Goal: Task Accomplishment & Management: Use online tool/utility

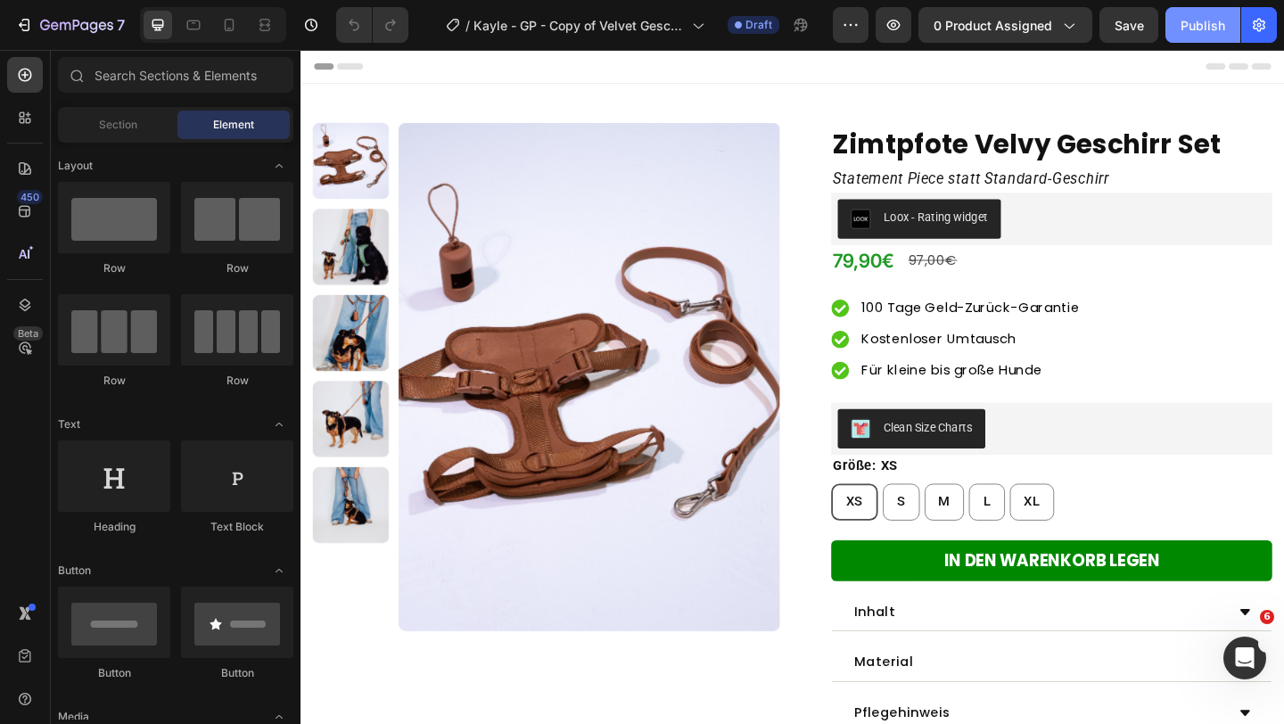
click at [1188, 20] on div "Publish" at bounding box center [1202, 25] width 45 height 19
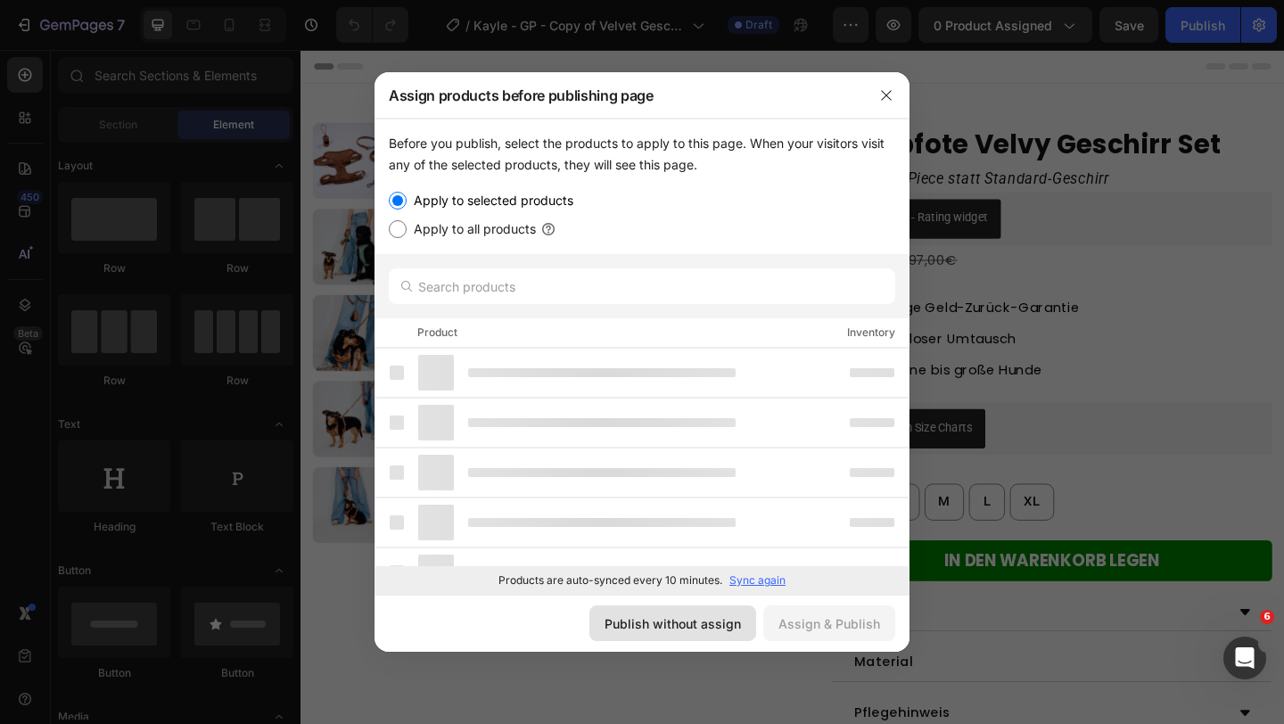
click at [641, 624] on div "Publish without assign" at bounding box center [672, 623] width 136 height 19
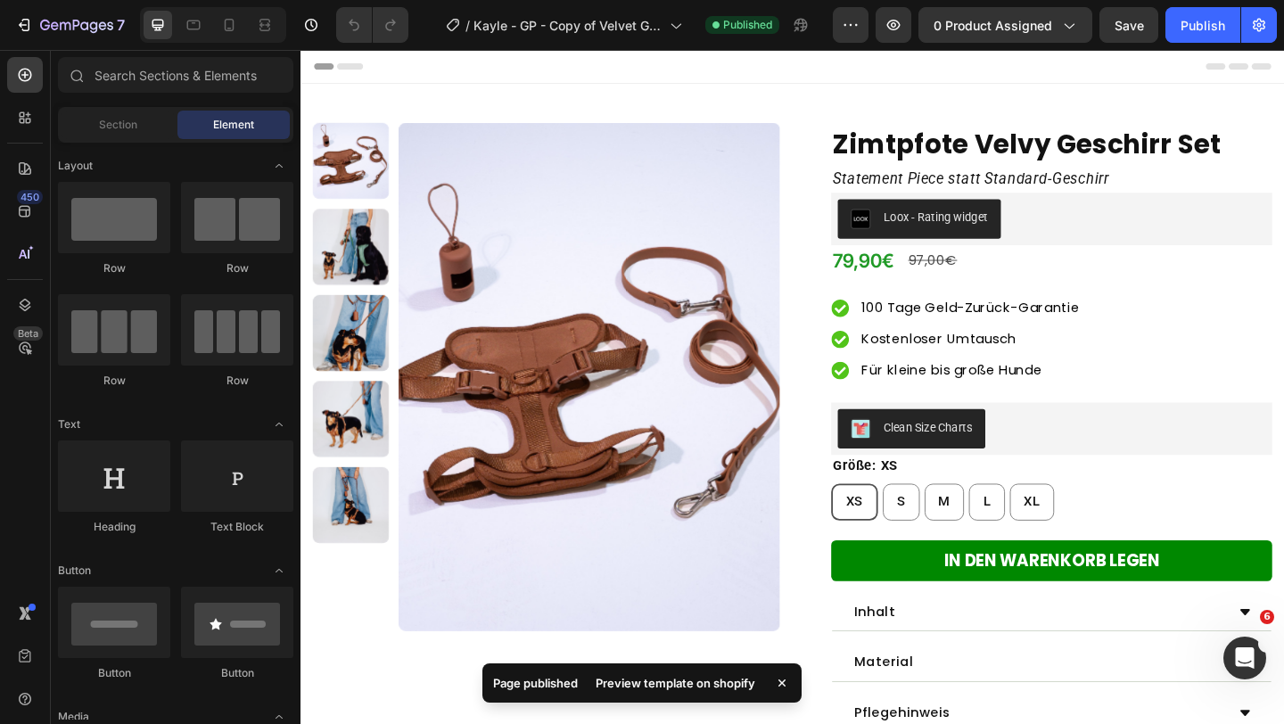
click at [674, 678] on div "Preview template on shopify" at bounding box center [675, 682] width 181 height 25
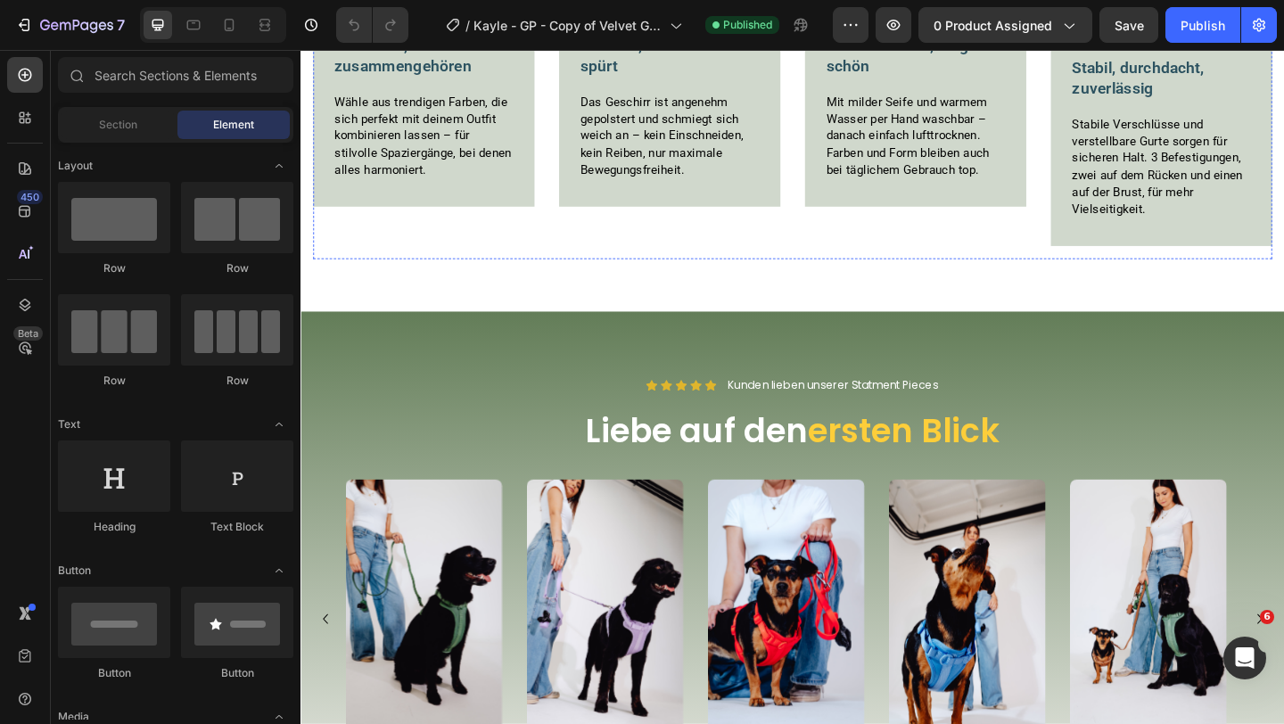
scroll to position [836, 0]
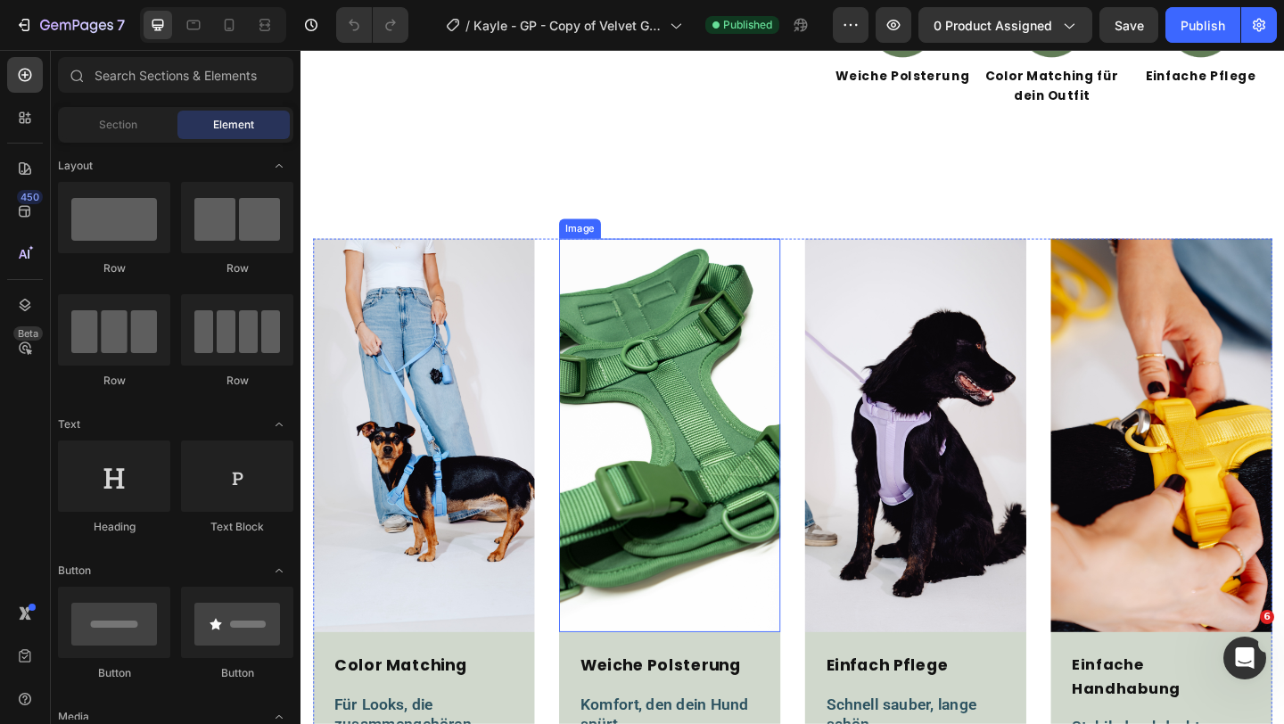
click at [724, 388] on img at bounding box center [701, 469] width 241 height 428
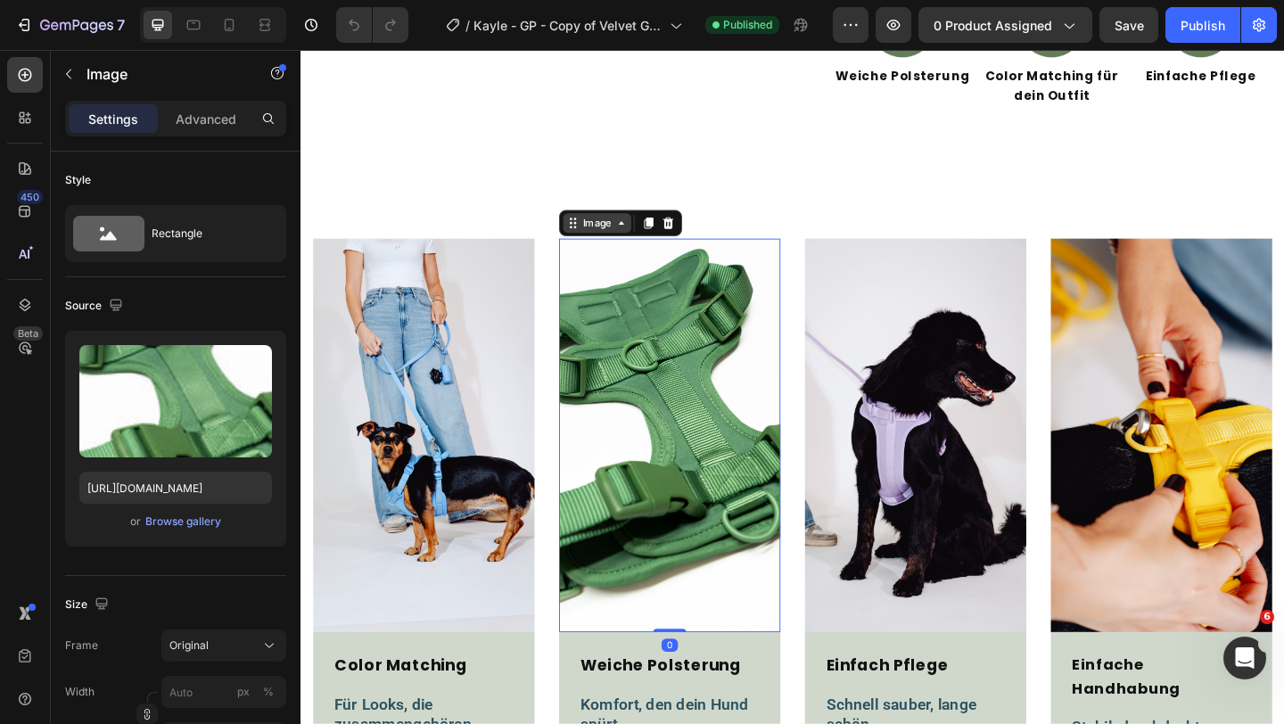
click at [628, 247] on div "Image" at bounding box center [623, 237] width 74 height 21
click at [631, 249] on div "Image Row 4 cols Section" at bounding box center [648, 238] width 134 height 29
click at [228, 31] on icon at bounding box center [229, 25] width 18 height 18
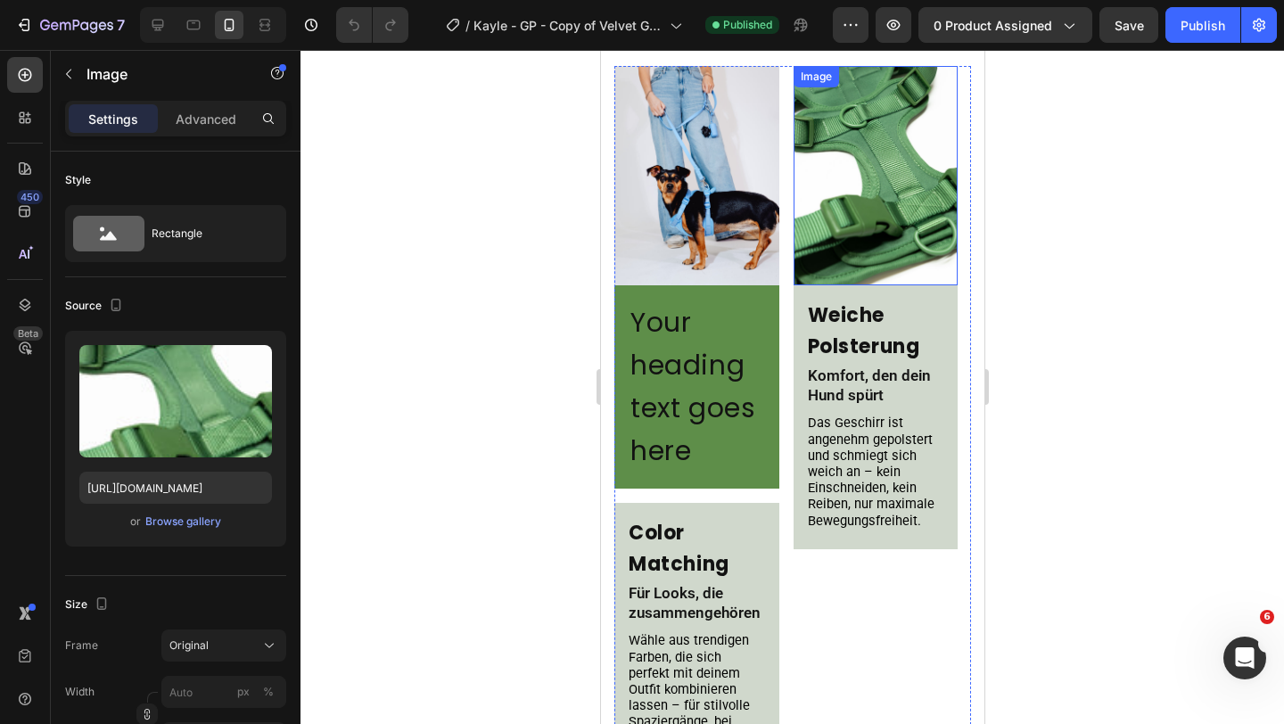
scroll to position [1268, 0]
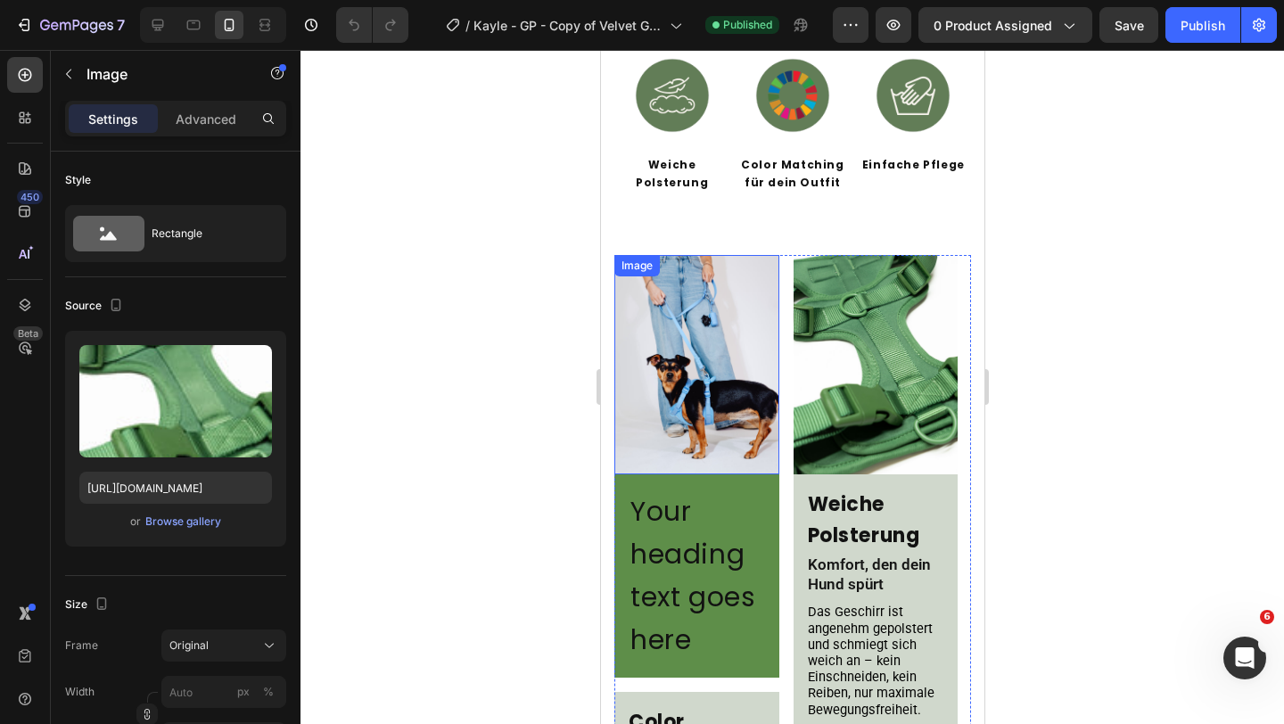
click at [772, 319] on img at bounding box center [695, 364] width 165 height 219
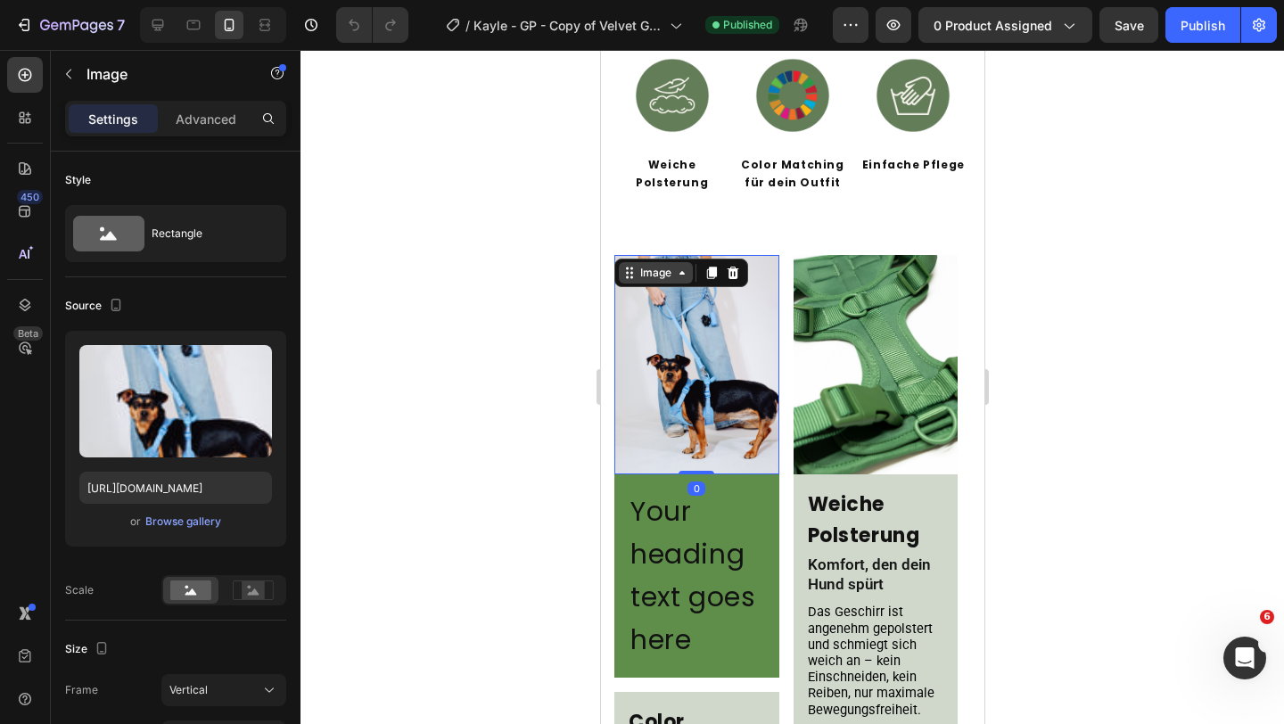
click at [655, 265] on div "Image" at bounding box center [655, 273] width 38 height 16
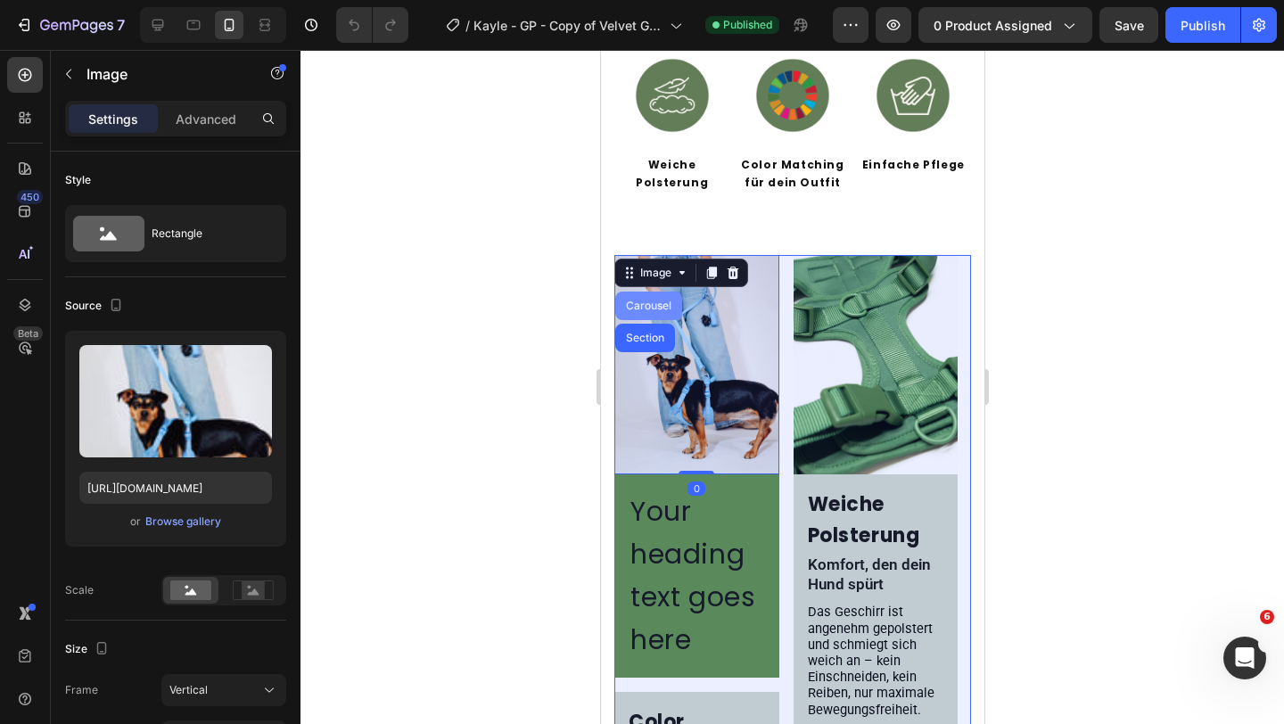
click at [656, 300] on div "Carousel" at bounding box center [647, 305] width 53 height 11
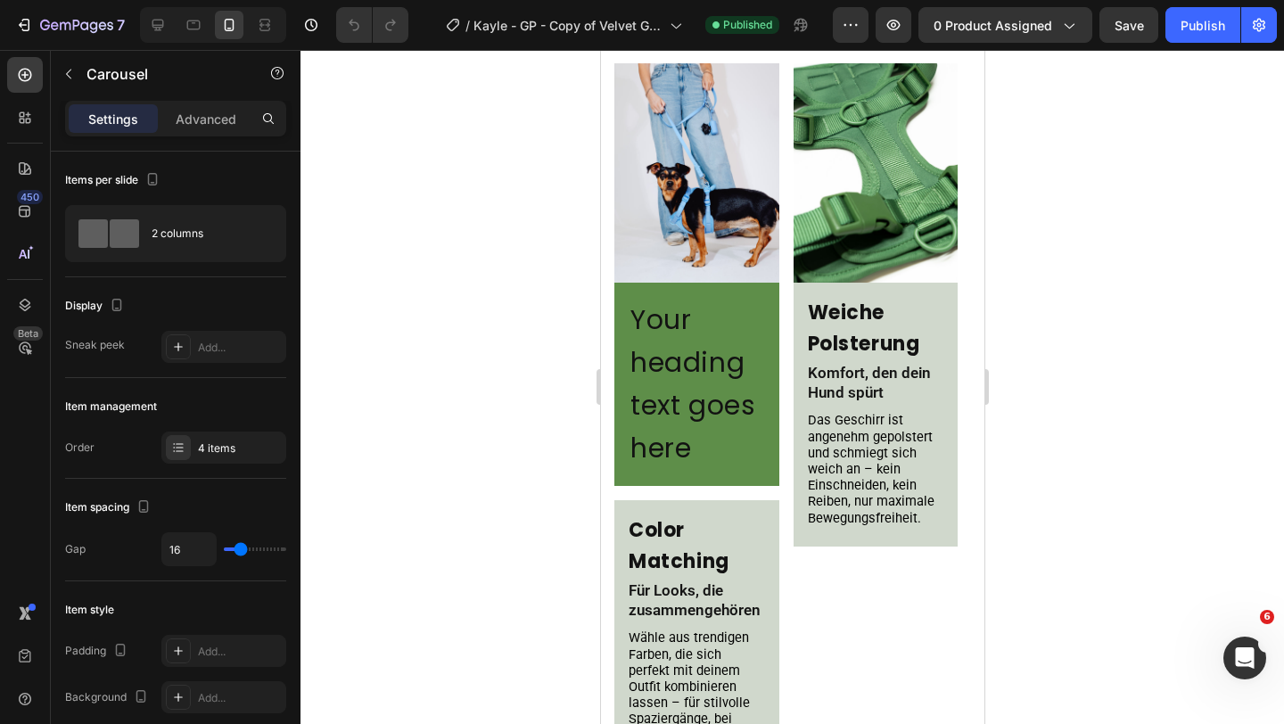
scroll to position [1436, 0]
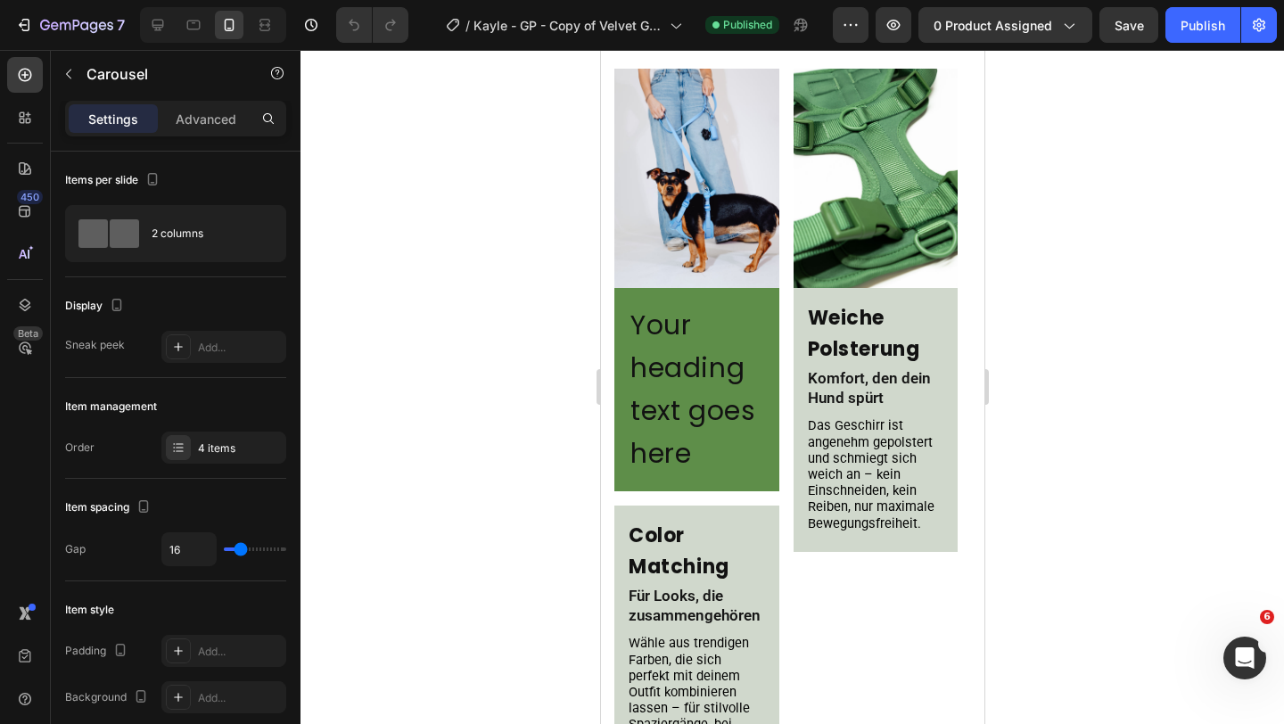
click at [783, 290] on div "Image Your heading text goes here Heading Row Color Matching Heading Für Looks,…" at bounding box center [791, 440] width 357 height 743
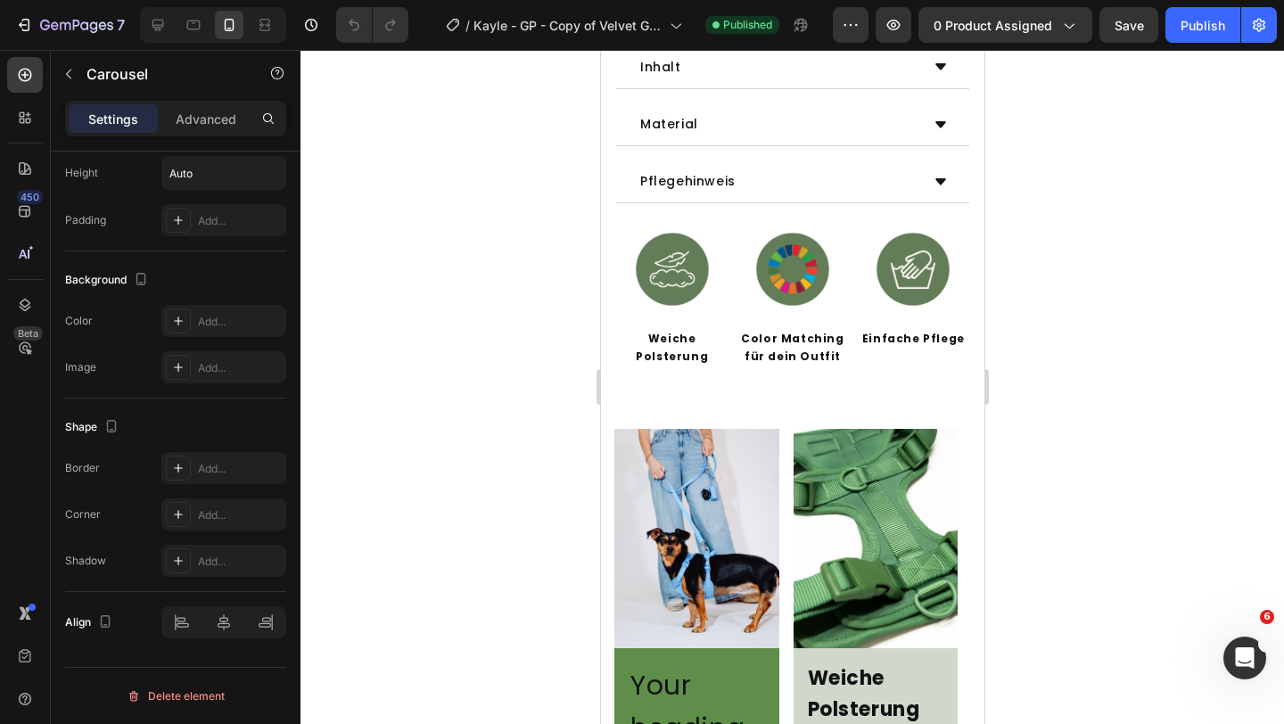
scroll to position [1100, 0]
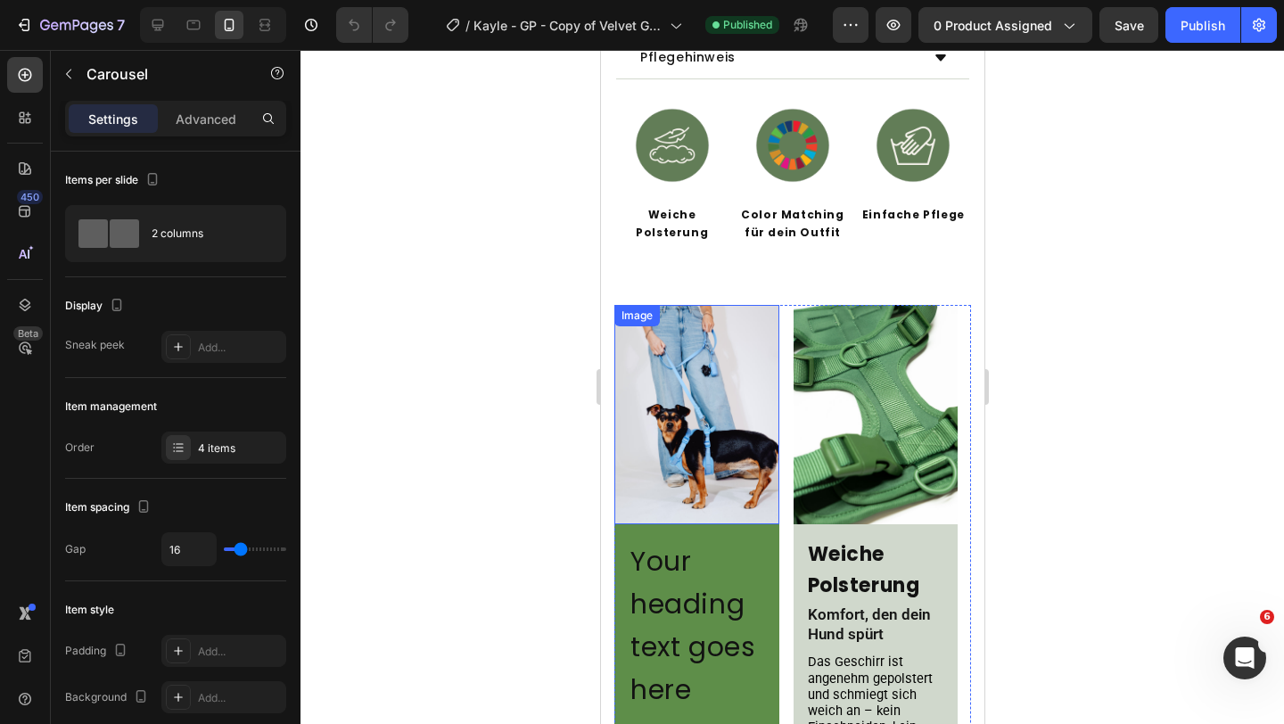
scroll to position [1185, 0]
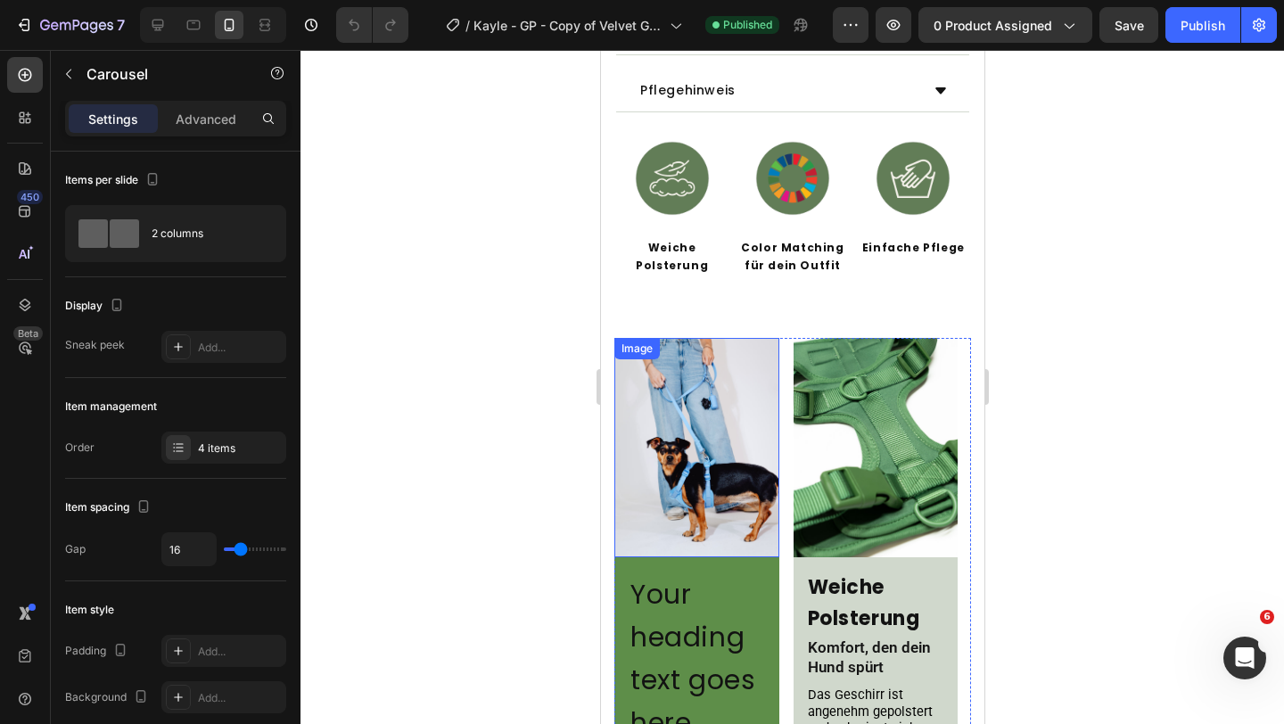
click at [678, 407] on img at bounding box center [695, 447] width 165 height 219
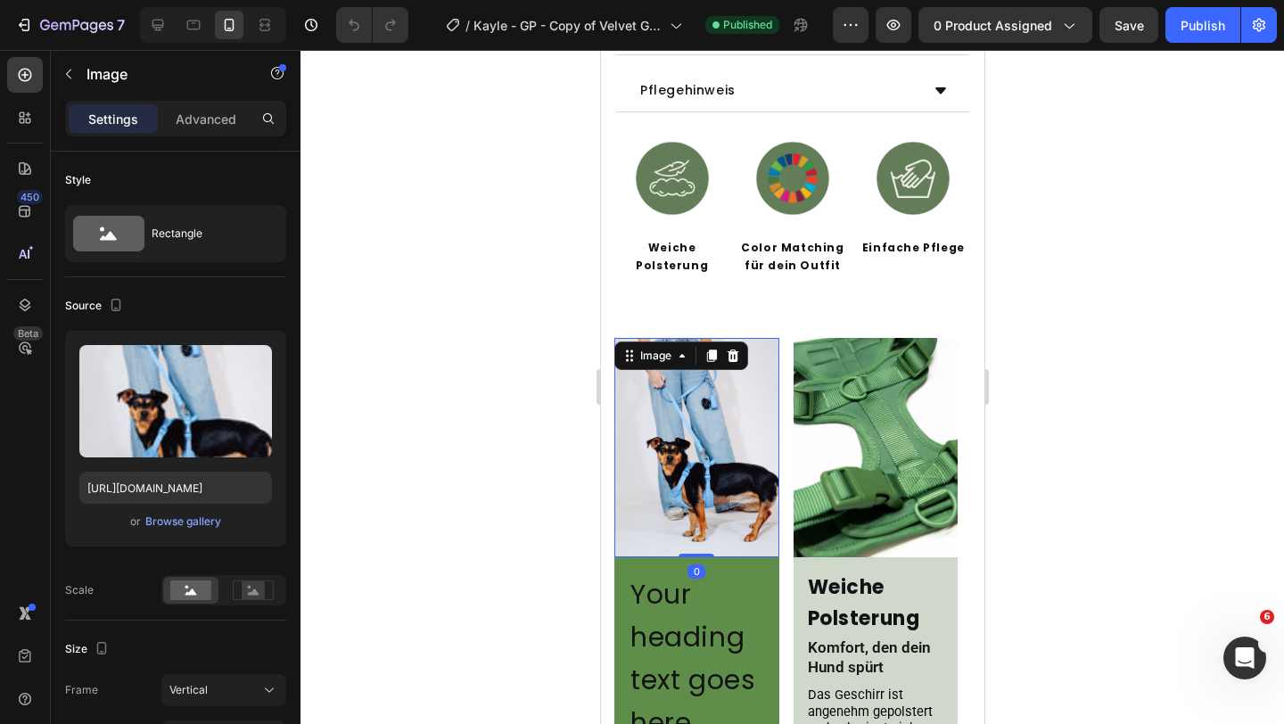
click at [673, 349] on div "Image" at bounding box center [680, 355] width 134 height 29
click at [674, 349] on icon at bounding box center [681, 356] width 14 height 14
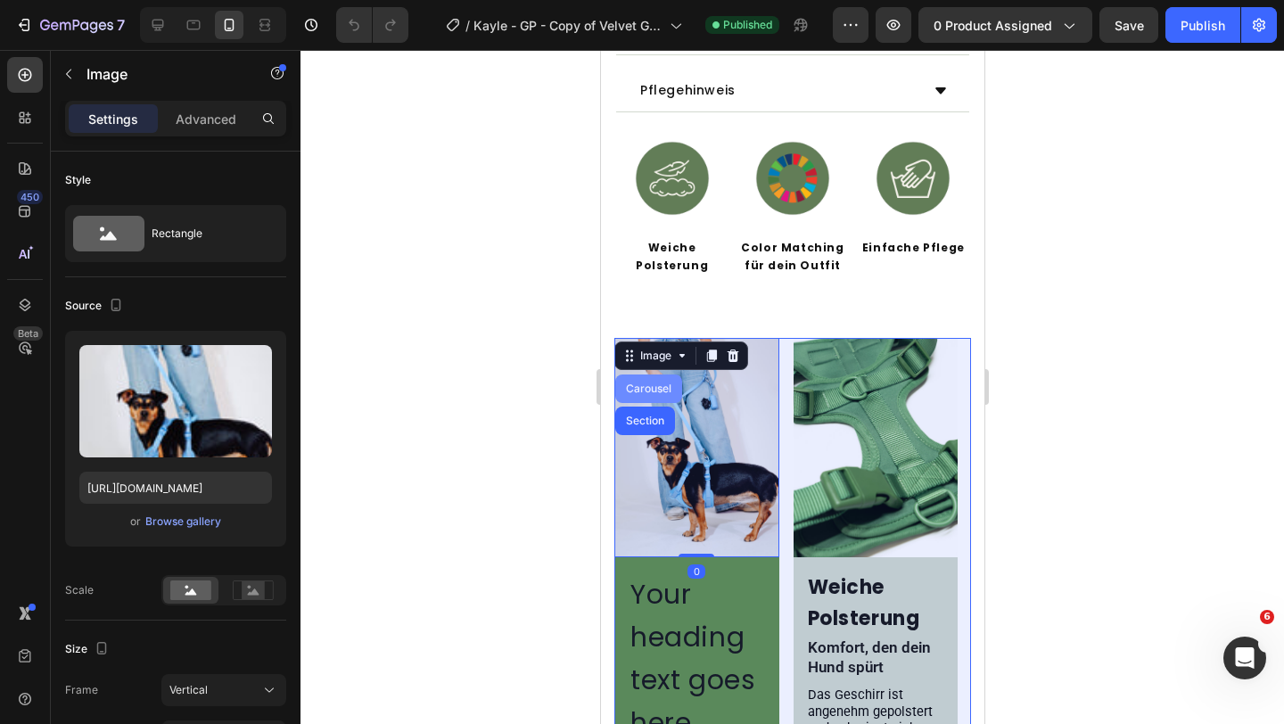
click at [665, 374] on div "Carousel" at bounding box center [647, 388] width 67 height 29
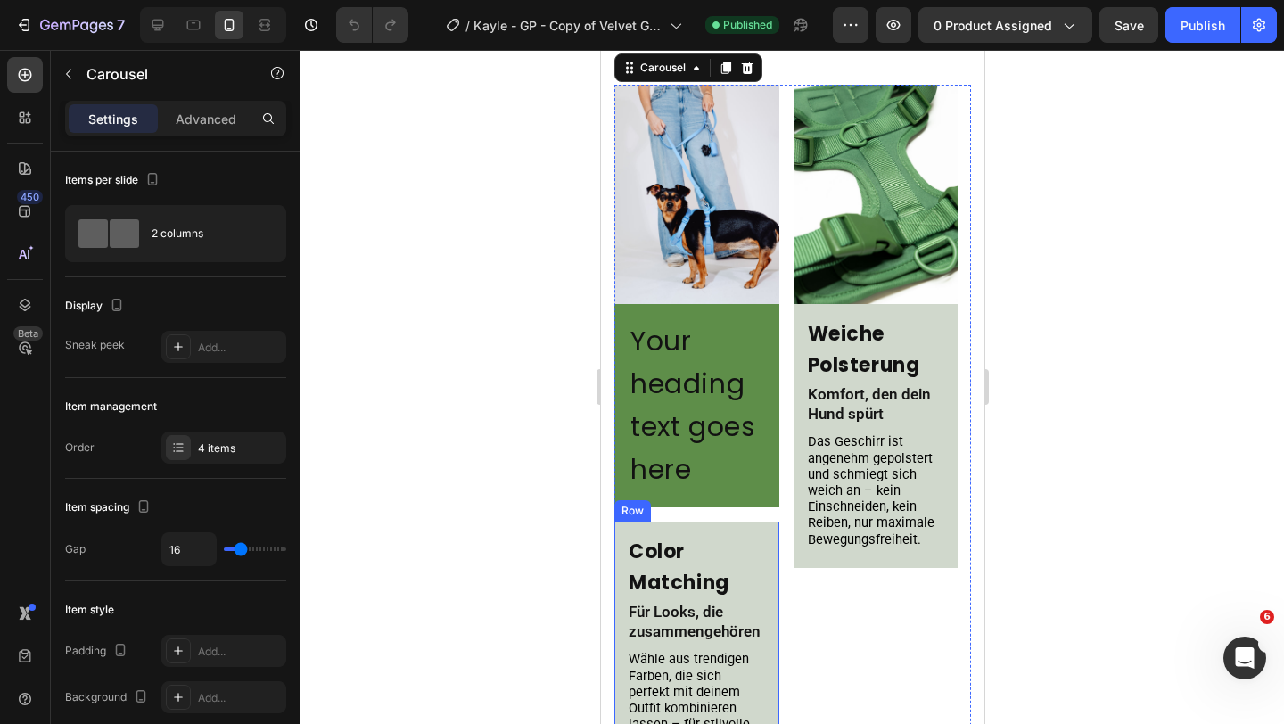
scroll to position [1506, 0]
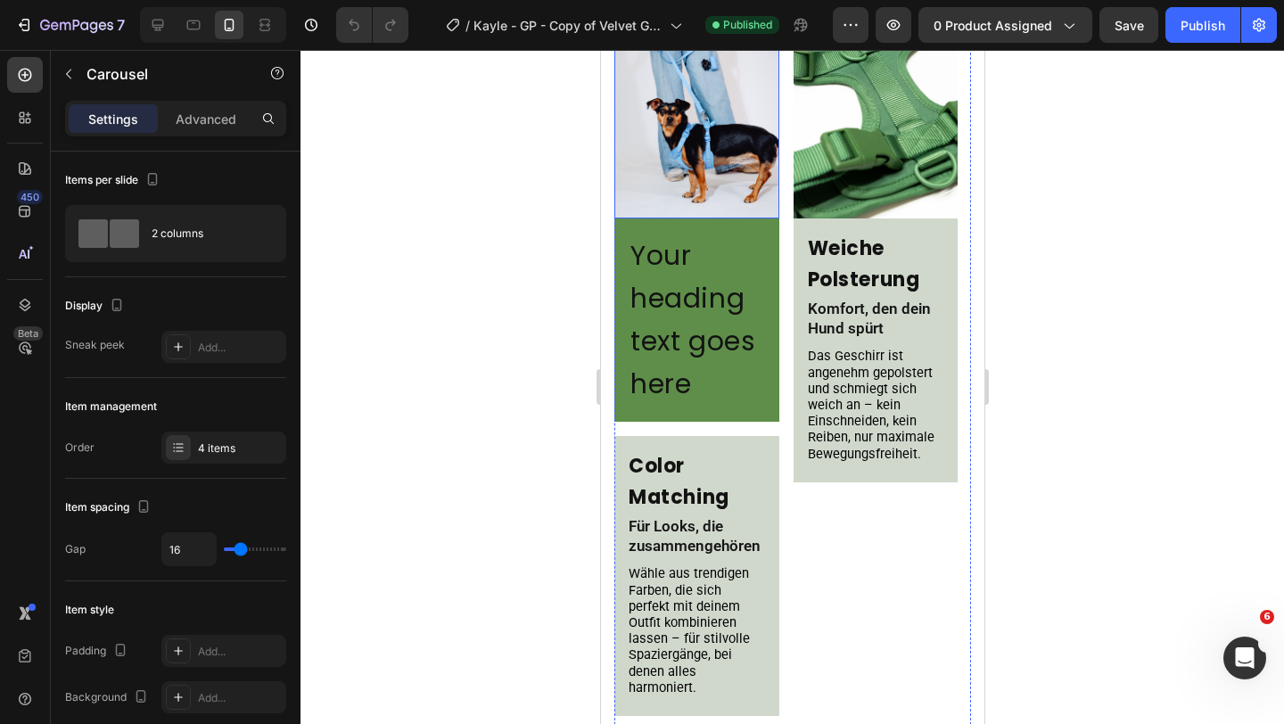
click at [688, 198] on img at bounding box center [695, 108] width 165 height 219
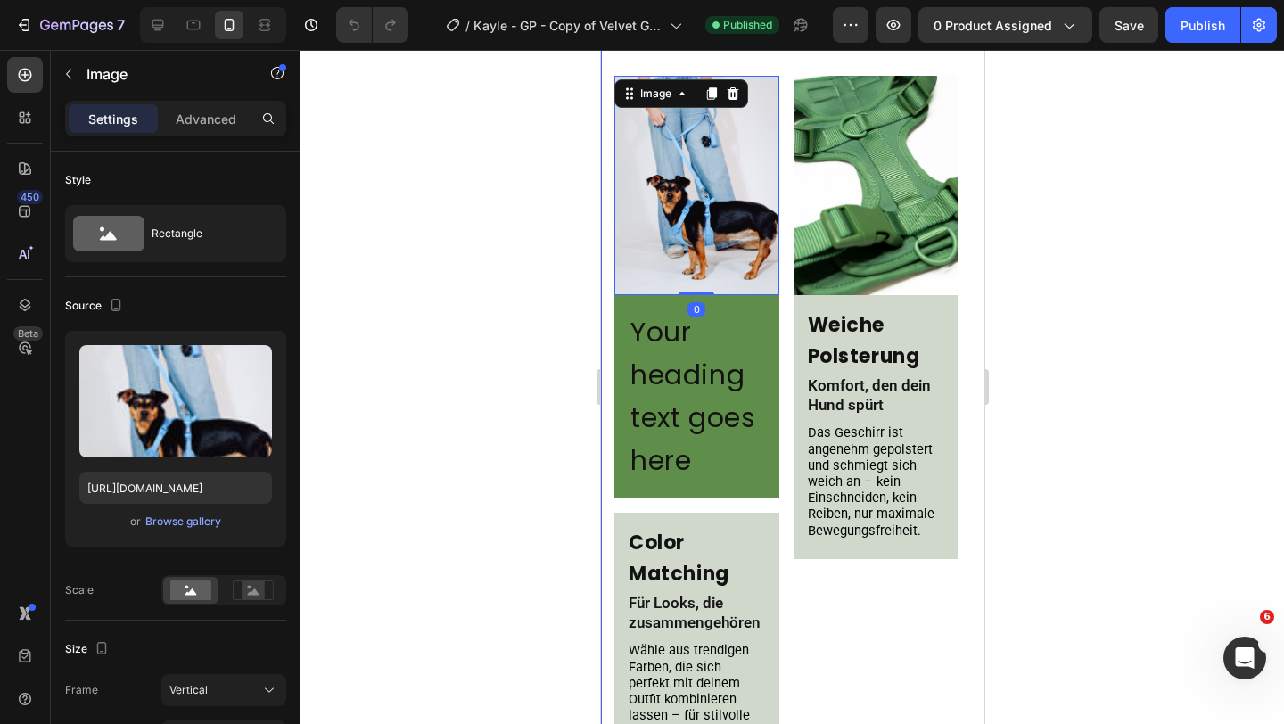
scroll to position [1242, 0]
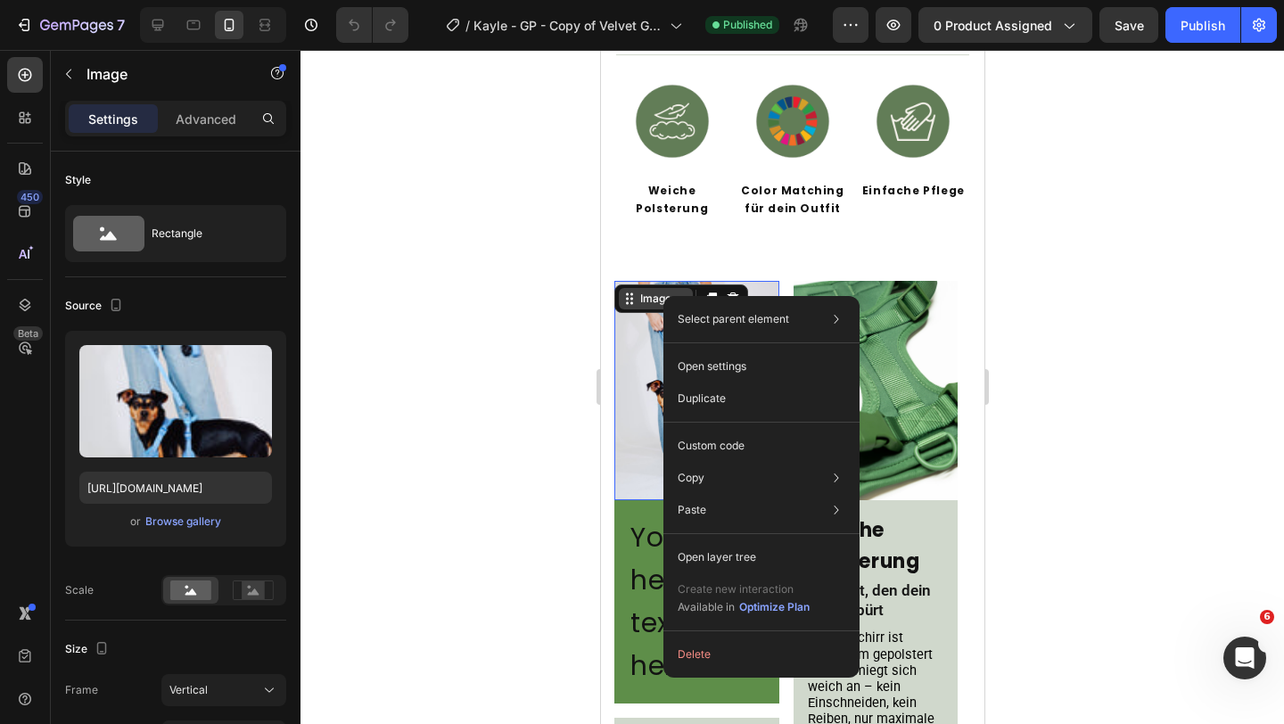
click at [665, 291] on div "Image" at bounding box center [655, 299] width 38 height 16
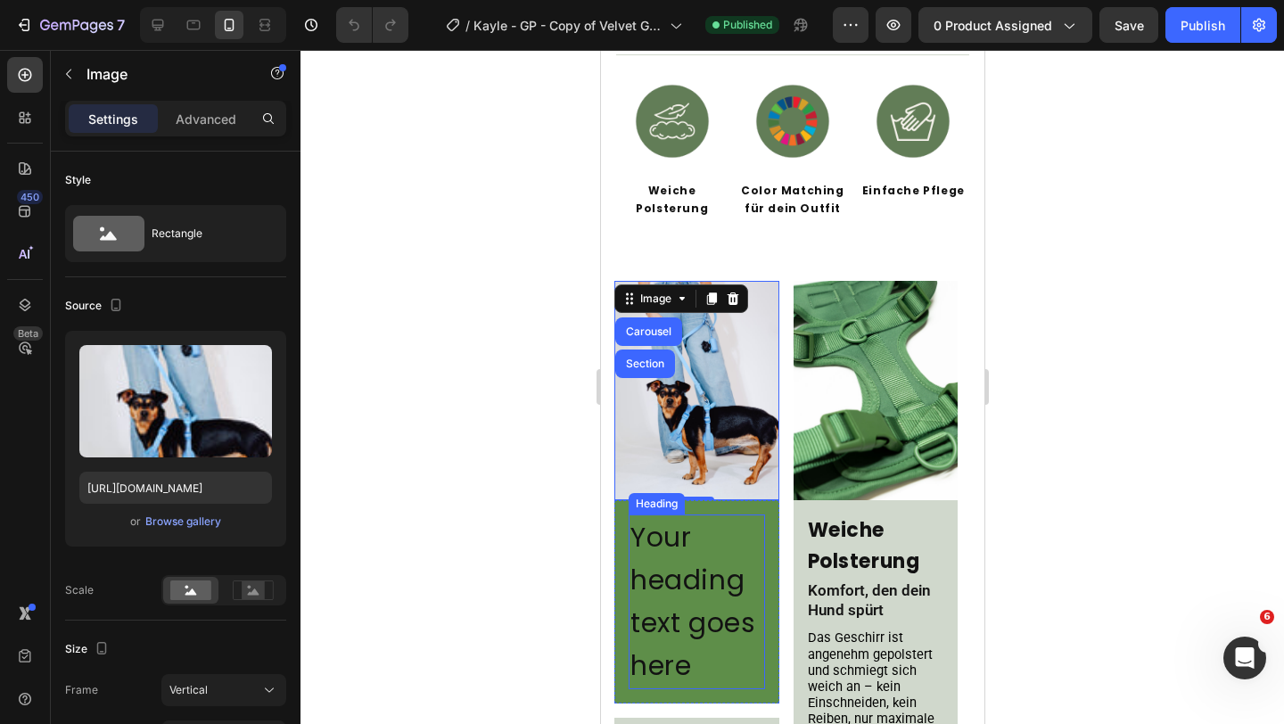
click at [705, 562] on h2 "Your heading text goes here" at bounding box center [696, 601] width 136 height 175
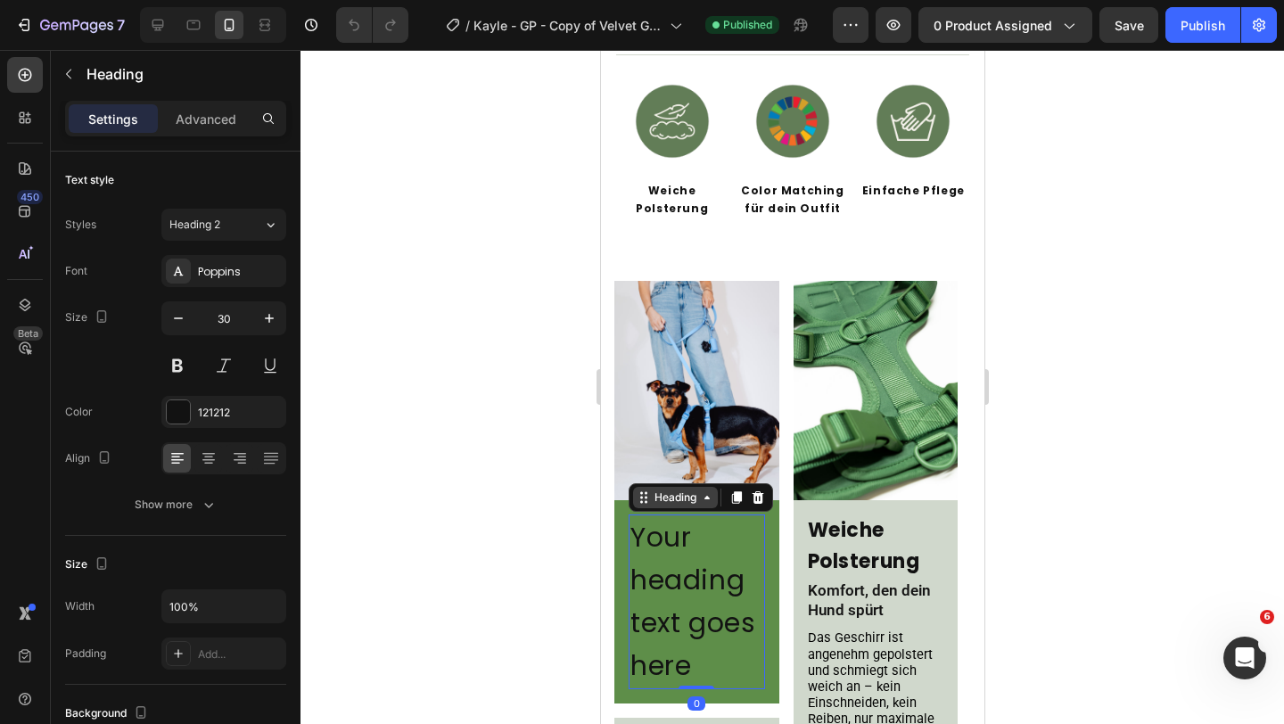
click at [690, 489] on div "Heading" at bounding box center [674, 497] width 49 height 16
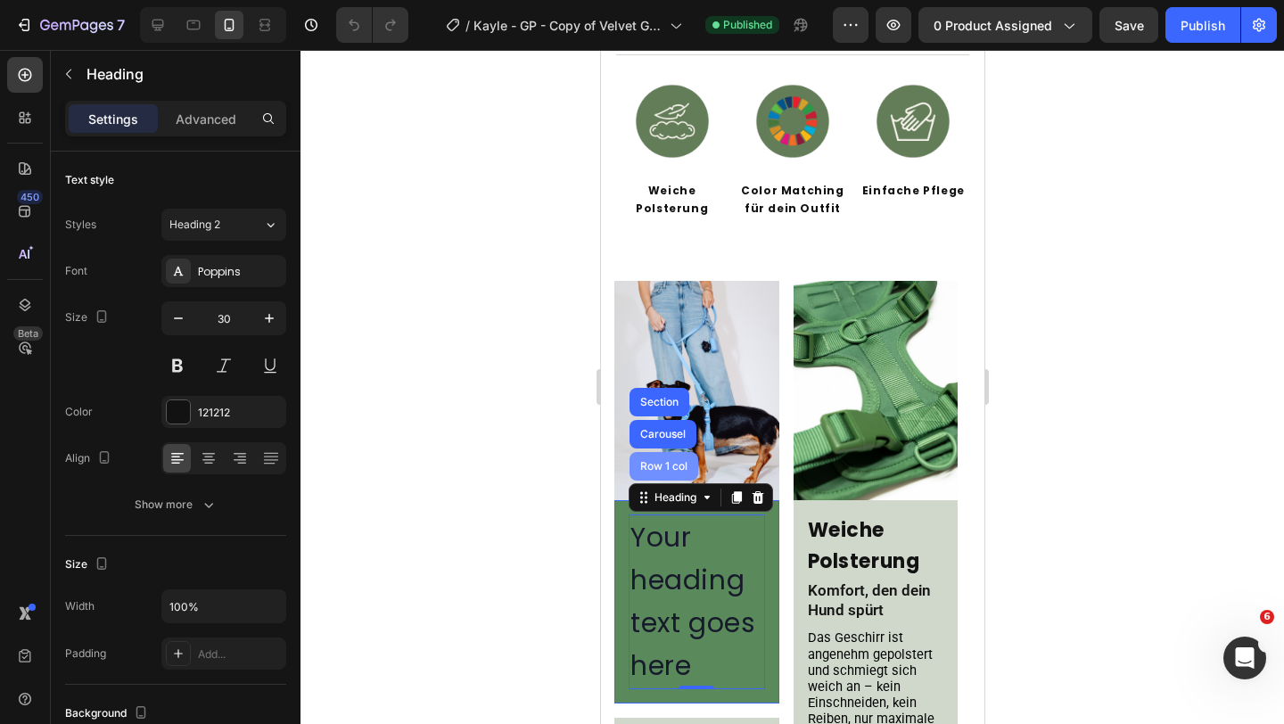
click at [667, 461] on div "Row 1 col" at bounding box center [663, 466] width 54 height 11
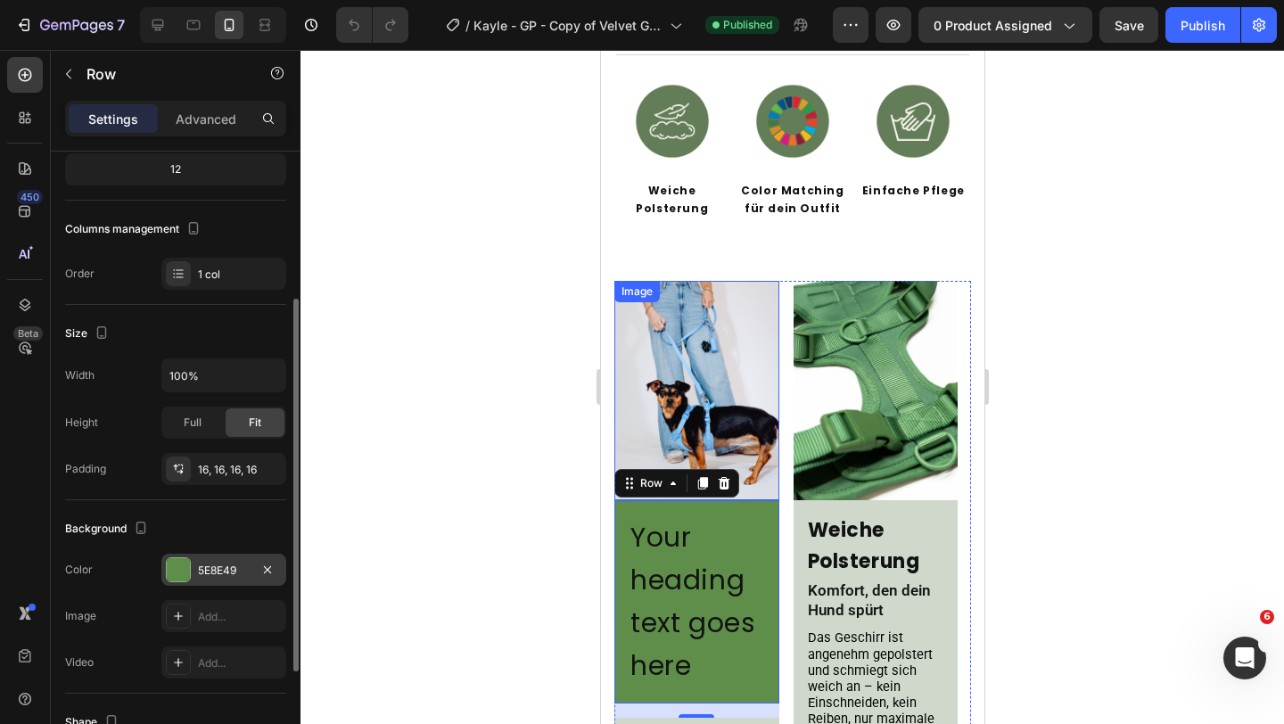
scroll to position [0, 0]
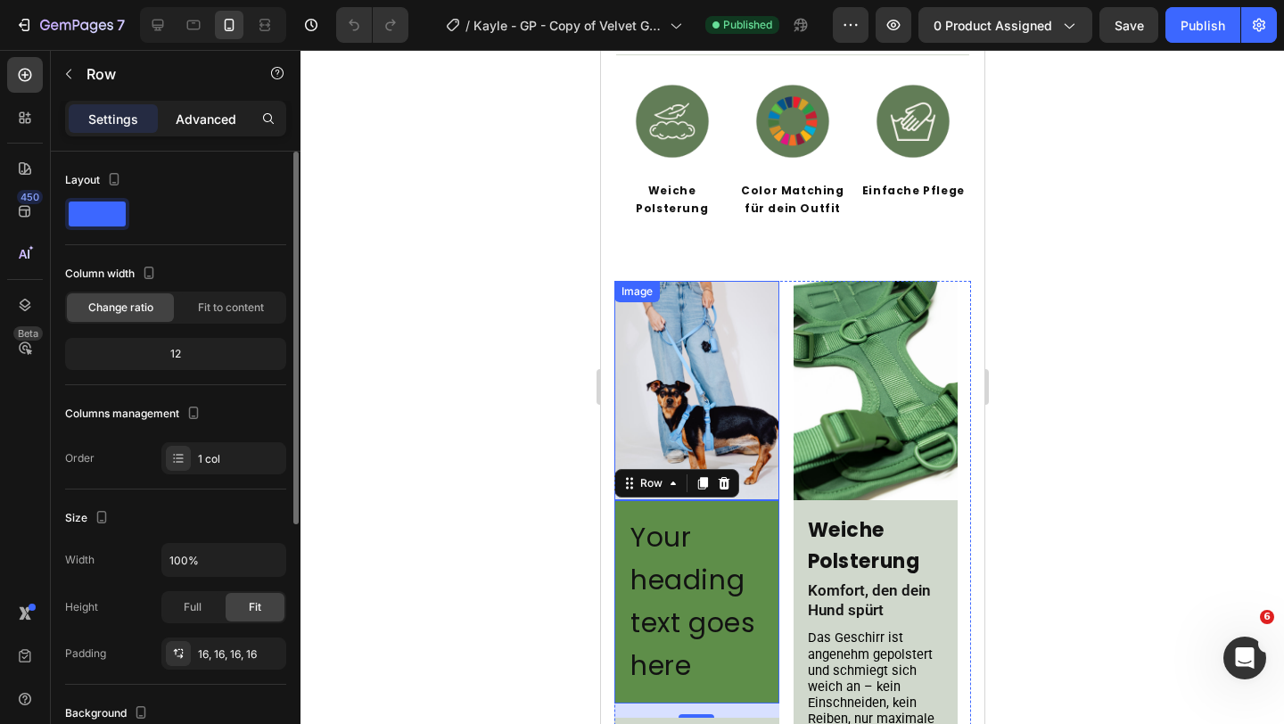
click at [214, 131] on div "Advanced" at bounding box center [205, 118] width 89 height 29
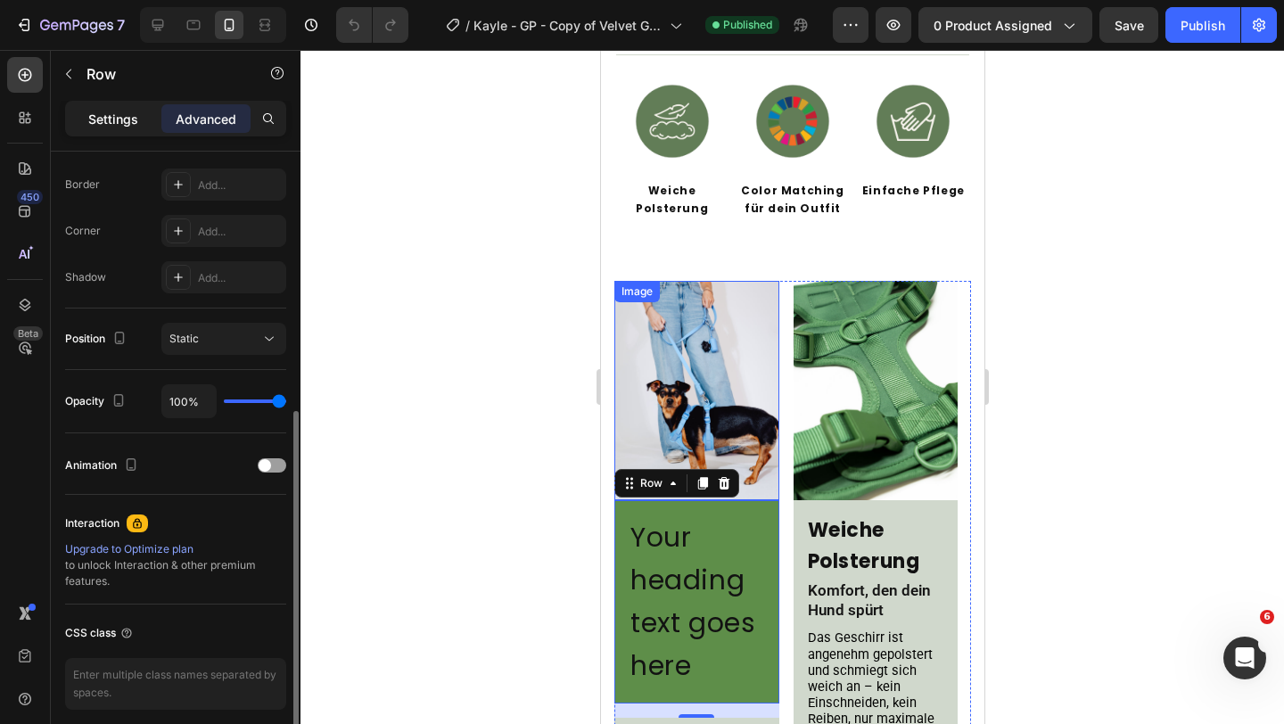
click at [112, 117] on p "Settings" at bounding box center [113, 119] width 50 height 19
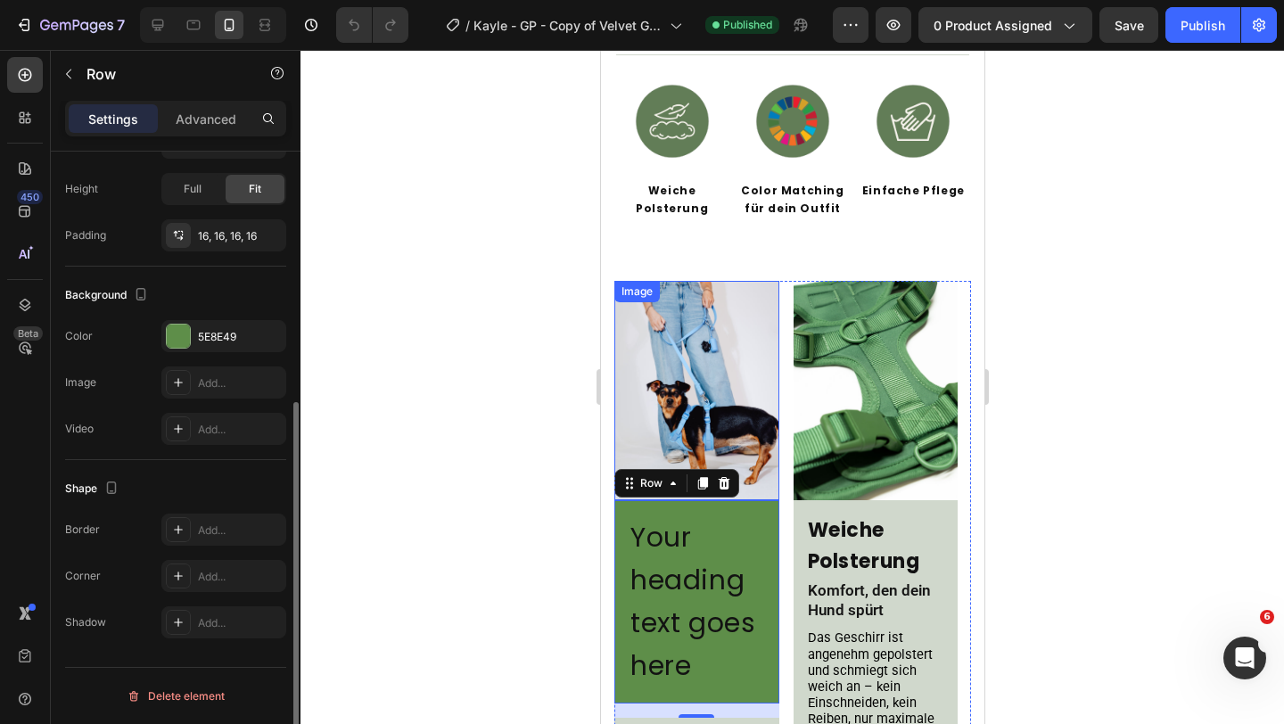
scroll to position [418, 0]
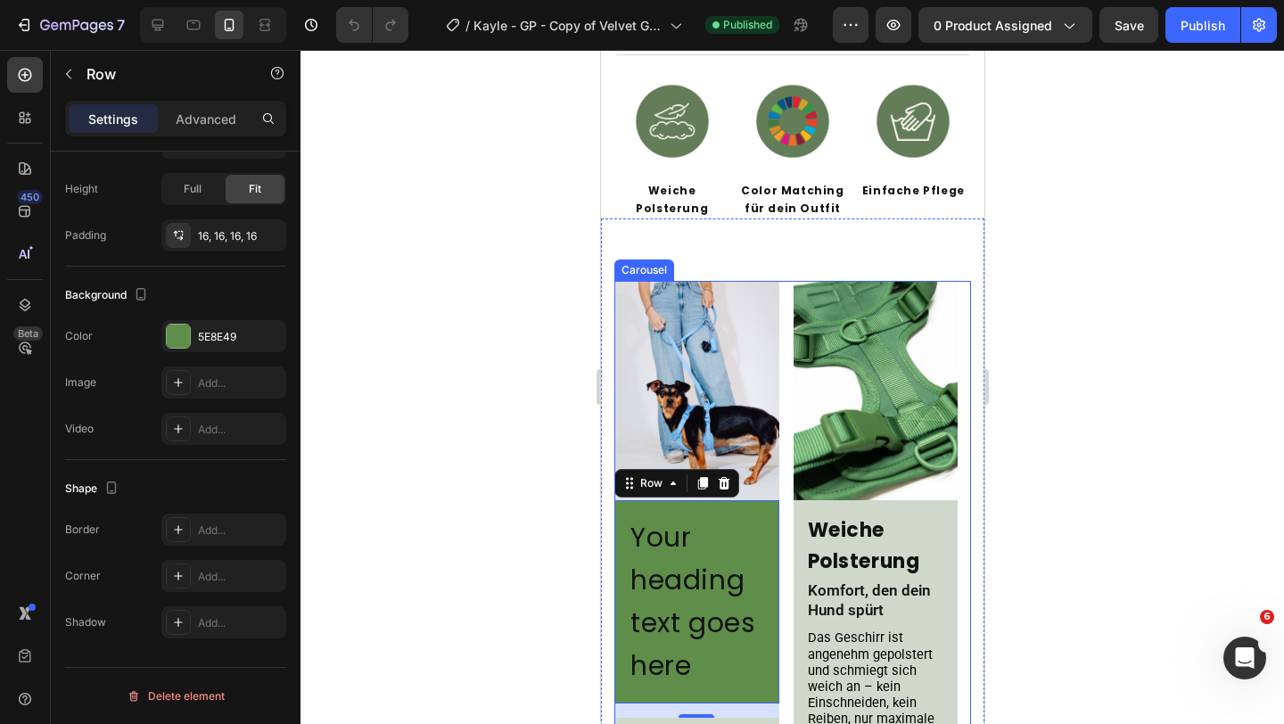
click at [783, 288] on div "Image Your heading text goes here Heading Row 16 Color Matching Heading Für Loo…" at bounding box center [791, 652] width 357 height 743
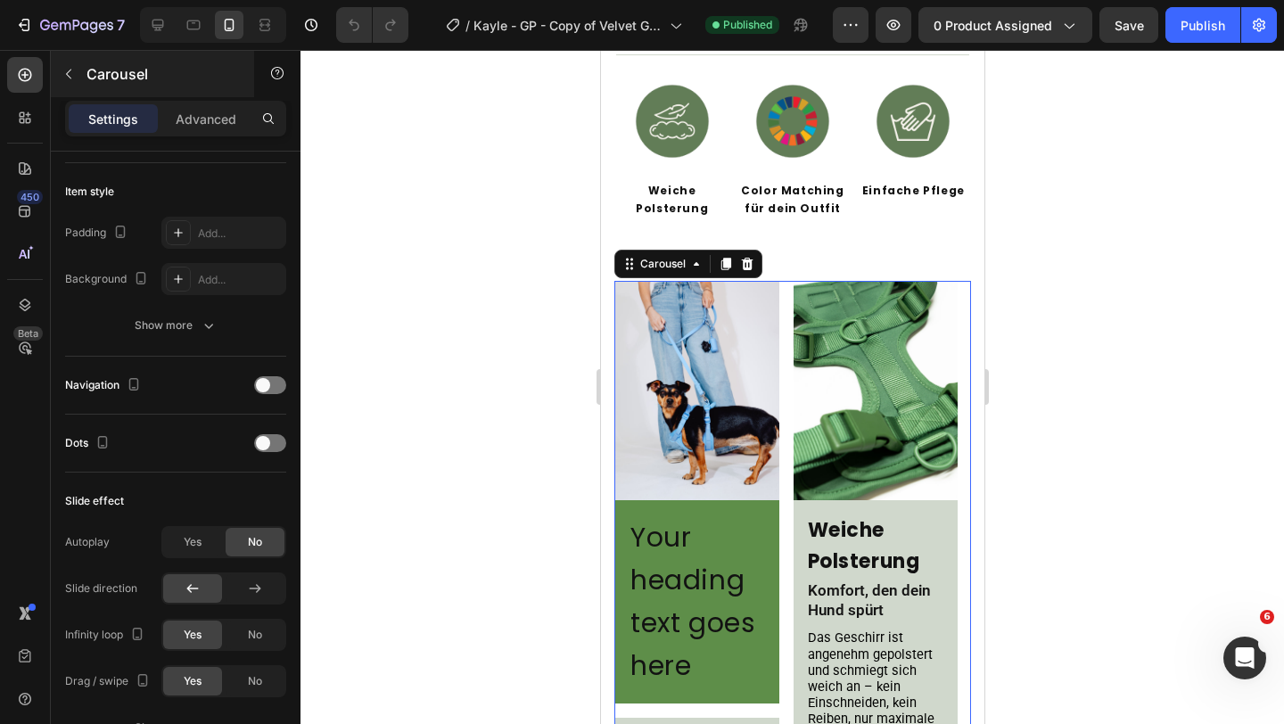
scroll to position [0, 0]
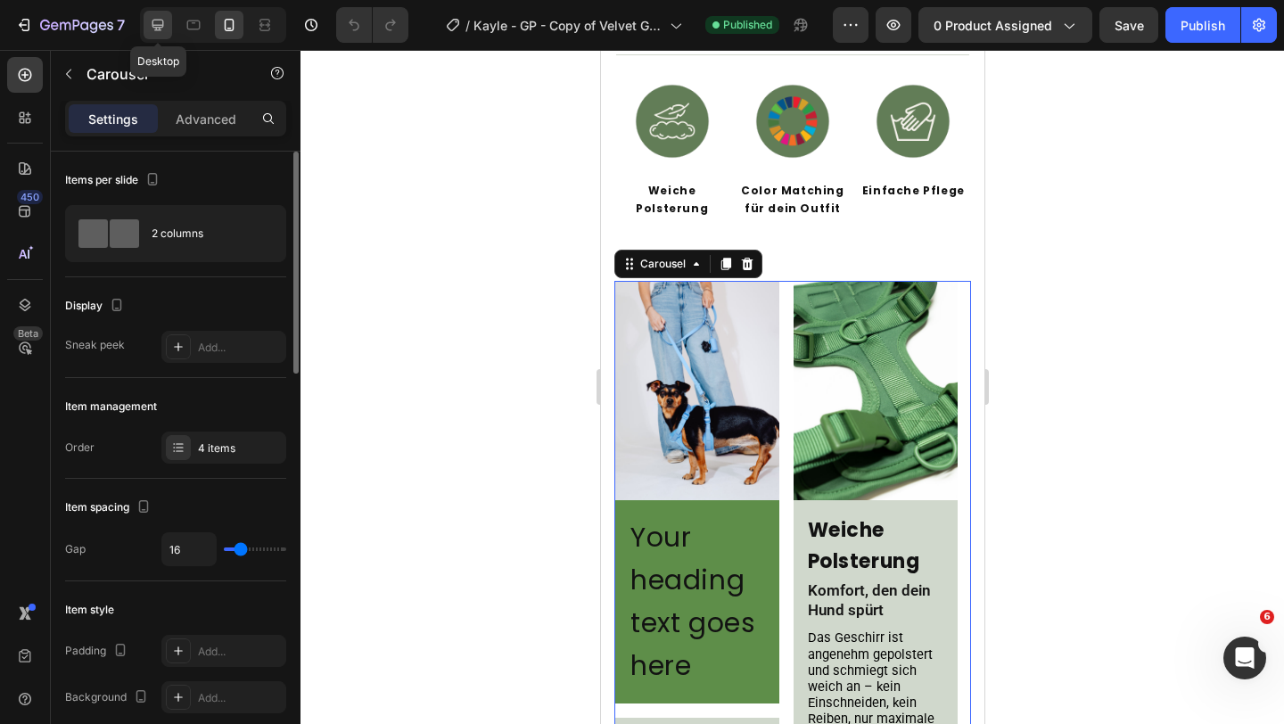
click at [159, 28] on icon at bounding box center [158, 25] width 18 height 18
type input "1200"
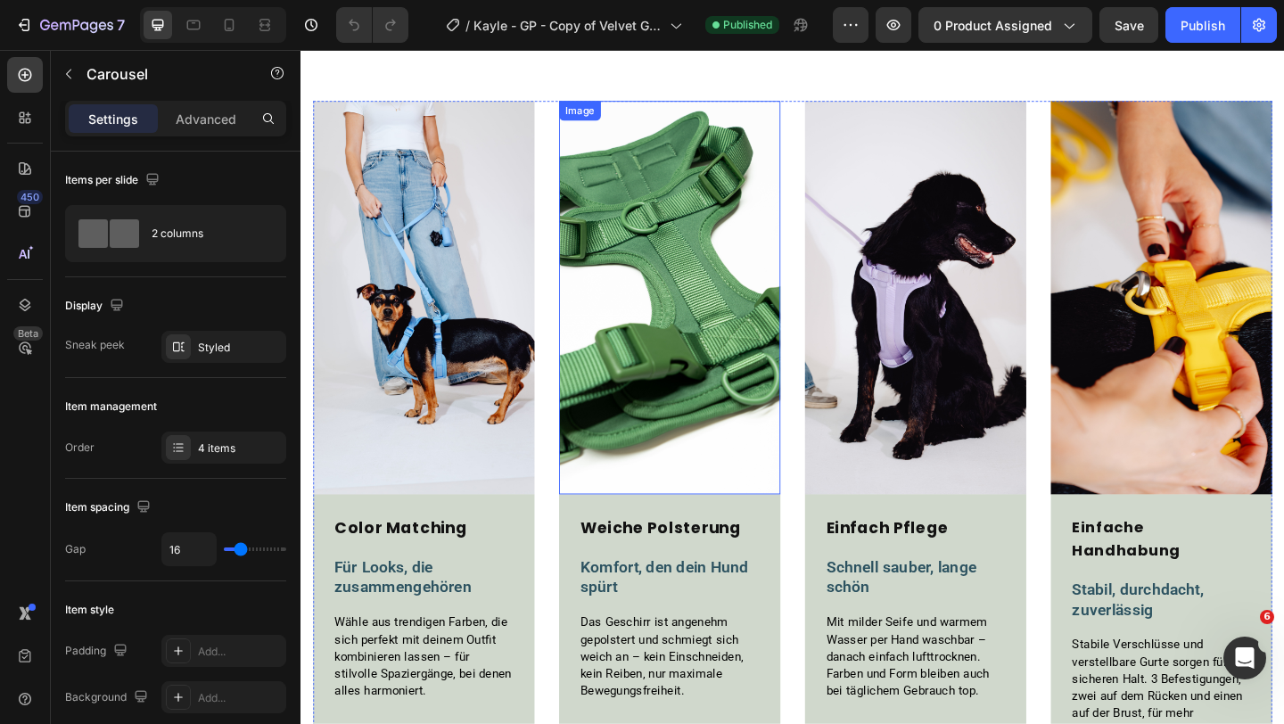
scroll to position [879, 0]
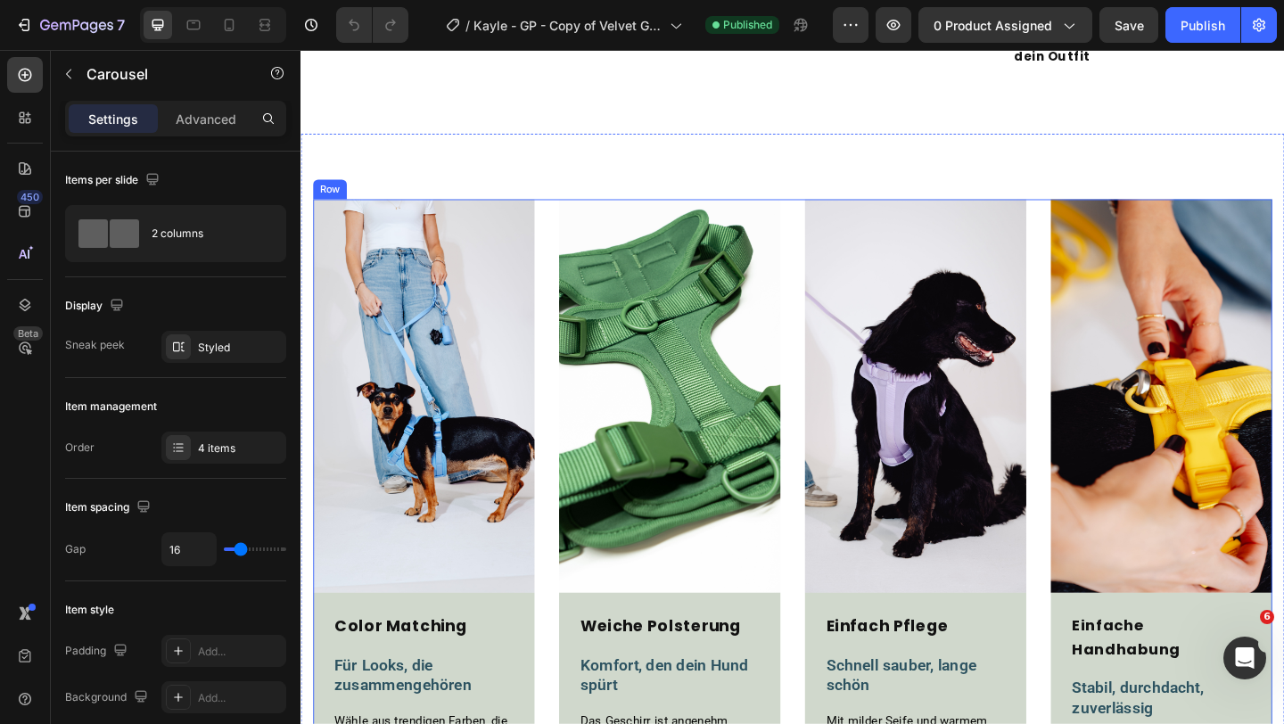
click at [571, 283] on div "Image Color Matching Heading Für Looks, die zusammengehören Text Block Wähle au…" at bounding box center [835, 581] width 1043 height 738
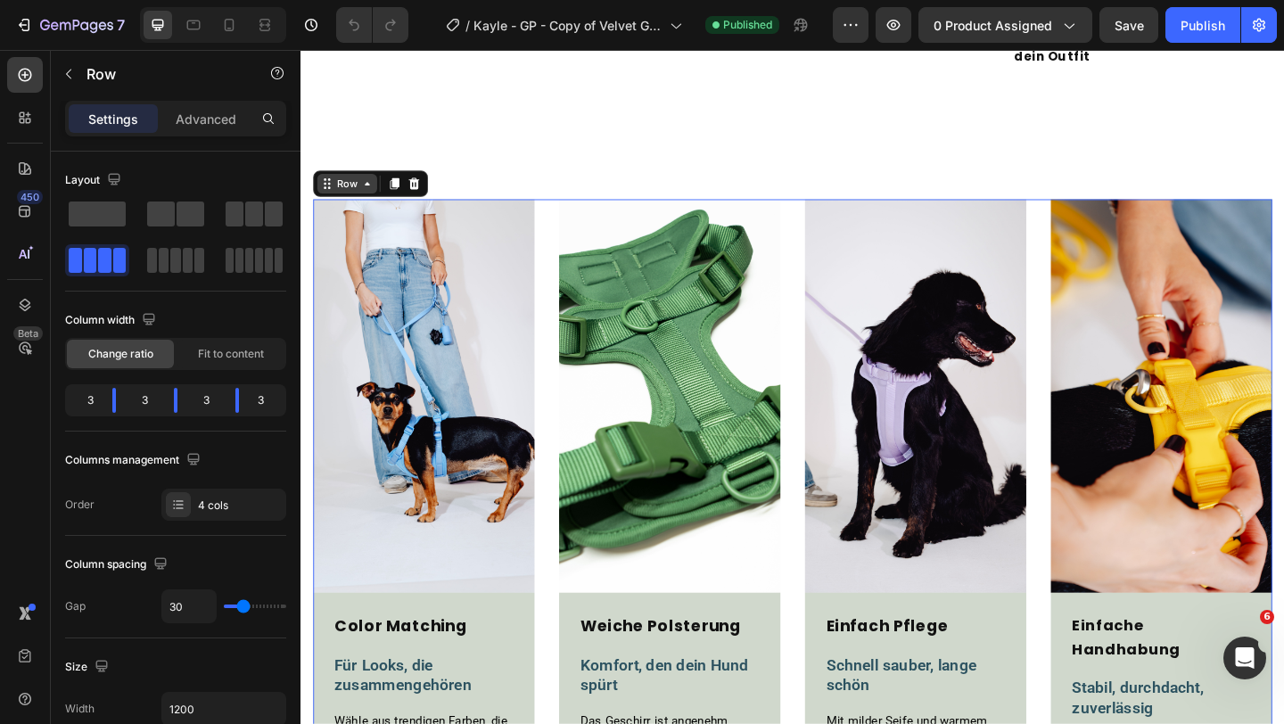
click at [363, 194] on div "Row" at bounding box center [350, 195] width 29 height 16
click at [497, 382] on img at bounding box center [434, 426] width 241 height 428
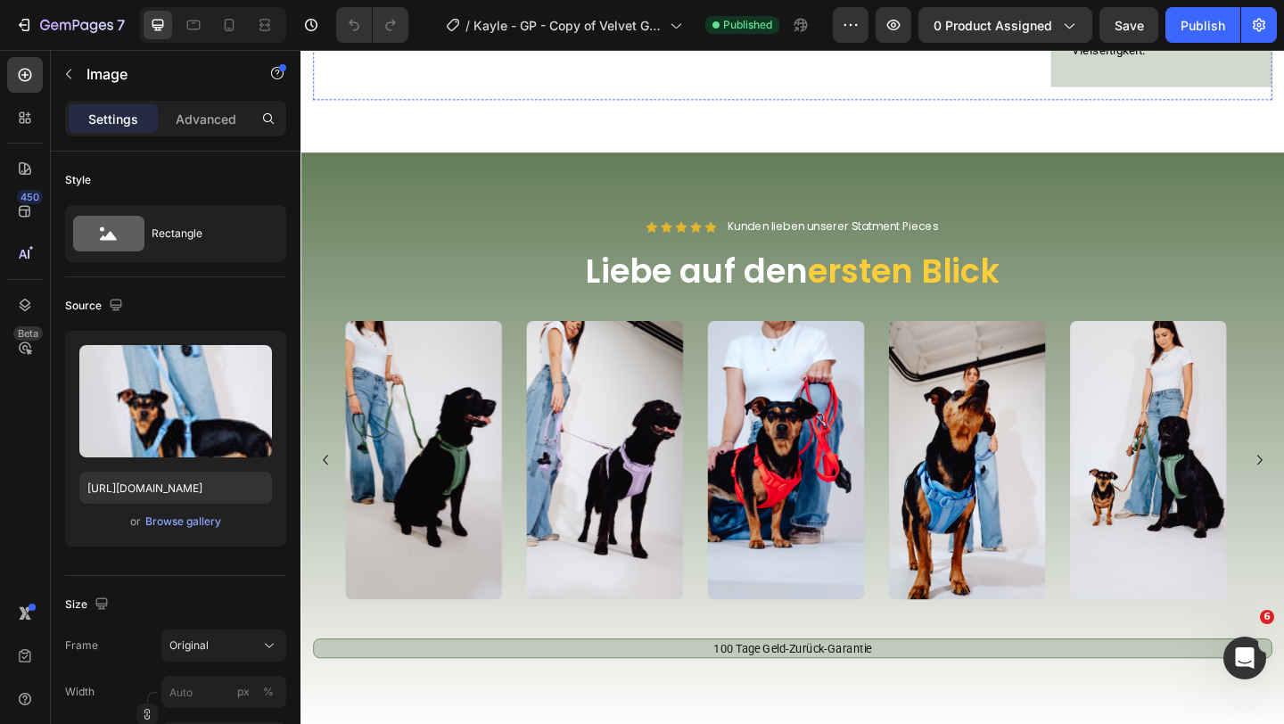
scroll to position [1732, 0]
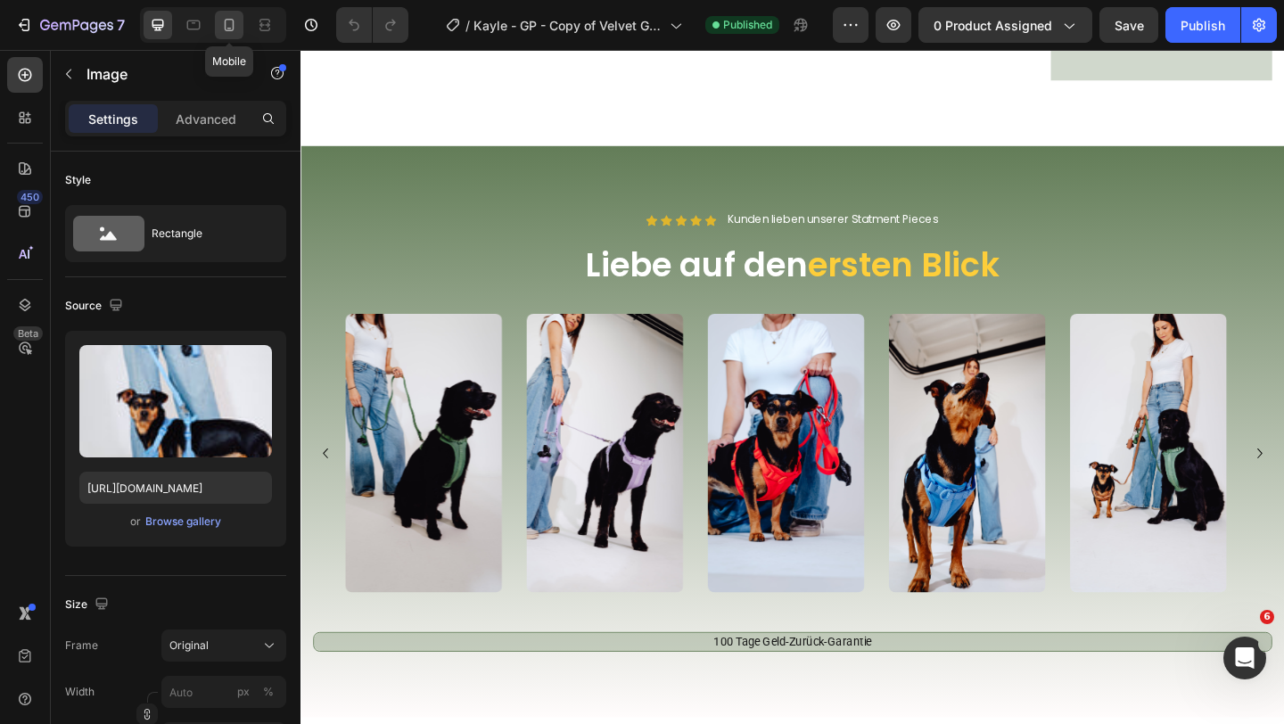
click at [221, 22] on icon at bounding box center [229, 25] width 18 height 18
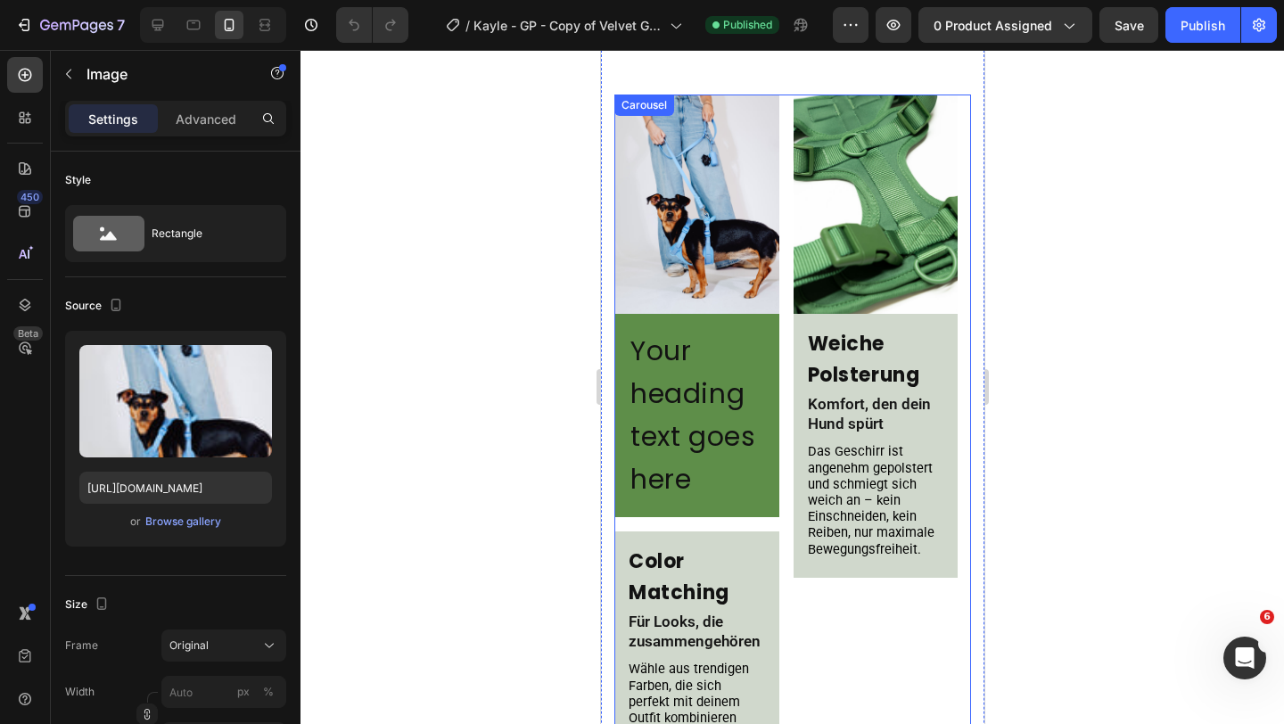
scroll to position [1318, 0]
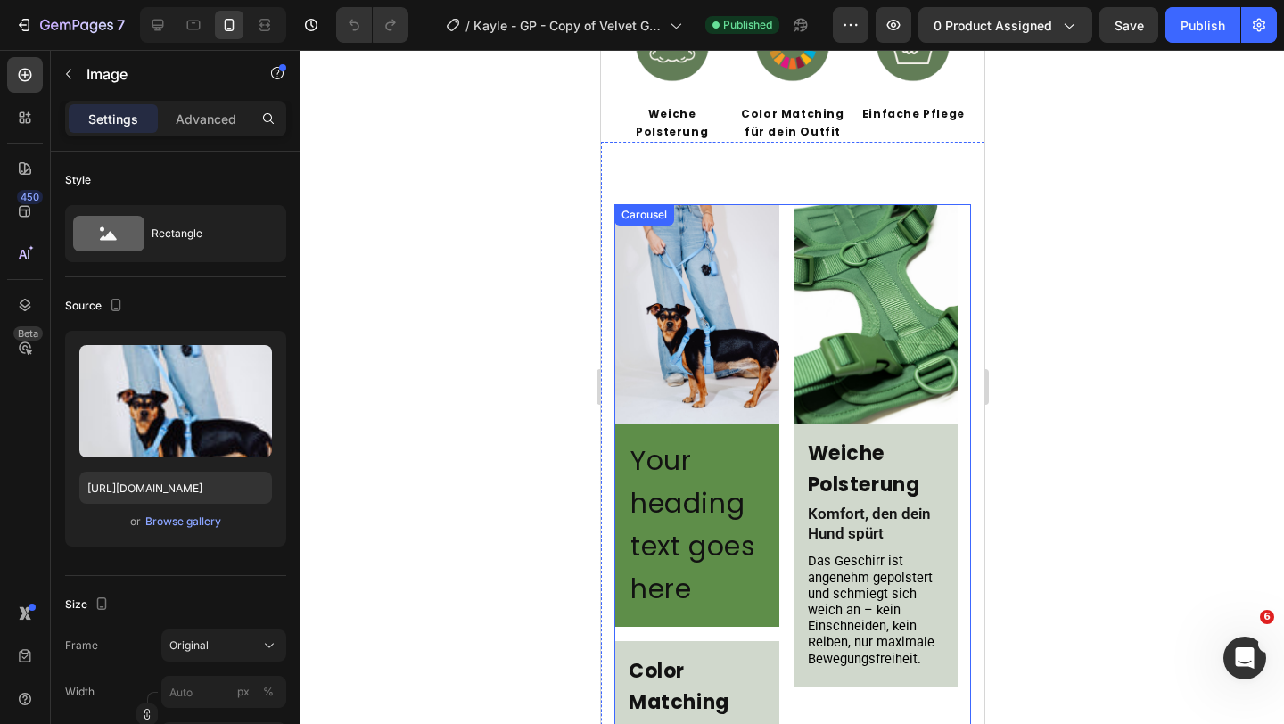
click at [781, 313] on div "Image Your heading text goes here Heading Row Color Matching Heading Für Looks,…" at bounding box center [791, 575] width 357 height 743
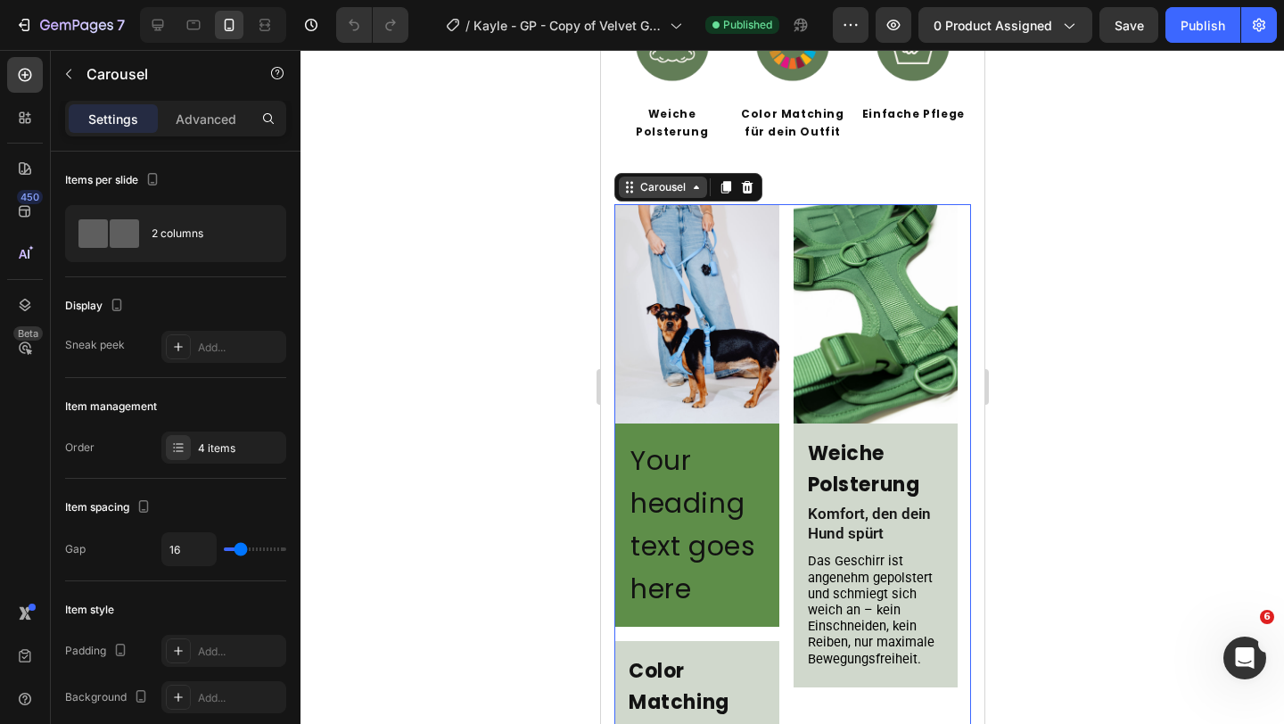
click at [653, 179] on div "Carousel" at bounding box center [662, 187] width 53 height 16
click at [215, 113] on p "Advanced" at bounding box center [206, 119] width 61 height 19
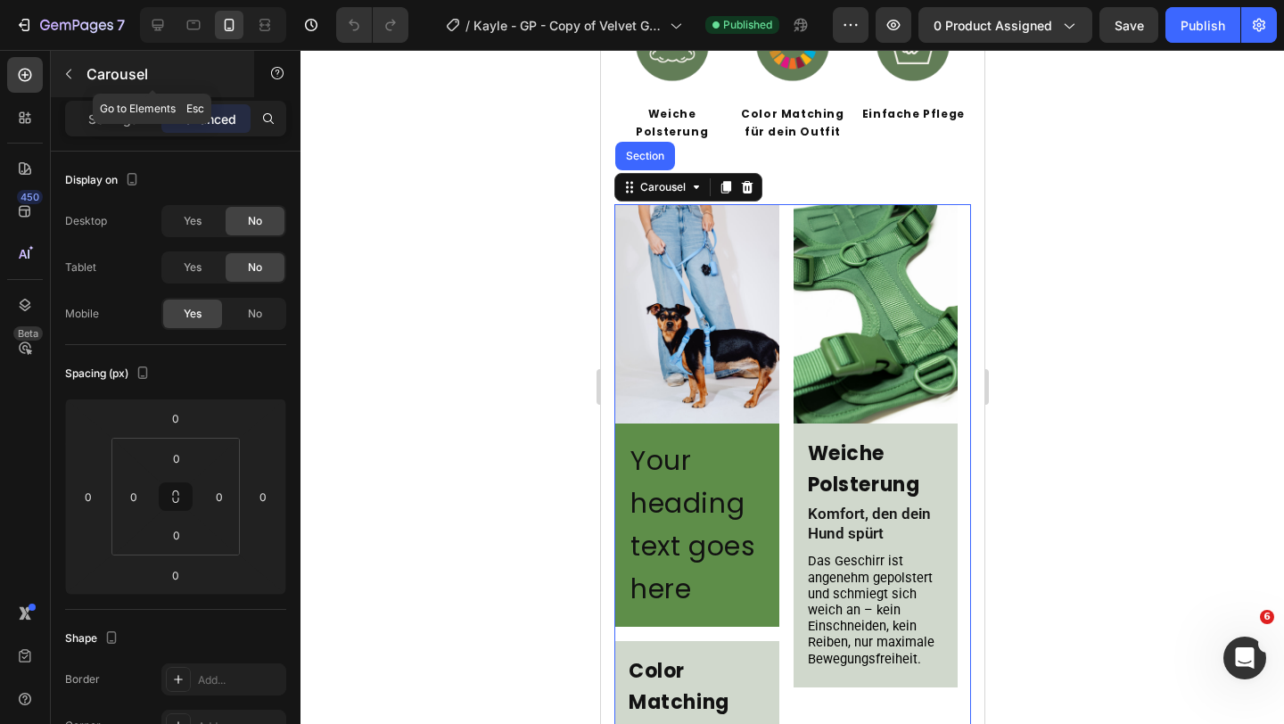
click at [69, 75] on icon "button" at bounding box center [69, 74] width 14 height 14
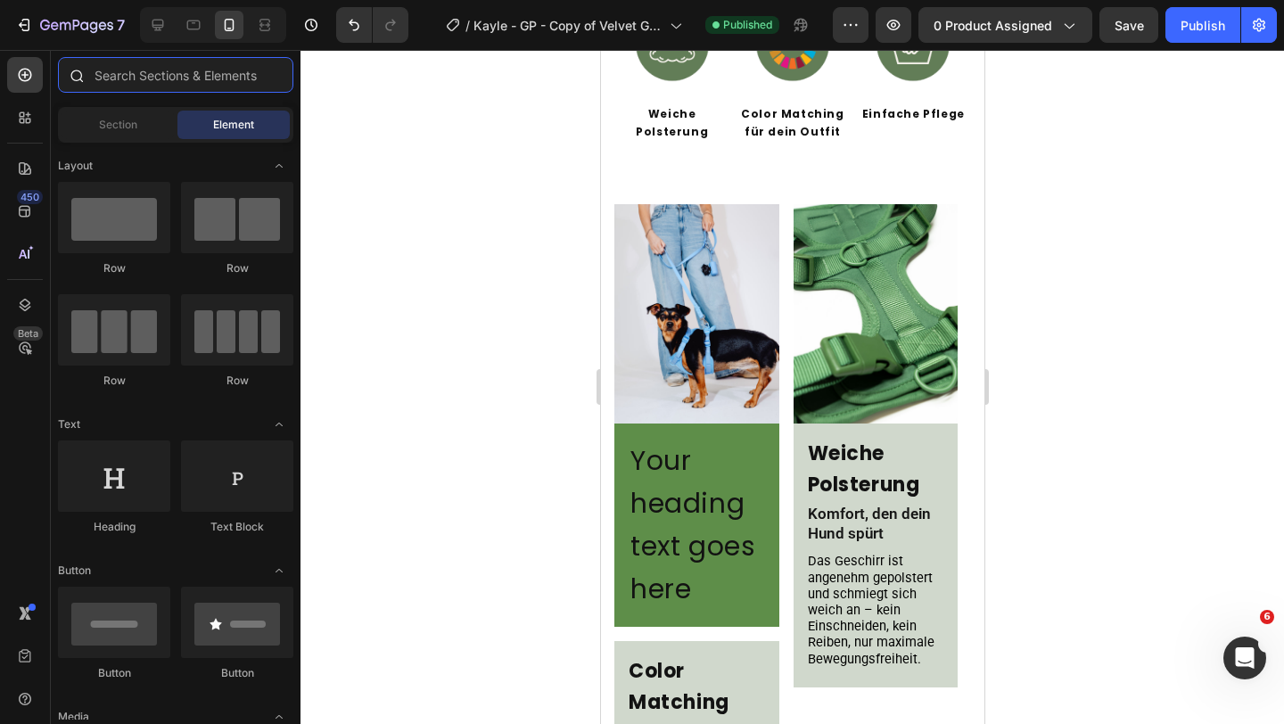
click at [121, 86] on input "text" at bounding box center [175, 75] width 235 height 36
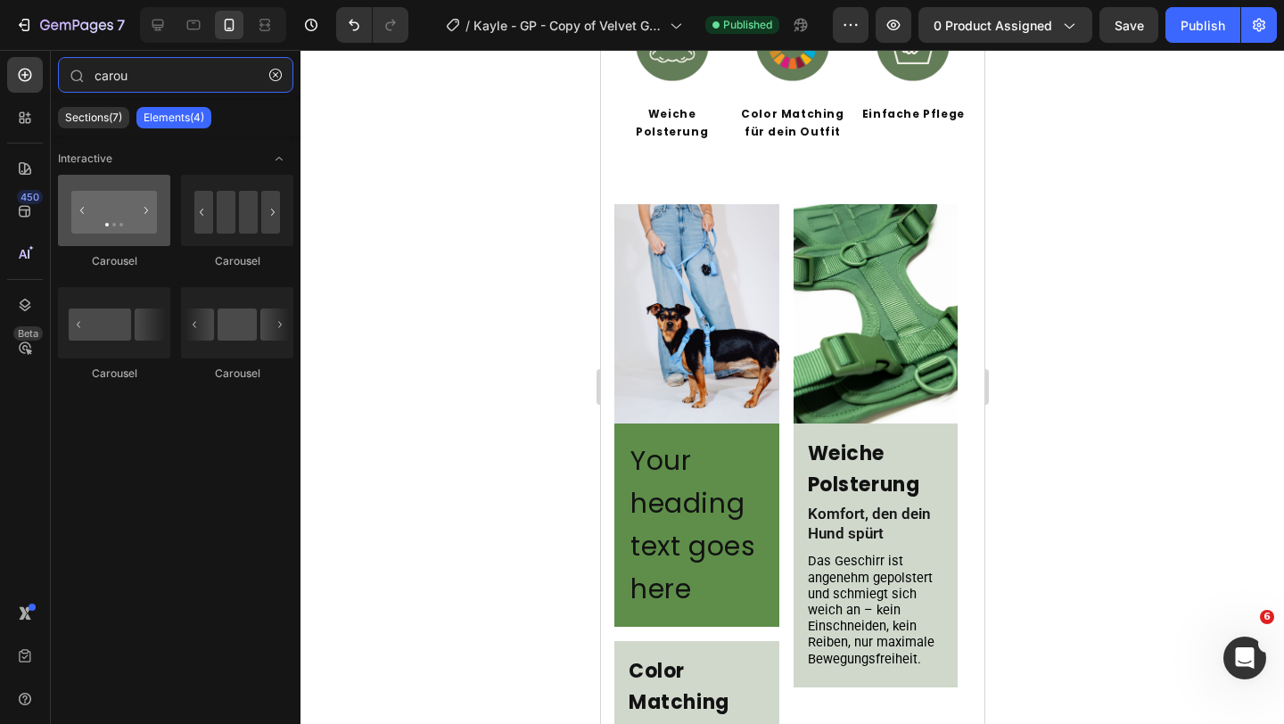
type input "carou"
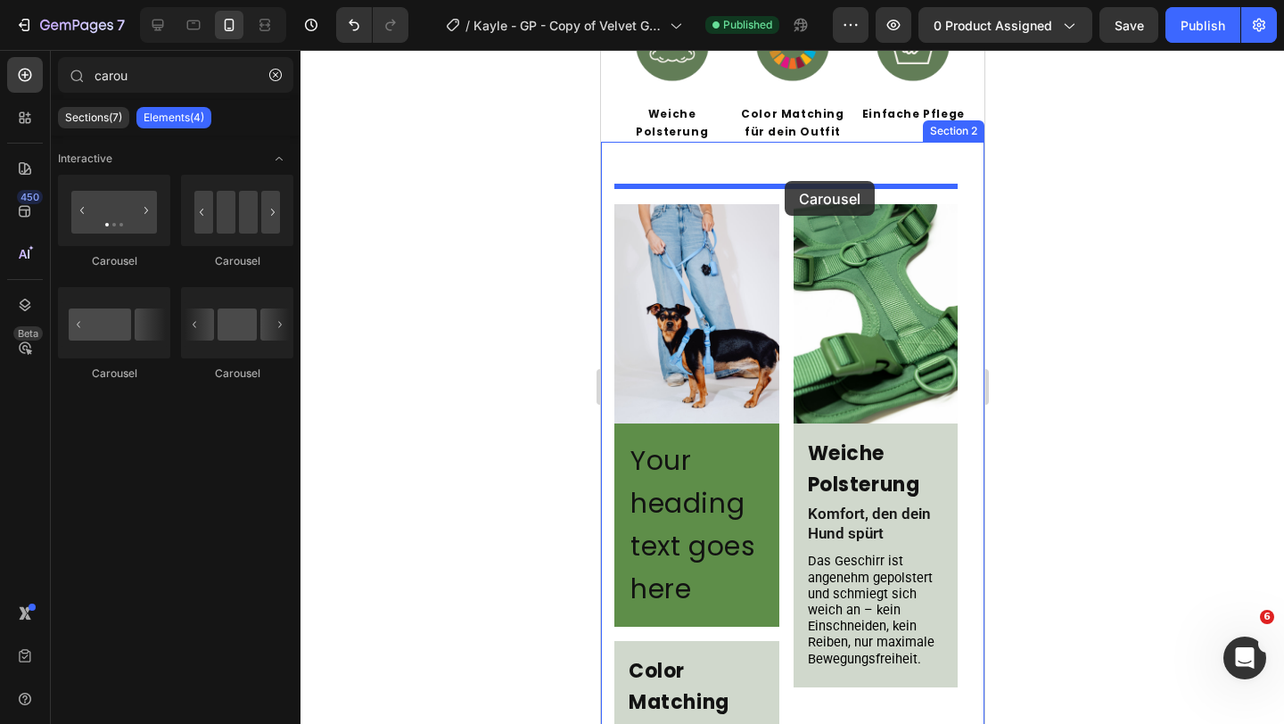
drag, startPoint x: 740, startPoint y: 270, endPoint x: 784, endPoint y: 181, distance: 99.3
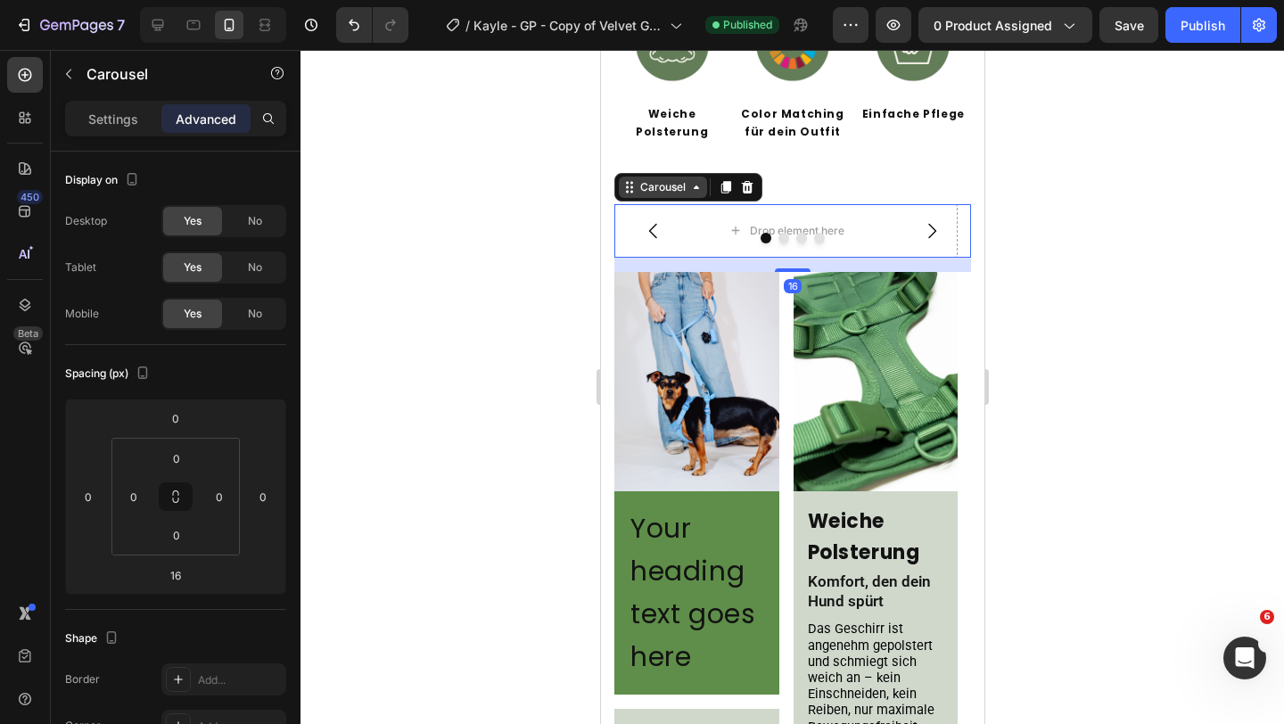
click at [687, 179] on div "Carousel" at bounding box center [662, 187] width 53 height 16
click at [693, 233] on div at bounding box center [791, 238] width 357 height 11
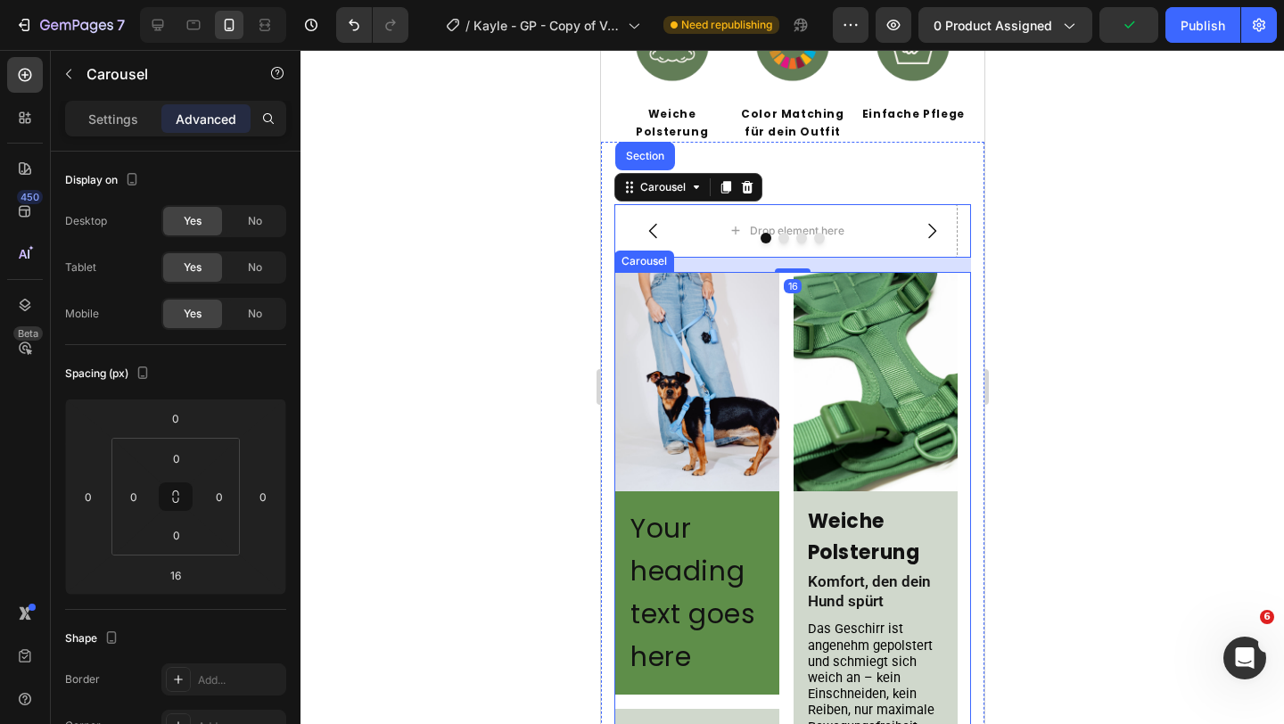
click at [779, 292] on div "Image Your heading text goes here Heading Row Color Matching Heading Für Looks,…" at bounding box center [791, 643] width 357 height 743
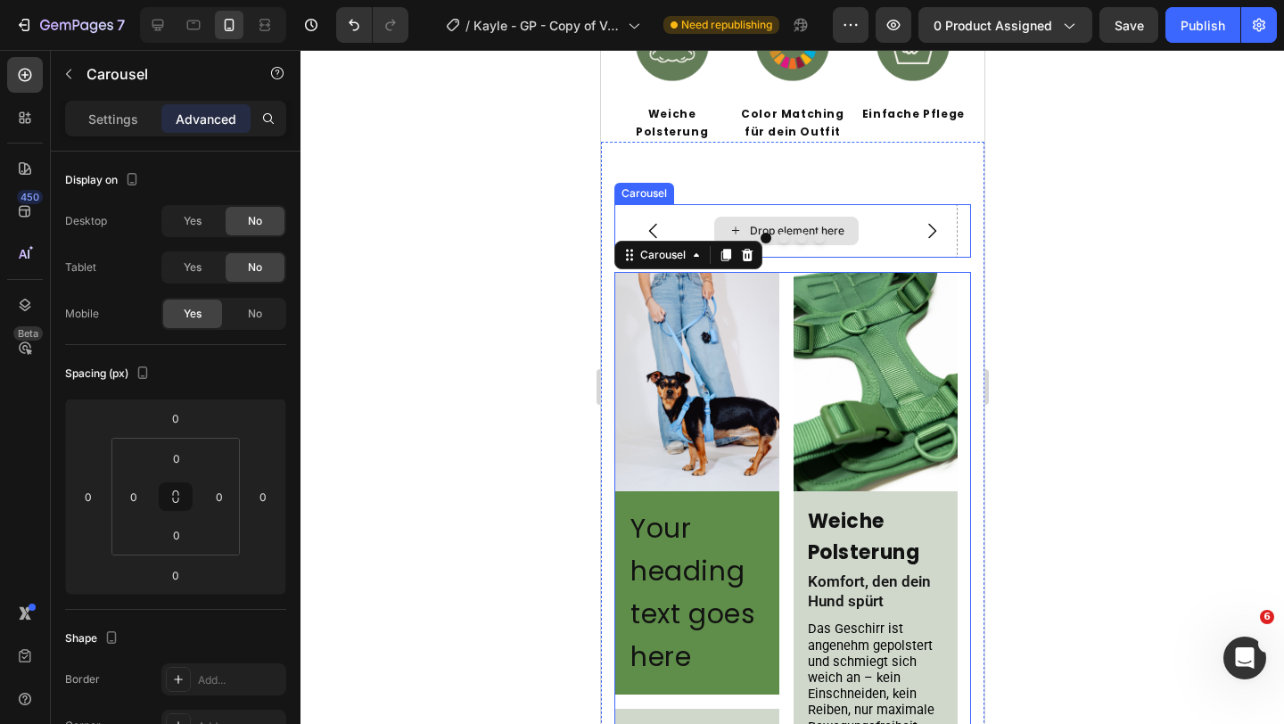
click at [692, 209] on div "Drop element here" at bounding box center [784, 230] width 343 height 53
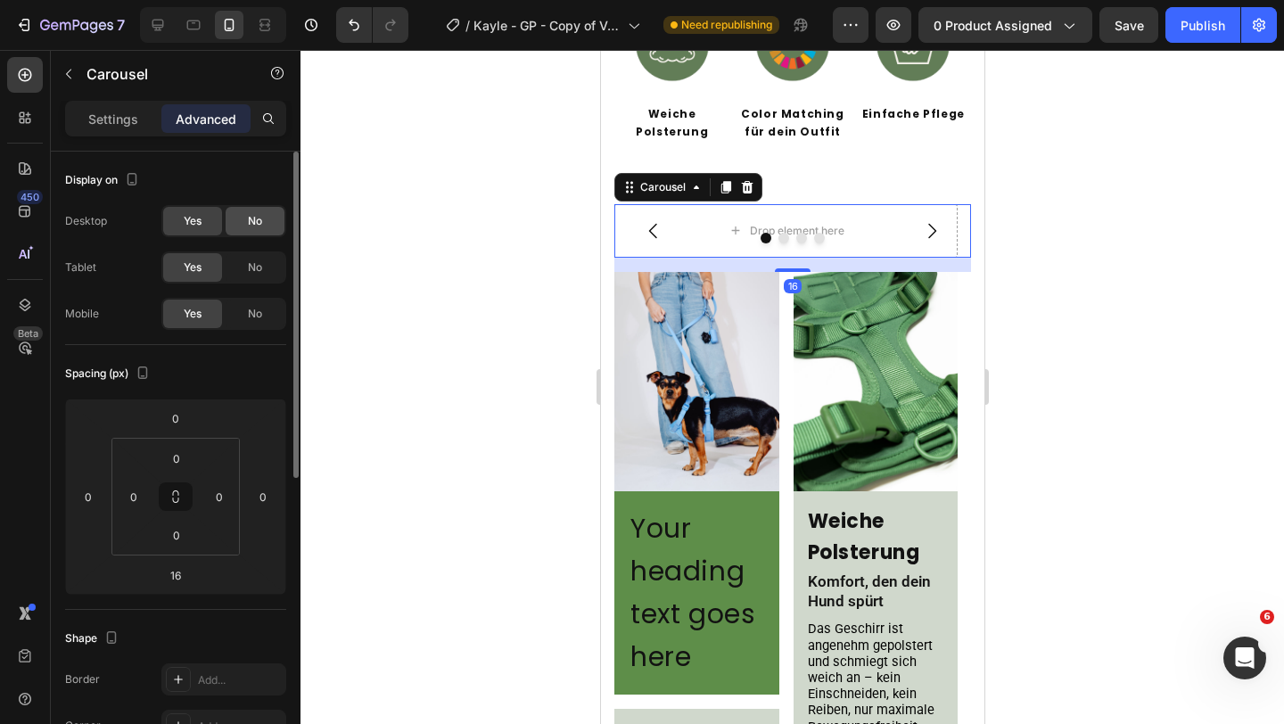
click at [282, 222] on div "No" at bounding box center [255, 221] width 59 height 29
click at [250, 268] on span "No" at bounding box center [255, 267] width 14 height 16
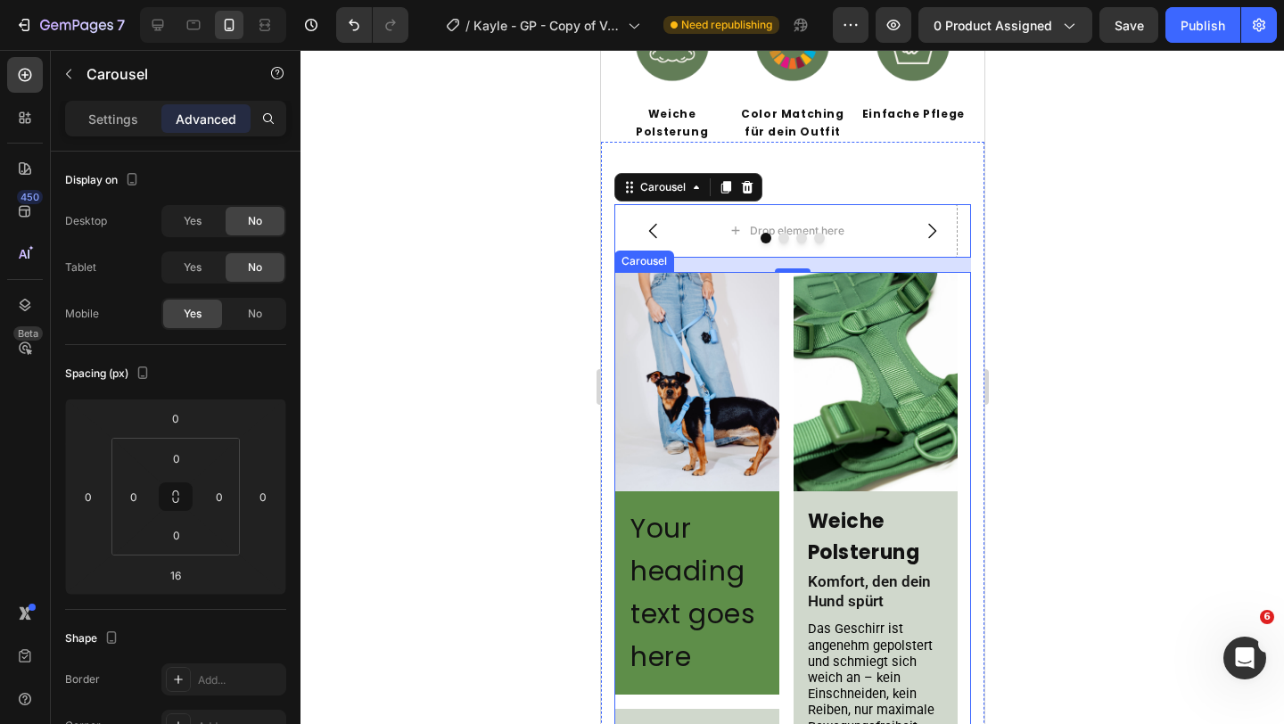
click at [781, 363] on div "Image Your heading text goes here Heading Row Color Matching Heading Für Looks,…" at bounding box center [791, 643] width 357 height 743
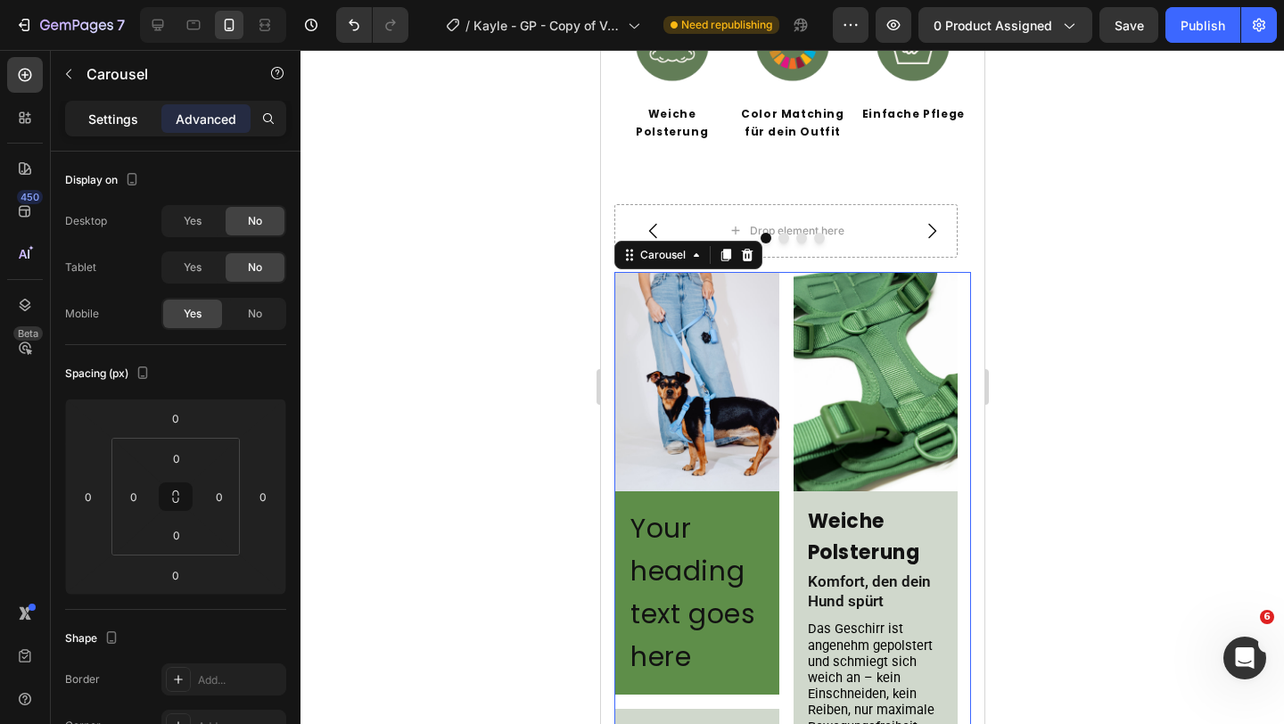
click at [113, 119] on p "Settings" at bounding box center [113, 119] width 50 height 19
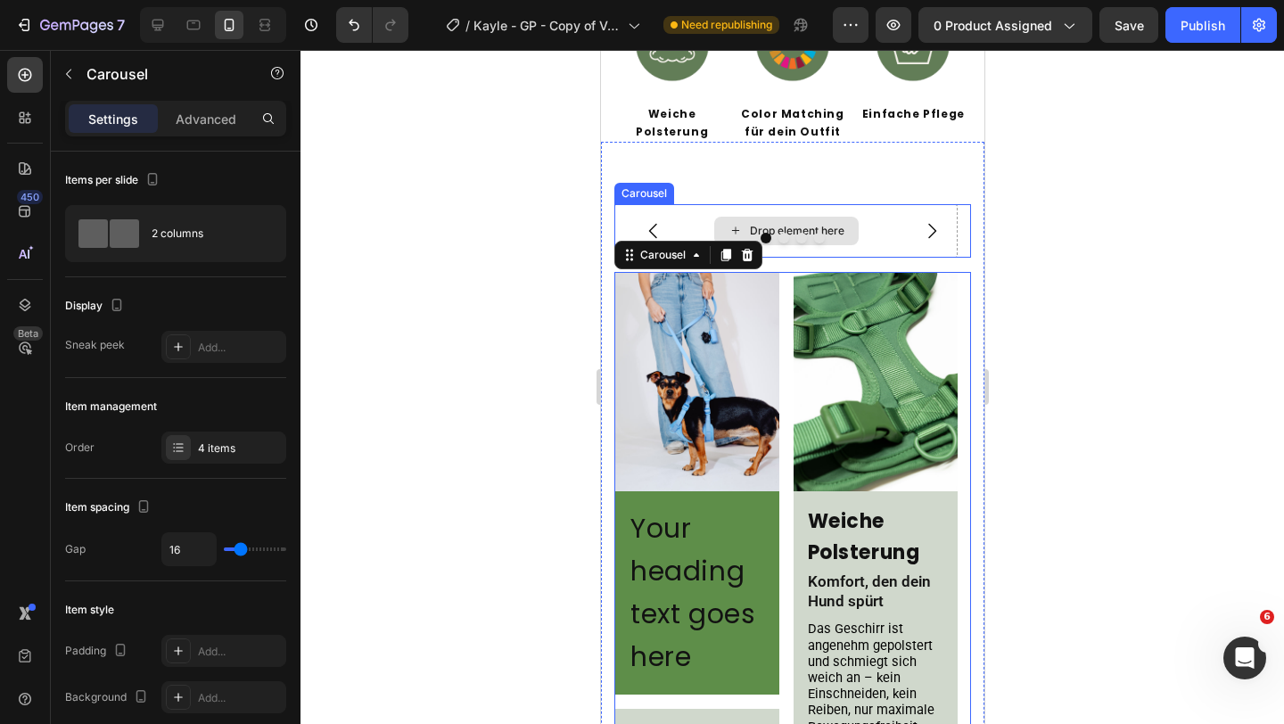
click at [879, 205] on div "Drop element here" at bounding box center [784, 230] width 343 height 53
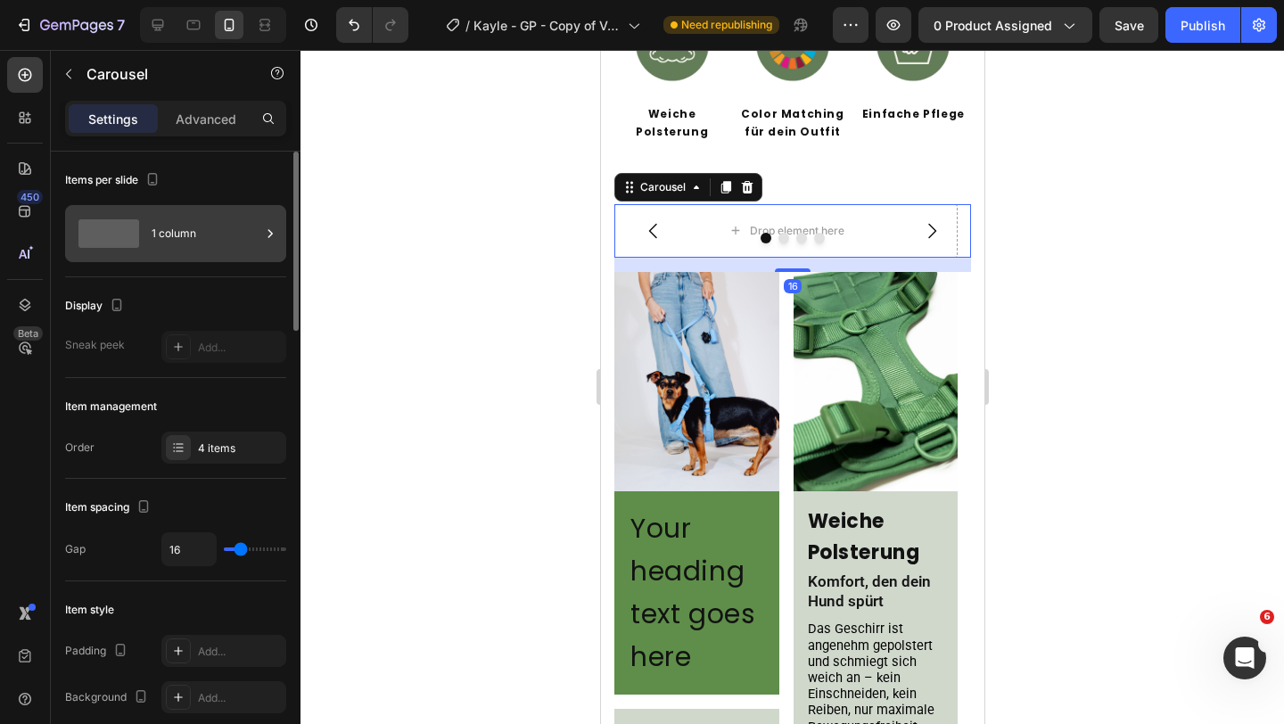
click at [201, 231] on div "1 column" at bounding box center [206, 233] width 109 height 41
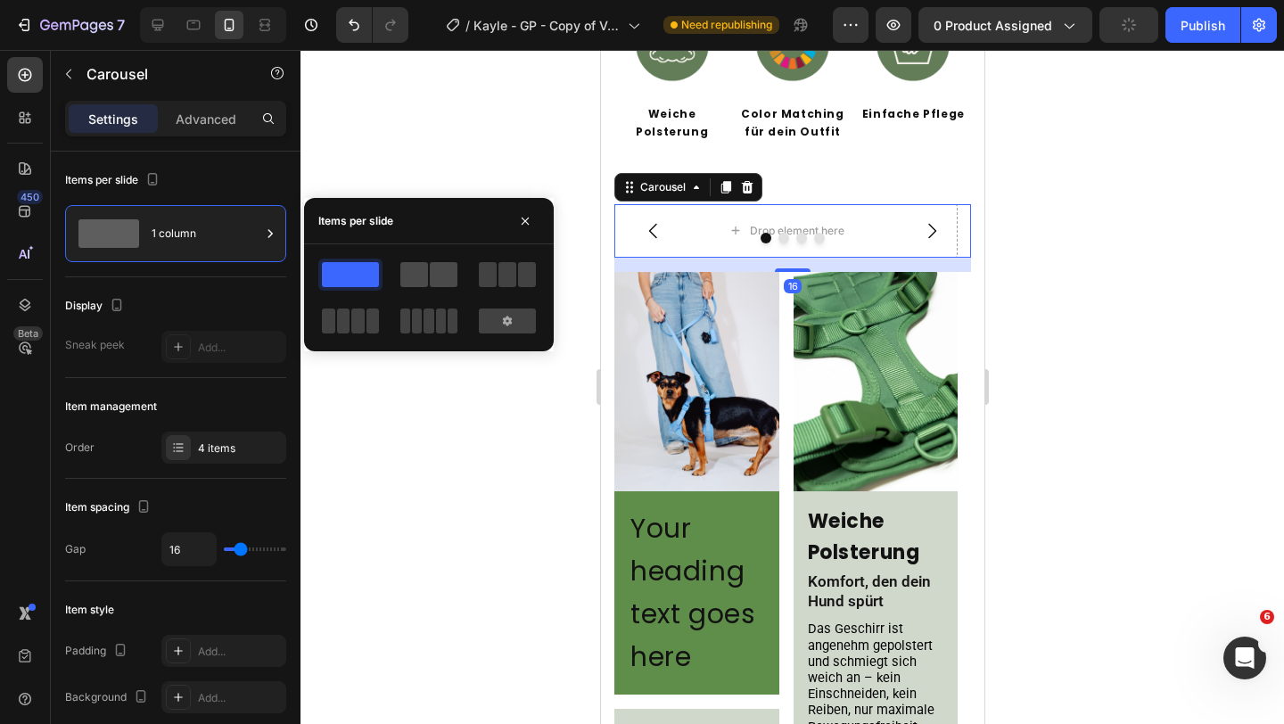
click at [419, 281] on span at bounding box center [414, 274] width 28 height 25
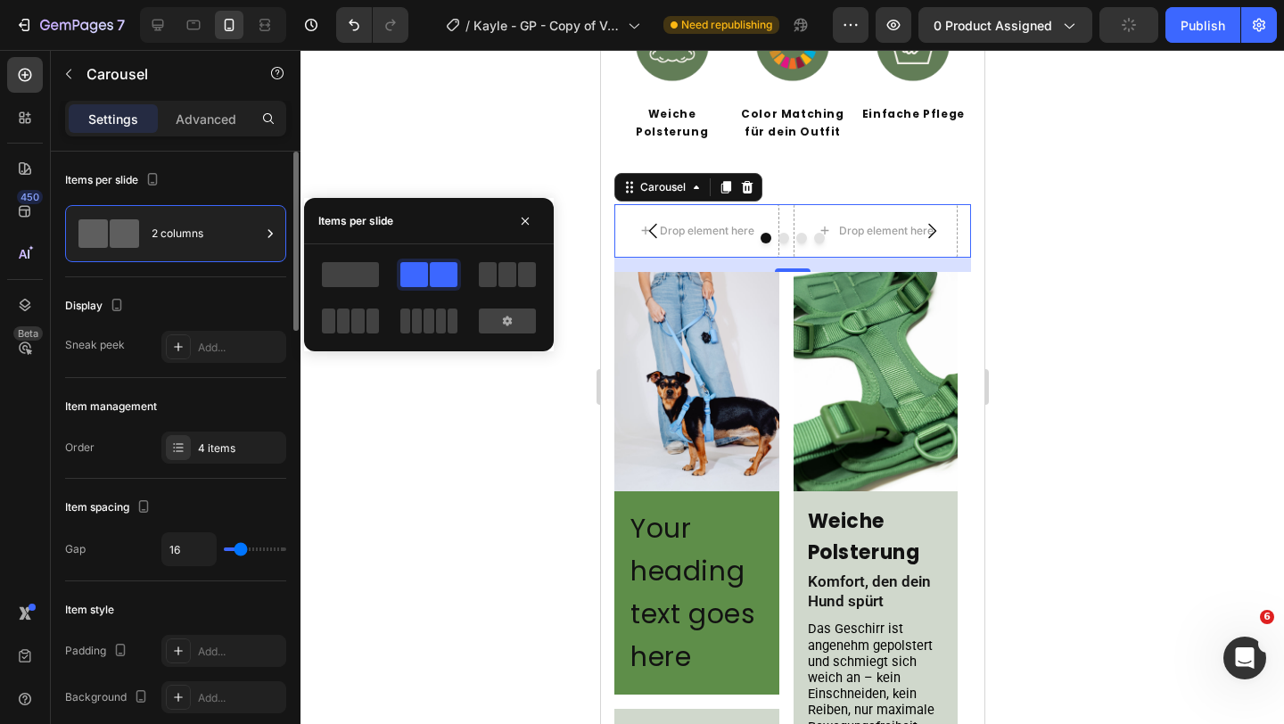
click at [176, 306] on div "Display" at bounding box center [175, 306] width 221 height 29
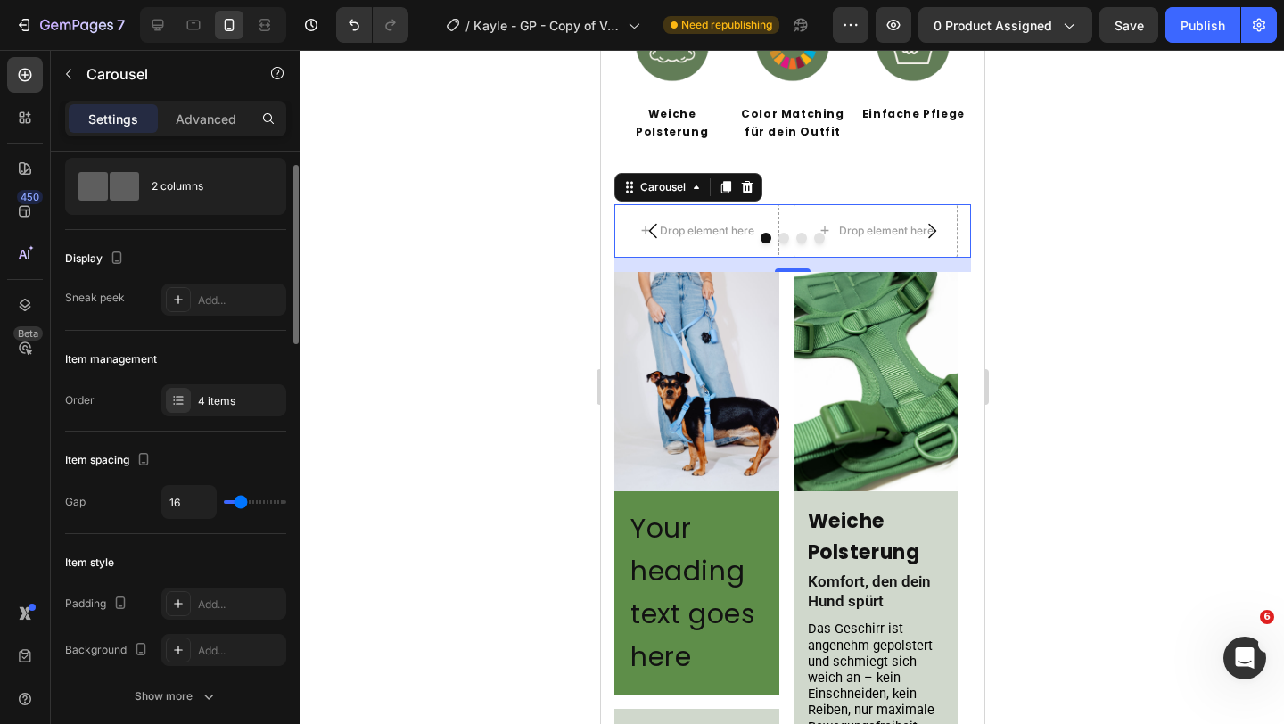
scroll to position [63, 0]
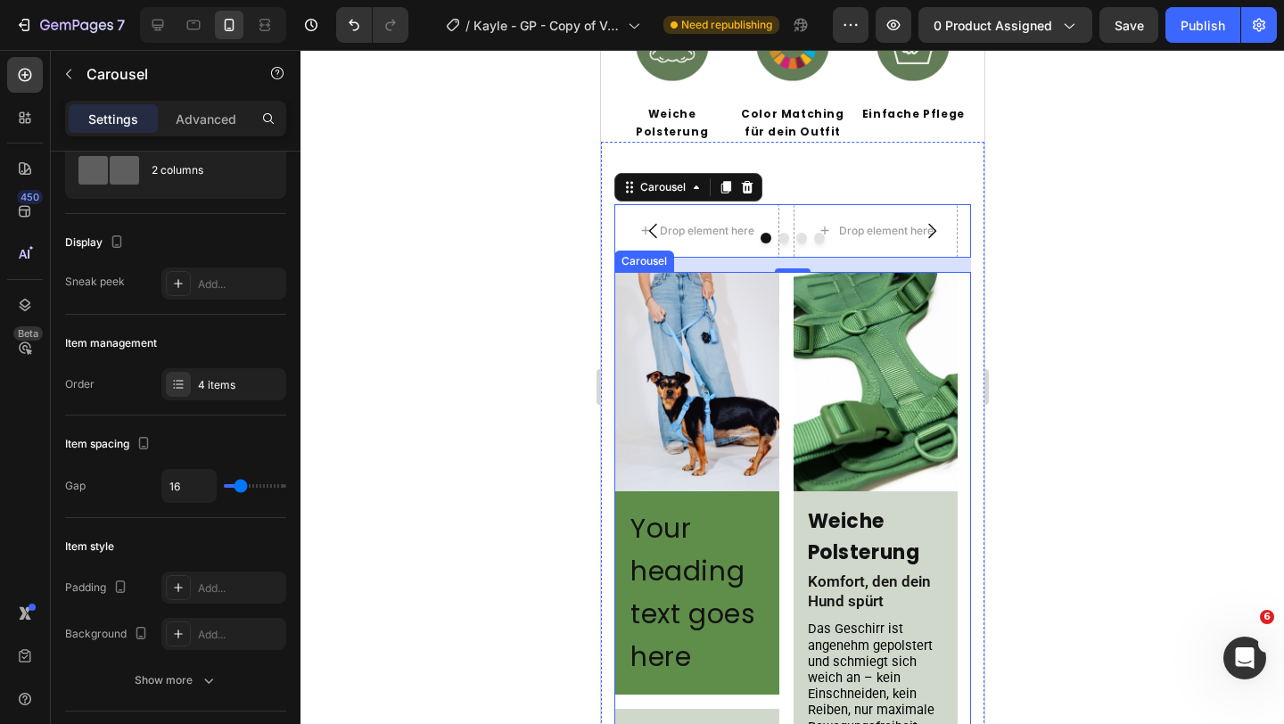
click at [780, 301] on div "Image Your heading text goes here Heading Row Color Matching Heading Für Looks,…" at bounding box center [791, 643] width 357 height 743
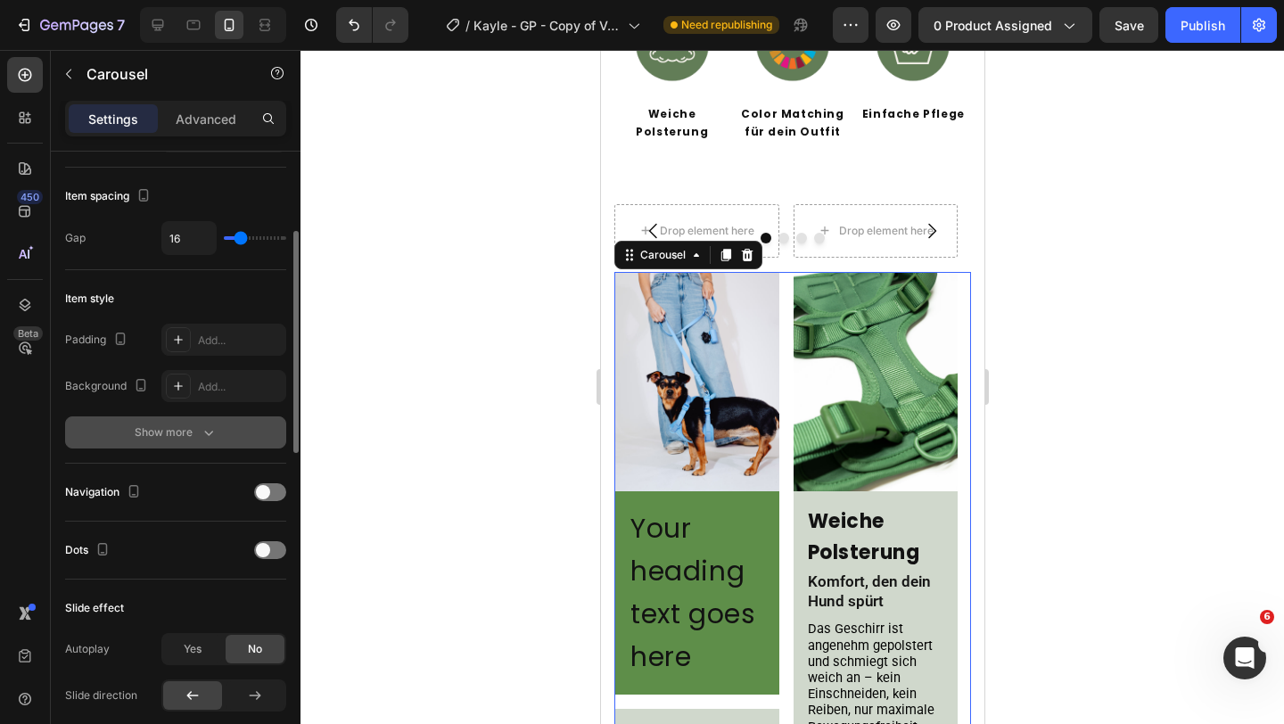
scroll to position [317, 0]
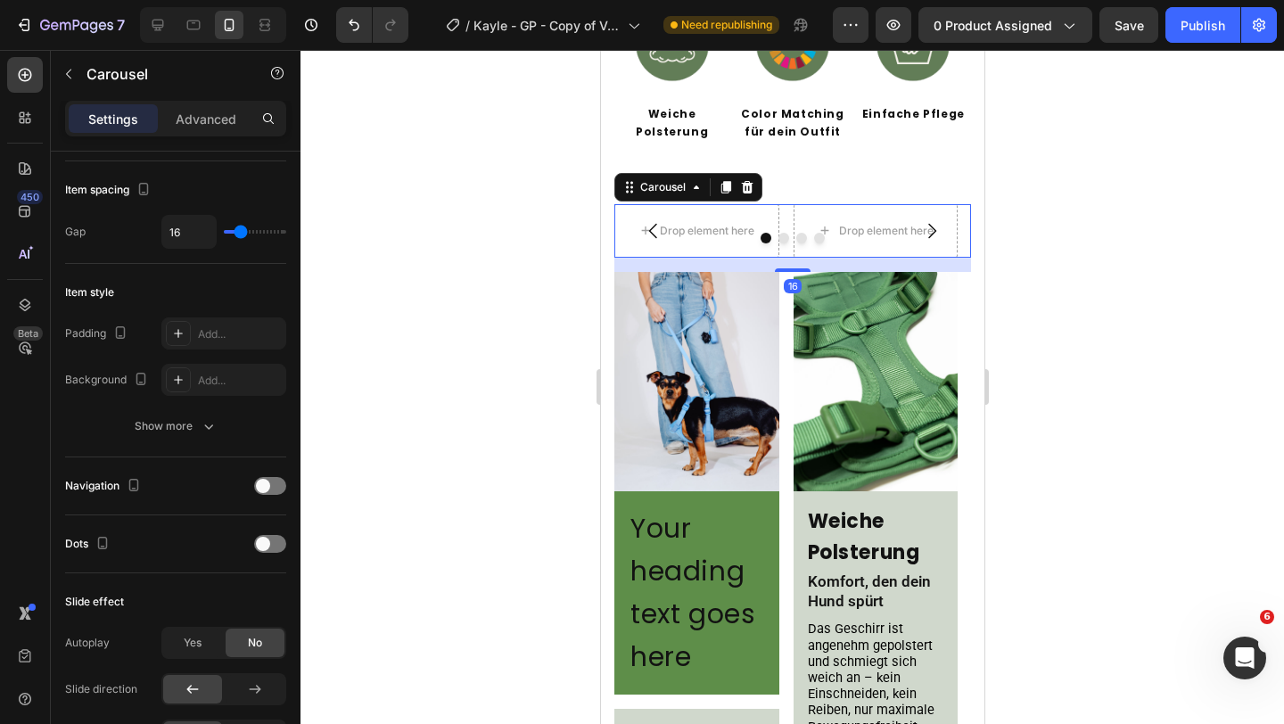
click at [787, 204] on div "Drop element here Drop element here Drop element here Drop element here" at bounding box center [791, 230] width 357 height 53
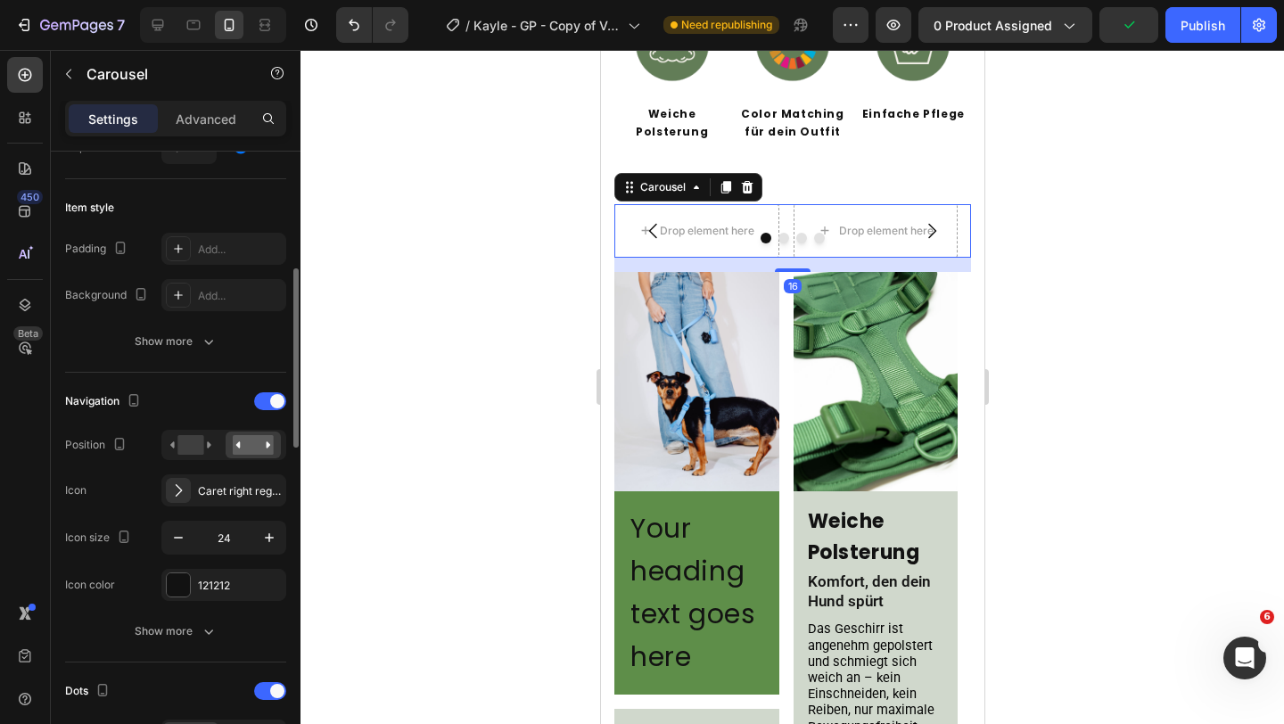
scroll to position [403, 0]
click at [276, 405] on span at bounding box center [277, 400] width 14 height 14
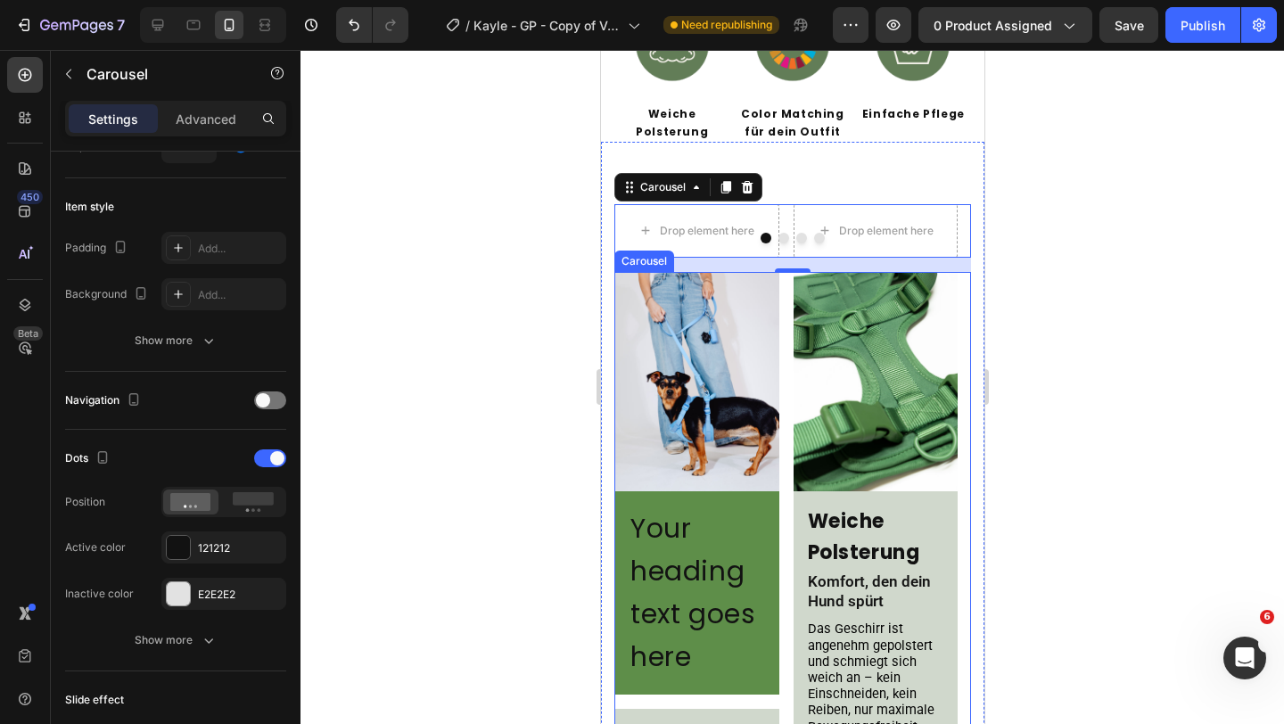
click at [783, 341] on div "Image Your heading text goes here Heading Row Color Matching Heading Für Looks,…" at bounding box center [791, 643] width 357 height 743
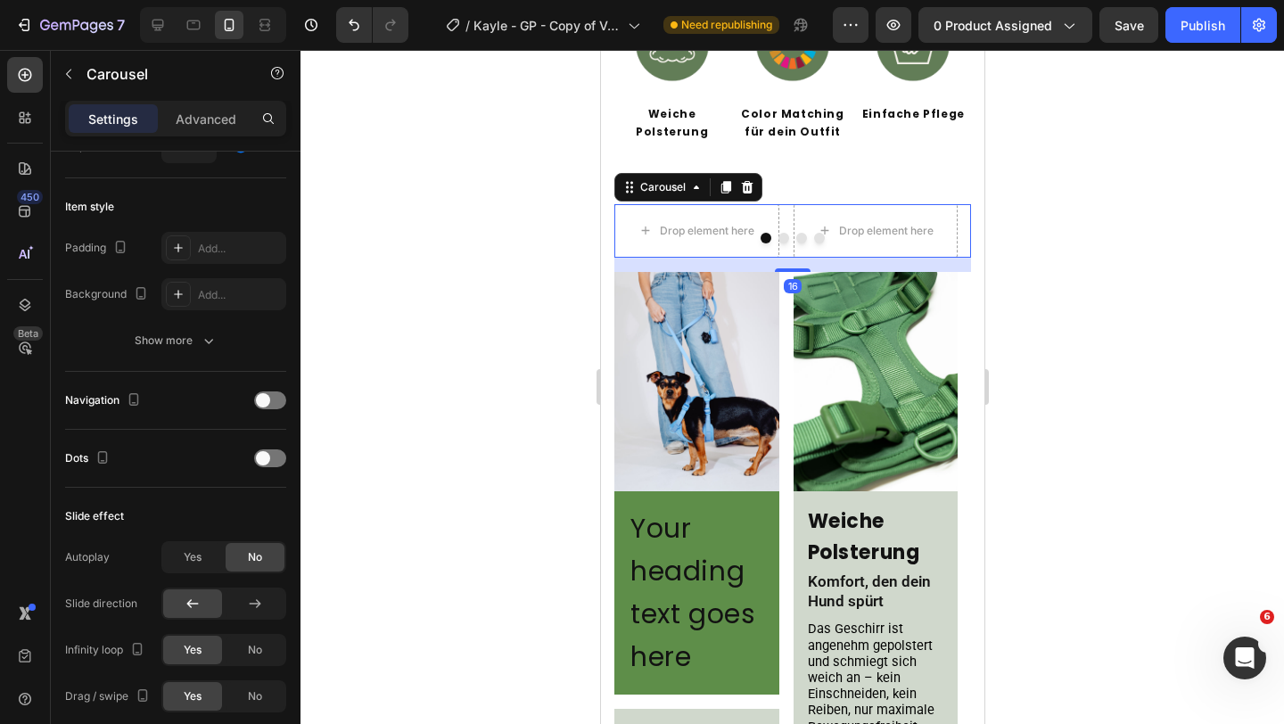
click at [784, 204] on div "Drop element here Drop element here Drop element here Drop element here" at bounding box center [791, 230] width 357 height 53
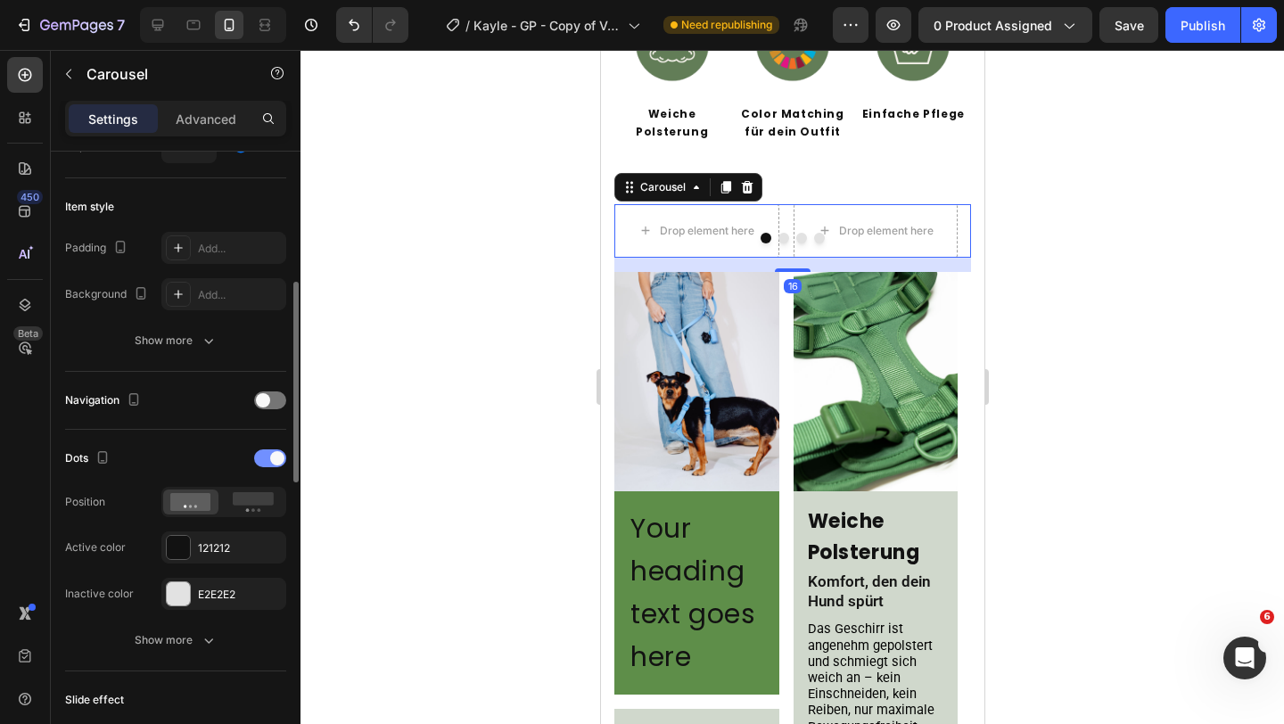
click at [280, 464] on div at bounding box center [270, 458] width 32 height 18
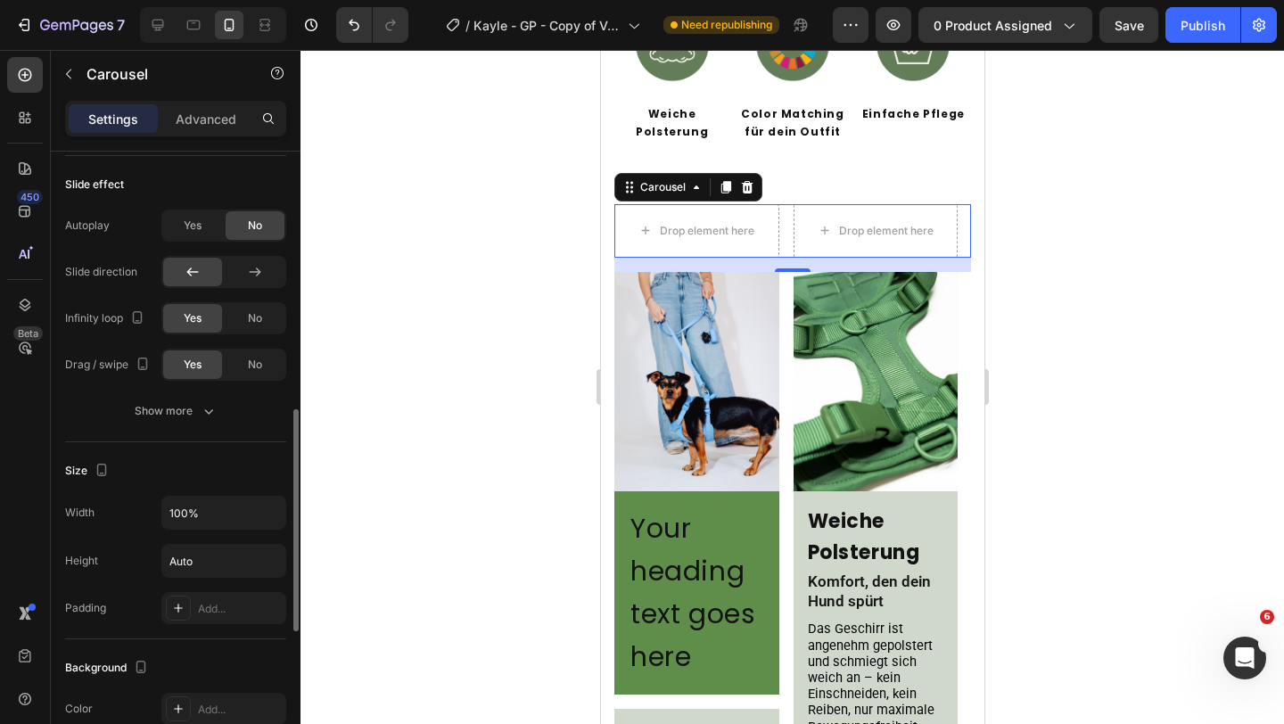
scroll to position [730, 0]
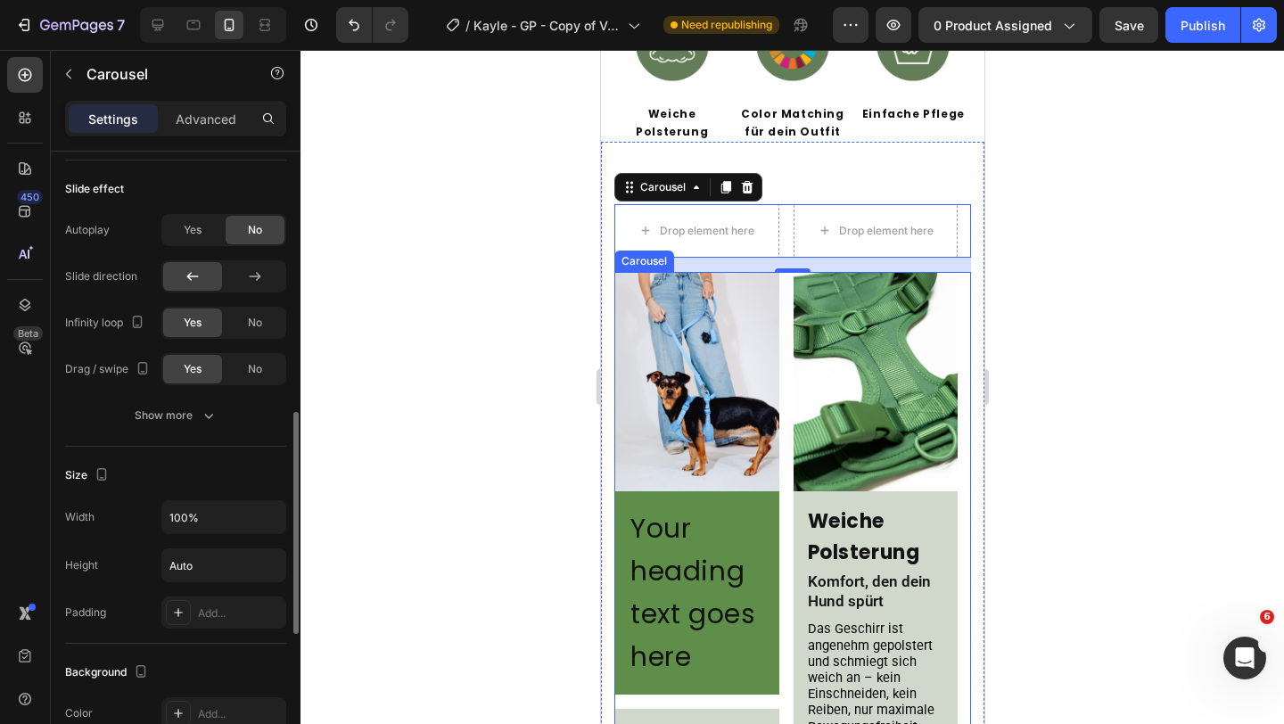
click at [780, 331] on div "Image Your heading text goes here Heading Row Color Matching Heading Für Looks,…" at bounding box center [791, 643] width 357 height 743
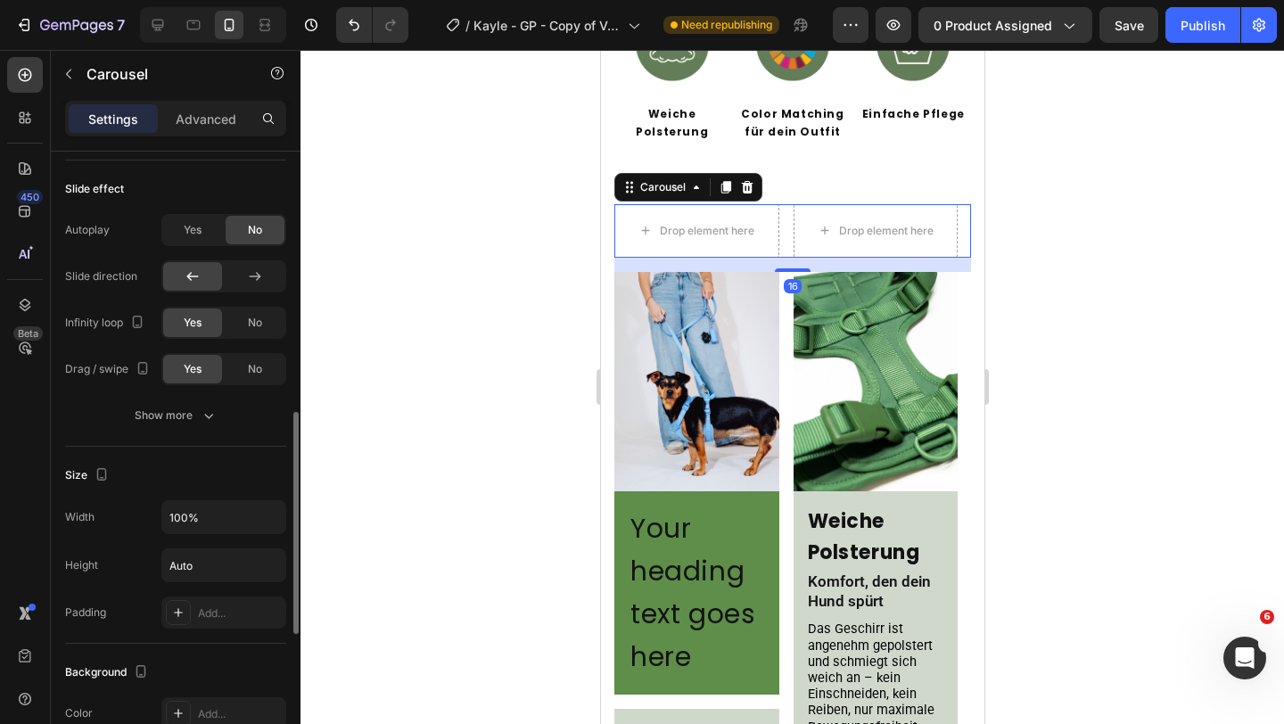
click at [791, 230] on div "Drop element here Drop element here Drop element here Drop element here" at bounding box center [791, 230] width 357 height 53
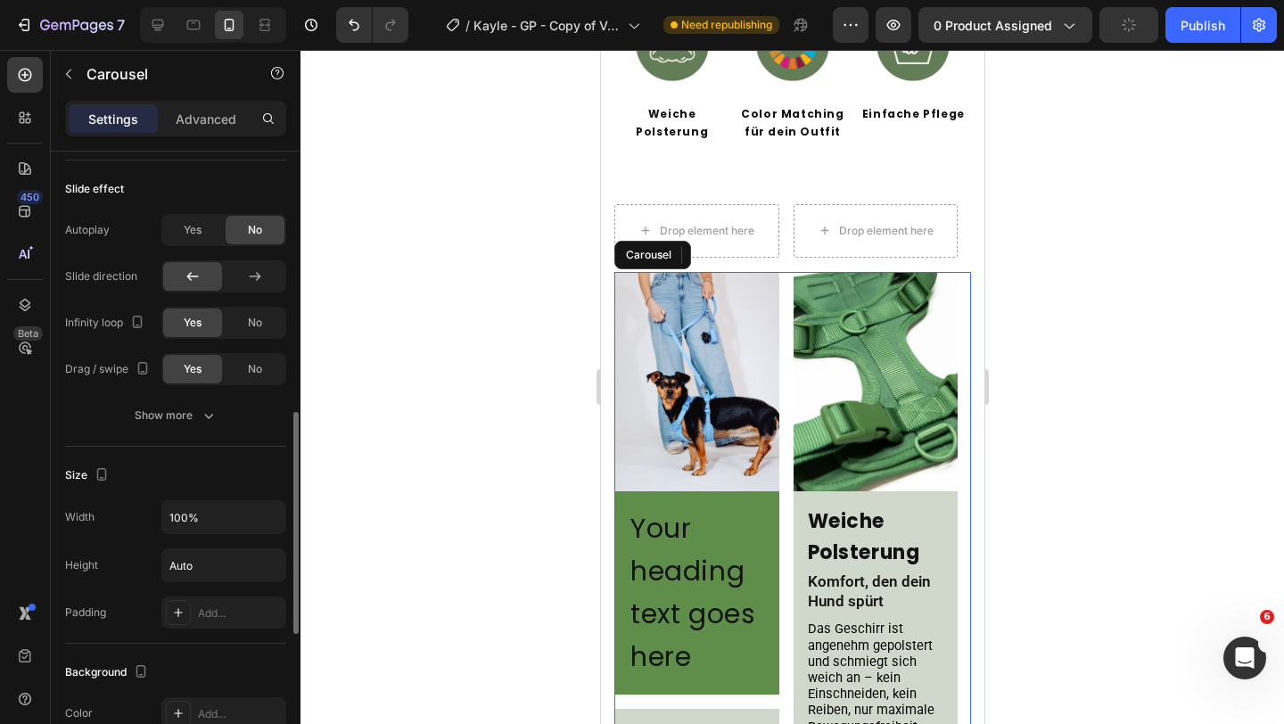
click at [780, 332] on div "Image Your heading text goes here Heading Row Color Matching Heading Für Looks,…" at bounding box center [791, 643] width 357 height 743
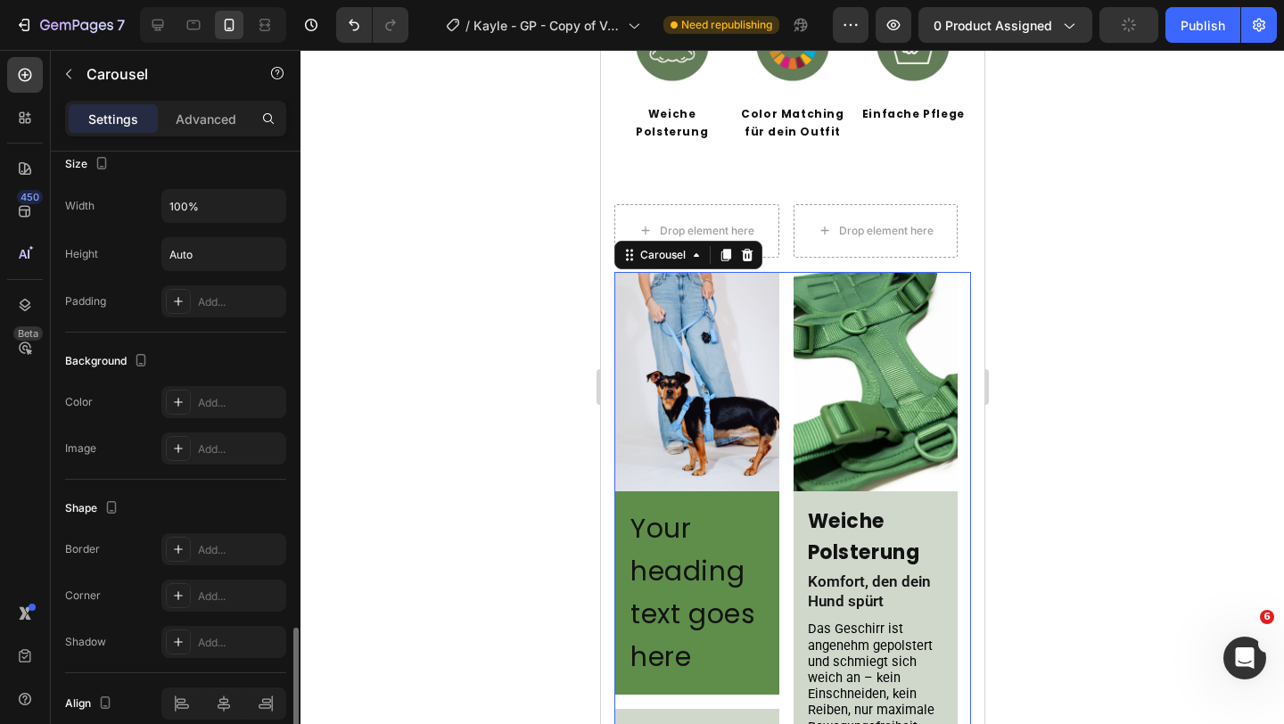
scroll to position [1122, 0]
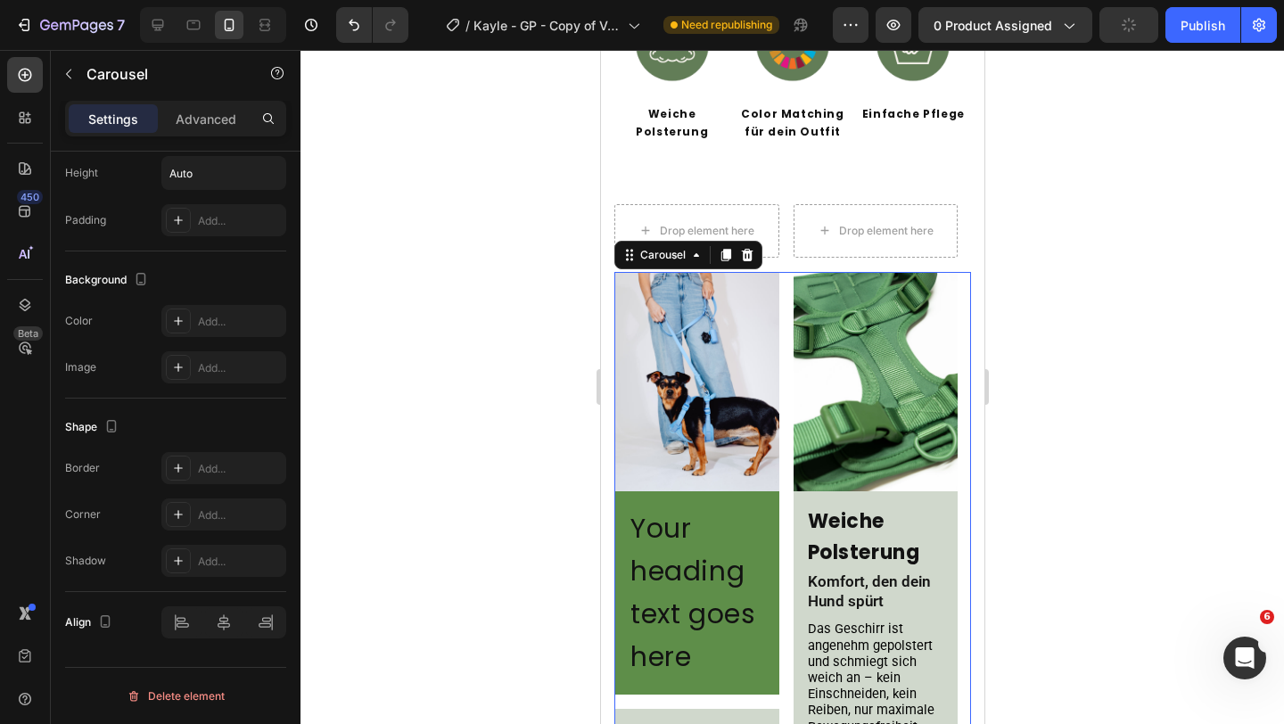
click at [786, 308] on div "Image Your heading text goes here Heading Row Color Matching Heading Für Looks,…" at bounding box center [791, 643] width 357 height 743
click at [780, 204] on div "Drop element here Drop element here Drop element here Drop element here" at bounding box center [791, 230] width 357 height 53
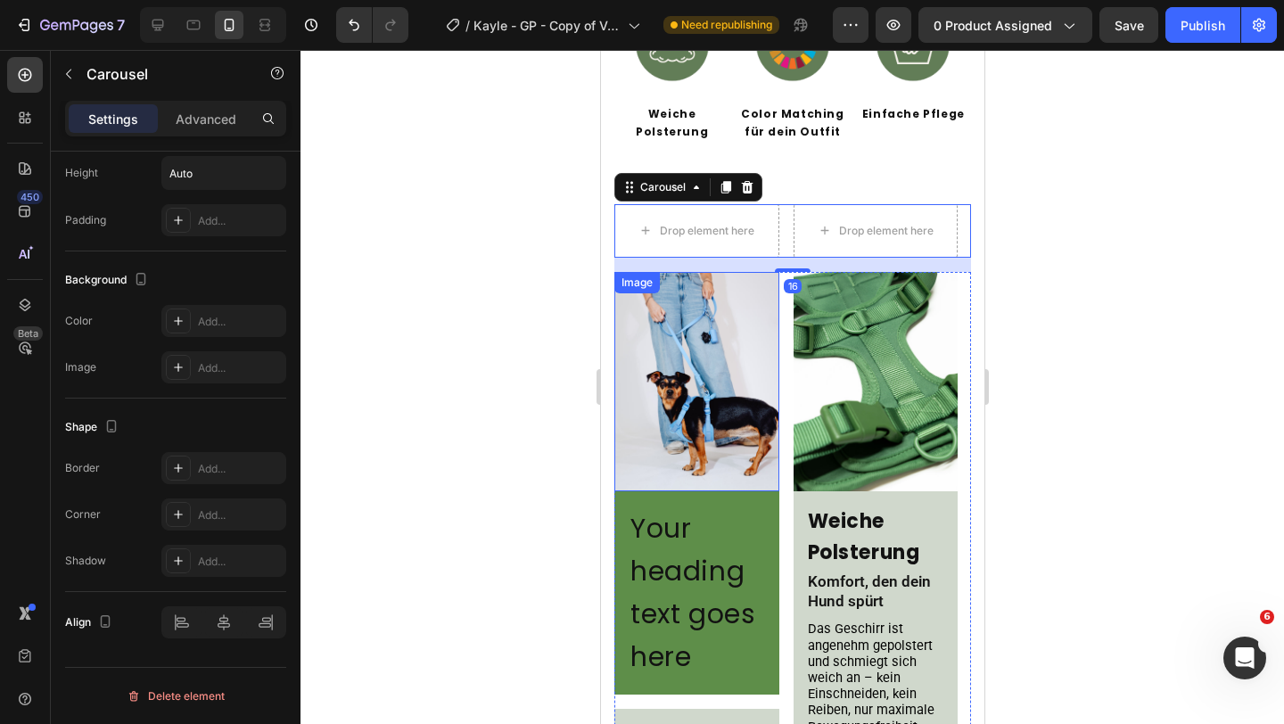
click at [674, 316] on img at bounding box center [695, 381] width 165 height 219
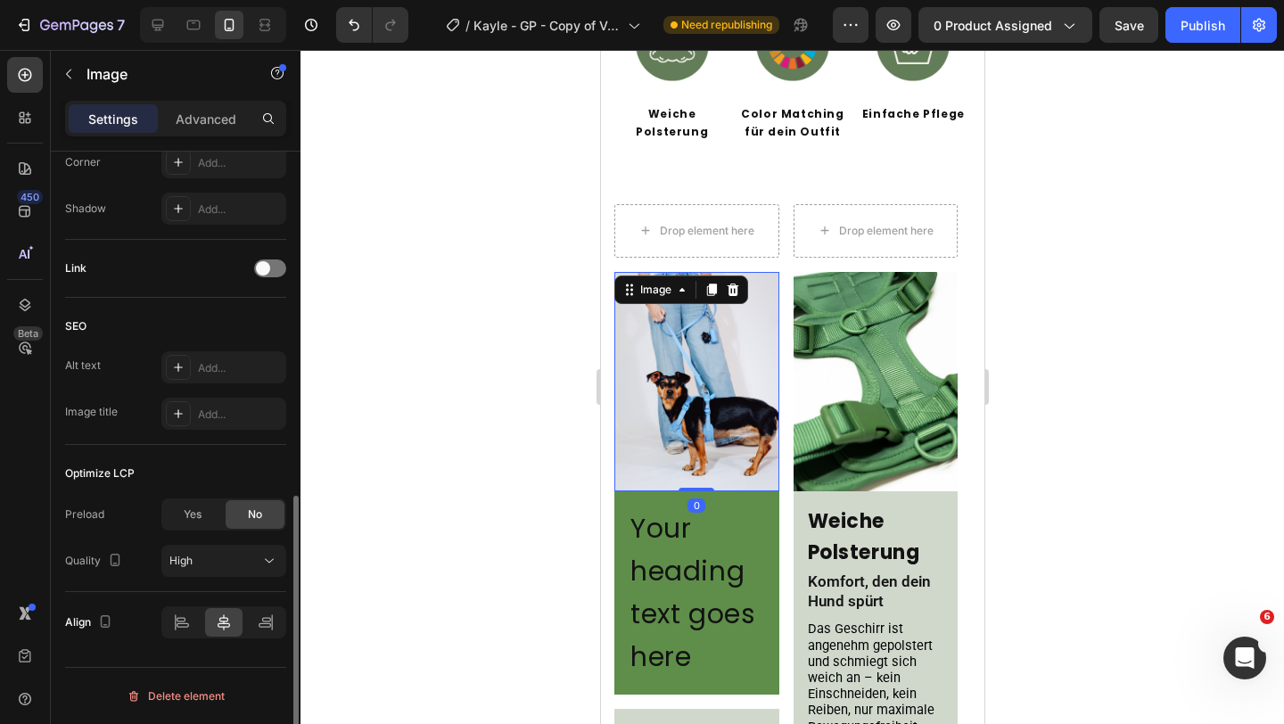
scroll to position [0, 0]
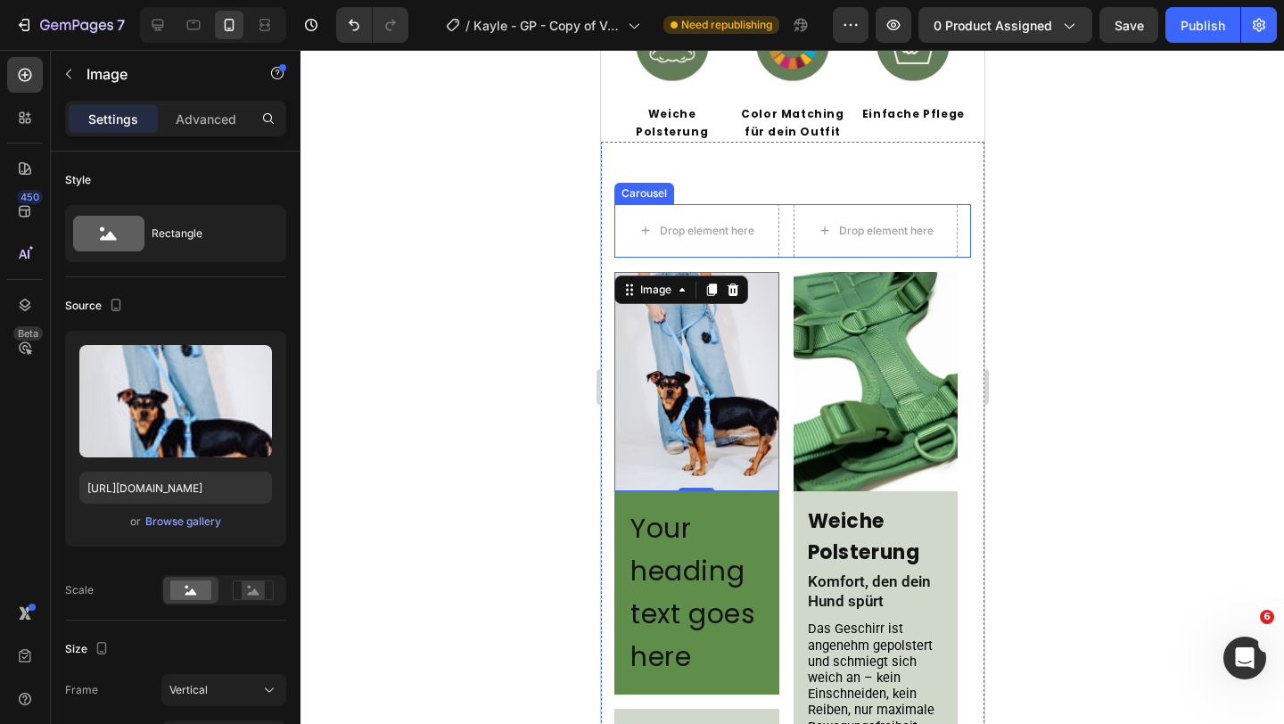
click at [781, 204] on div "Drop element here Drop element here Drop element here Drop element here" at bounding box center [791, 230] width 357 height 53
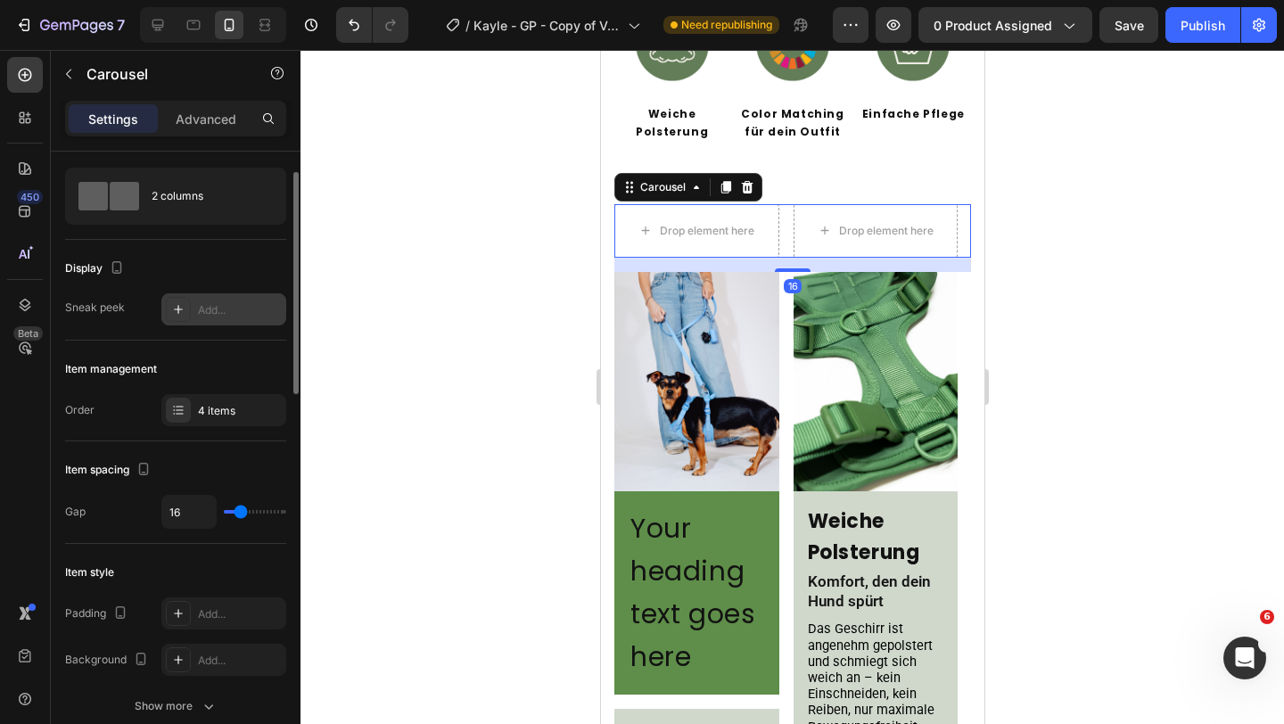
scroll to position [45, 0]
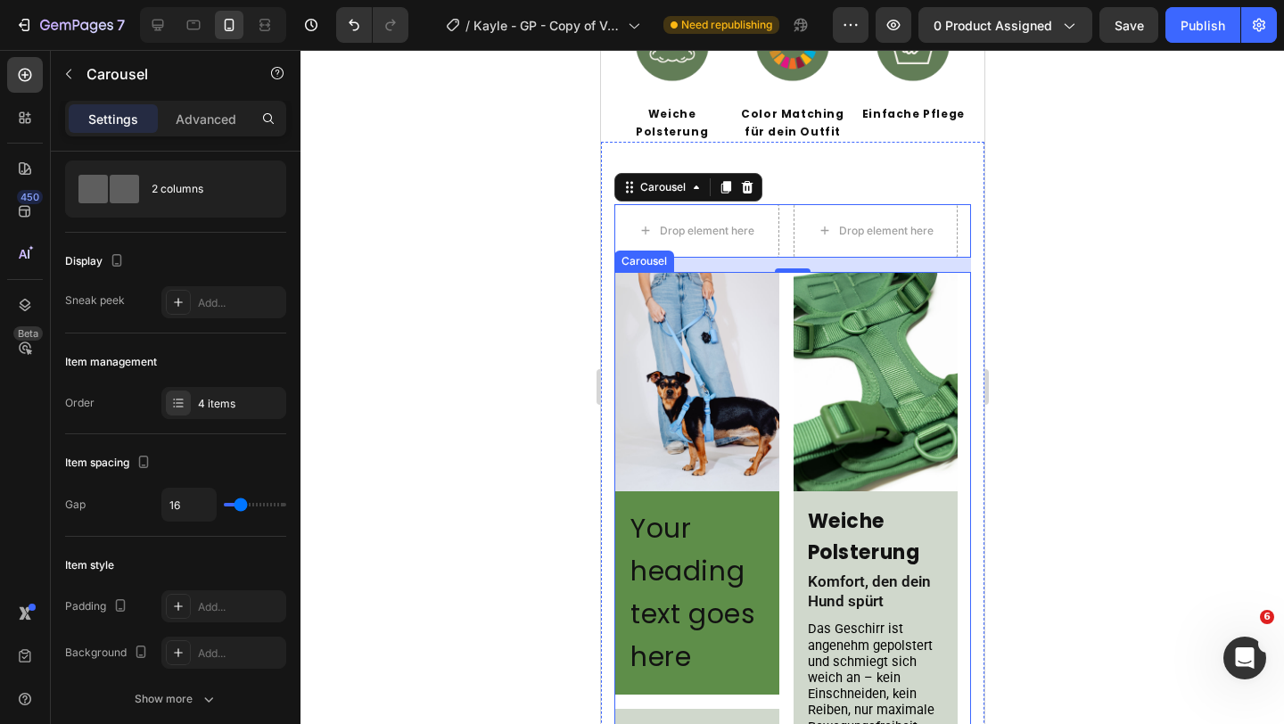
click at [787, 329] on div "Image Your heading text goes here Heading Row Color Matching Heading Für Looks,…" at bounding box center [791, 643] width 357 height 743
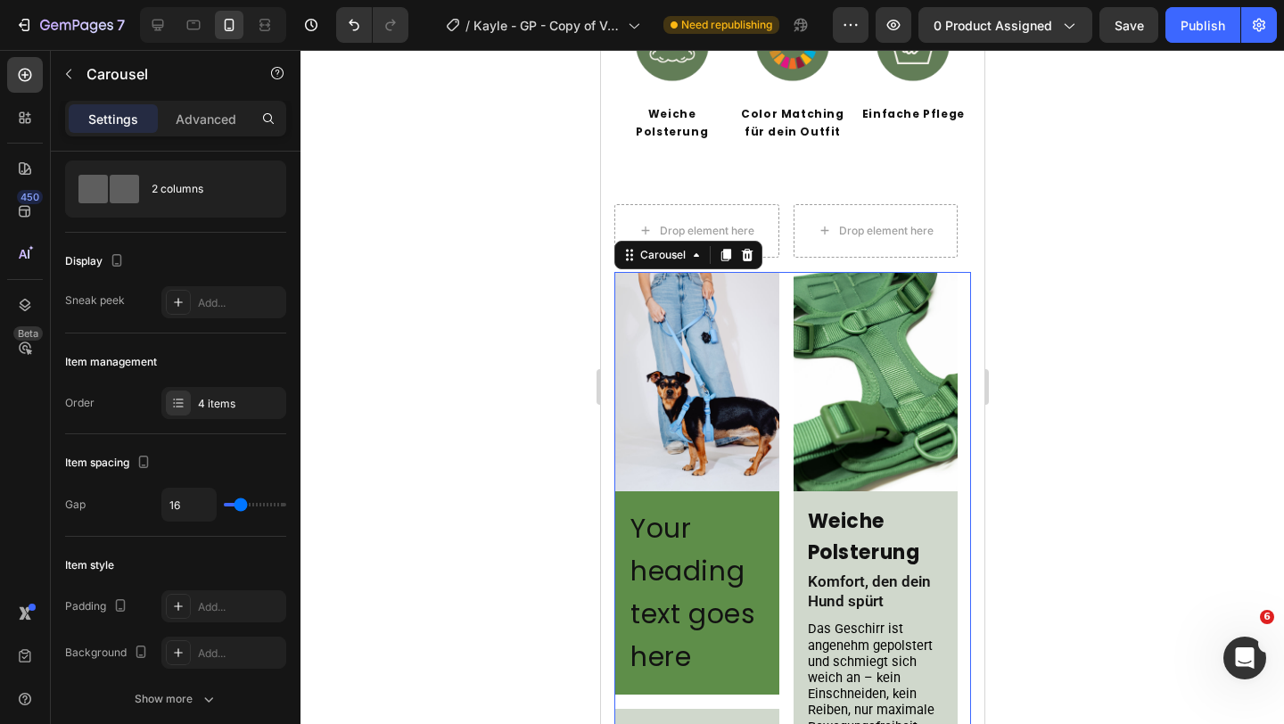
click at [787, 329] on div "Image Your heading text goes here Heading Row Color Matching Heading Für Looks,…" at bounding box center [791, 643] width 357 height 743
click at [180, 404] on icon at bounding box center [178, 403] width 14 height 14
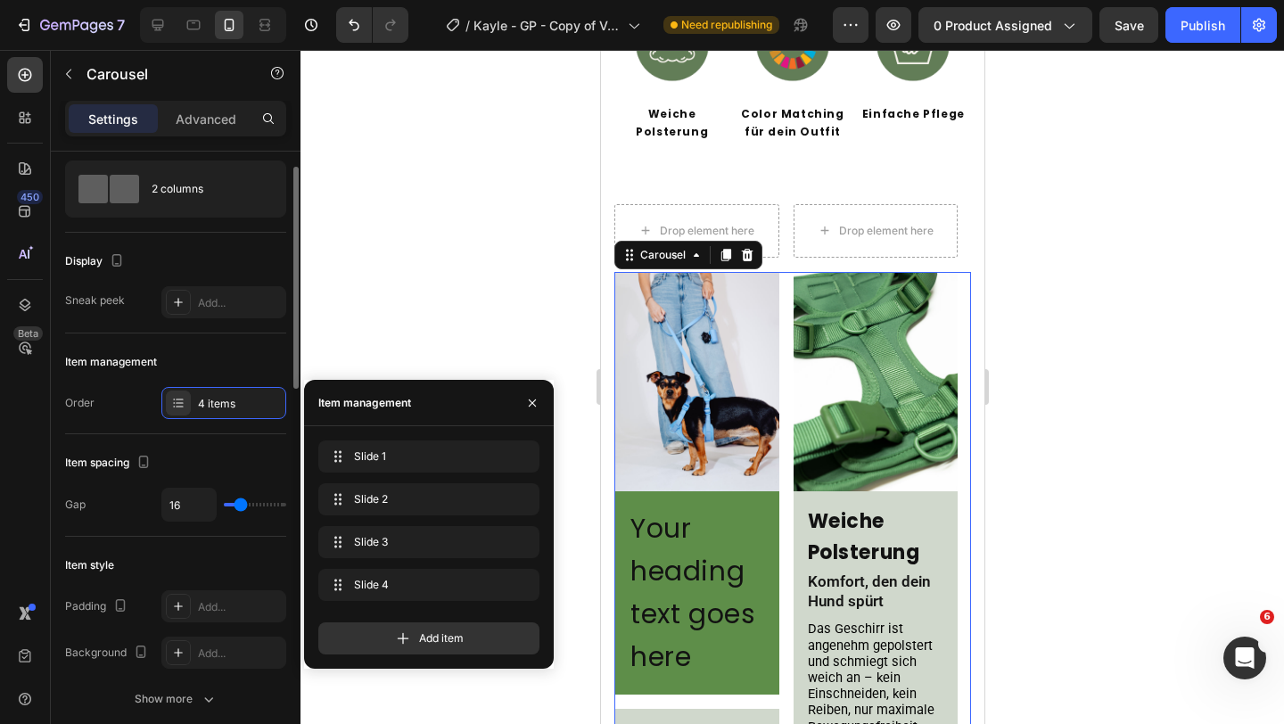
click at [199, 356] on div "Item management" at bounding box center [175, 362] width 221 height 29
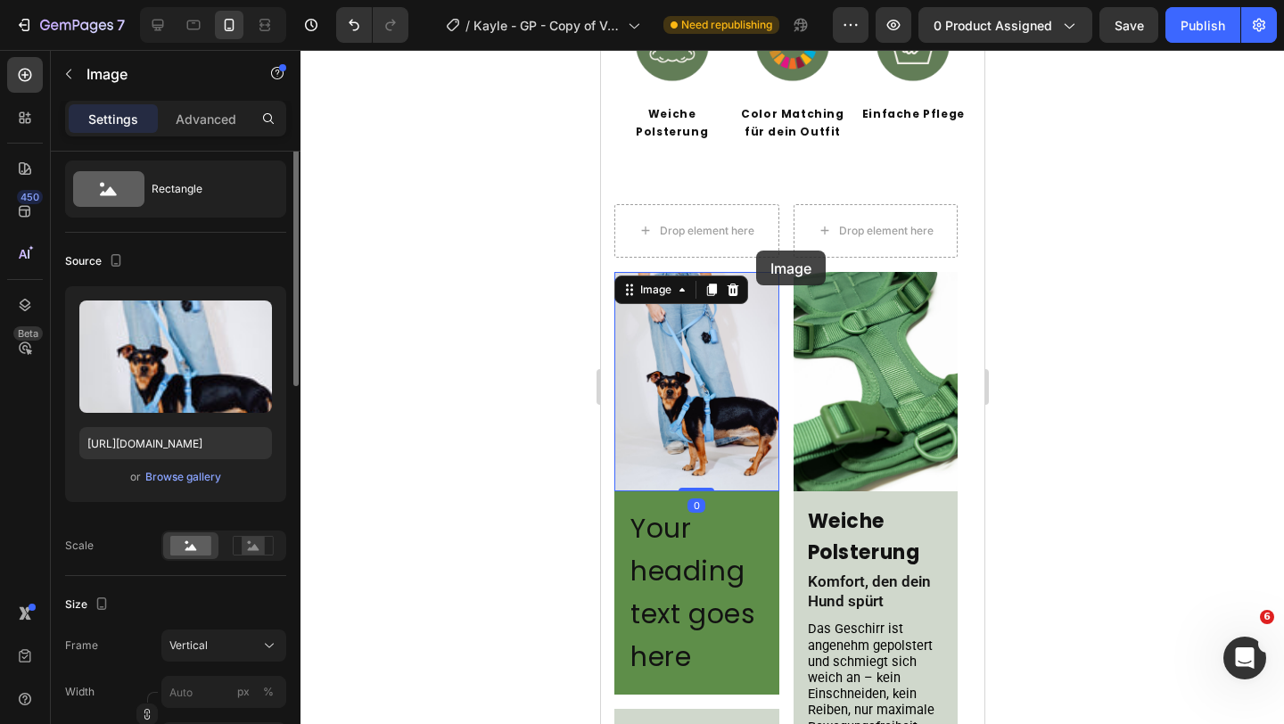
scroll to position [0, 0]
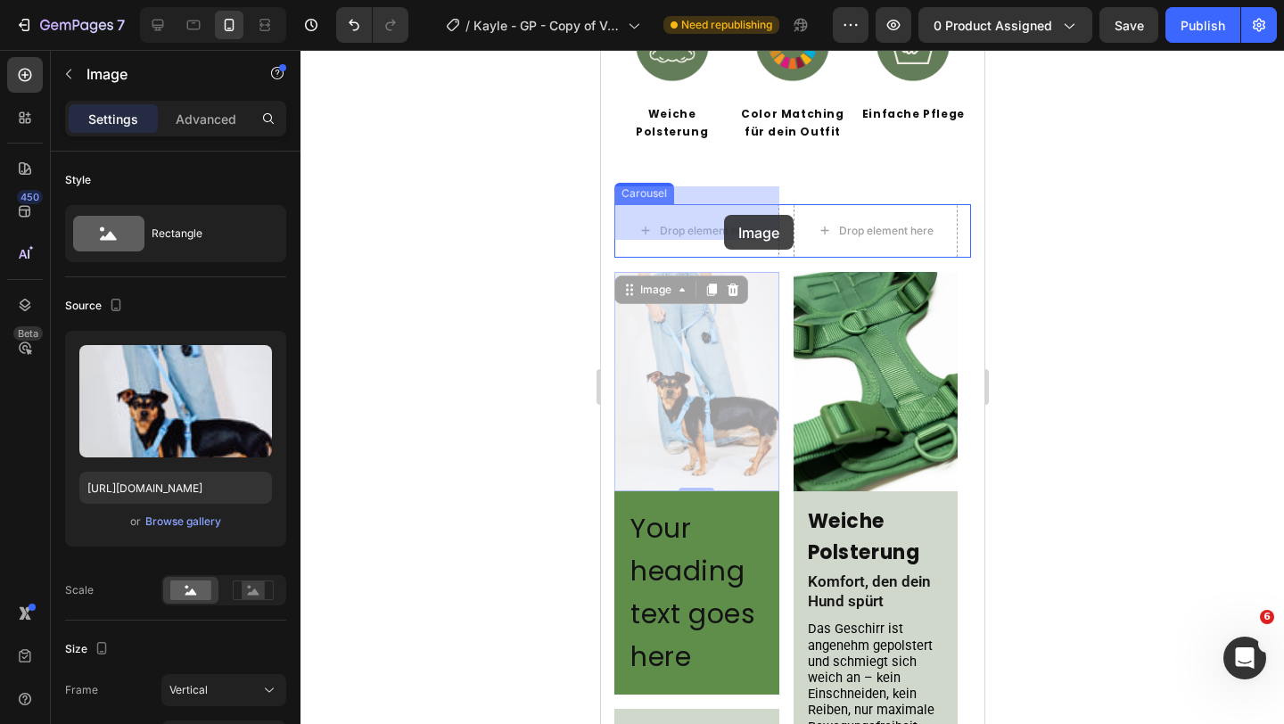
drag, startPoint x: 705, startPoint y: 324, endPoint x: 723, endPoint y: 215, distance: 110.2
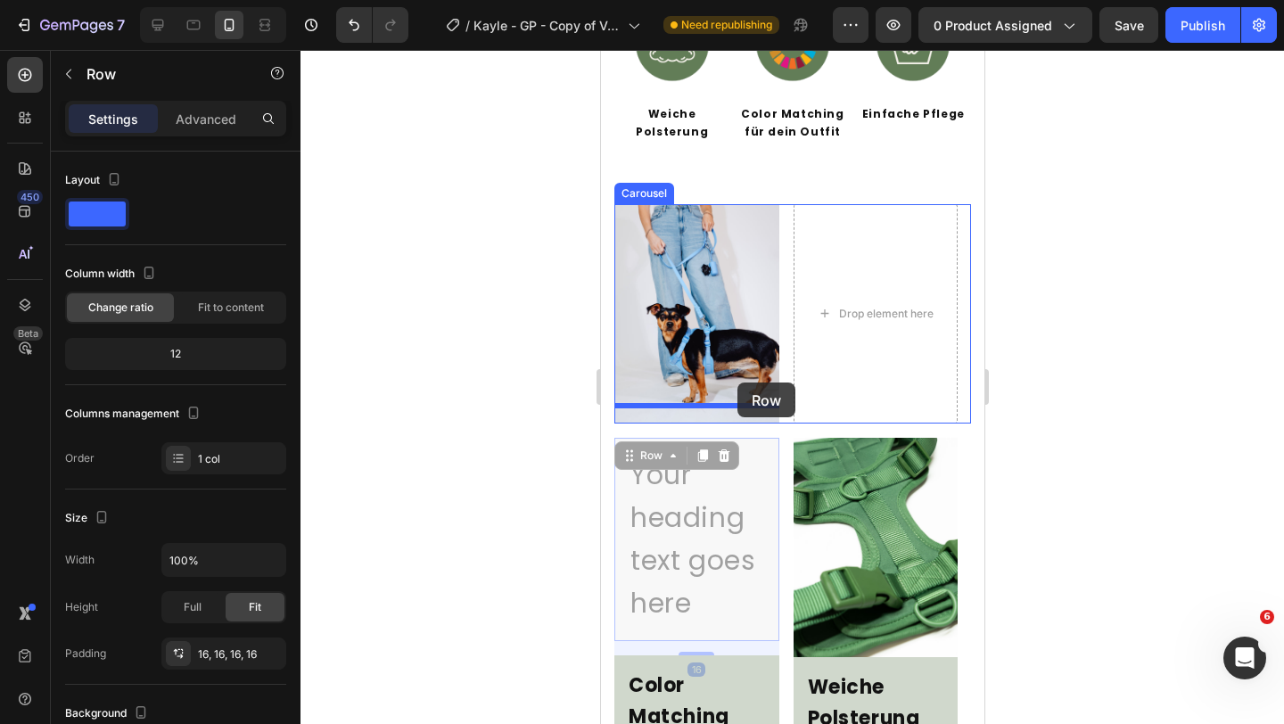
drag, startPoint x: 739, startPoint y: 427, endPoint x: 736, endPoint y: 382, distance: 44.7
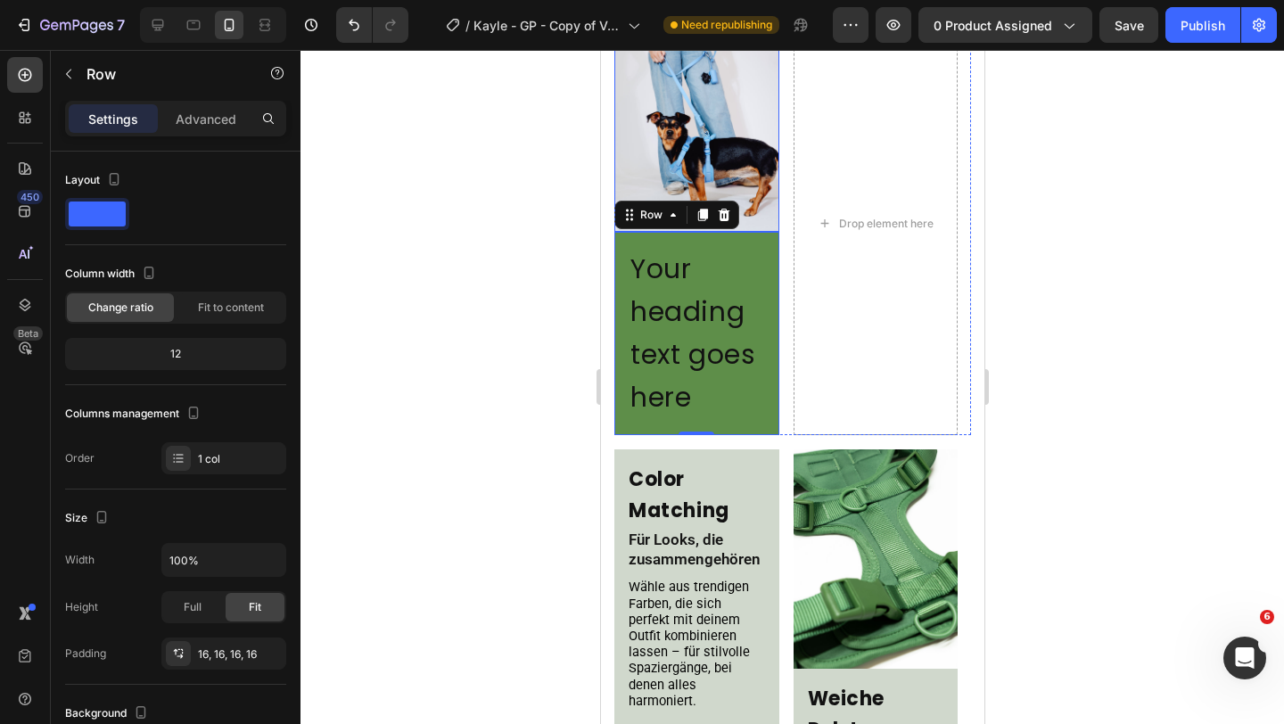
scroll to position [1568, 0]
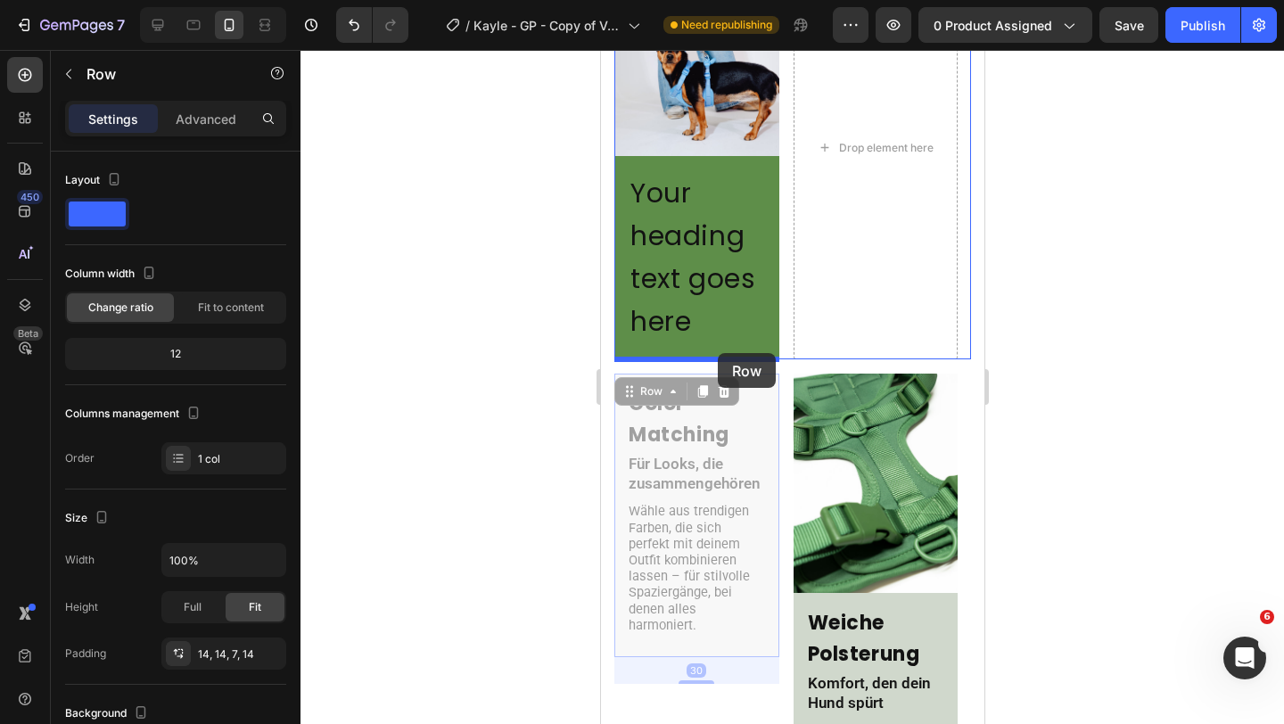
drag, startPoint x: 735, startPoint y: 380, endPoint x: 717, endPoint y: 353, distance: 32.1
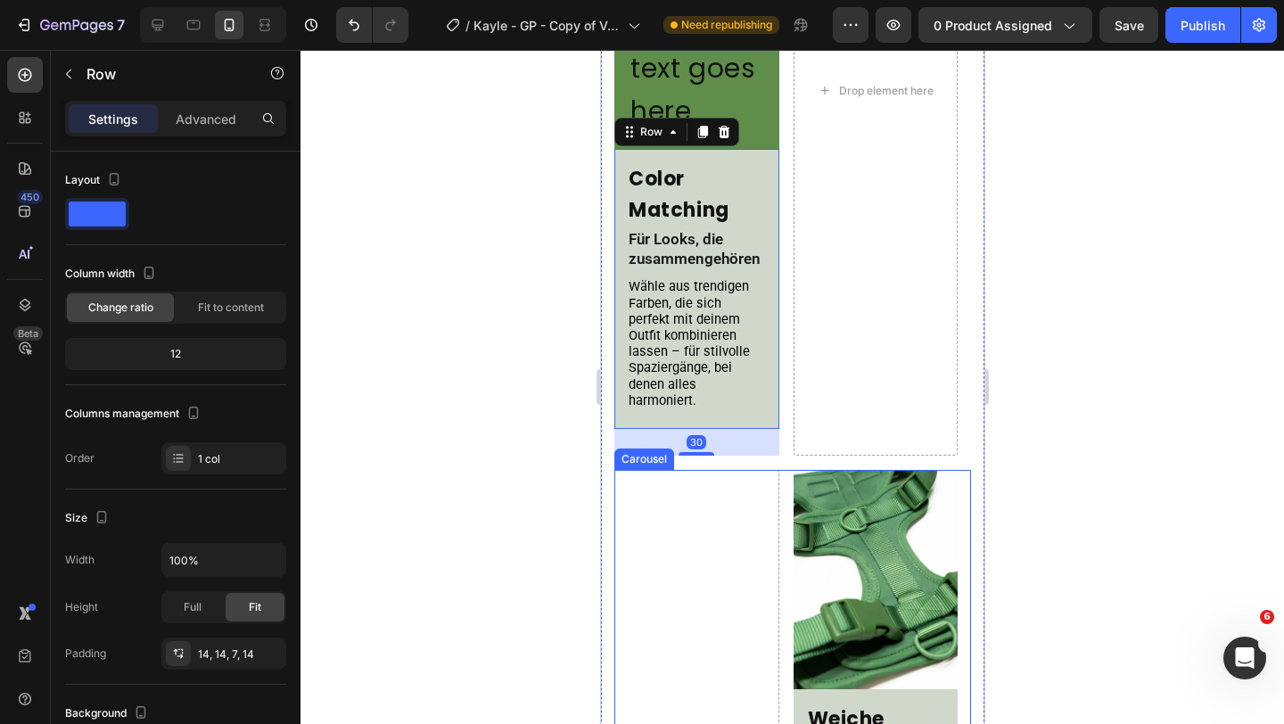
scroll to position [1896, 0]
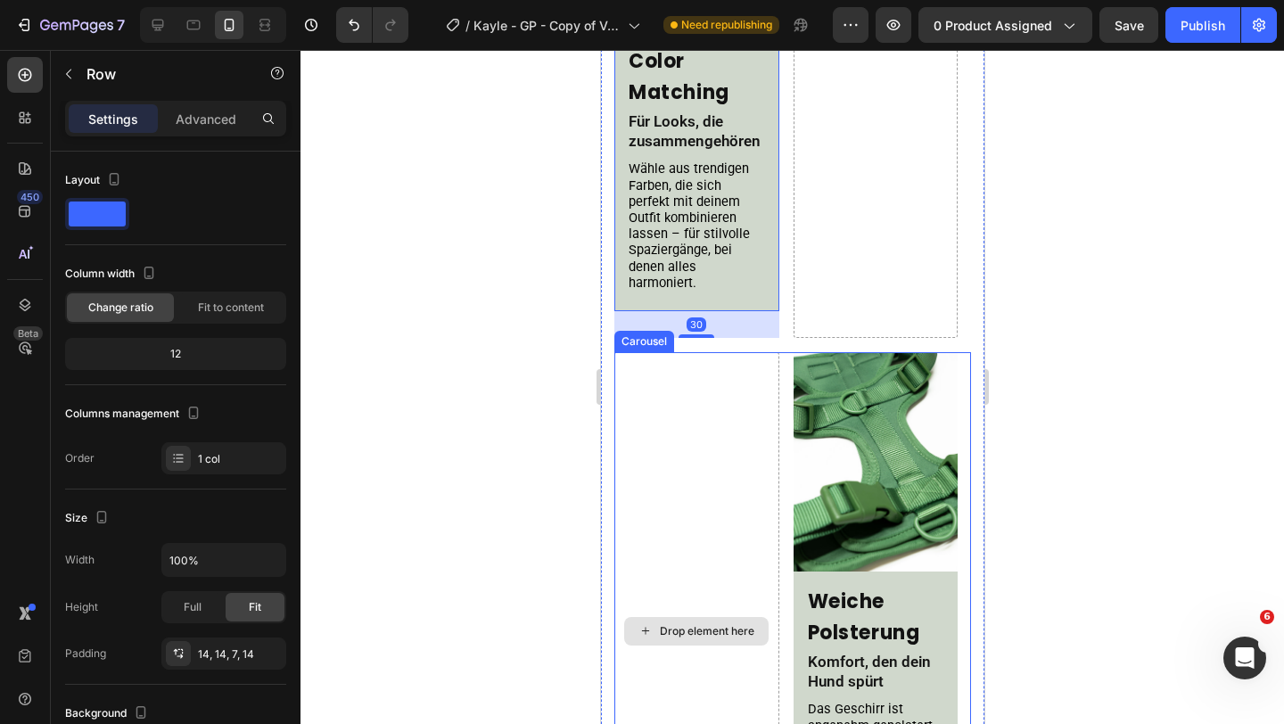
click at [712, 481] on div "Drop element here" at bounding box center [695, 630] width 165 height 557
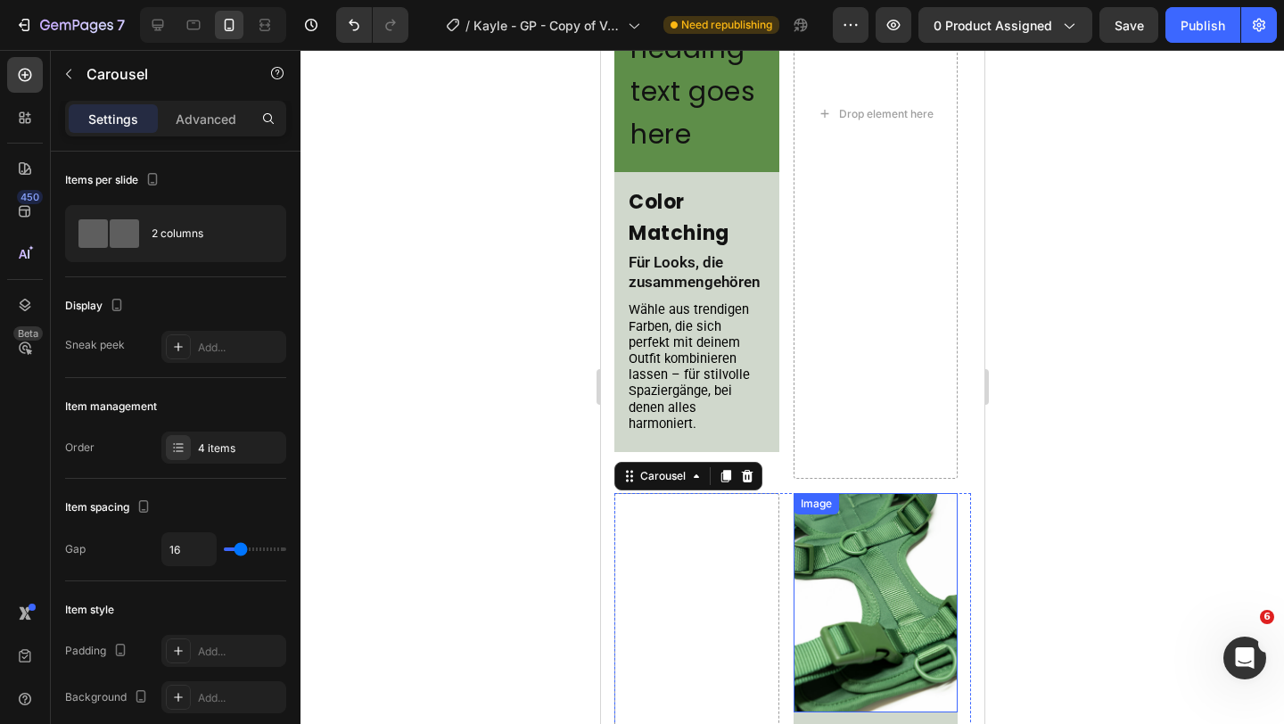
scroll to position [1660, 0]
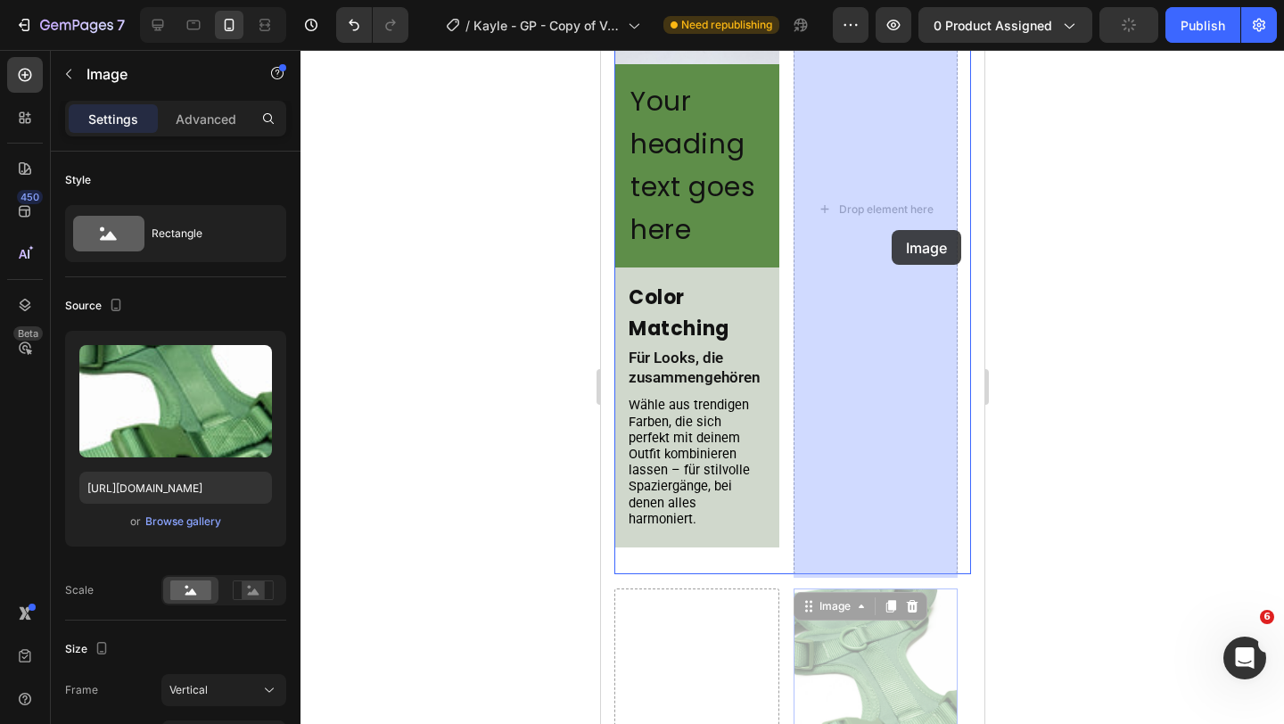
drag, startPoint x: 861, startPoint y: 632, endPoint x: 921, endPoint y: 359, distance: 279.2
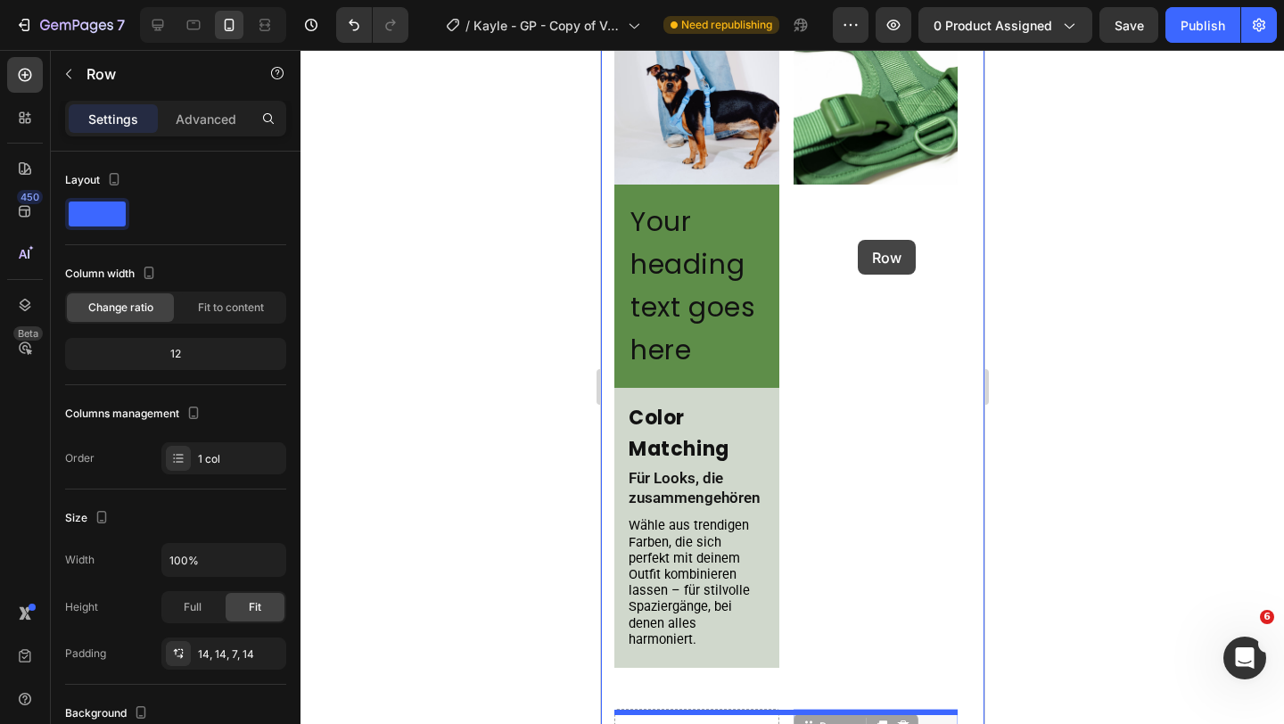
scroll to position [1492, 0]
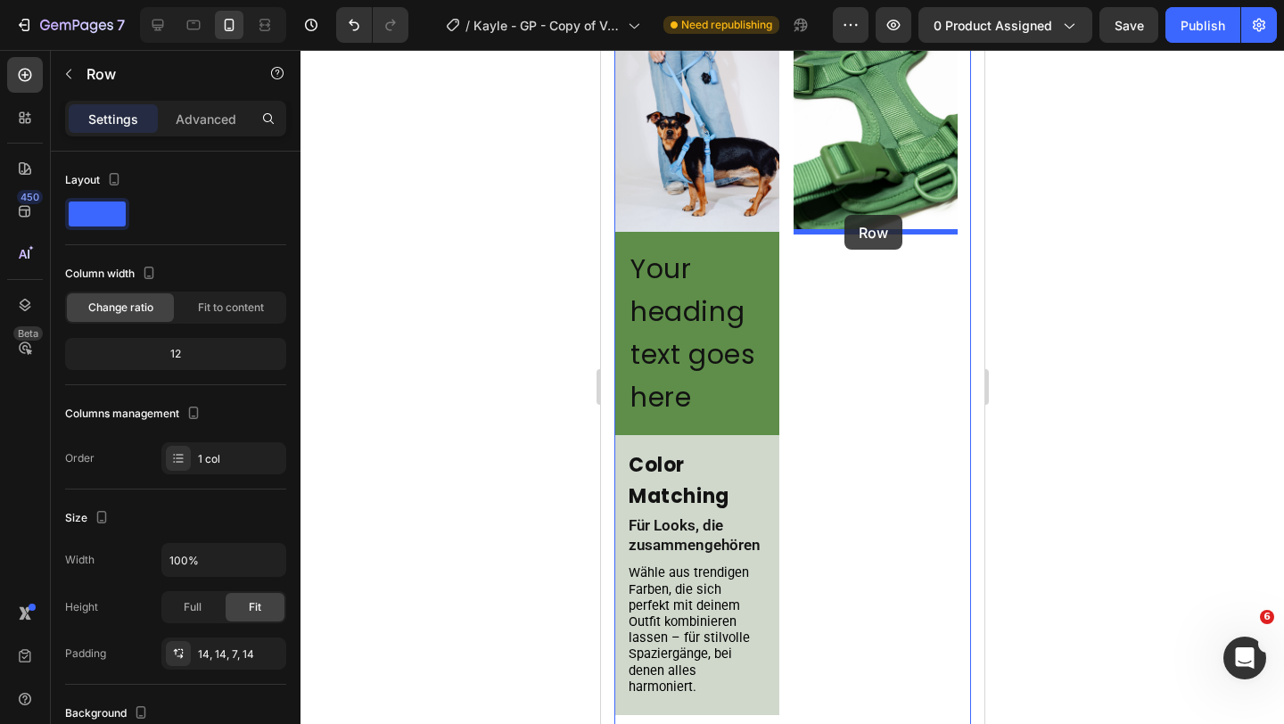
drag, startPoint x: 801, startPoint y: 239, endPoint x: 845, endPoint y: 222, distance: 47.7
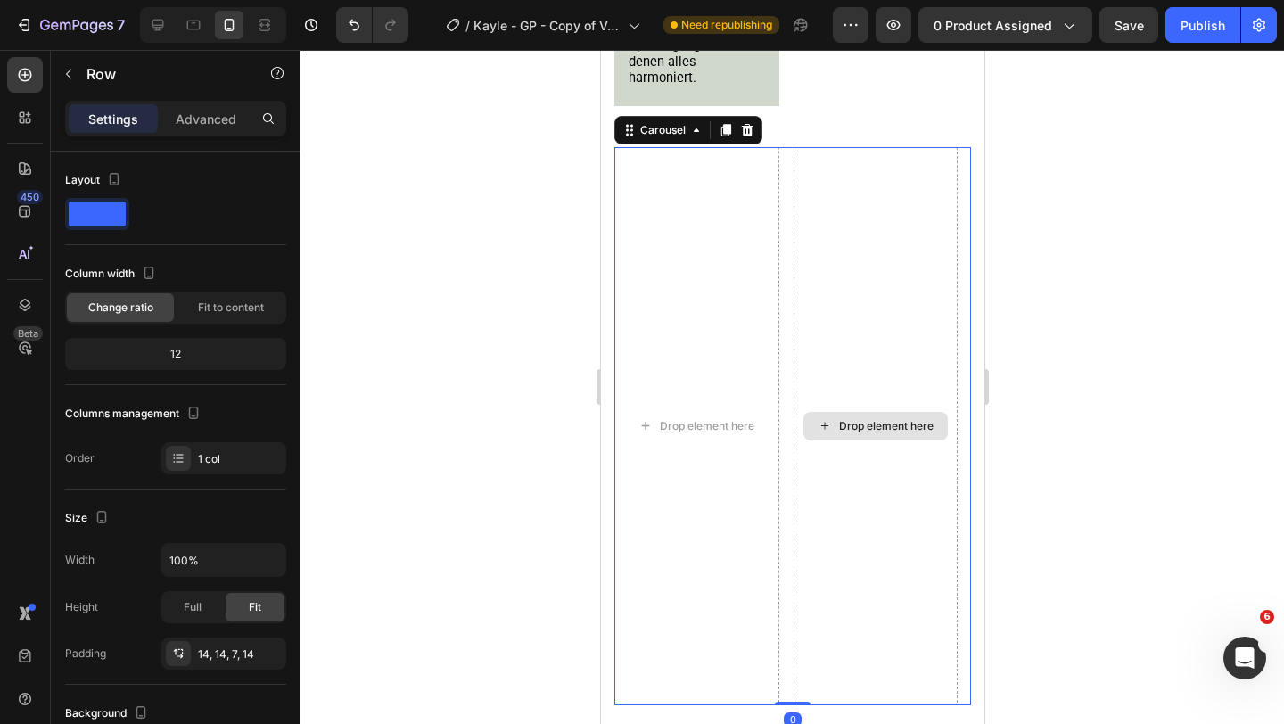
click at [846, 325] on div "Drop element here" at bounding box center [875, 425] width 165 height 557
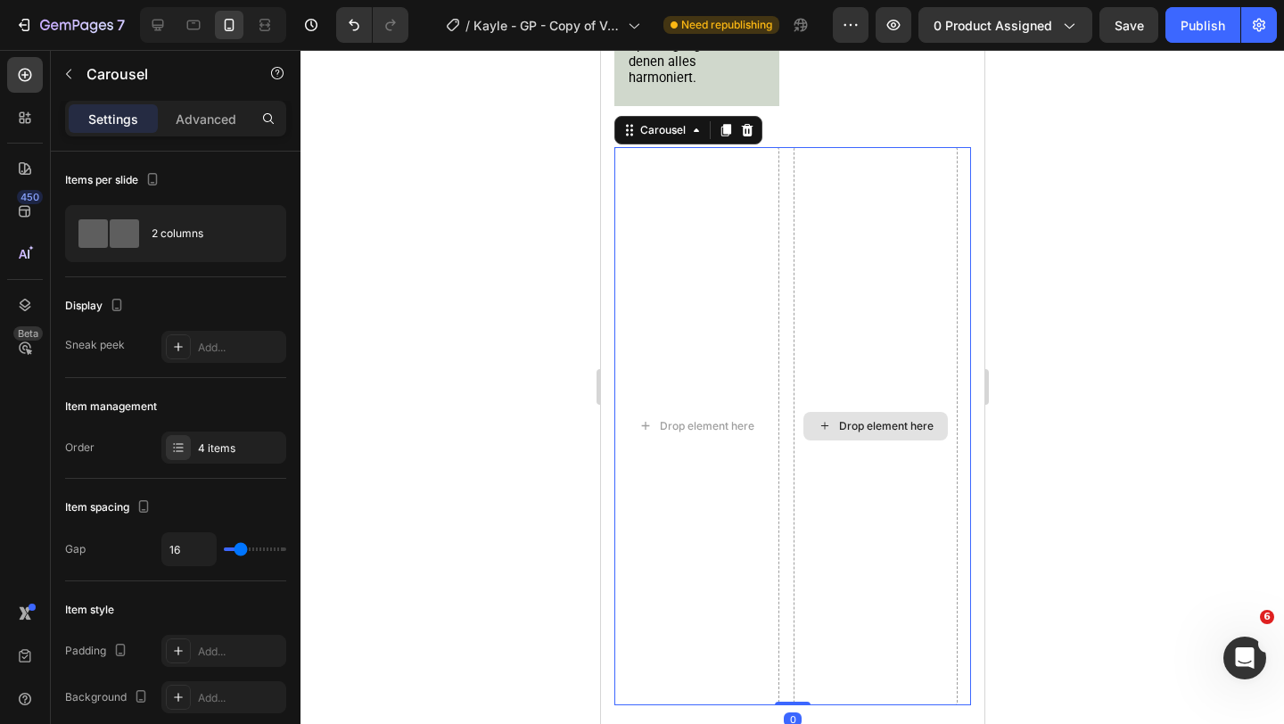
scroll to position [2102, 0]
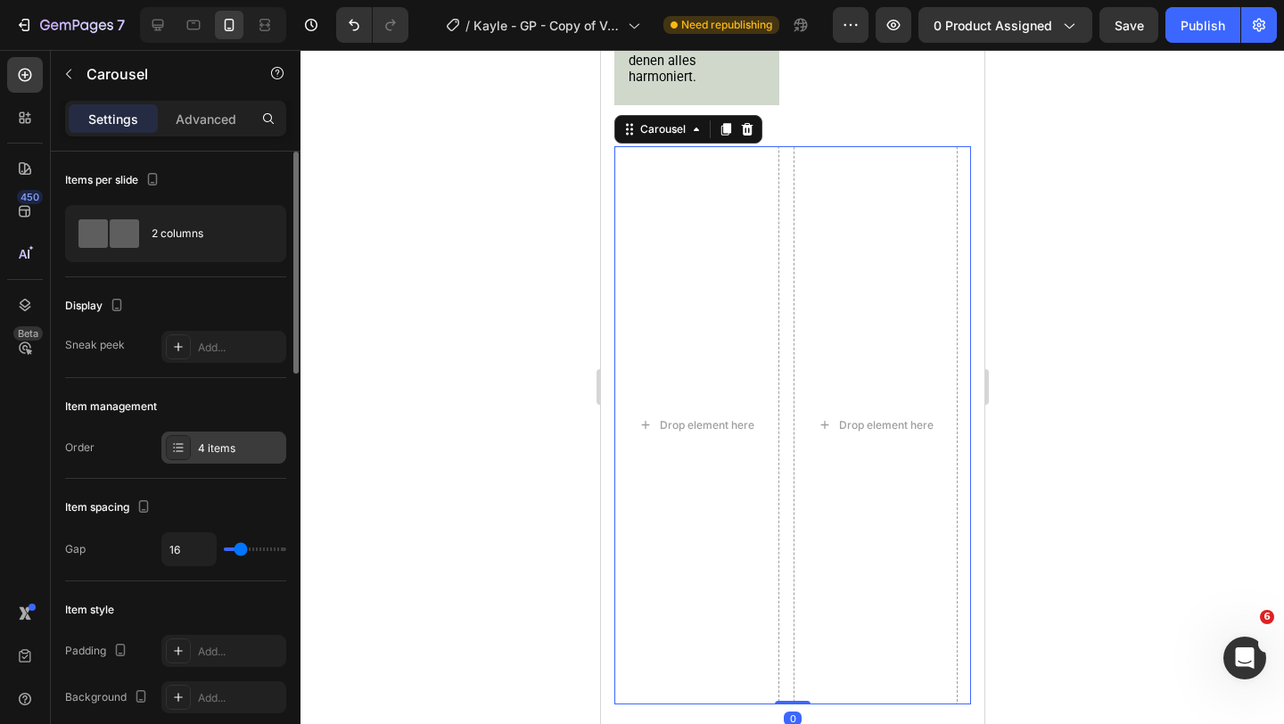
click at [217, 447] on div "4 items" at bounding box center [240, 448] width 84 height 16
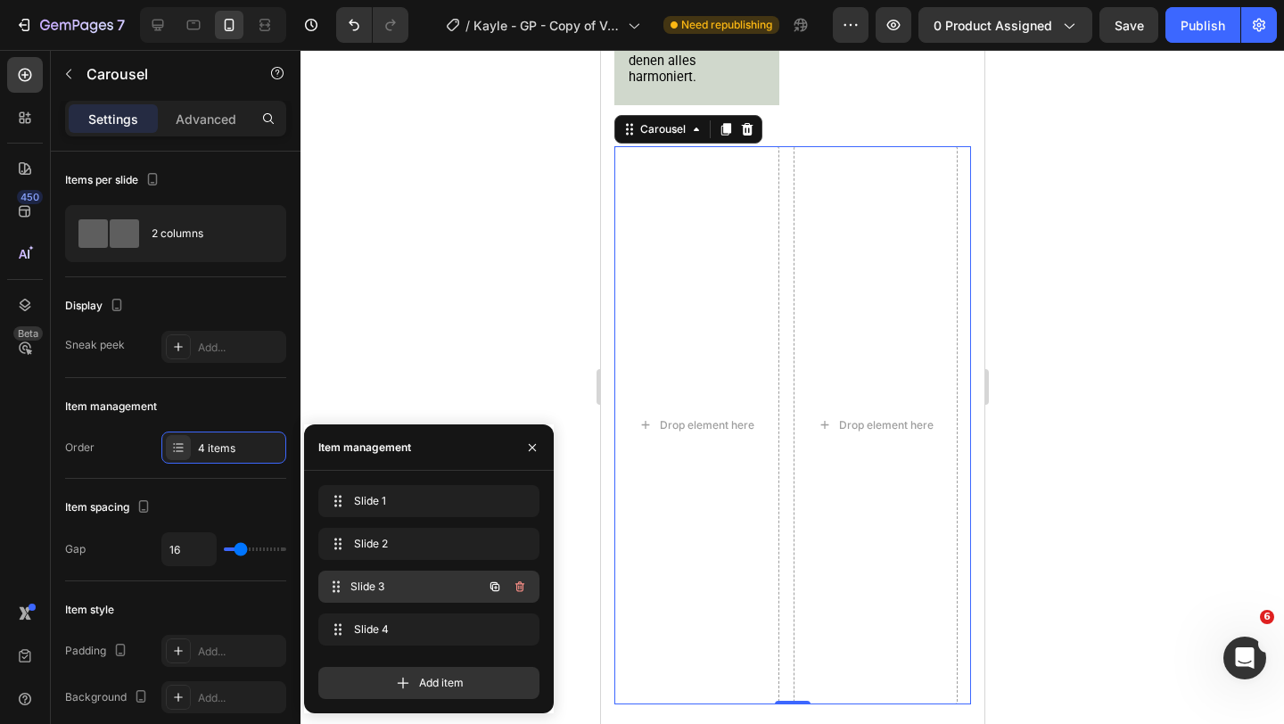
click at [434, 582] on span "Slide 3" at bounding box center [416, 587] width 132 height 16
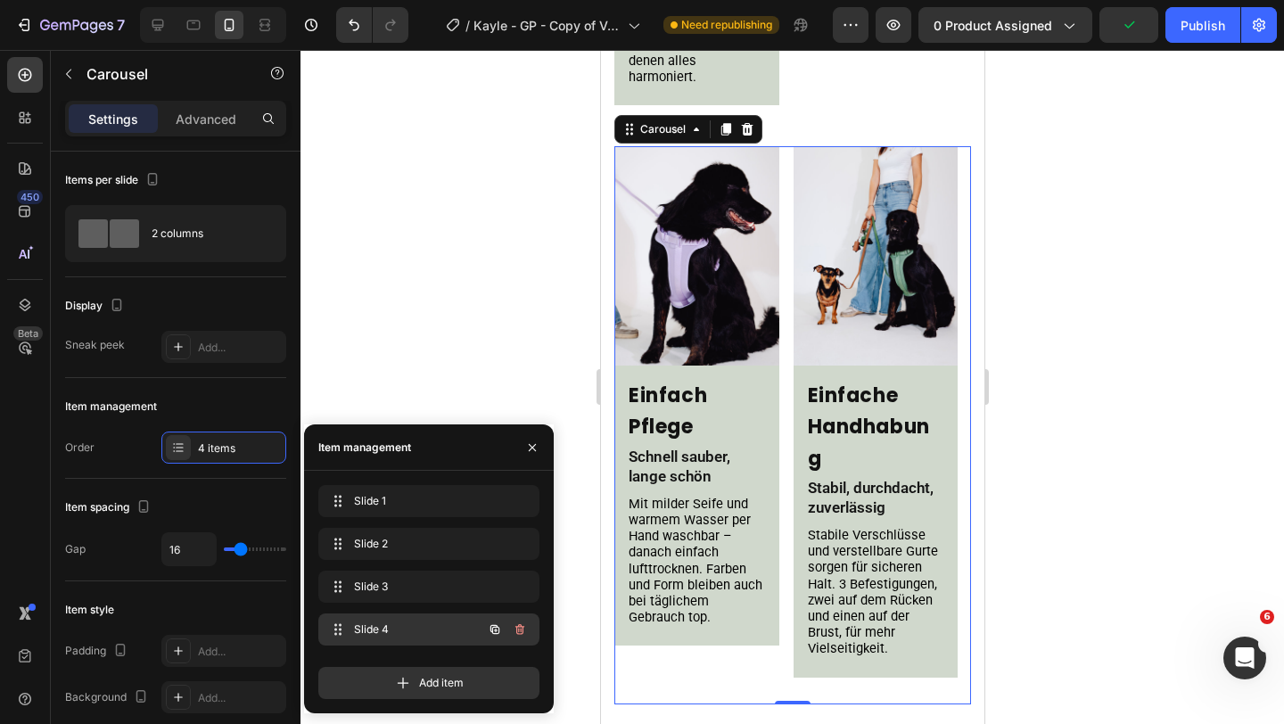
click at [415, 620] on div "Slide 4 Slide 4" at bounding box center [403, 629] width 157 height 25
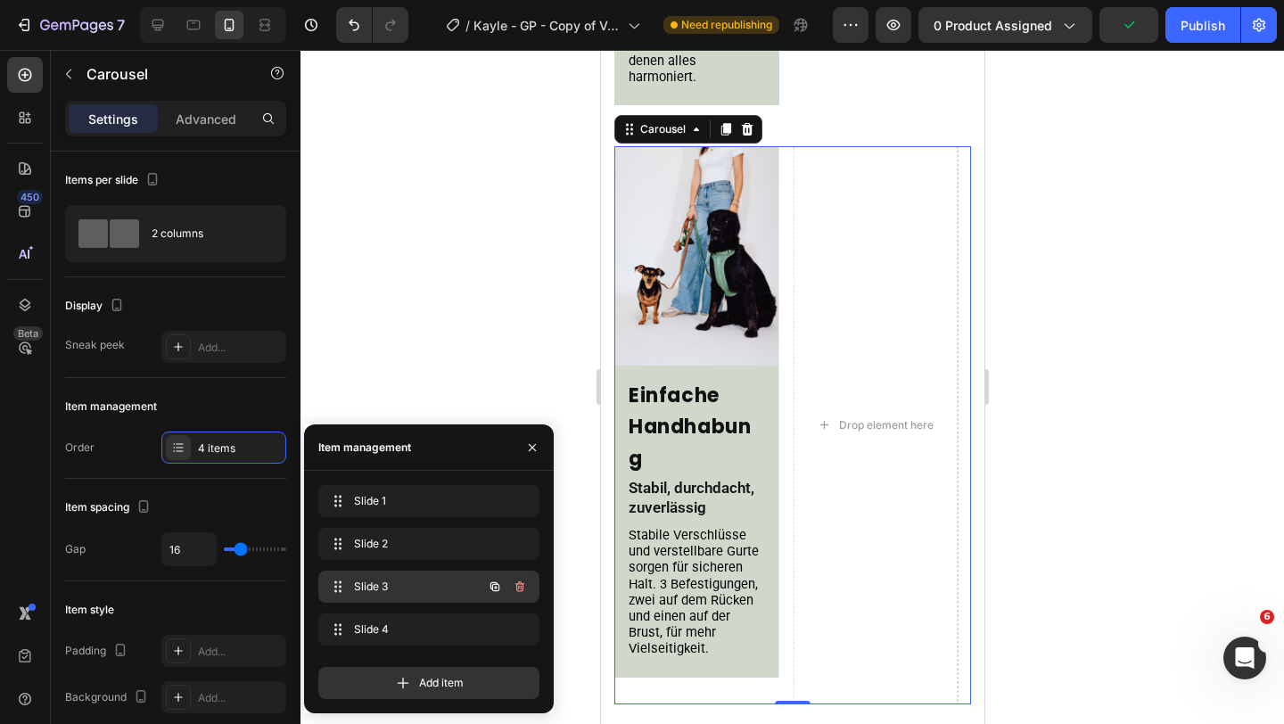
click at [410, 593] on span "Slide 3" at bounding box center [404, 587] width 101 height 16
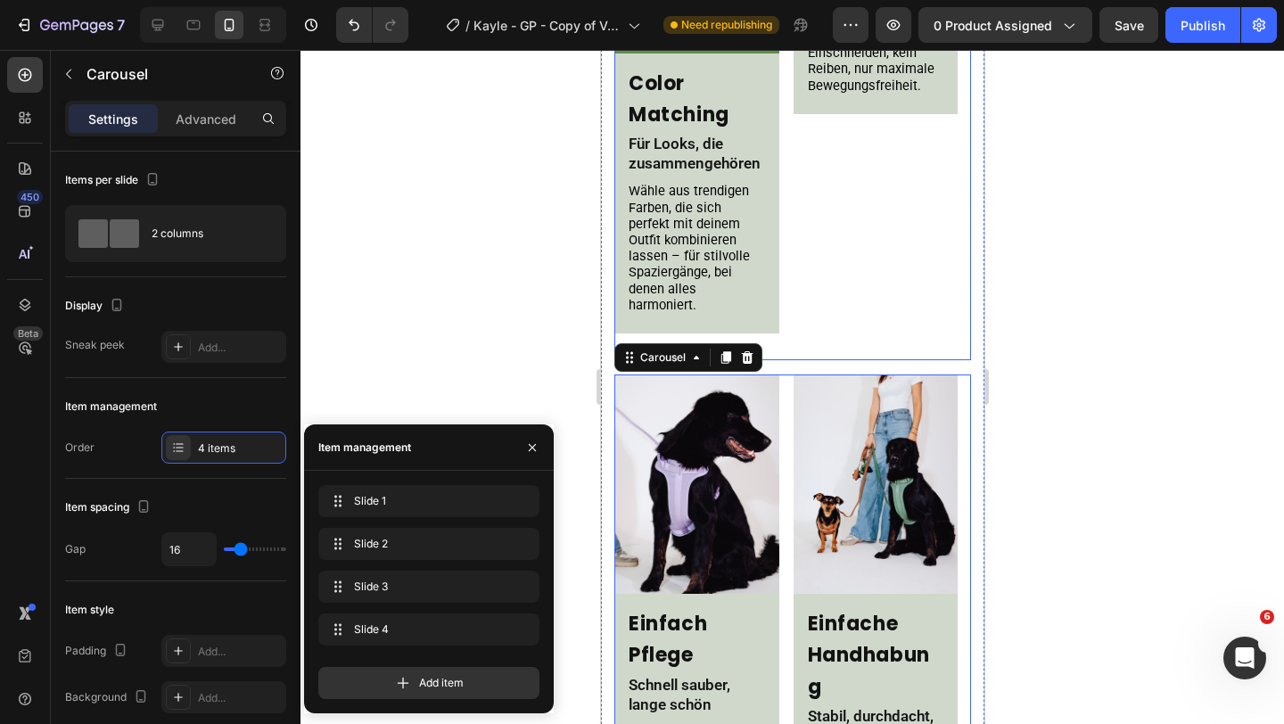
scroll to position [1839, 0]
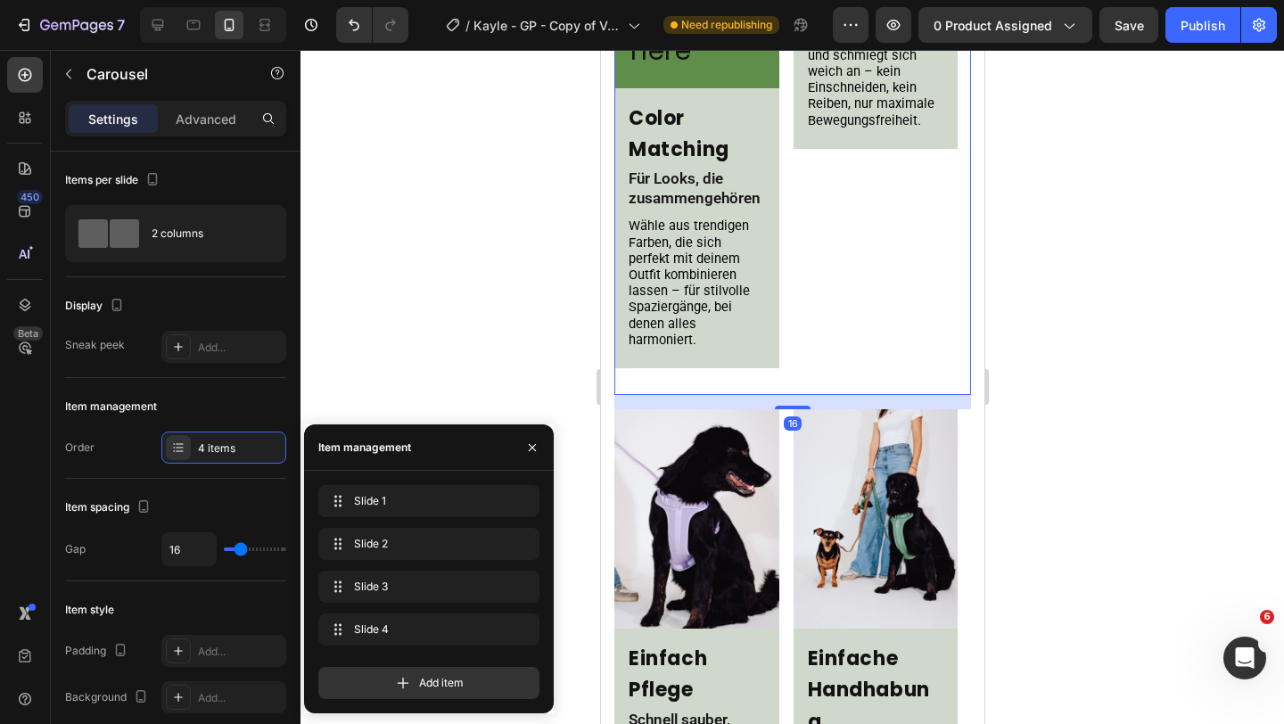
click at [808, 232] on div "Image Weiche Polsterung Heading Komfort, den dein Hund spürt Text Block Das Ges…" at bounding box center [875, 30] width 165 height 729
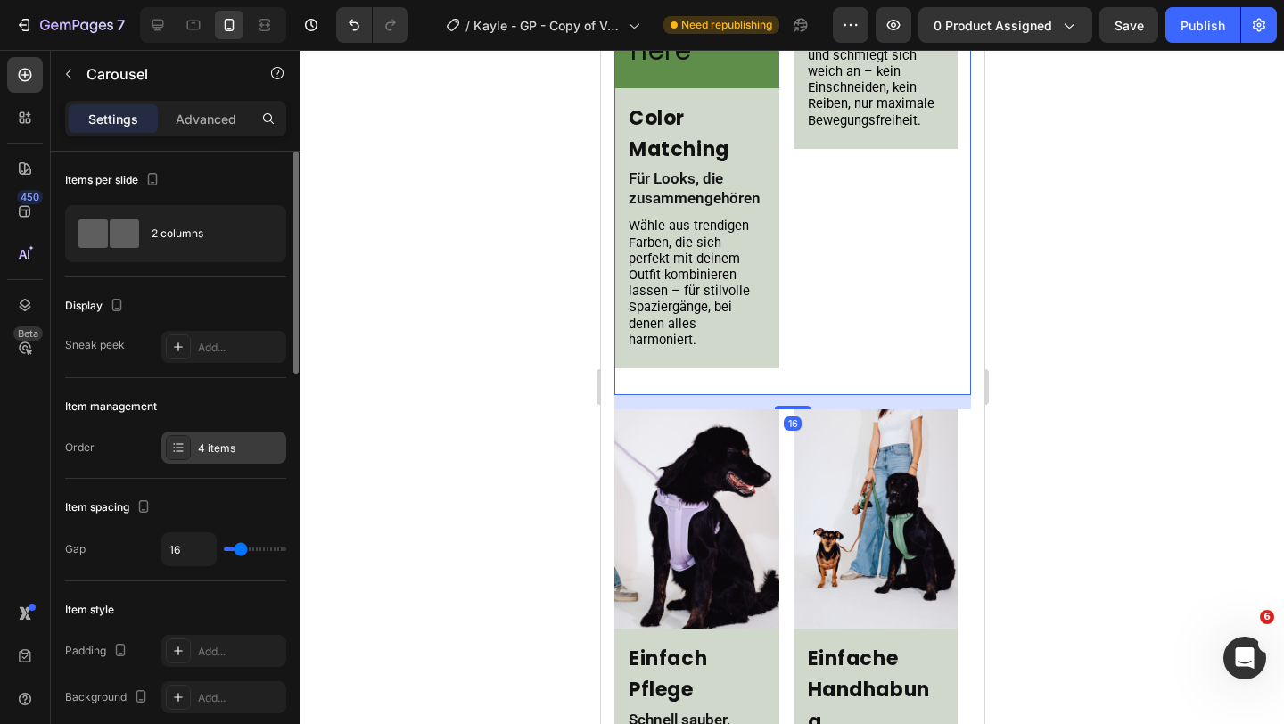
click at [209, 438] on div "4 items" at bounding box center [223, 447] width 125 height 32
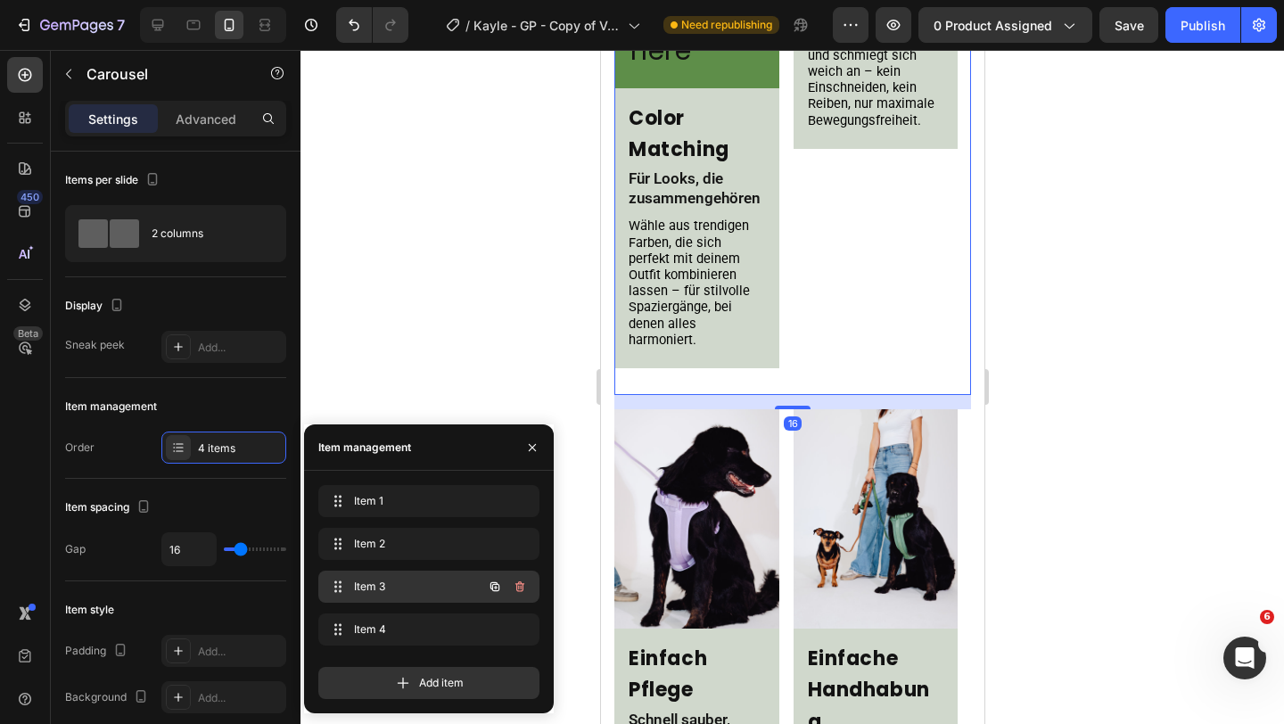
click at [386, 588] on span "Item 3" at bounding box center [404, 587] width 101 height 16
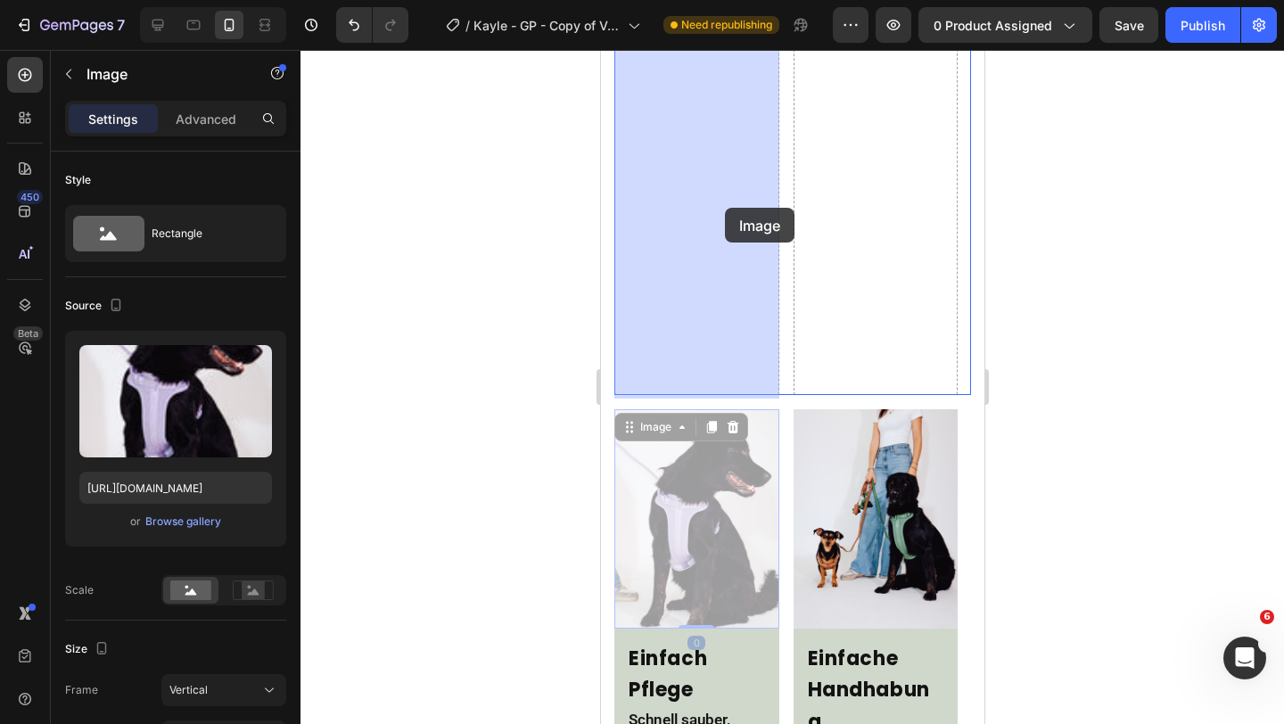
drag, startPoint x: 678, startPoint y: 517, endPoint x: 723, endPoint y: 207, distance: 313.5
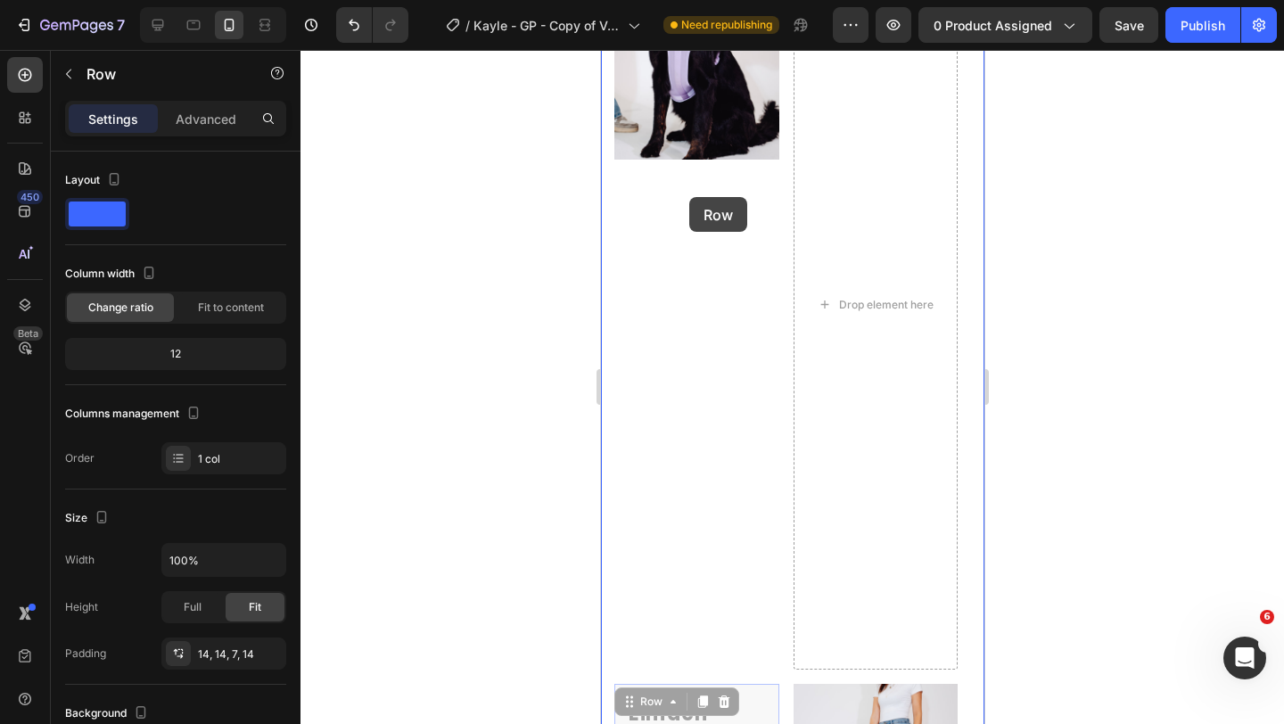
scroll to position [1509, 0]
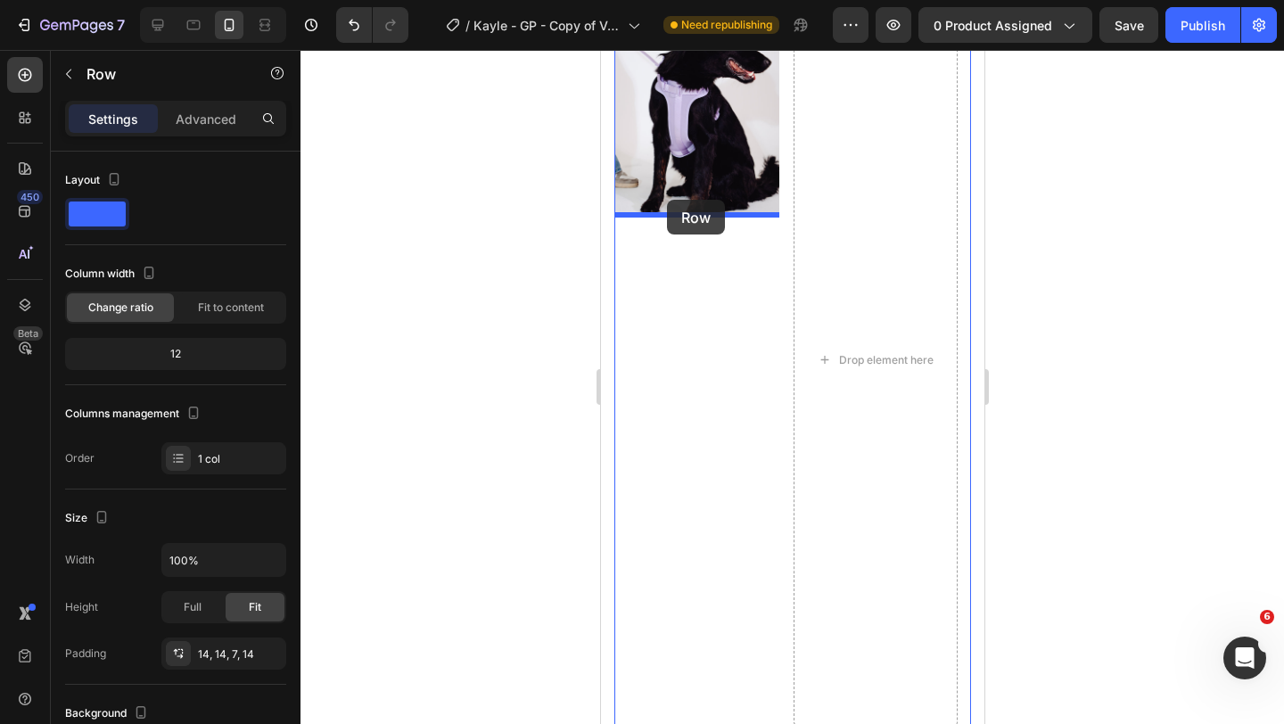
drag, startPoint x: 736, startPoint y: 421, endPoint x: 665, endPoint y: 201, distance: 230.6
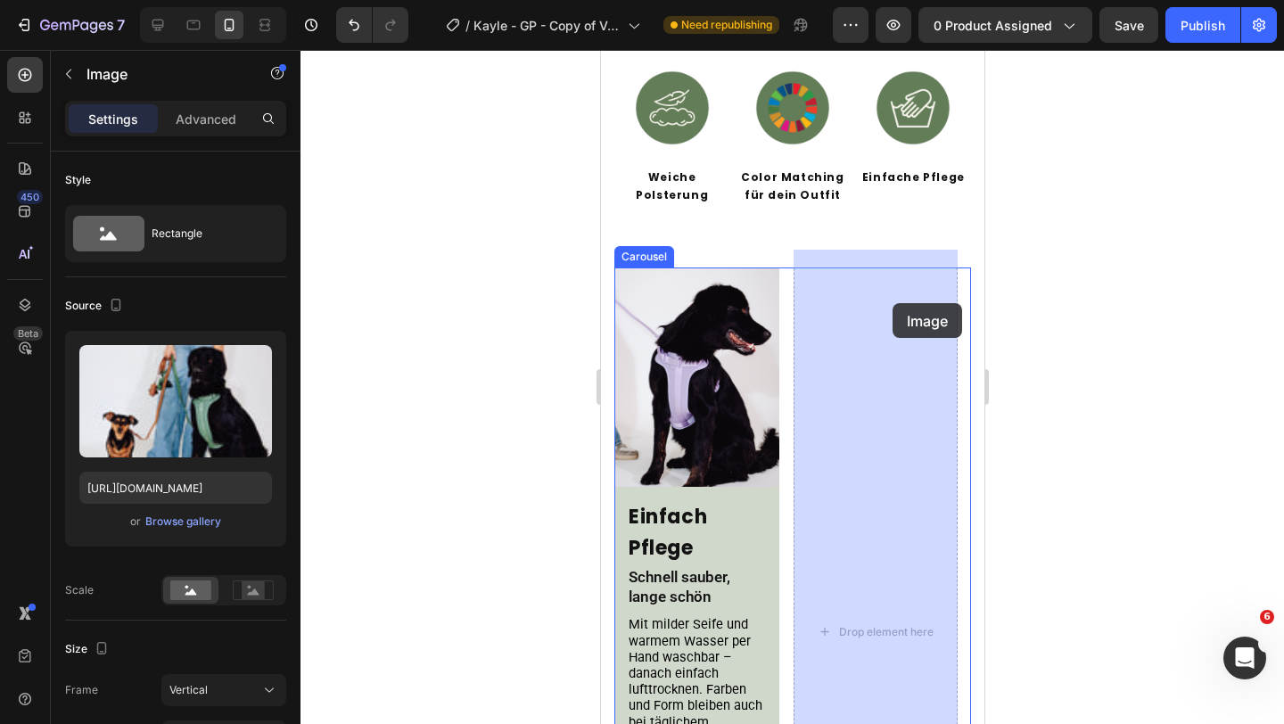
drag, startPoint x: 897, startPoint y: 505, endPoint x: 891, endPoint y: 303, distance: 201.5
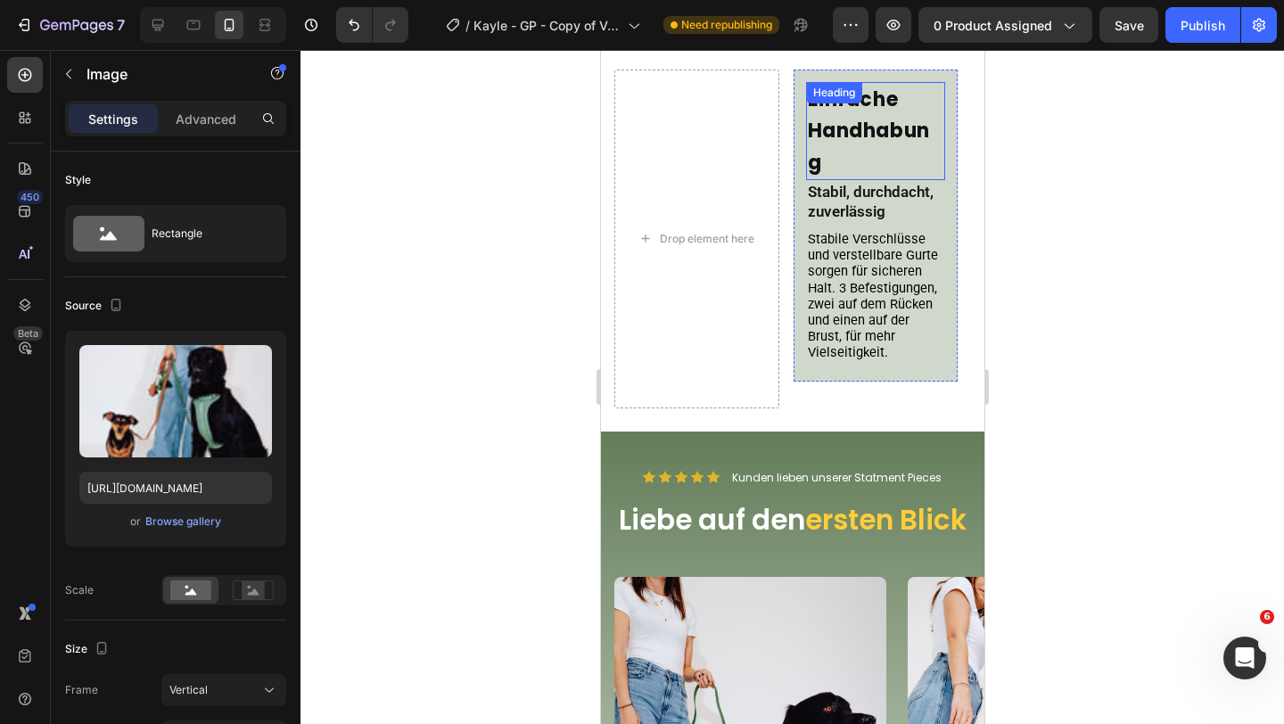
scroll to position [2016, 0]
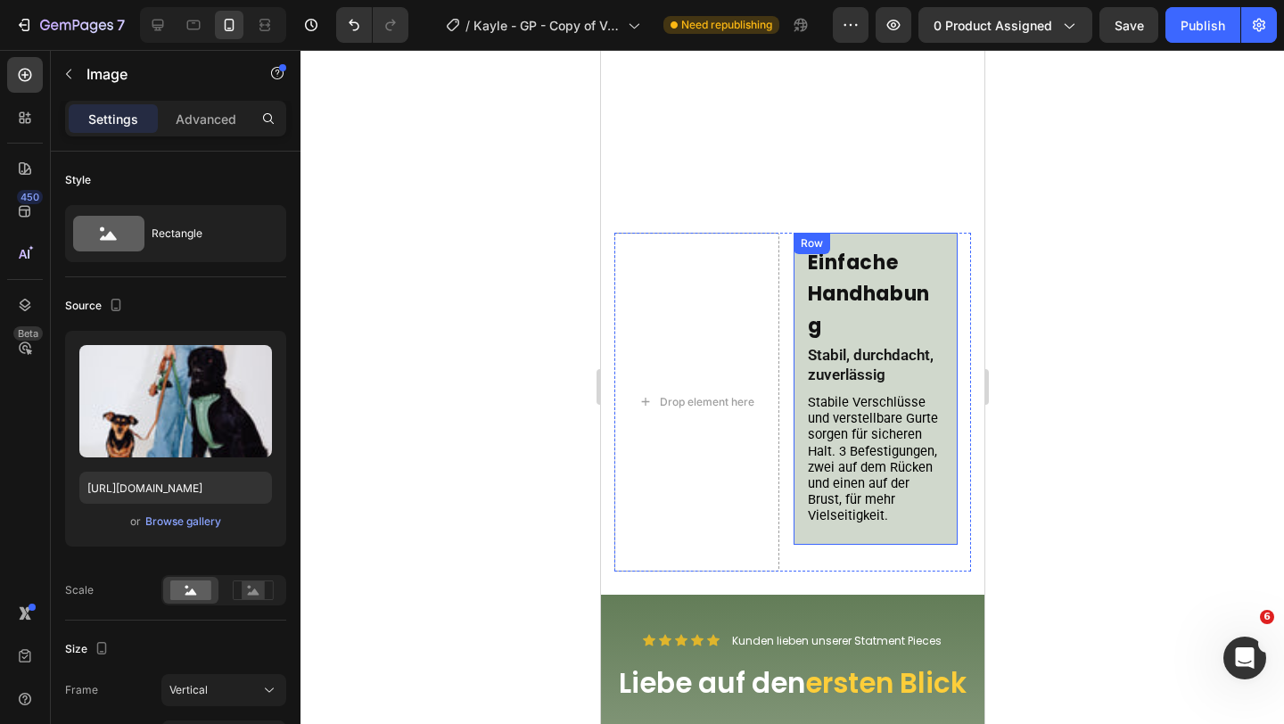
click at [801, 355] on div "Einfache Handhabung Heading Stabil, durchdacht, zuverlässig Text Block Stabile …" at bounding box center [875, 388] width 165 height 311
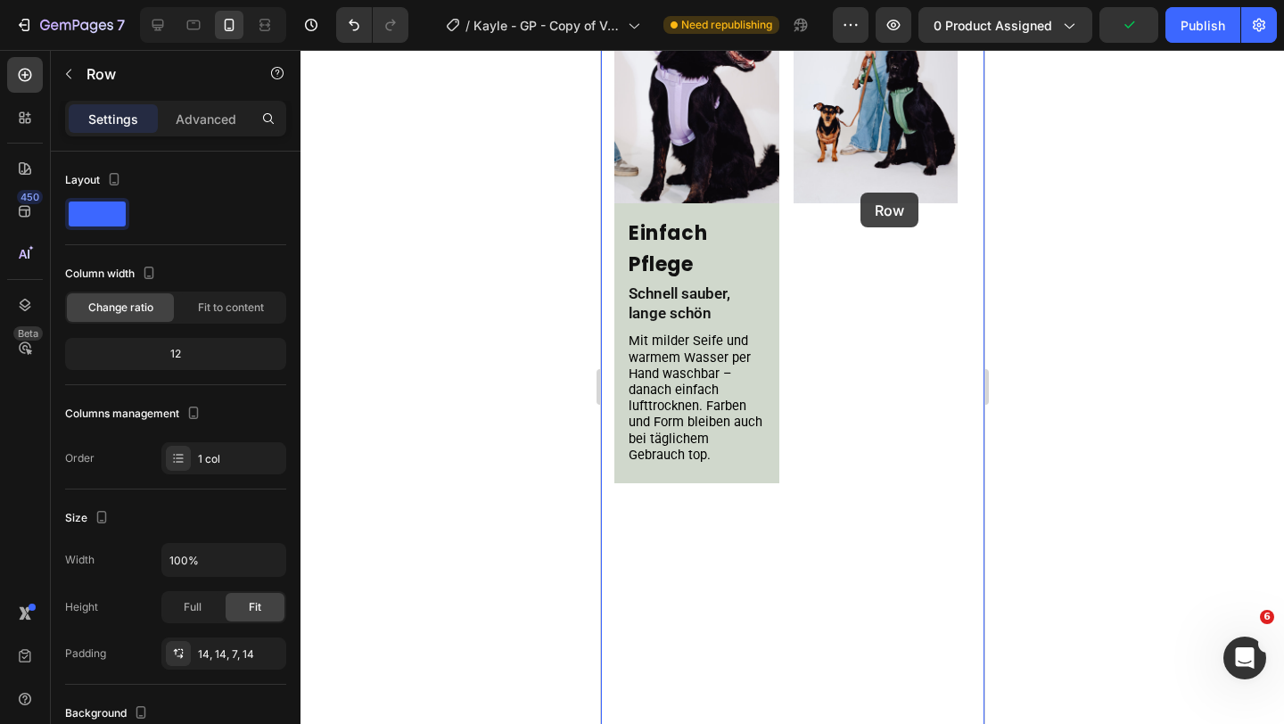
scroll to position [1490, 0]
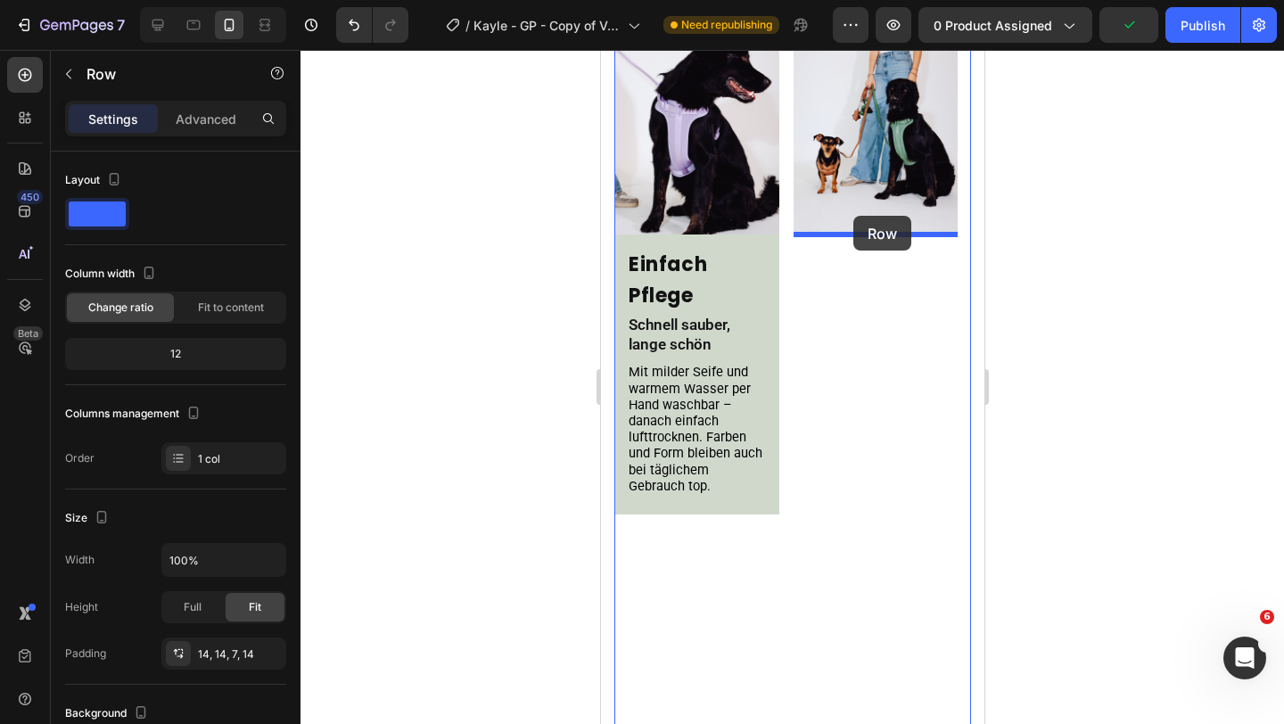
drag, startPoint x: 825, startPoint y: 250, endPoint x: 852, endPoint y: 216, distance: 44.4
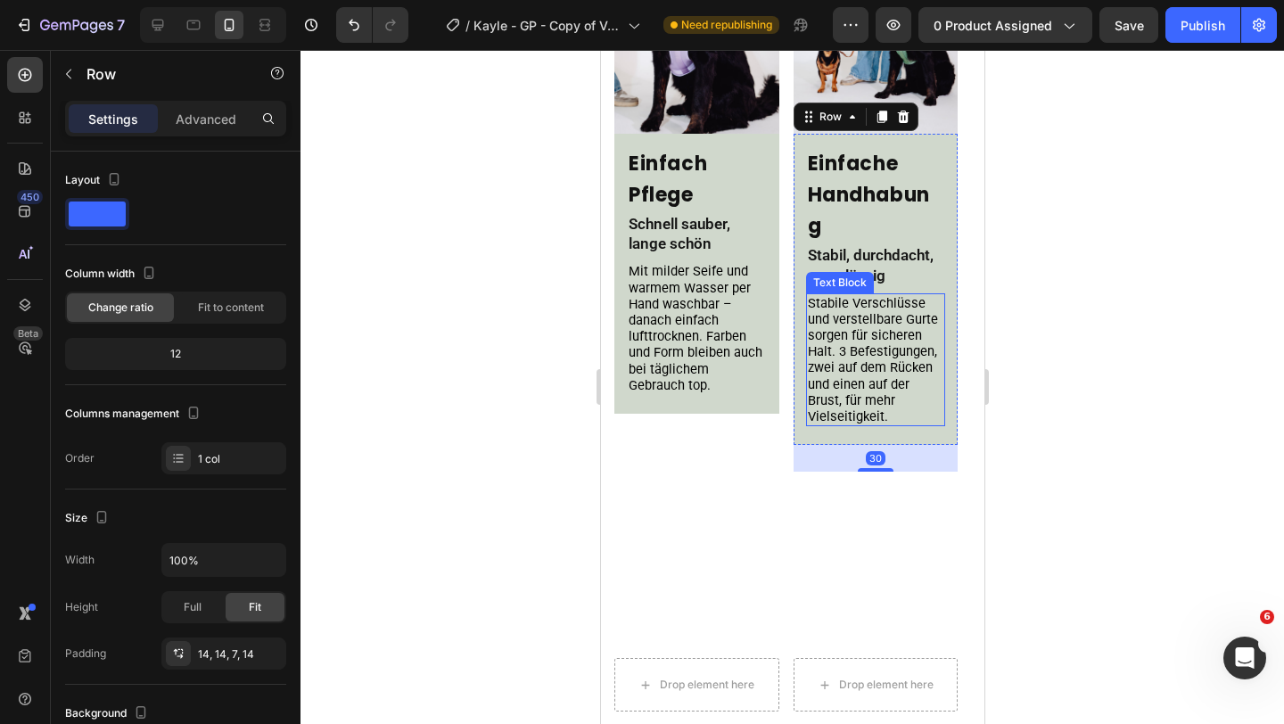
scroll to position [1926, 0]
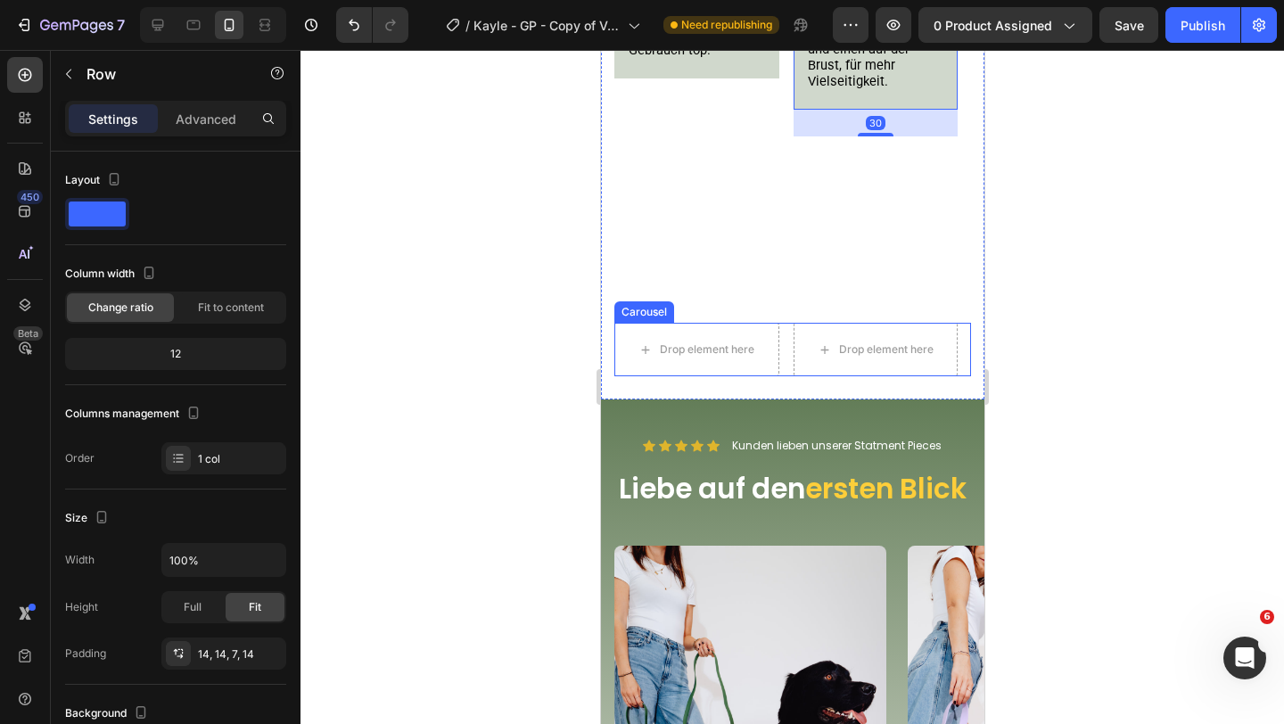
click at [784, 347] on div "Drop element here Drop element here Drop element here Drop element here" at bounding box center [791, 349] width 357 height 53
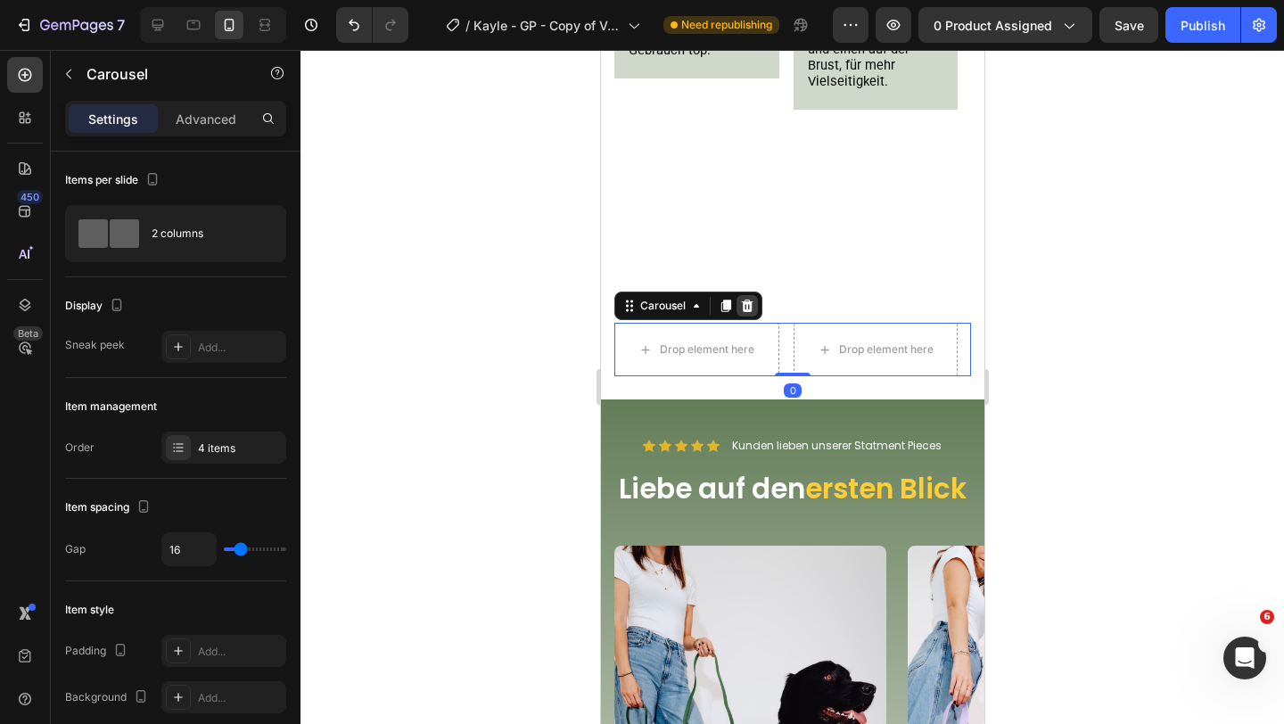
click at [746, 309] on icon at bounding box center [747, 306] width 12 height 12
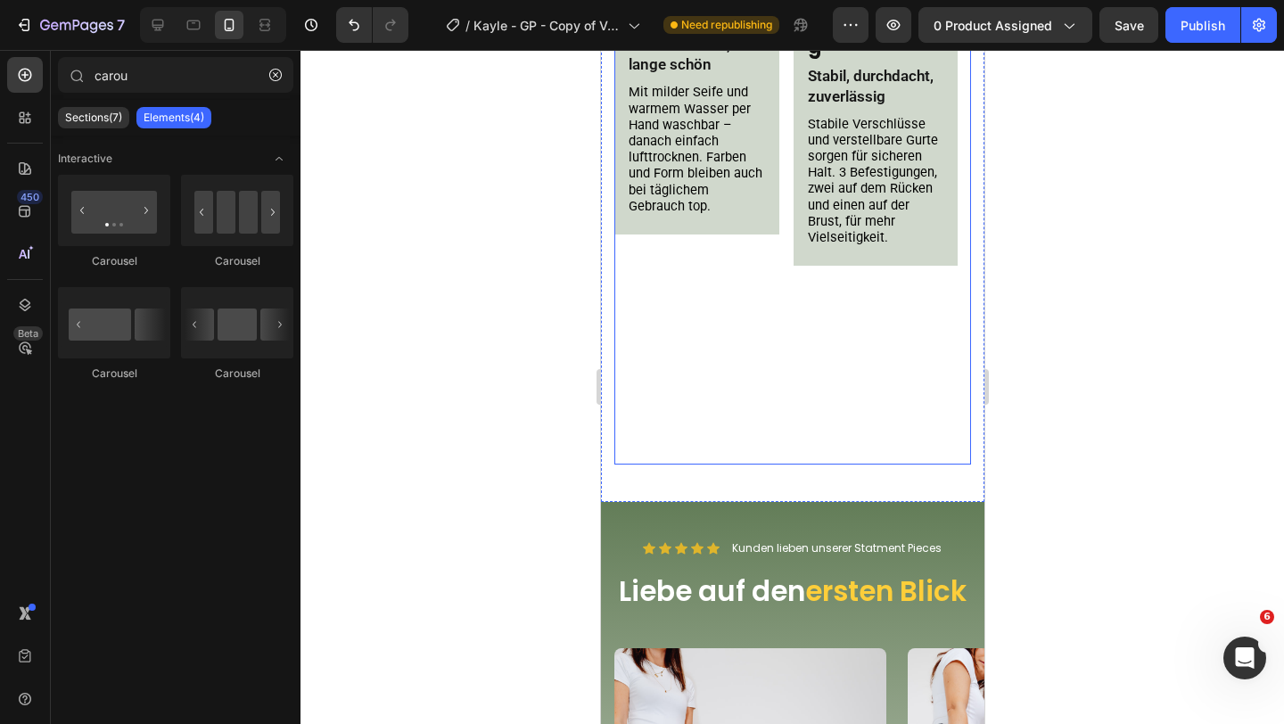
scroll to position [1715, 0]
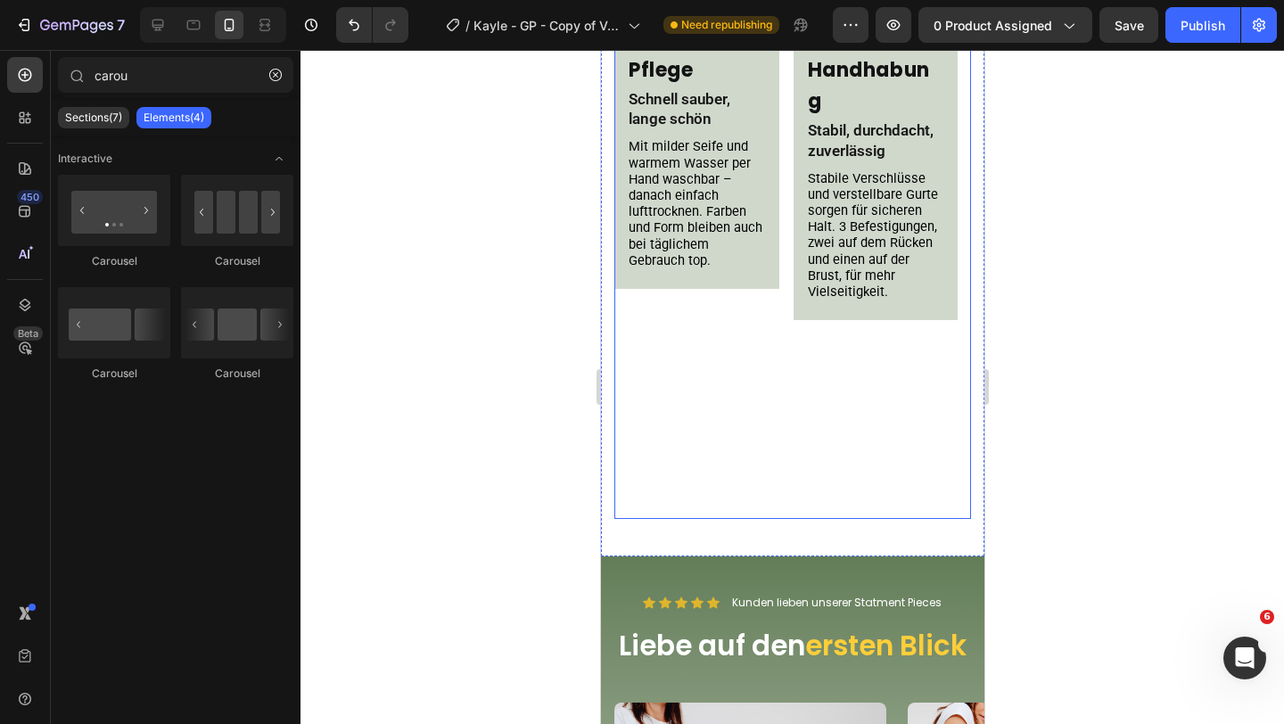
click at [753, 352] on div "Image Einfach Pflege Heading Schnell sauber, lange schön Text Block Mit milder …" at bounding box center [695, 154] width 165 height 729
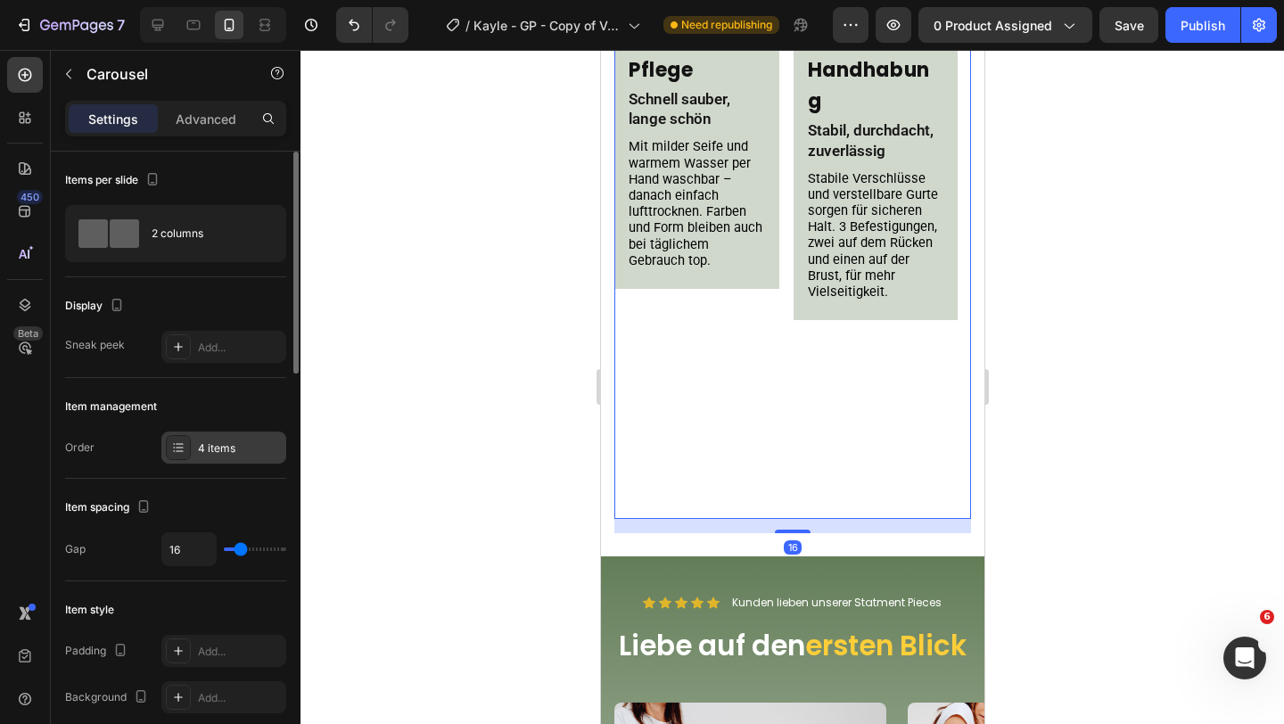
click at [222, 450] on div "4 items" at bounding box center [240, 448] width 84 height 16
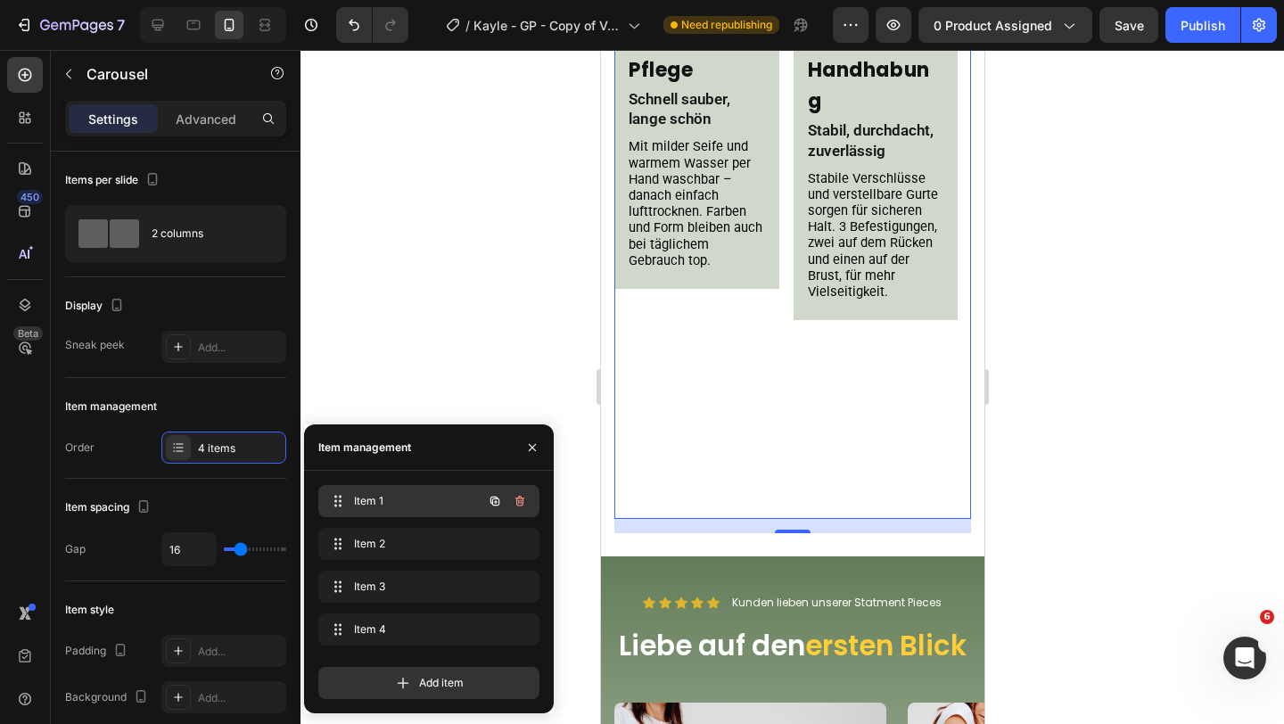
click at [396, 502] on span "Item 1" at bounding box center [404, 501] width 101 height 16
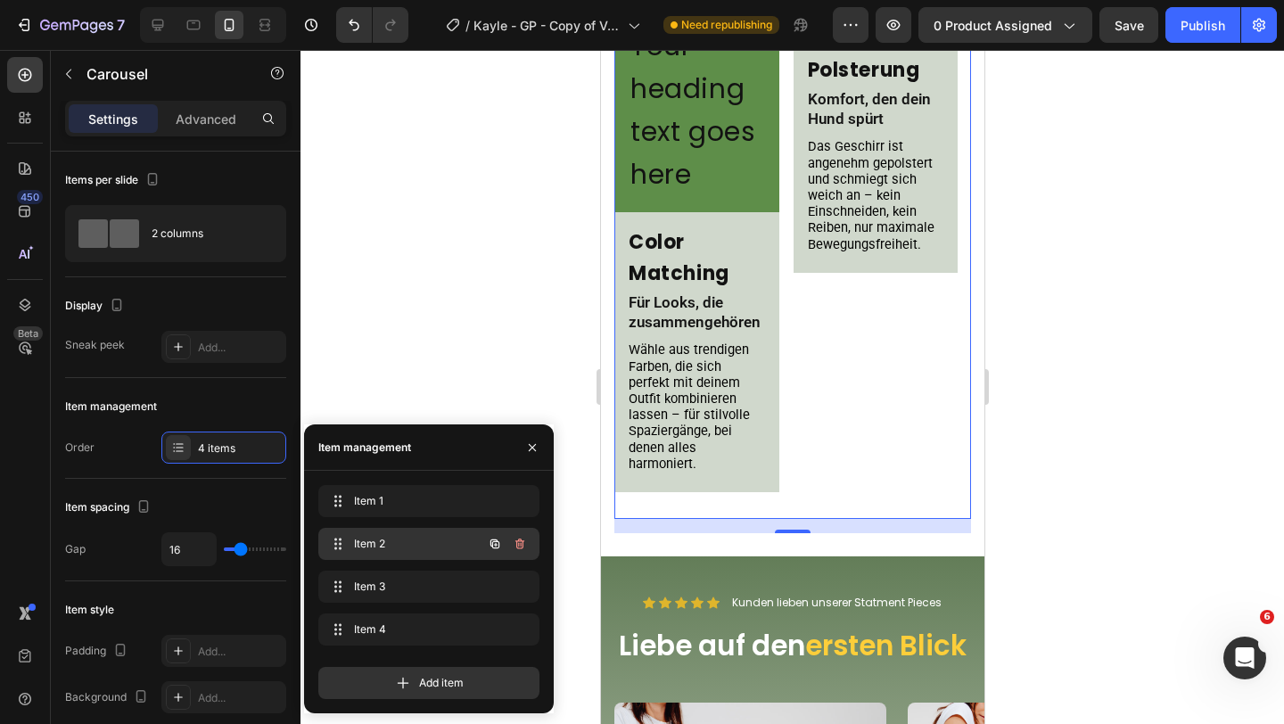
click at [400, 533] on div "Item 2 Item 2" at bounding box center [403, 543] width 157 height 25
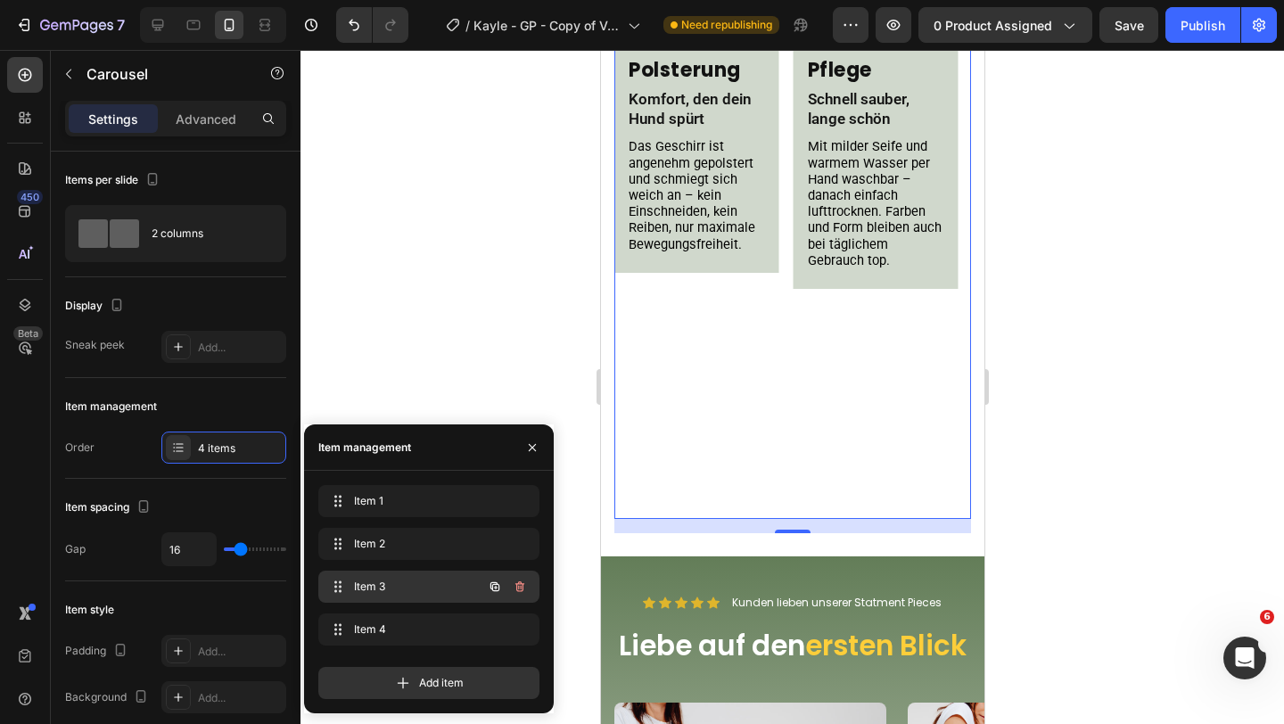
click at [391, 599] on div "Item 3 Item 3" at bounding box center [428, 587] width 221 height 32
click at [387, 628] on span "Item 4" at bounding box center [404, 629] width 101 height 16
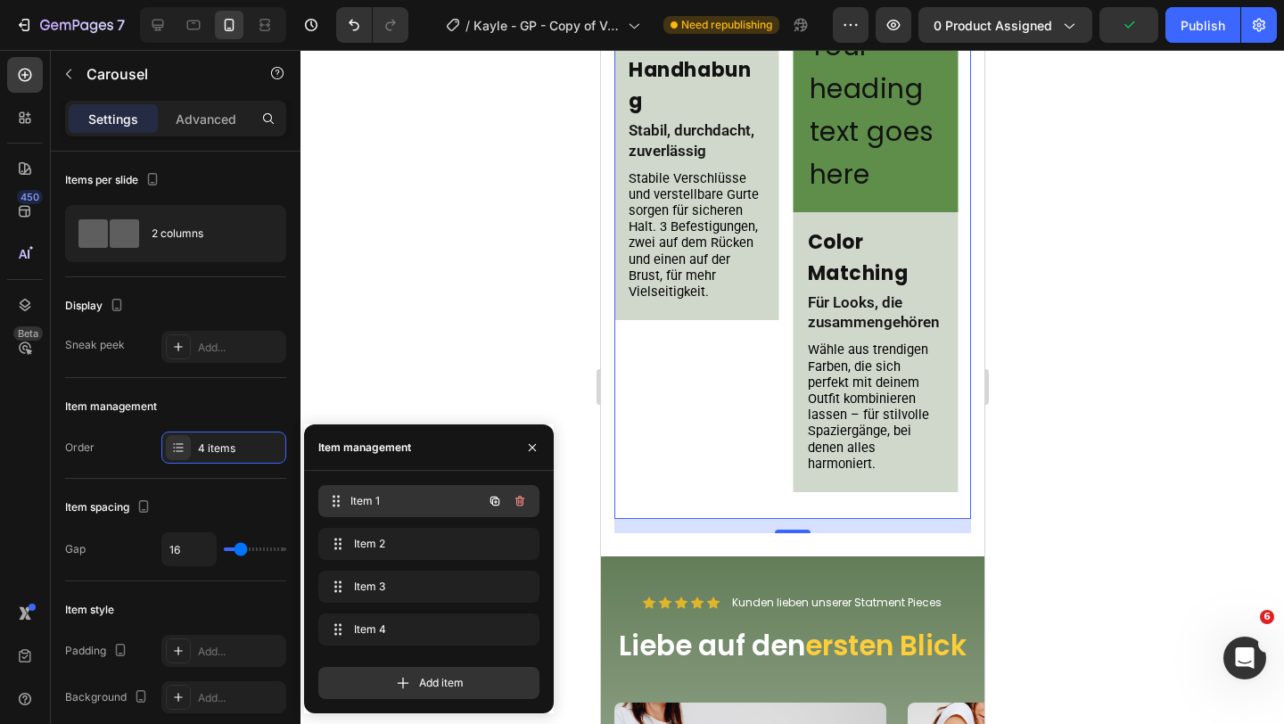
click at [381, 505] on span "Item 1" at bounding box center [416, 501] width 132 height 16
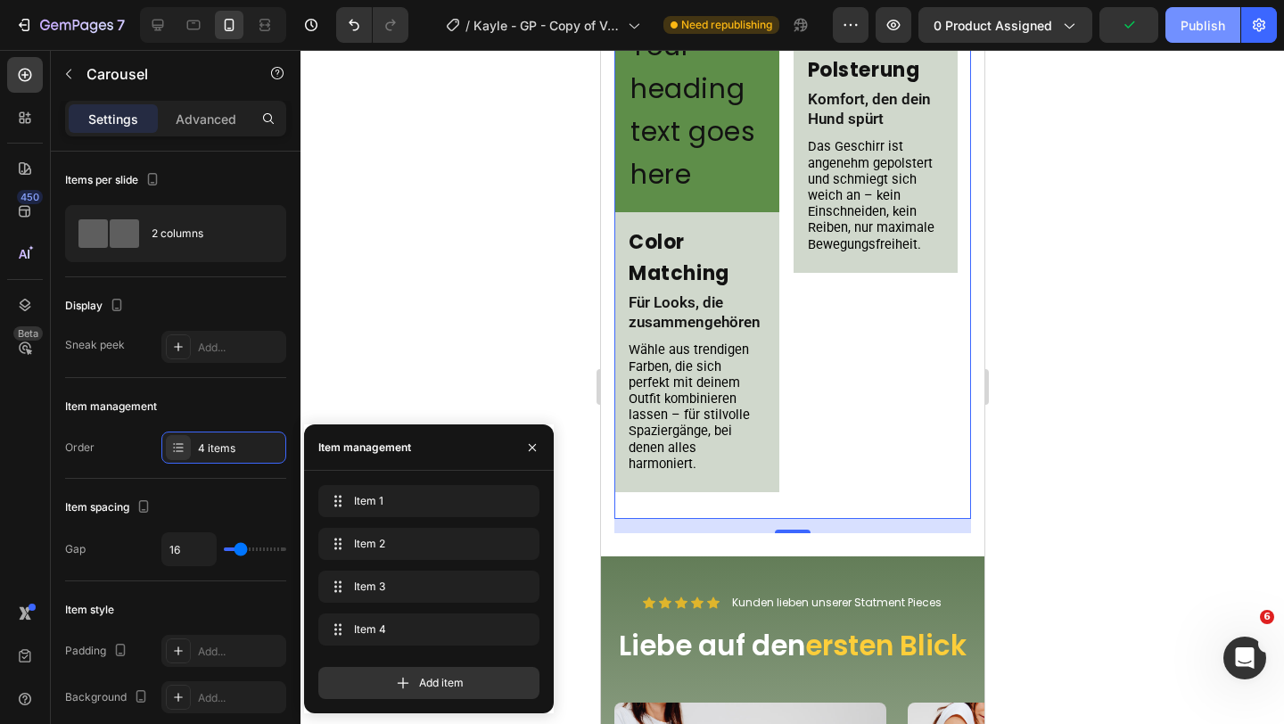
click at [1190, 19] on div "Publish" at bounding box center [1202, 25] width 45 height 19
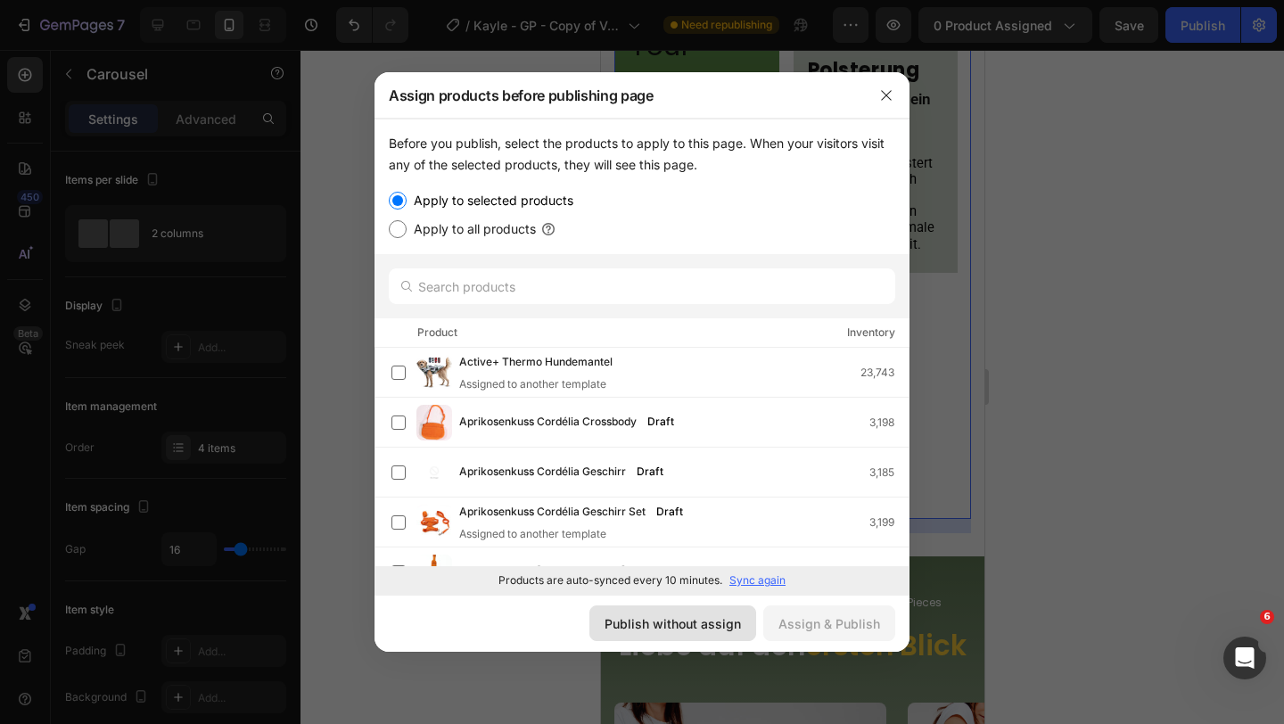
click at [630, 612] on button "Publish without assign" at bounding box center [672, 623] width 167 height 36
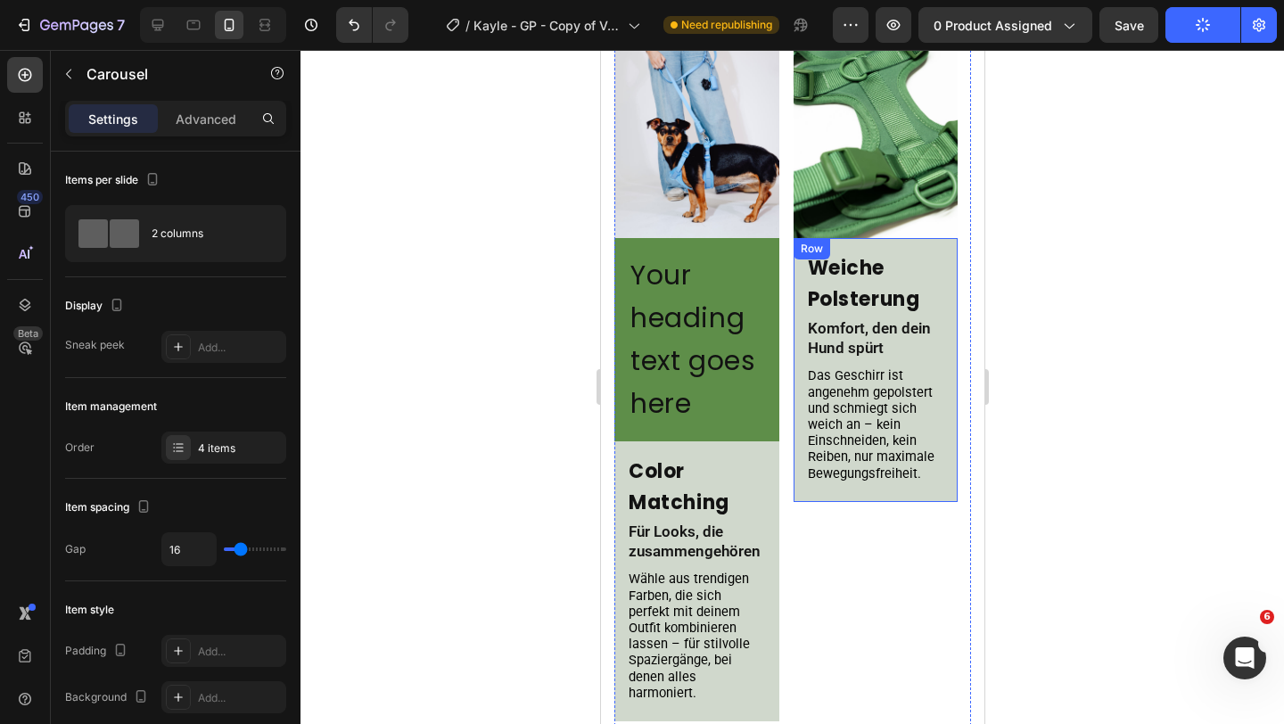
scroll to position [1482, 0]
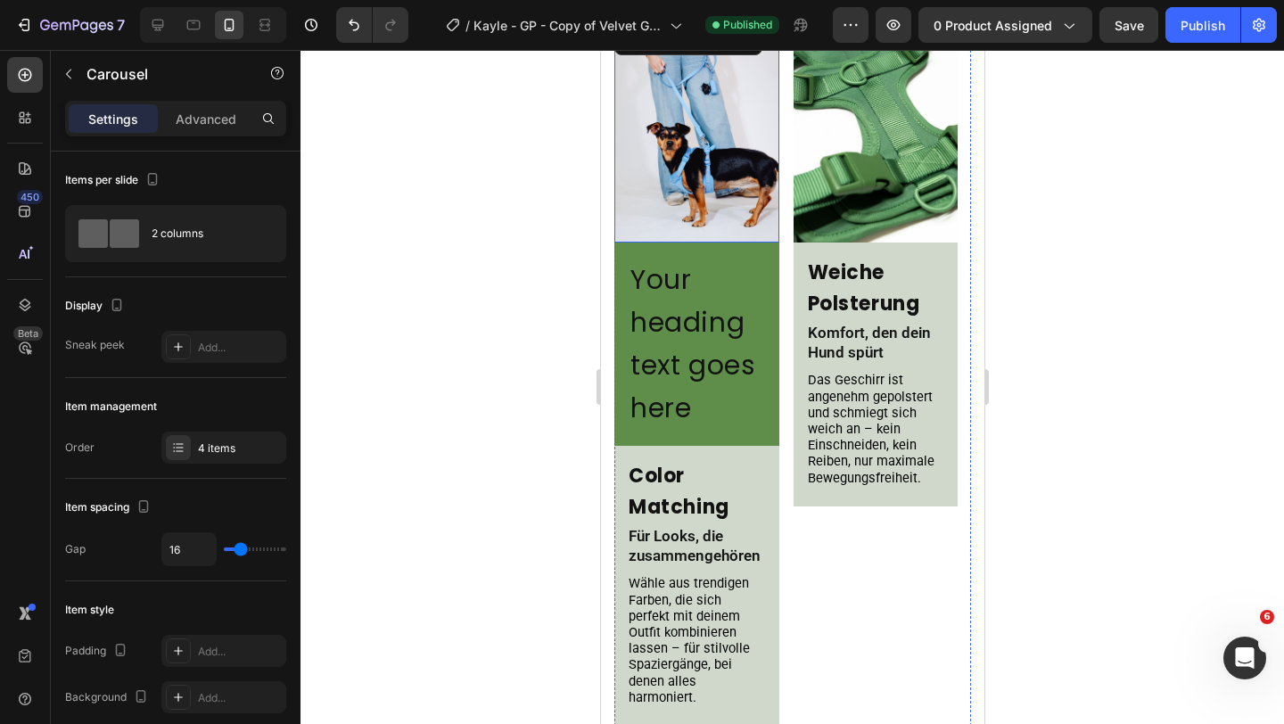
click at [715, 200] on img at bounding box center [695, 132] width 165 height 219
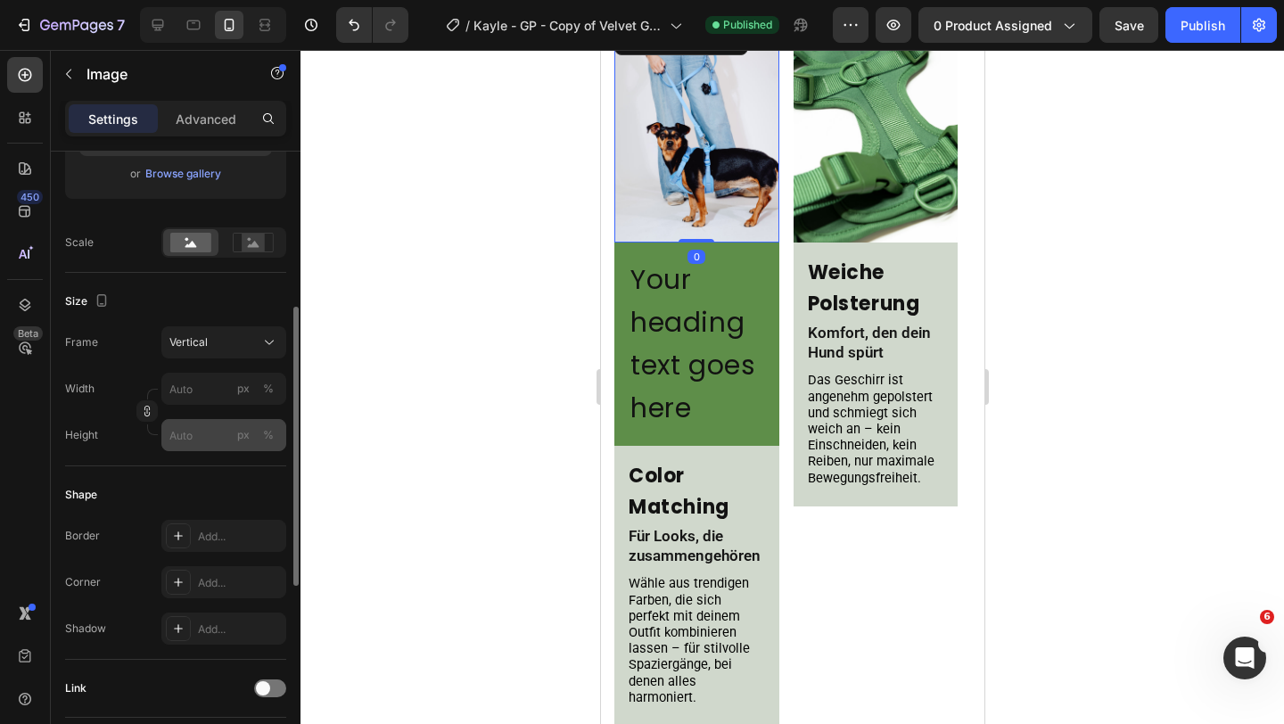
scroll to position [347, 0]
click at [240, 339] on div "Vertical" at bounding box center [212, 343] width 87 height 16
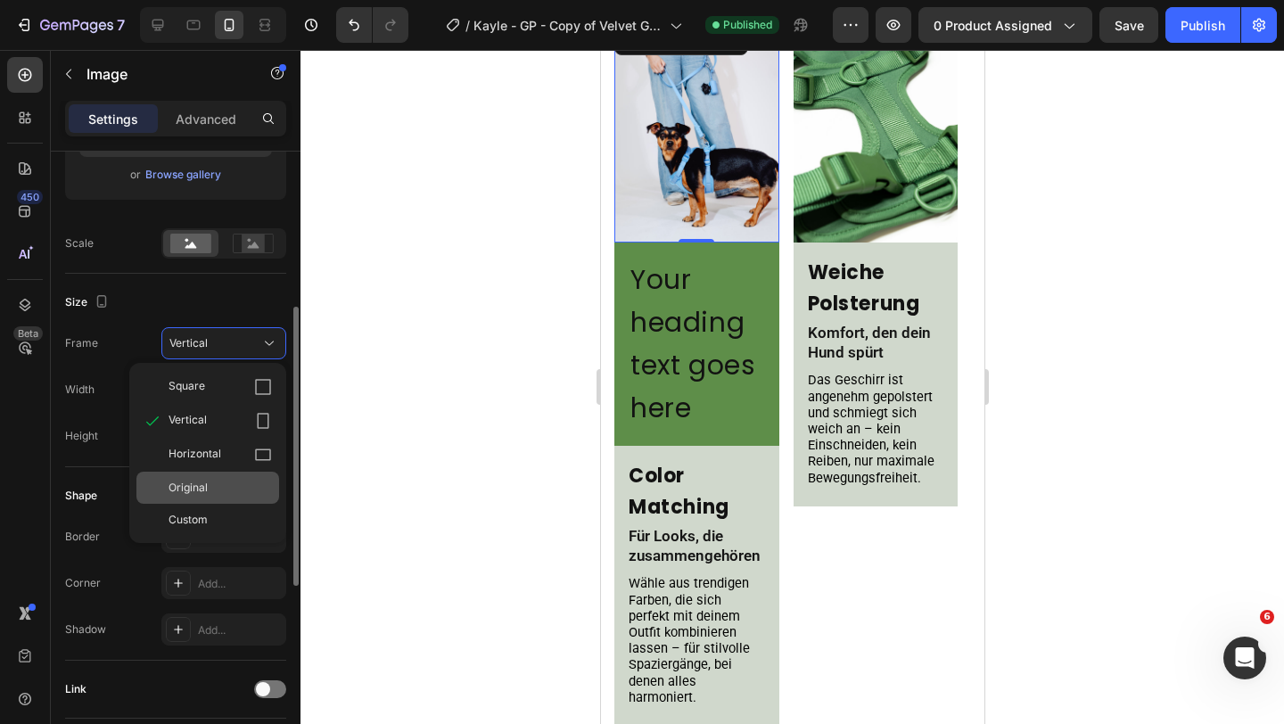
click at [226, 489] on div "Original" at bounding box center [219, 488] width 103 height 16
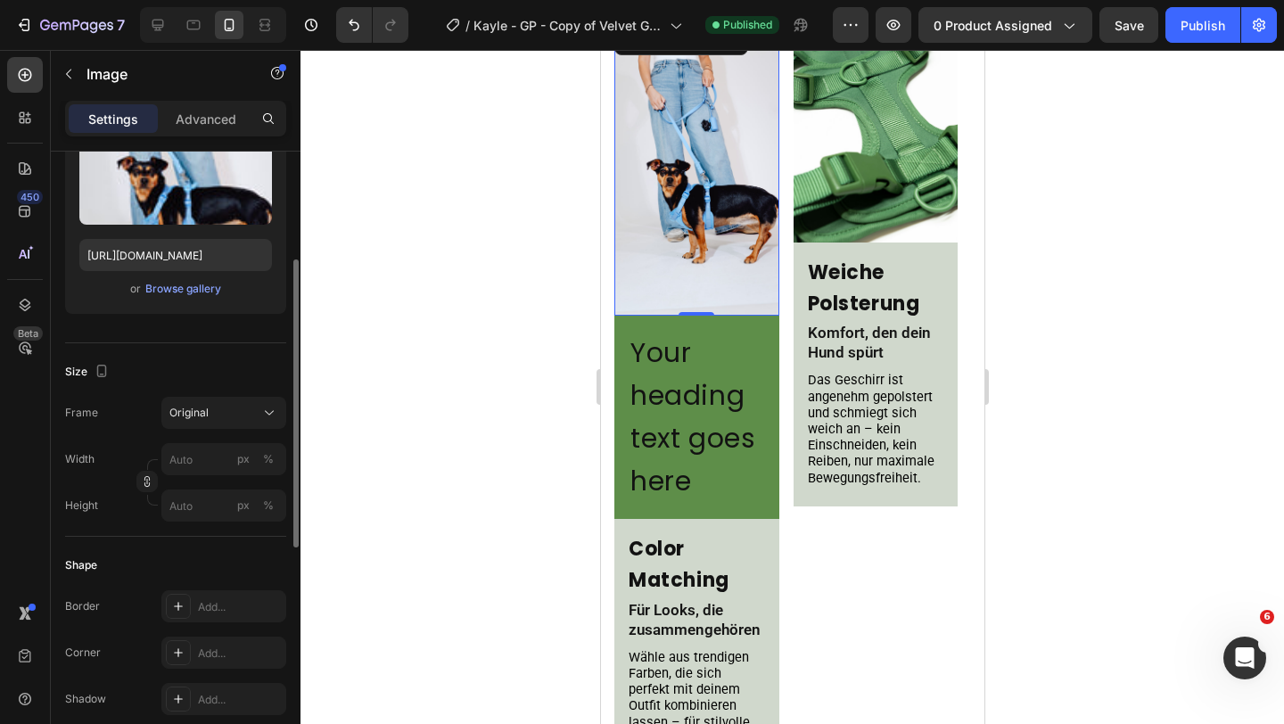
scroll to position [192, 0]
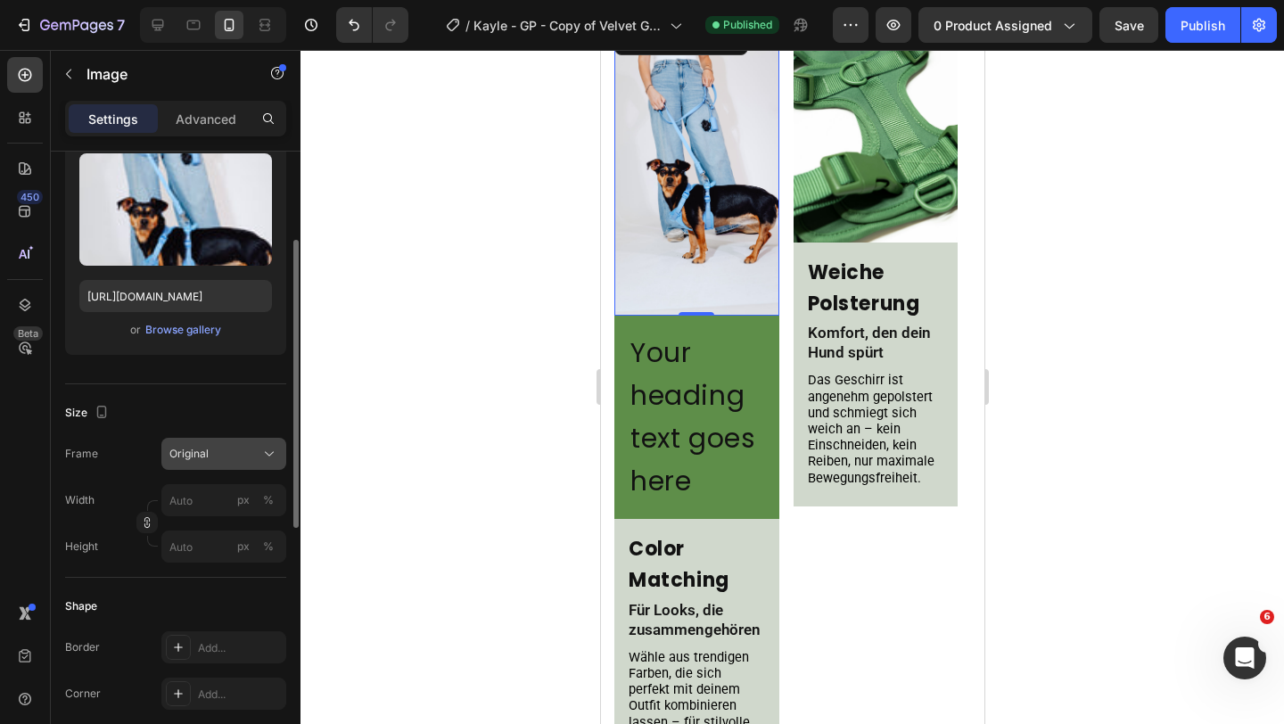
click at [219, 446] on div "Original" at bounding box center [212, 454] width 87 height 16
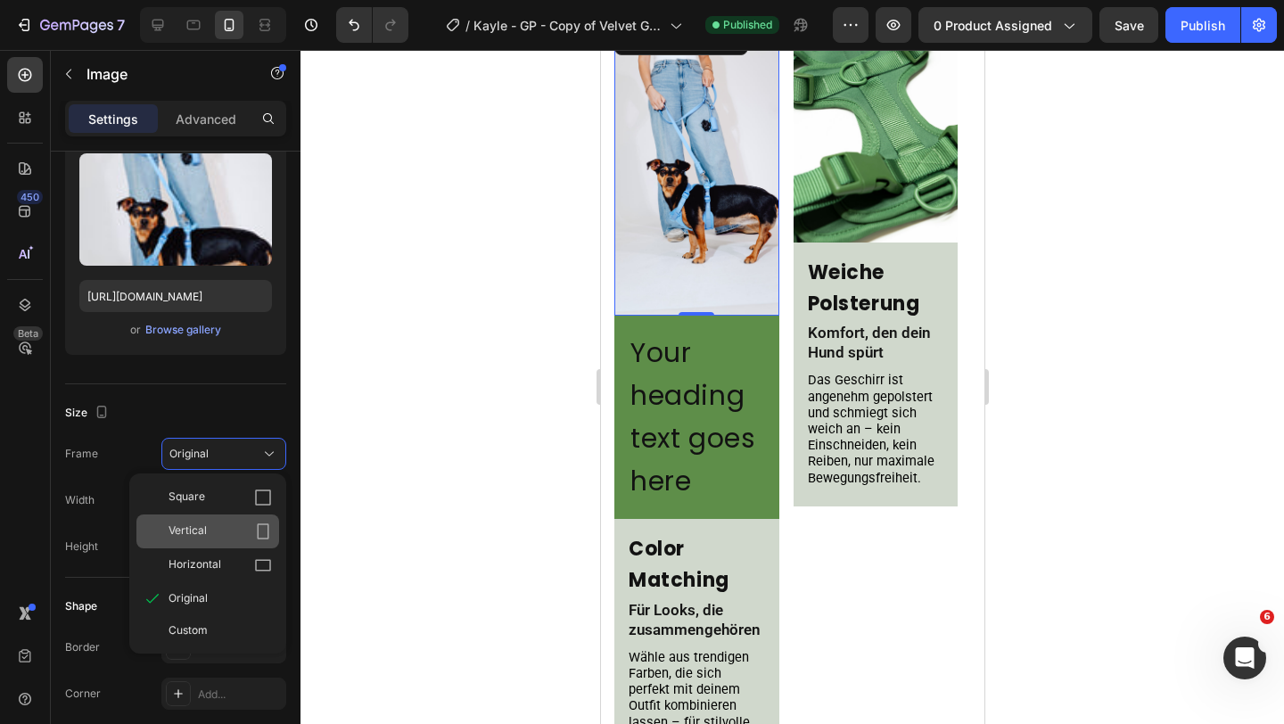
click at [212, 533] on div "Vertical" at bounding box center [219, 531] width 103 height 18
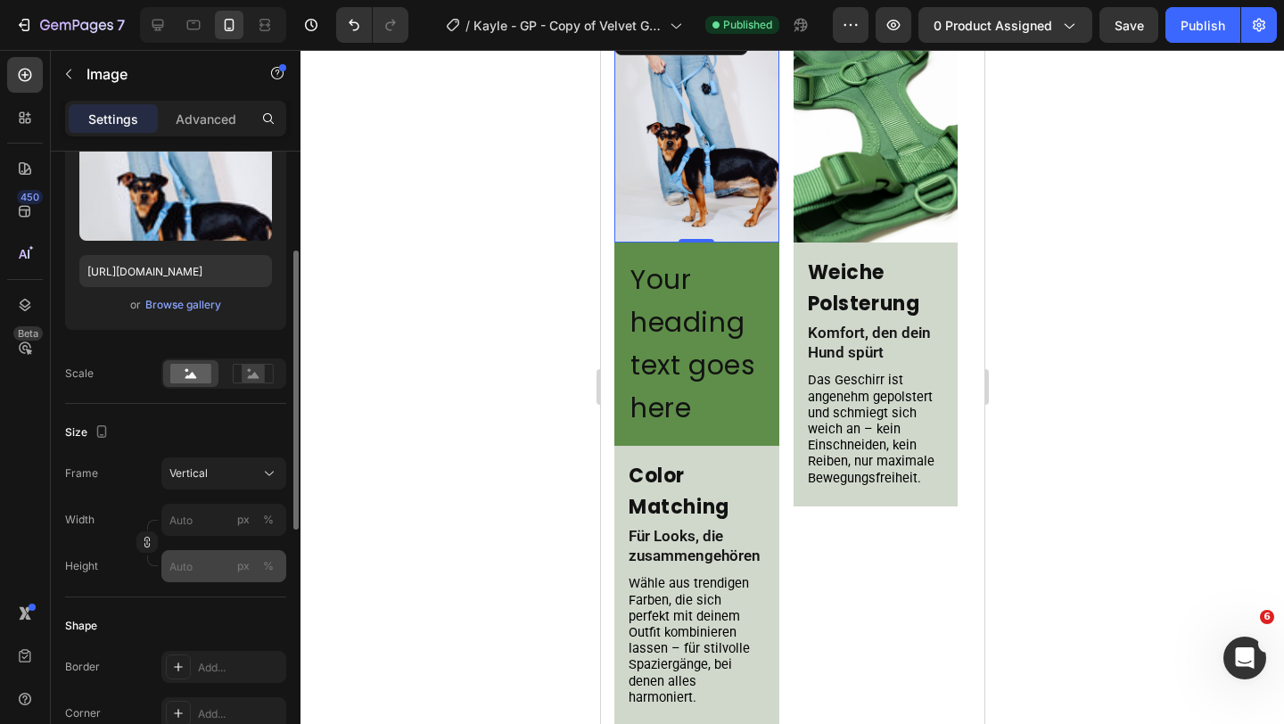
scroll to position [218, 0]
click at [209, 565] on input "px %" at bounding box center [223, 564] width 125 height 32
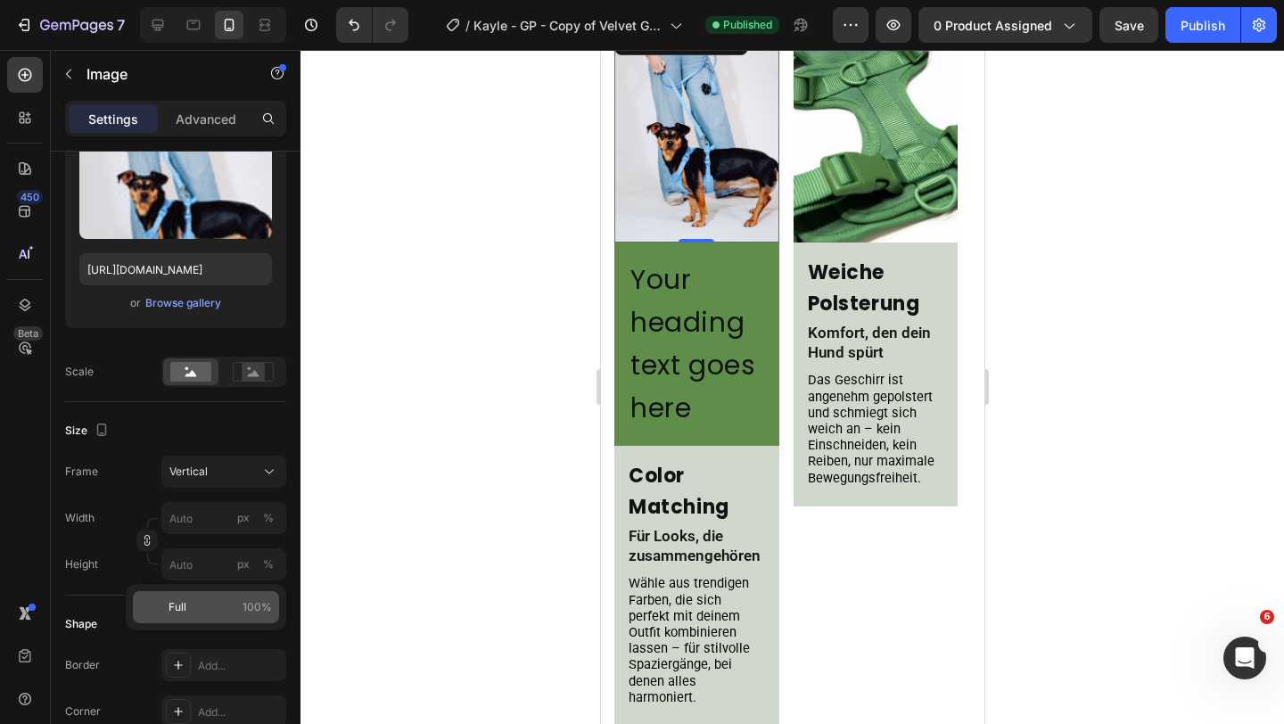
click at [207, 606] on p "Full 100%" at bounding box center [219, 607] width 103 height 16
type input "100"
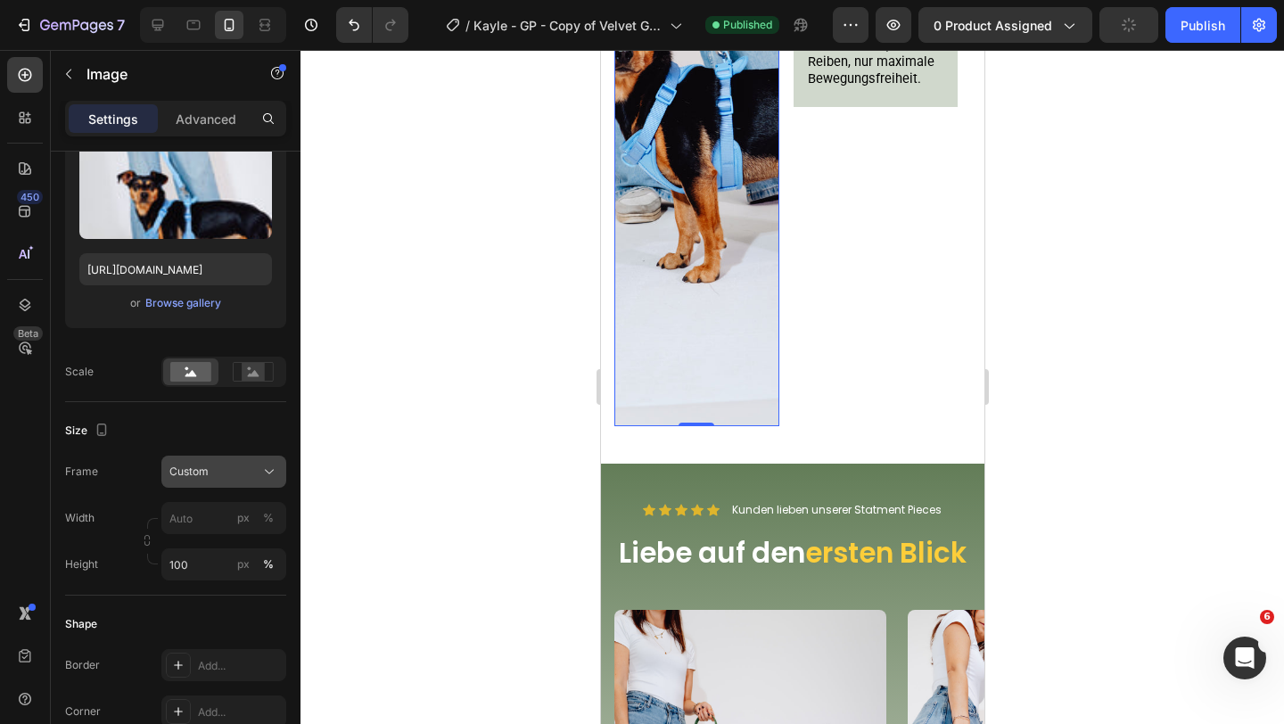
scroll to position [1851, 0]
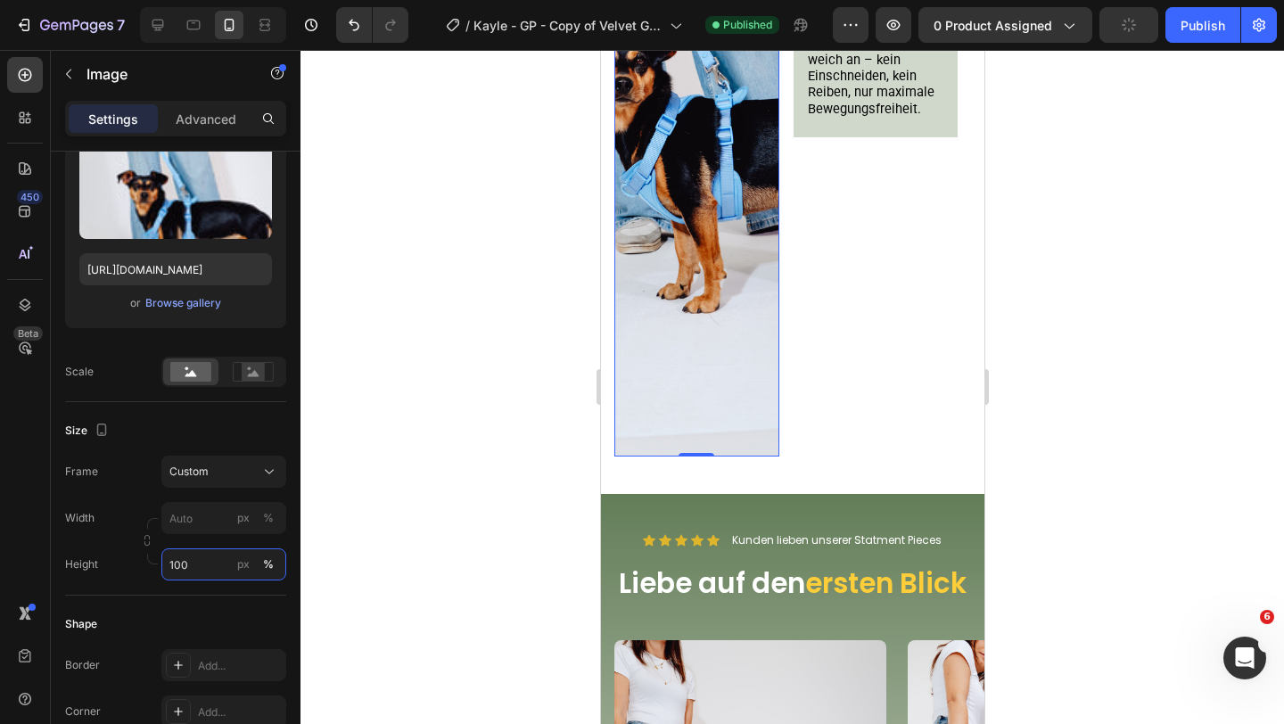
click at [205, 561] on input "100" at bounding box center [223, 564] width 125 height 32
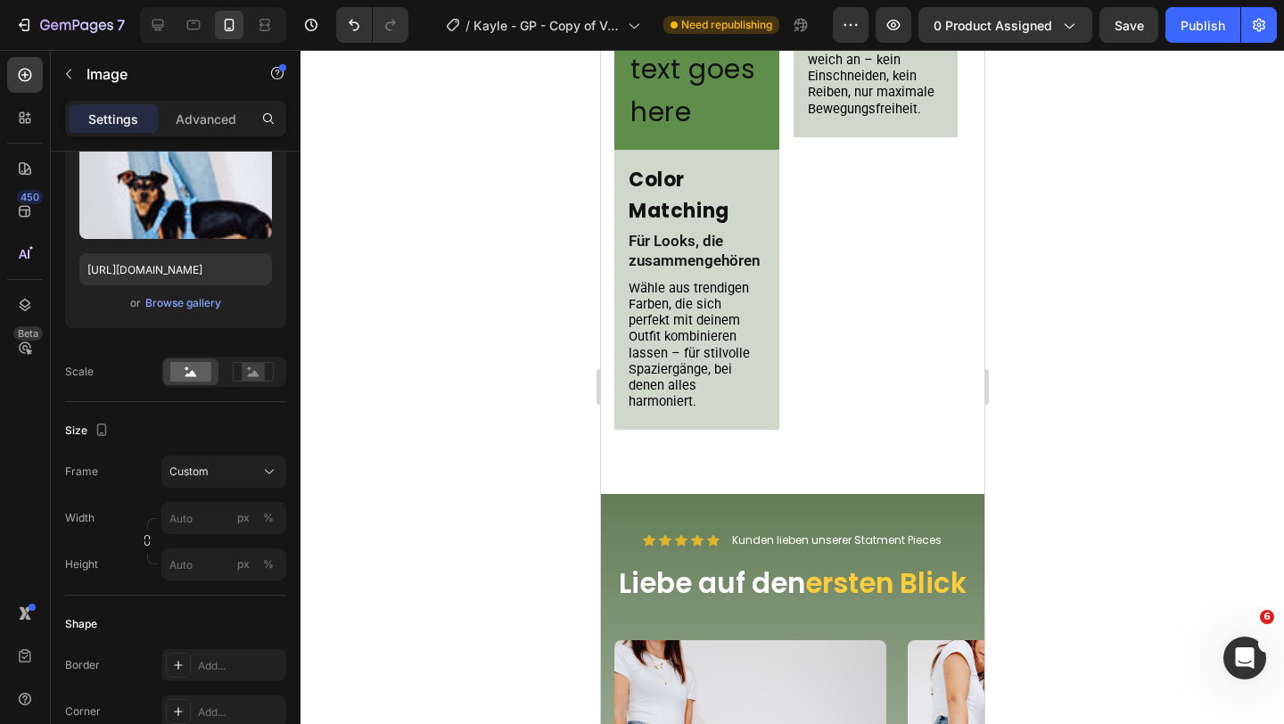
click at [212, 423] on div "Size Frame Custom Width px % Height px %" at bounding box center [175, 498] width 221 height 193
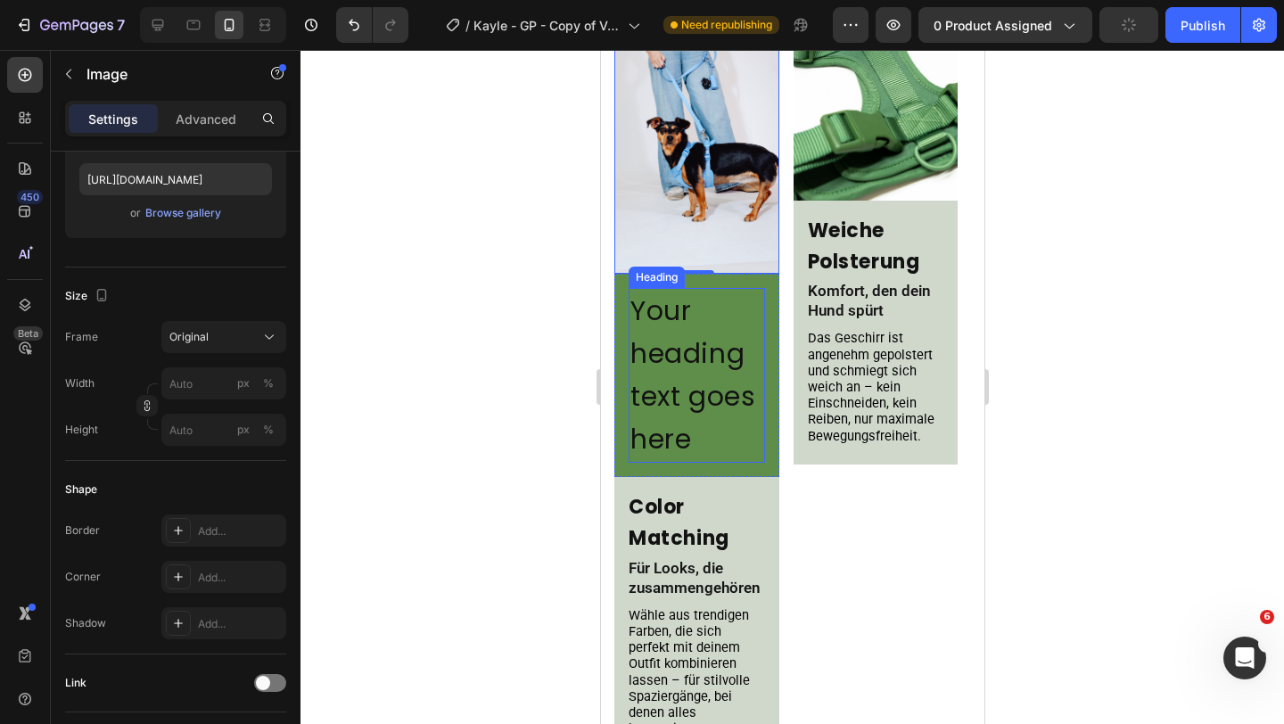
scroll to position [1520, 0]
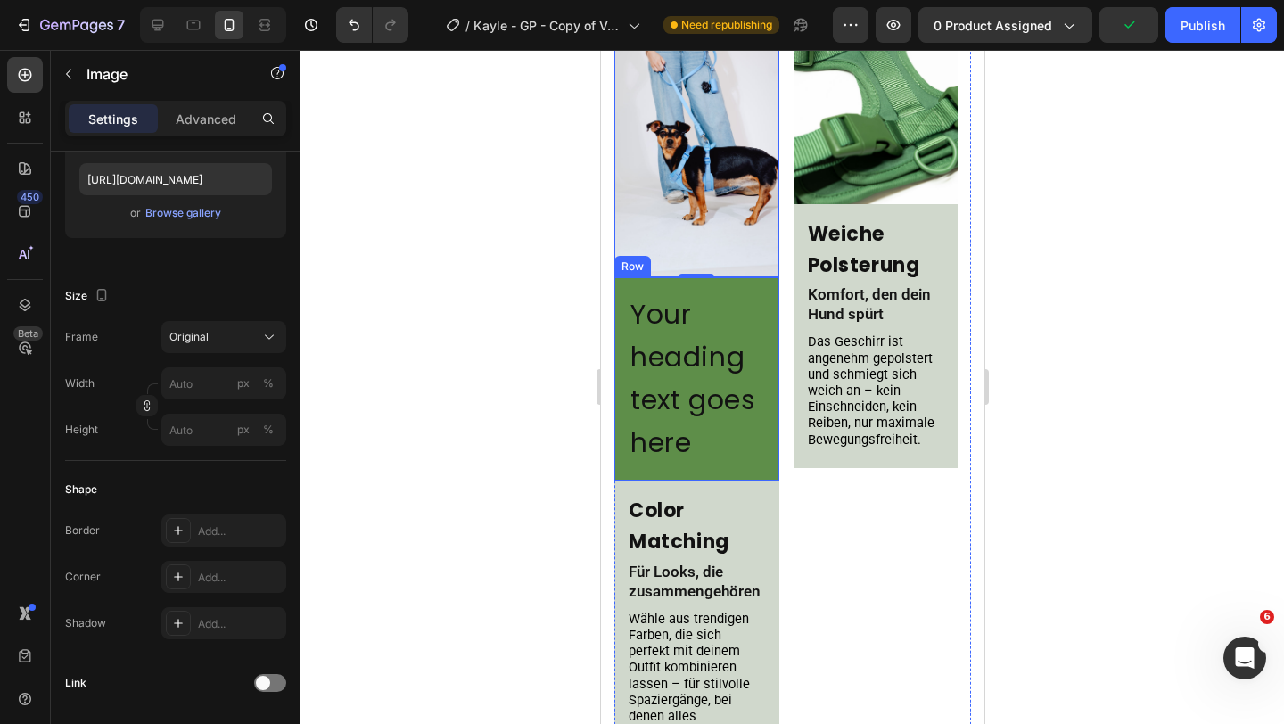
click at [764, 301] on div "Your heading text goes here Heading Row" at bounding box center [695, 378] width 165 height 203
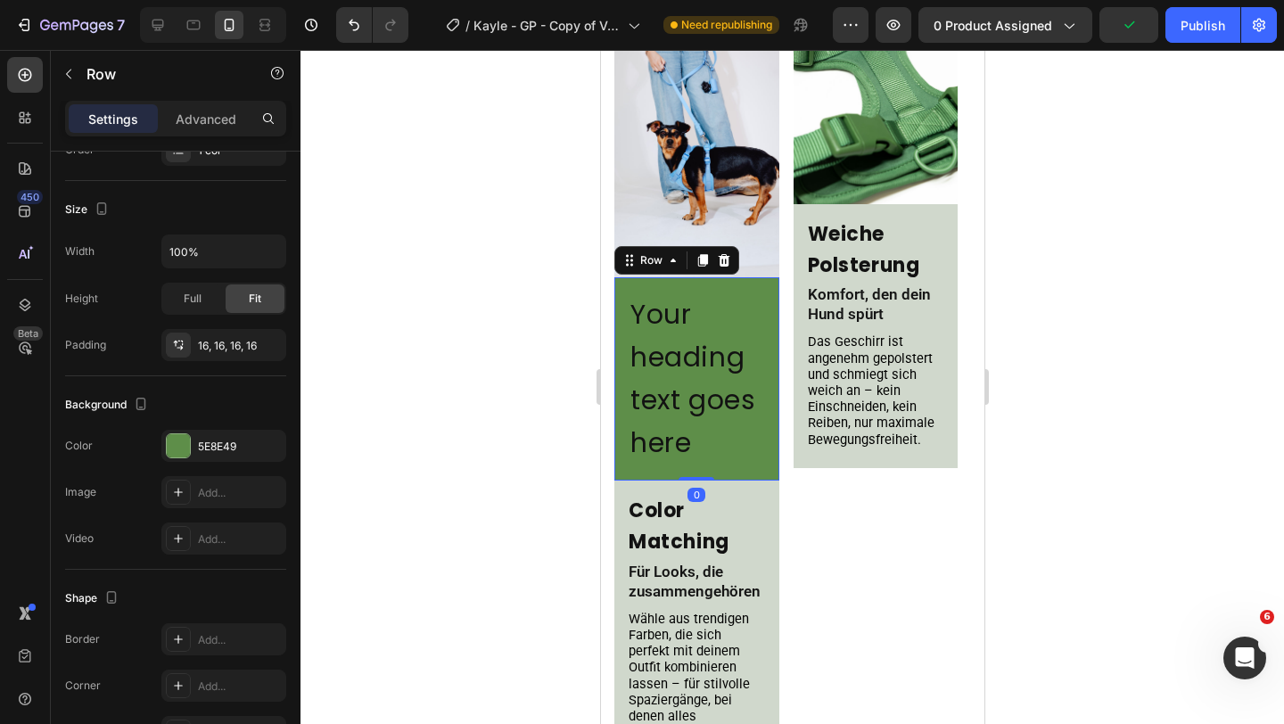
scroll to position [0, 0]
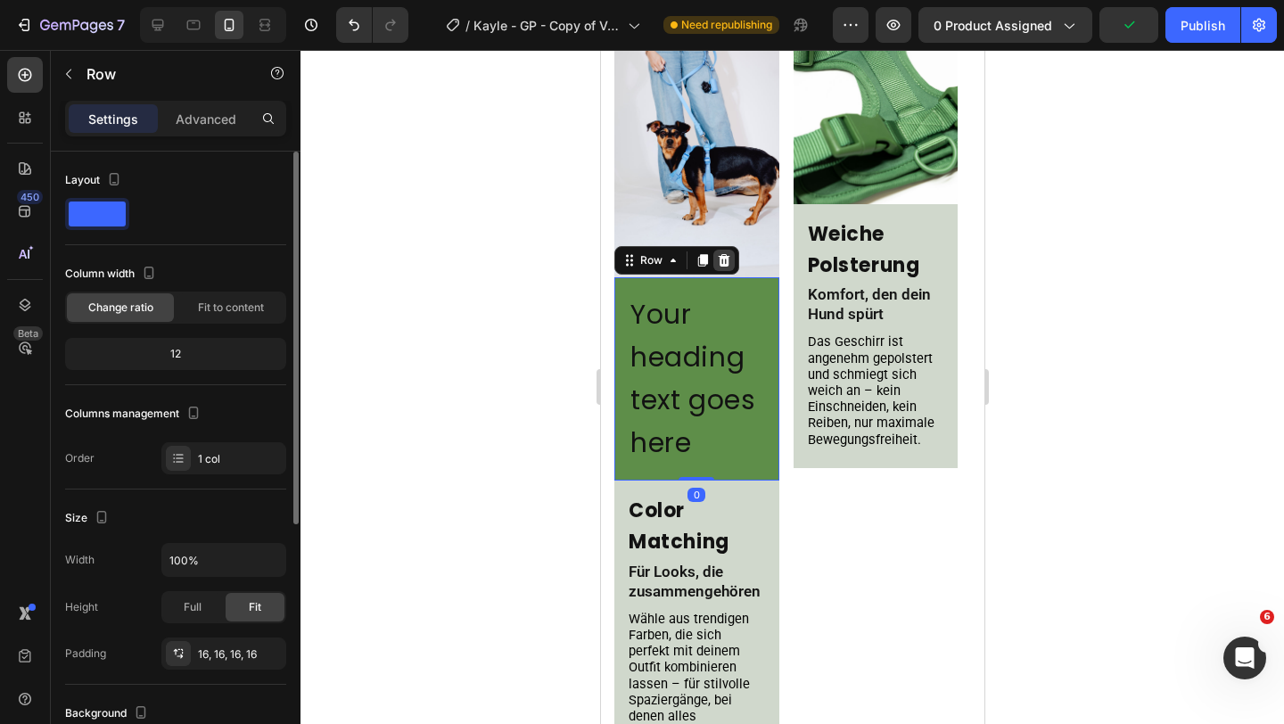
click at [726, 263] on icon at bounding box center [724, 260] width 12 height 12
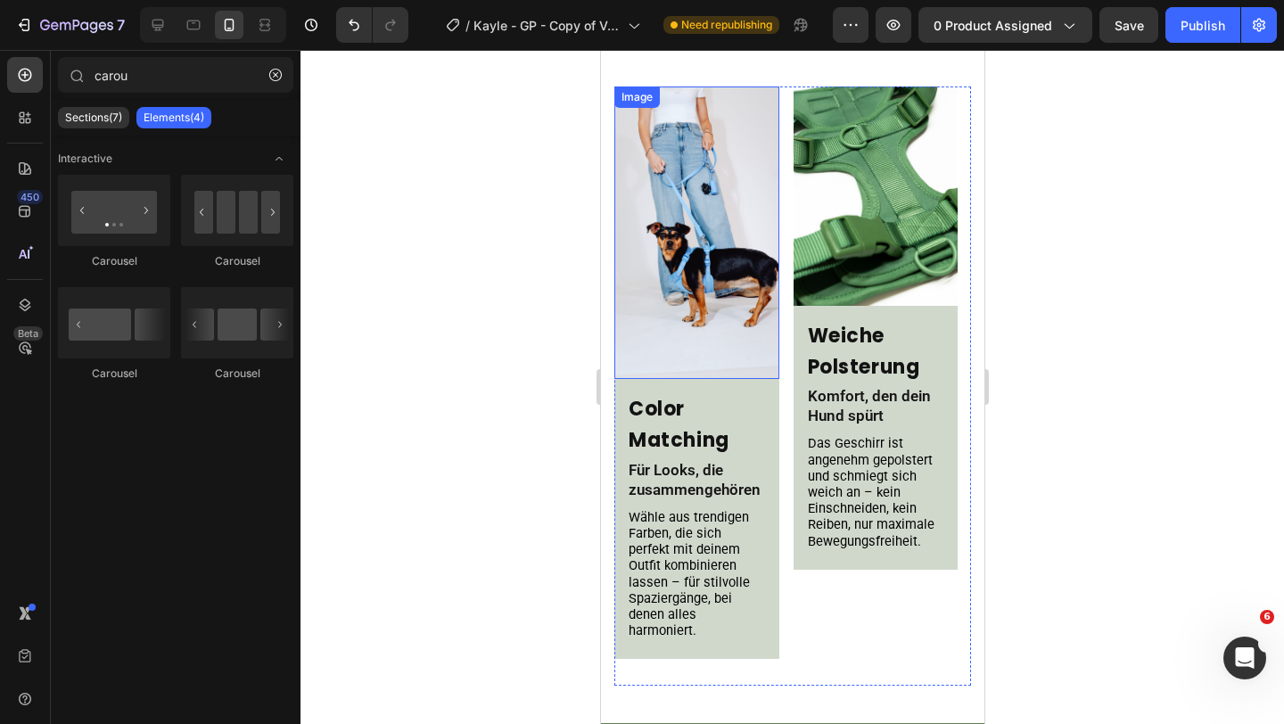
scroll to position [1381, 0]
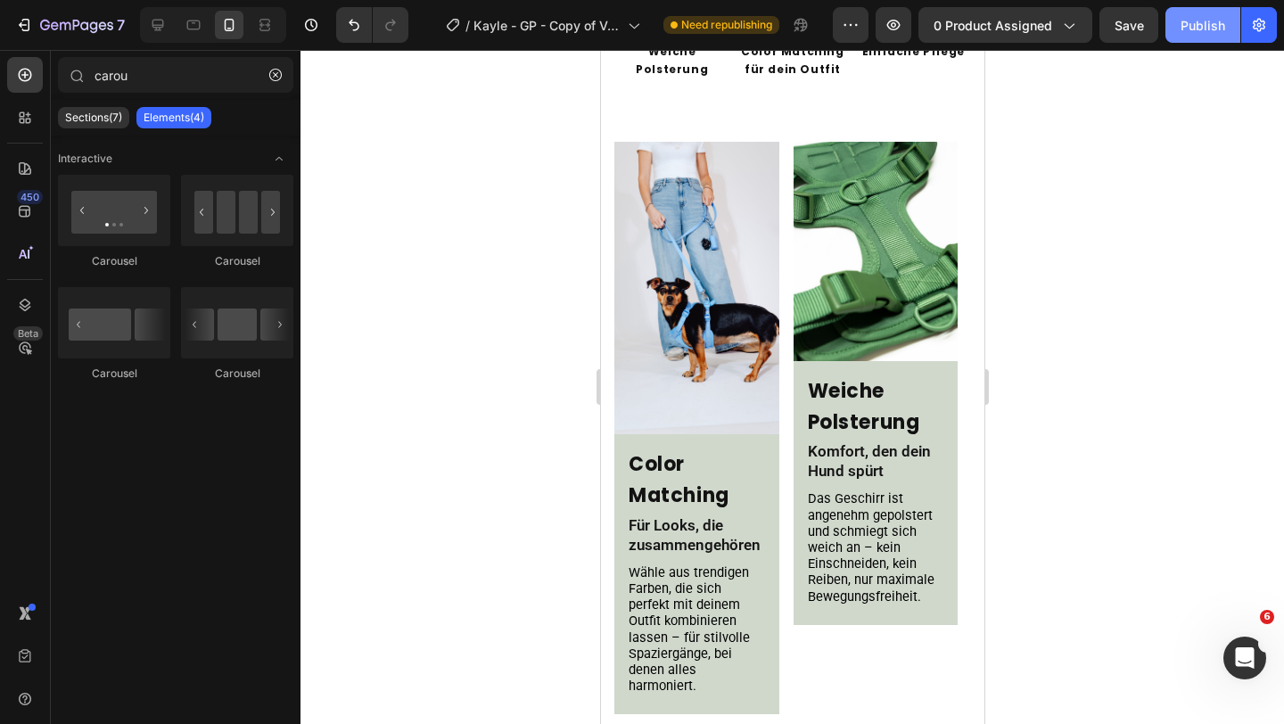
click at [1217, 37] on button "Publish" at bounding box center [1202, 25] width 75 height 36
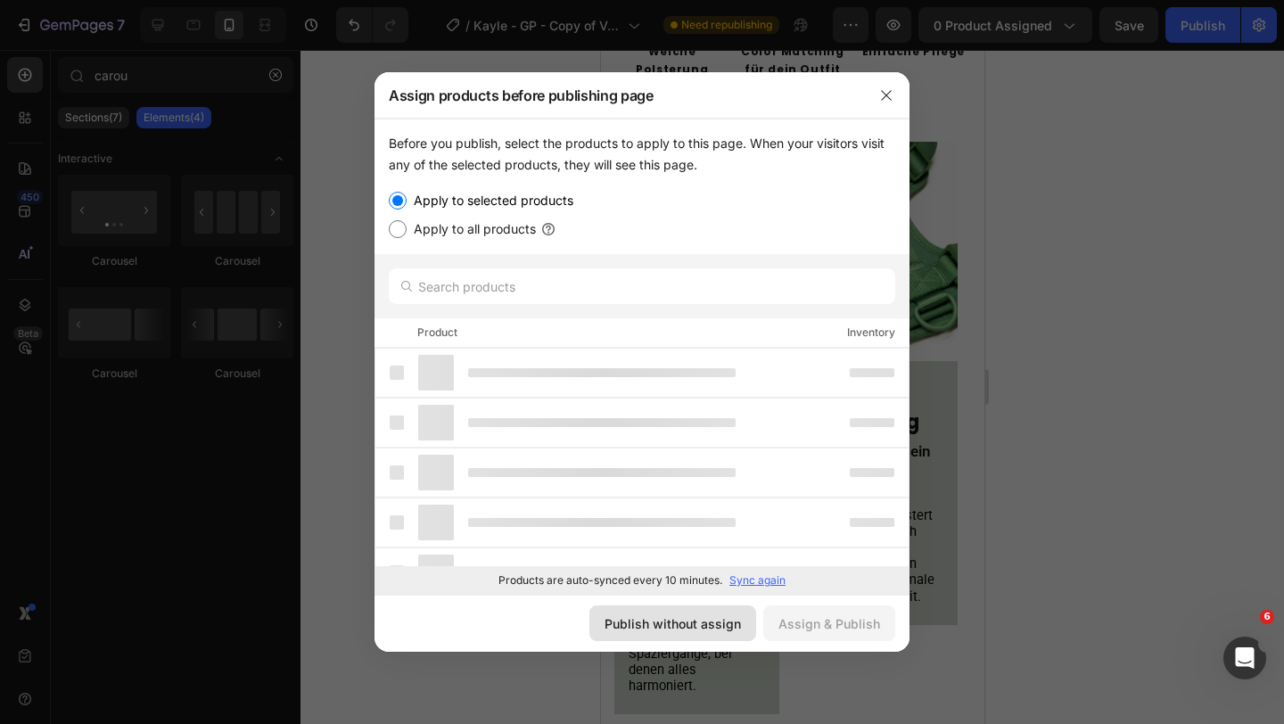
click at [679, 635] on button "Publish without assign" at bounding box center [672, 623] width 167 height 36
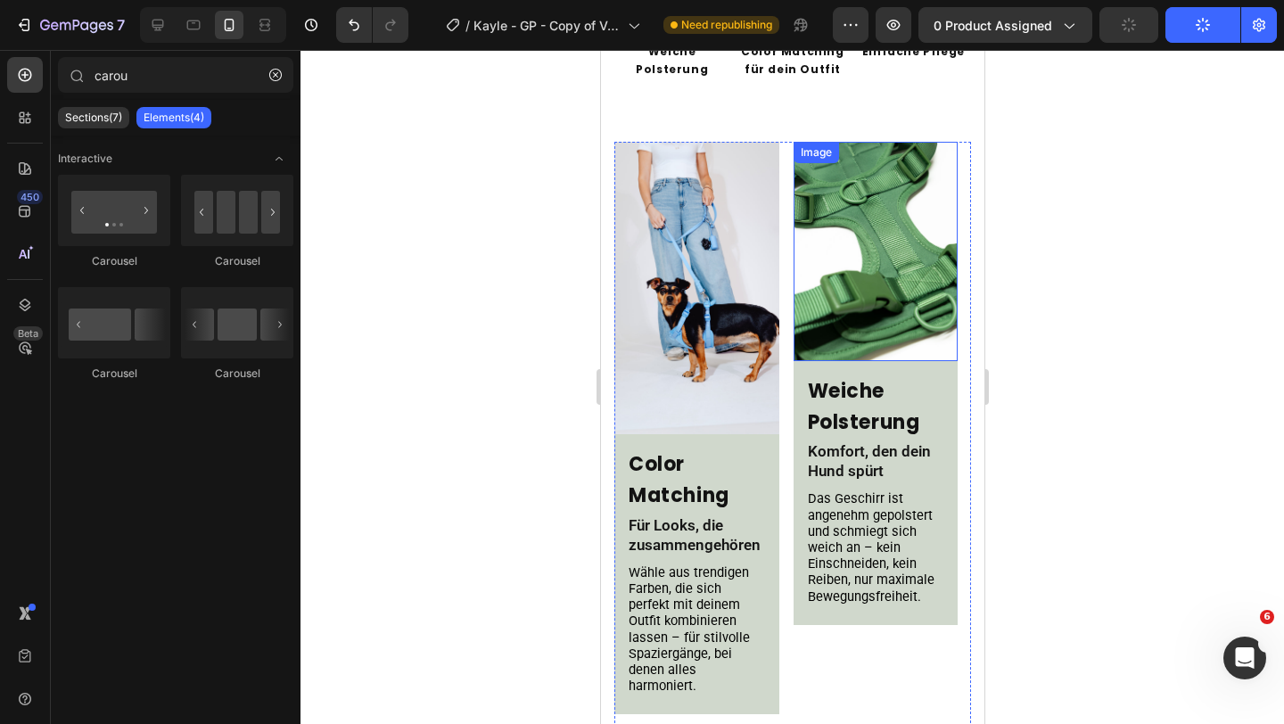
click at [852, 277] on img at bounding box center [875, 251] width 165 height 219
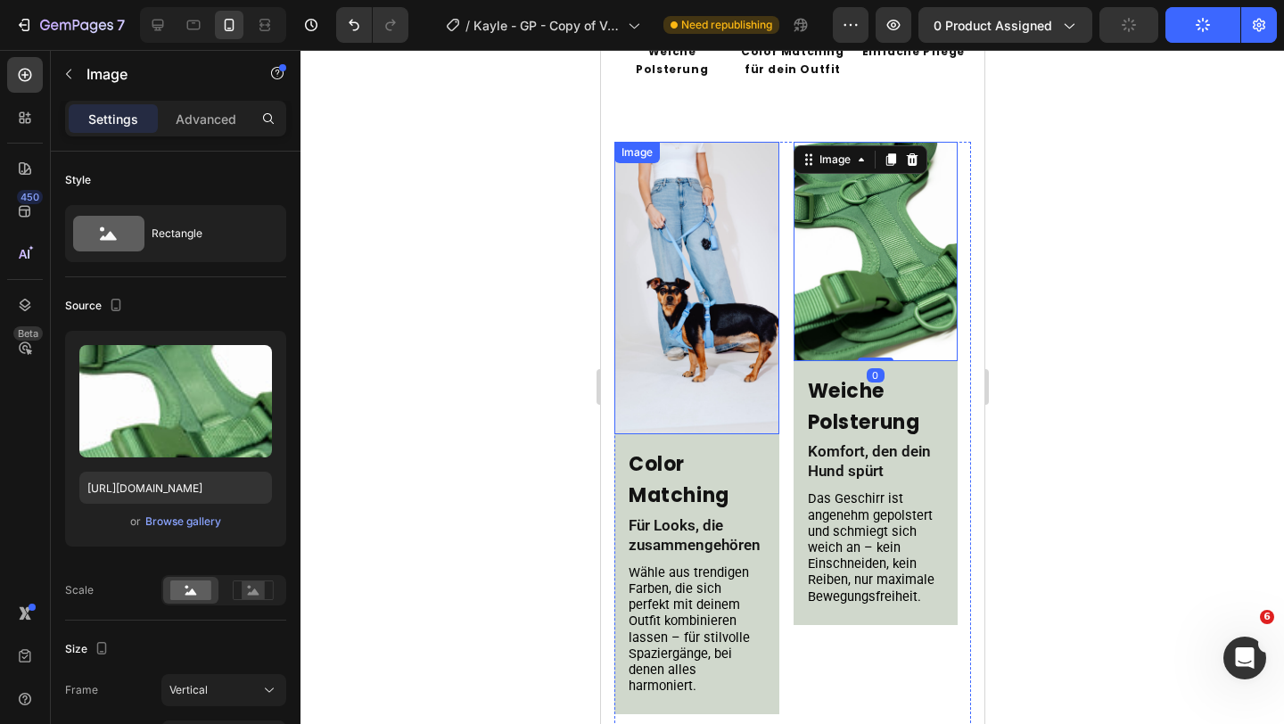
click at [722, 254] on img at bounding box center [695, 288] width 165 height 292
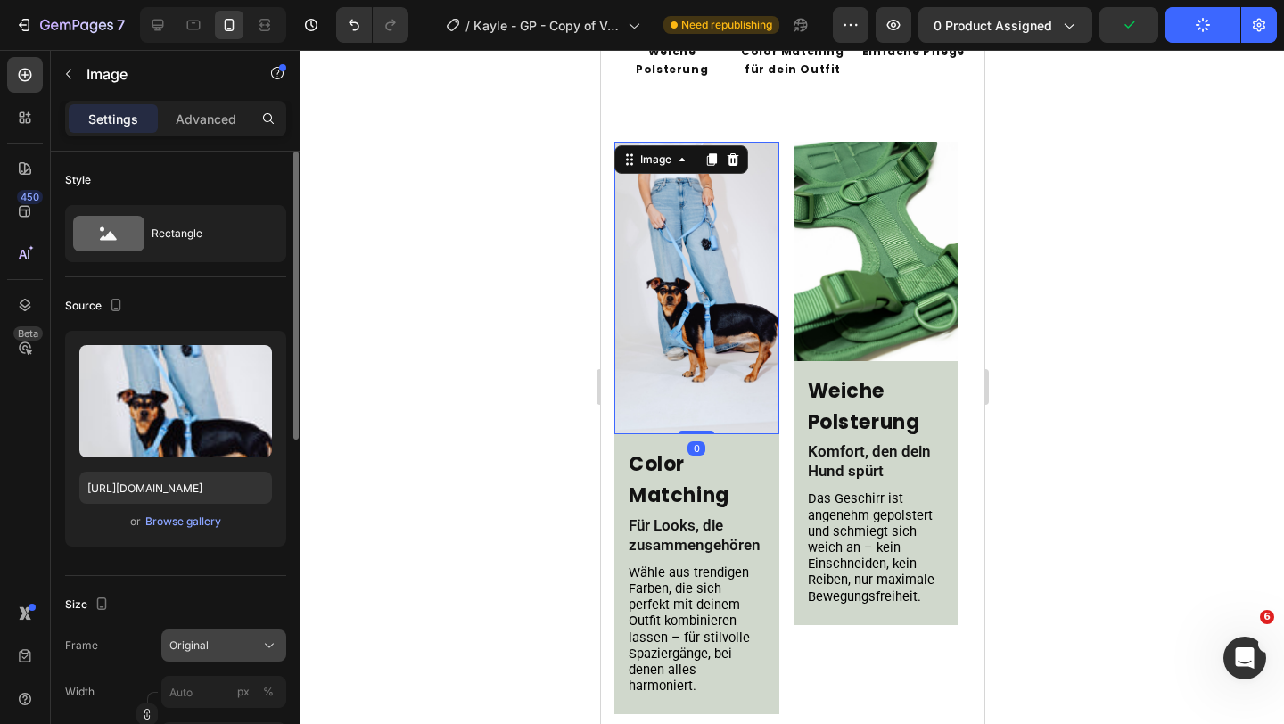
click at [212, 641] on div "Original" at bounding box center [212, 645] width 87 height 16
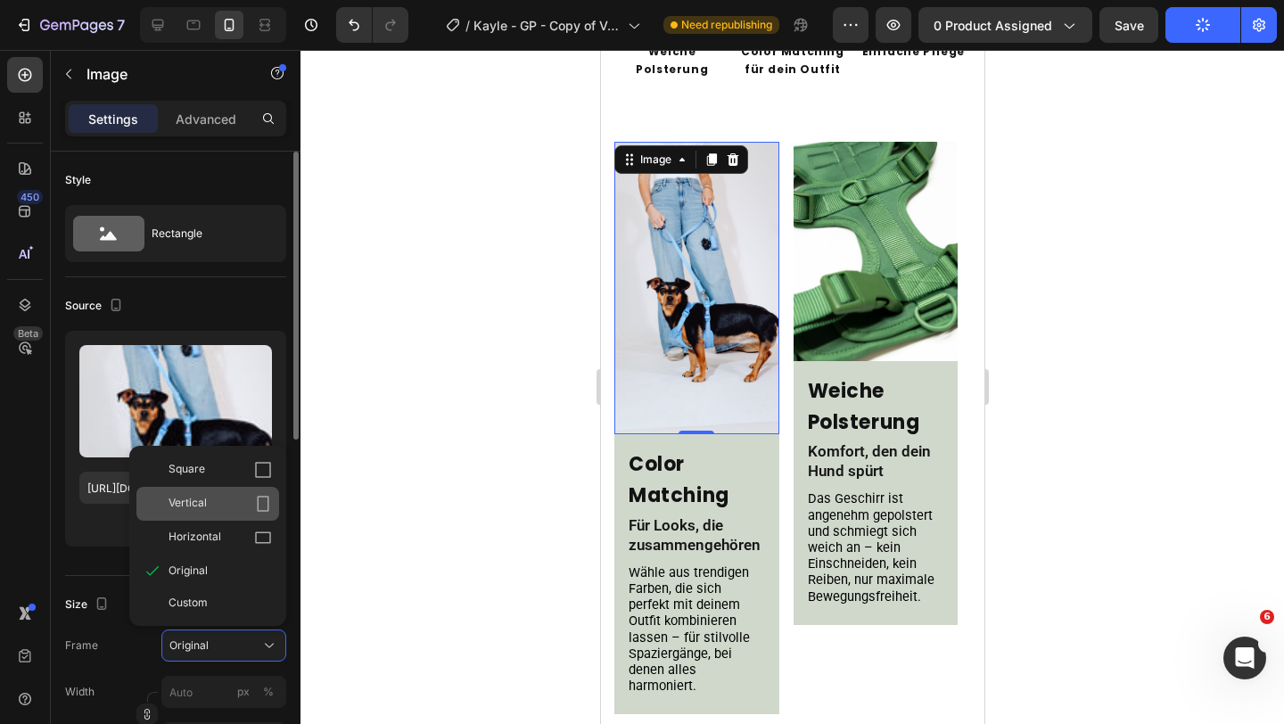
click at [220, 510] on div "Vertical" at bounding box center [219, 504] width 103 height 18
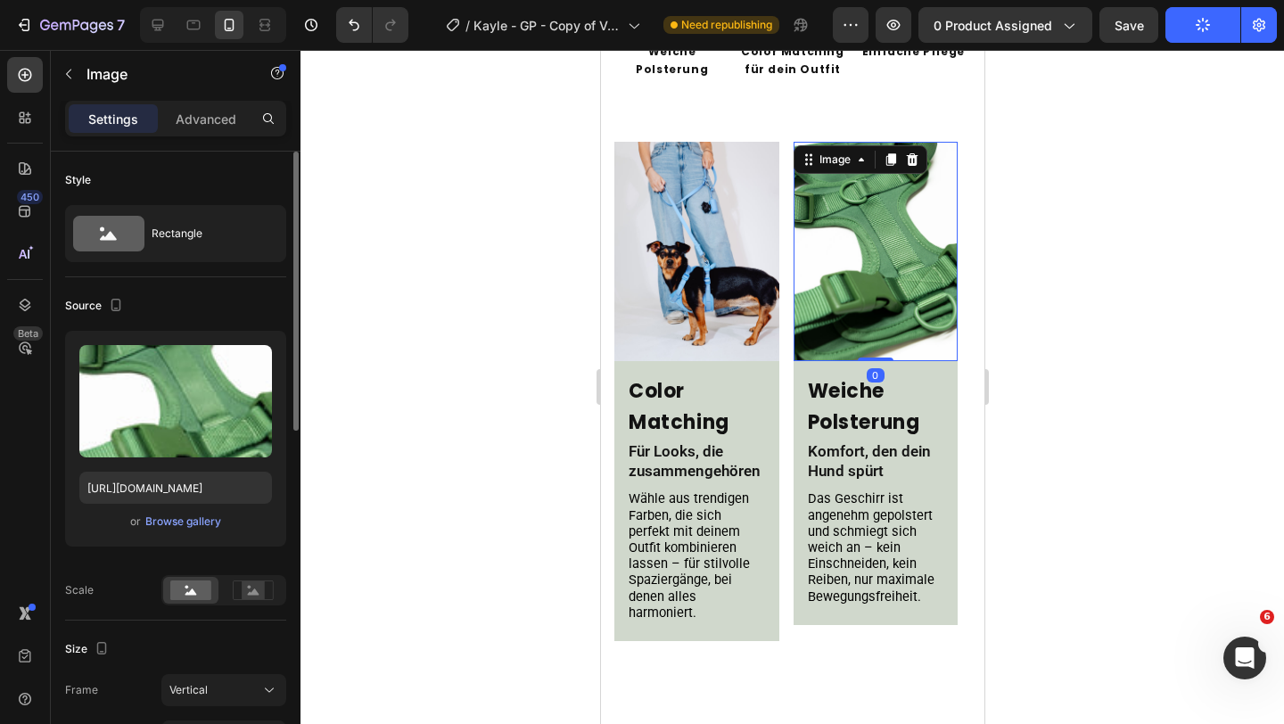
click at [850, 212] on img at bounding box center [875, 251] width 165 height 219
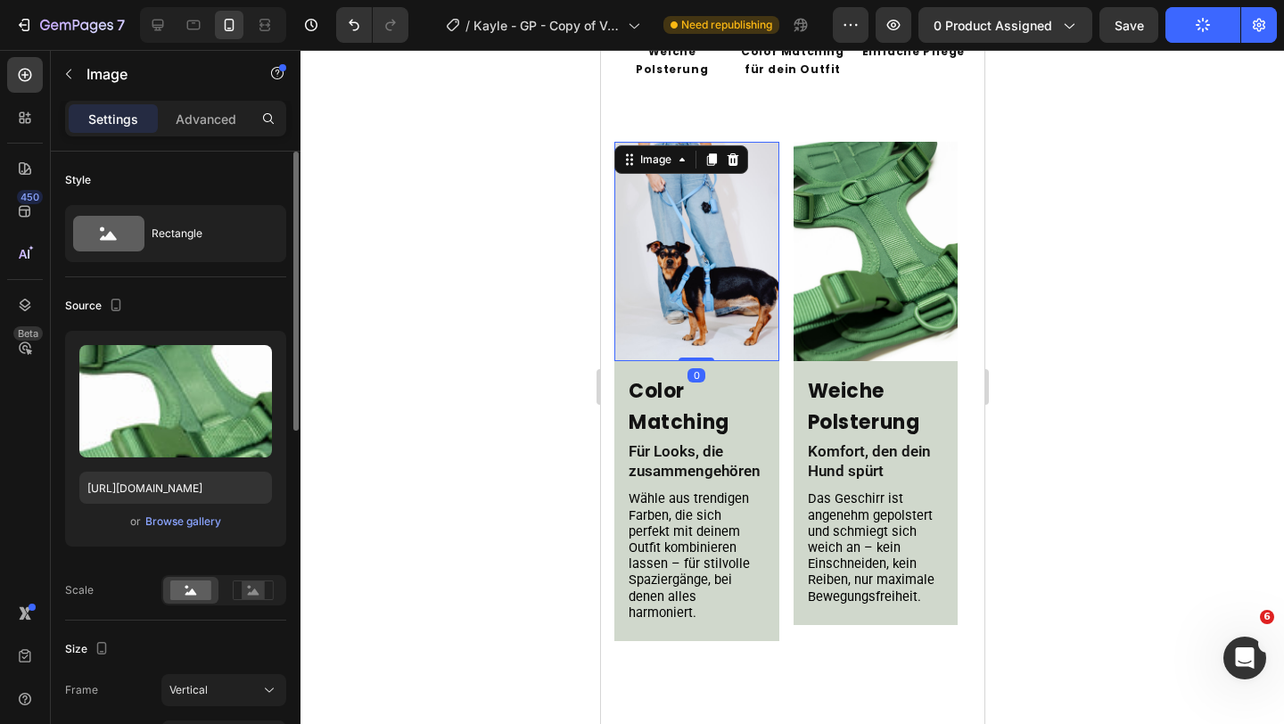
click at [692, 226] on img at bounding box center [695, 251] width 165 height 219
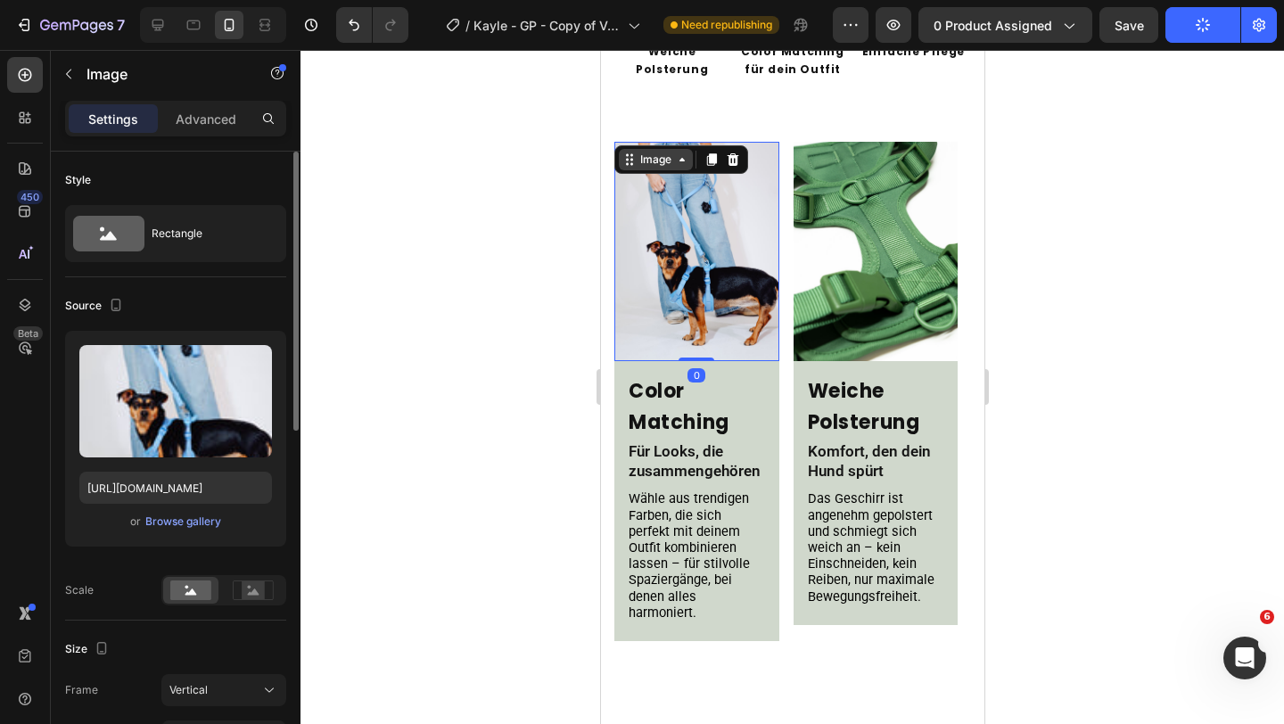
click at [683, 152] on icon at bounding box center [681, 159] width 14 height 14
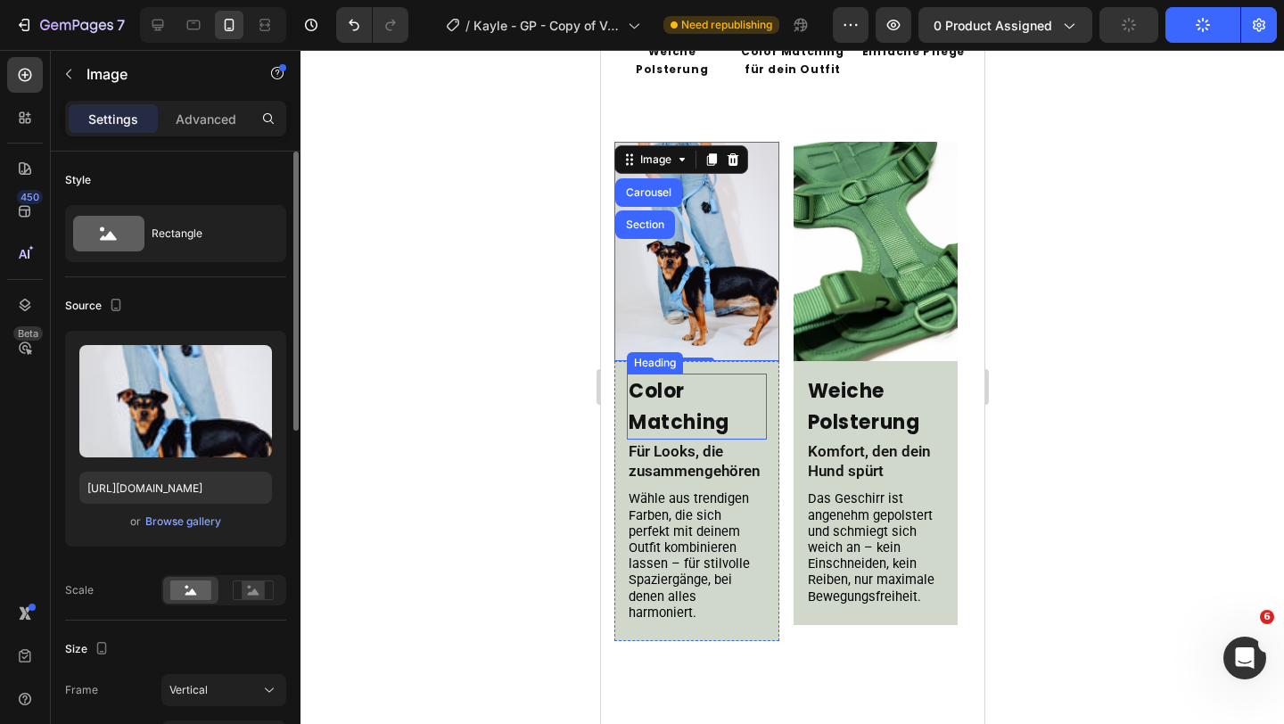
click at [690, 415] on h2 "Color Matching" at bounding box center [696, 407] width 140 height 66
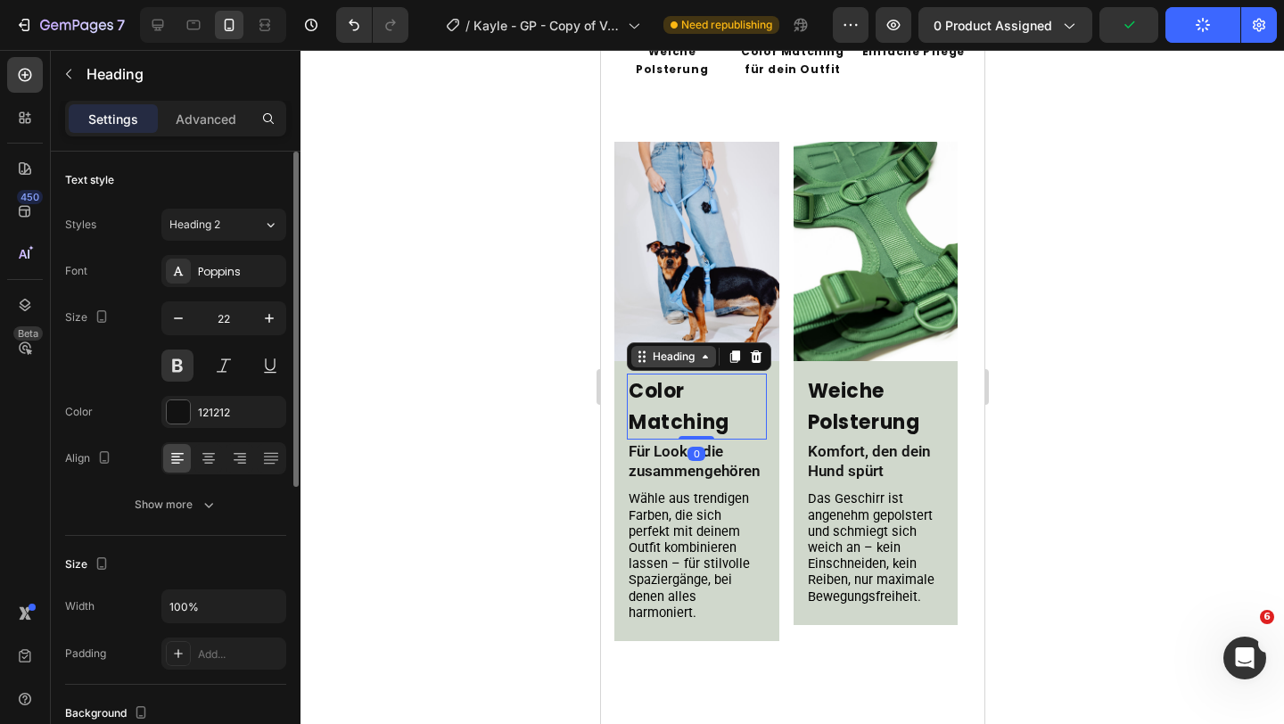
click at [684, 349] on div "Heading" at bounding box center [672, 357] width 49 height 16
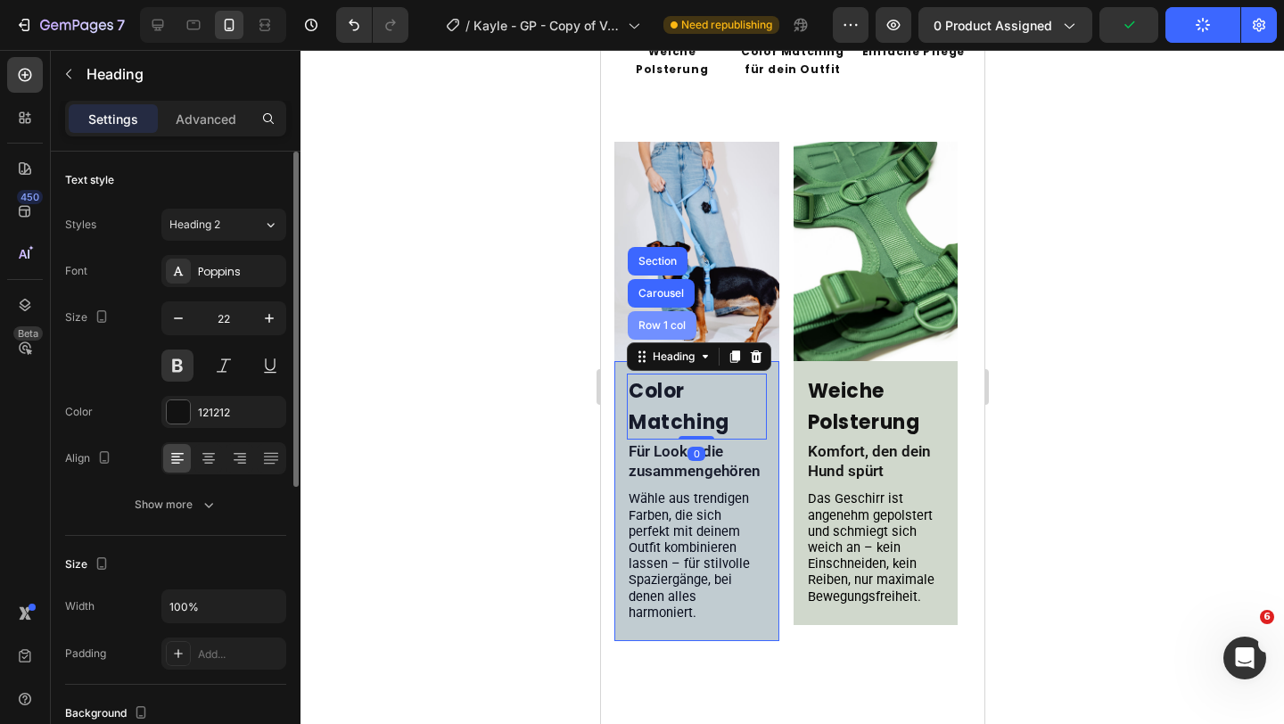
click at [678, 320] on div "Row 1 col" at bounding box center [661, 325] width 54 height 11
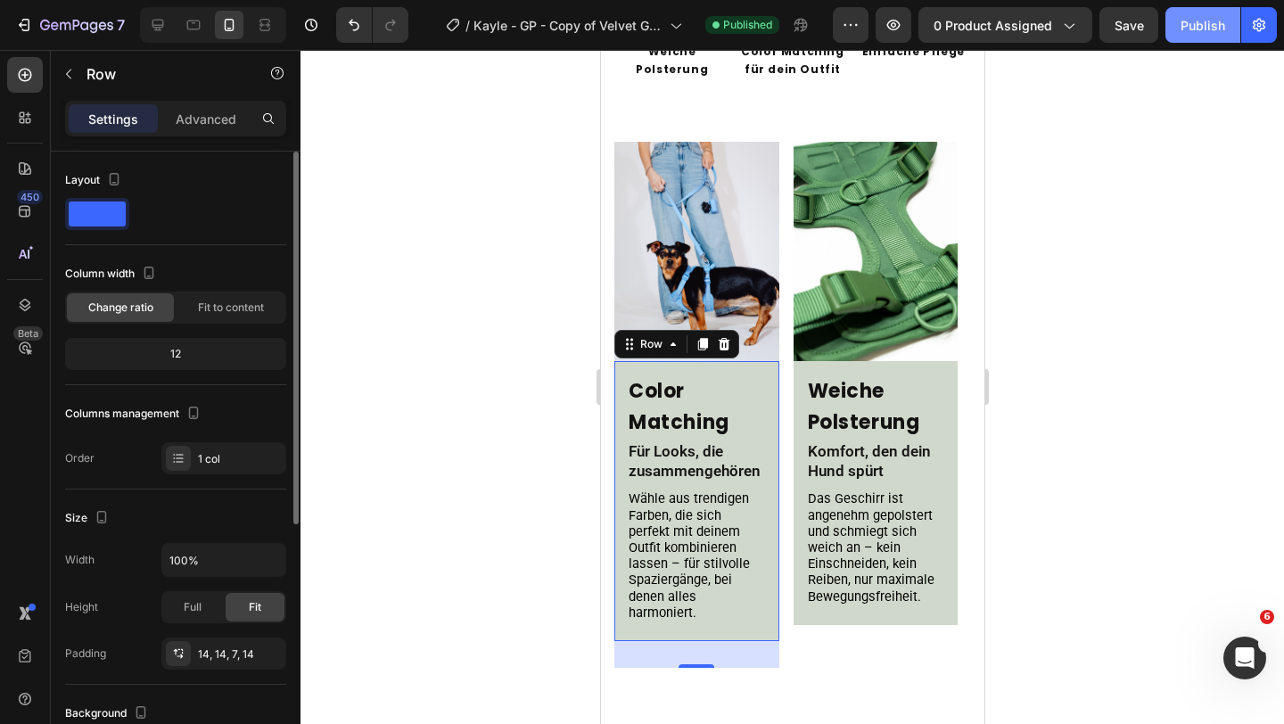
click at [1192, 37] on button "Publish" at bounding box center [1202, 25] width 75 height 36
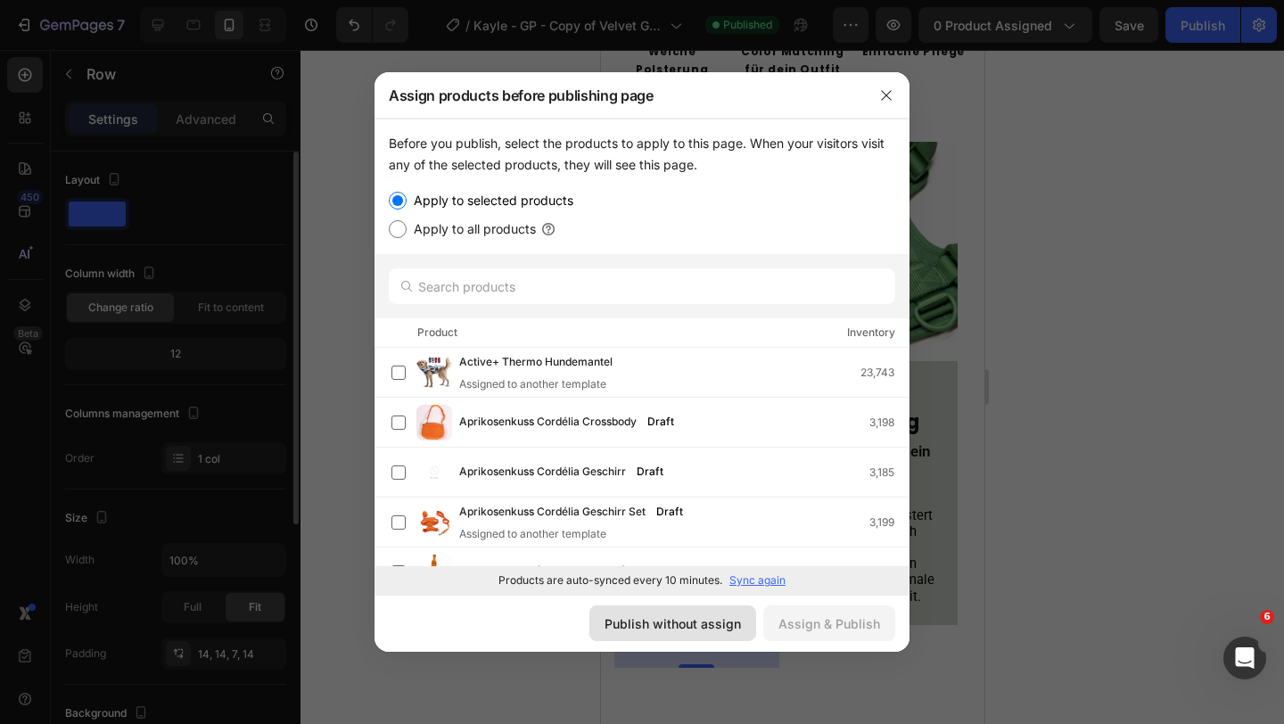
click at [727, 623] on div "Publish without assign" at bounding box center [672, 623] width 136 height 19
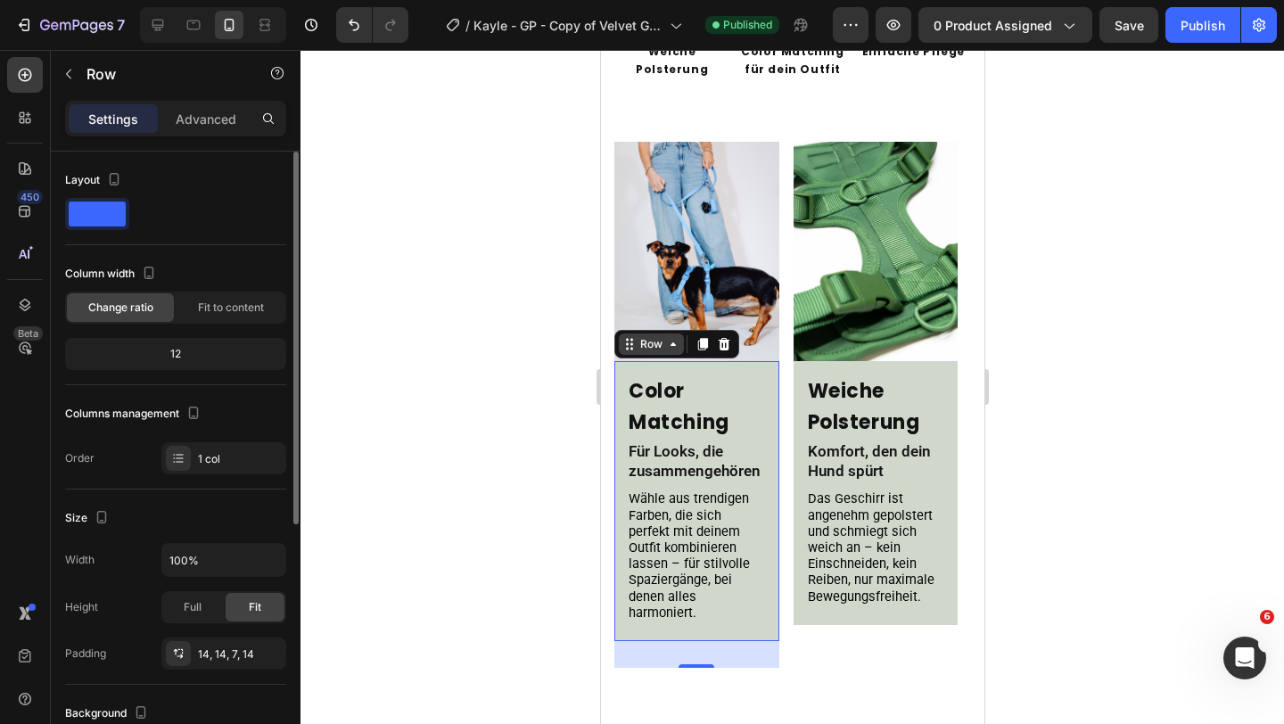
click at [653, 336] on div "Row" at bounding box center [650, 344] width 29 height 16
click at [691, 224] on img at bounding box center [695, 251] width 165 height 219
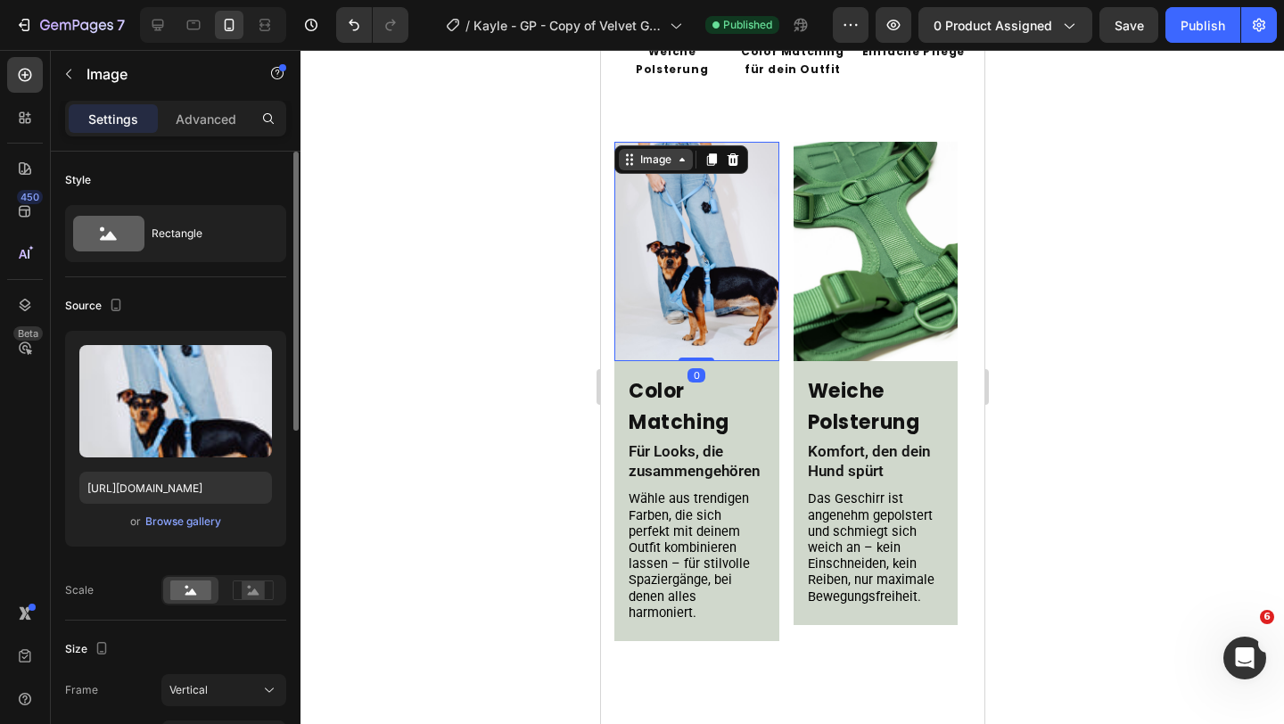
click at [655, 152] on div "Image" at bounding box center [655, 160] width 38 height 16
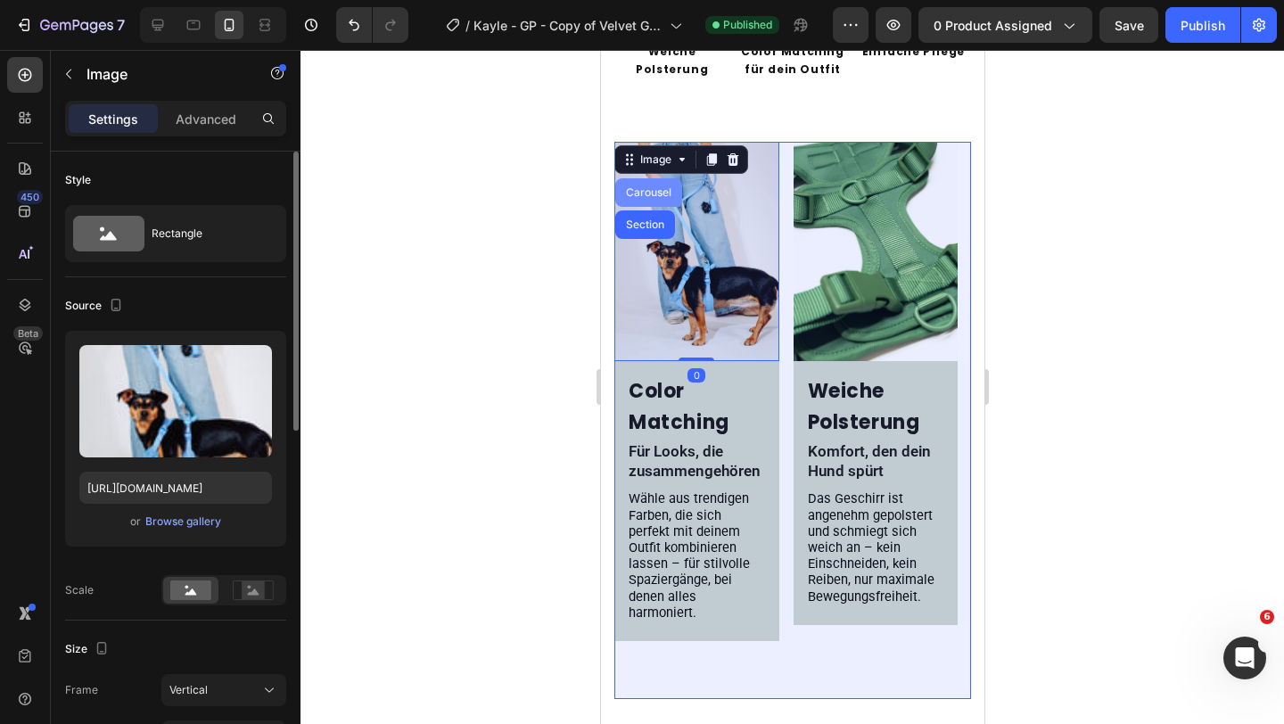
click at [652, 187] on div "Carousel" at bounding box center [647, 192] width 53 height 11
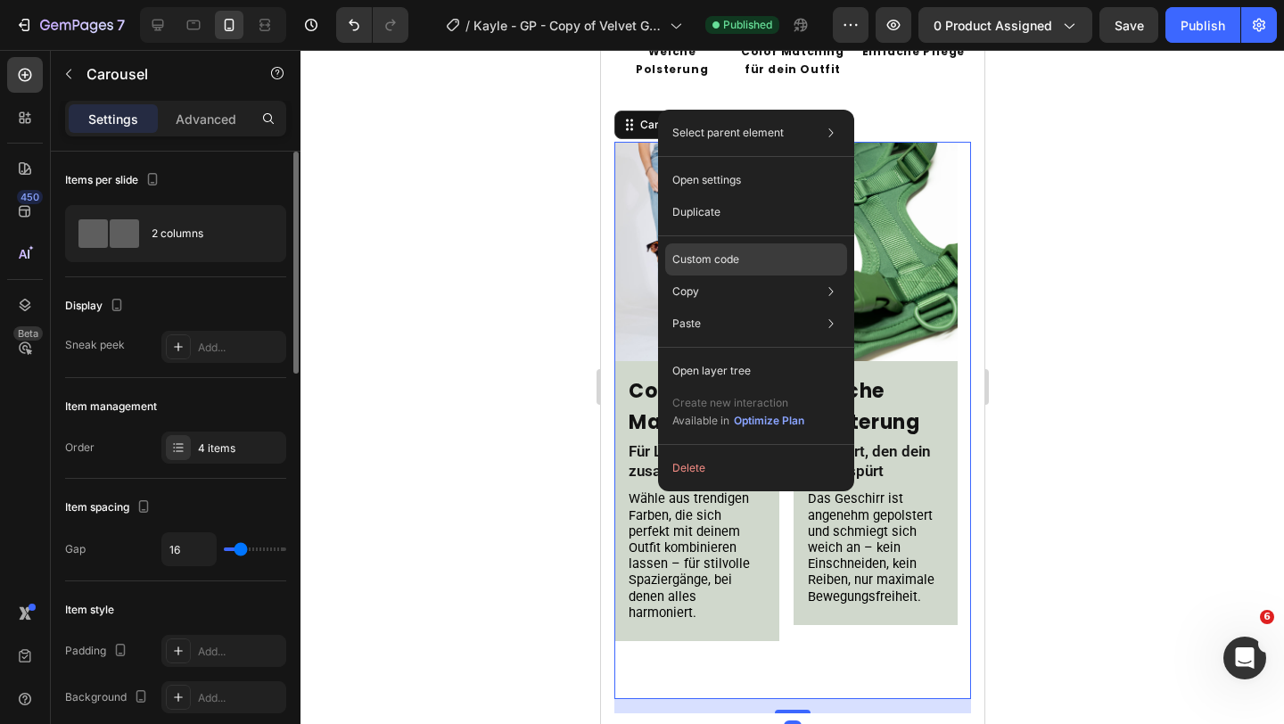
click at [702, 308] on div "Custom code" at bounding box center [756, 324] width 182 height 32
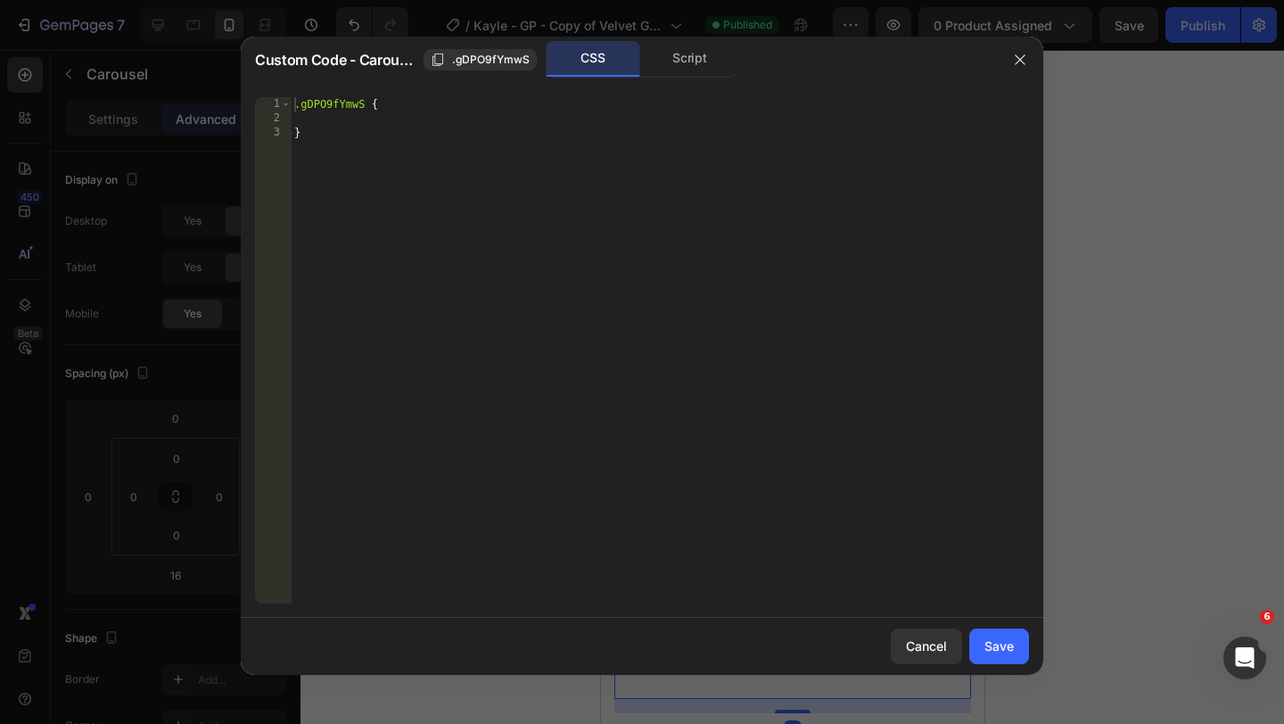
click at [638, 69] on div "CSS" at bounding box center [593, 59] width 94 height 36
click at [648, 65] on div "Script" at bounding box center [690, 59] width 94 height 36
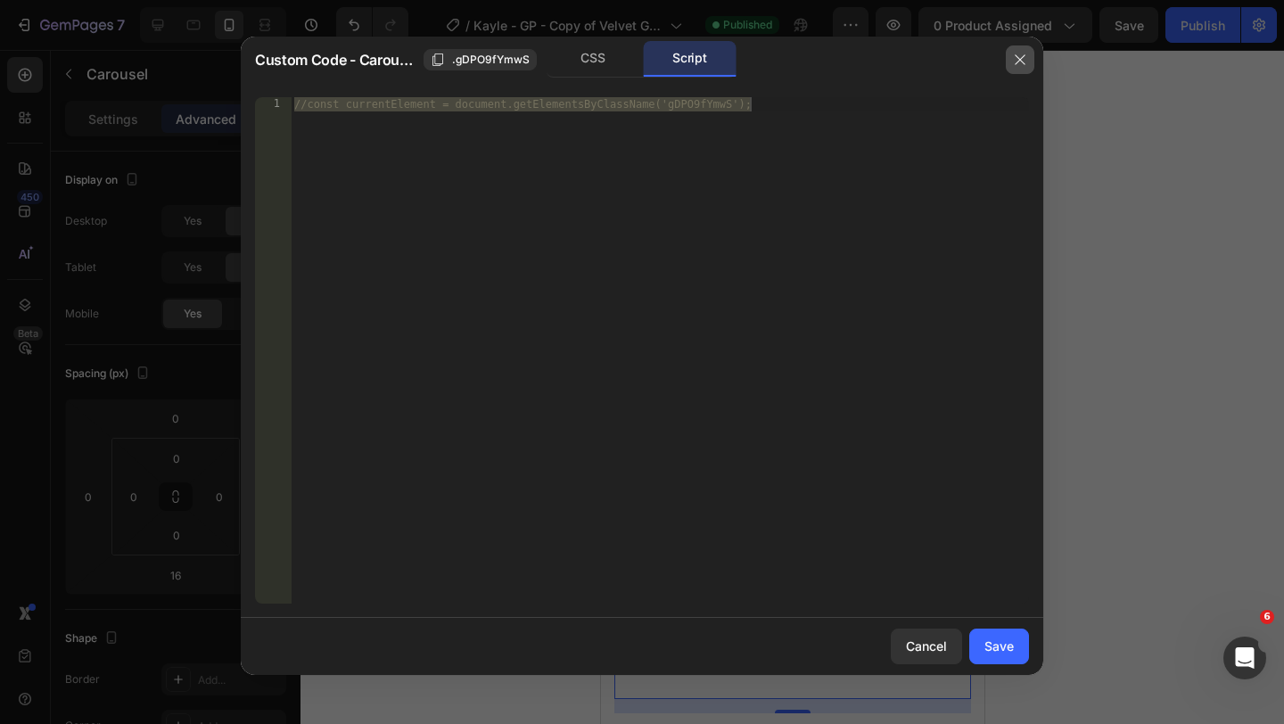
click at [1007, 58] on button "button" at bounding box center [1020, 59] width 29 height 29
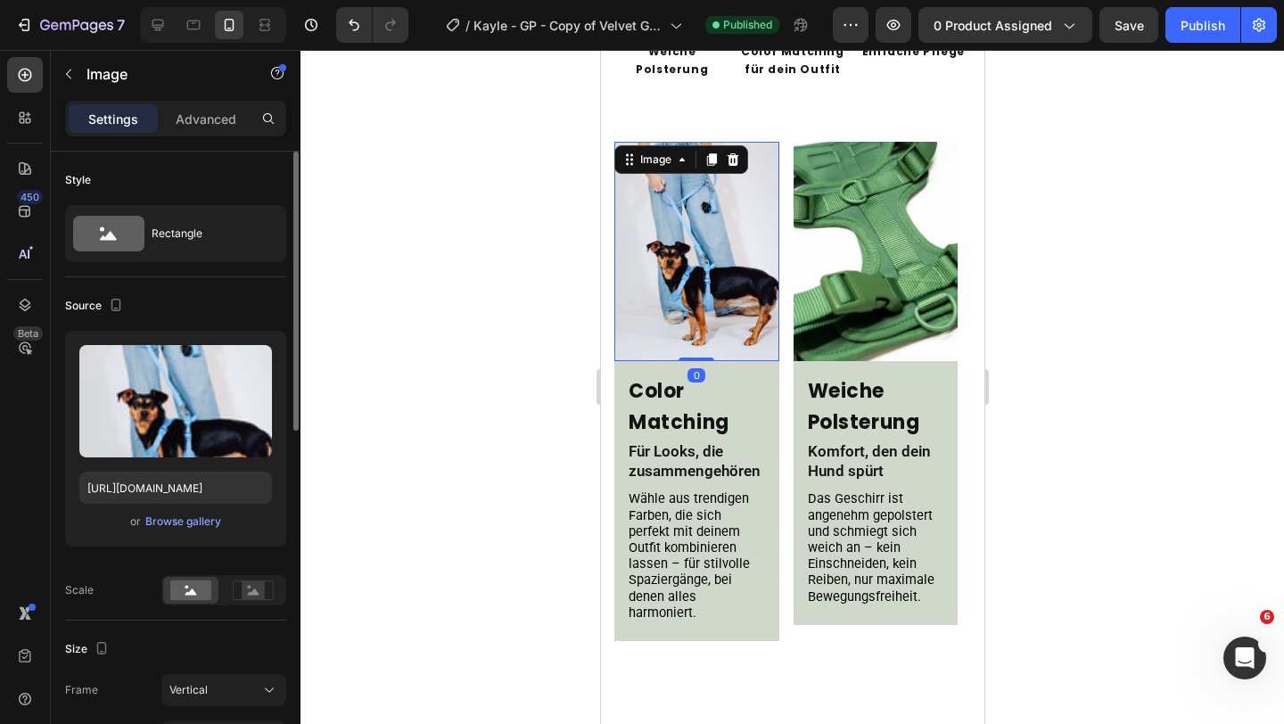
click at [699, 267] on img at bounding box center [695, 251] width 165 height 219
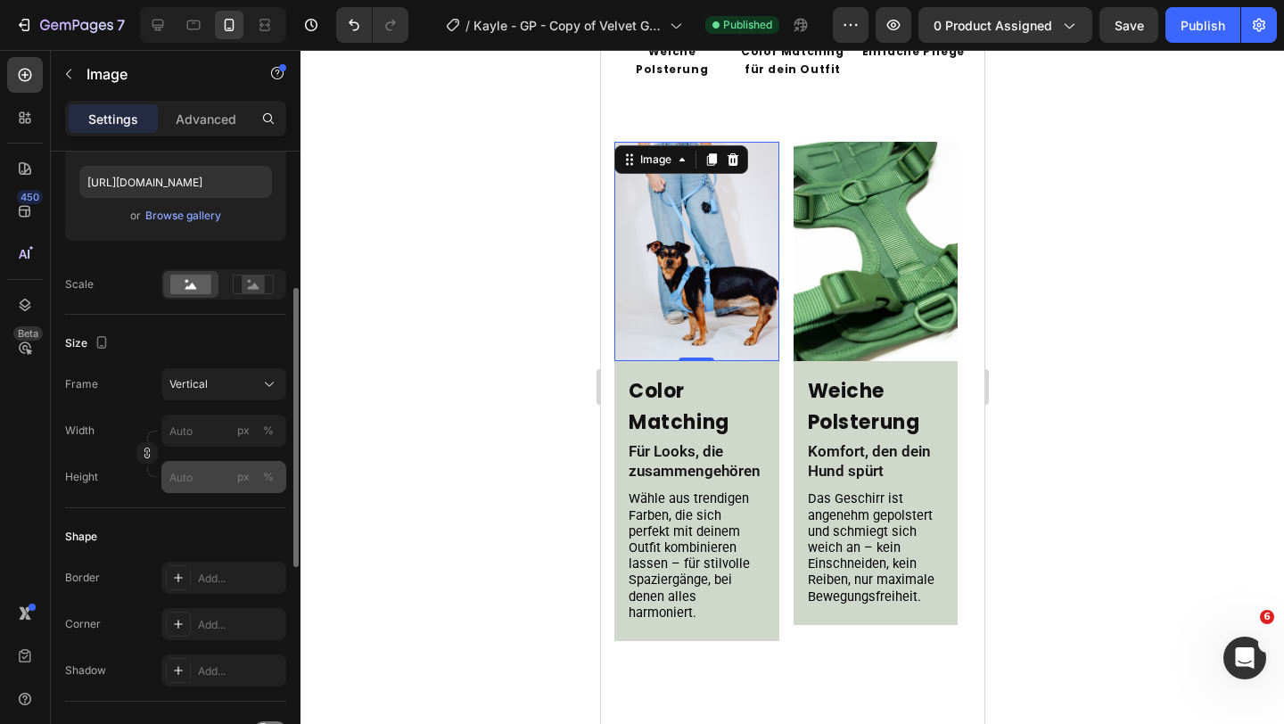
scroll to position [304, 0]
click at [212, 474] on input "px %" at bounding box center [223, 479] width 125 height 32
click at [231, 341] on div "Size" at bounding box center [175, 345] width 221 height 29
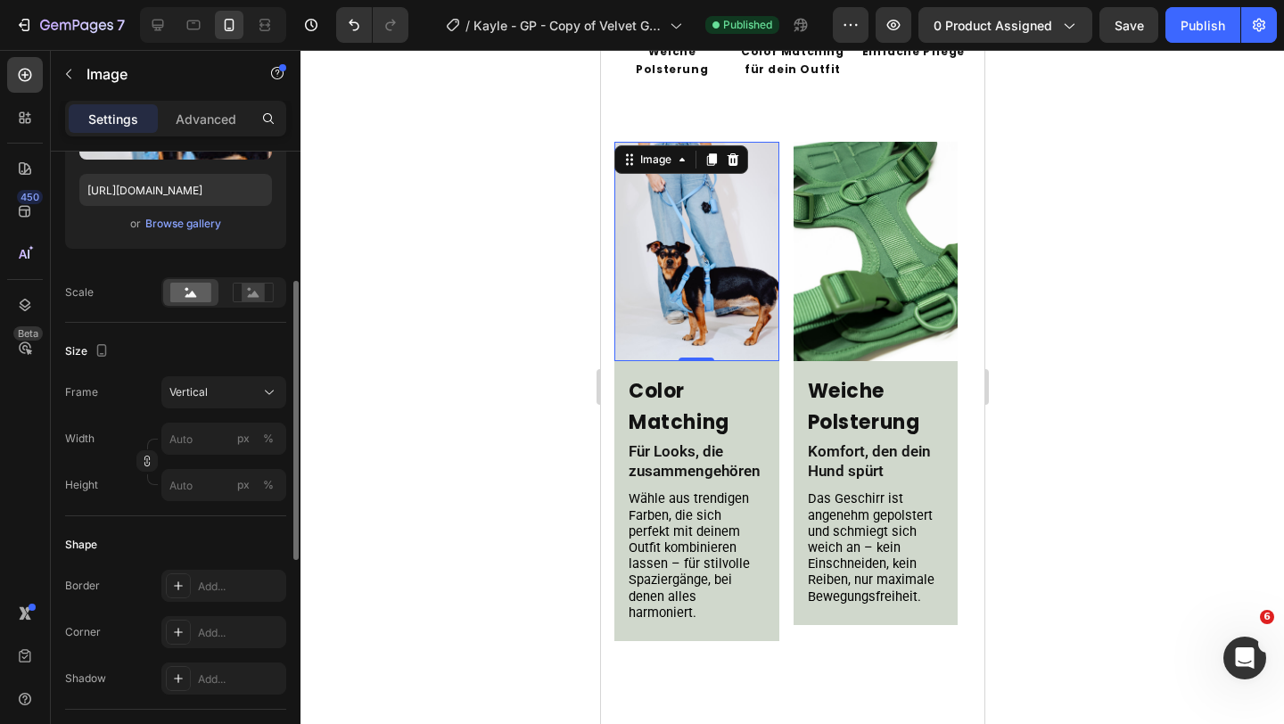
scroll to position [295, 0]
click at [204, 487] on input "px %" at bounding box center [223, 488] width 125 height 32
type input "2"
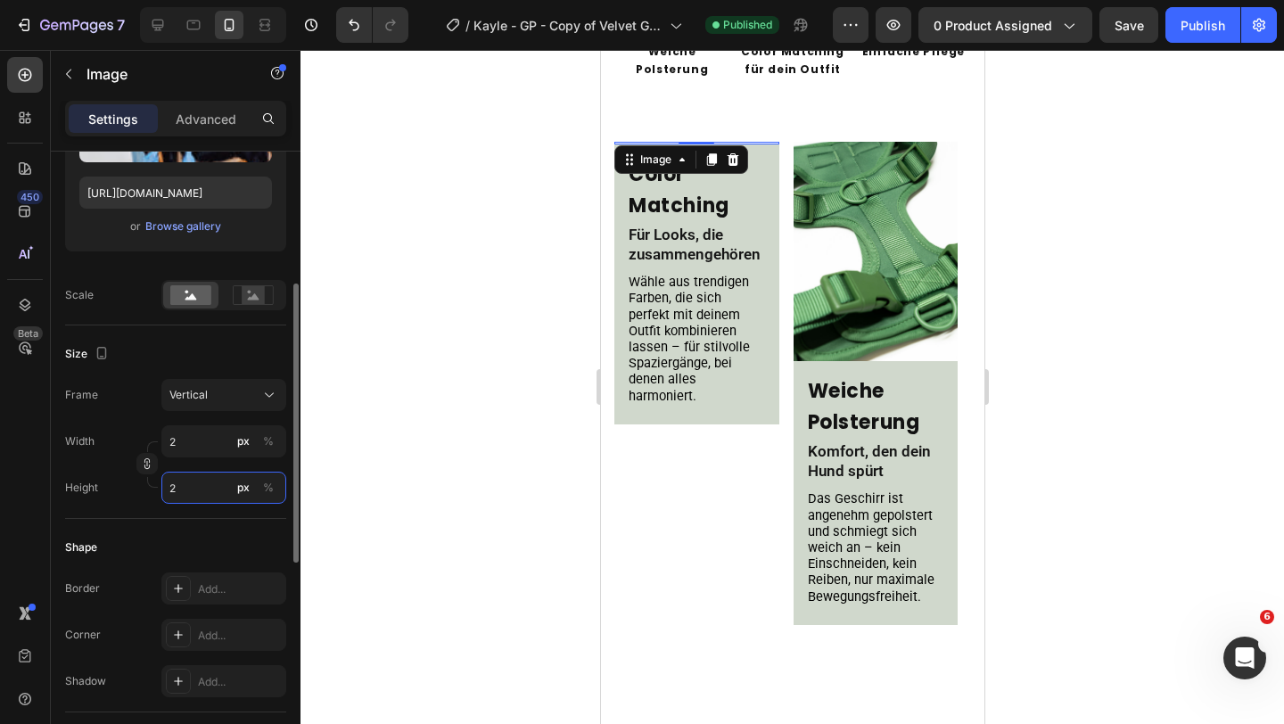
type input "15"
type input "20"
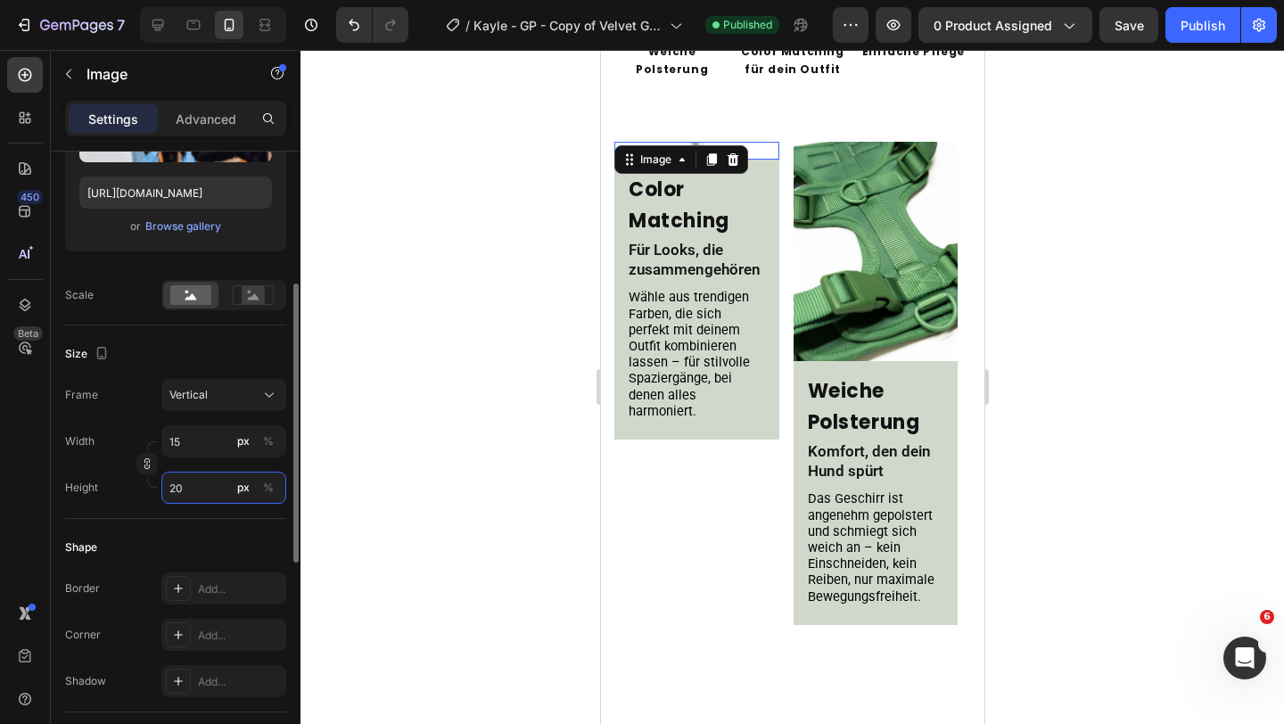
type input "150"
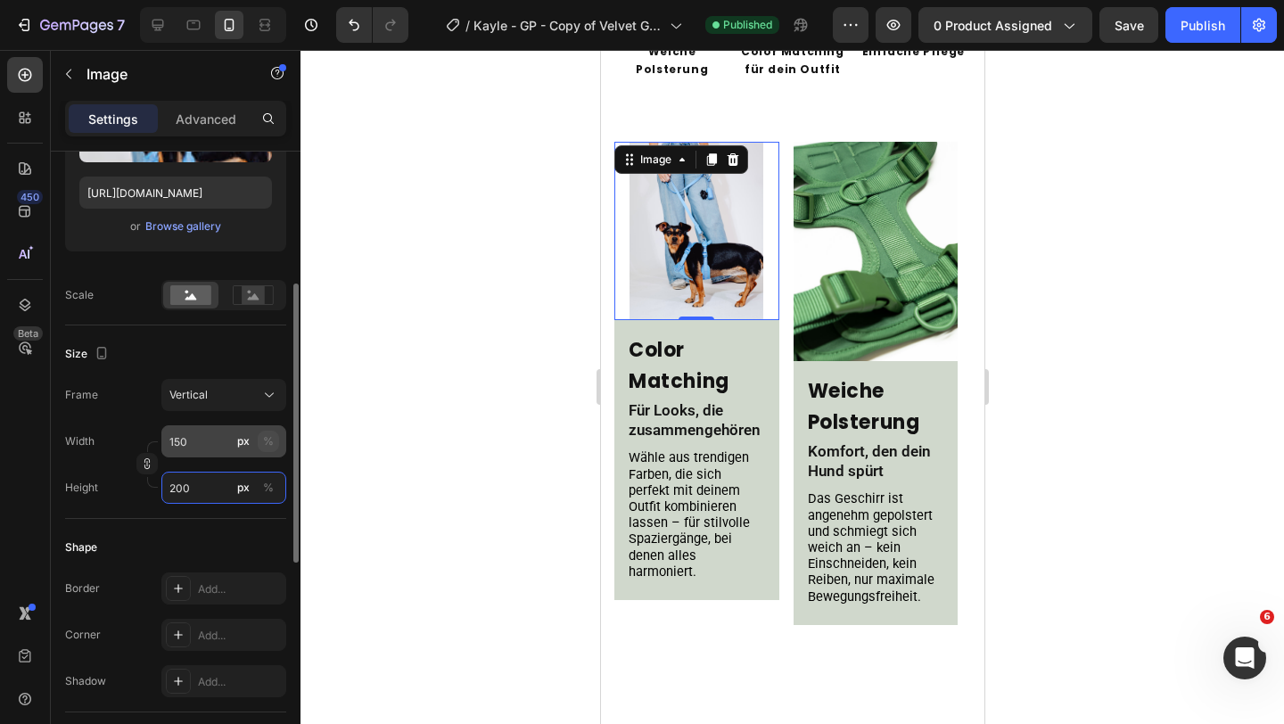
type input "200"
click at [269, 442] on div "%" at bounding box center [268, 441] width 11 height 16
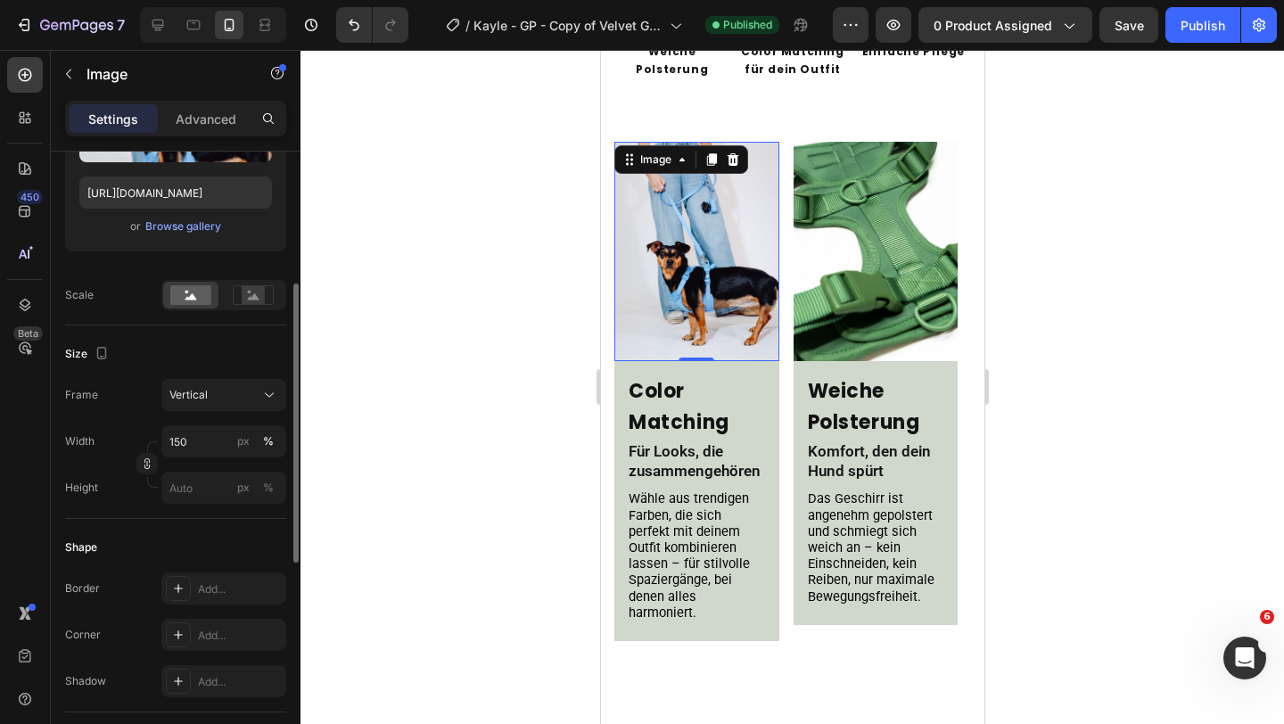
click at [204, 356] on div "Size" at bounding box center [175, 354] width 221 height 29
click at [226, 439] on input "150" at bounding box center [223, 441] width 125 height 32
type input "100"
click at [242, 351] on div "Size" at bounding box center [175, 354] width 221 height 29
click at [211, 442] on input "100" at bounding box center [223, 441] width 125 height 32
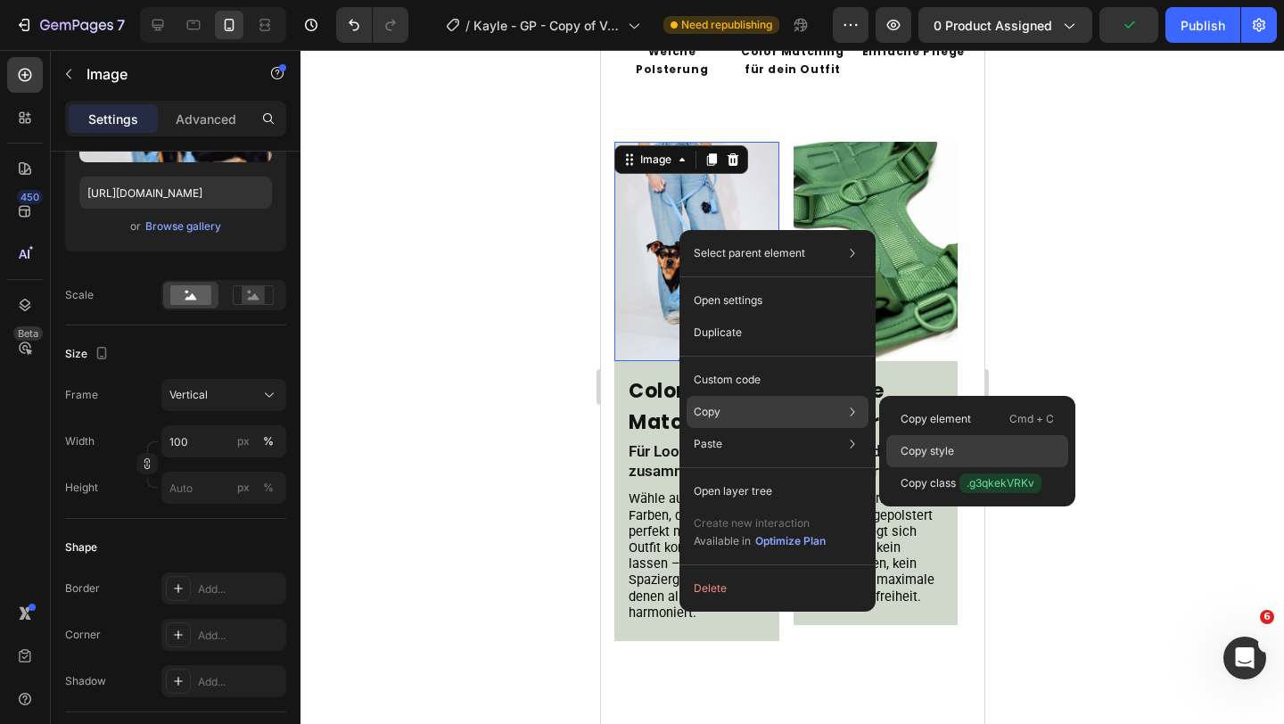
click at [970, 467] on div "Copy style" at bounding box center [977, 483] width 182 height 32
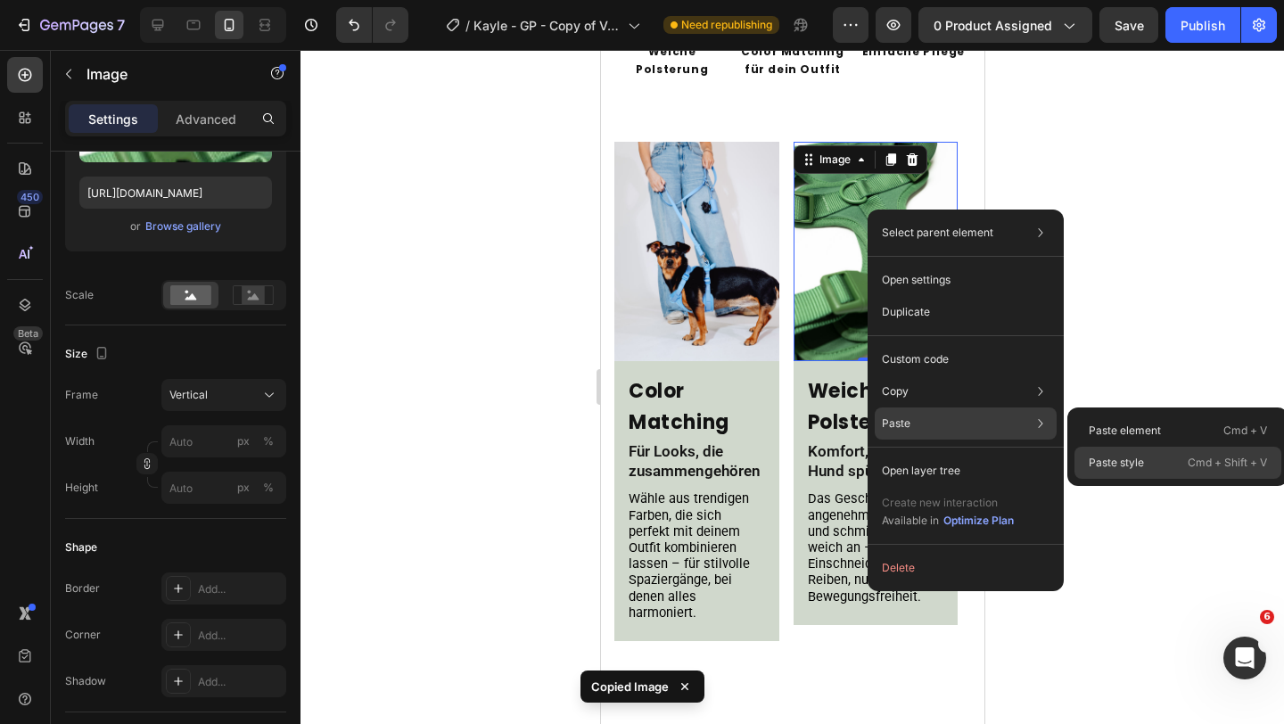
click at [1123, 465] on p "Paste style" at bounding box center [1115, 463] width 55 height 16
type input "100"
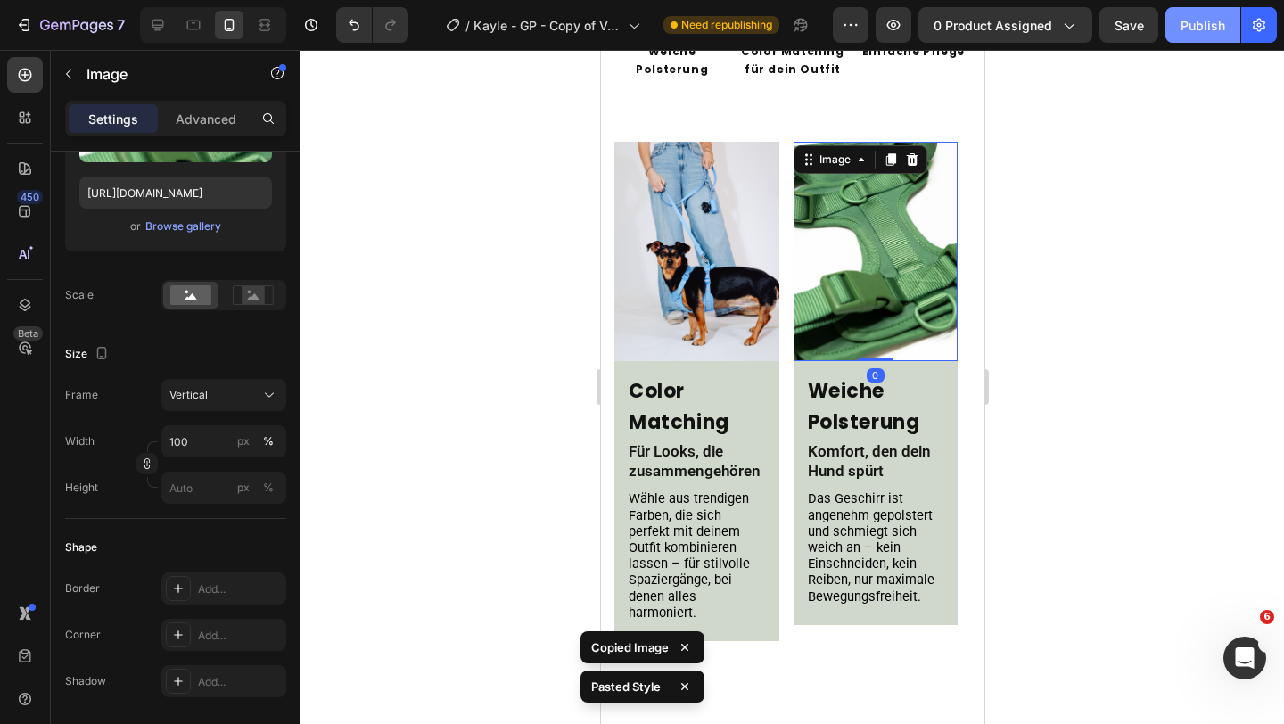
click at [1195, 25] on div "Publish" at bounding box center [1202, 25] width 45 height 19
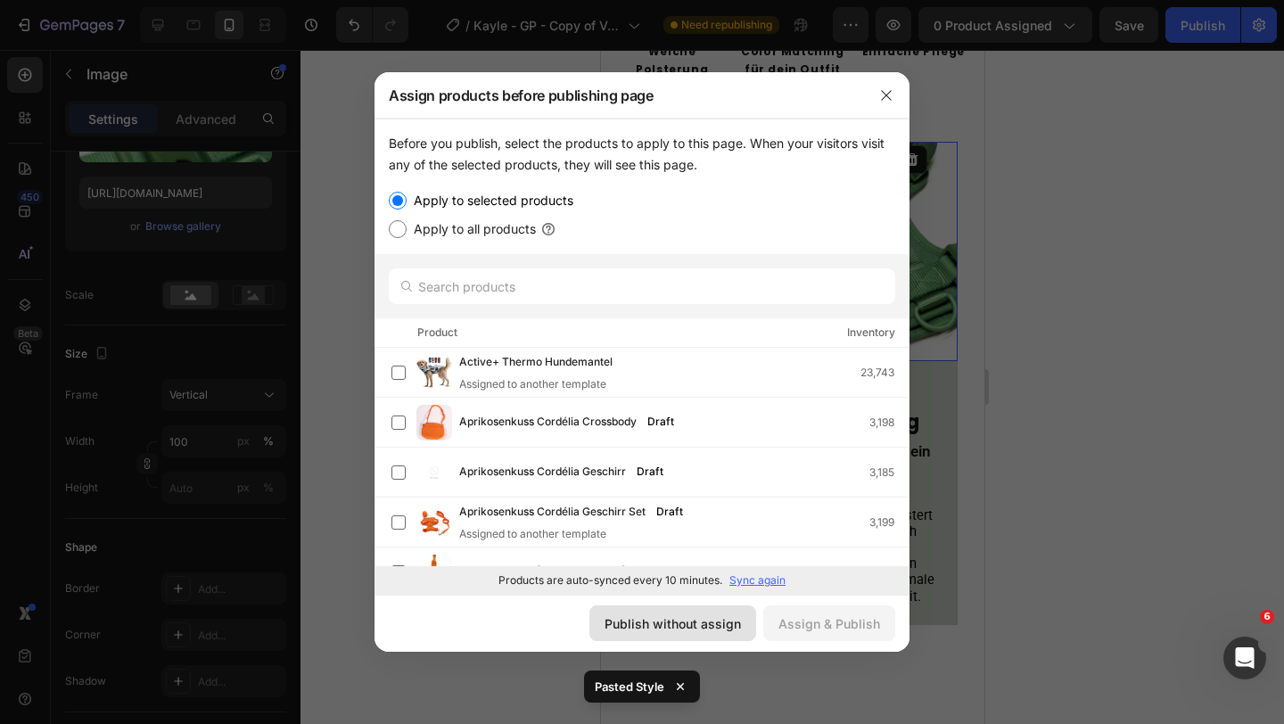
click at [665, 614] on div "Publish without assign" at bounding box center [672, 623] width 136 height 19
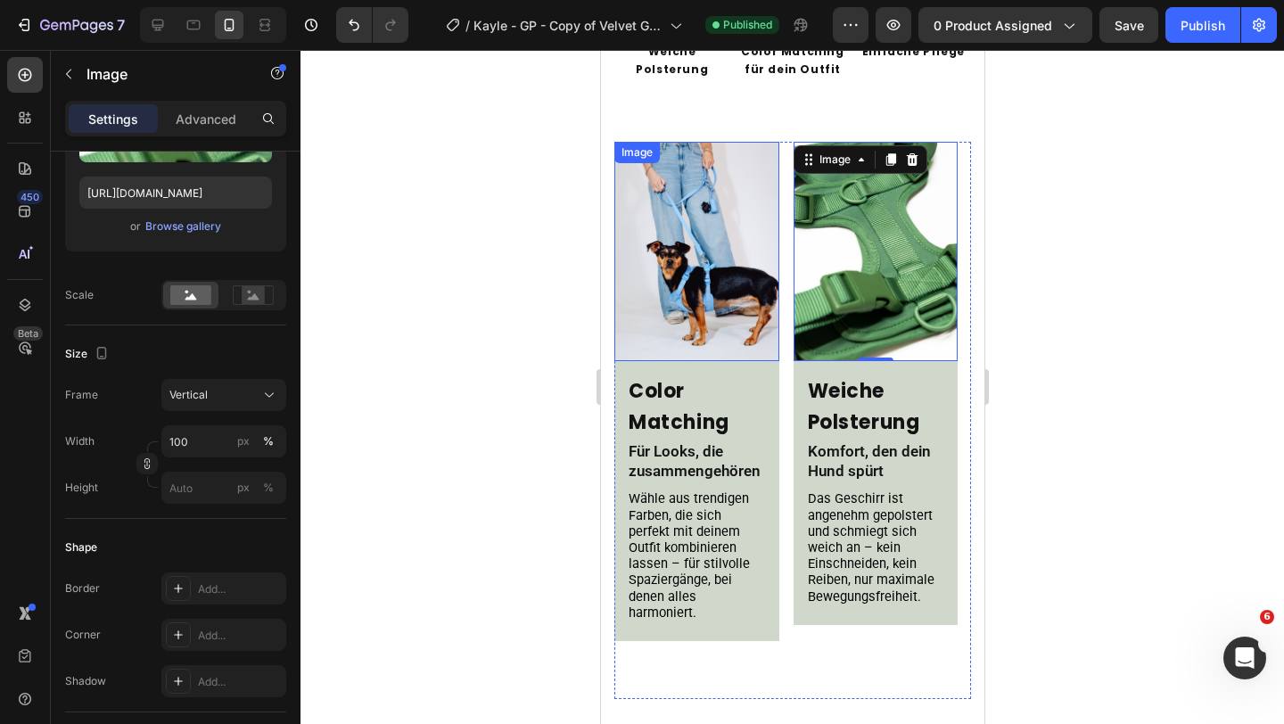
click at [702, 324] on img at bounding box center [695, 251] width 165 height 219
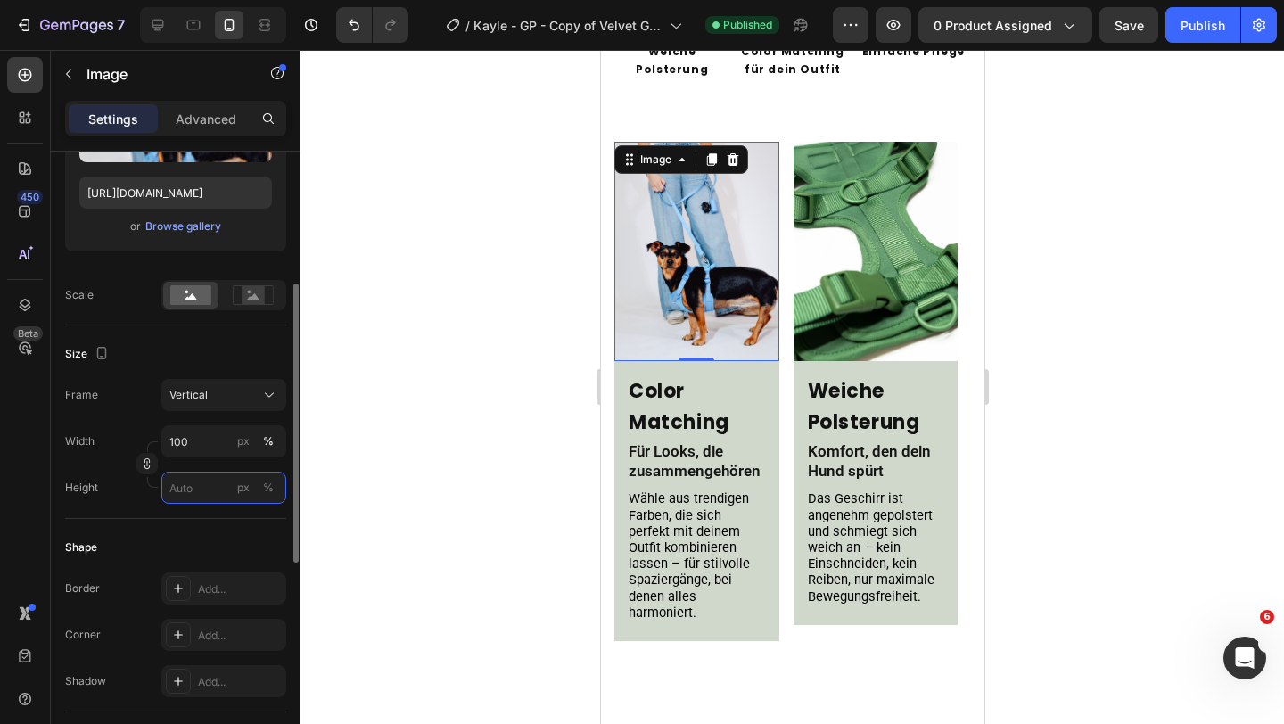
click at [202, 485] on input "px %" at bounding box center [223, 488] width 125 height 32
click at [220, 402] on div "Vertical" at bounding box center [212, 395] width 87 height 16
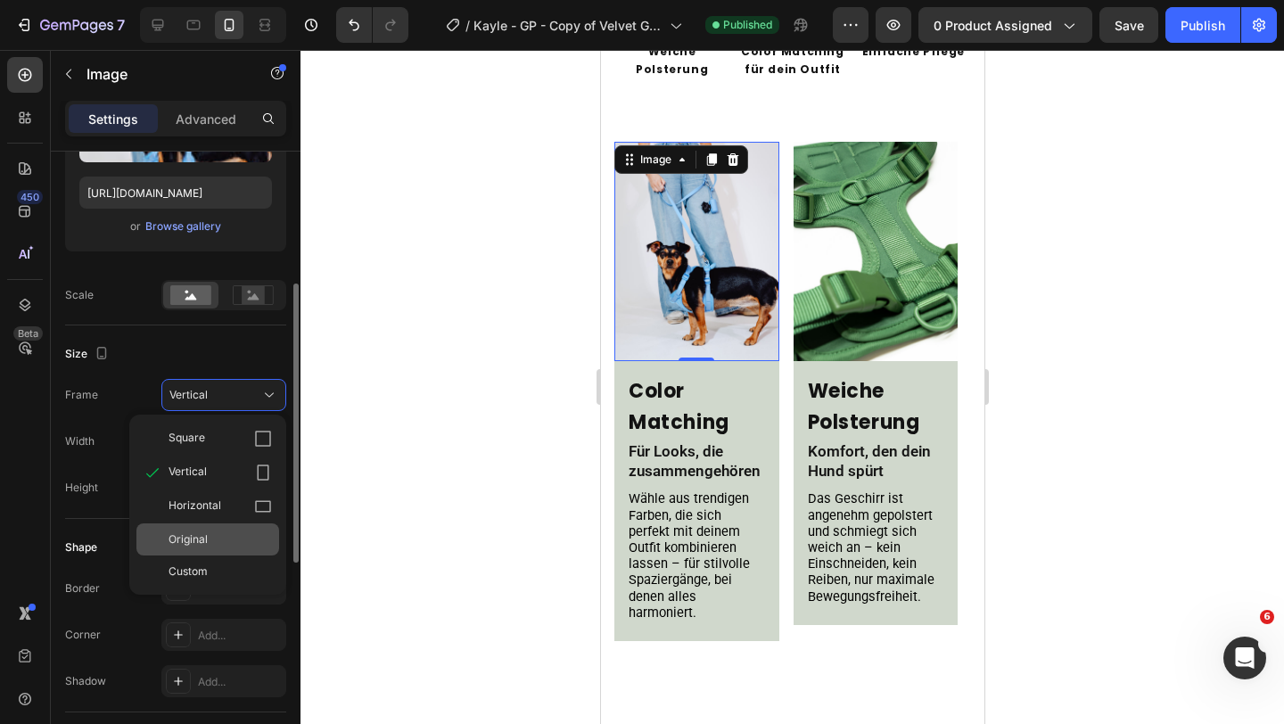
click at [208, 551] on div "Original" at bounding box center [207, 539] width 143 height 32
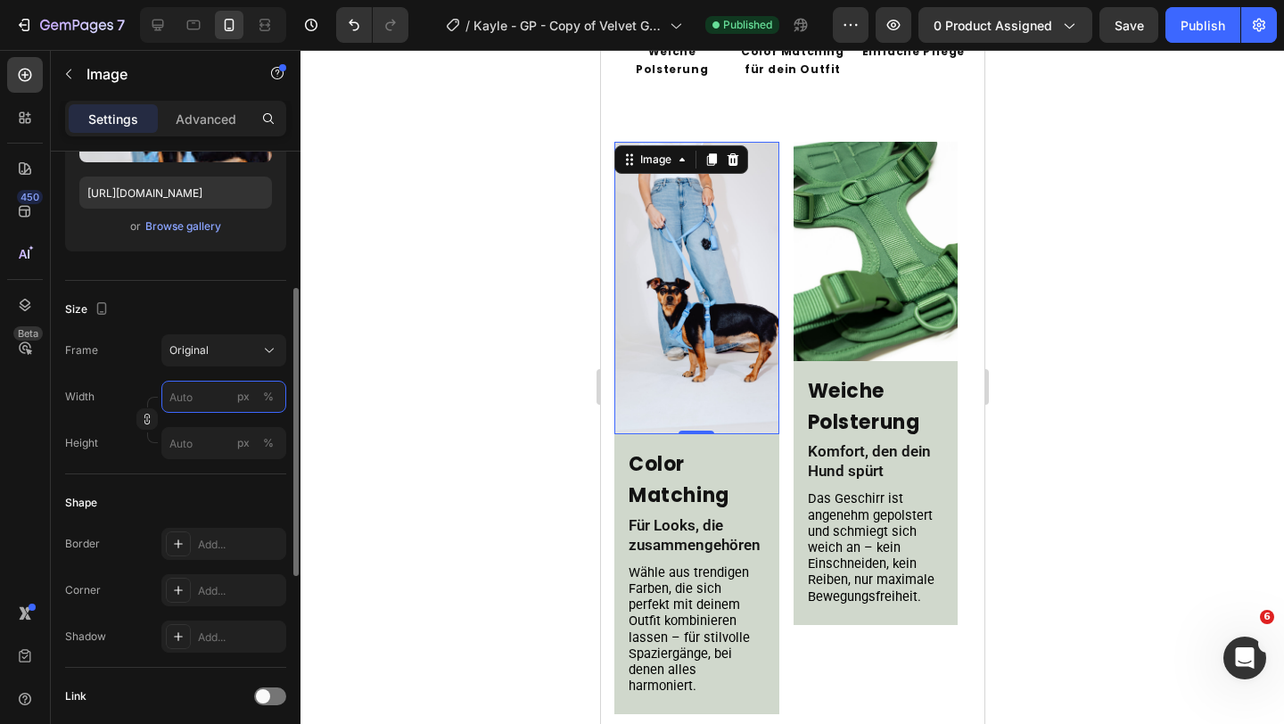
click at [201, 404] on input "px %" at bounding box center [223, 397] width 125 height 32
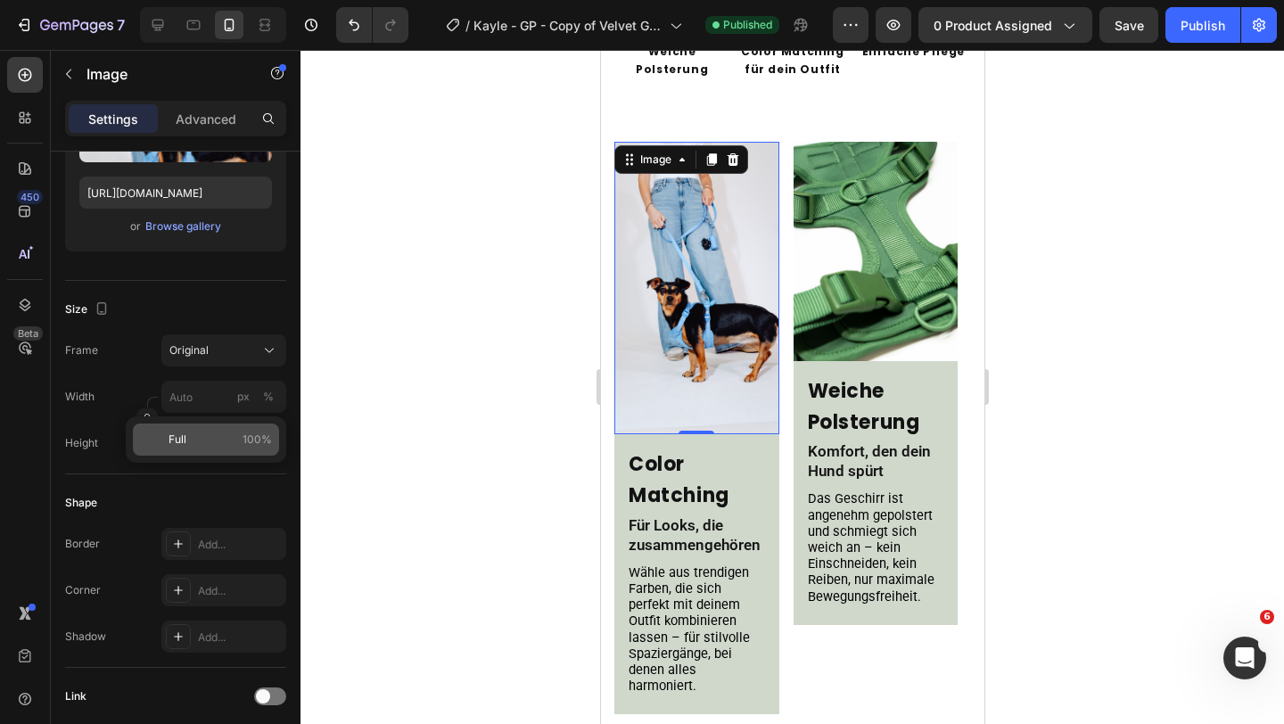
click at [197, 439] on p "Full 100%" at bounding box center [219, 439] width 103 height 16
type input "100"
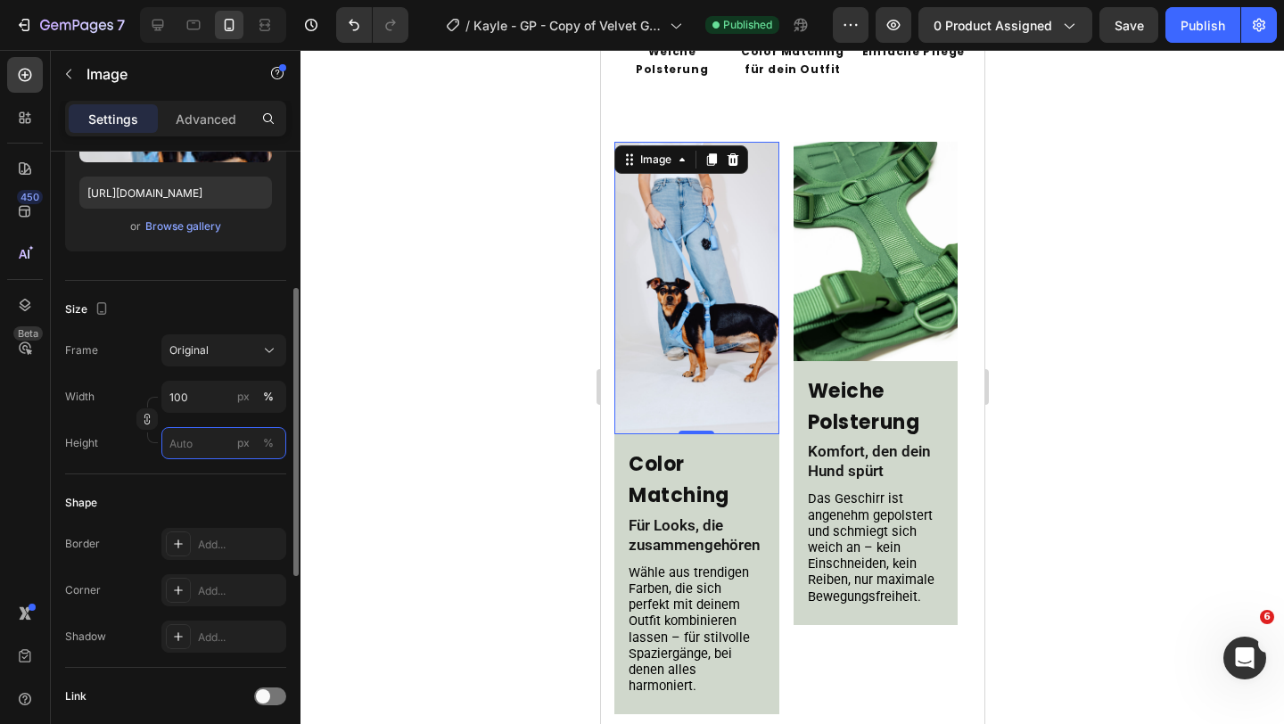
click at [215, 429] on input "px %" at bounding box center [223, 443] width 125 height 32
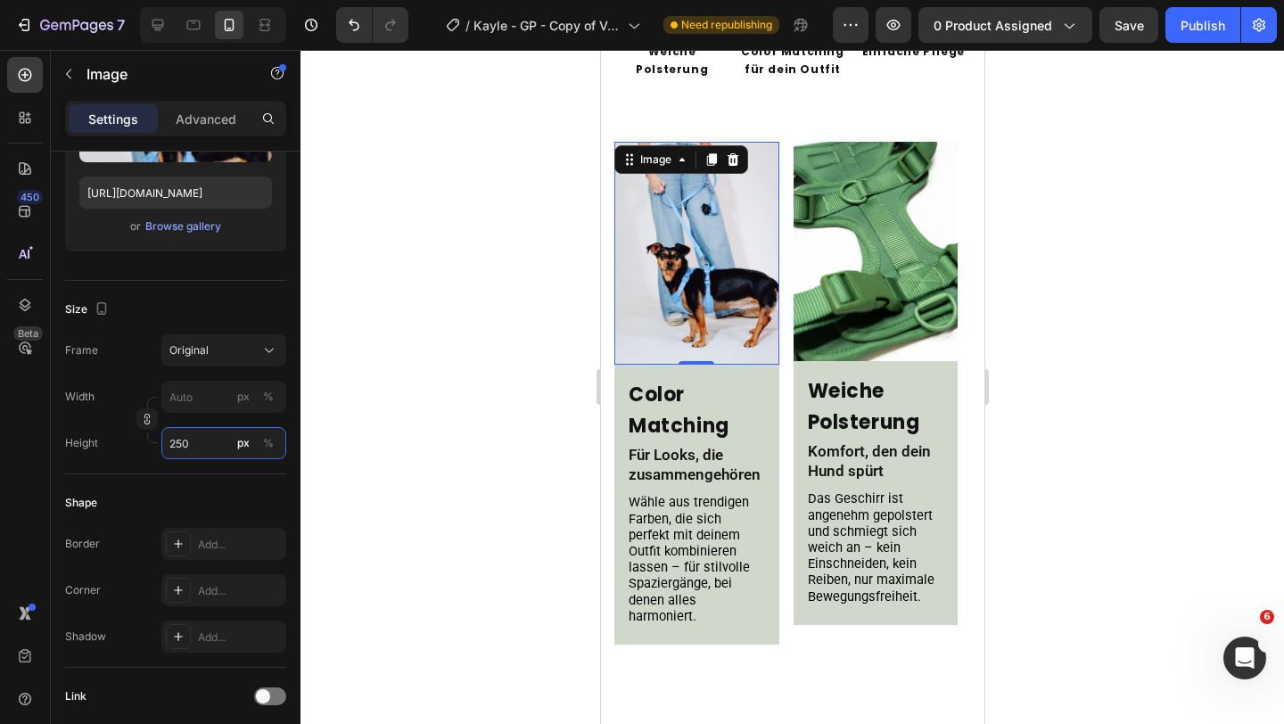
type input "250"
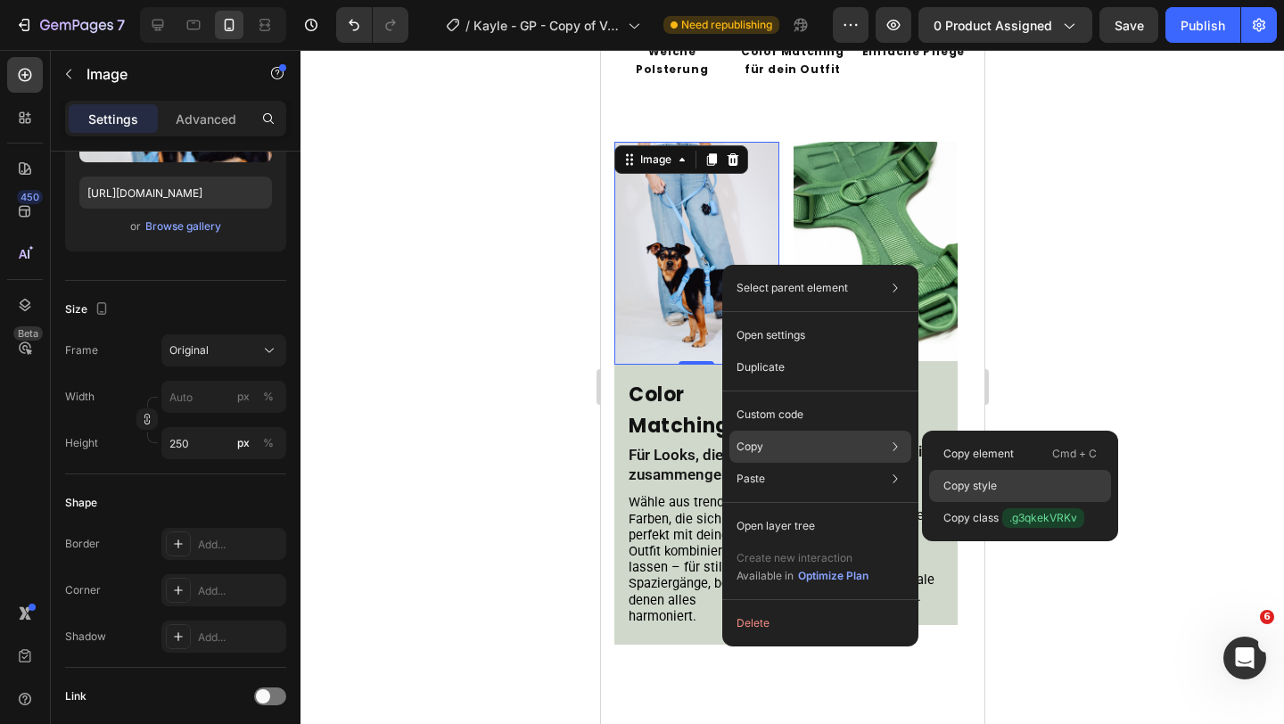
click at [983, 482] on p "Copy style" at bounding box center [969, 486] width 53 height 16
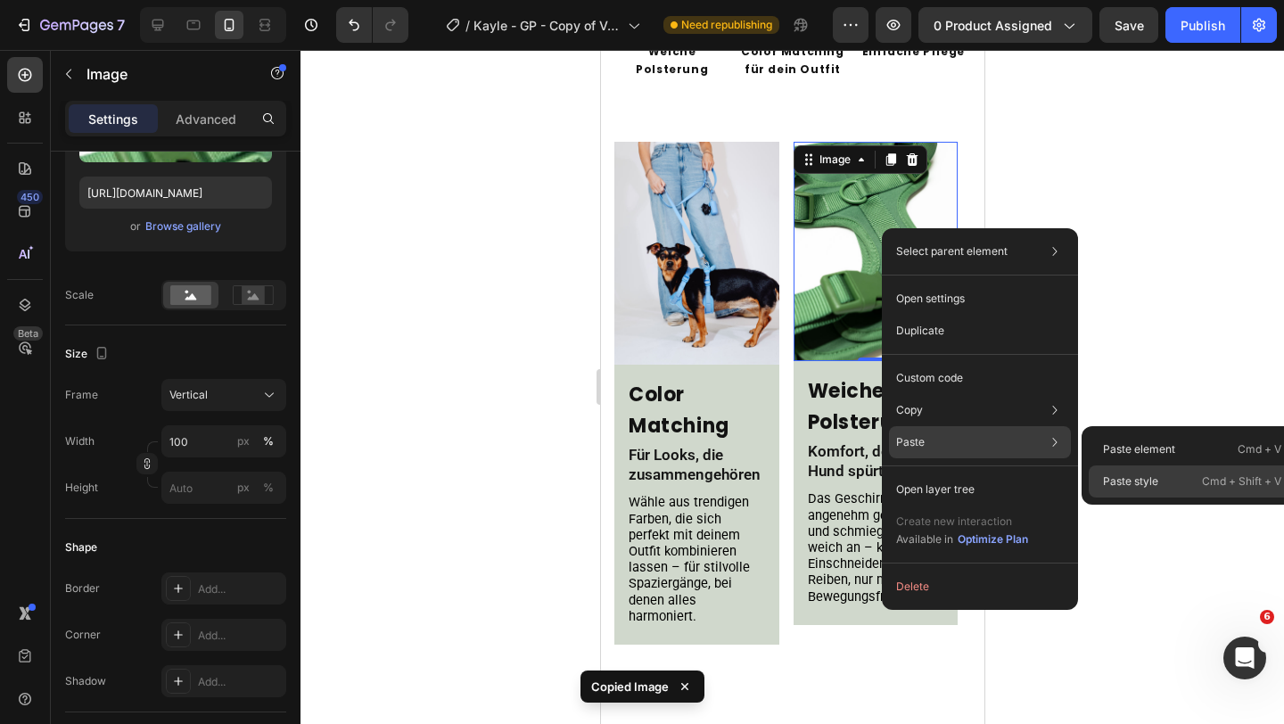
click at [1150, 486] on p "Paste style" at bounding box center [1130, 481] width 55 height 16
type input "250"
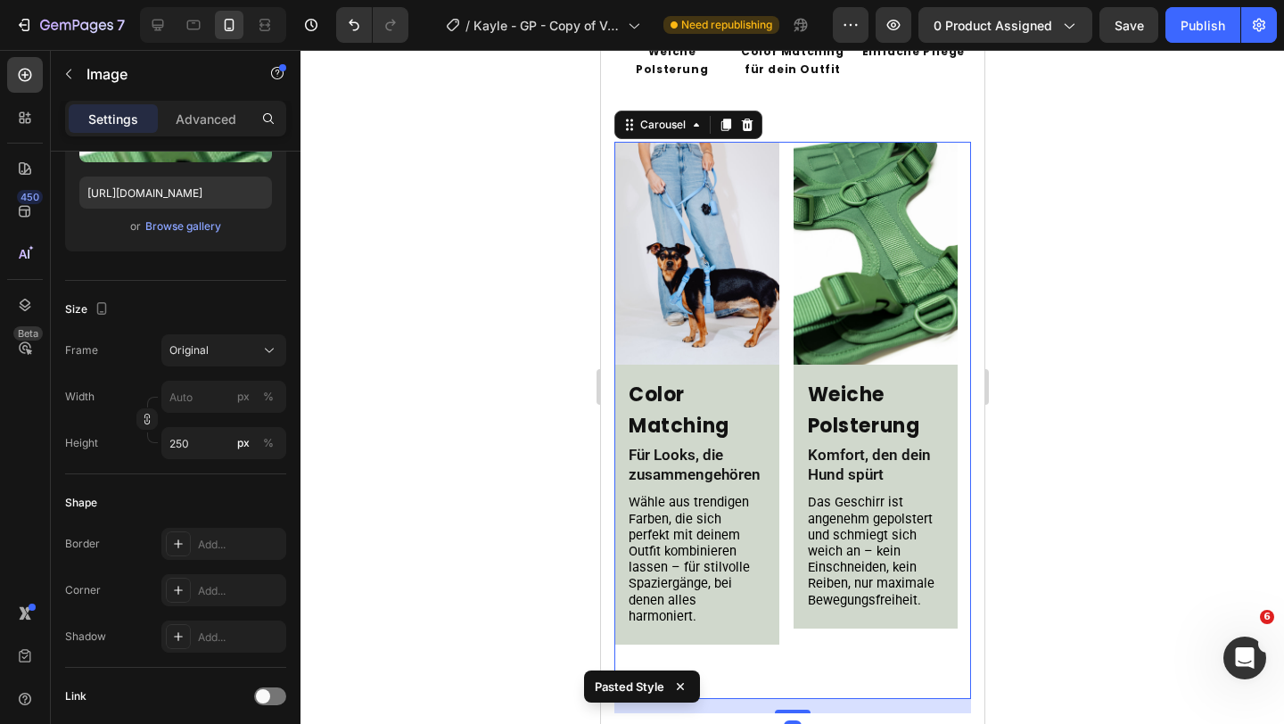
click at [803, 634] on div "Image Weiche Polsterung Heading Komfort, den dein Hund spürt Text Block Das Ges…" at bounding box center [875, 420] width 165 height 557
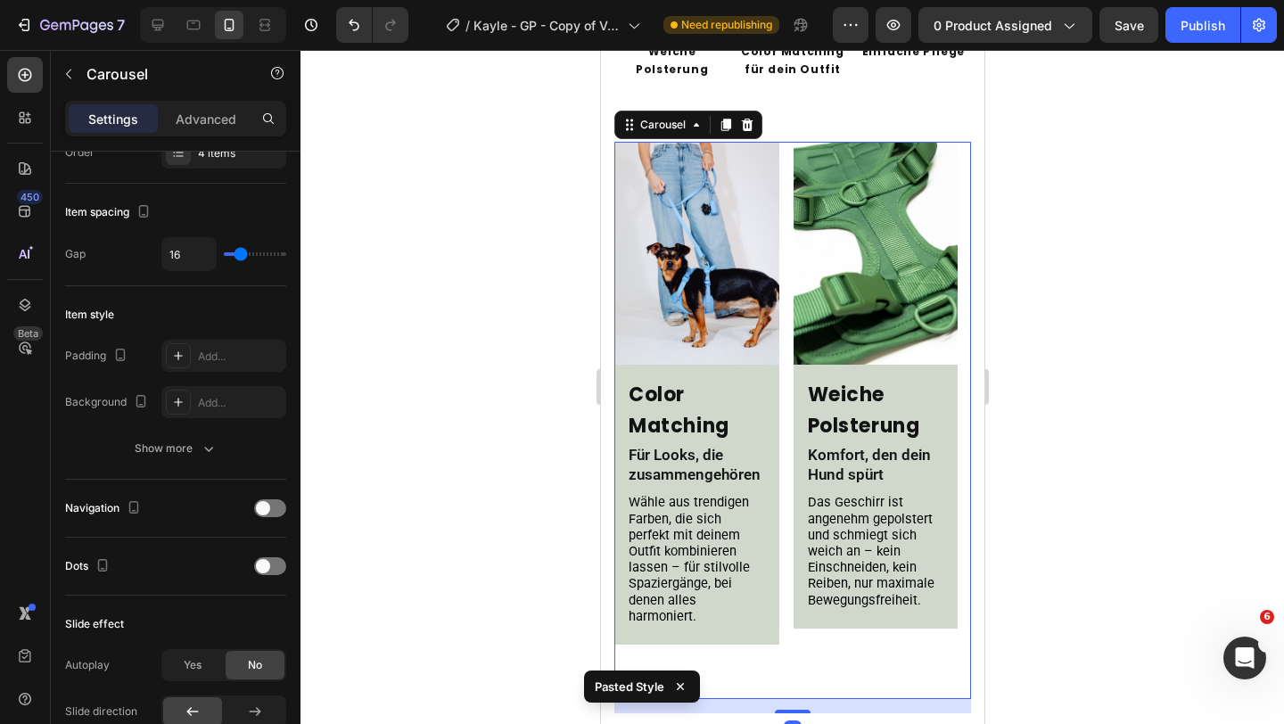
scroll to position [0, 0]
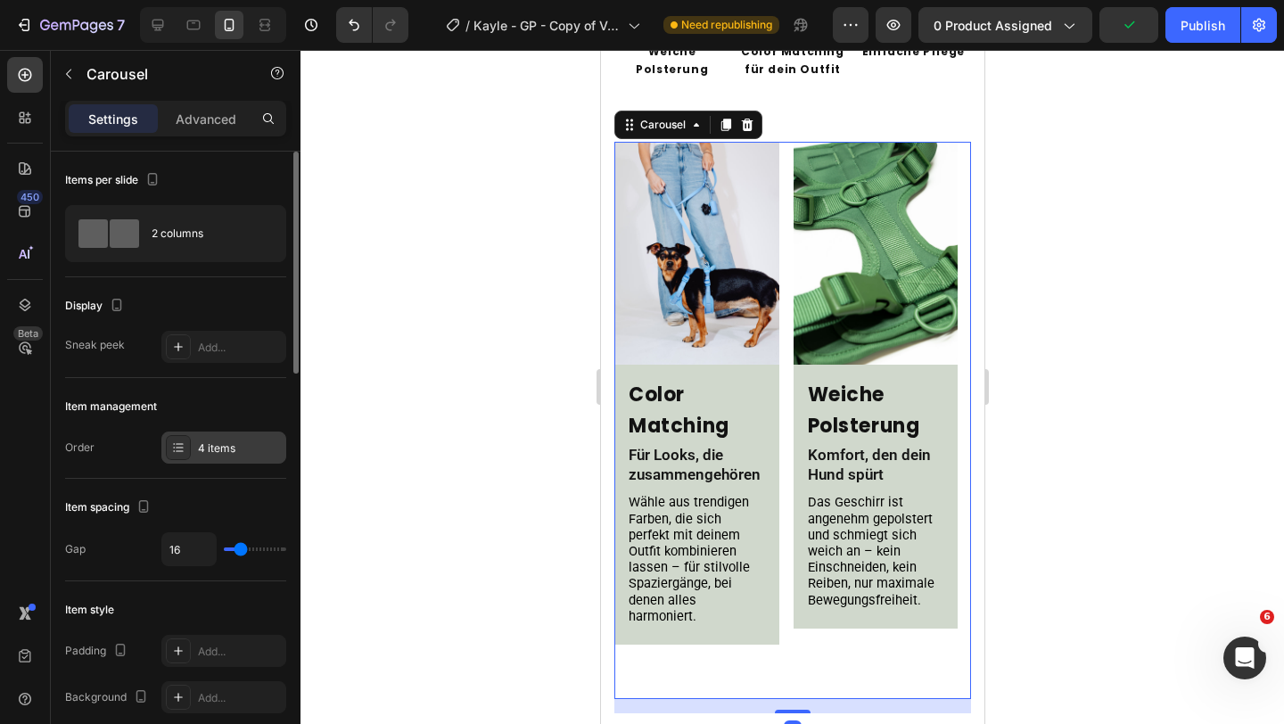
click at [215, 455] on div "4 items" at bounding box center [240, 448] width 84 height 16
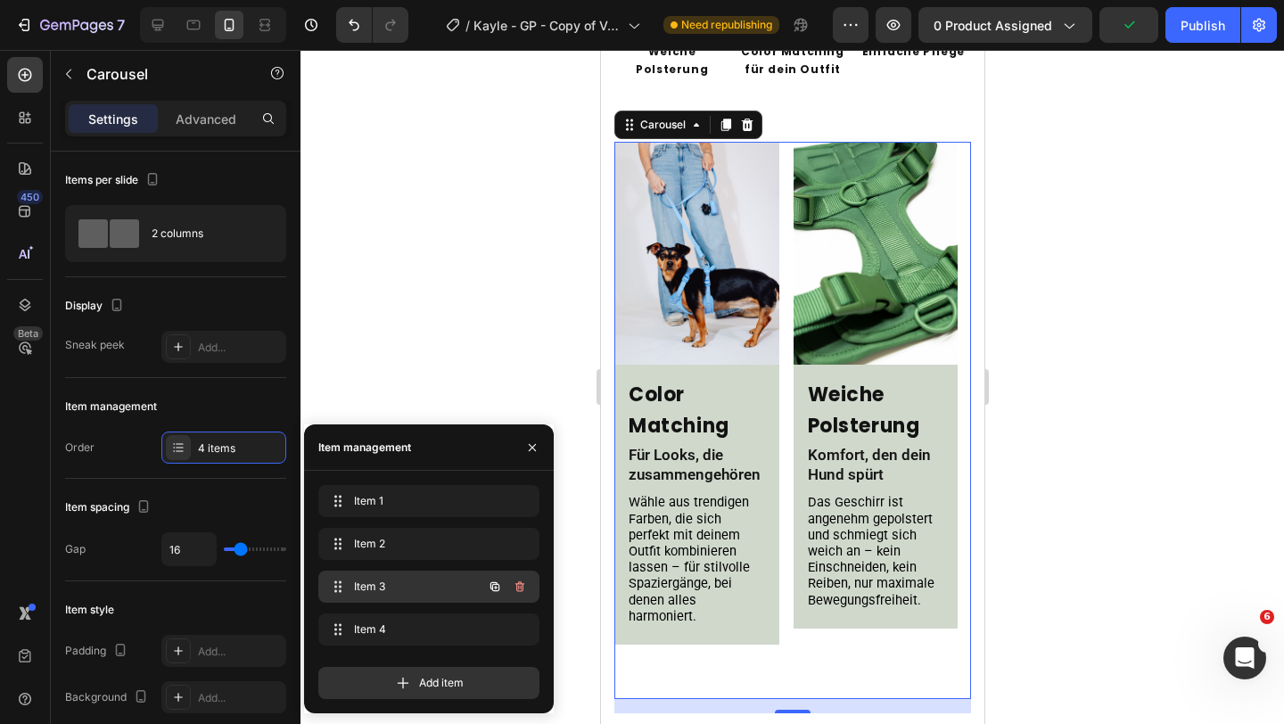
click at [407, 595] on div "Item 3 Item 3" at bounding box center [403, 586] width 157 height 25
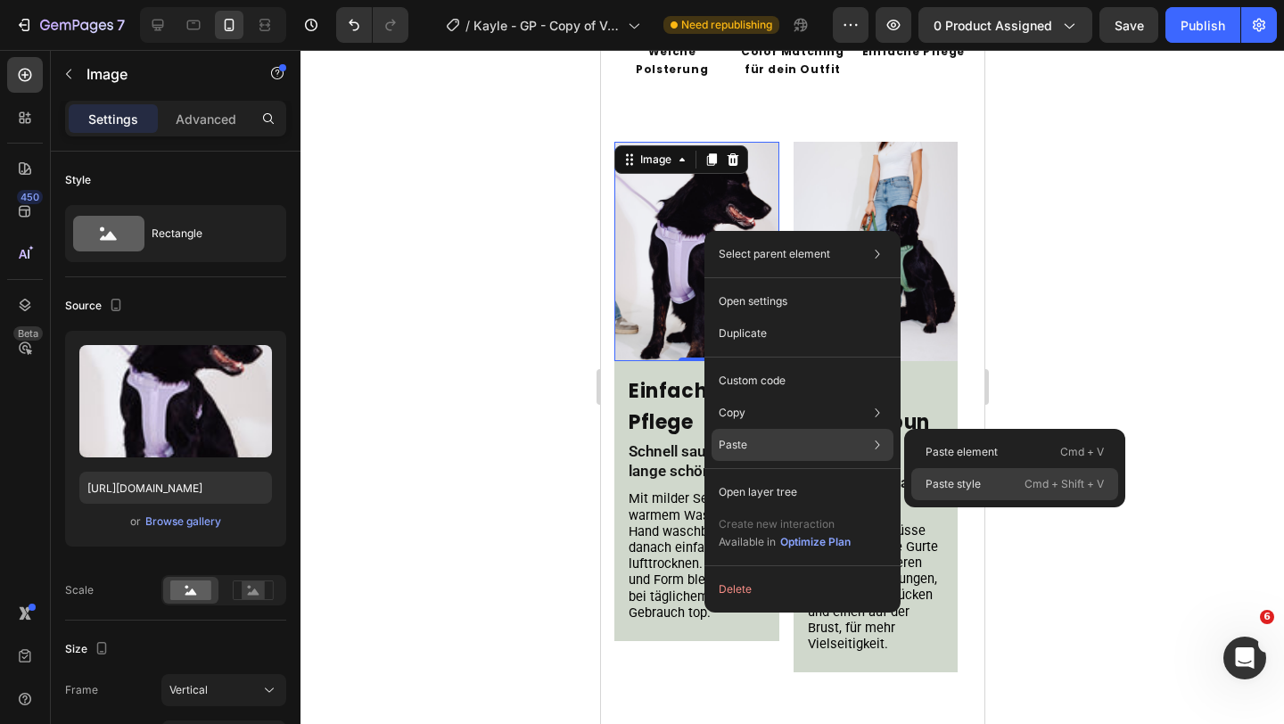
click at [987, 481] on div "Paste style Cmd + Shift + V" at bounding box center [1014, 484] width 207 height 32
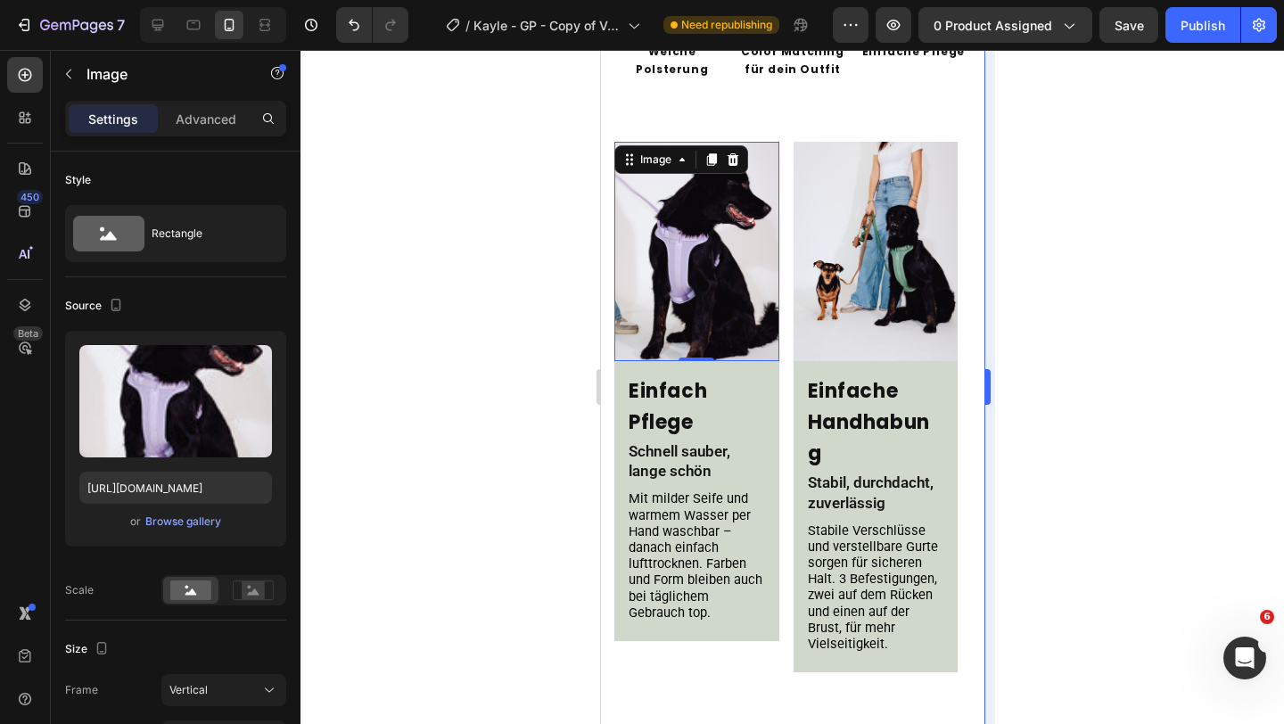
type input "250"
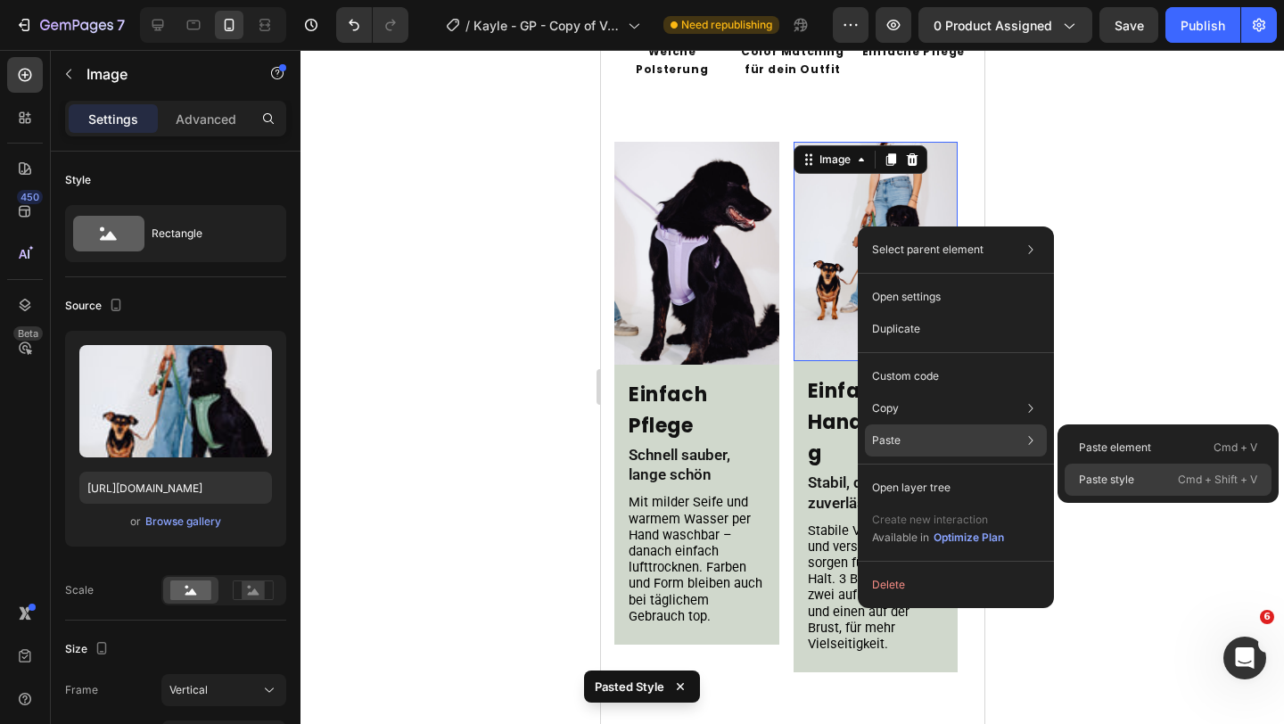
click at [1109, 479] on p "Paste style" at bounding box center [1106, 480] width 55 height 16
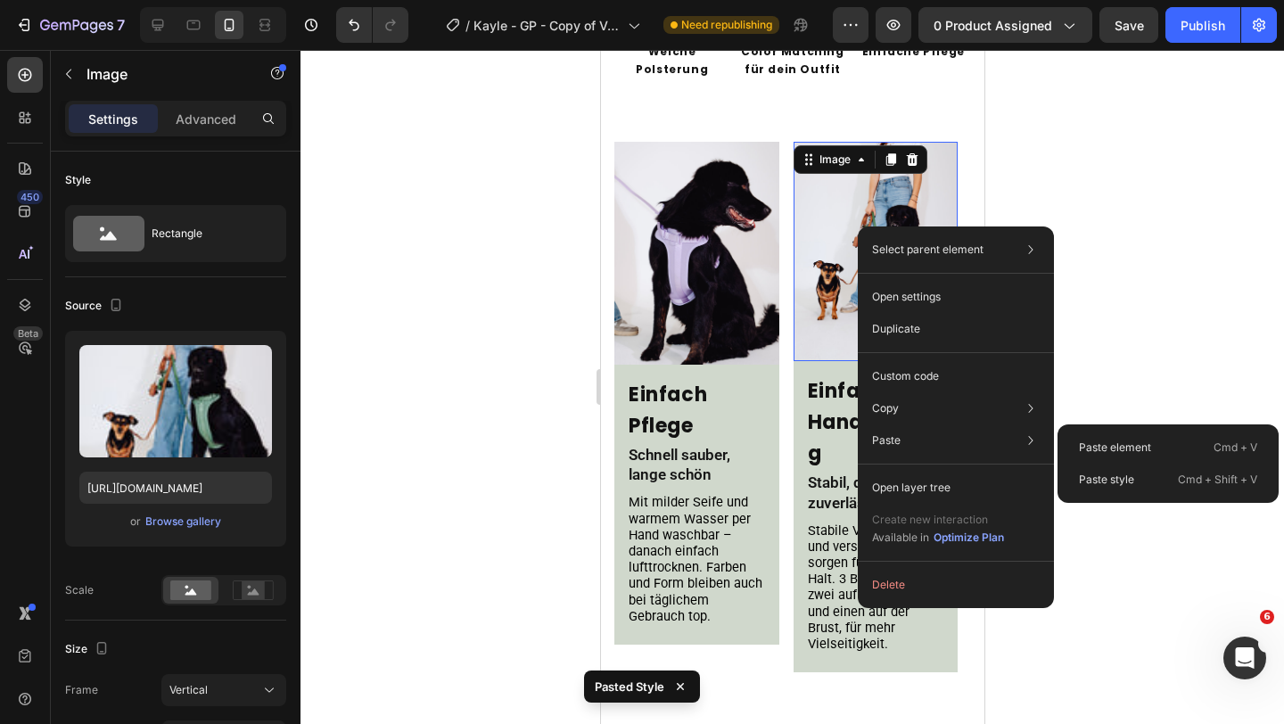
type input "250"
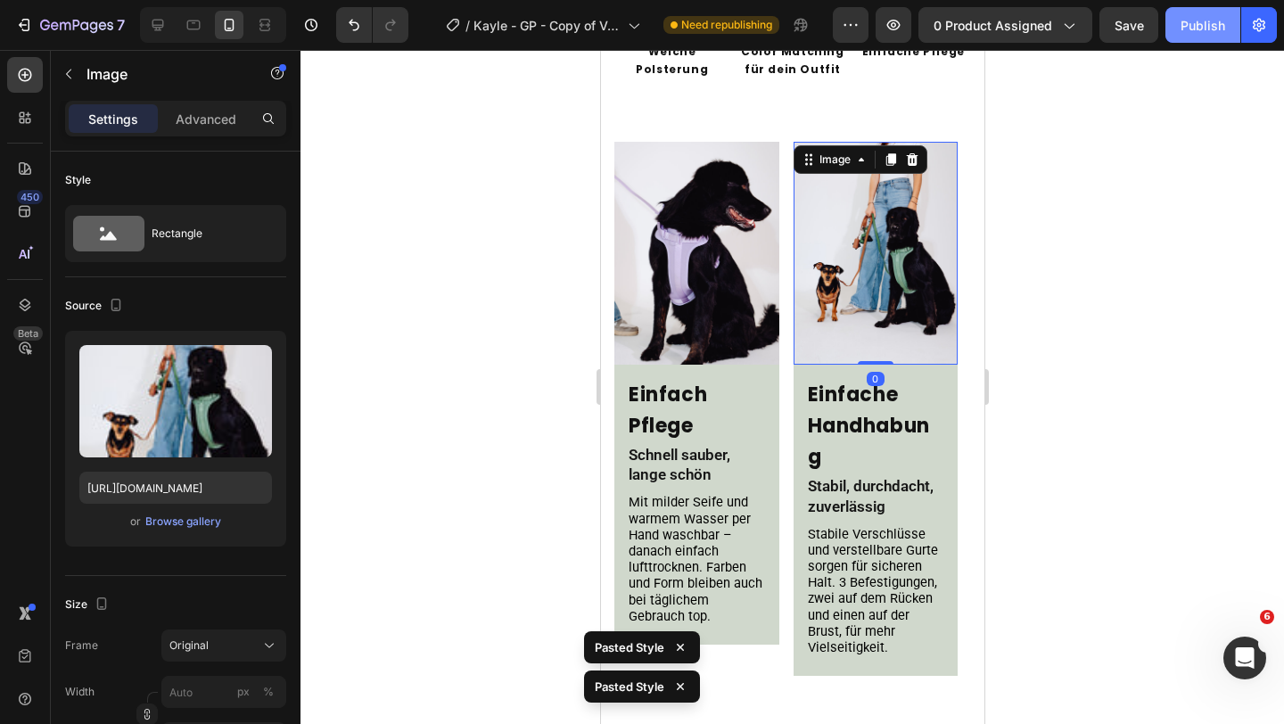
click at [1211, 29] on div "Publish" at bounding box center [1202, 25] width 45 height 19
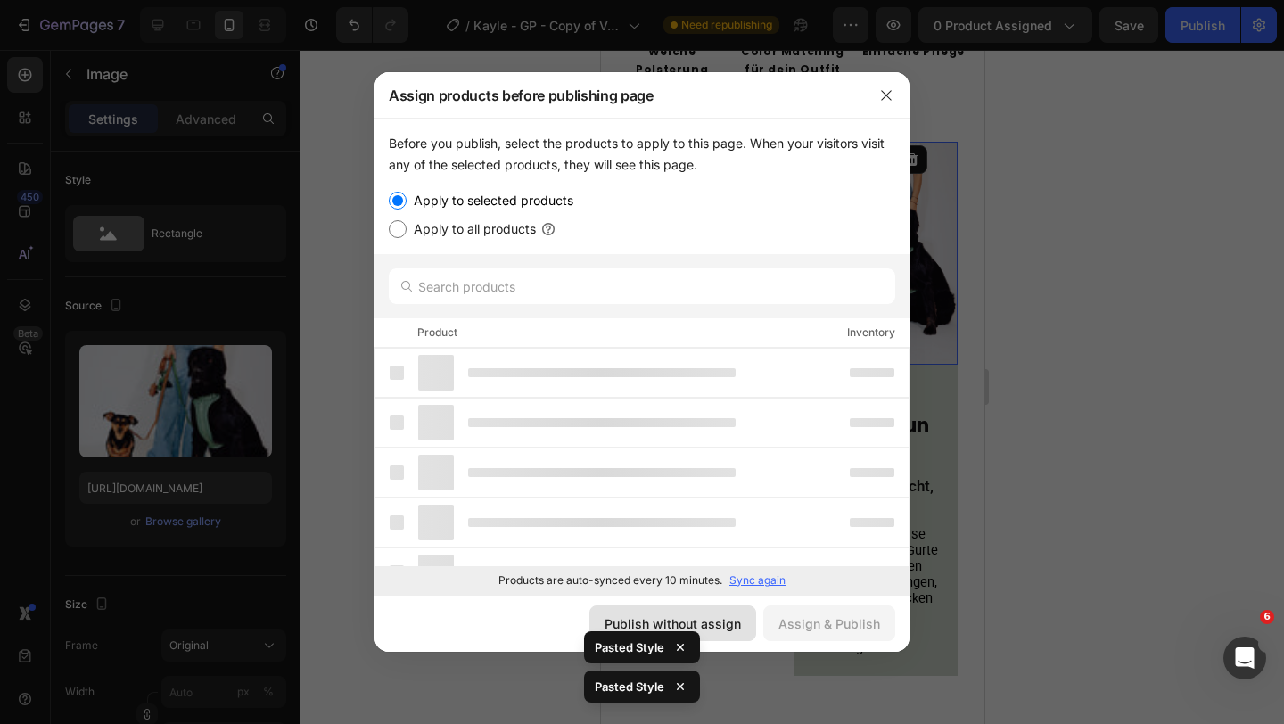
click at [733, 623] on div "Publish without assign" at bounding box center [672, 623] width 136 height 19
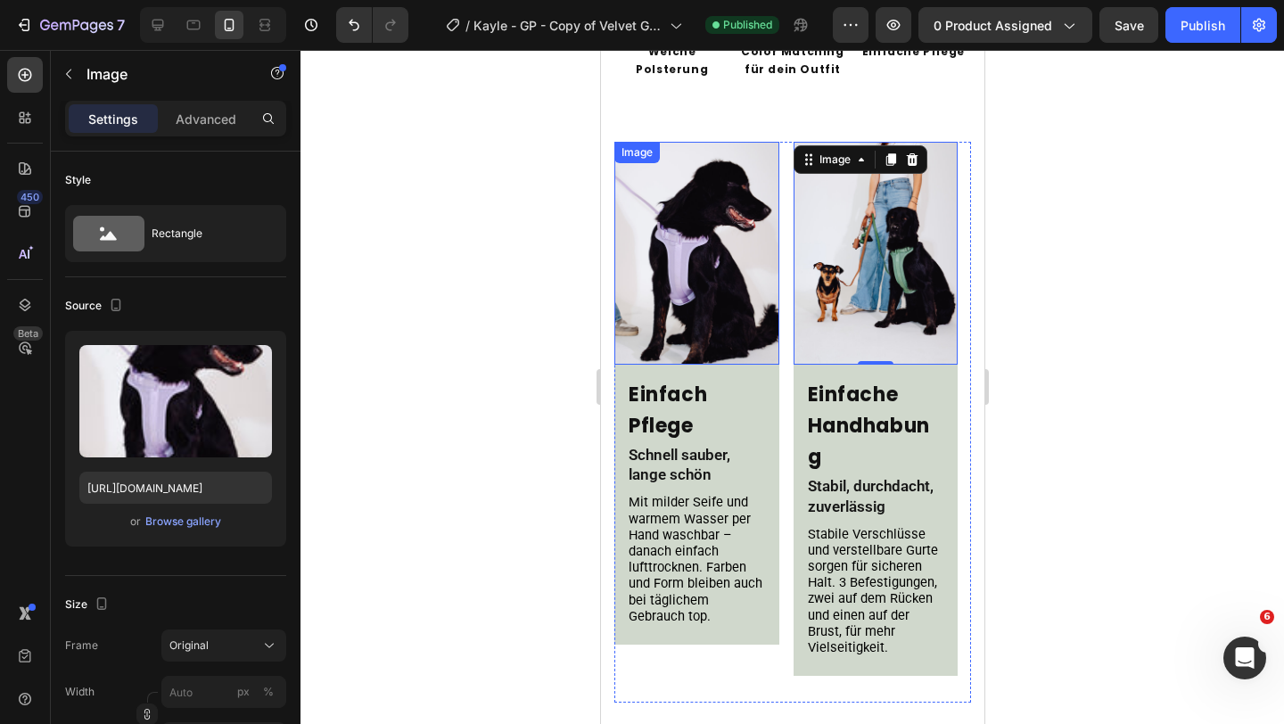
click at [716, 278] on img at bounding box center [695, 253] width 165 height 223
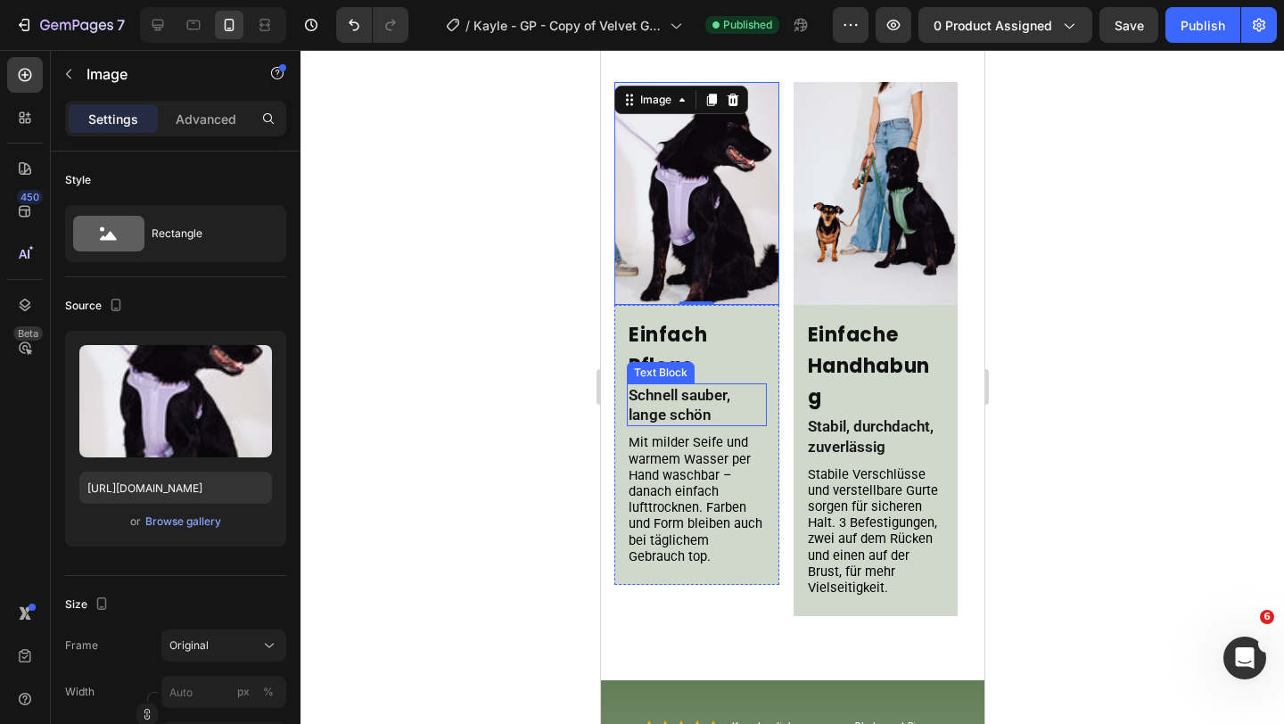
scroll to position [1413, 0]
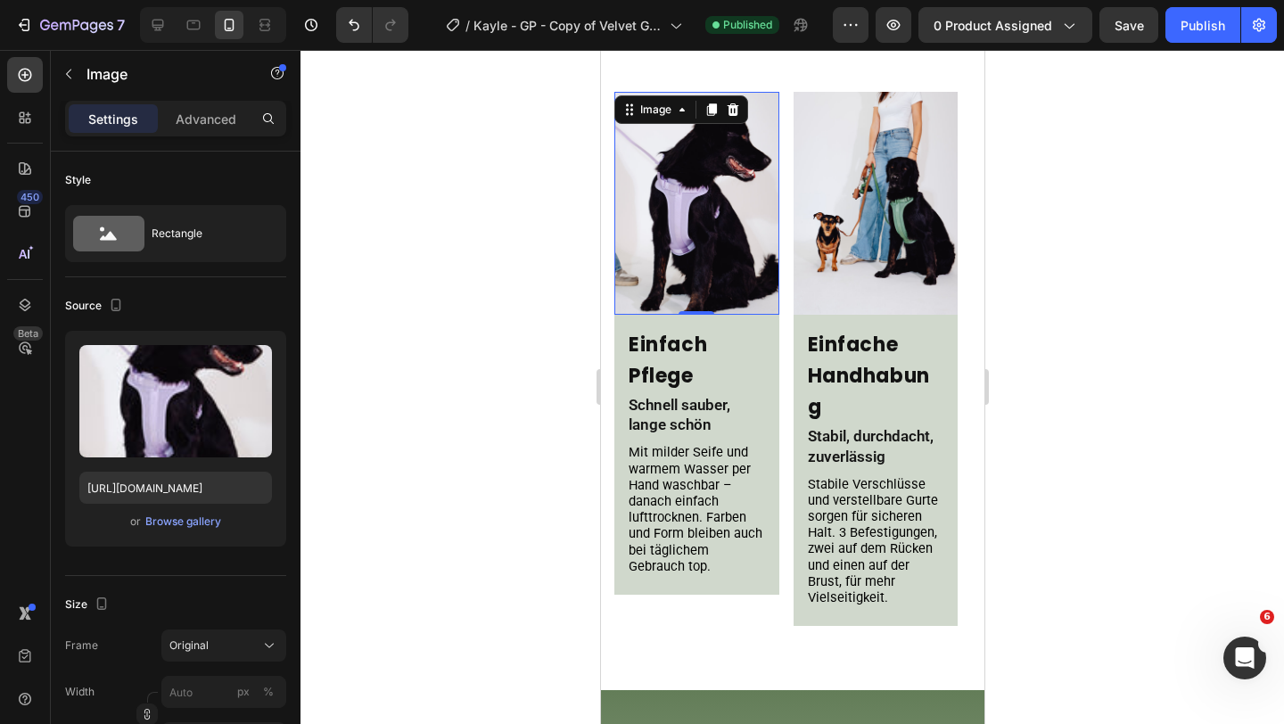
click at [727, 188] on img at bounding box center [695, 203] width 165 height 223
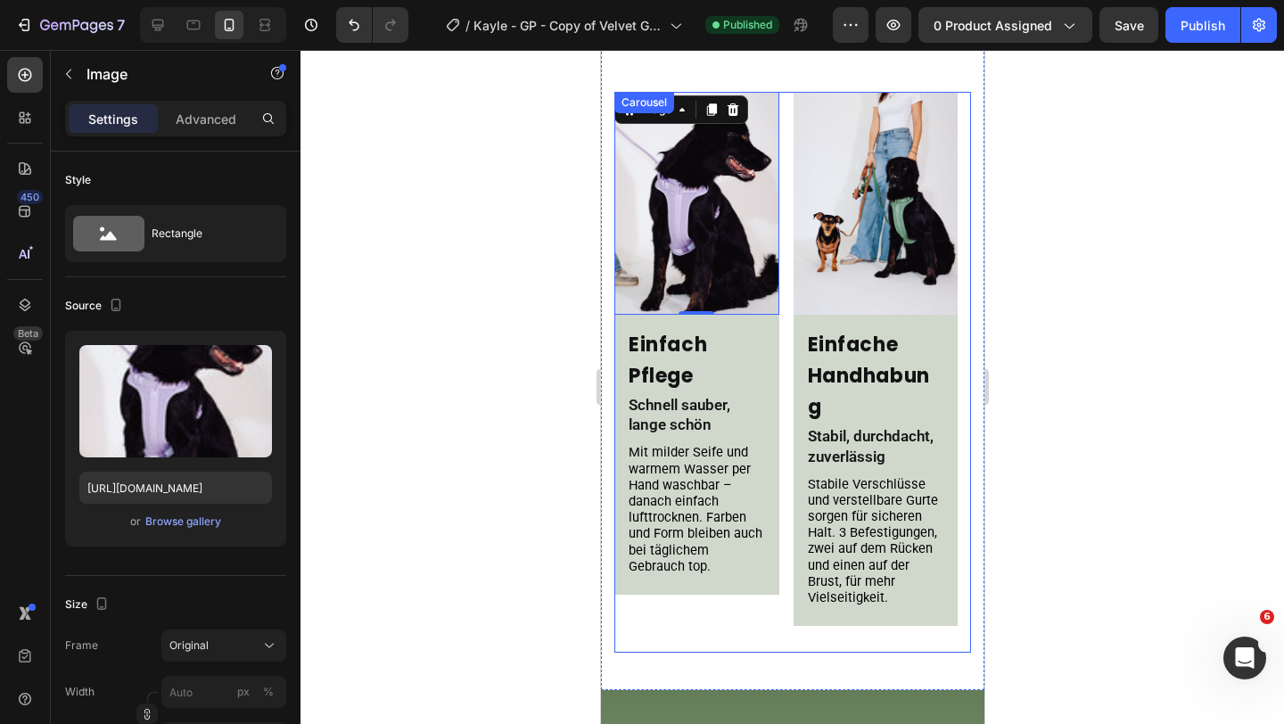
click at [783, 203] on div "Image Color Matching Heading Für Looks, die zusammengehören Text Block Wähle au…" at bounding box center [791, 372] width 357 height 561
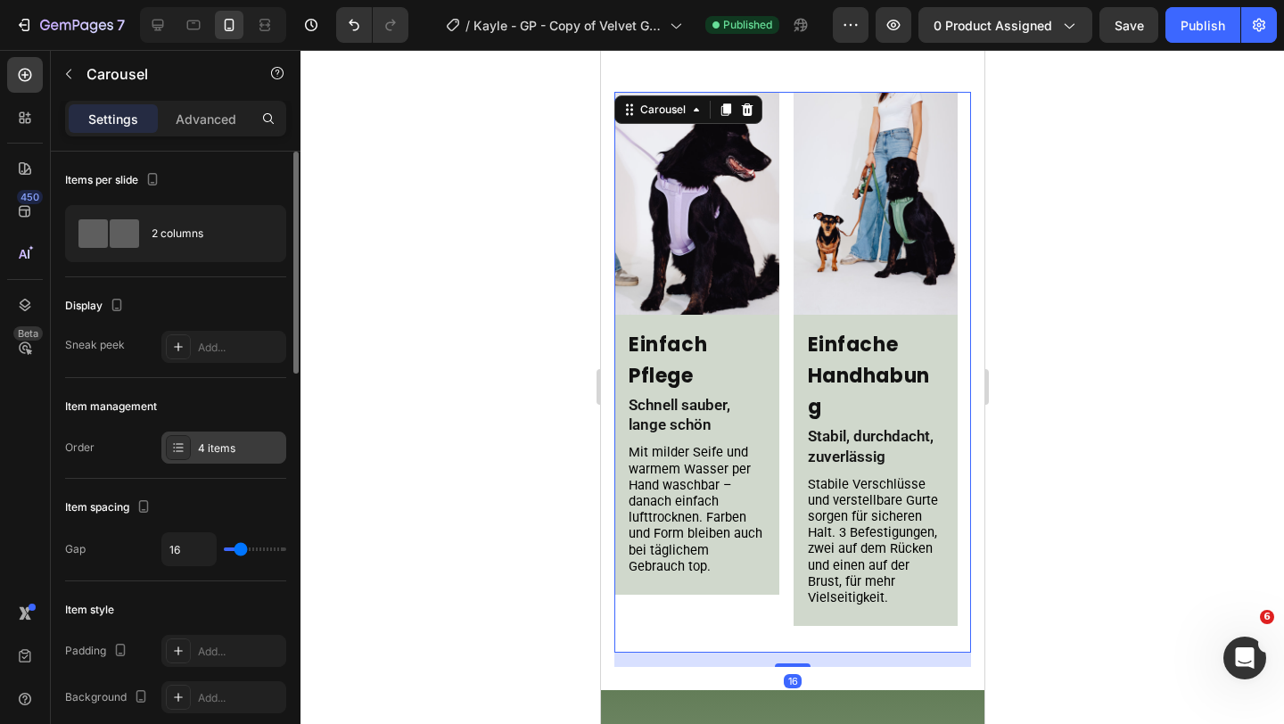
click at [213, 446] on div "4 items" at bounding box center [240, 448] width 84 height 16
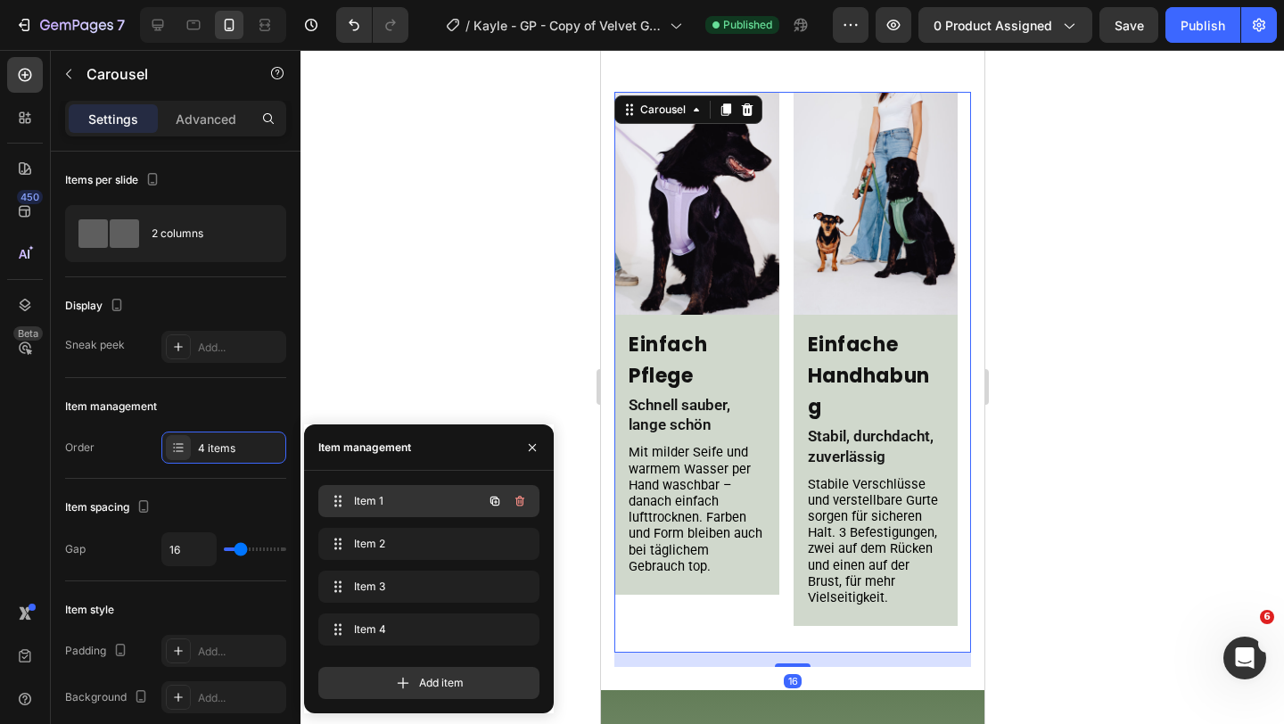
click at [390, 505] on span "Item 1" at bounding box center [404, 501] width 101 height 16
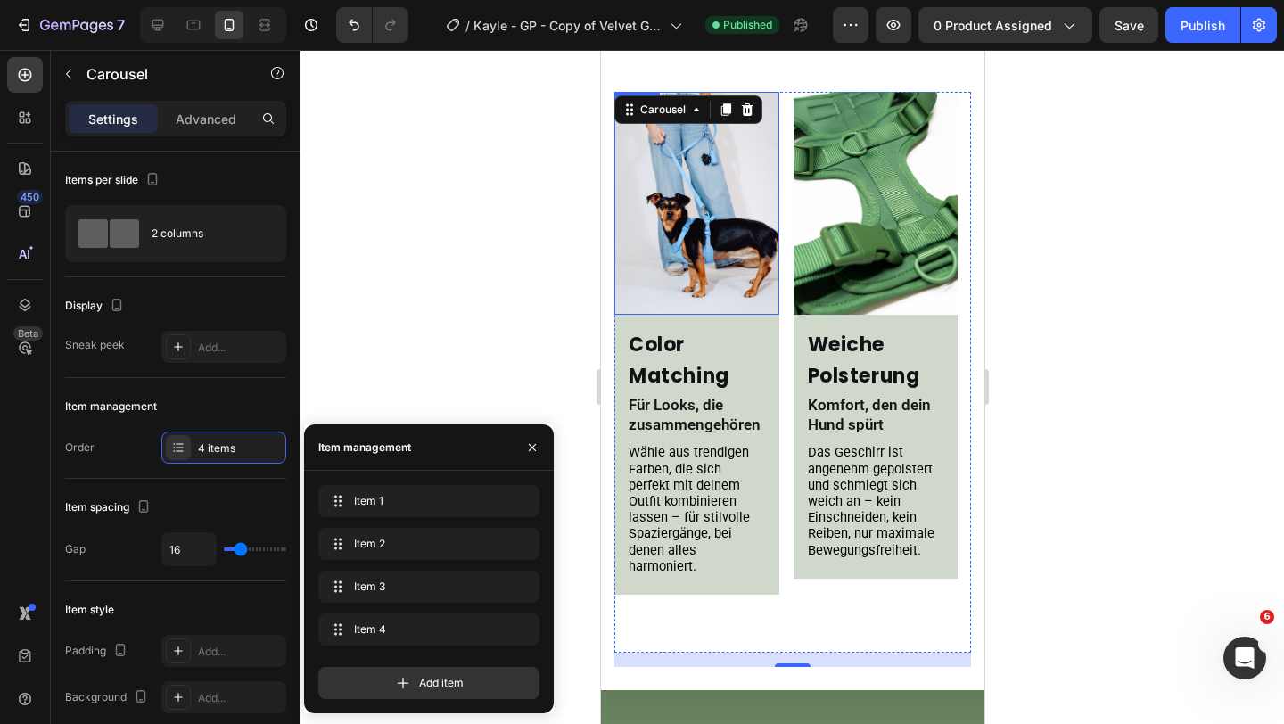
click at [739, 184] on img at bounding box center [695, 203] width 165 height 223
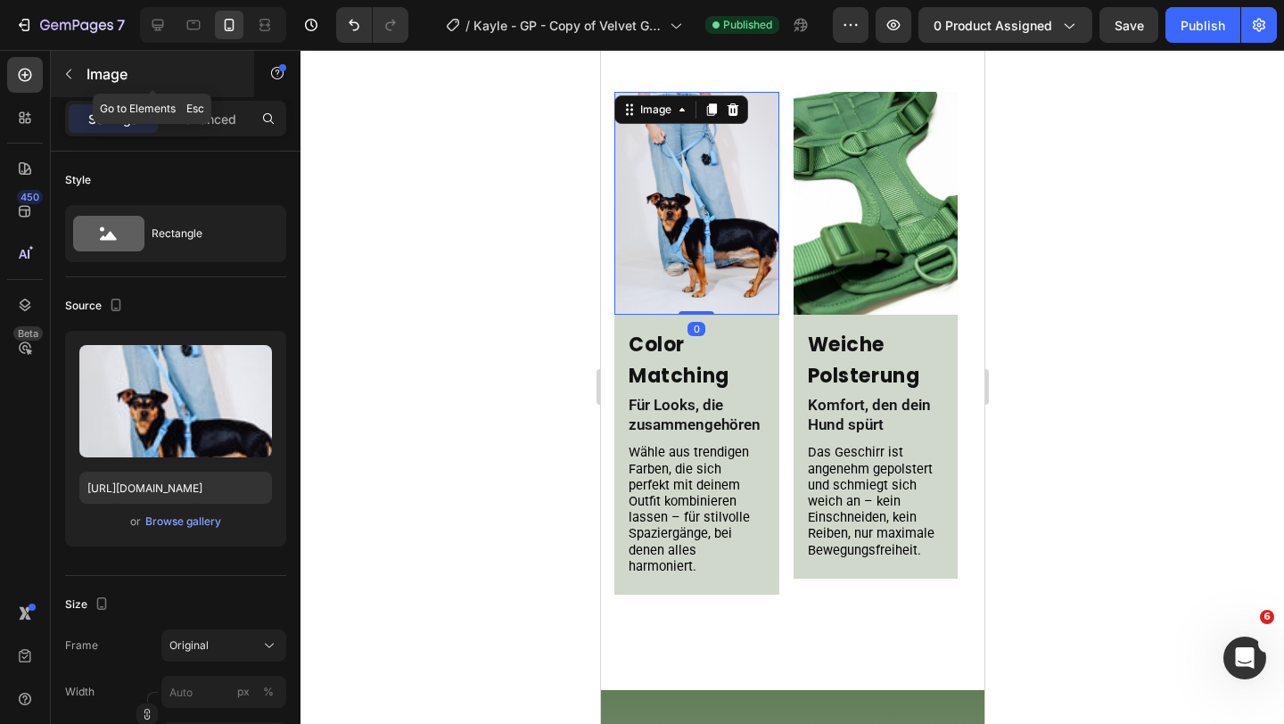
click at [59, 78] on button "button" at bounding box center [68, 74] width 29 height 29
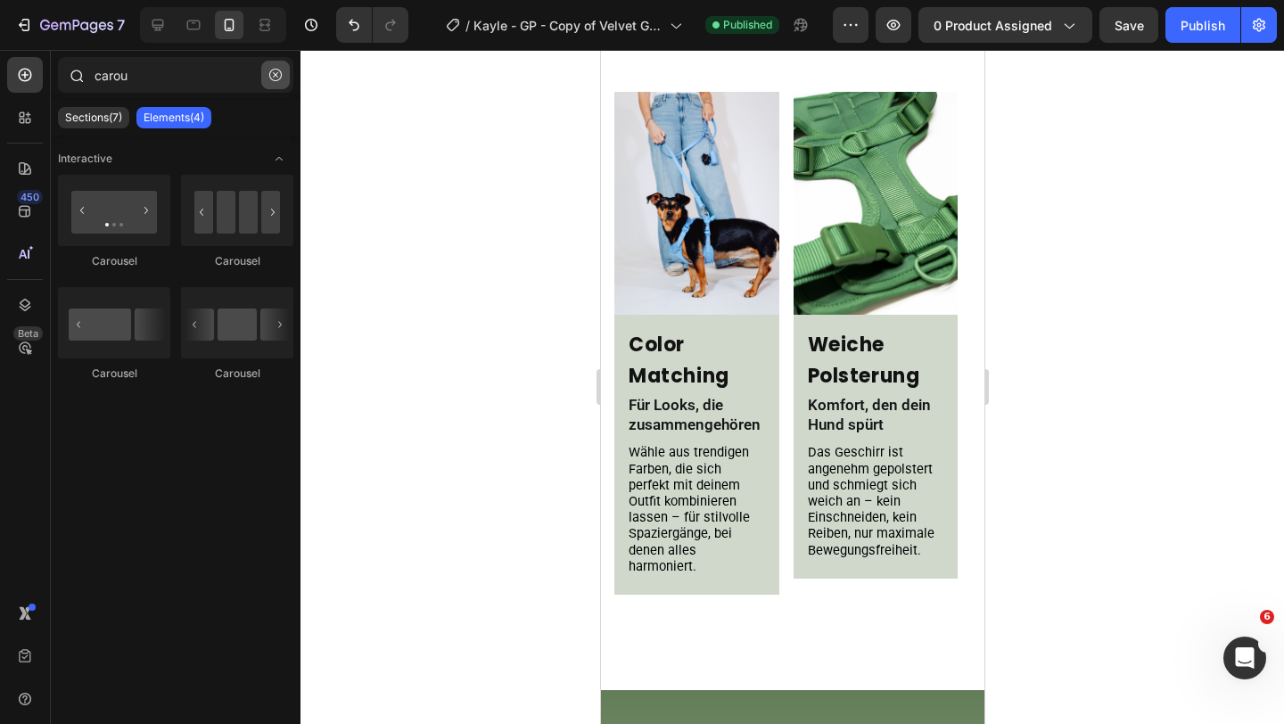
click at [270, 72] on icon "button" at bounding box center [275, 75] width 12 height 12
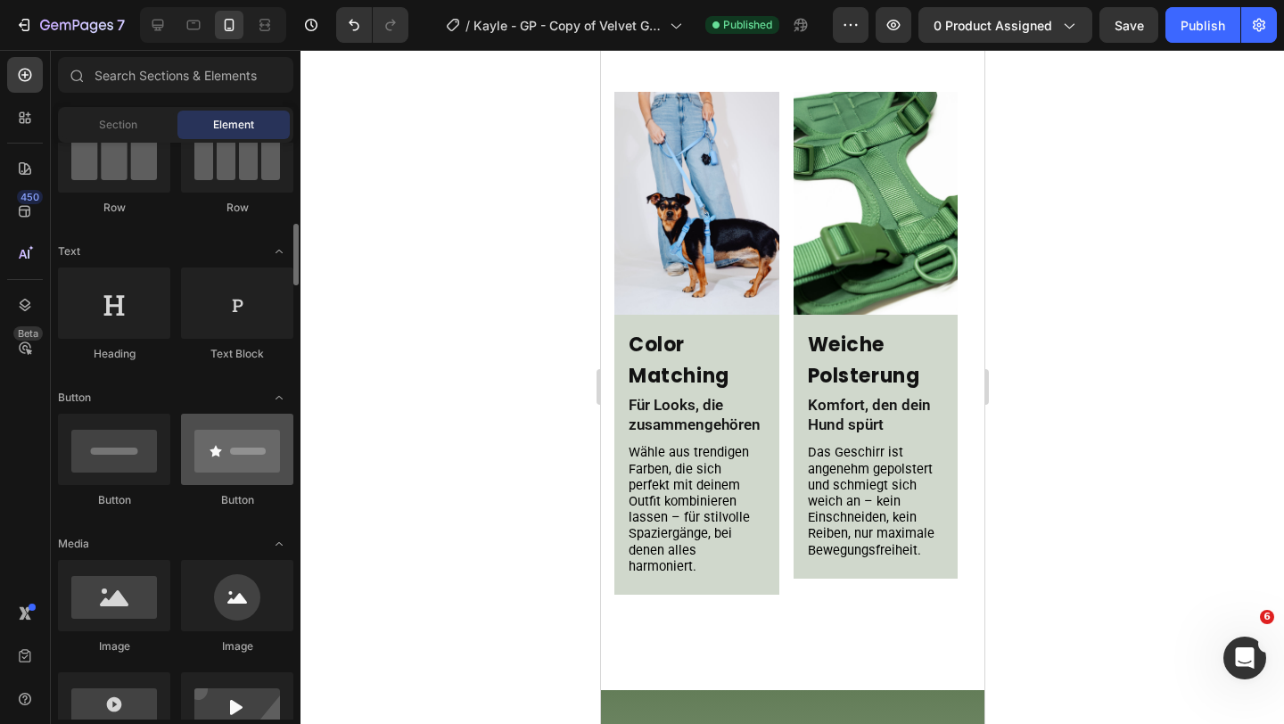
scroll to position [230, 0]
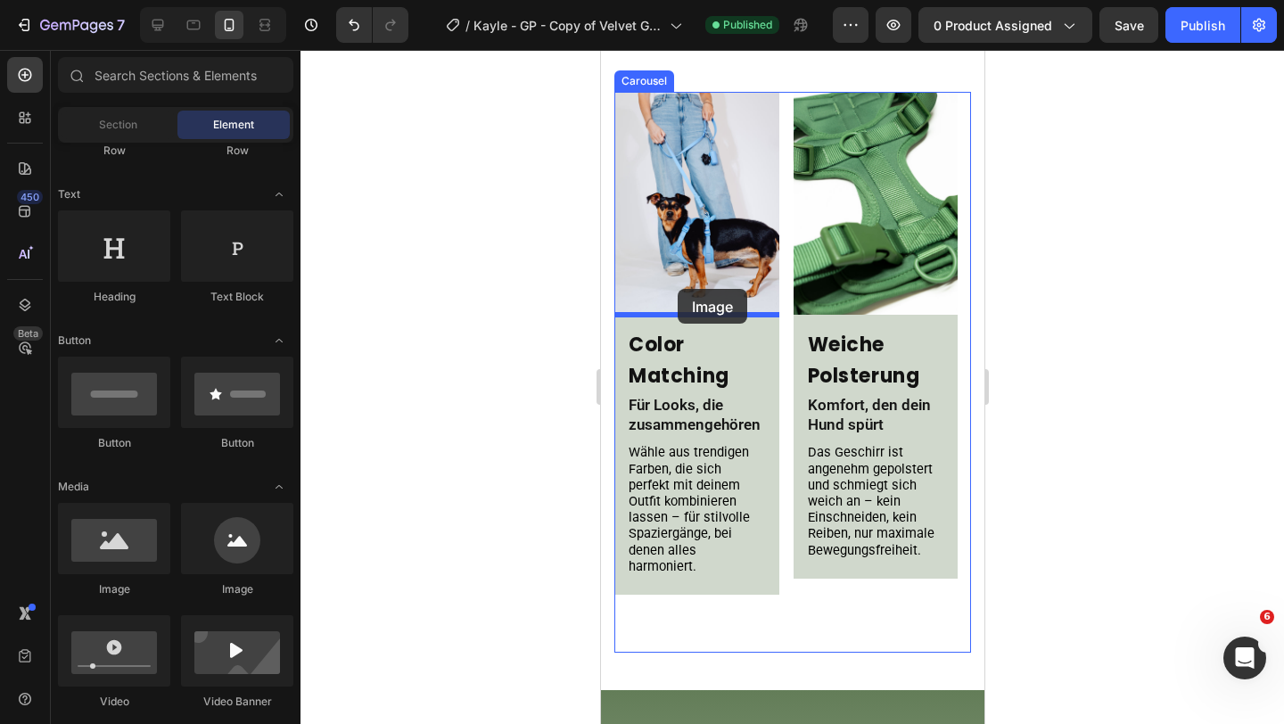
drag, startPoint x: 725, startPoint y: 597, endPoint x: 677, endPoint y: 289, distance: 312.2
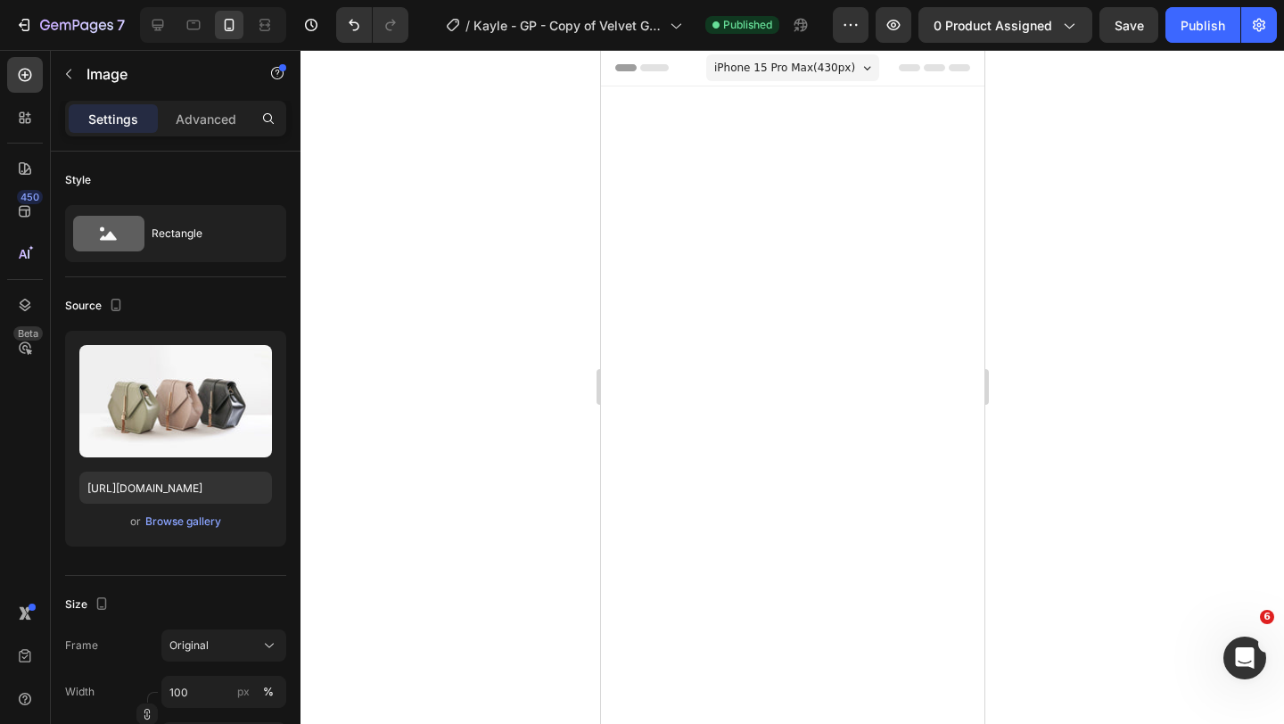
scroll to position [1413, 0]
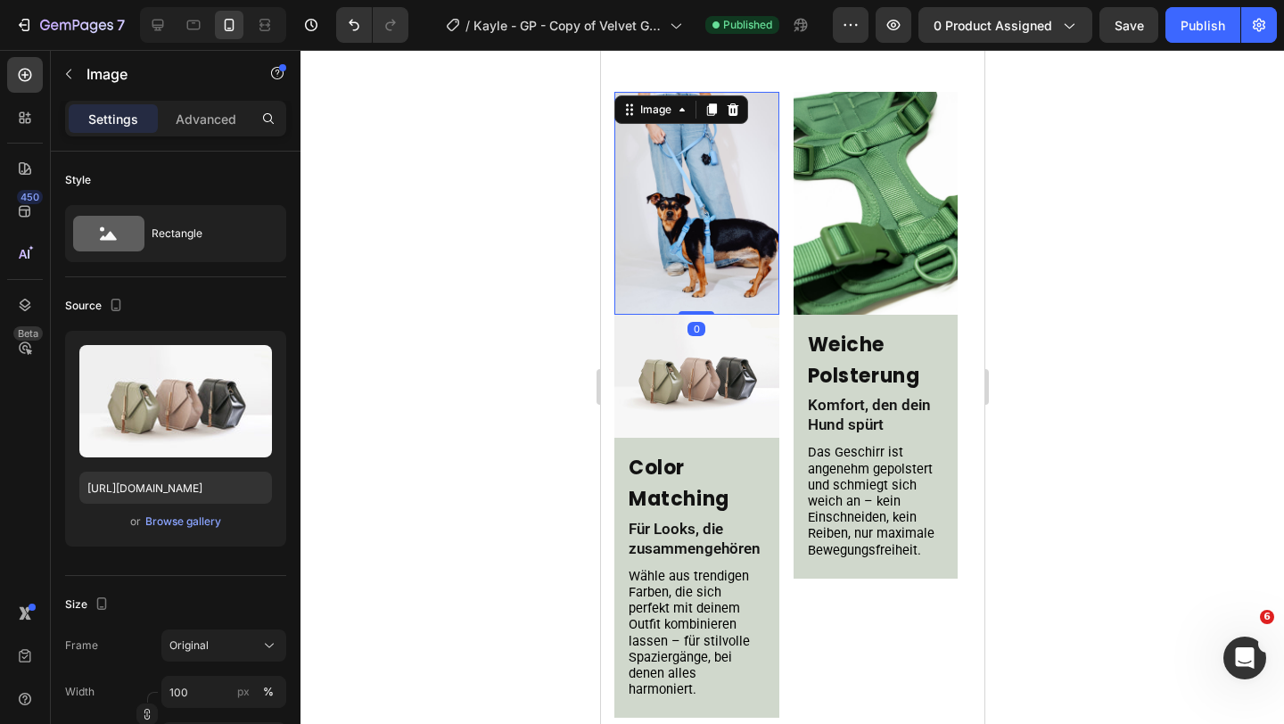
click at [700, 217] on img at bounding box center [695, 203] width 165 height 223
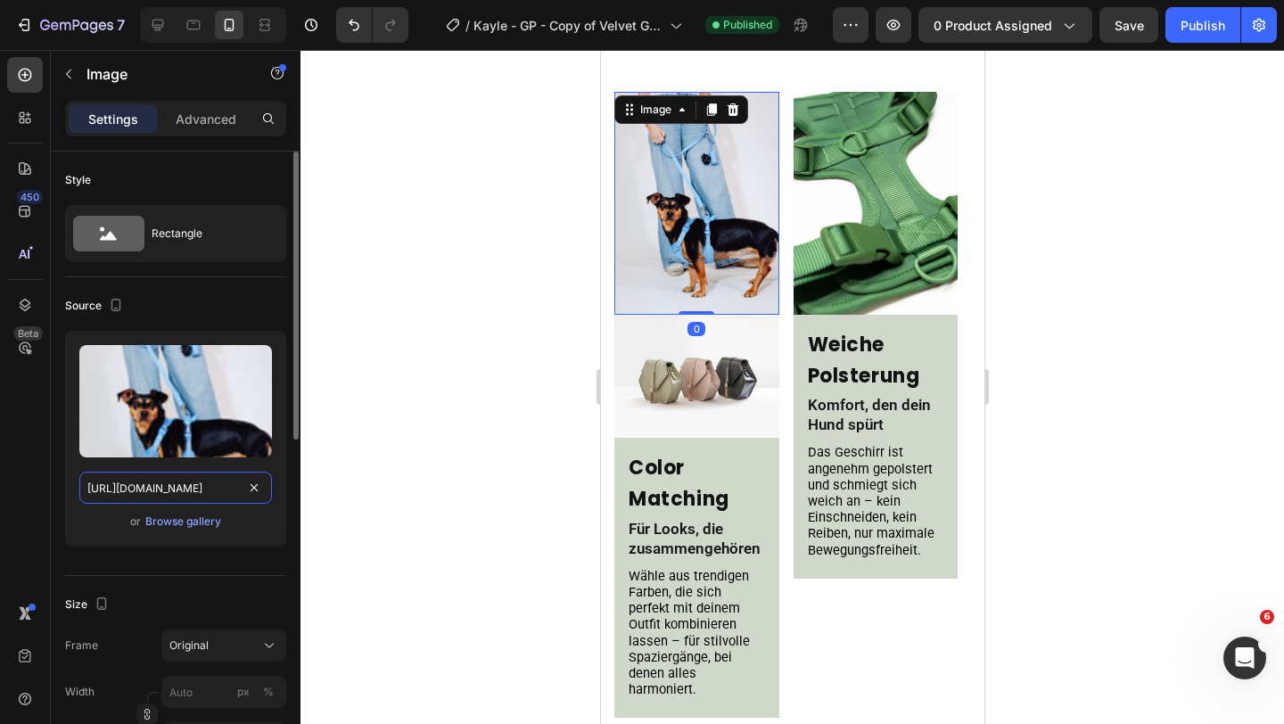
click at [170, 476] on input "https://cdn.shopify.com/s/files/1/0548/7978/0952/files/gempages_458127380590887…" at bounding box center [175, 488] width 193 height 32
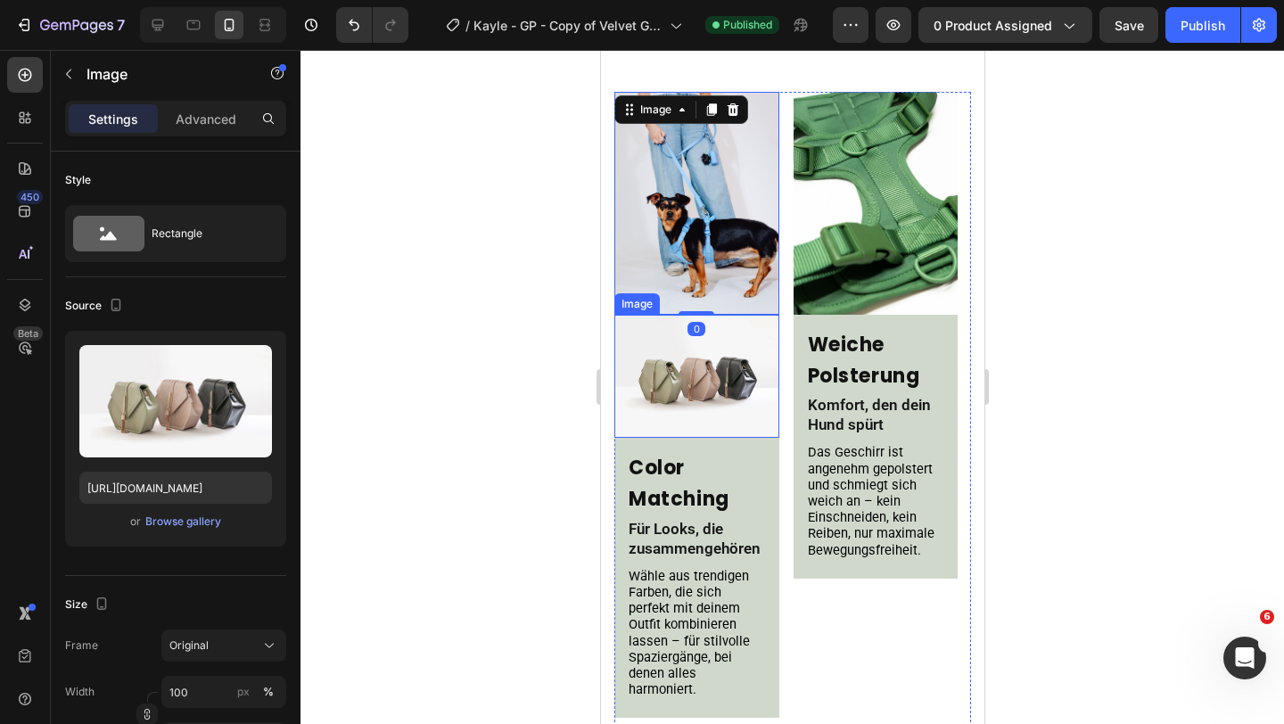
click at [679, 378] on img at bounding box center [695, 376] width 165 height 123
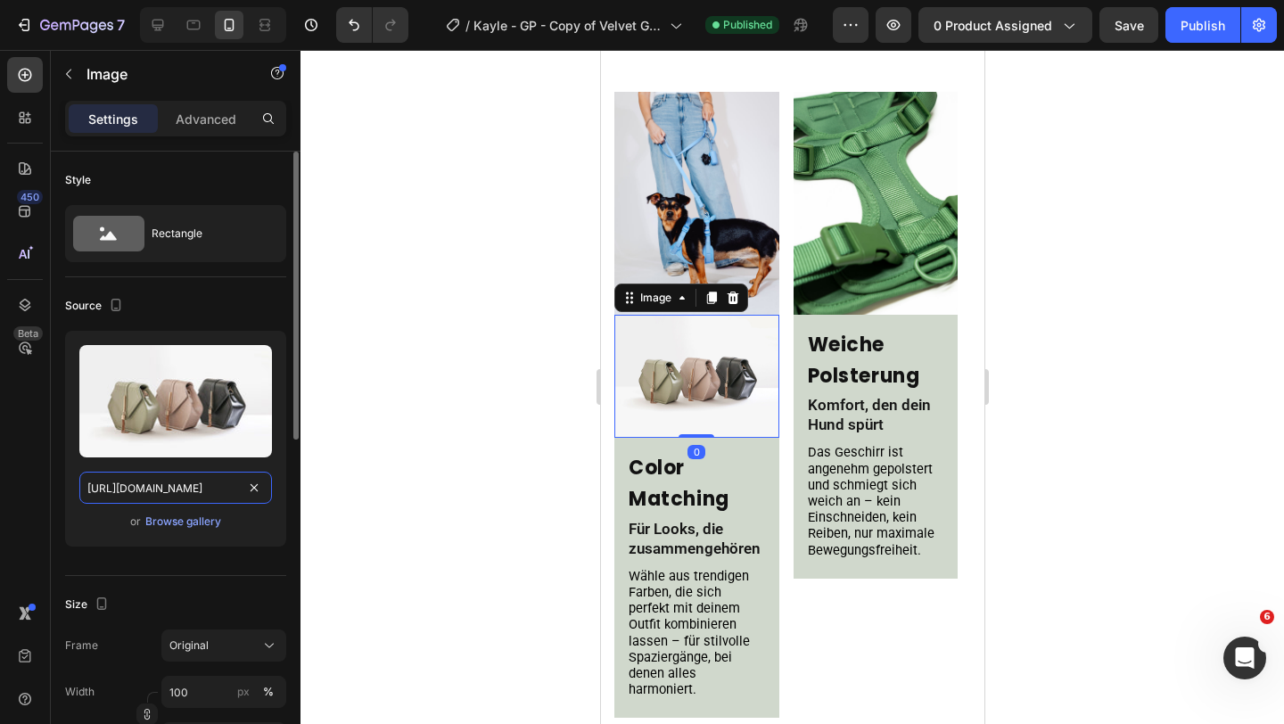
click at [218, 487] on input "https://cdn.shopify.com/s/files/1/2005/9307/files/image_demo.jpg" at bounding box center [175, 488] width 193 height 32
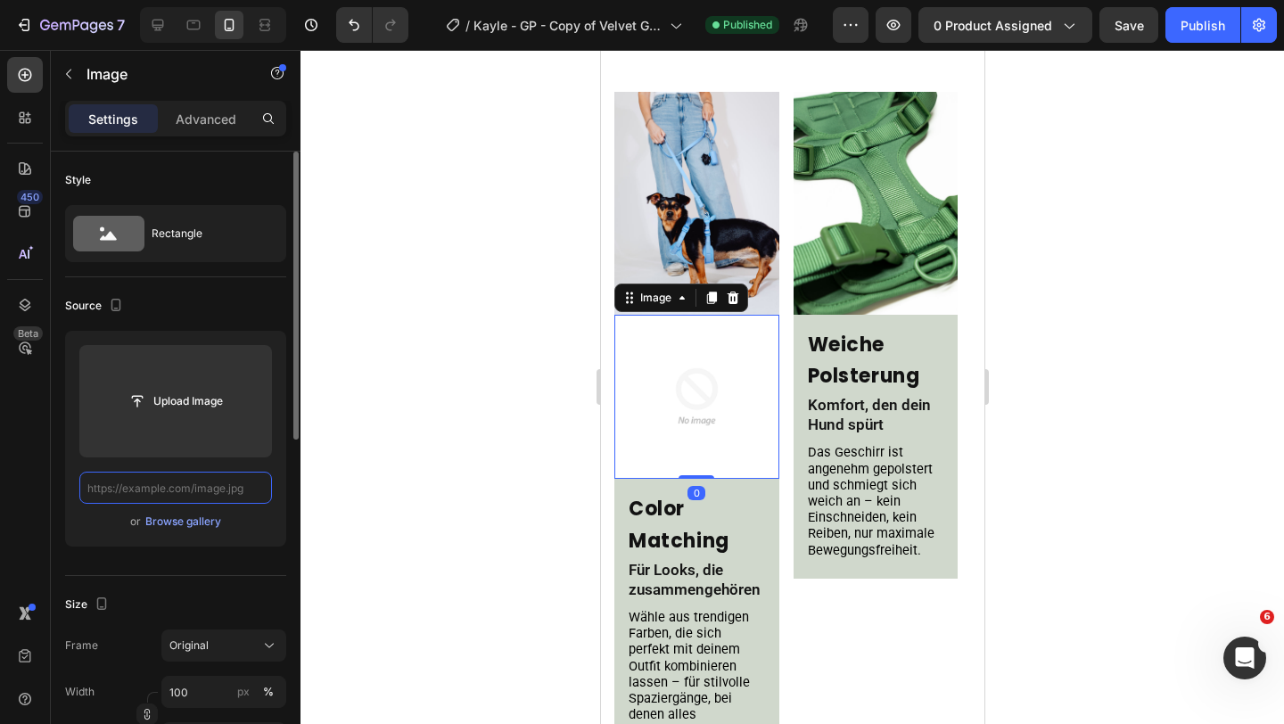
click at [182, 489] on input "text" at bounding box center [175, 488] width 193 height 32
paste input "https://cdn.shopify.com/s/files/1/0548/7978/0952/files/gempages_458127380590887…"
type input "https://cdn.shopify.com/s/files/1/0548/7978/0952/files/gempages_458127380590887…"
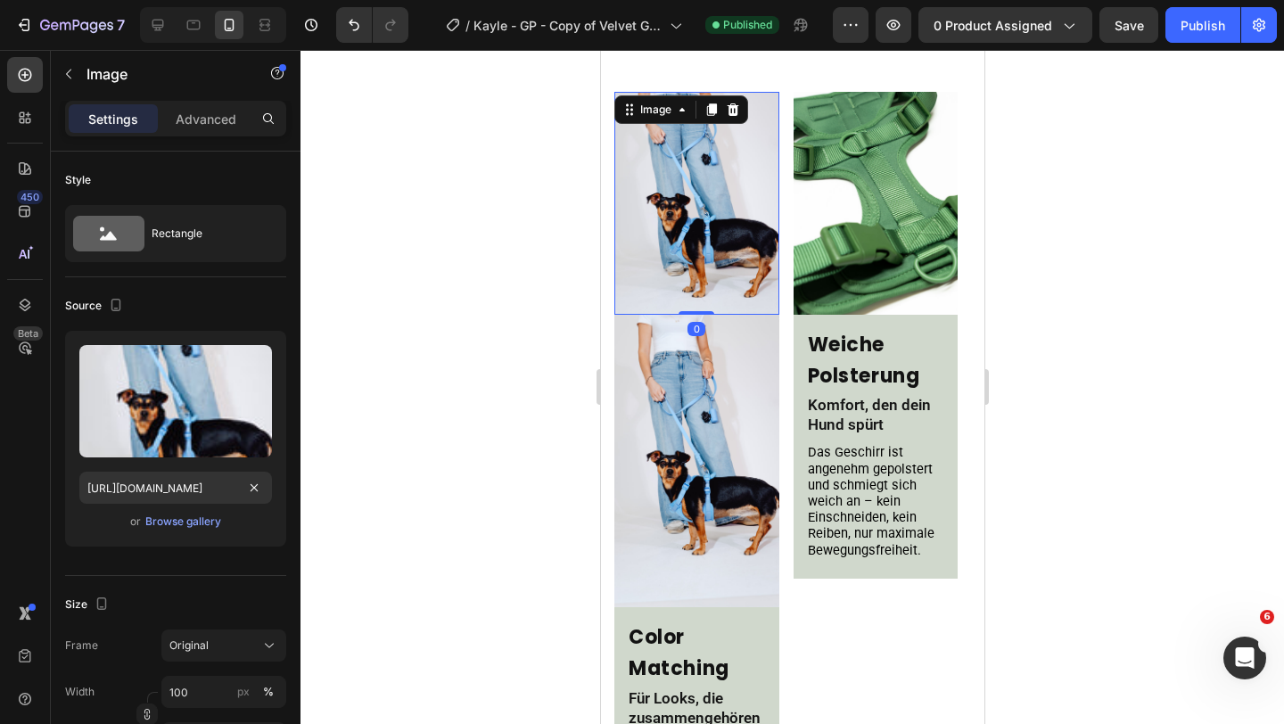
click at [691, 209] on img at bounding box center [695, 203] width 165 height 223
click at [730, 109] on icon at bounding box center [732, 110] width 14 height 14
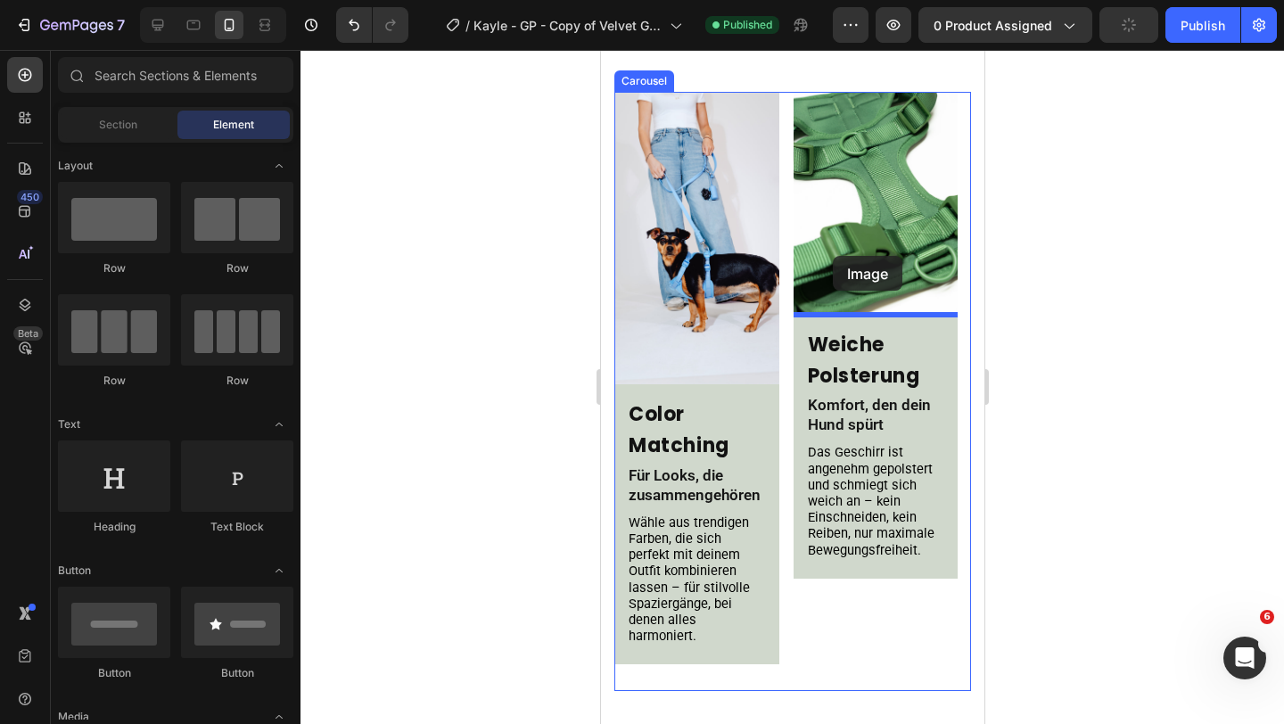
drag, startPoint x: 716, startPoint y: 609, endPoint x: 837, endPoint y: 255, distance: 374.1
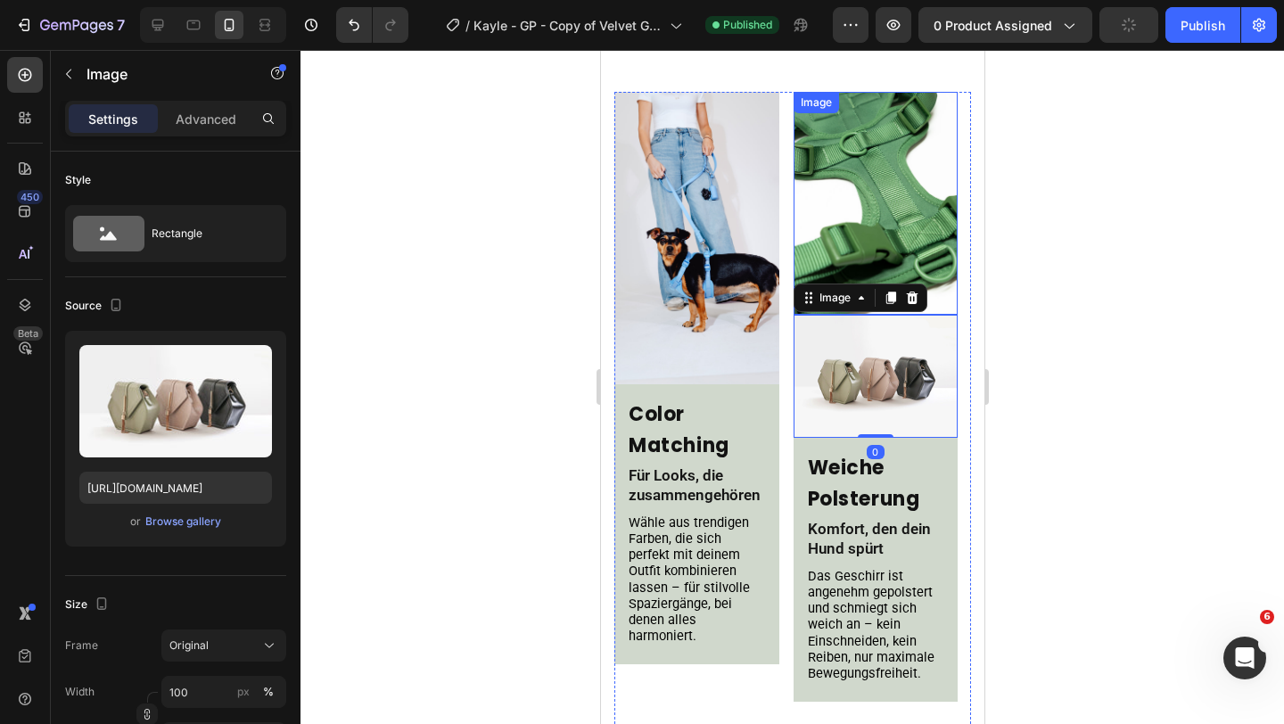
click at [851, 192] on img at bounding box center [875, 203] width 165 height 223
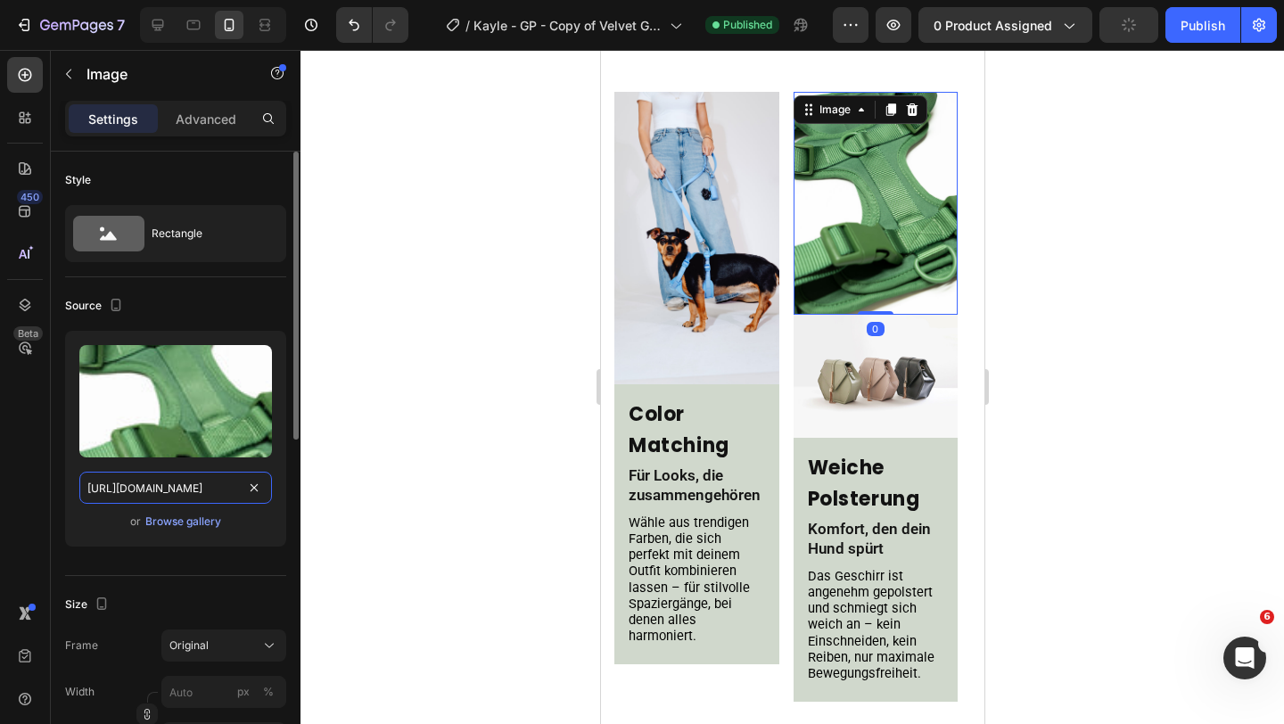
click at [142, 485] on input "https://cdn.shopify.com/s/files/1/0548/7978/0952/files/gempages_458127380590887…" at bounding box center [175, 488] width 193 height 32
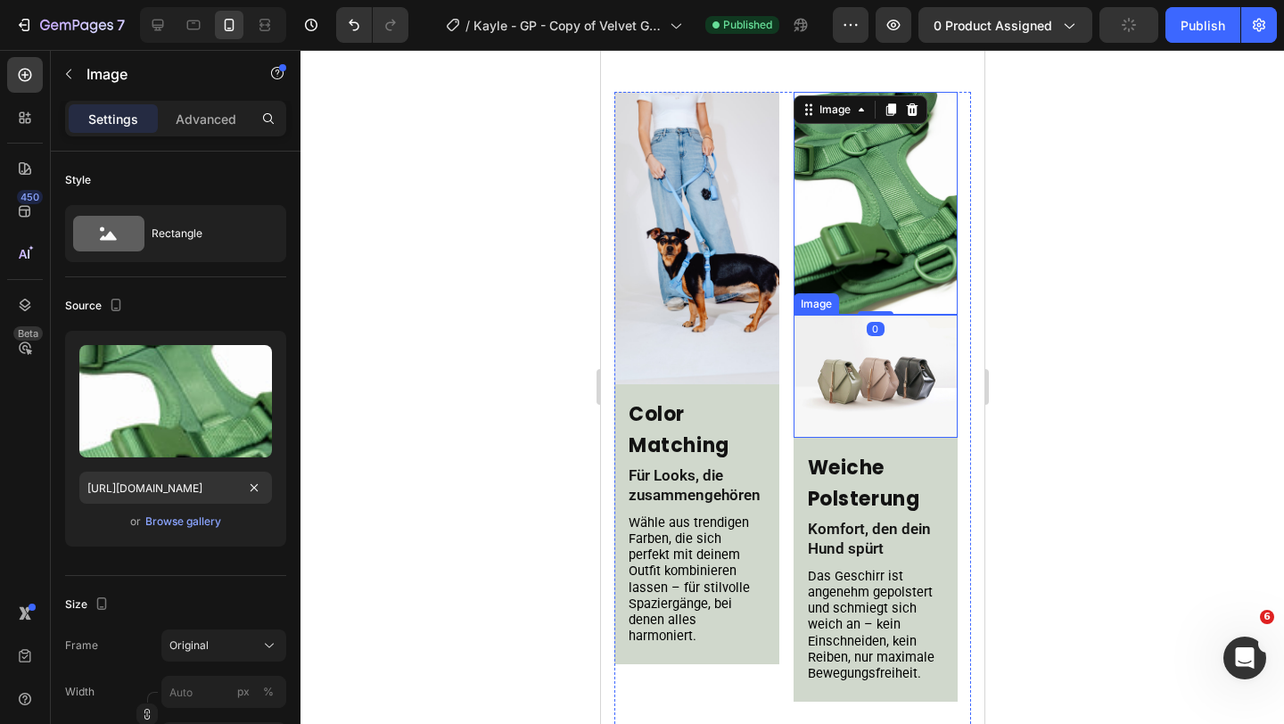
click at [860, 361] on img at bounding box center [875, 376] width 165 height 123
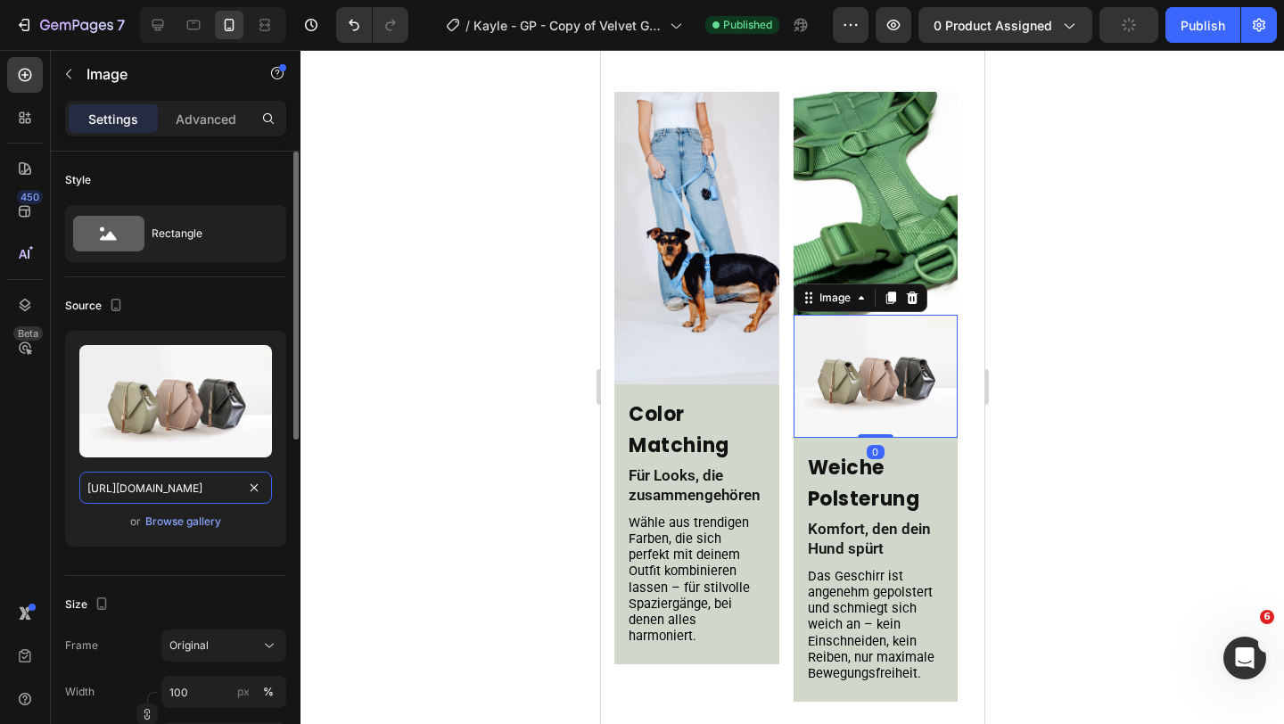
click at [266, 482] on input "https://cdn.shopify.com/s/files/1/2005/9307/files/image_demo.jpg" at bounding box center [175, 488] width 193 height 32
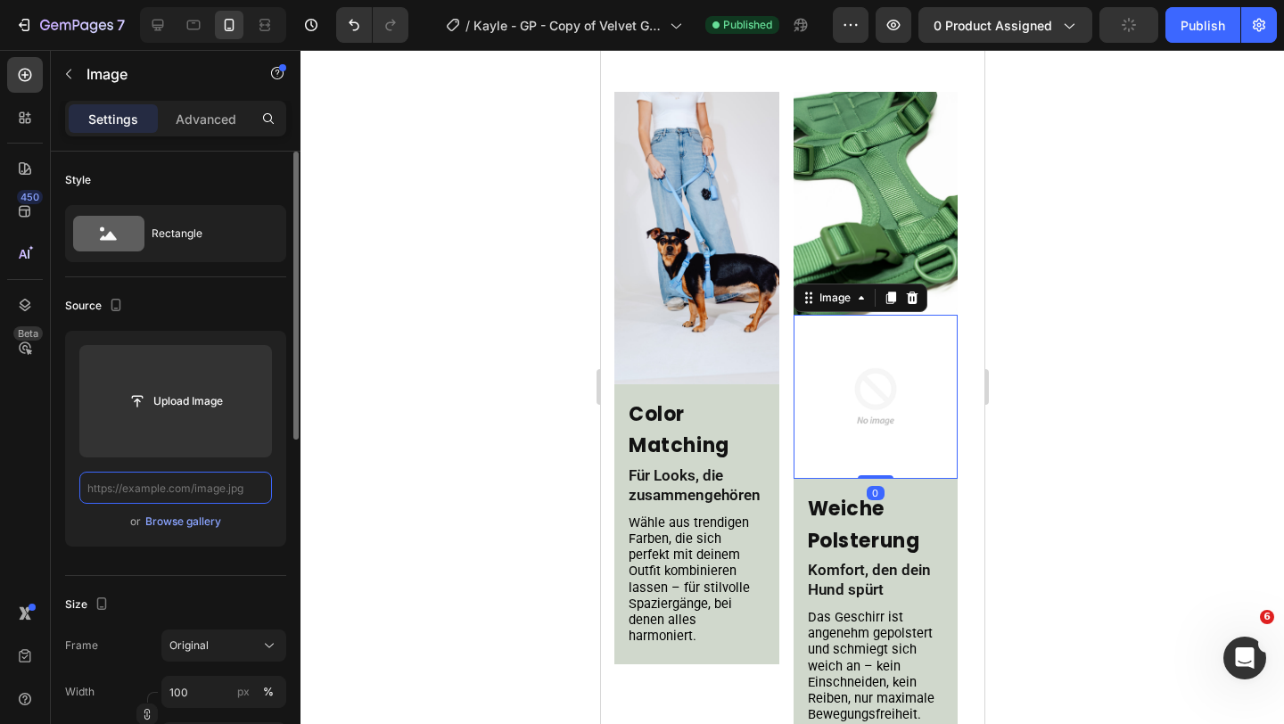
click at [175, 485] on input "text" at bounding box center [175, 488] width 193 height 32
paste input "https://cdn.shopify.com/s/files/1/0548/7978/0952/files/gempages_458127380590887…"
type input "https://cdn.shopify.com/s/files/1/0548/7978/0952/files/gempages_458127380590887…"
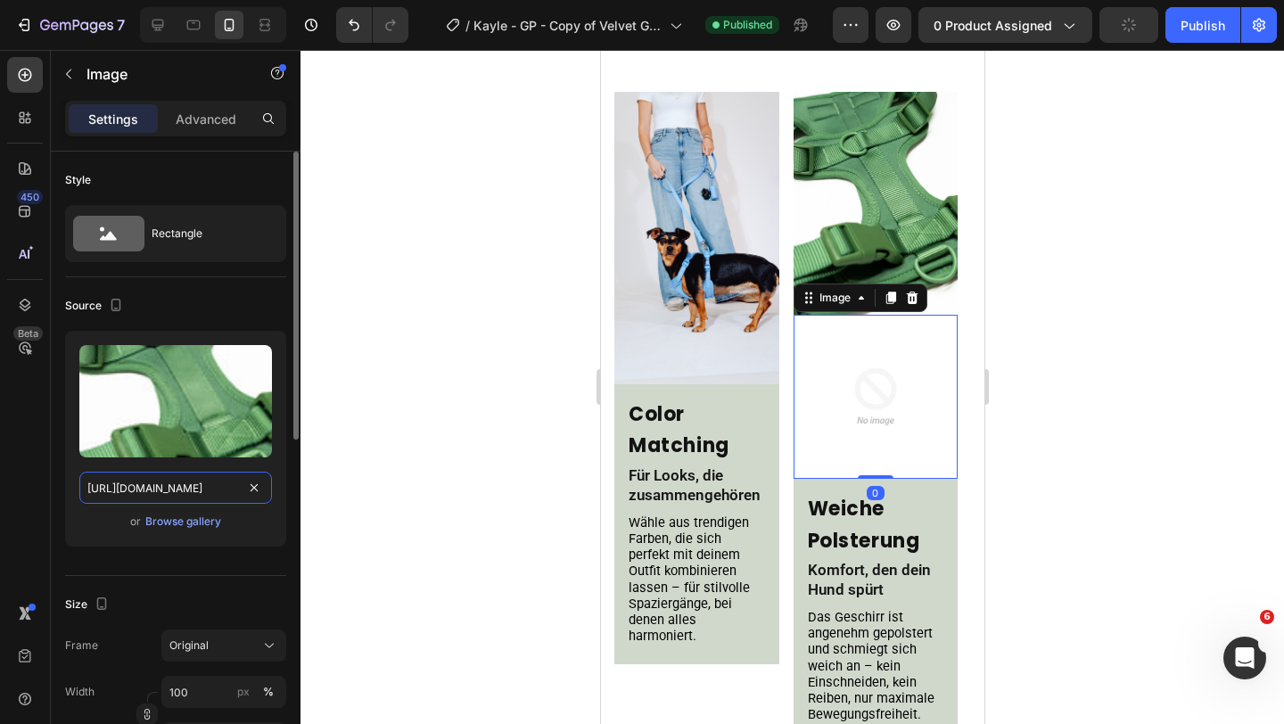
scroll to position [0, 544]
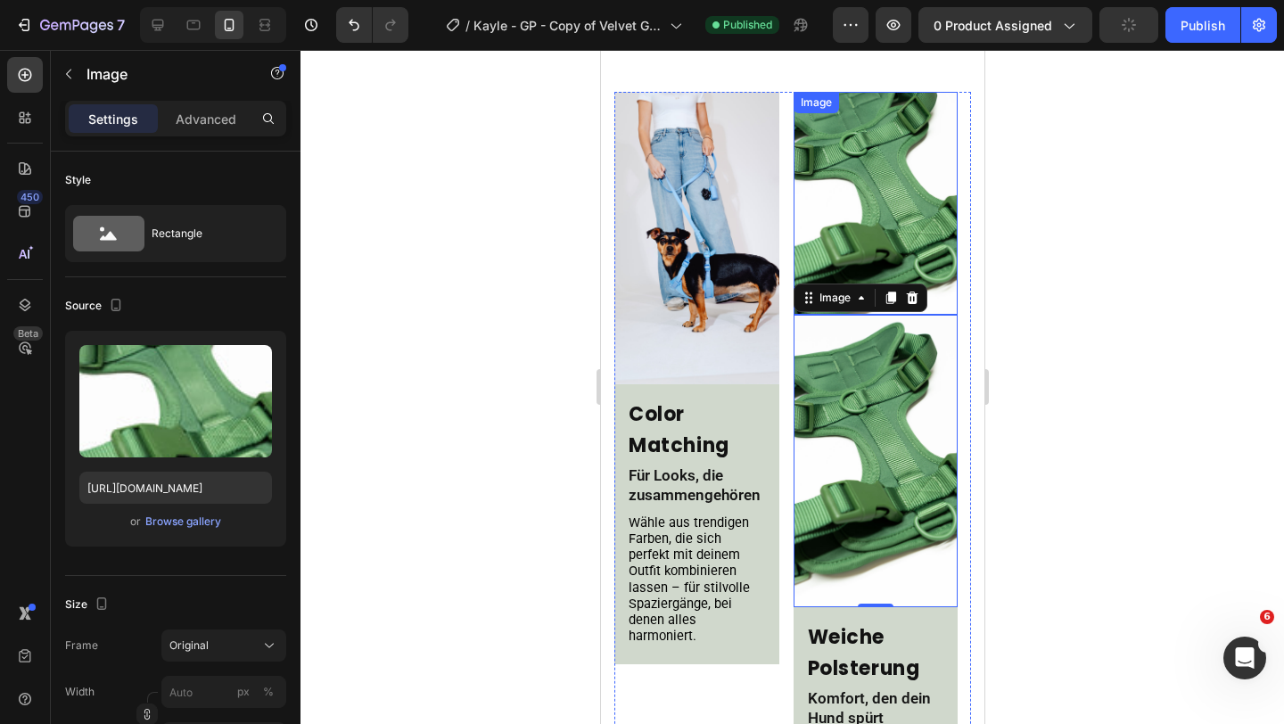
click at [892, 153] on img at bounding box center [875, 203] width 165 height 223
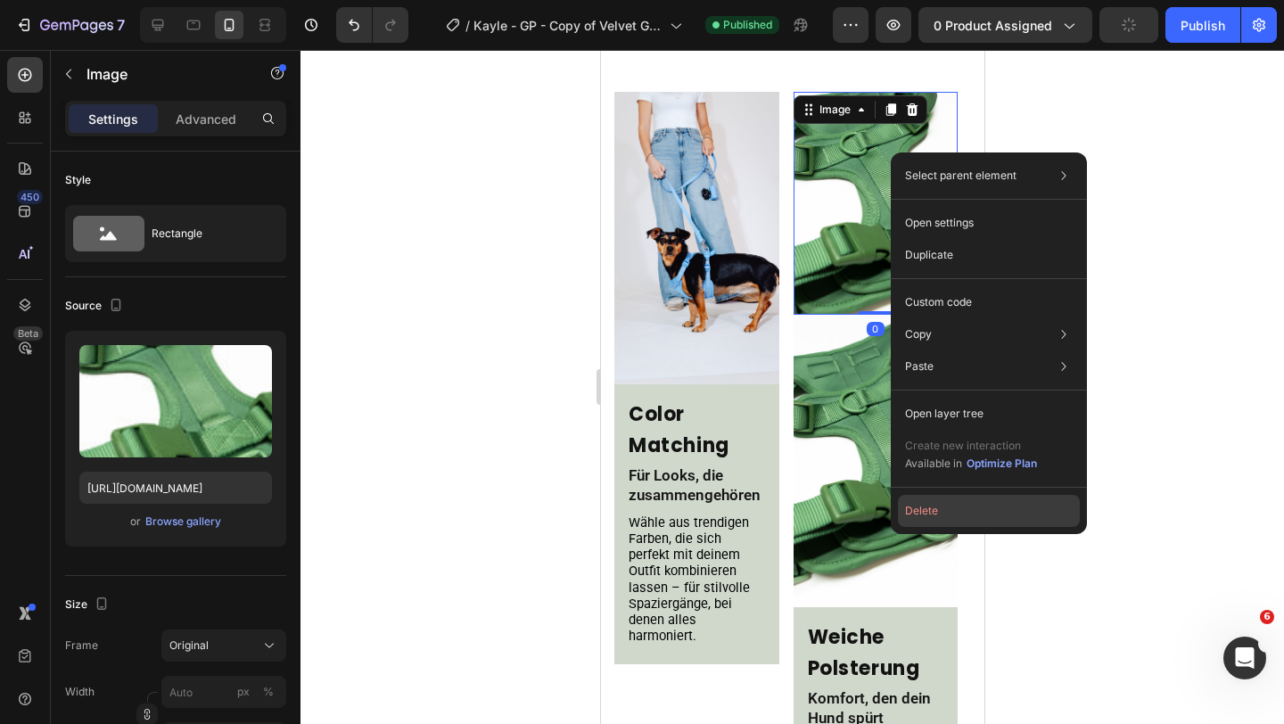
click at [928, 512] on button "Delete" at bounding box center [989, 511] width 182 height 32
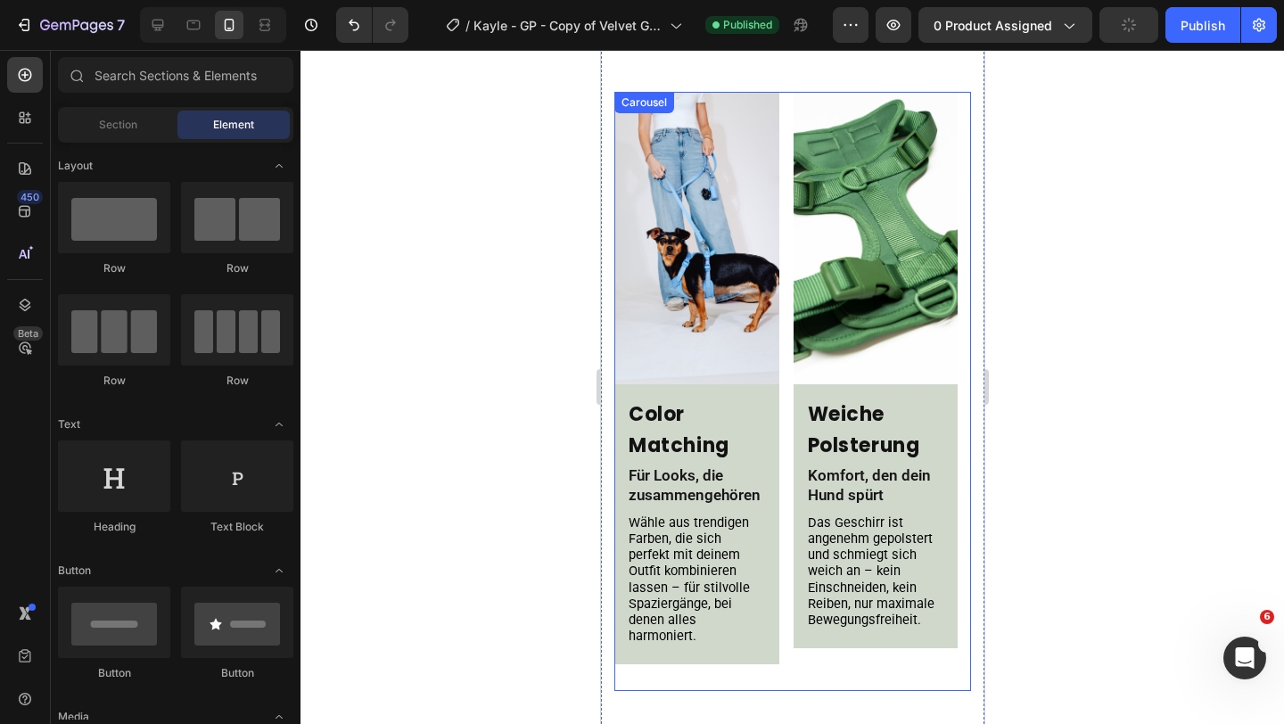
click at [784, 357] on div "Image Color Matching Heading Für Looks, die zusammengehören Text Block Wähle au…" at bounding box center [791, 392] width 357 height 600
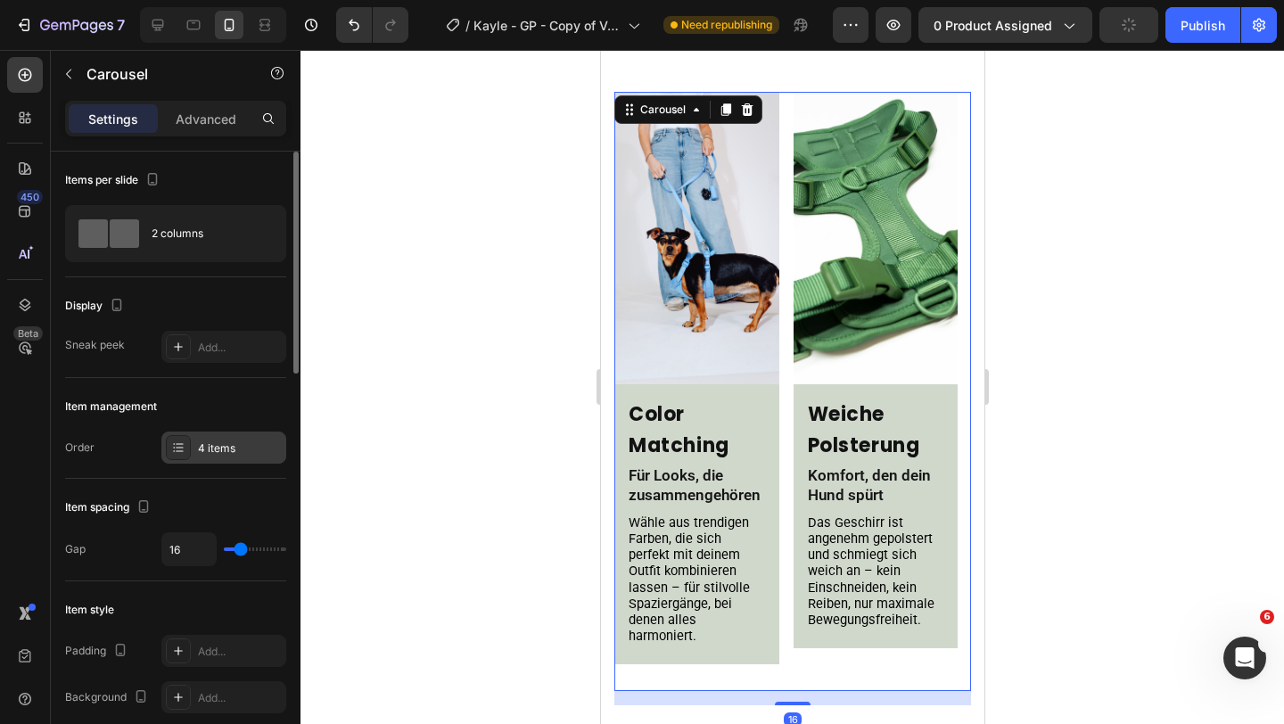
click at [224, 451] on div "4 items" at bounding box center [240, 448] width 84 height 16
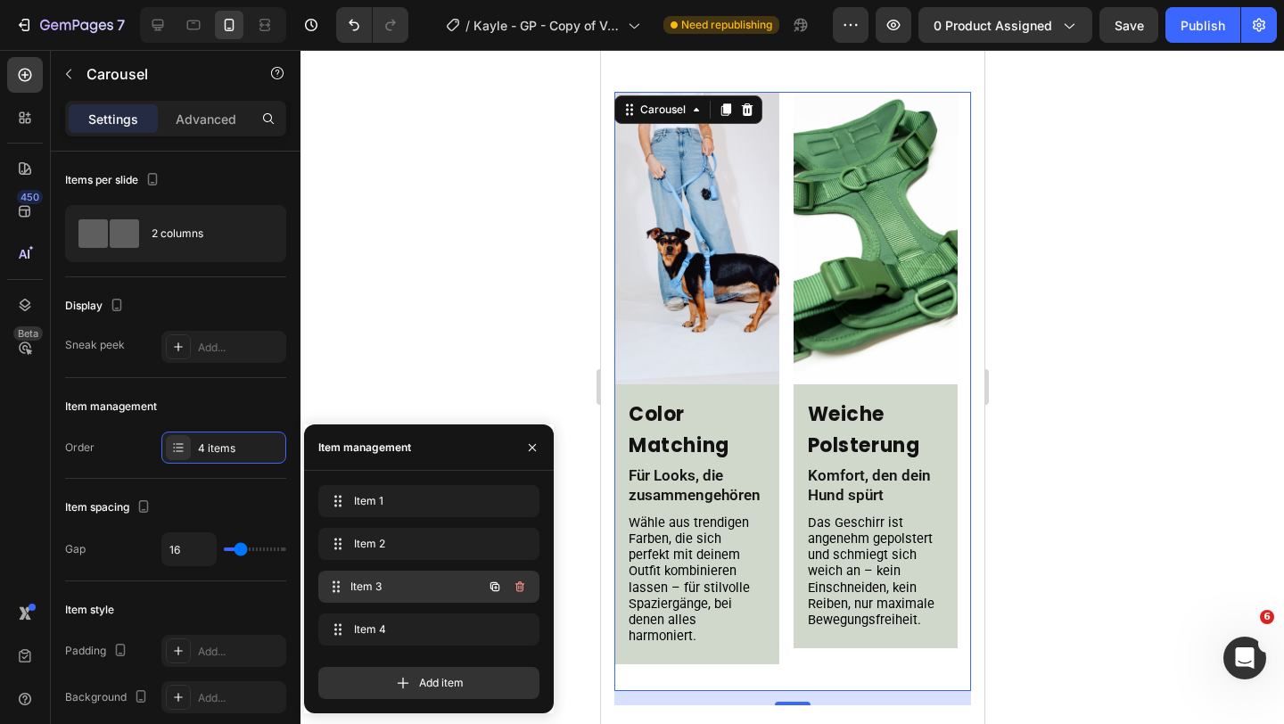
click at [406, 590] on span "Item 3" at bounding box center [416, 587] width 132 height 16
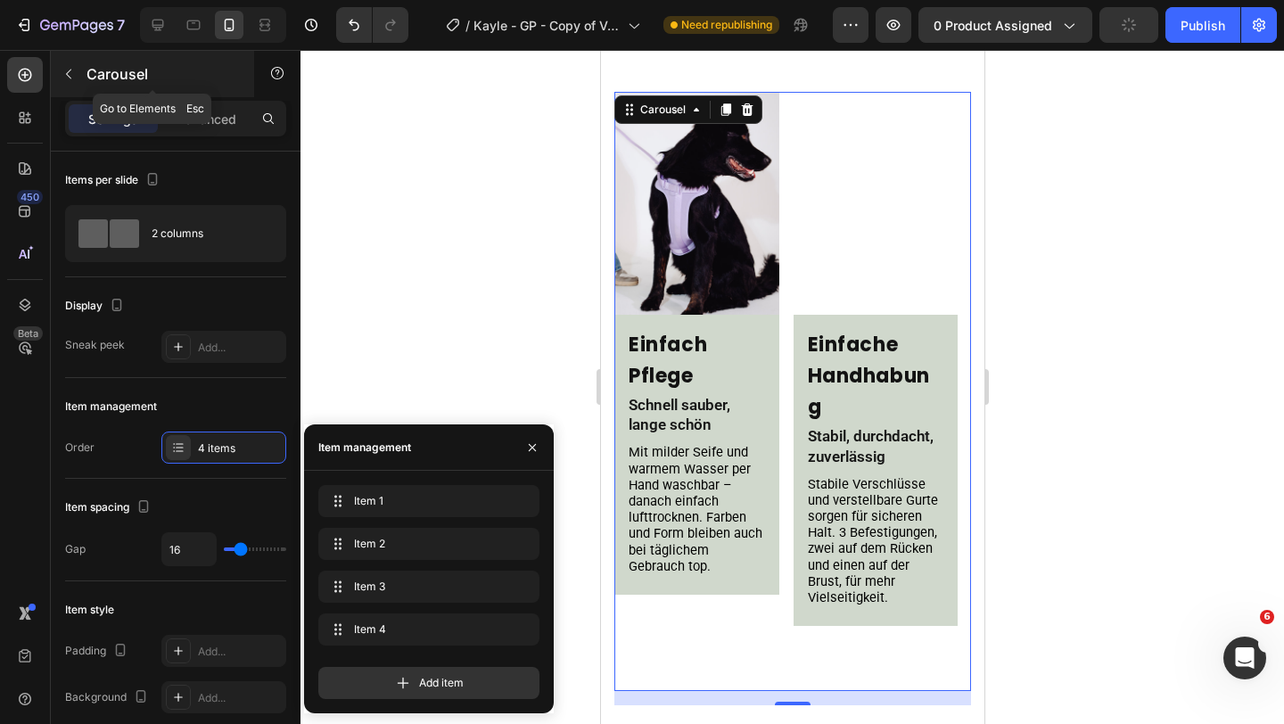
click at [76, 88] on div "Carousel" at bounding box center [152, 74] width 203 height 46
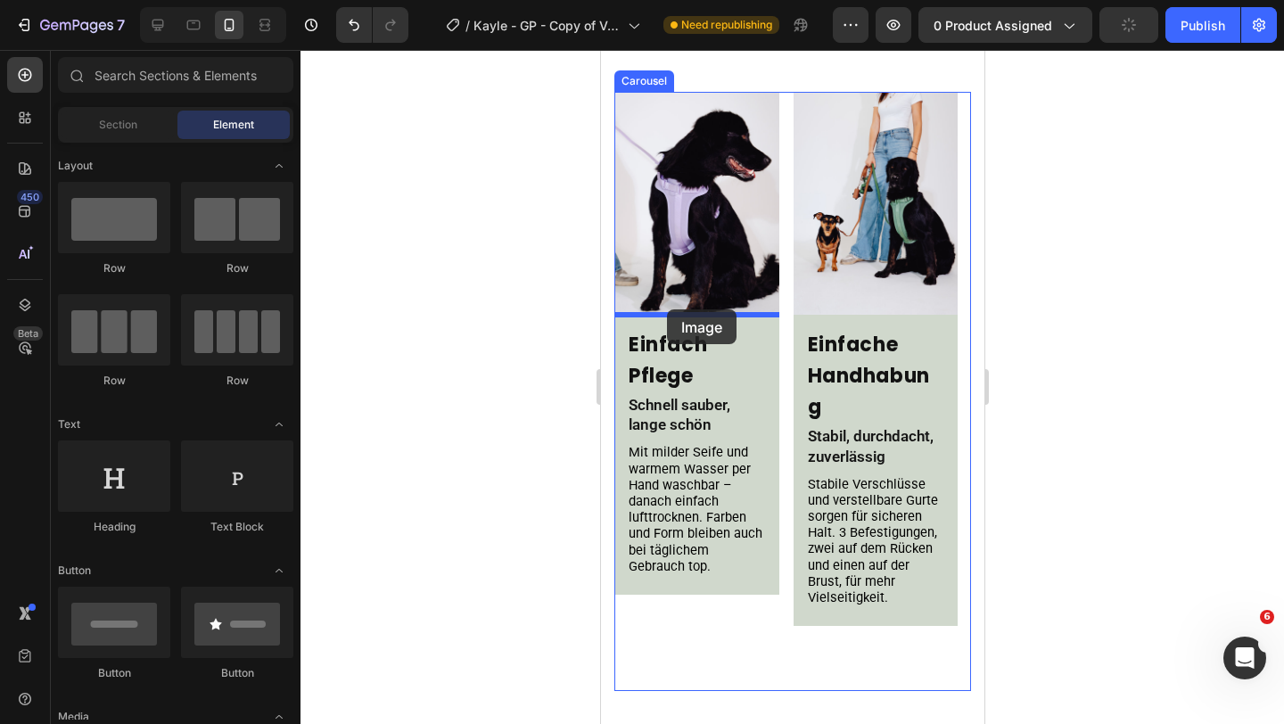
drag, startPoint x: 743, startPoint y: 603, endPoint x: 666, endPoint y: 309, distance: 303.1
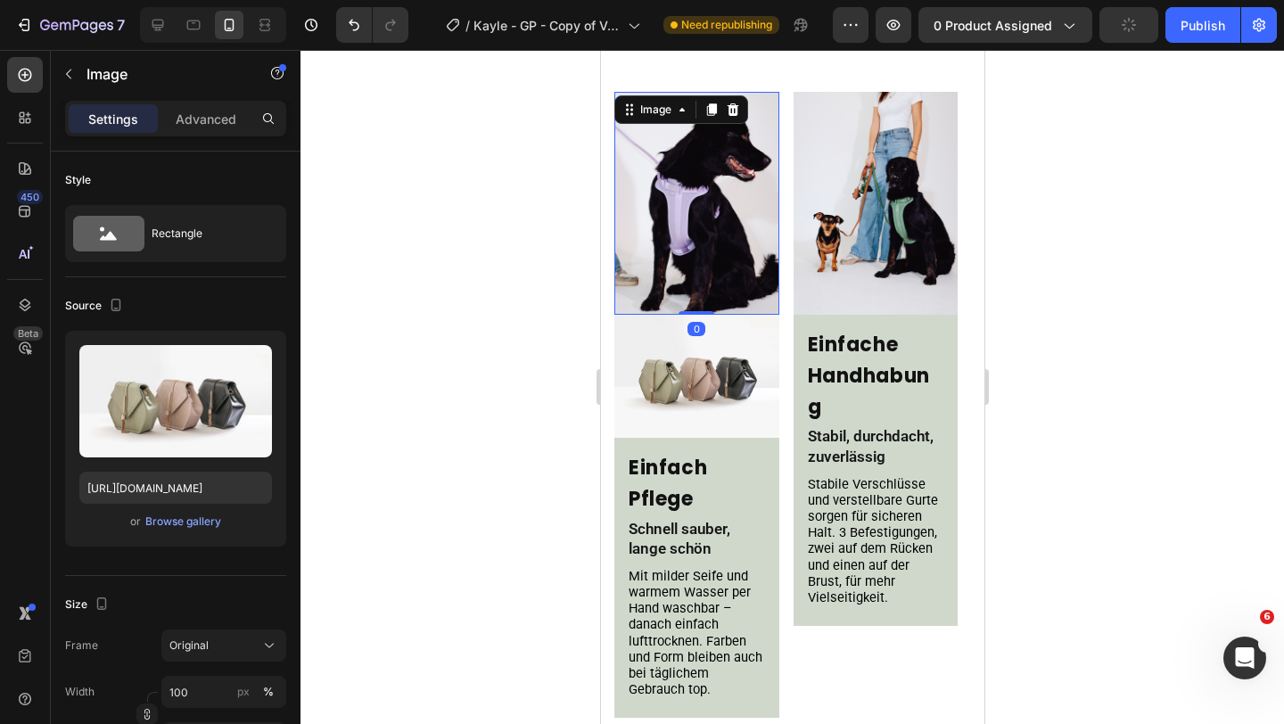
click at [673, 208] on img at bounding box center [695, 203] width 165 height 223
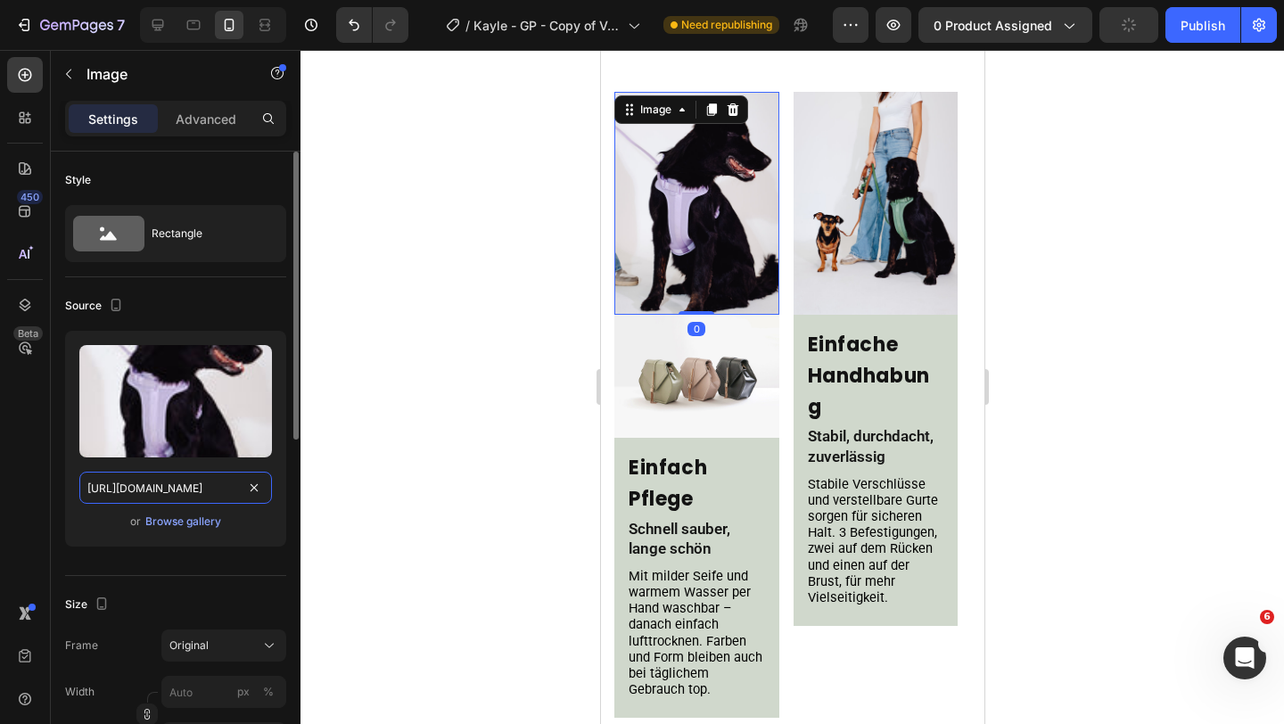
click at [149, 479] on input "https://cdn.shopify.com/s/files/1/0548/7978/0952/files/gempages_458127380590887…" at bounding box center [175, 488] width 193 height 32
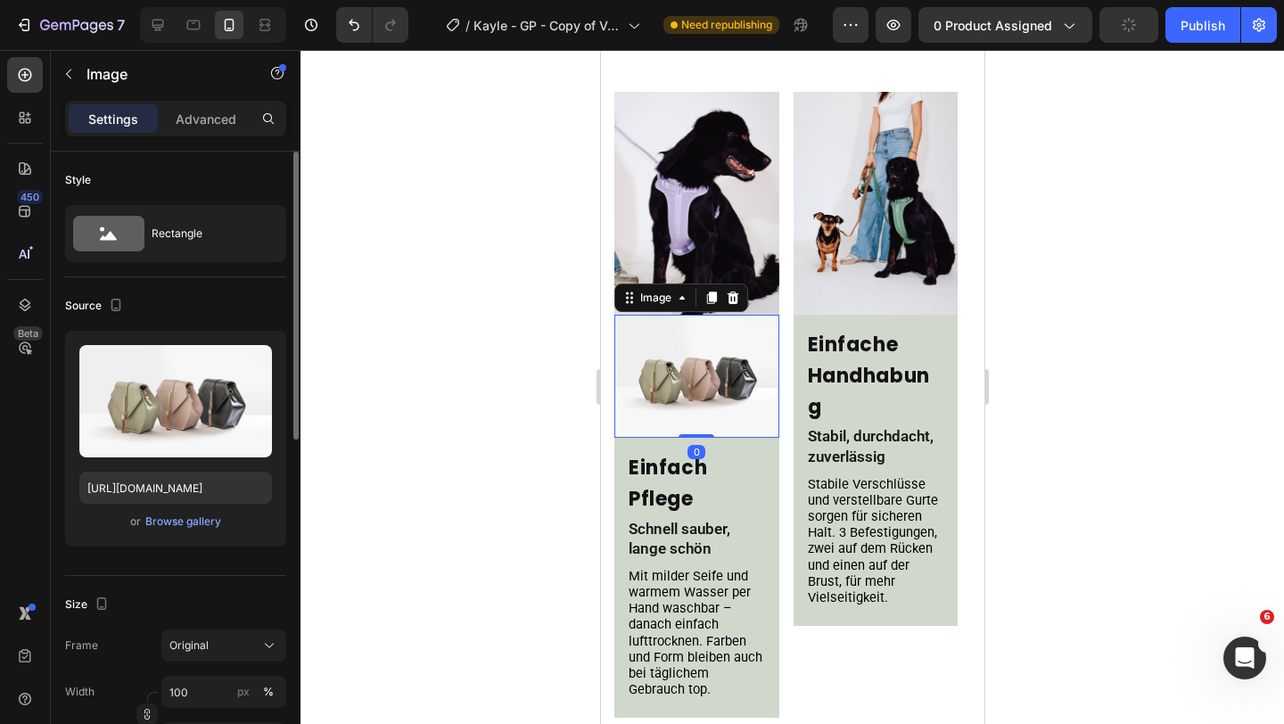
drag, startPoint x: 696, startPoint y: 380, endPoint x: 957, endPoint y: 529, distance: 299.9
click at [696, 380] on img at bounding box center [695, 376] width 165 height 123
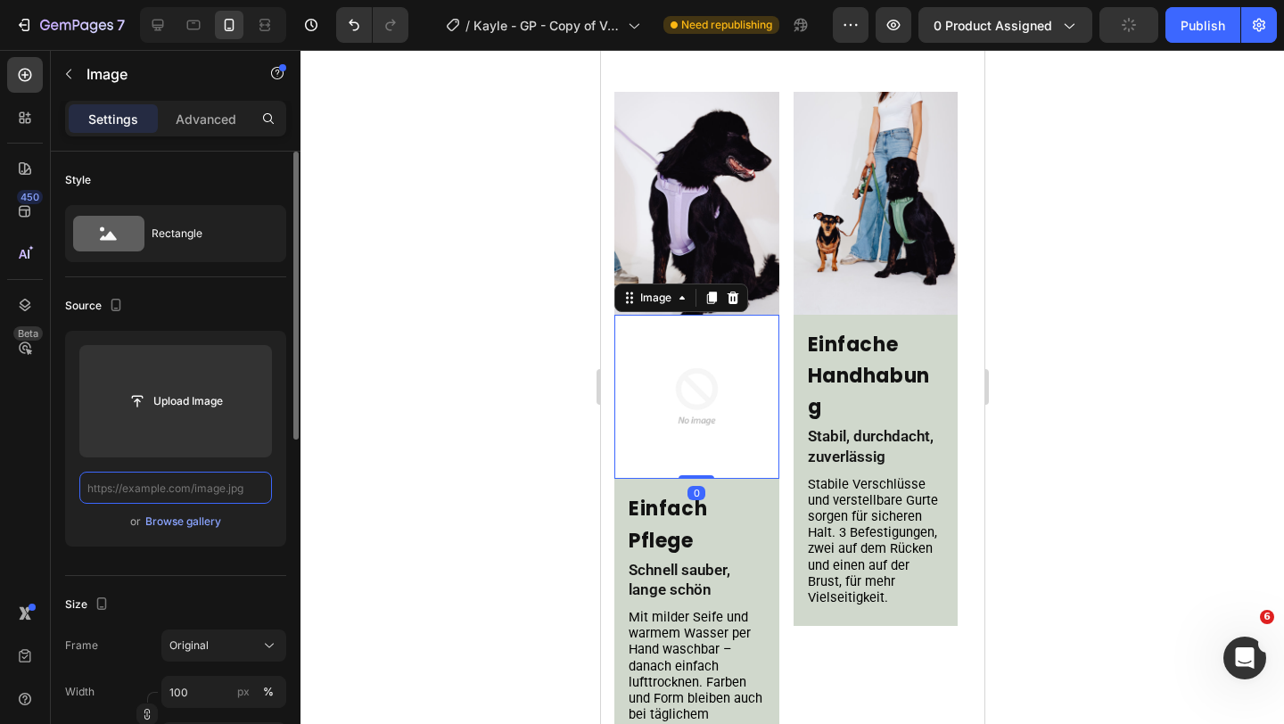
scroll to position [0, 0]
click at [200, 489] on input "text" at bounding box center [175, 488] width 193 height 32
paste input "https://cdn.shopify.com/s/files/1/0548/7978/0952/files/gempages_458127380590887…"
type input "https://cdn.shopify.com/s/files/1/0548/7978/0952/files/gempages_458127380590887…"
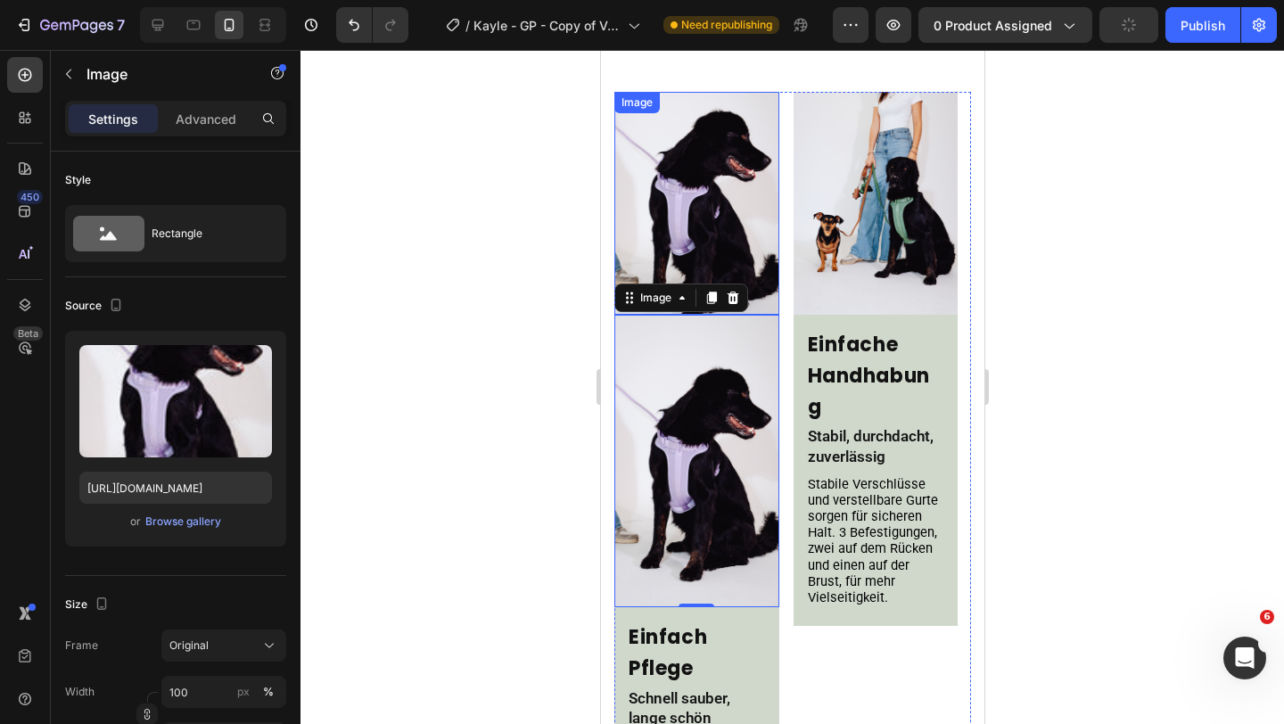
click at [694, 186] on img at bounding box center [695, 203] width 165 height 223
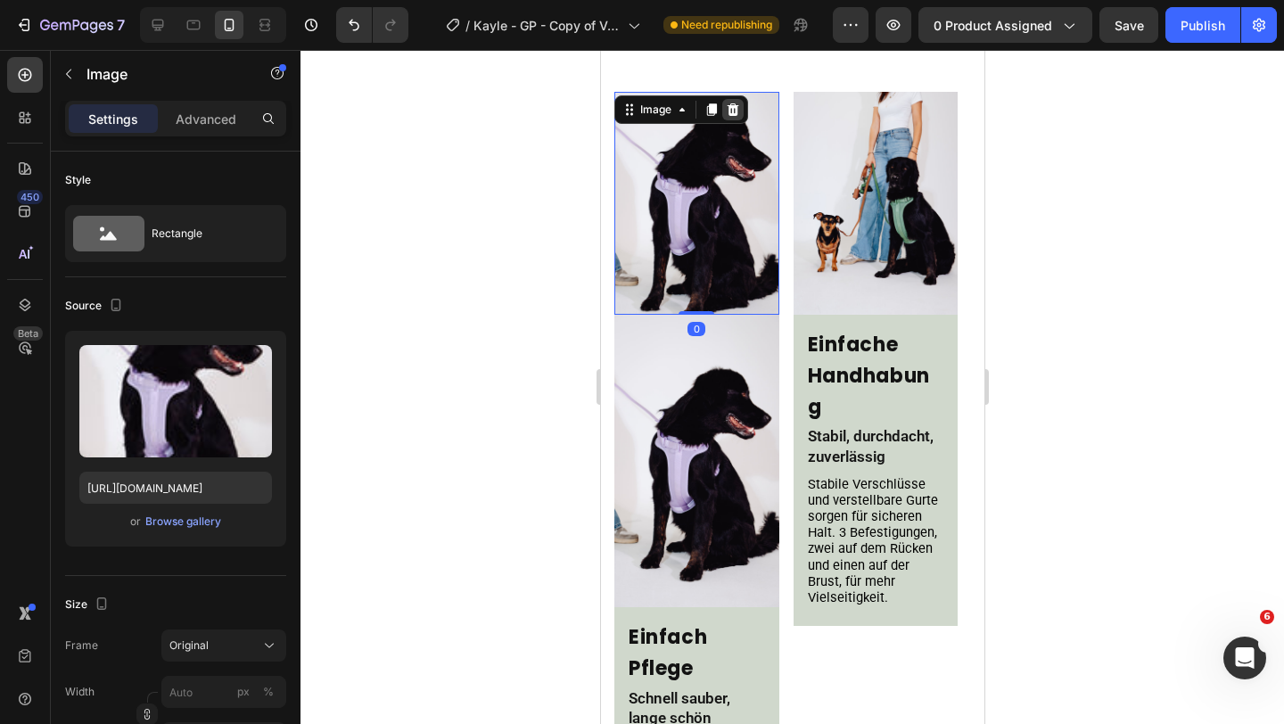
click at [734, 108] on icon at bounding box center [732, 110] width 14 height 14
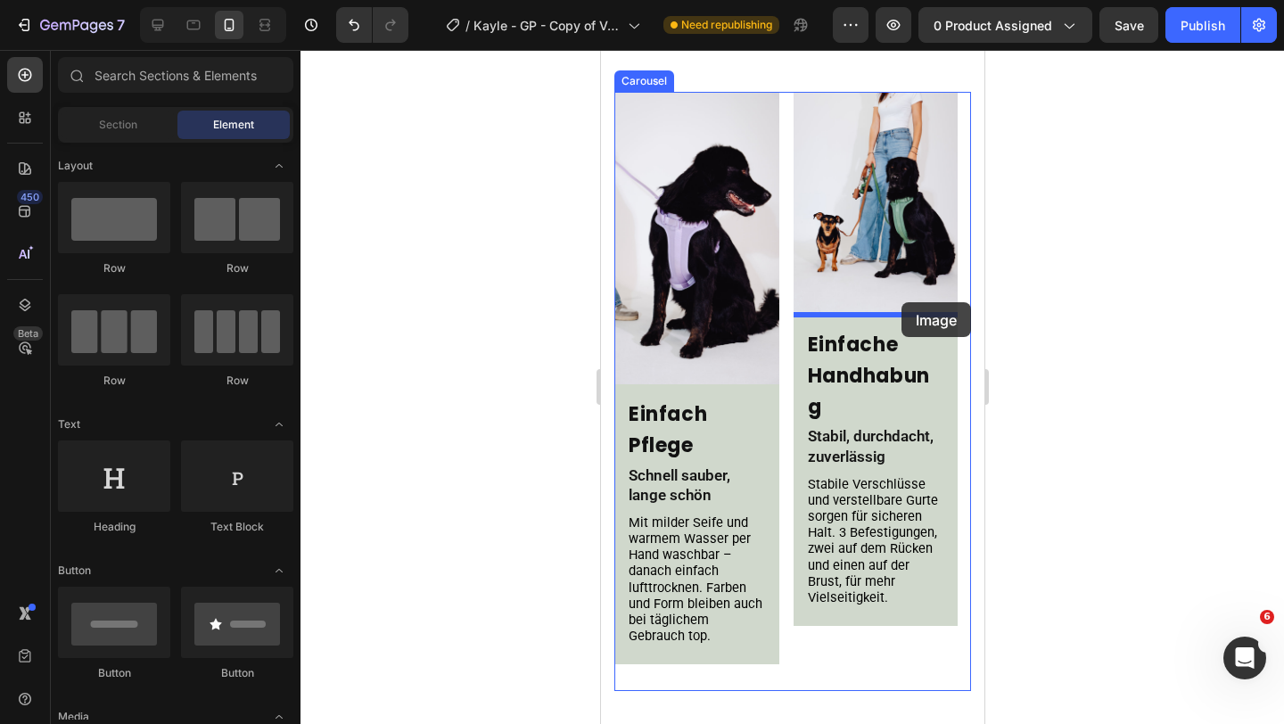
drag, startPoint x: 763, startPoint y: 590, endPoint x: 899, endPoint y: 301, distance: 319.4
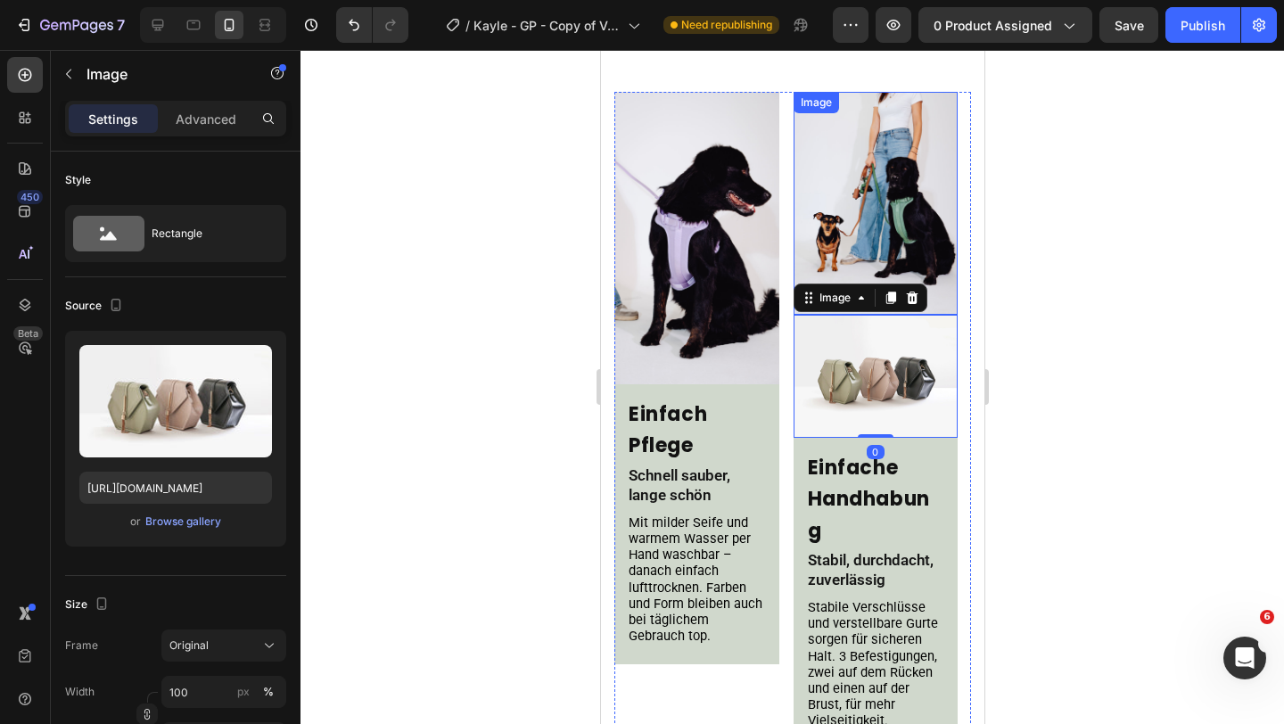
click at [871, 201] on img at bounding box center [875, 203] width 165 height 223
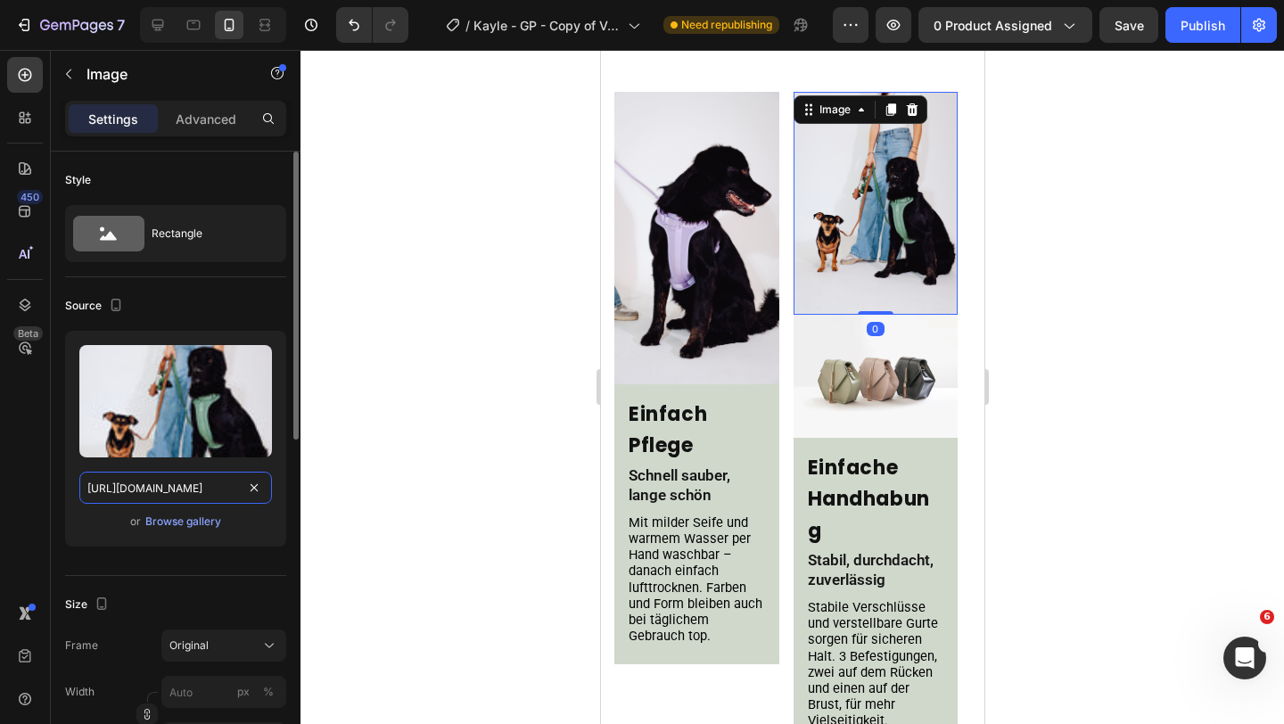
click at [206, 494] on input "https://cdn.shopify.com/s/files/1/0548/7978/0952/files/gempages_458127380590887…" at bounding box center [175, 488] width 193 height 32
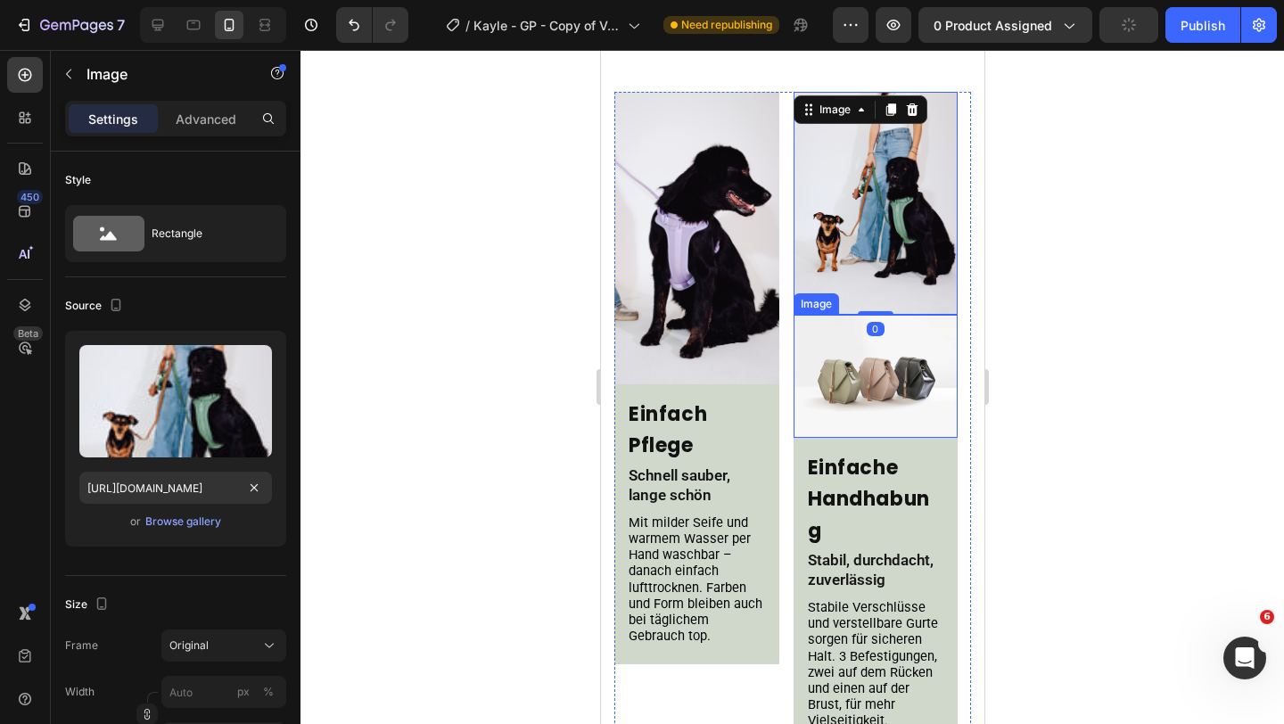
click at [859, 379] on img at bounding box center [875, 376] width 165 height 123
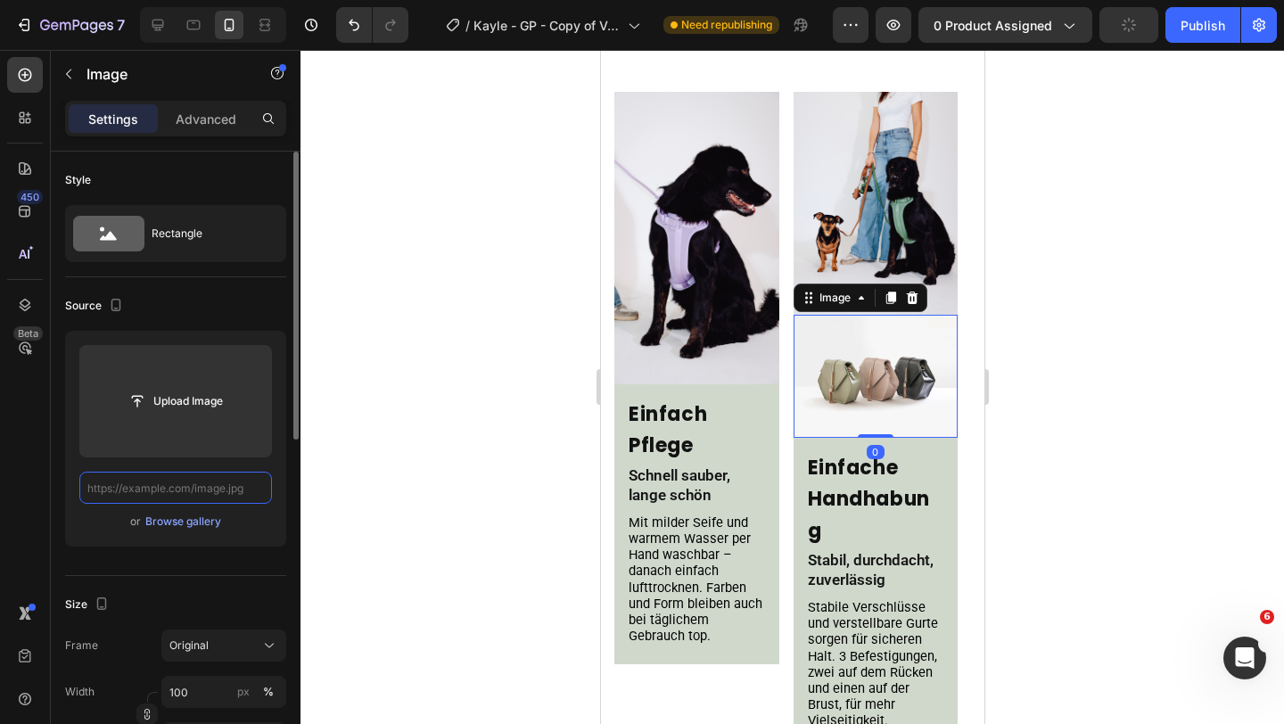
scroll to position [0, 0]
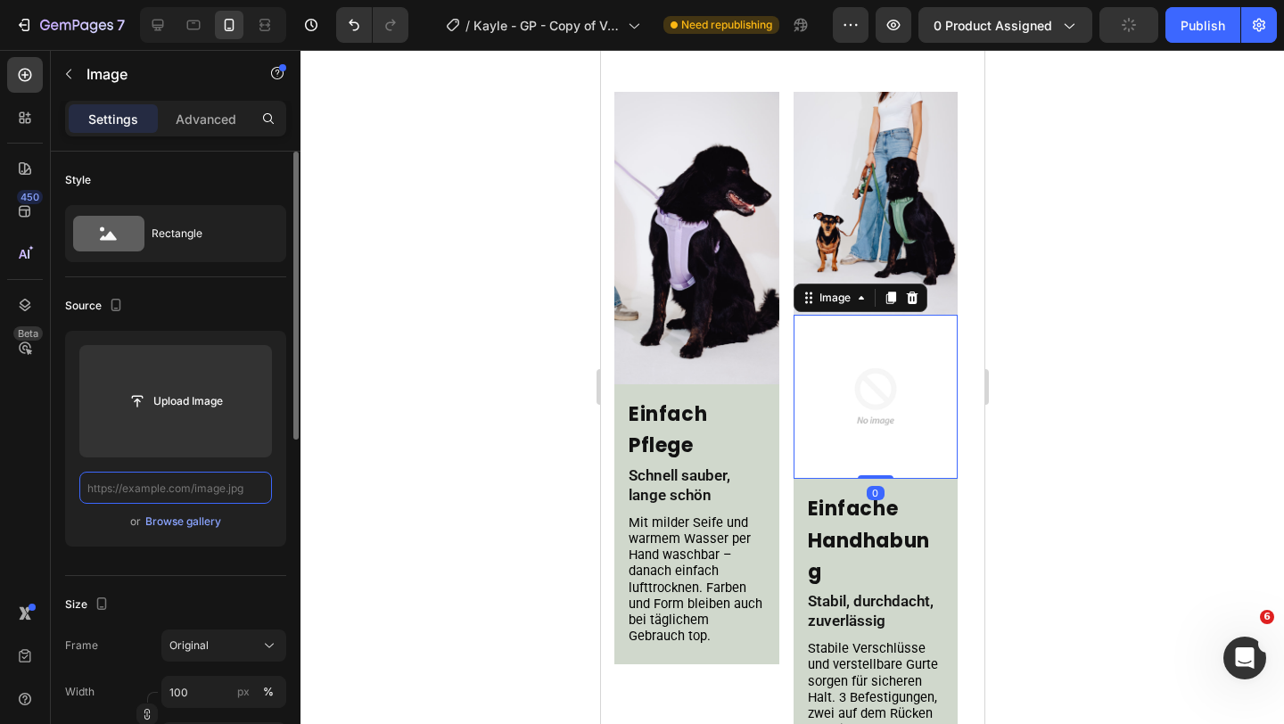
click at [170, 490] on input "text" at bounding box center [175, 488] width 193 height 32
paste input "https://cdn.shopify.com/s/files/1/0548/7978/0952/files/gempages_458127380590887…"
type input "https://cdn.shopify.com/s/files/1/0548/7978/0952/files/gempages_458127380590887…"
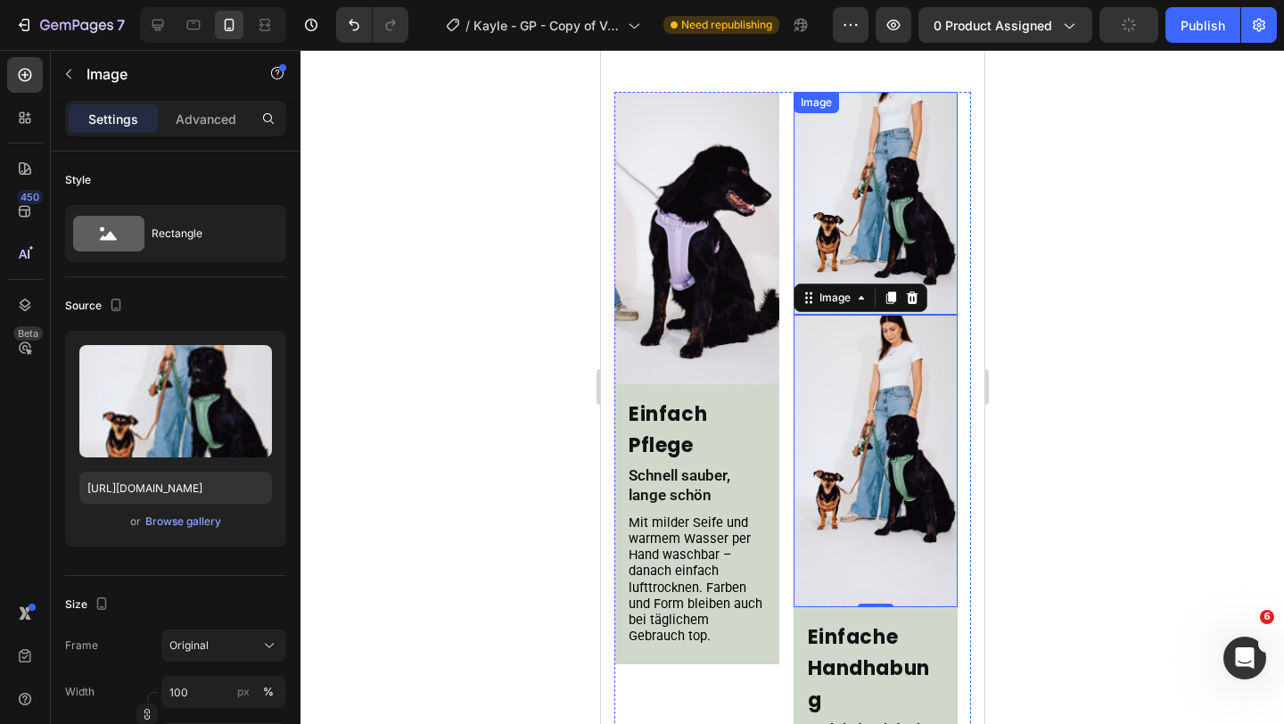
click at [902, 238] on img at bounding box center [875, 203] width 165 height 223
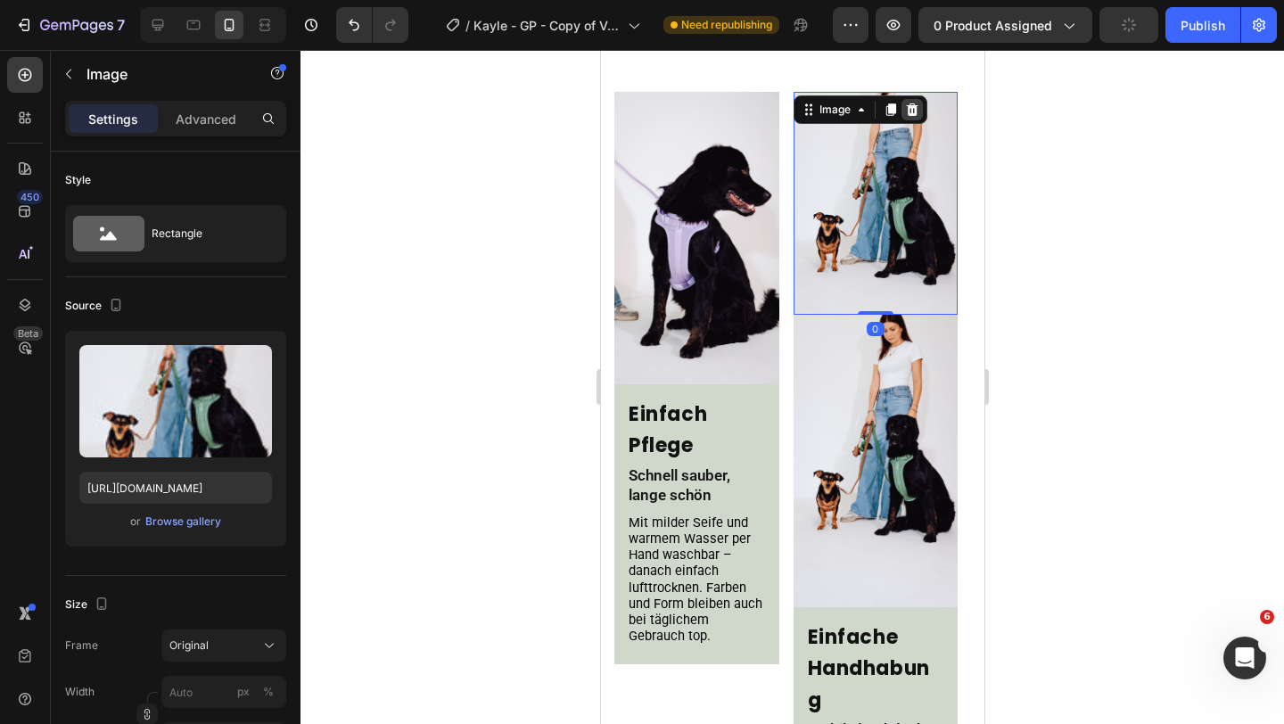
click at [913, 109] on icon at bounding box center [911, 109] width 12 height 12
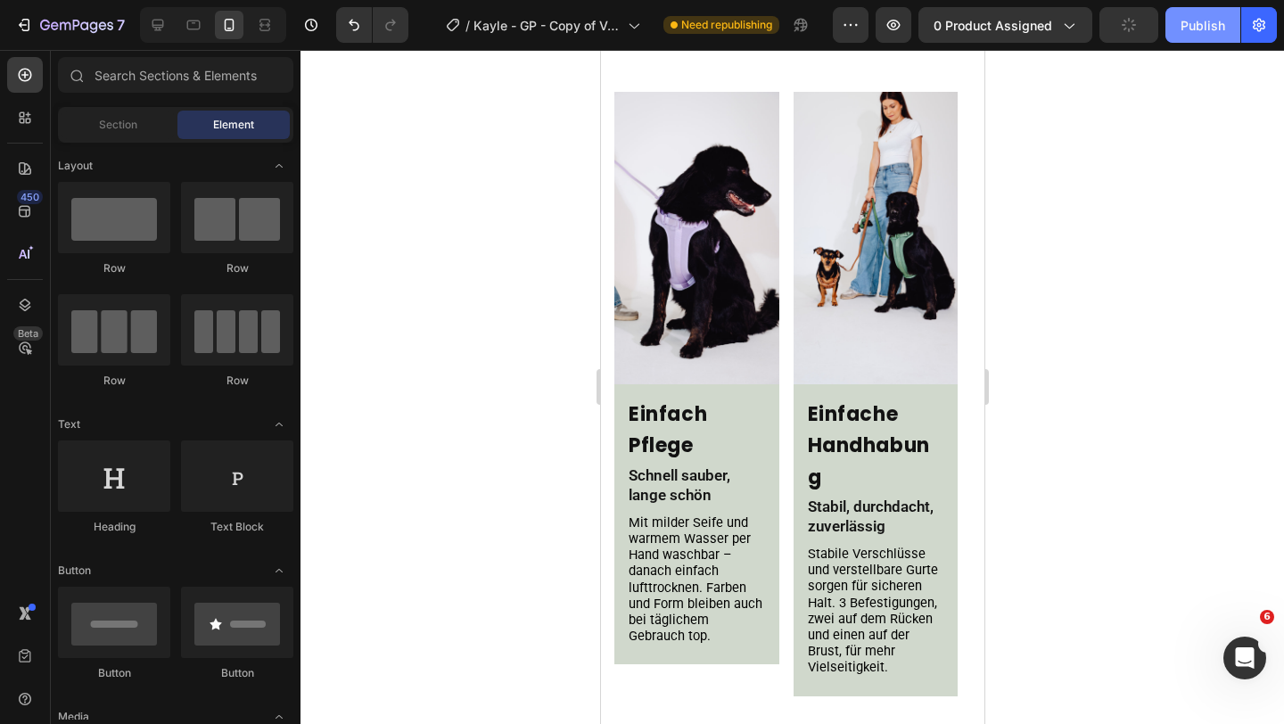
click at [1198, 29] on div "Publish" at bounding box center [1202, 25] width 45 height 19
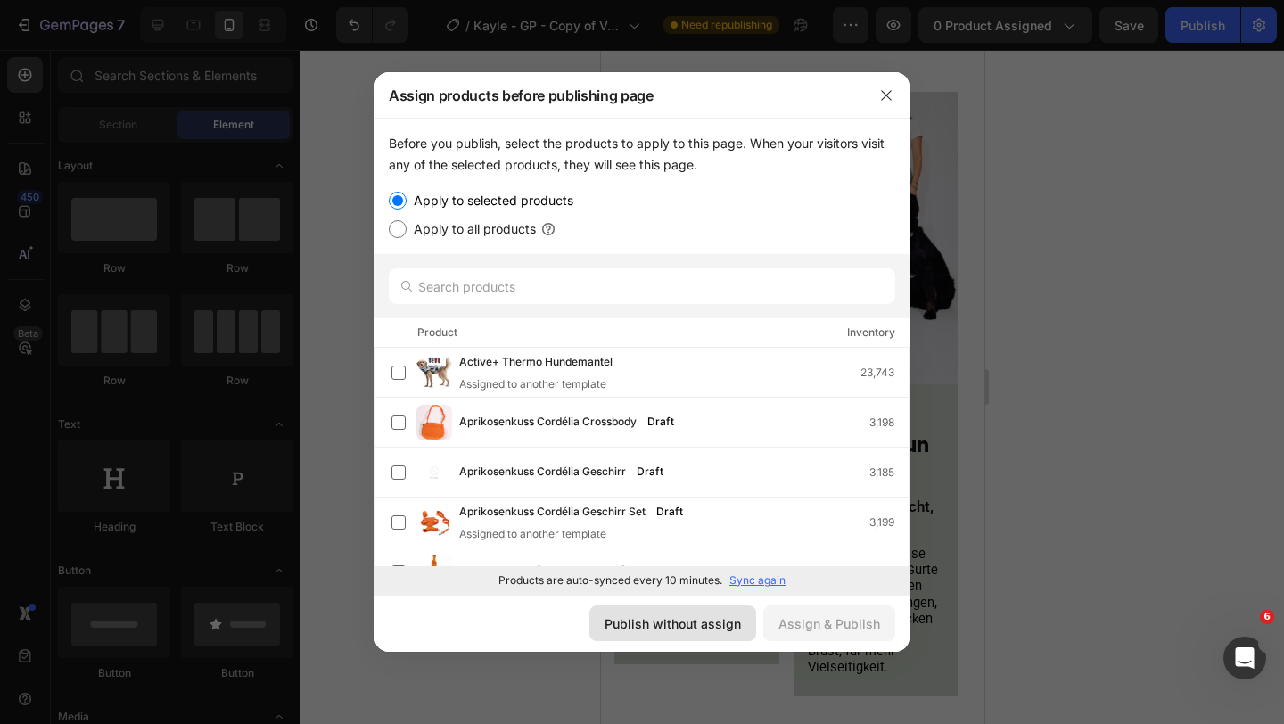
click at [705, 629] on div "Publish without assign" at bounding box center [672, 623] width 136 height 19
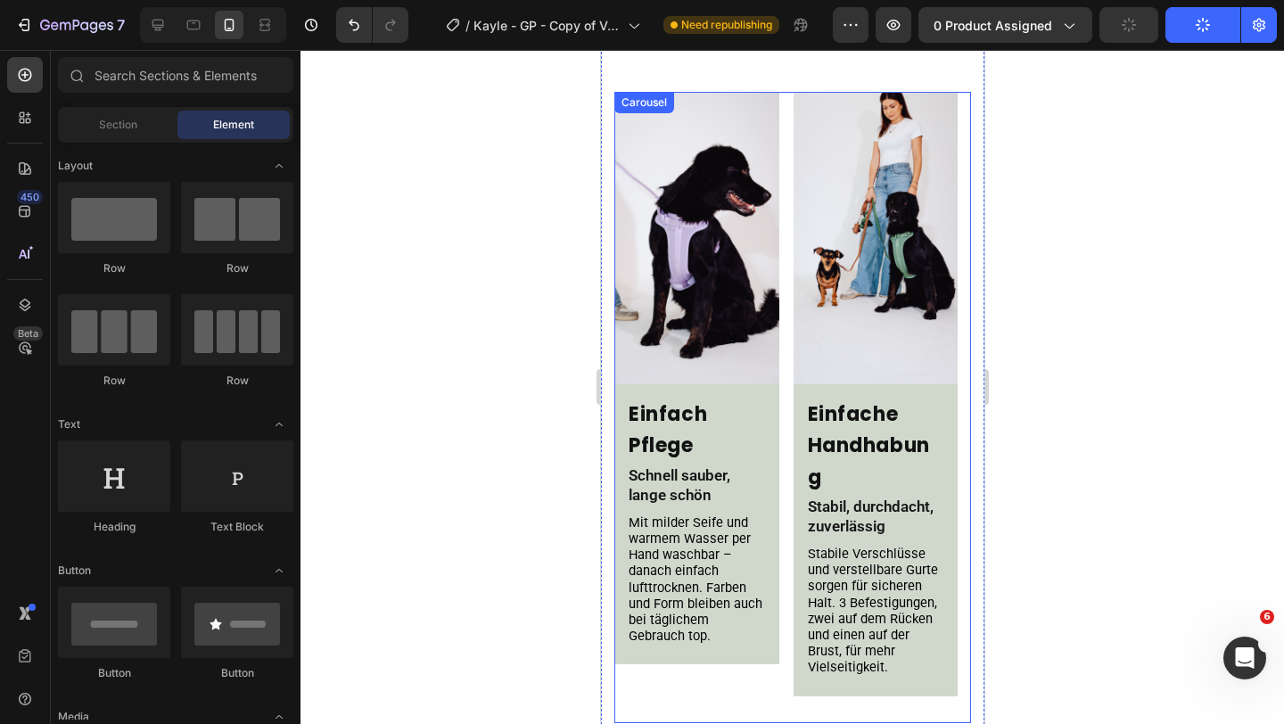
click at [784, 281] on div "Image Color Matching Heading Für Looks, die zusammengehören Text Block Wähle au…" at bounding box center [791, 407] width 357 height 631
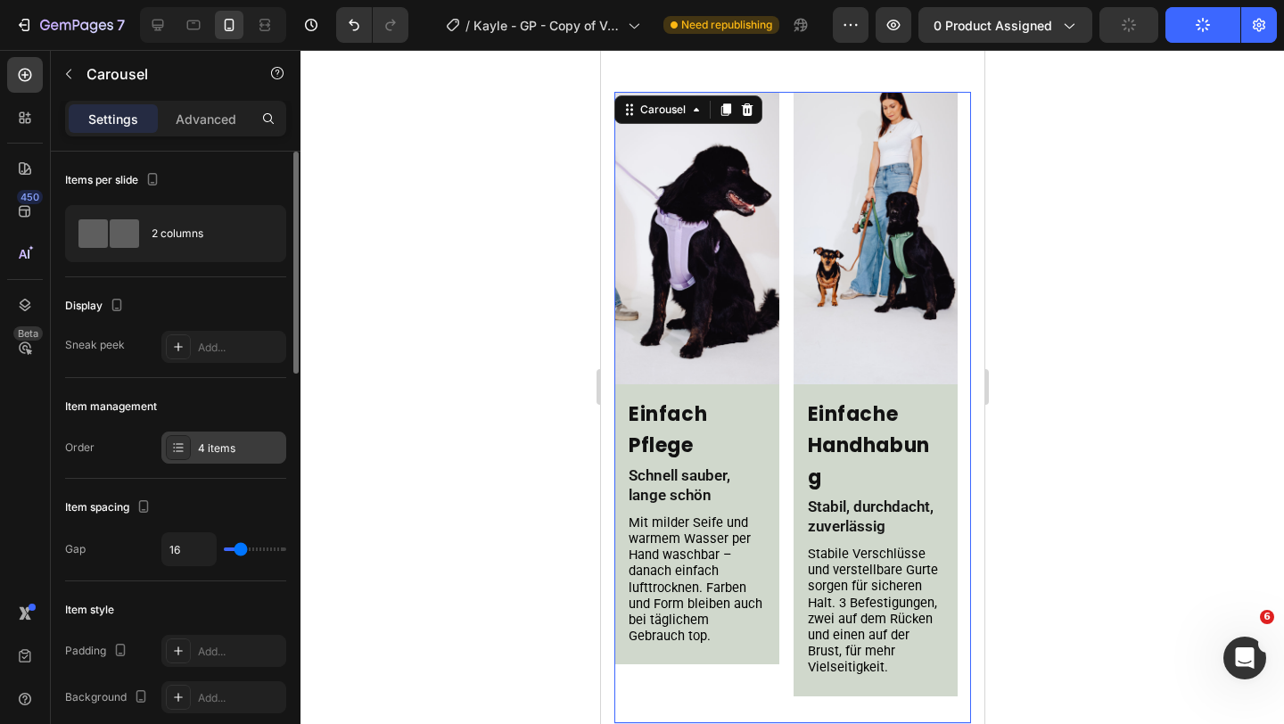
click at [202, 451] on div "4 items" at bounding box center [240, 448] width 84 height 16
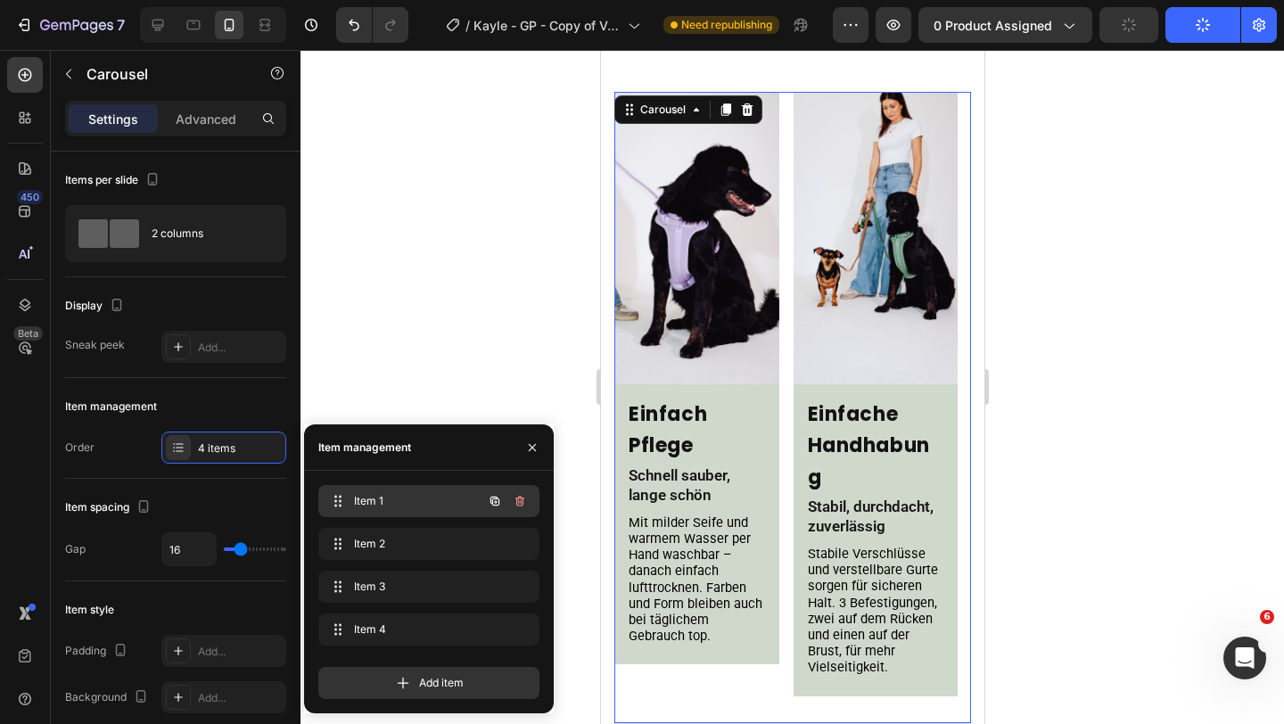
click at [379, 501] on span "Item 1" at bounding box center [404, 501] width 101 height 16
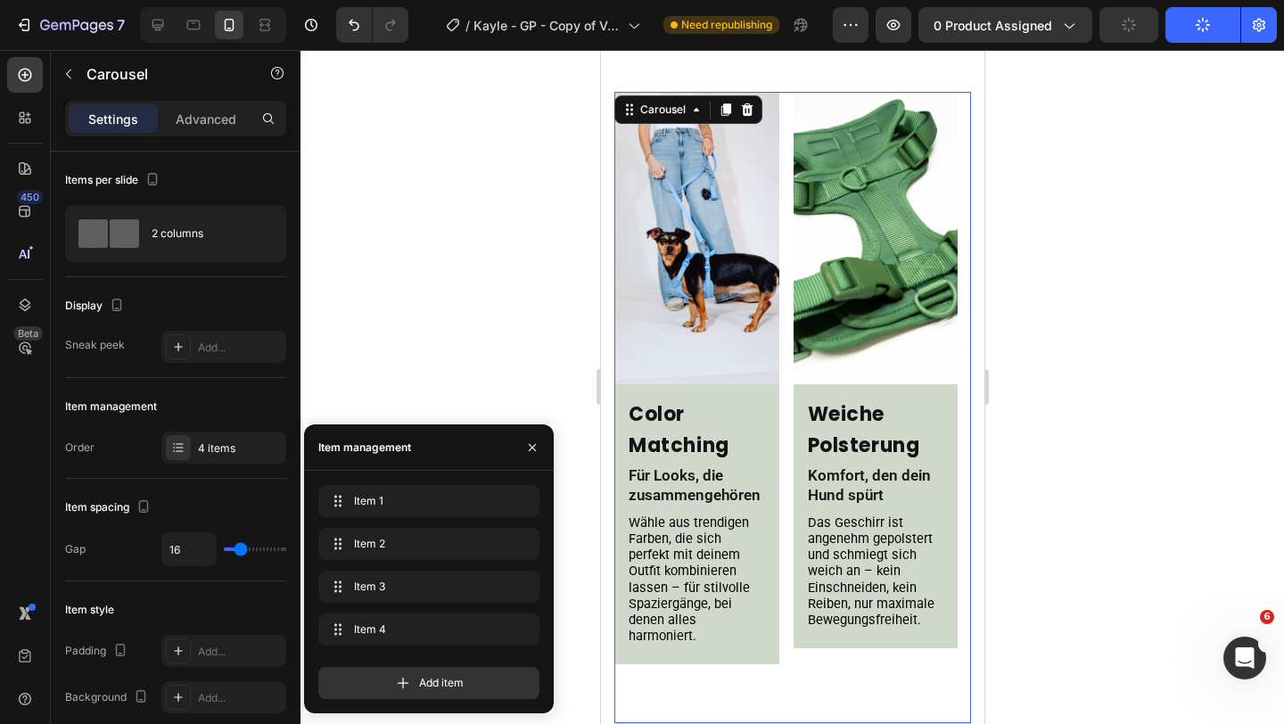
click at [1034, 241] on div at bounding box center [791, 387] width 983 height 674
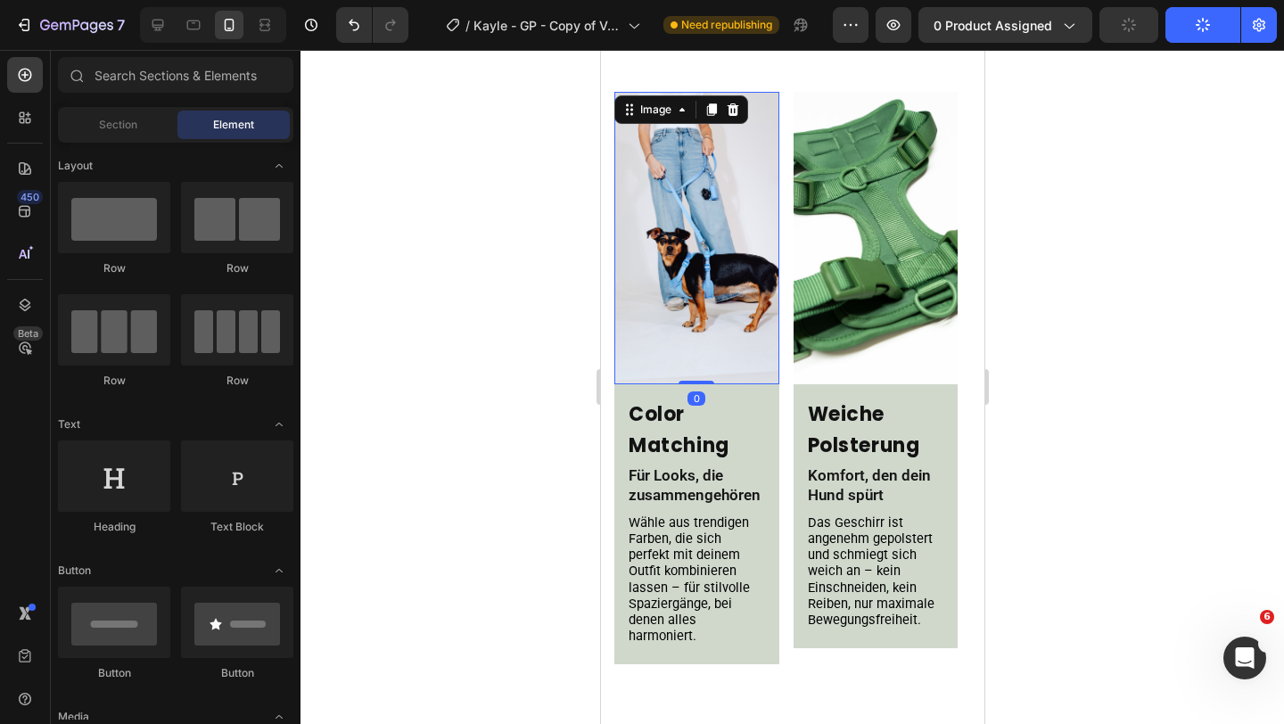
click at [701, 280] on img at bounding box center [695, 238] width 165 height 292
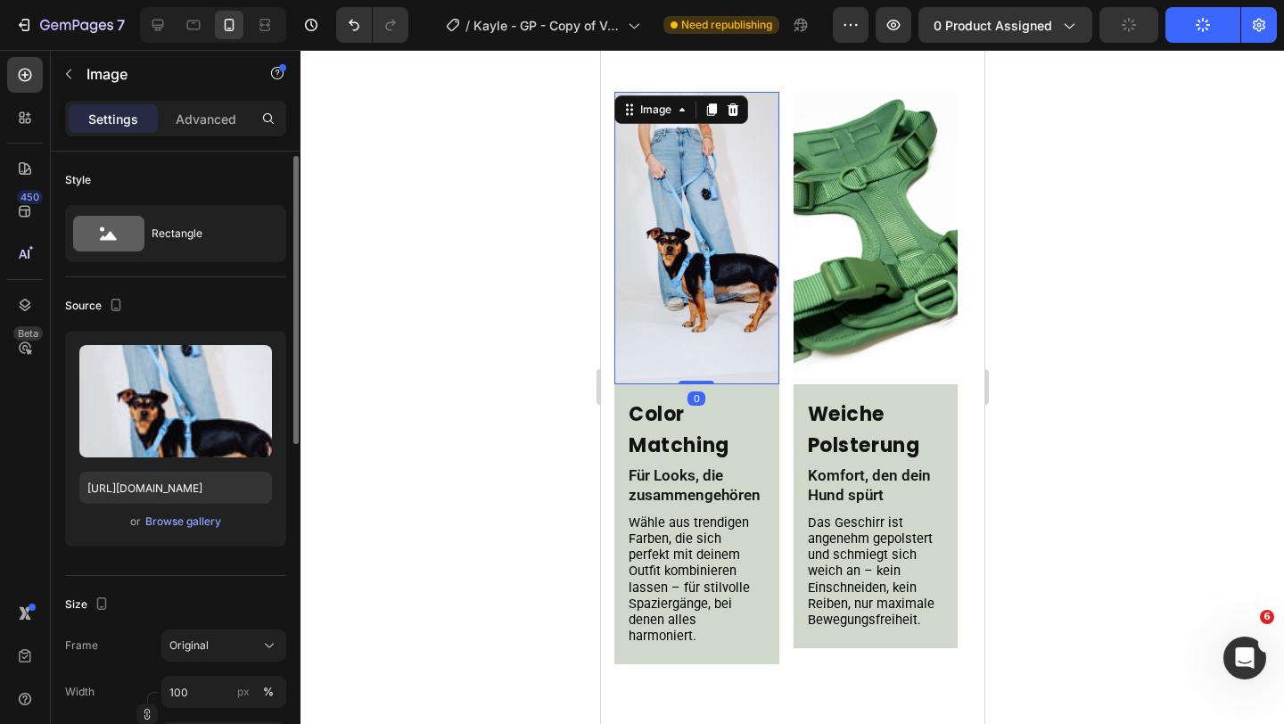
scroll to position [116, 0]
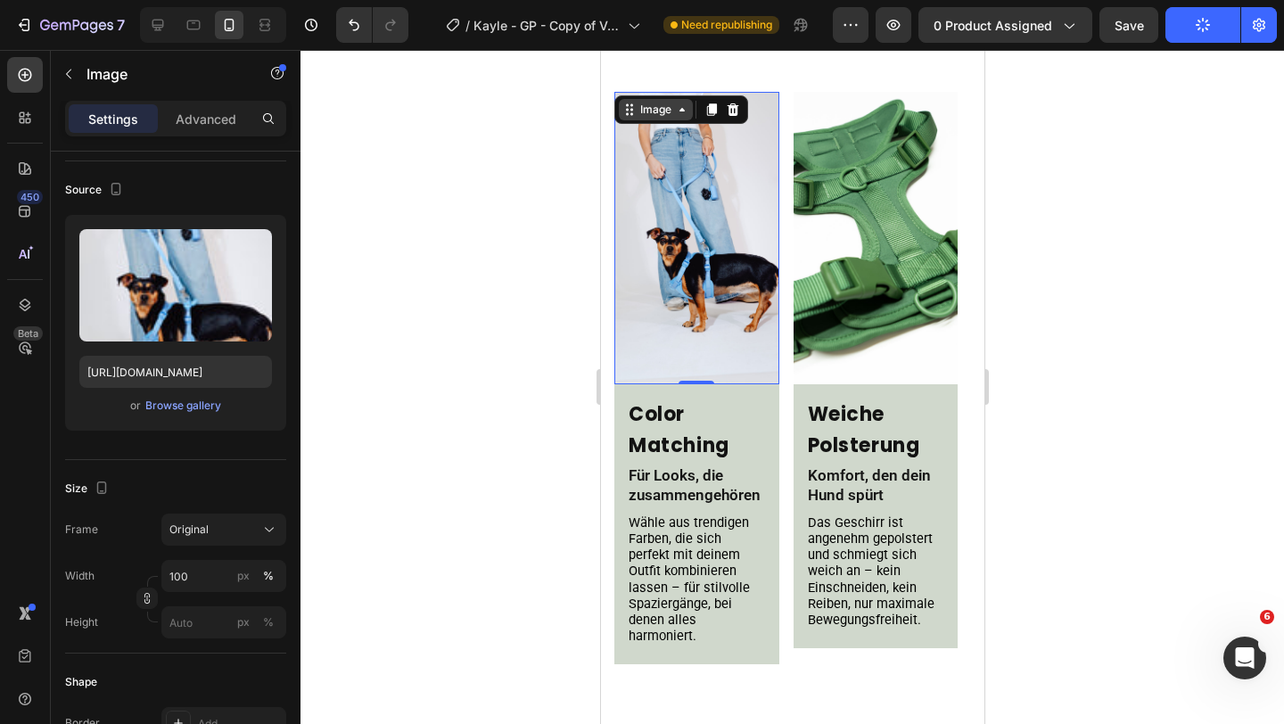
click at [664, 114] on div "Image" at bounding box center [655, 110] width 38 height 16
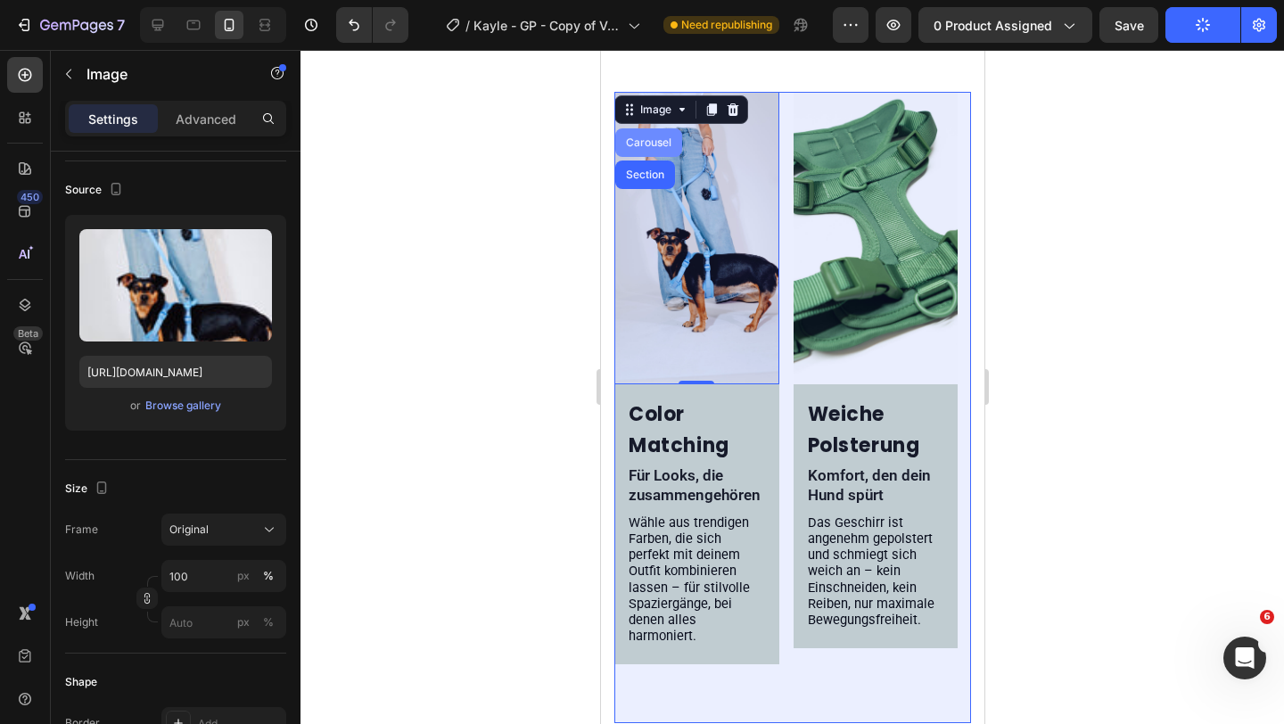
click at [649, 143] on div "Carousel" at bounding box center [647, 142] width 53 height 11
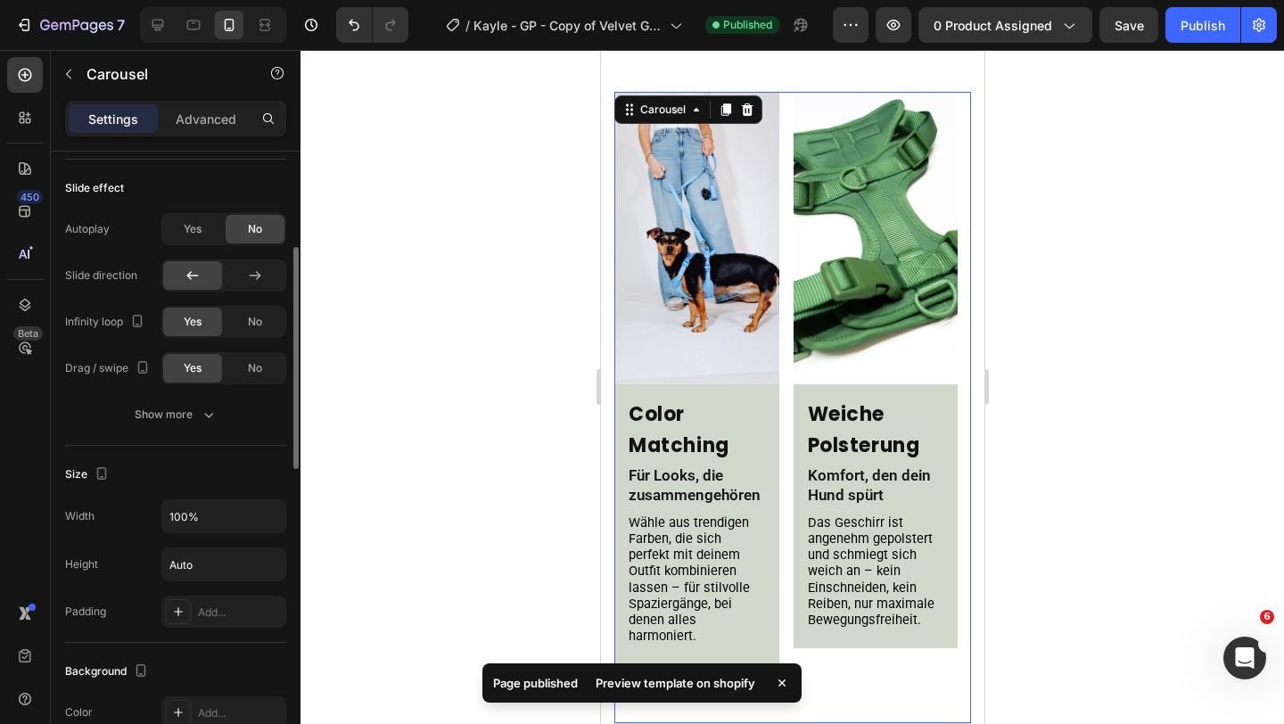
scroll to position [776, 0]
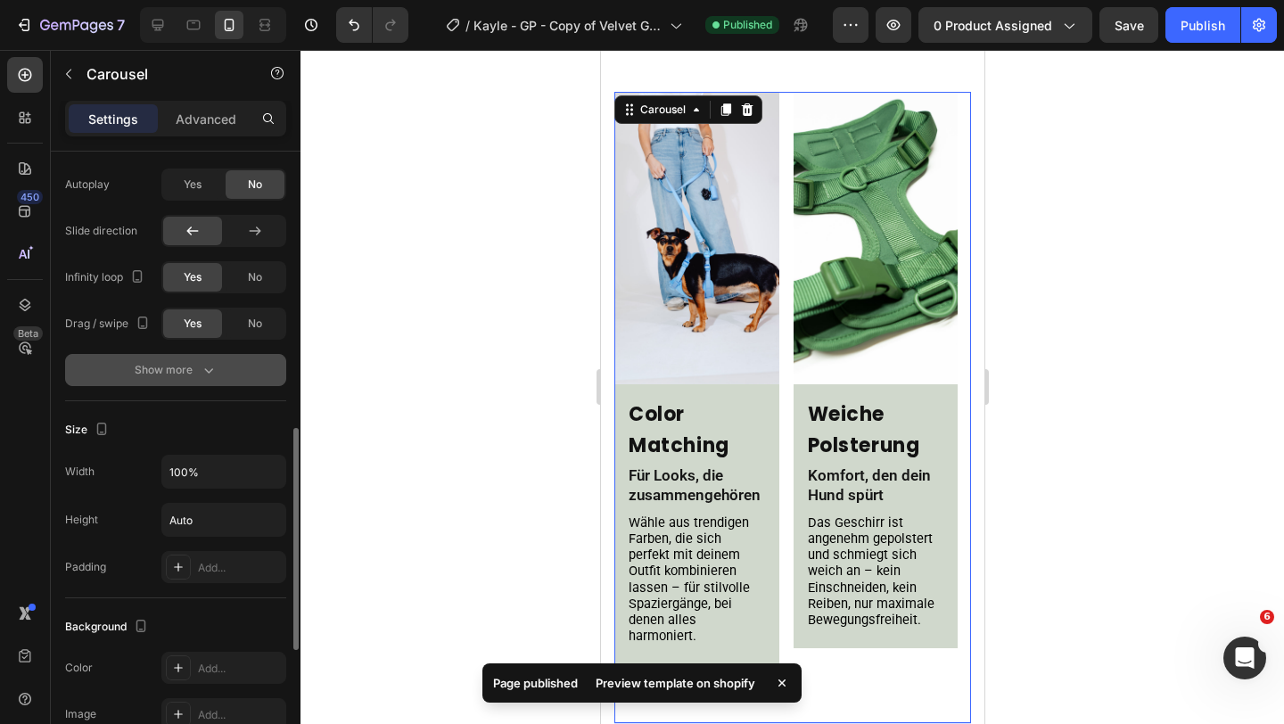
click at [193, 378] on div "Show more" at bounding box center [176, 370] width 83 height 18
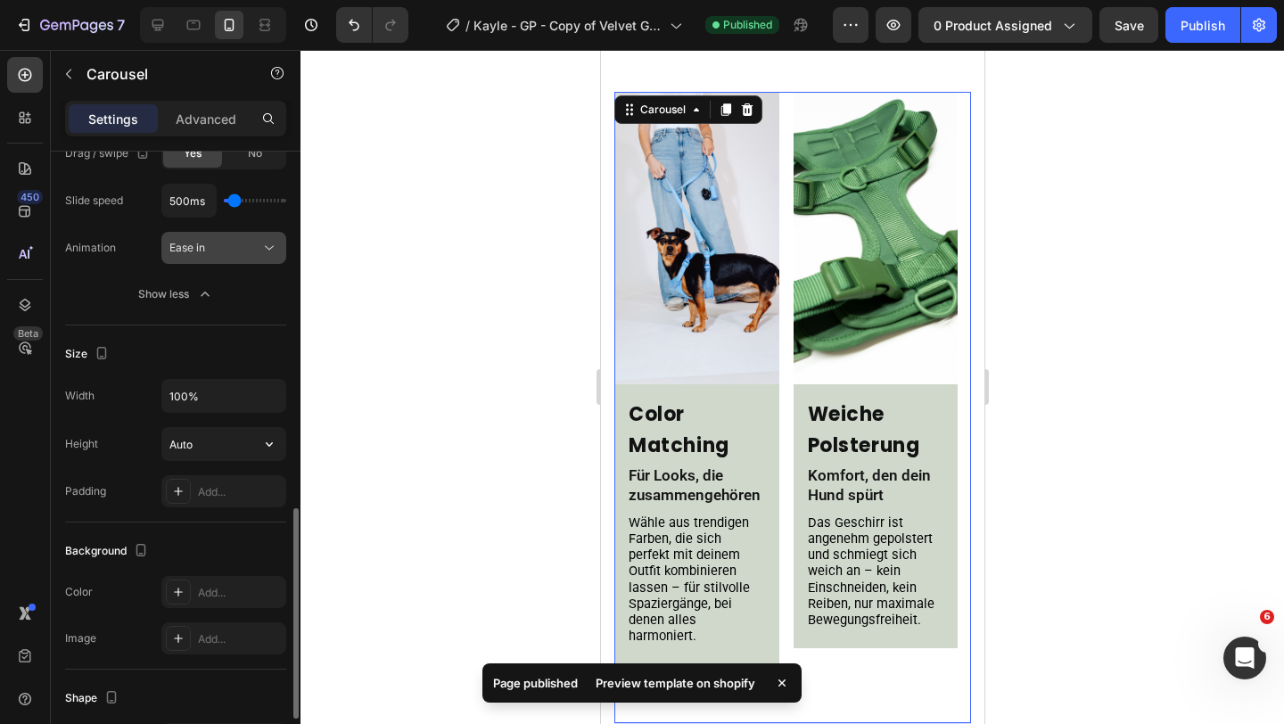
scroll to position [973, 0]
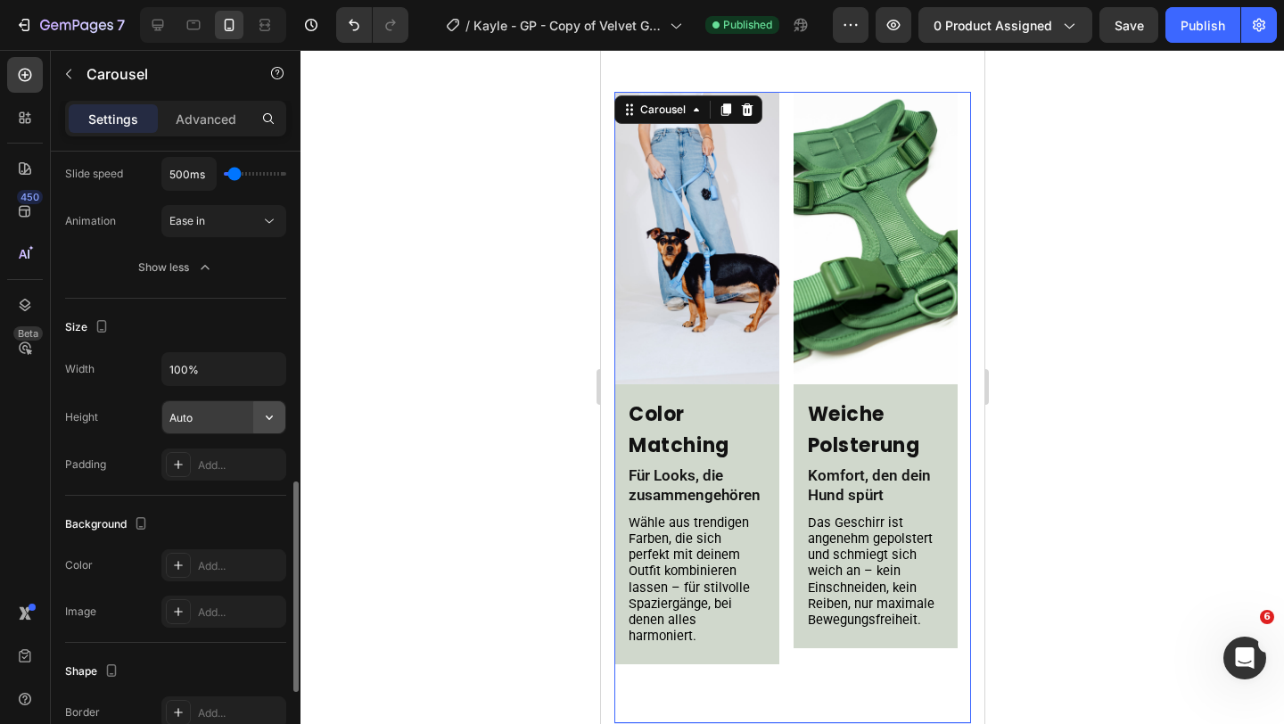
click at [270, 417] on icon "button" at bounding box center [269, 417] width 7 height 4
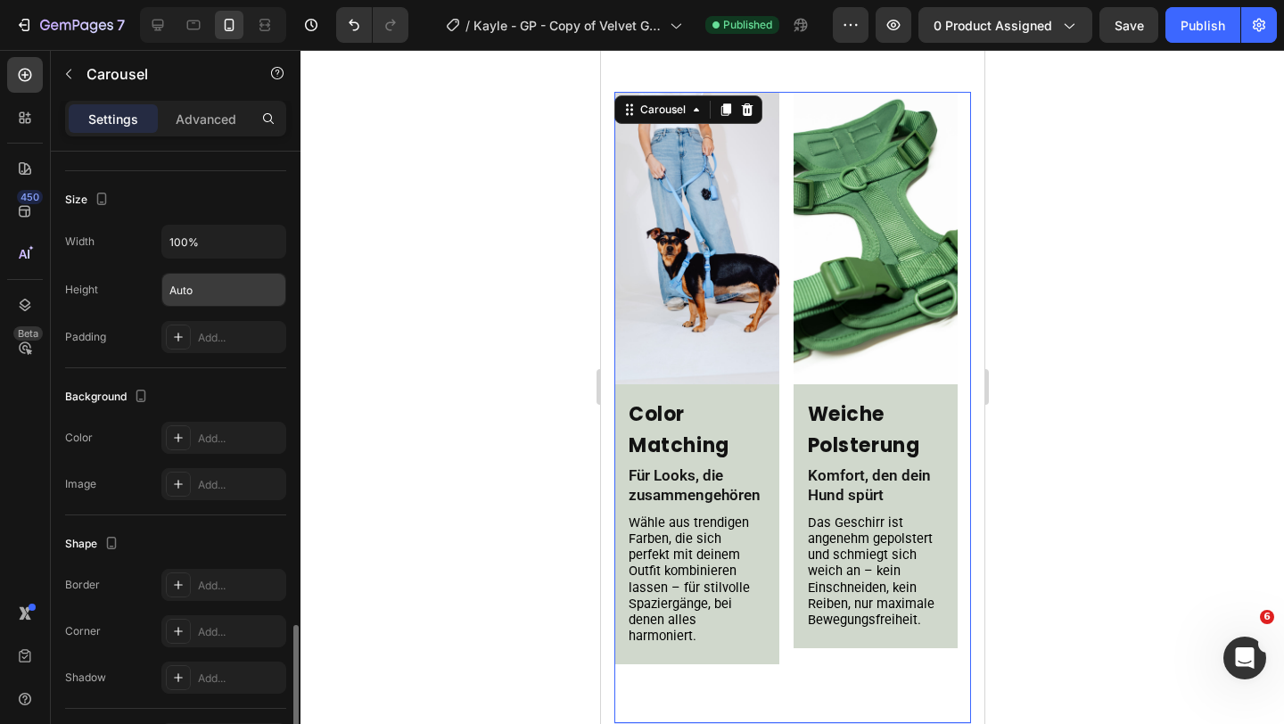
scroll to position [1217, 0]
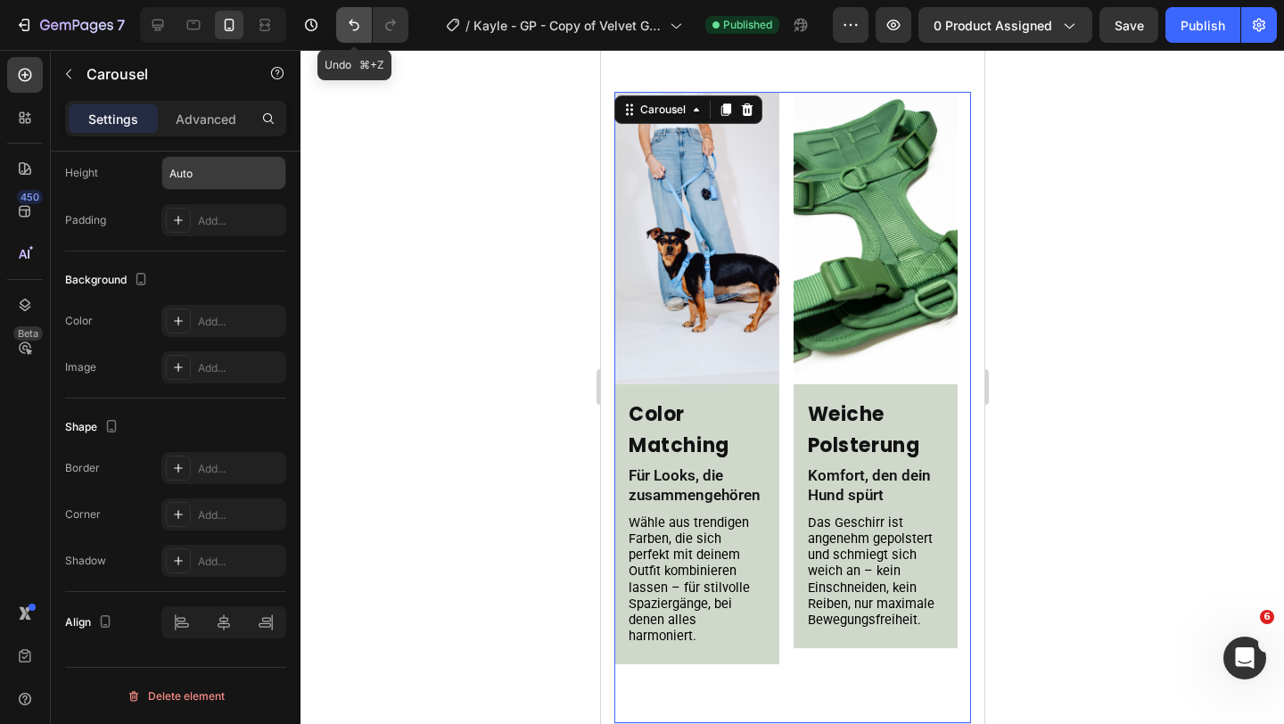
click at [355, 31] on icon "Undo/Redo" at bounding box center [354, 25] width 18 height 18
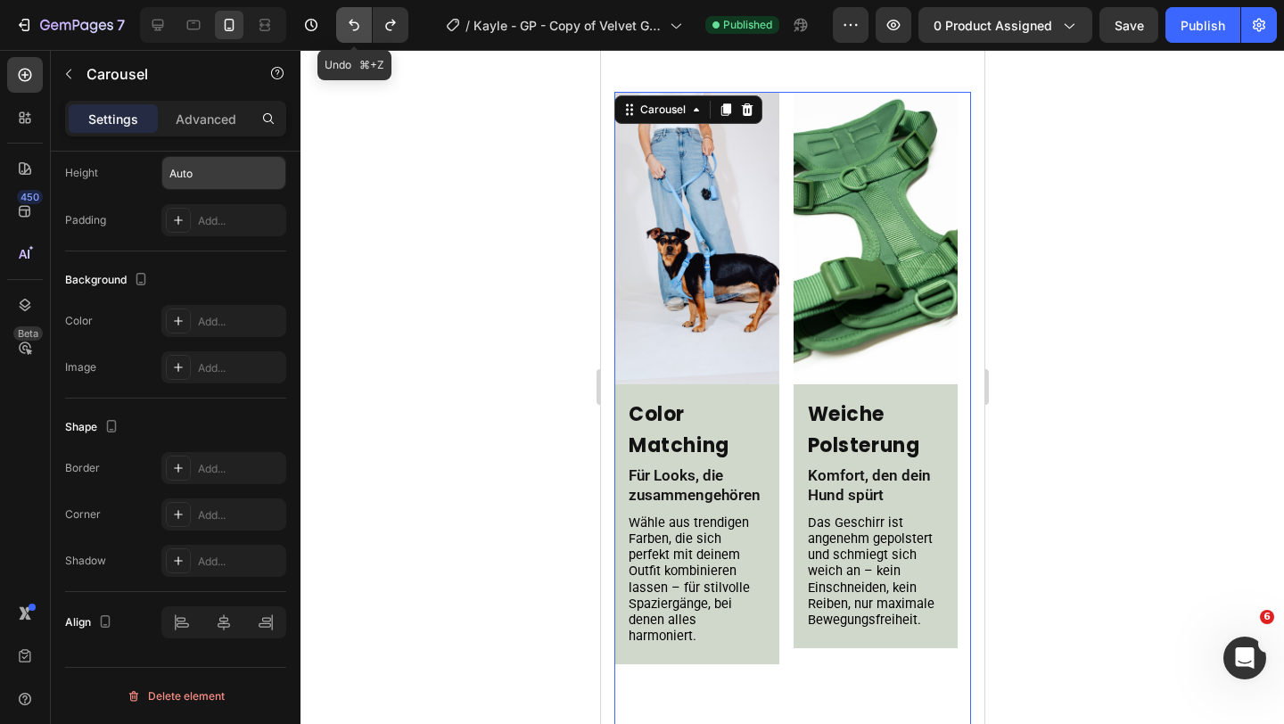
click at [355, 31] on icon "Undo/Redo" at bounding box center [354, 25] width 18 height 18
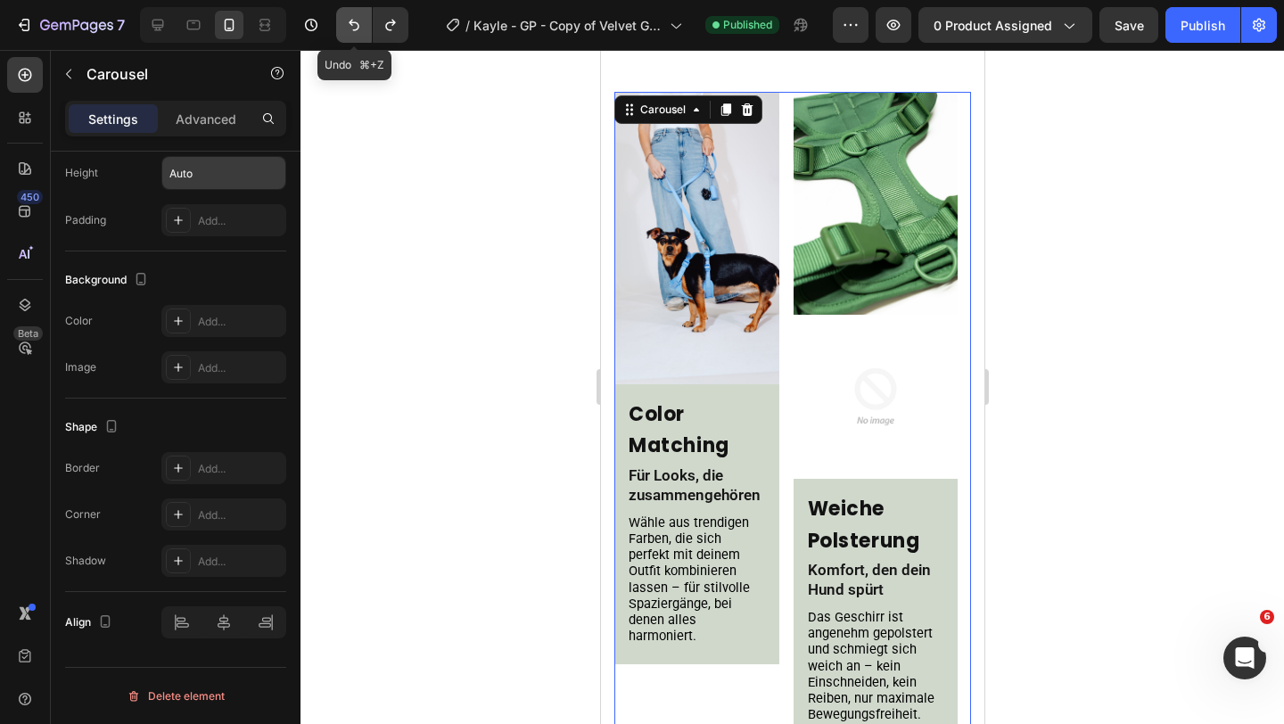
click at [355, 31] on icon "Undo/Redo" at bounding box center [354, 25] width 18 height 18
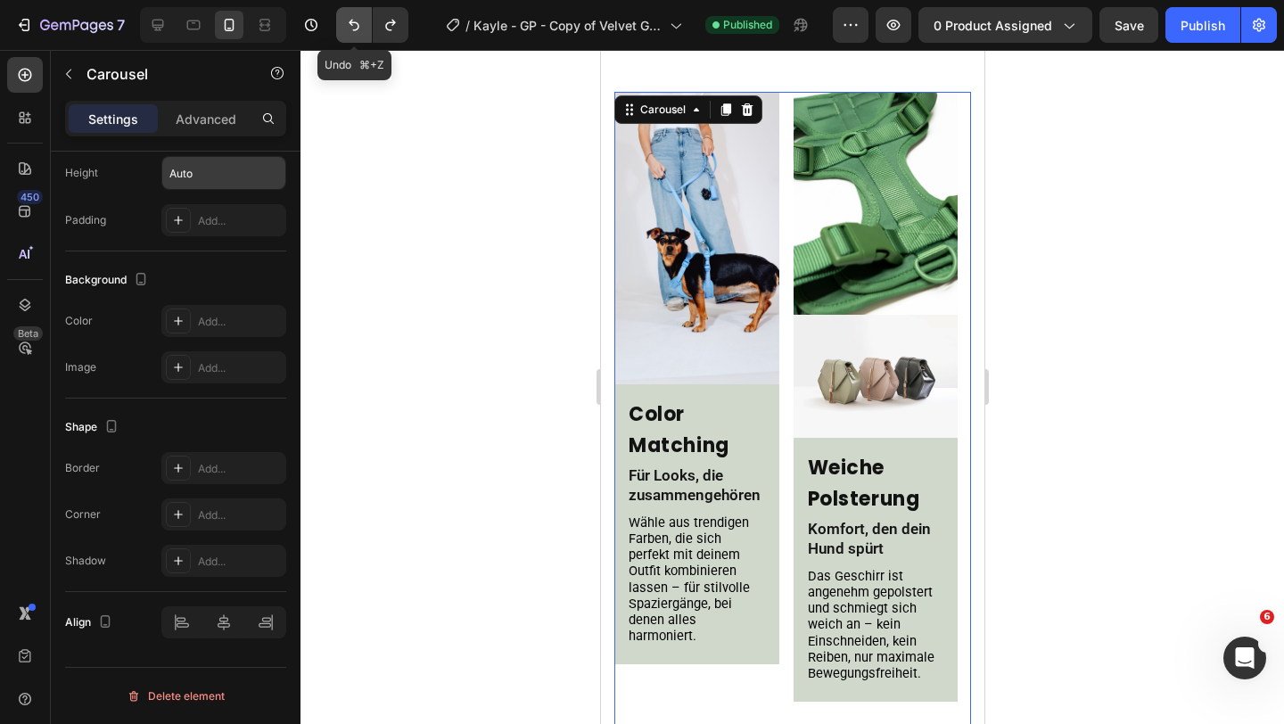
click at [355, 31] on icon "Undo/Redo" at bounding box center [354, 25] width 18 height 18
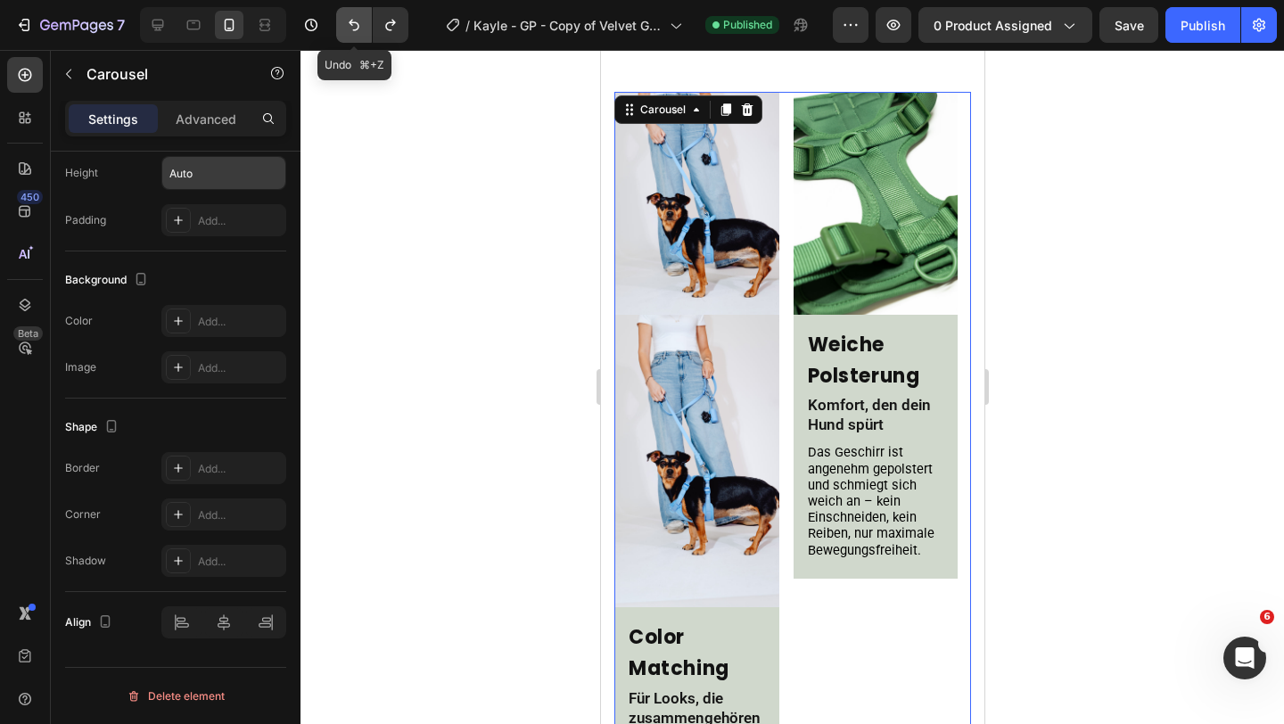
click at [355, 31] on icon "Undo/Redo" at bounding box center [354, 25] width 18 height 18
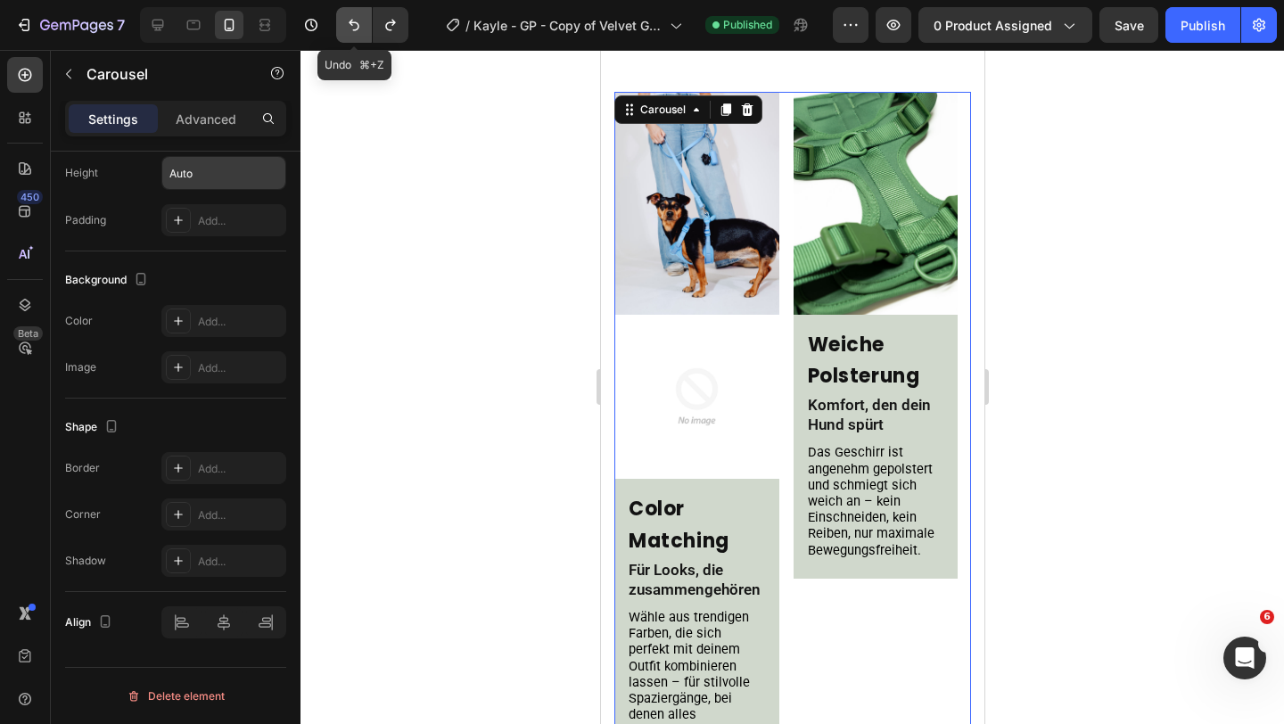
click at [355, 31] on icon "Undo/Redo" at bounding box center [354, 25] width 18 height 18
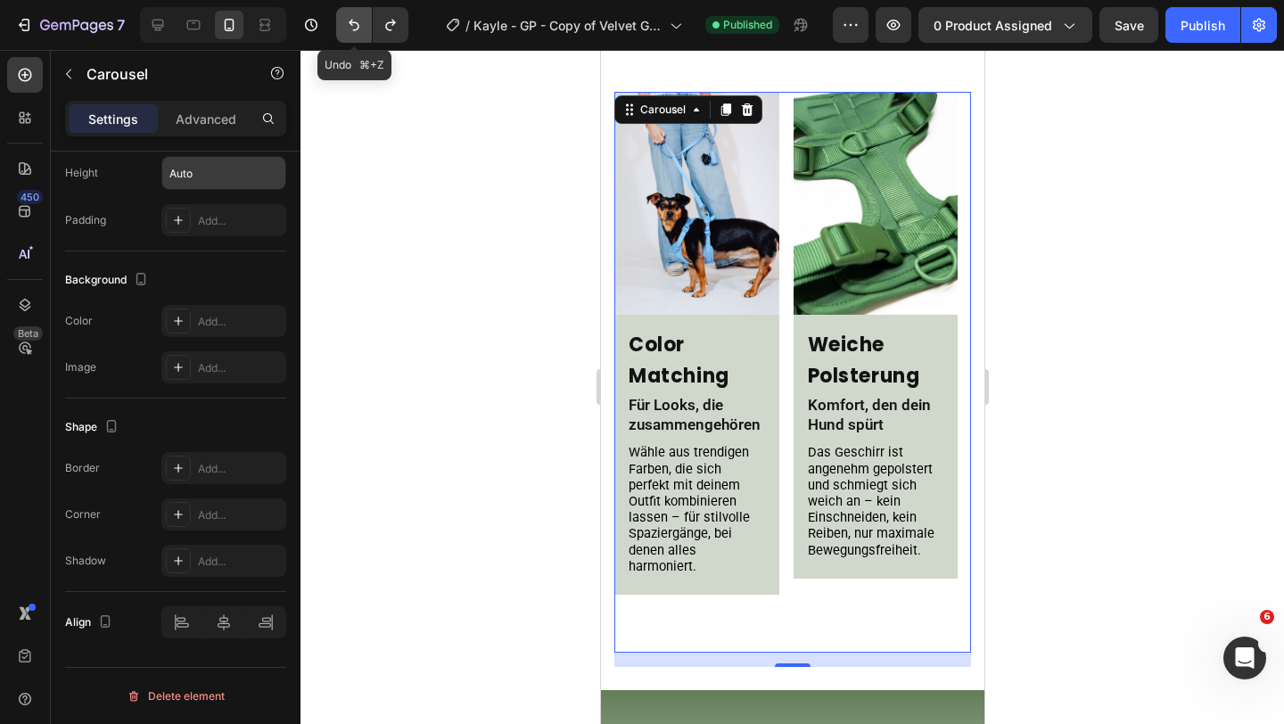
click at [355, 31] on icon "Undo/Redo" at bounding box center [354, 25] width 18 height 18
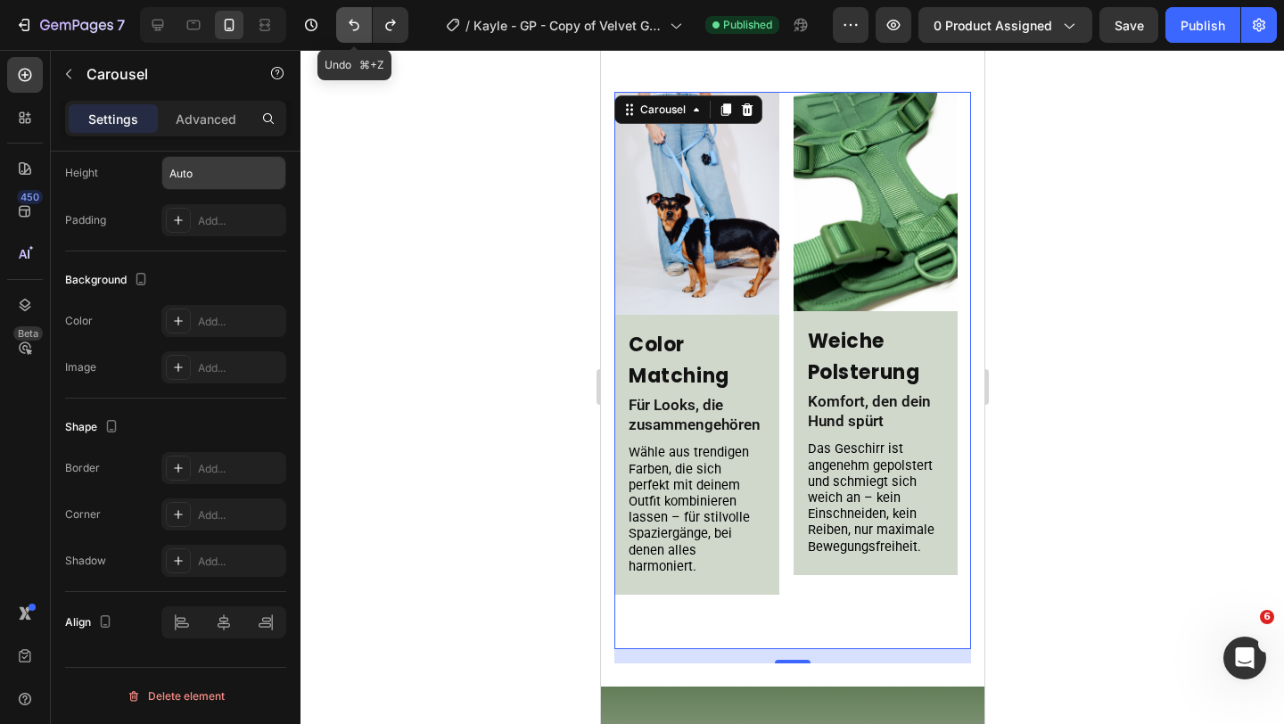
click at [355, 31] on icon "Undo/Redo" at bounding box center [354, 25] width 18 height 18
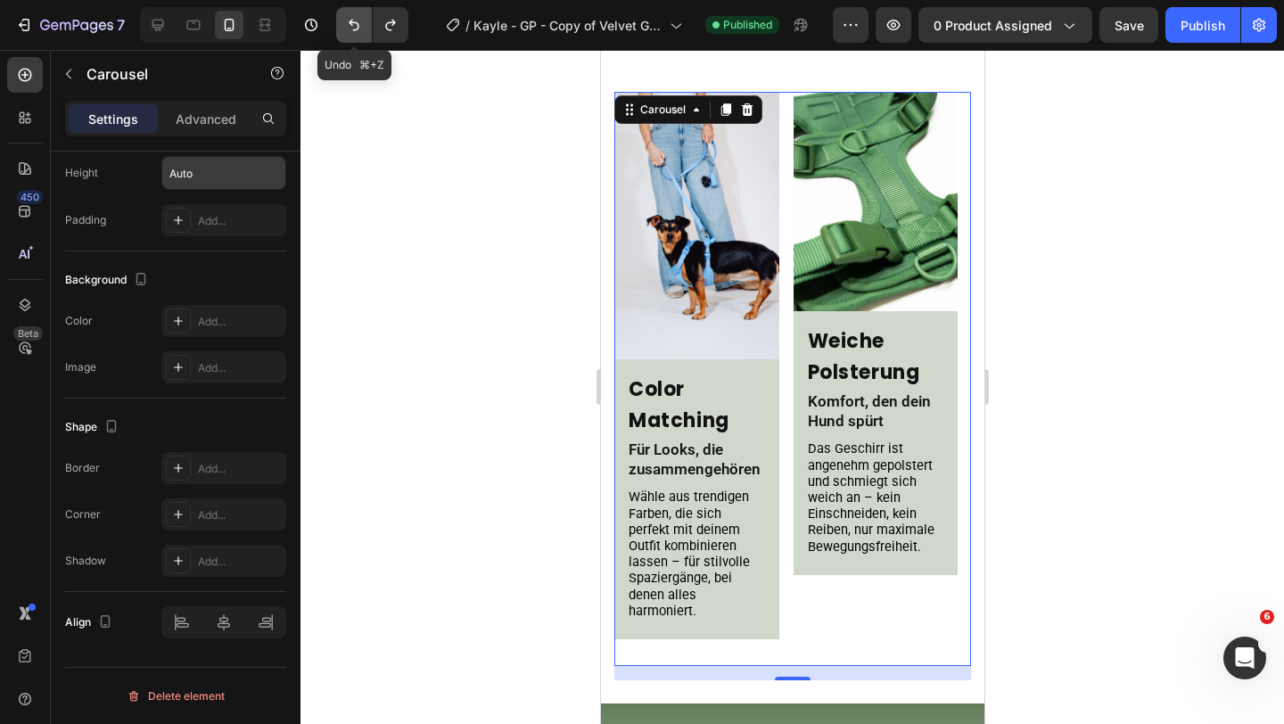
click at [355, 31] on icon "Undo/Redo" at bounding box center [354, 25] width 18 height 18
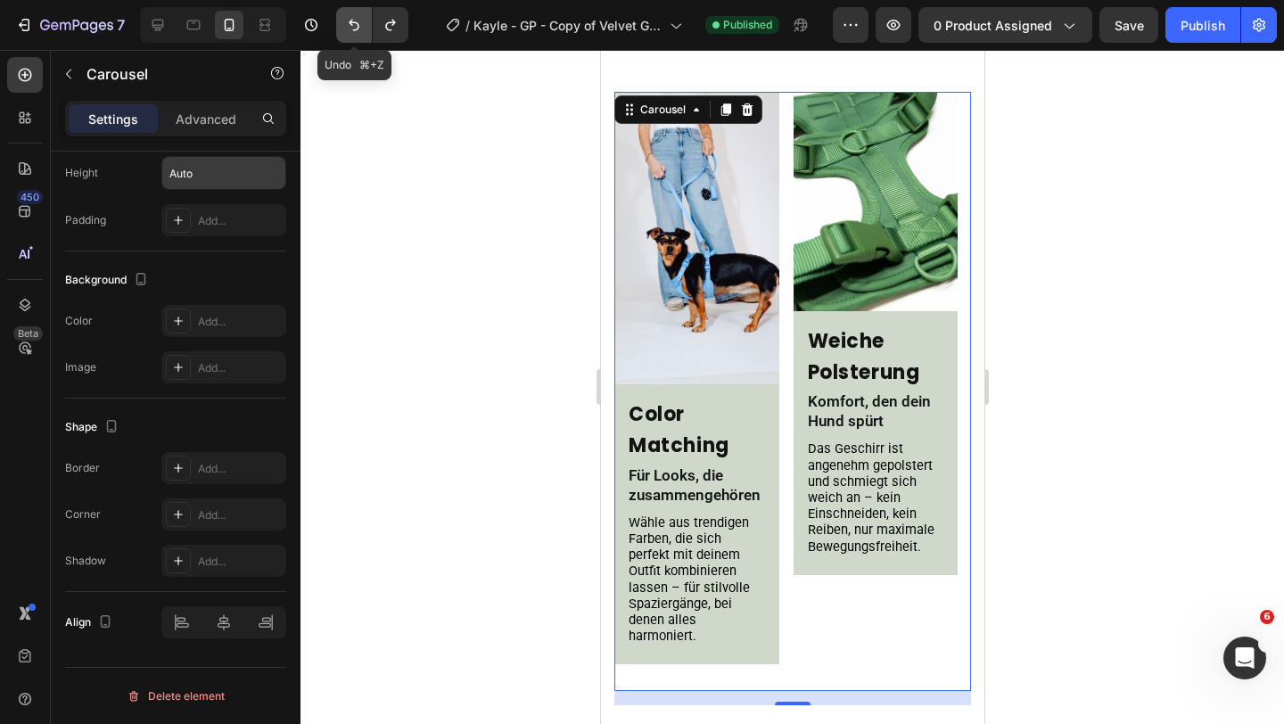
click at [355, 31] on icon "Undo/Redo" at bounding box center [354, 25] width 18 height 18
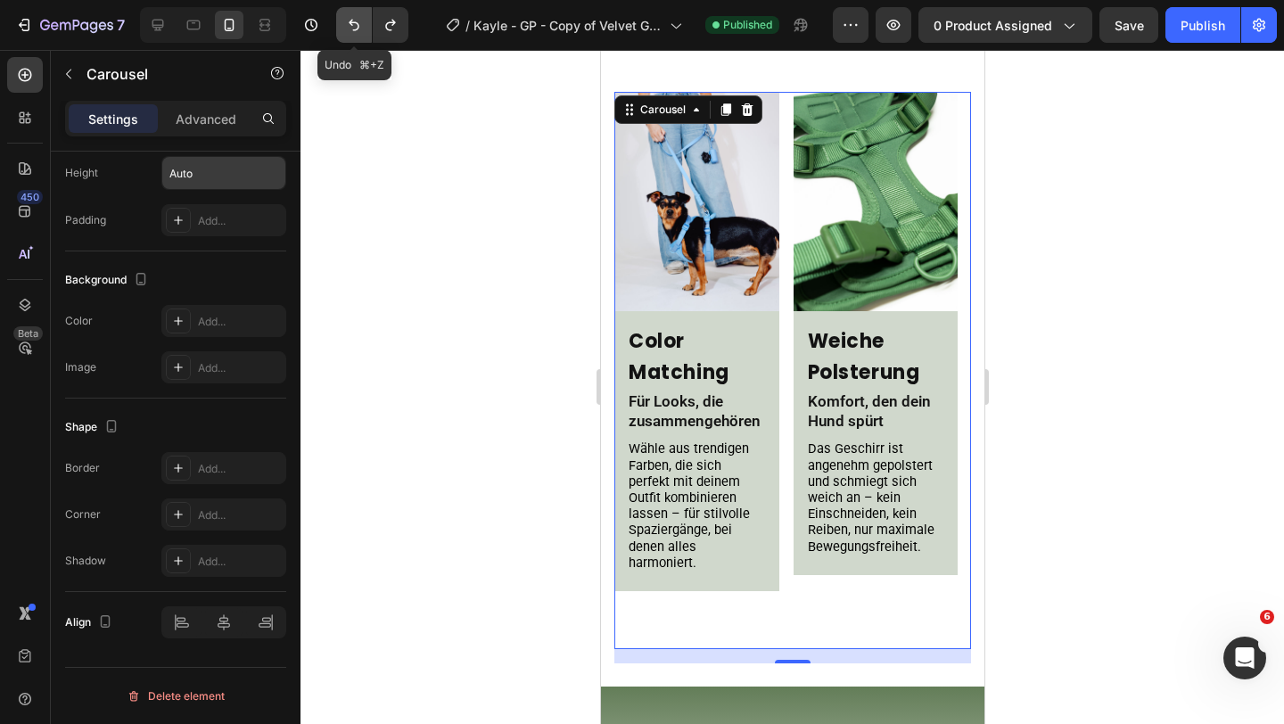
click at [355, 31] on icon "Undo/Redo" at bounding box center [354, 25] width 18 height 18
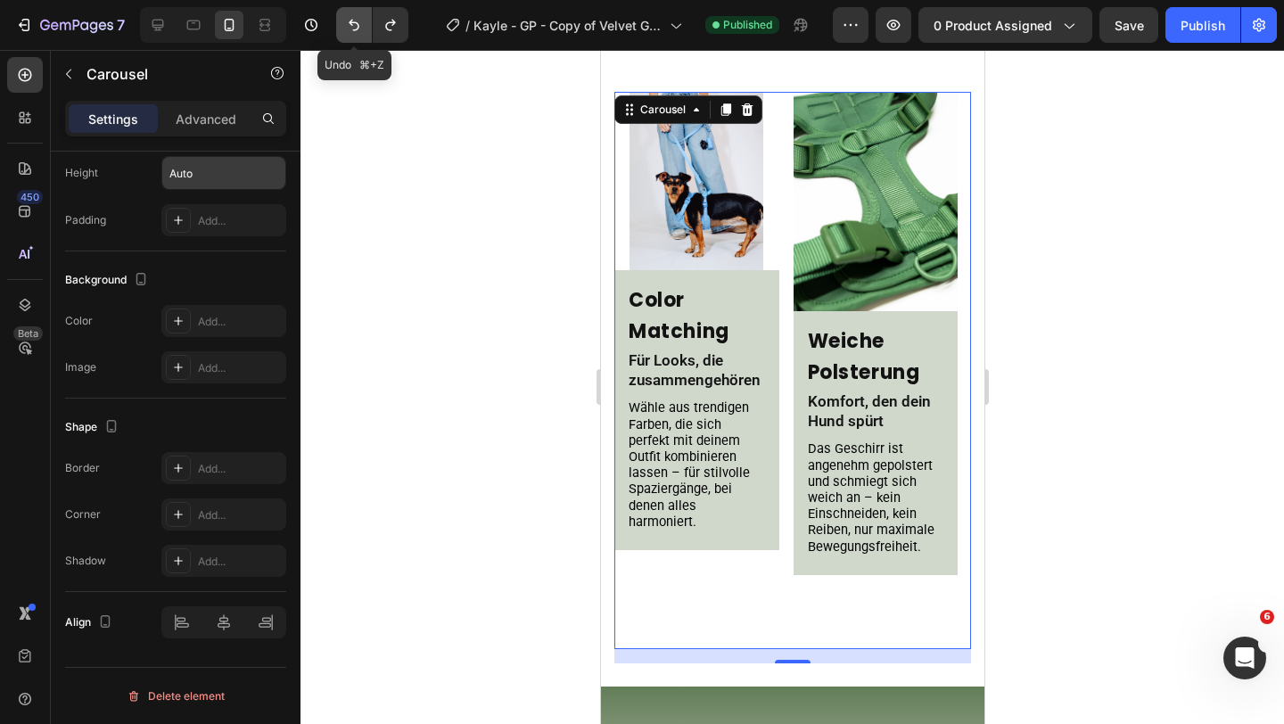
click at [355, 31] on icon "Undo/Redo" at bounding box center [354, 25] width 18 height 18
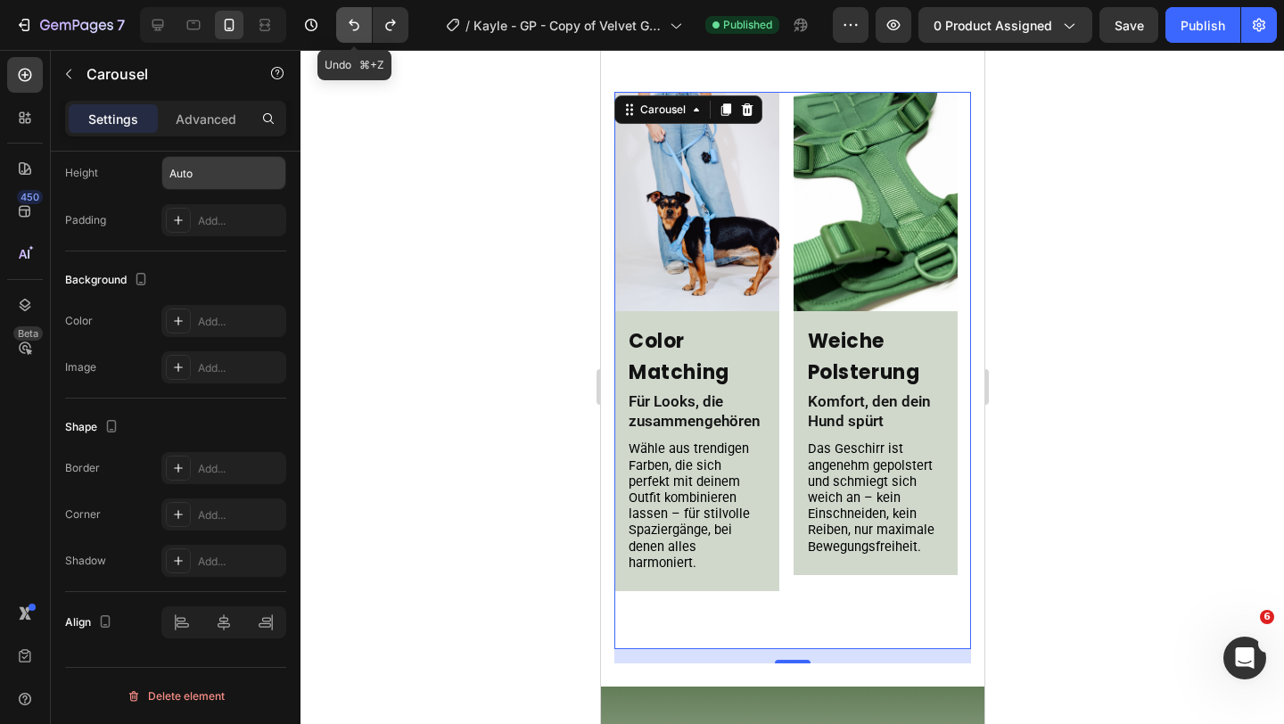
click at [355, 31] on icon "Undo/Redo" at bounding box center [354, 25] width 18 height 18
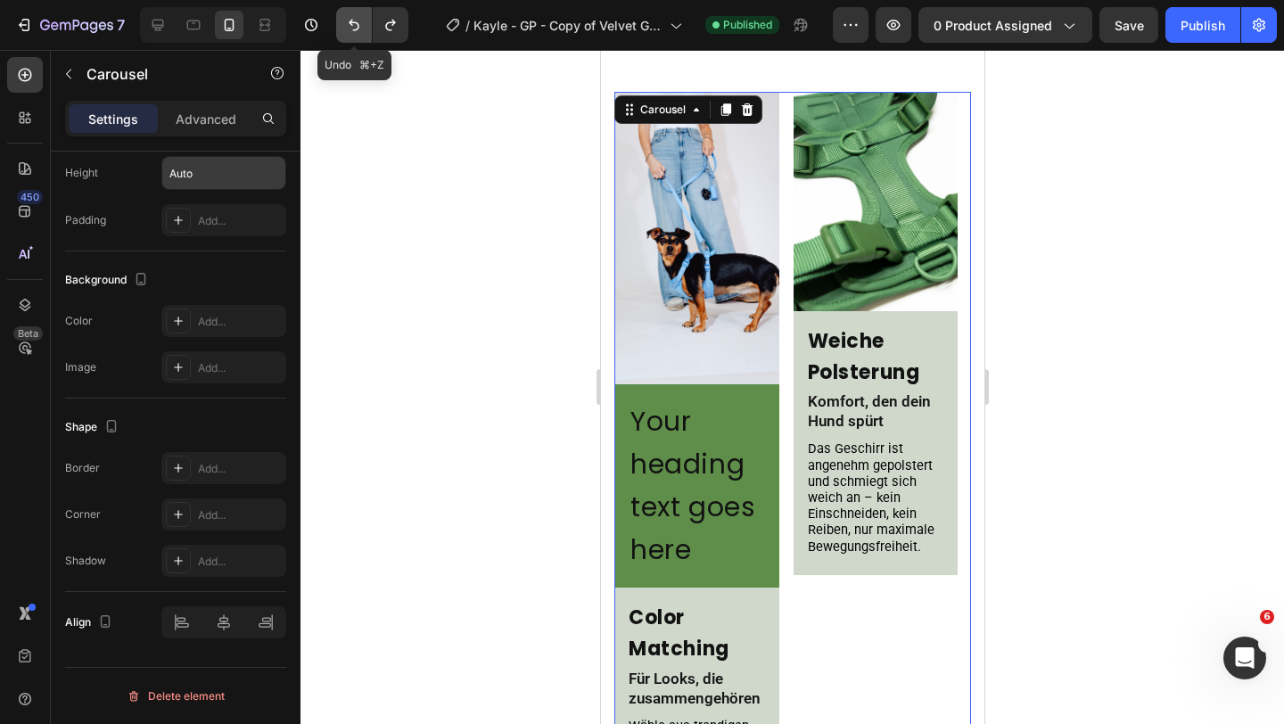
click at [355, 31] on icon "Undo/Redo" at bounding box center [354, 25] width 18 height 18
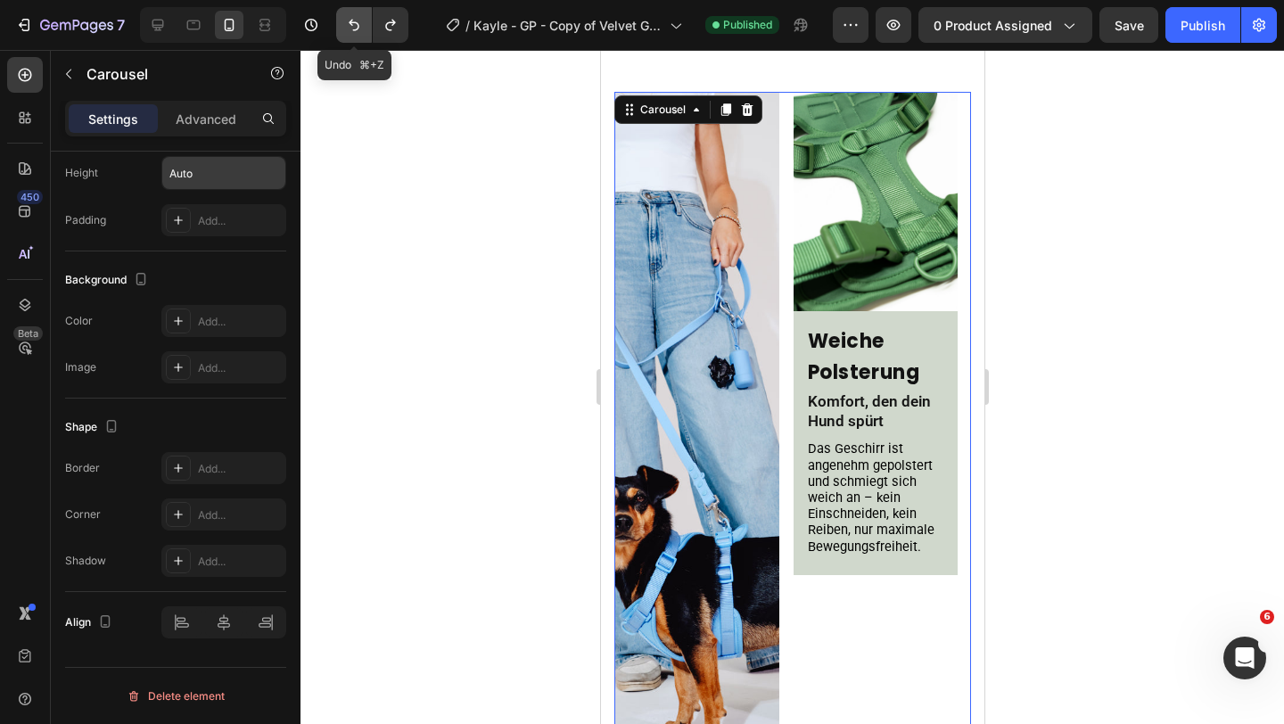
click at [355, 31] on icon "Undo/Redo" at bounding box center [354, 25] width 18 height 18
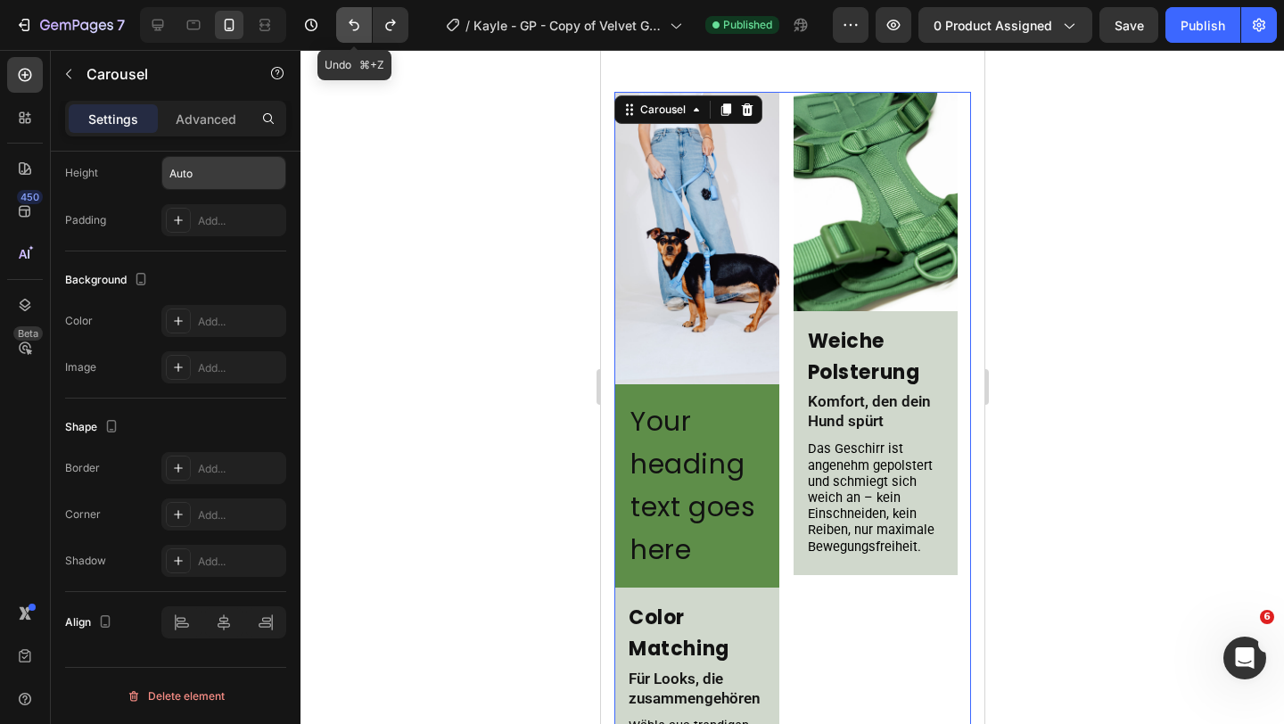
click at [355, 31] on icon "Undo/Redo" at bounding box center [354, 25] width 18 height 18
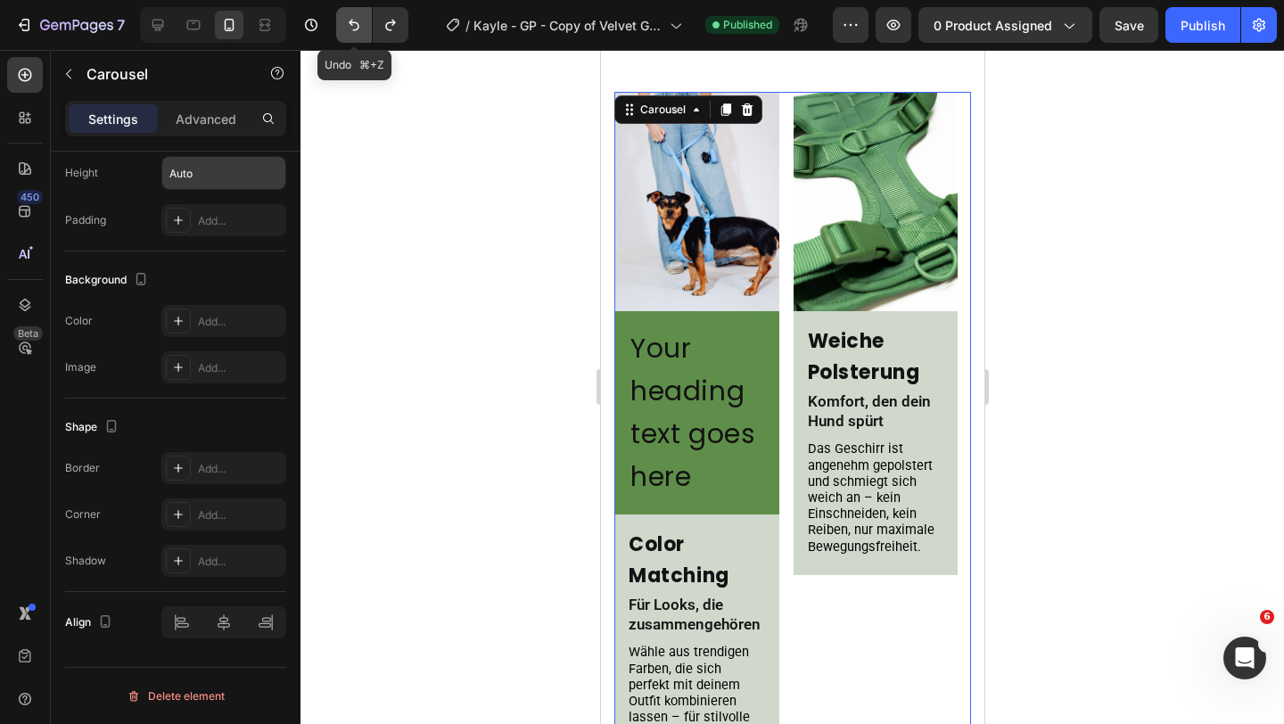
click at [355, 31] on icon "Undo/Redo" at bounding box center [354, 25] width 18 height 18
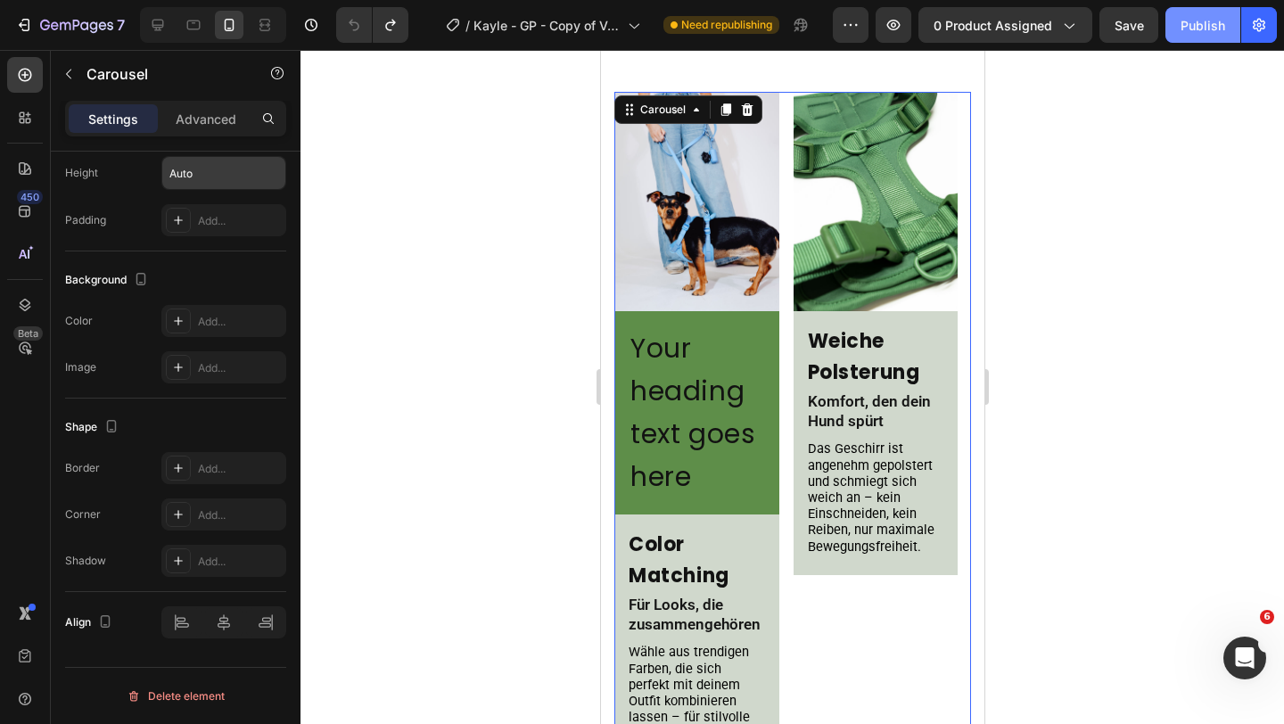
click at [1209, 33] on div "Publish" at bounding box center [1202, 25] width 45 height 19
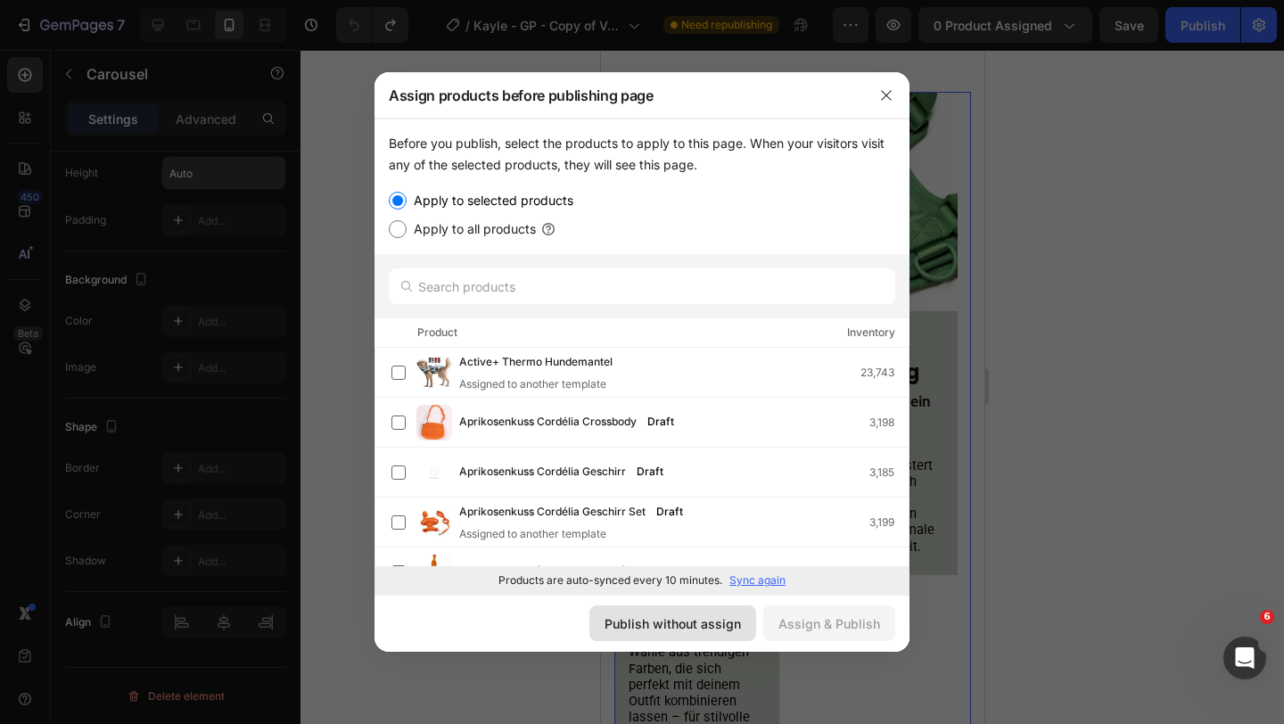
click at [719, 617] on div "Publish without assign" at bounding box center [672, 623] width 136 height 19
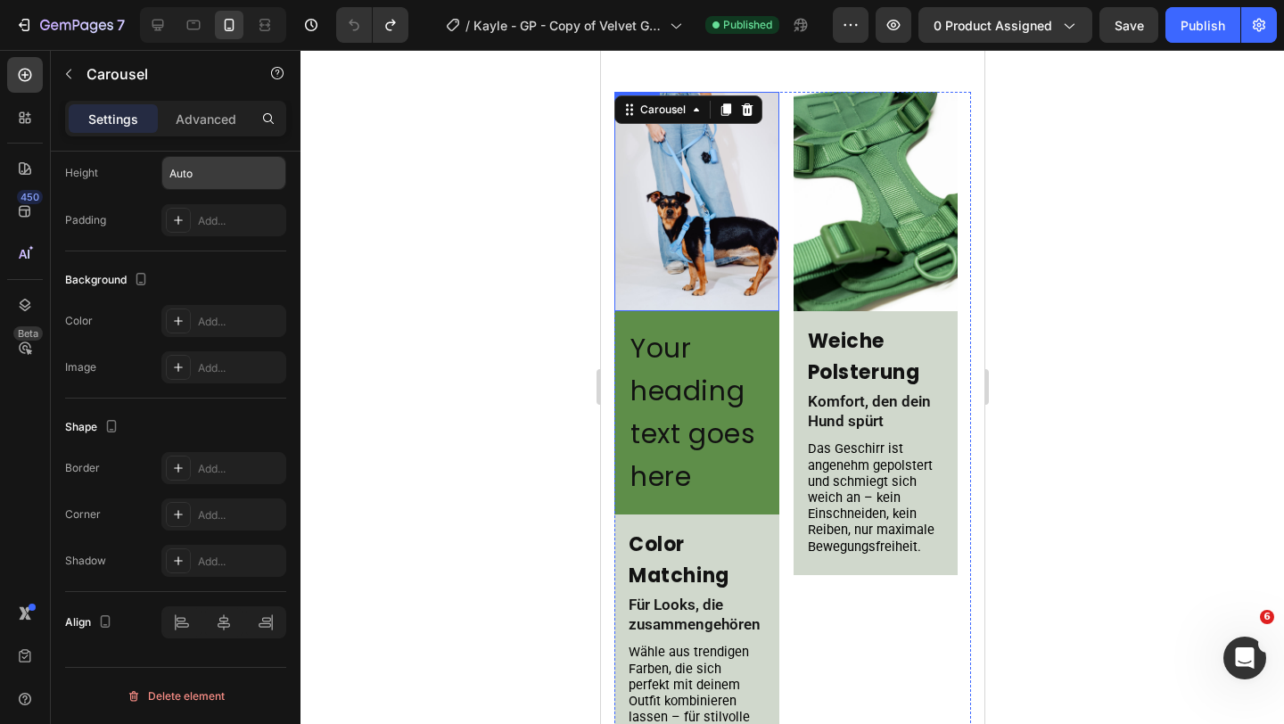
click at [725, 246] on img at bounding box center [695, 201] width 165 height 219
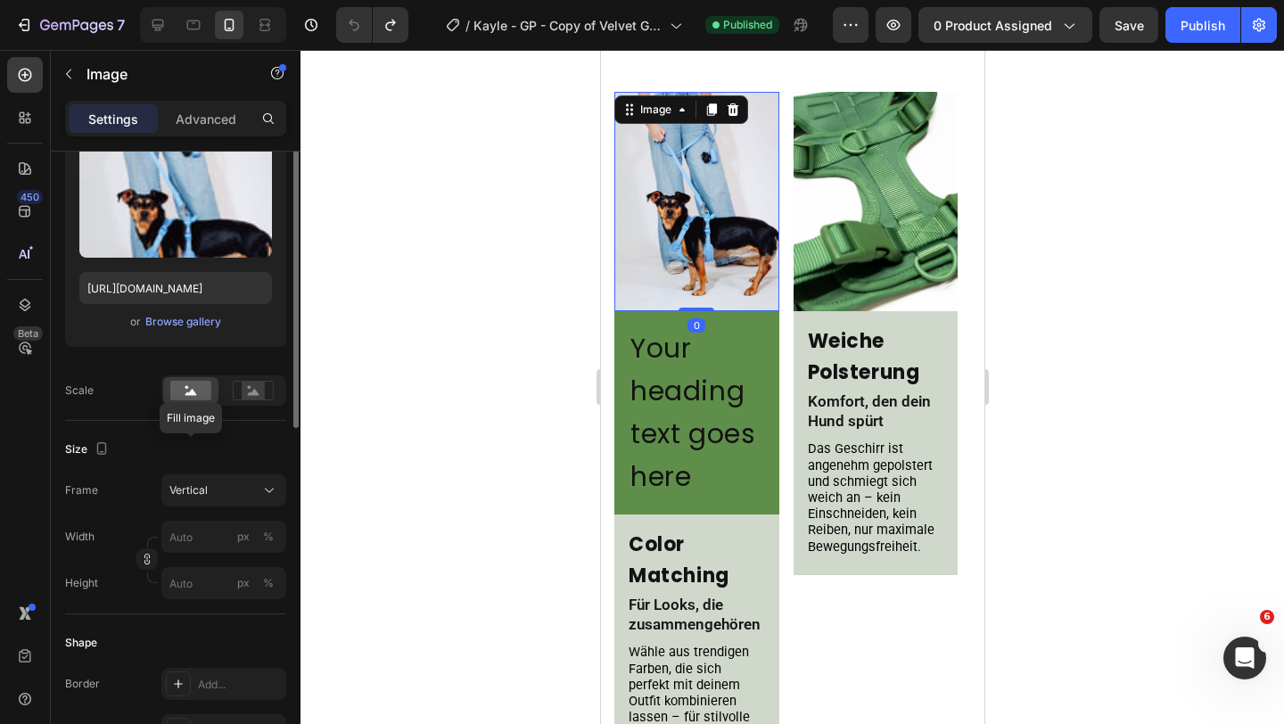
scroll to position [305, 0]
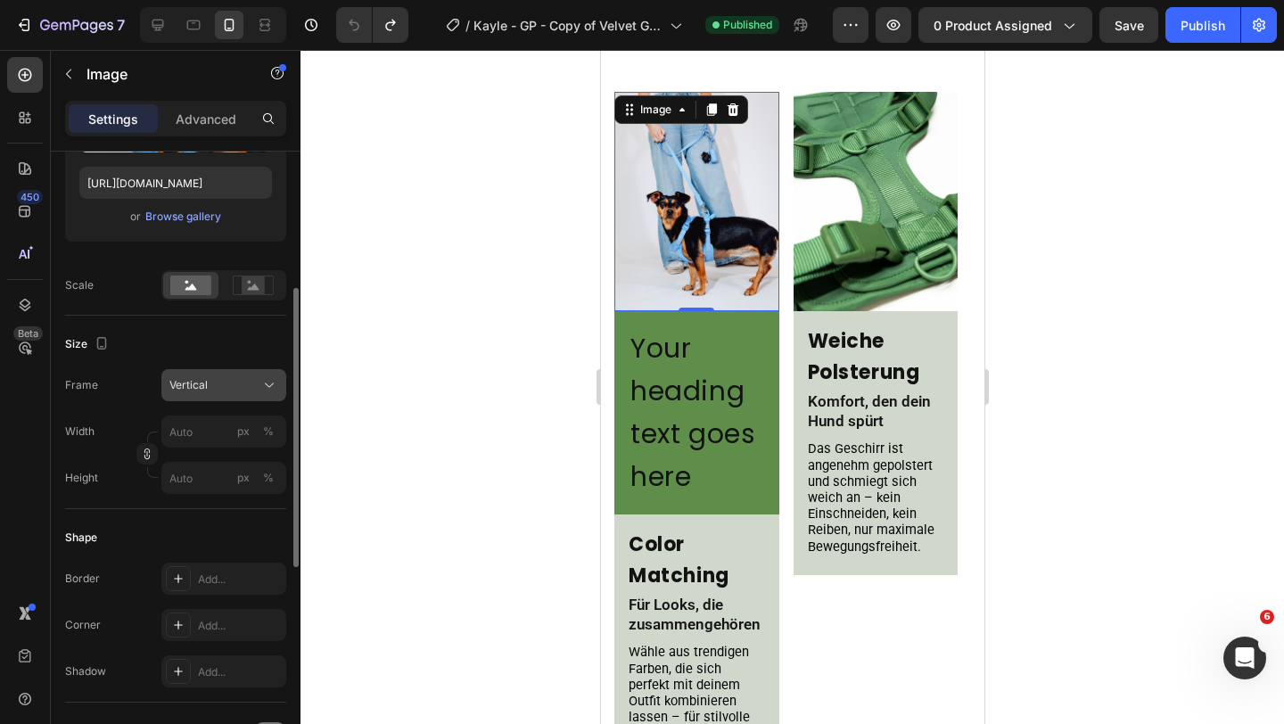
click at [234, 396] on button "Vertical" at bounding box center [223, 385] width 125 height 32
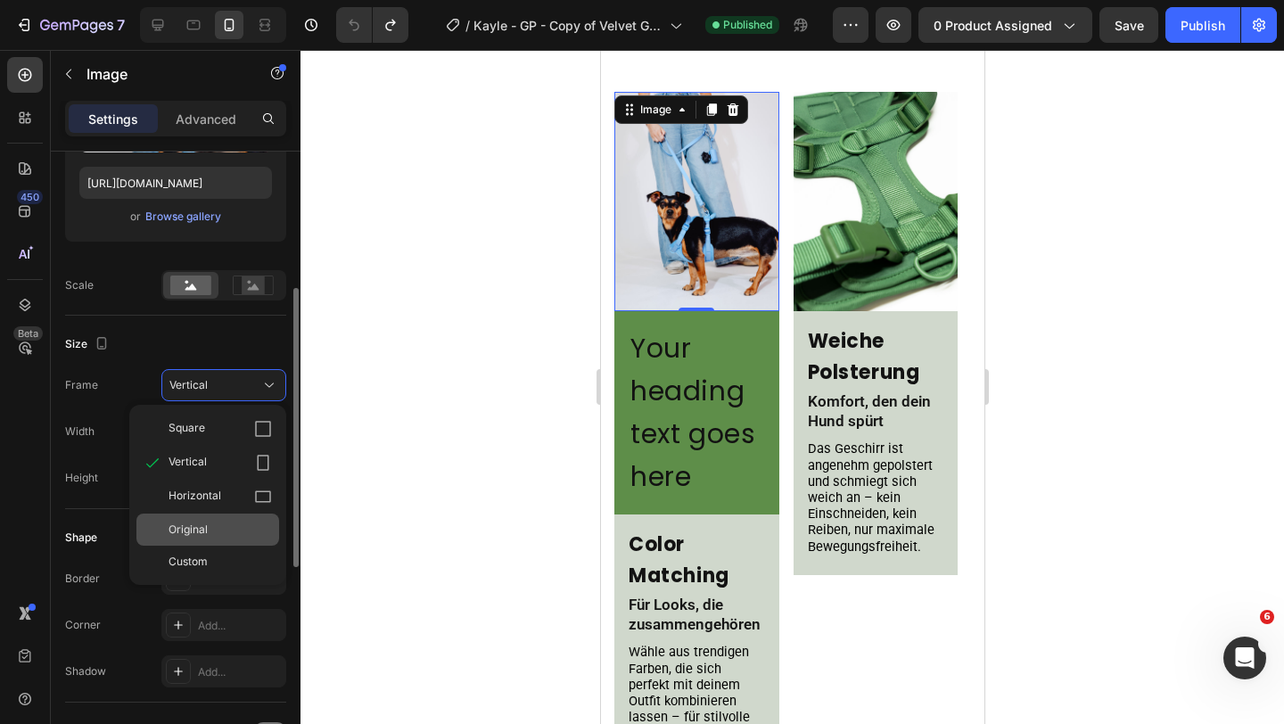
click at [209, 531] on div "Original" at bounding box center [219, 530] width 103 height 16
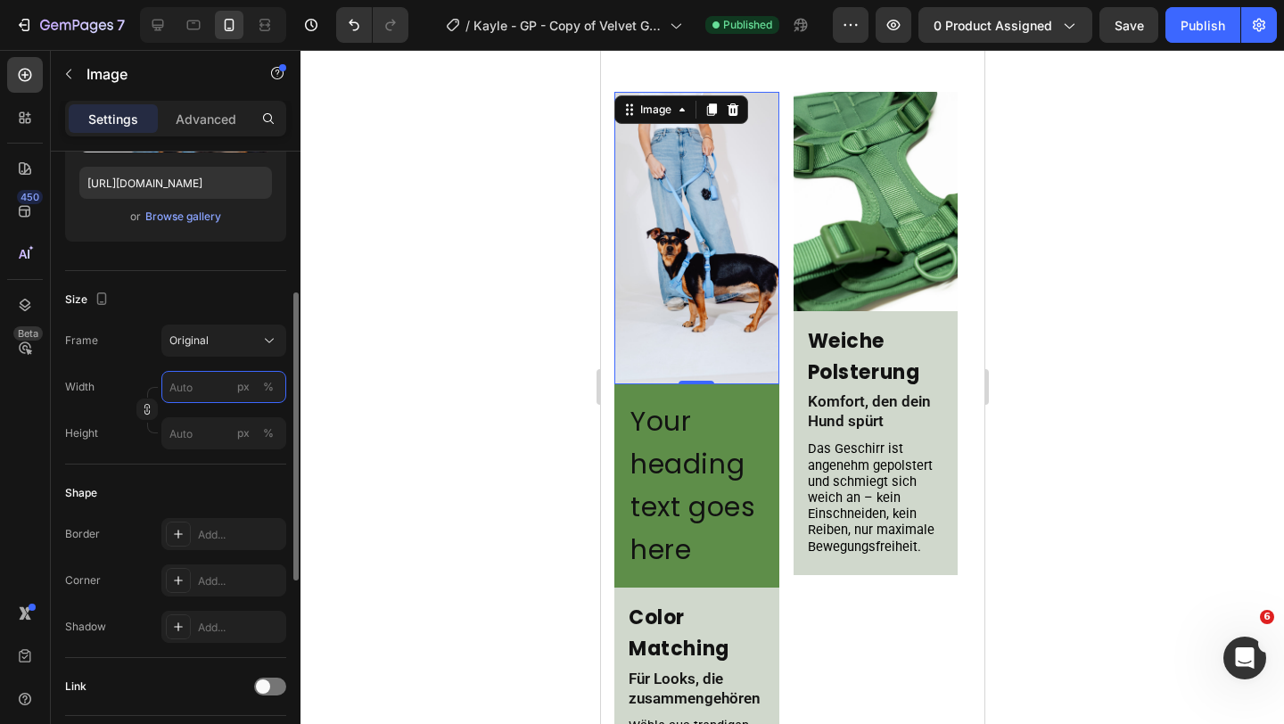
click at [213, 396] on input "px %" at bounding box center [223, 387] width 125 height 32
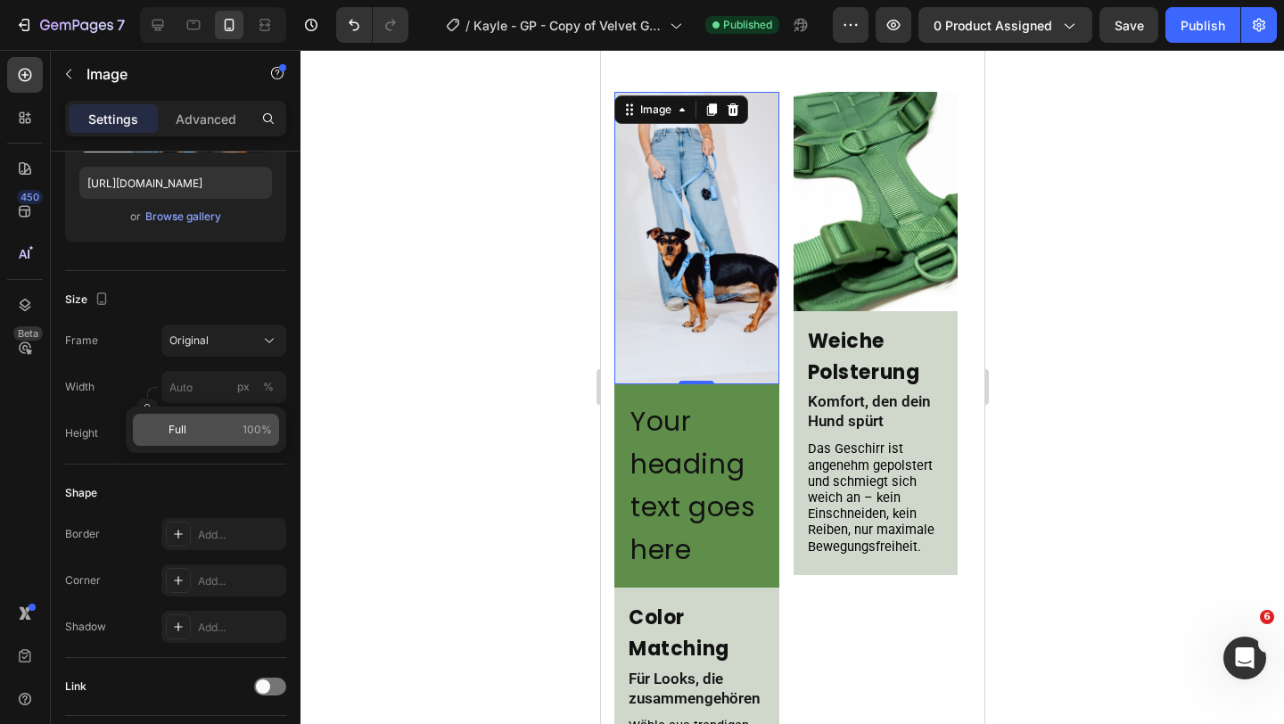
click at [204, 430] on p "Full 100%" at bounding box center [219, 430] width 103 height 16
type input "100"
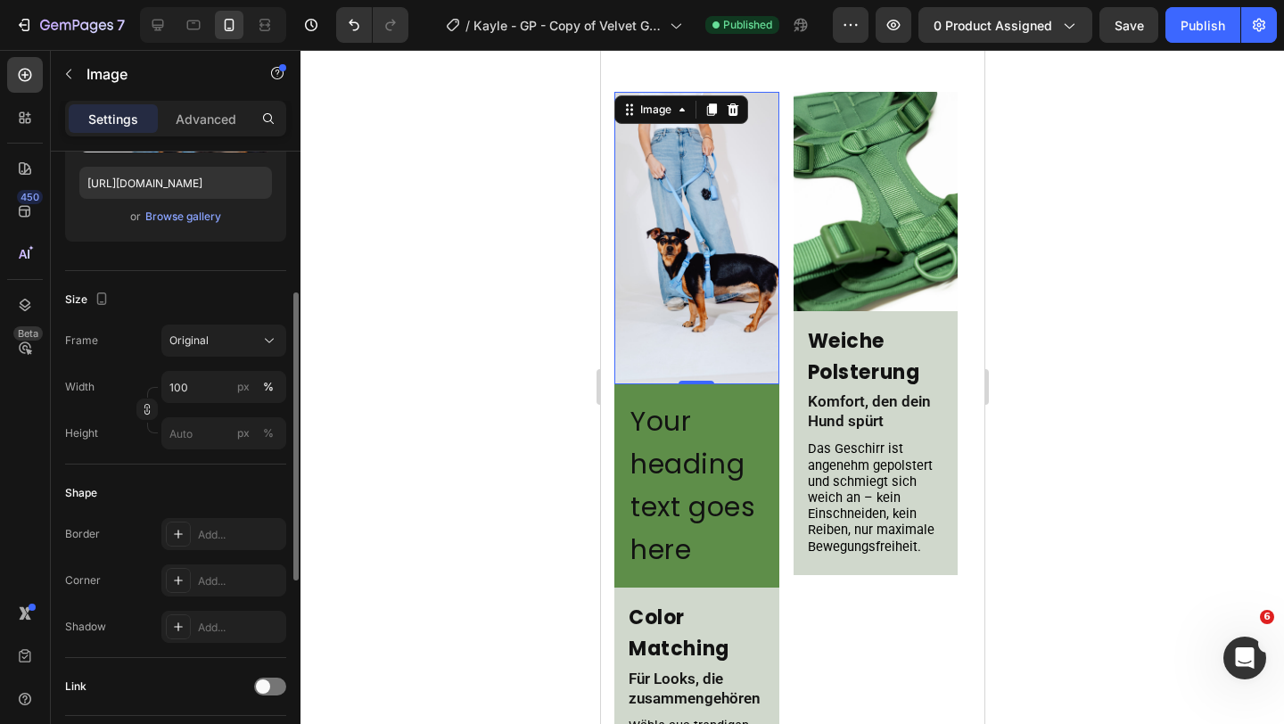
click at [227, 288] on div "Size" at bounding box center [175, 299] width 221 height 29
click at [672, 111] on div "Image" at bounding box center [655, 110] width 38 height 16
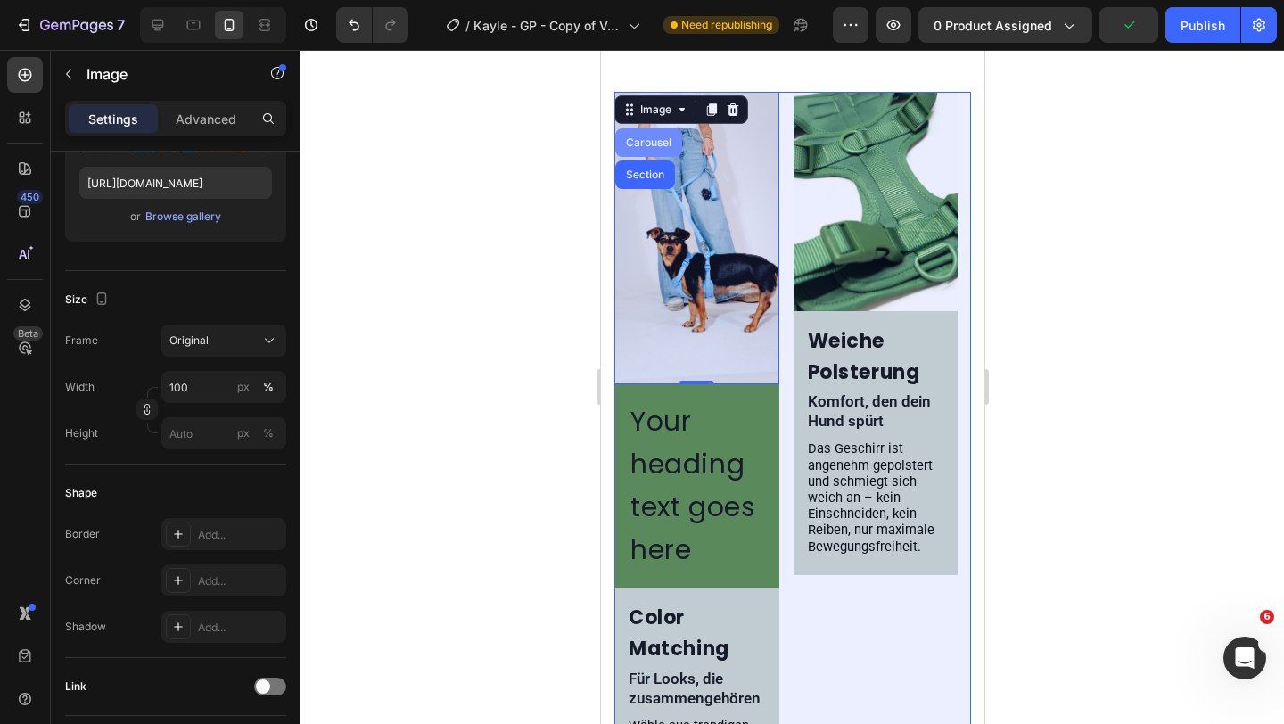
click at [654, 144] on div "Carousel" at bounding box center [647, 142] width 53 height 11
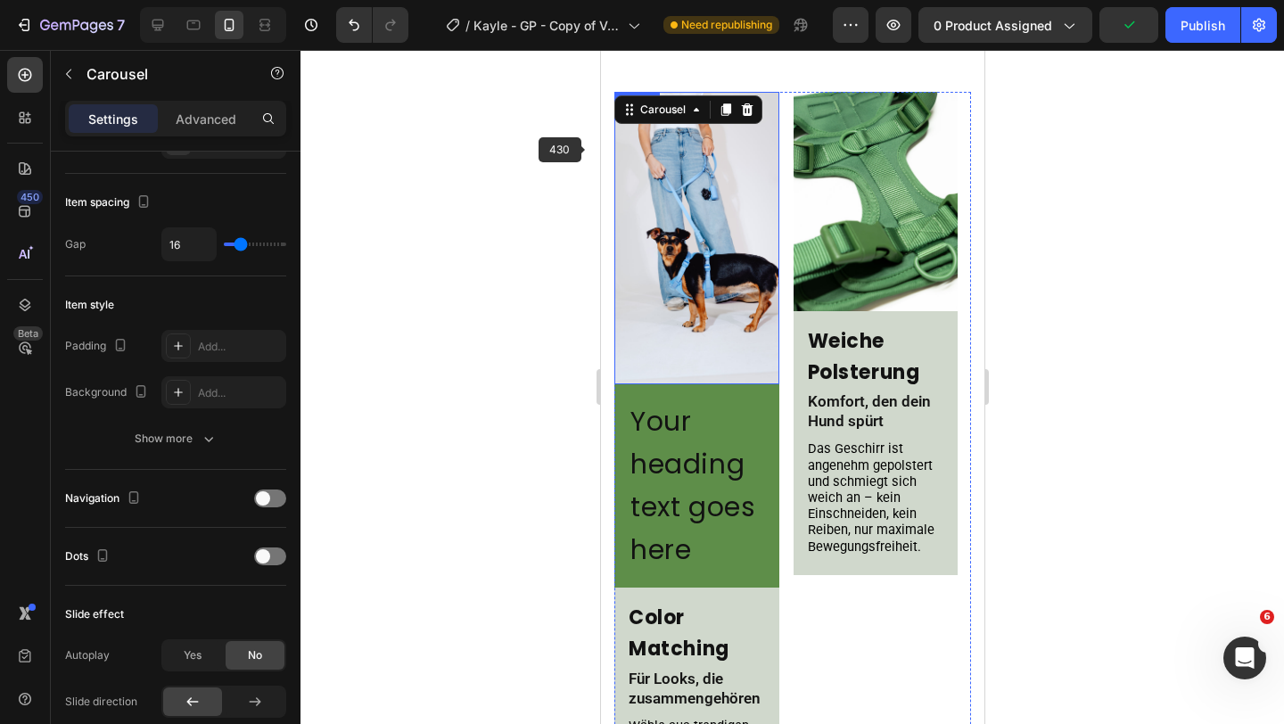
scroll to position [0, 0]
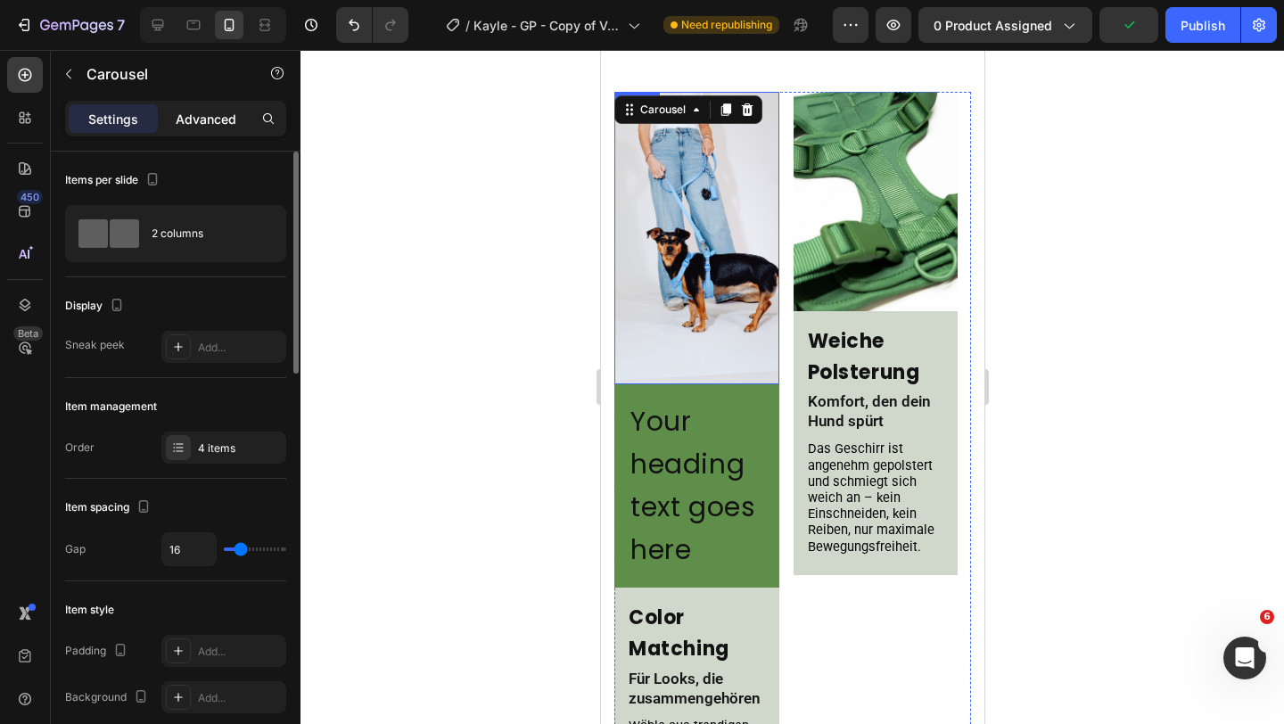
click at [172, 129] on div "Advanced" at bounding box center [205, 118] width 89 height 29
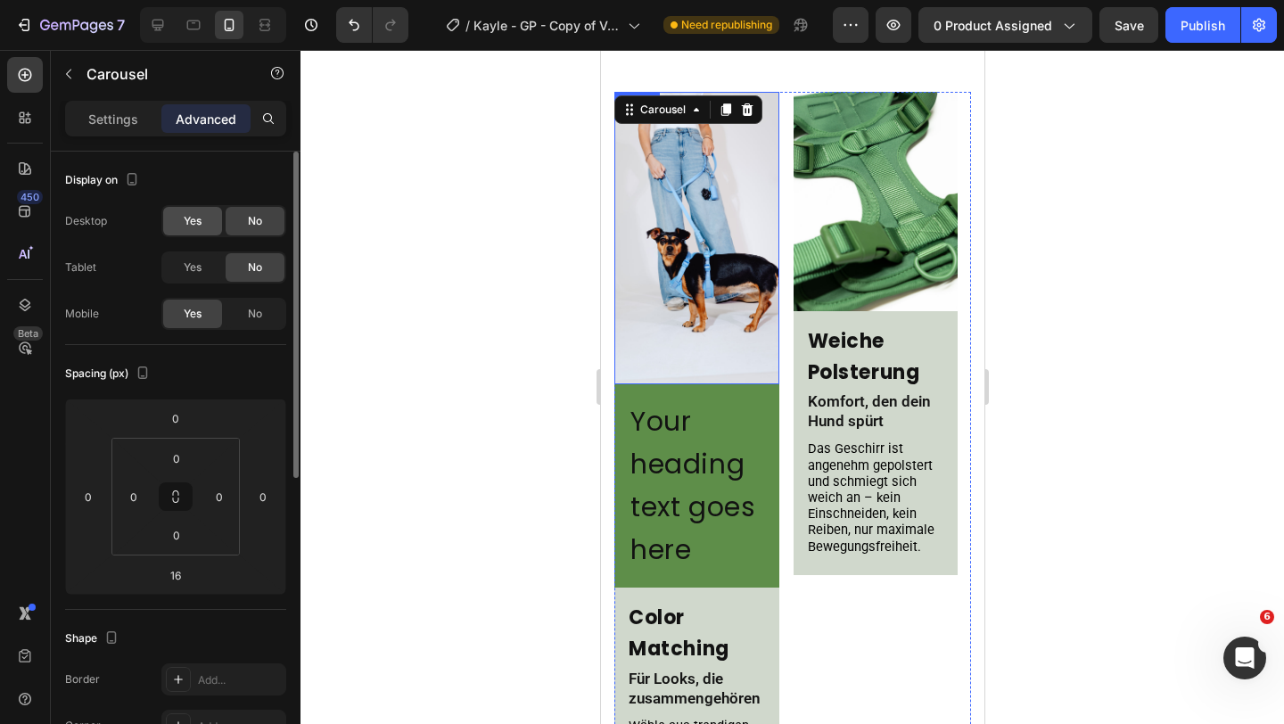
click at [167, 217] on div "Yes" at bounding box center [192, 221] width 59 height 29
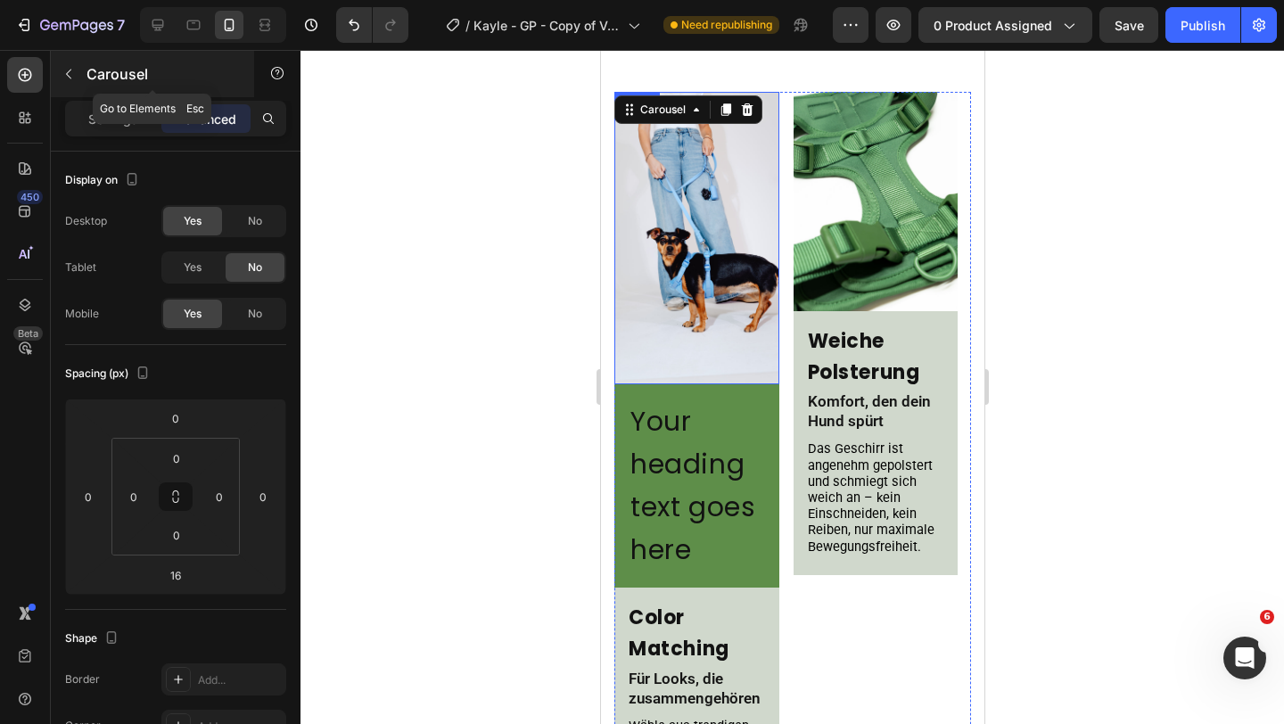
click at [71, 86] on button "button" at bounding box center [68, 74] width 29 height 29
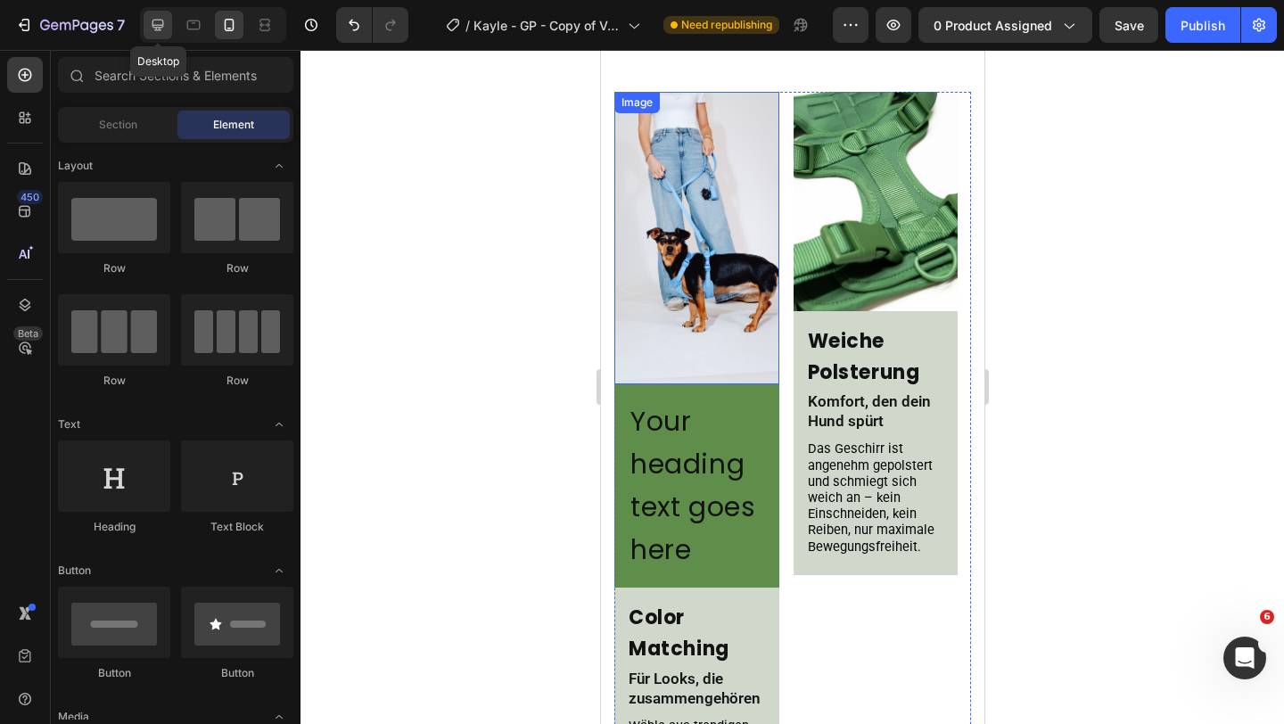
click at [159, 29] on icon at bounding box center [158, 26] width 12 height 12
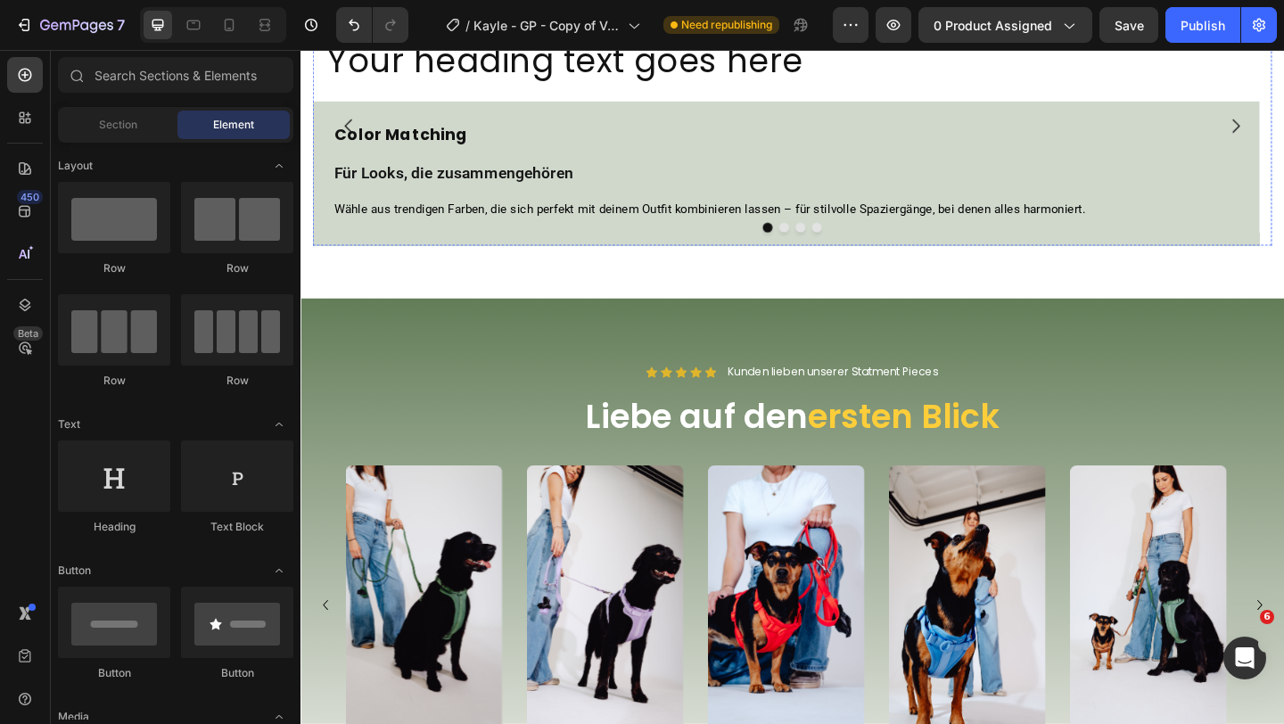
click at [796, 17] on img at bounding box center [829, 10] width 1030 height 14
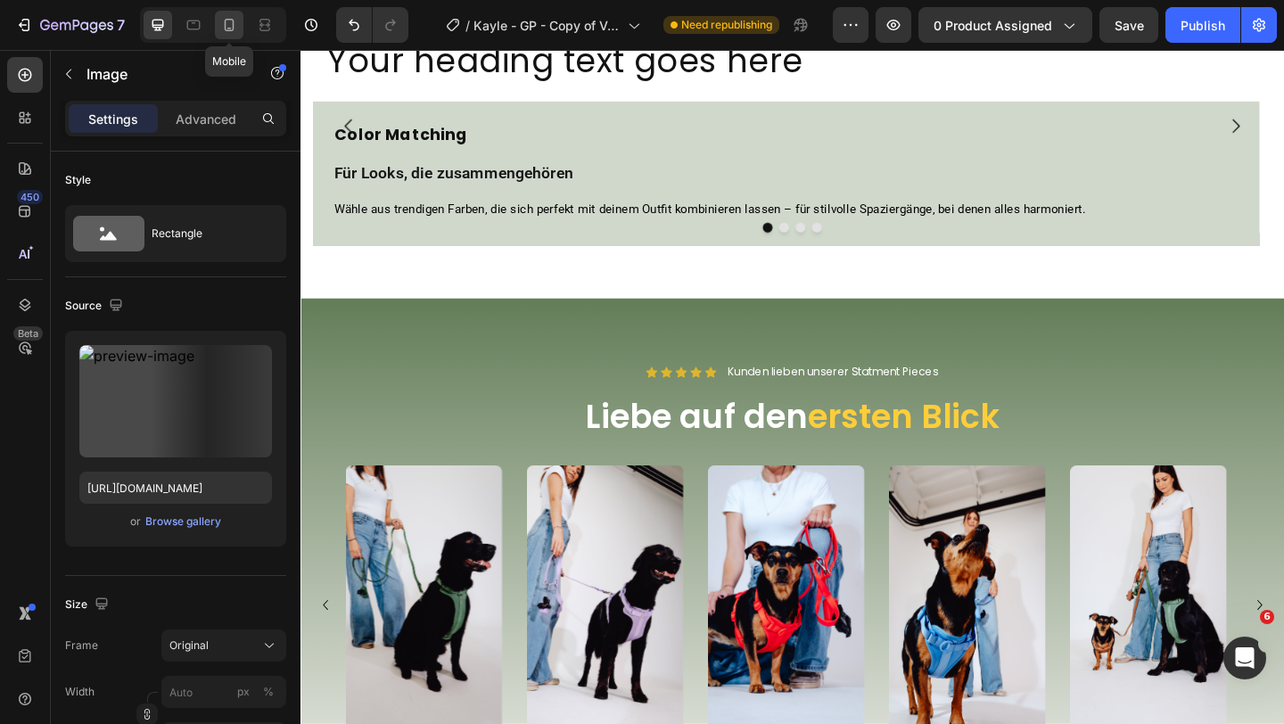
click at [221, 30] on icon at bounding box center [229, 25] width 18 height 18
type input "https://cdn.shopify.com/s/files/1/0548/7978/0952/files/gempages_458127380590887…"
type input "100"
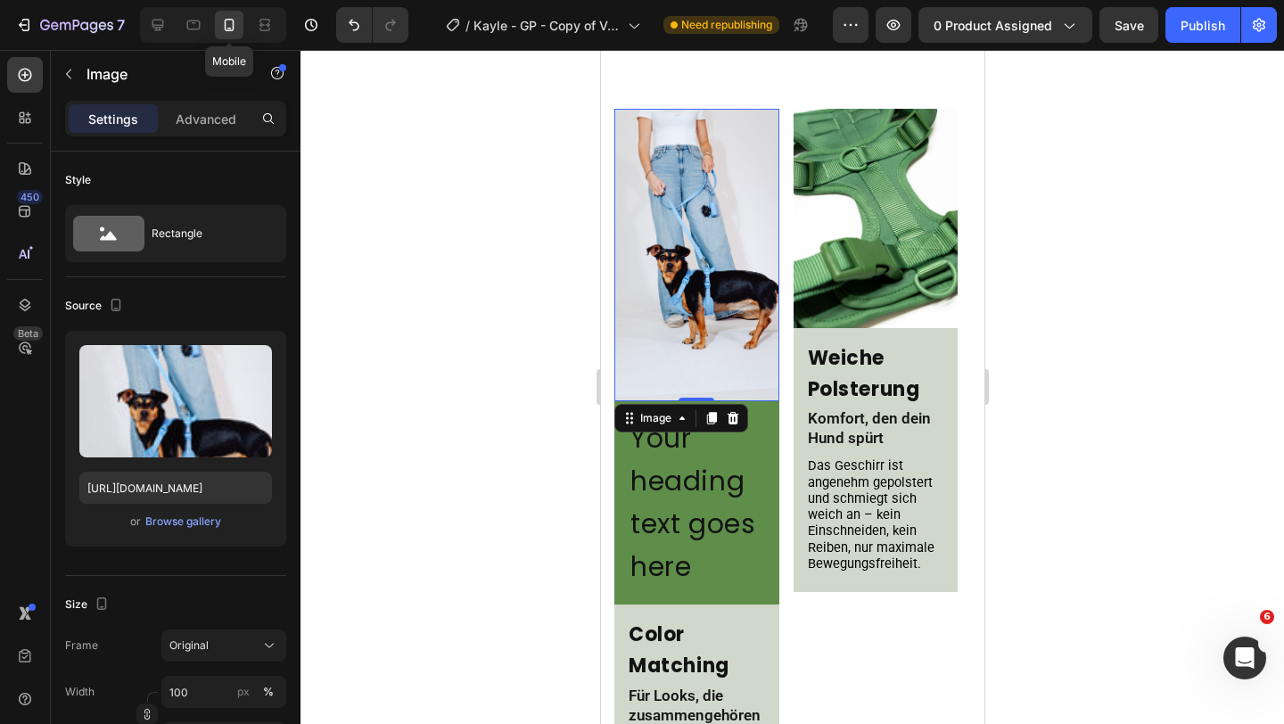
scroll to position [862, 0]
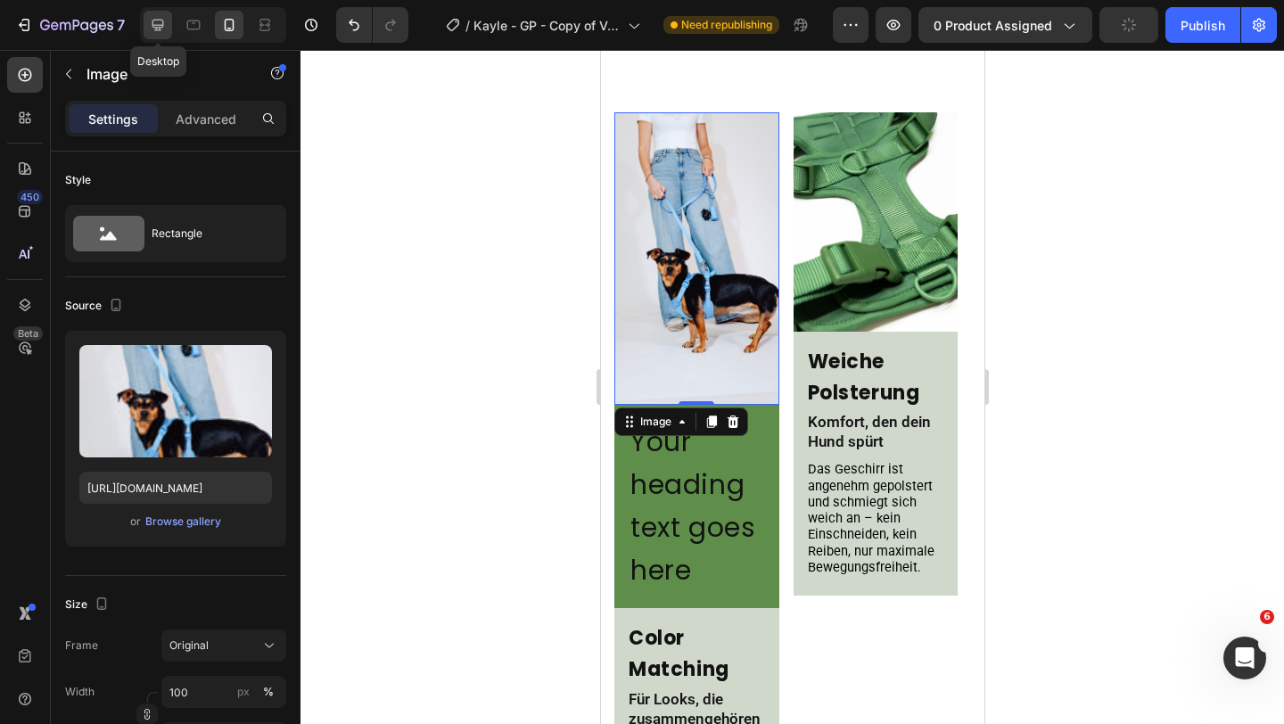
click at [149, 21] on icon at bounding box center [158, 25] width 18 height 18
type input "https://cdn.shopify.com/s/files/1/0548/7978/0952/files/gempages_458127380590887…"
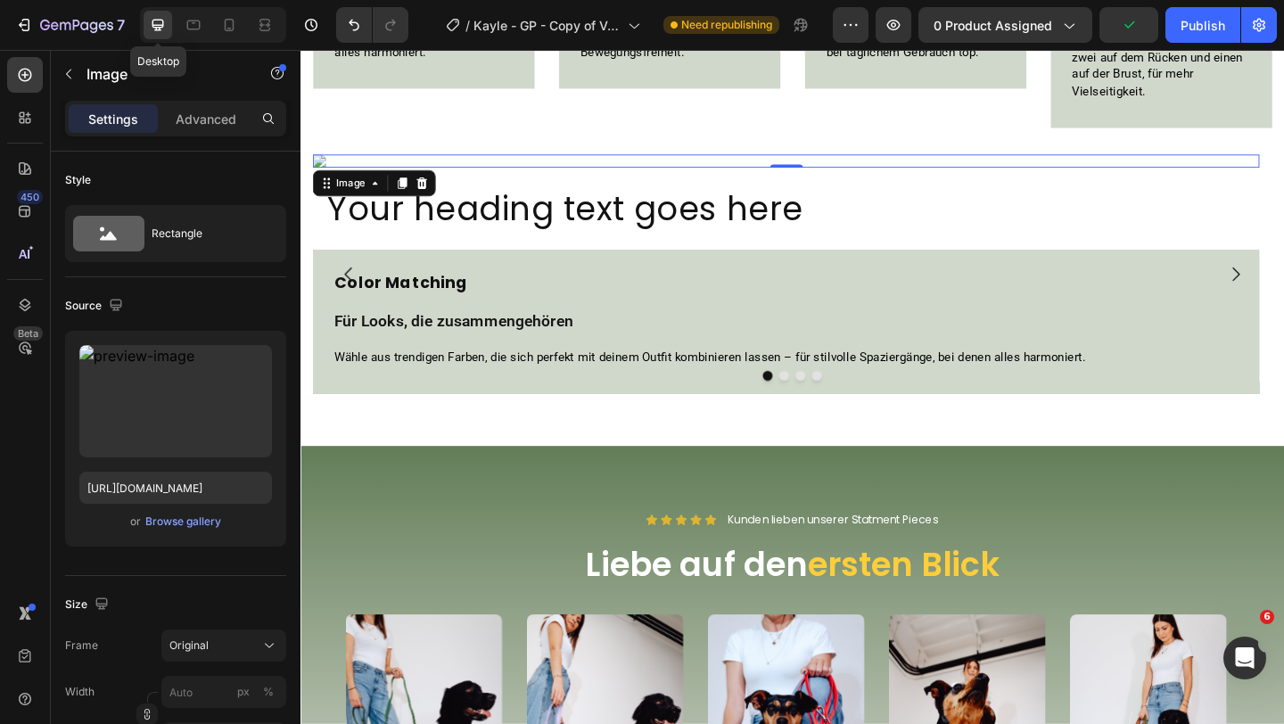
scroll to position [1728, 0]
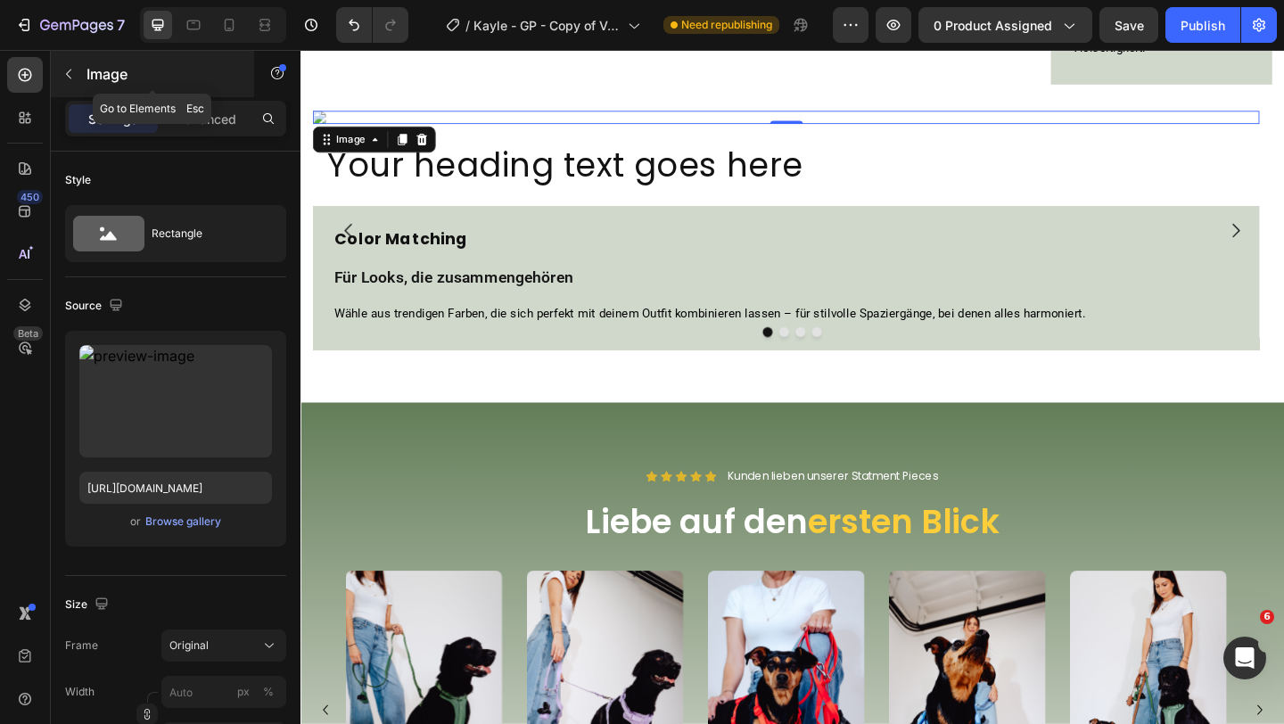
click at [62, 76] on icon "button" at bounding box center [69, 74] width 14 height 14
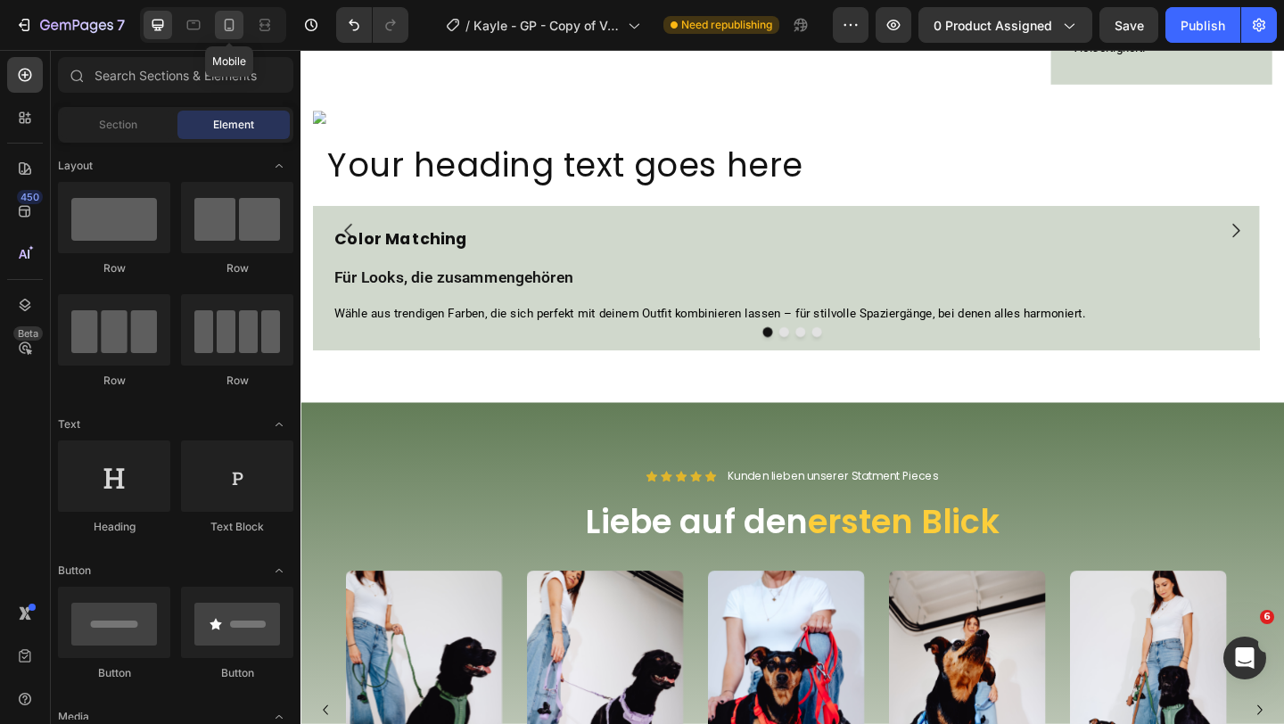
click at [239, 33] on div at bounding box center [229, 25] width 29 height 29
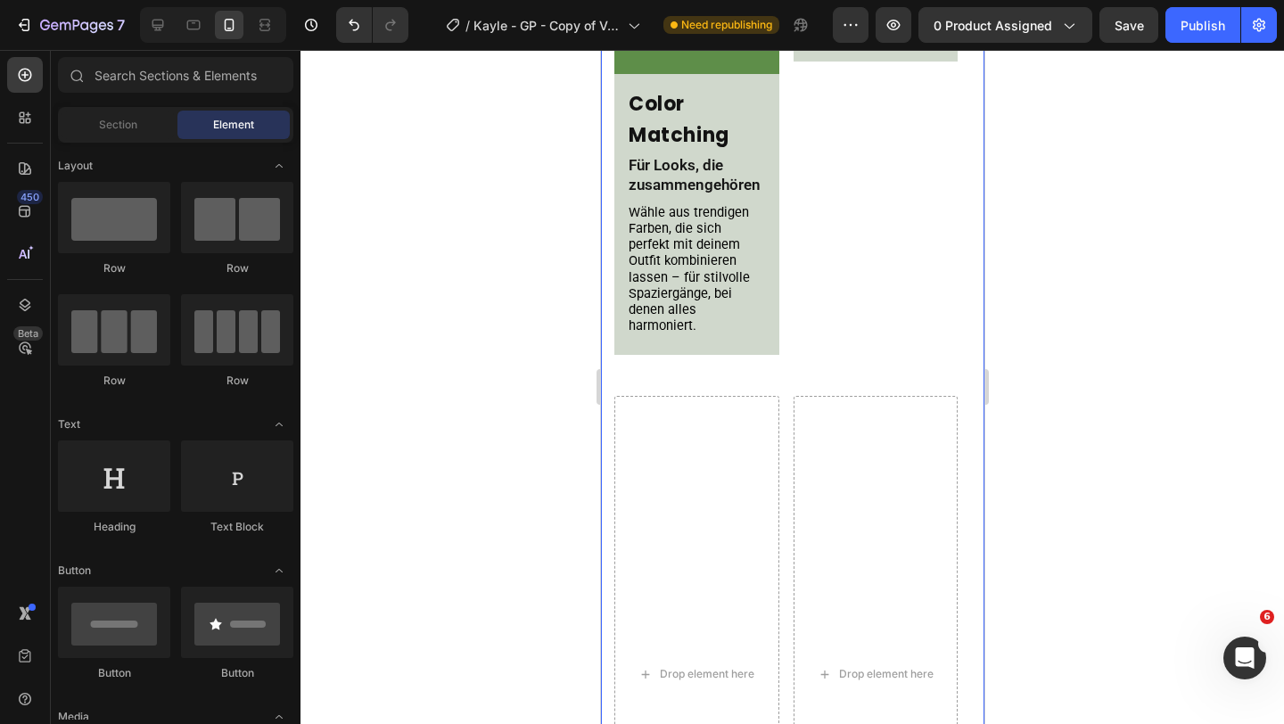
scroll to position [1322, 0]
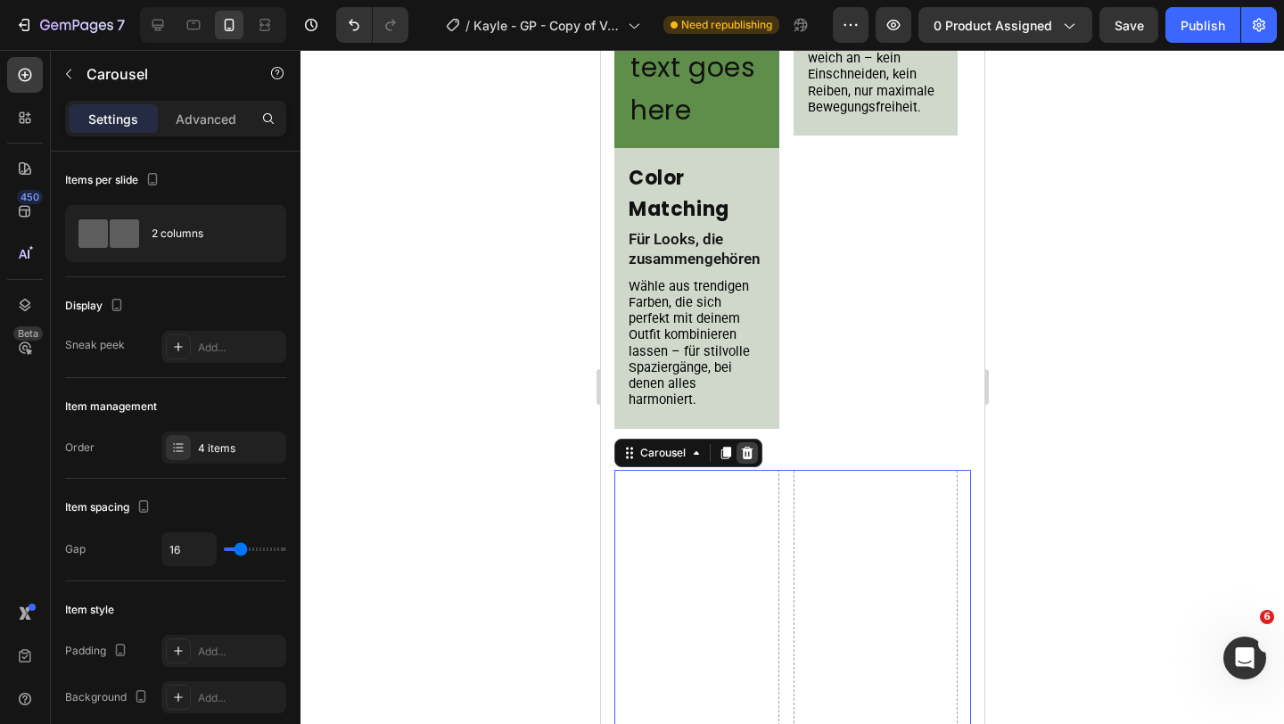
click at [754, 456] on div at bounding box center [745, 452] width 21 height 21
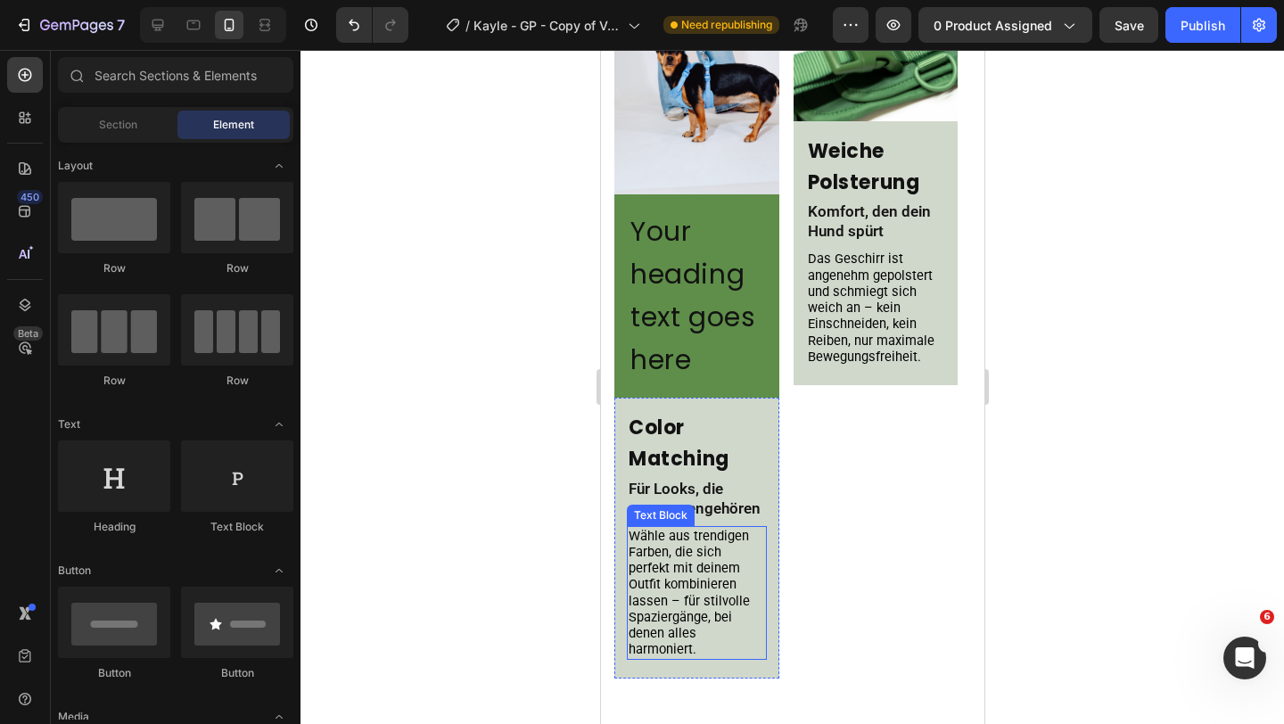
scroll to position [946, 0]
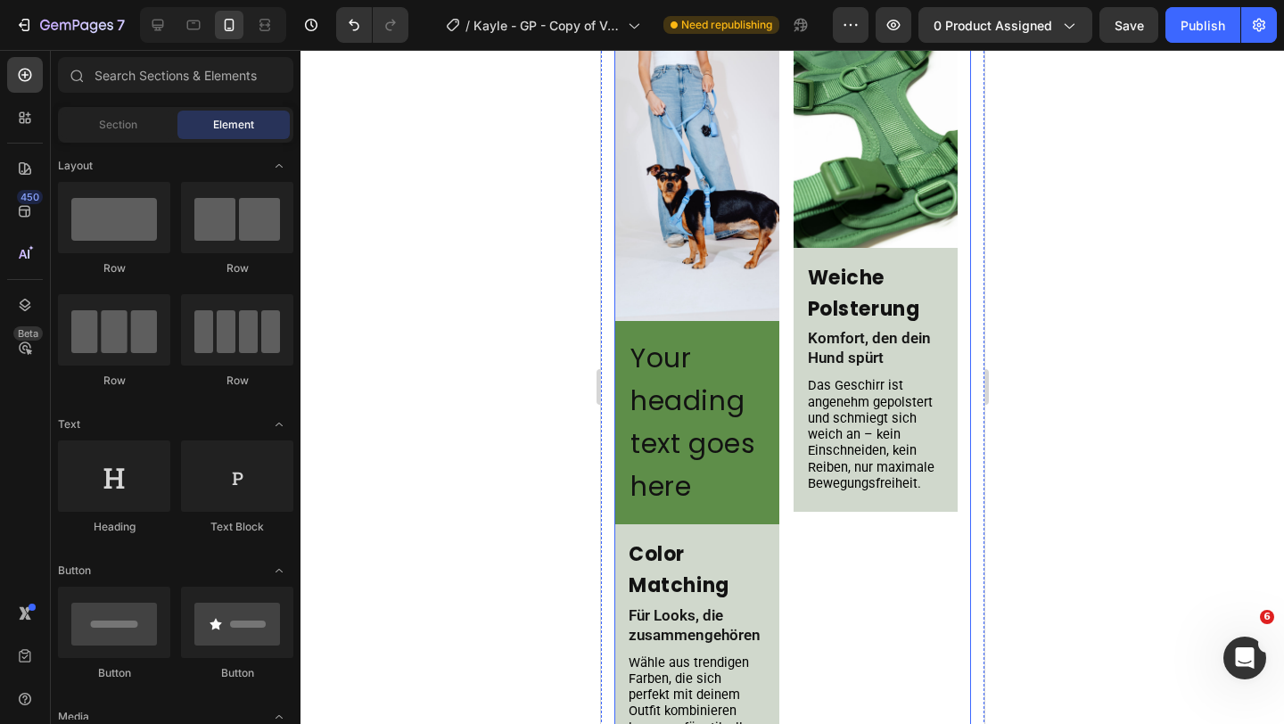
click at [787, 318] on div "Image Your heading text goes here Heading Row Color Matching Heading Für Looks,…" at bounding box center [791, 430] width 357 height 803
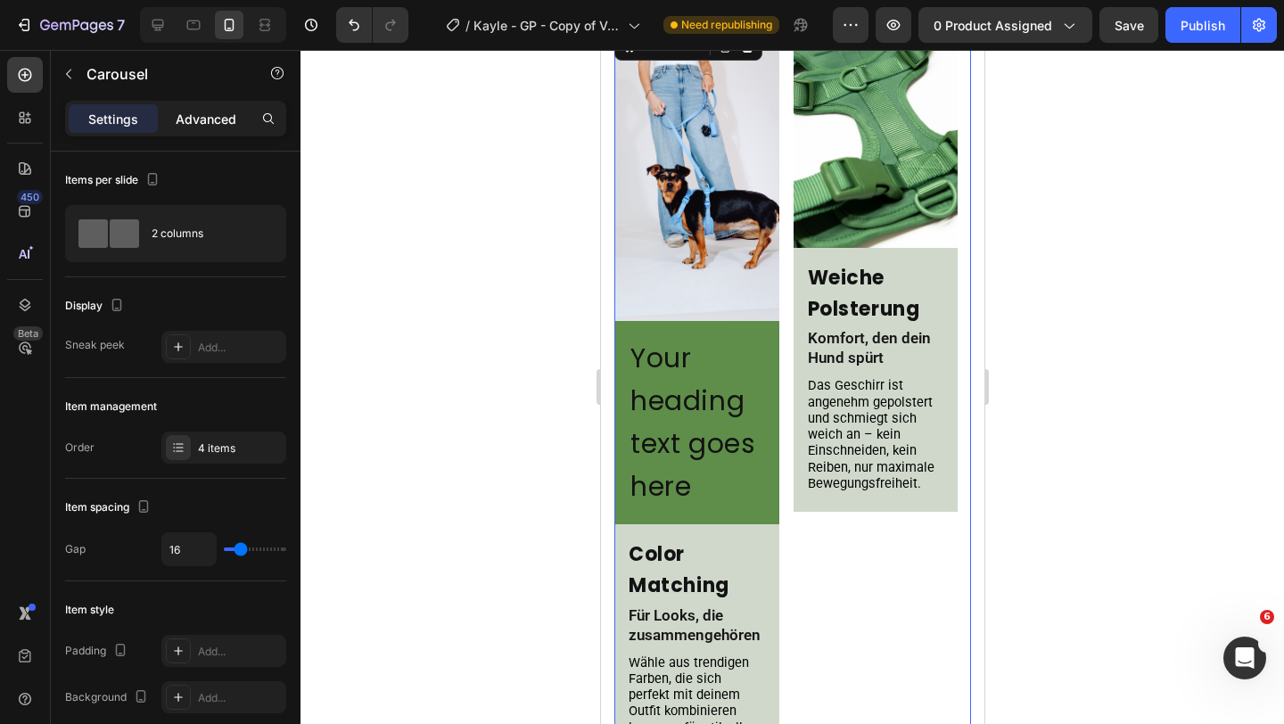
click at [209, 124] on p "Advanced" at bounding box center [206, 119] width 61 height 19
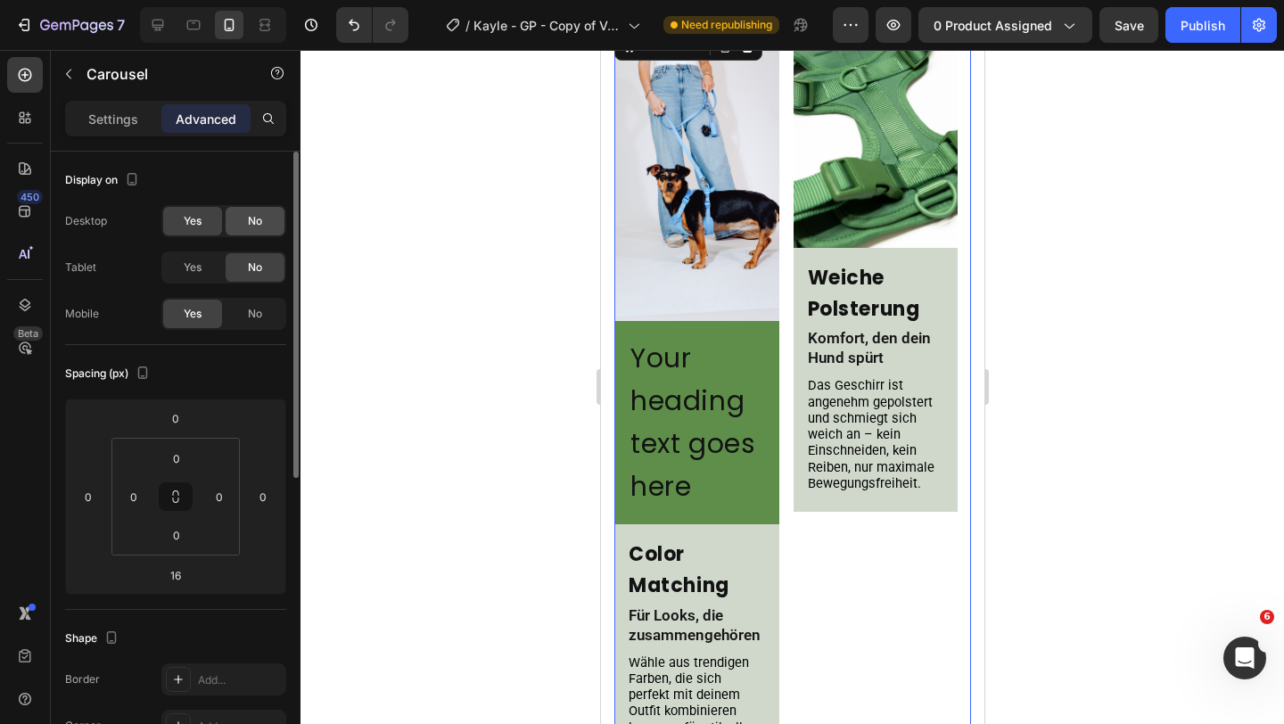
click at [246, 216] on div "No" at bounding box center [255, 221] width 59 height 29
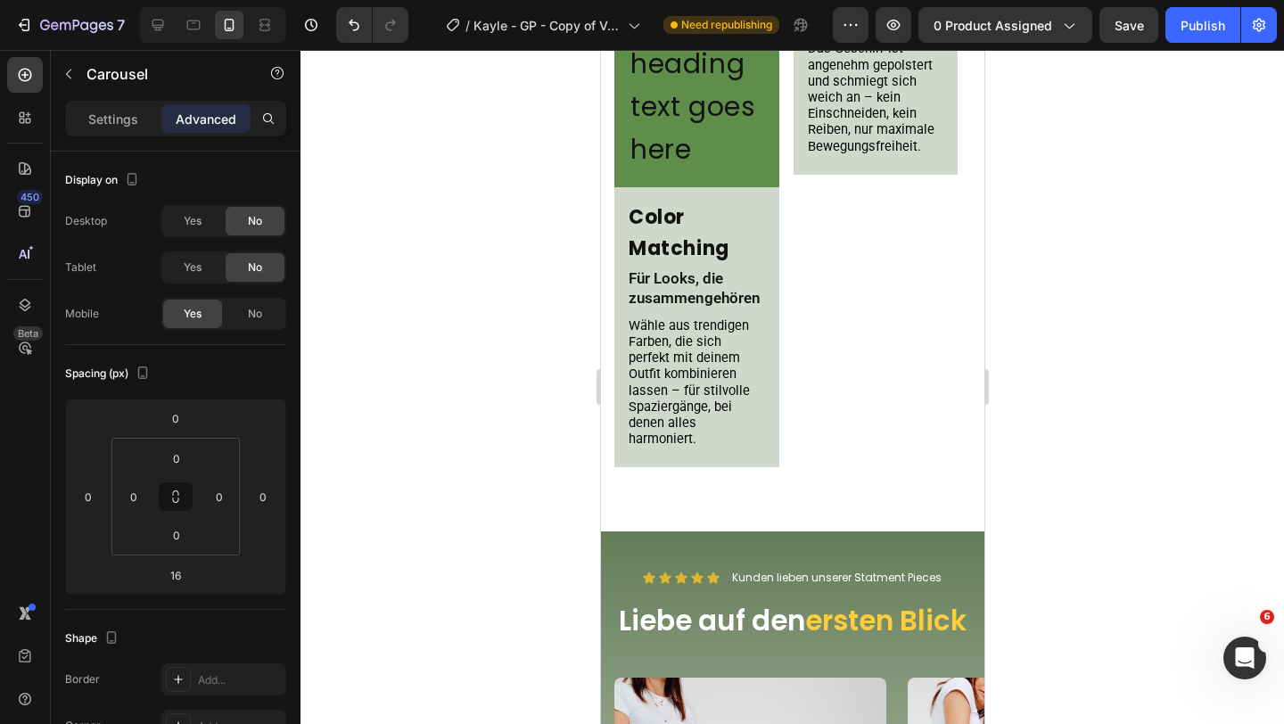
scroll to position [1816, 0]
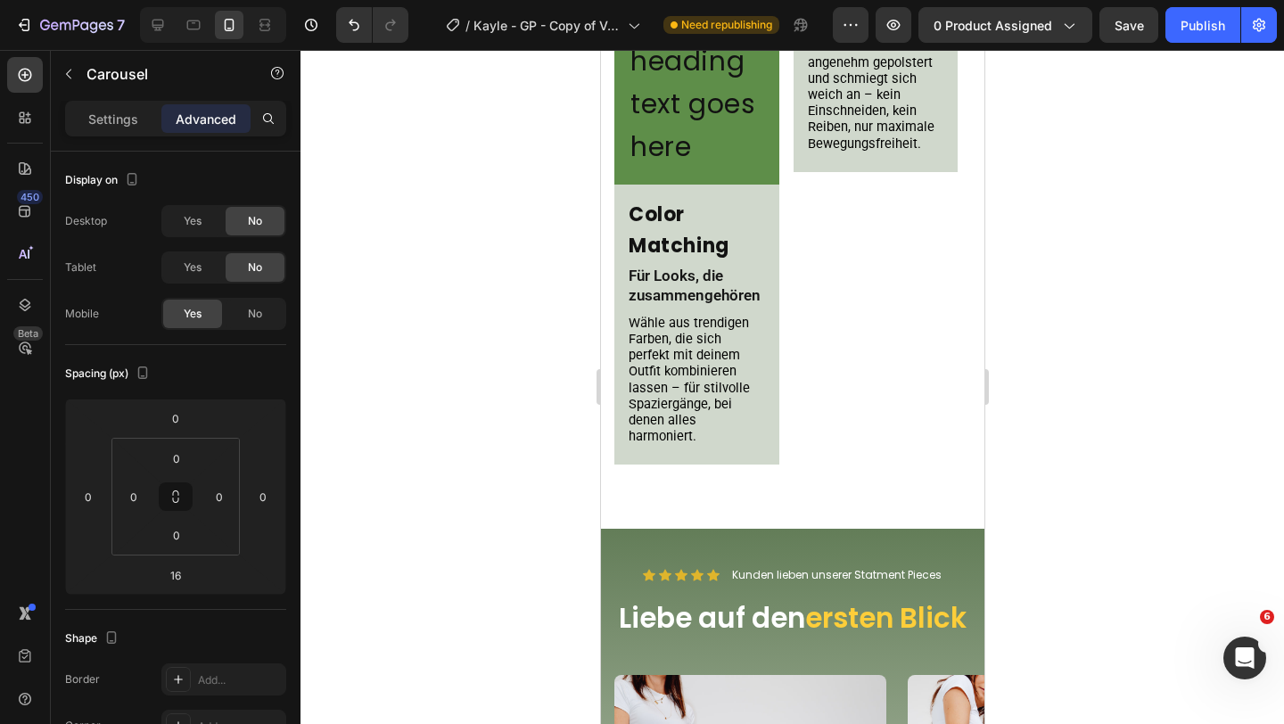
click at [815, 223] on div "Image Weiche Polsterung Heading Komfort, den dein Hund spürt Text Block Das Ges…" at bounding box center [875, 90] width 165 height 803
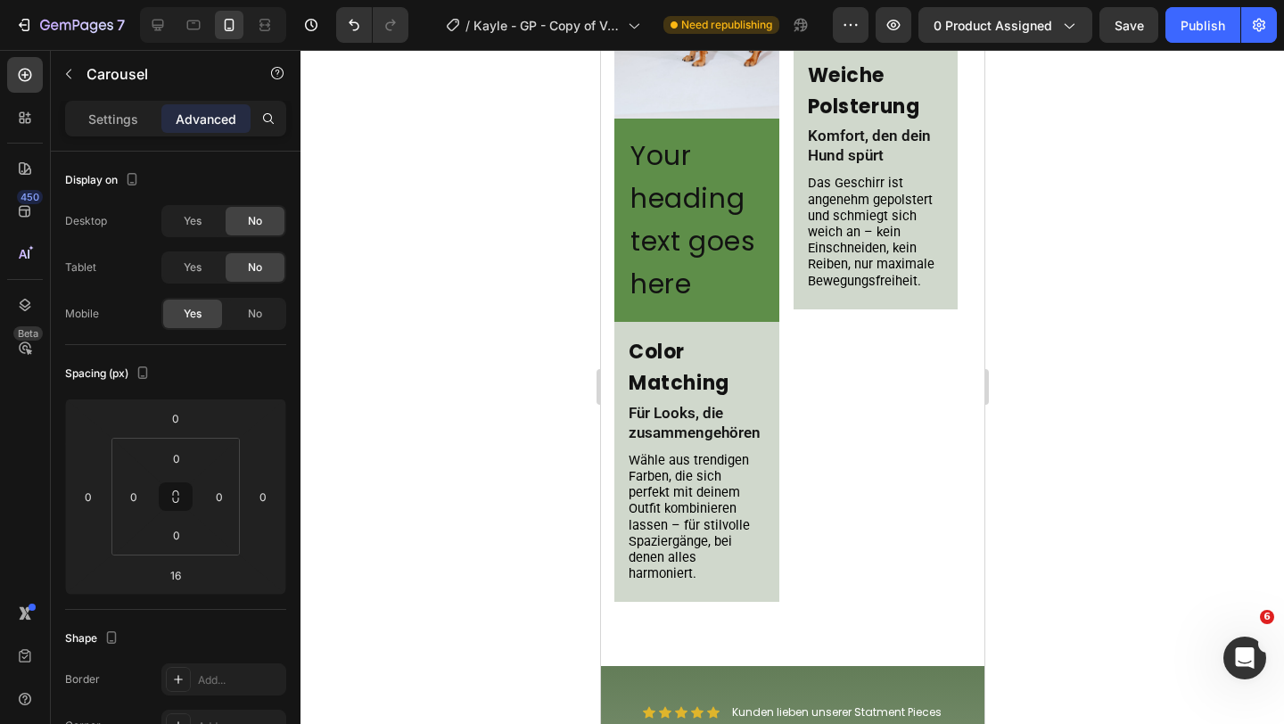
scroll to position [1244, 0]
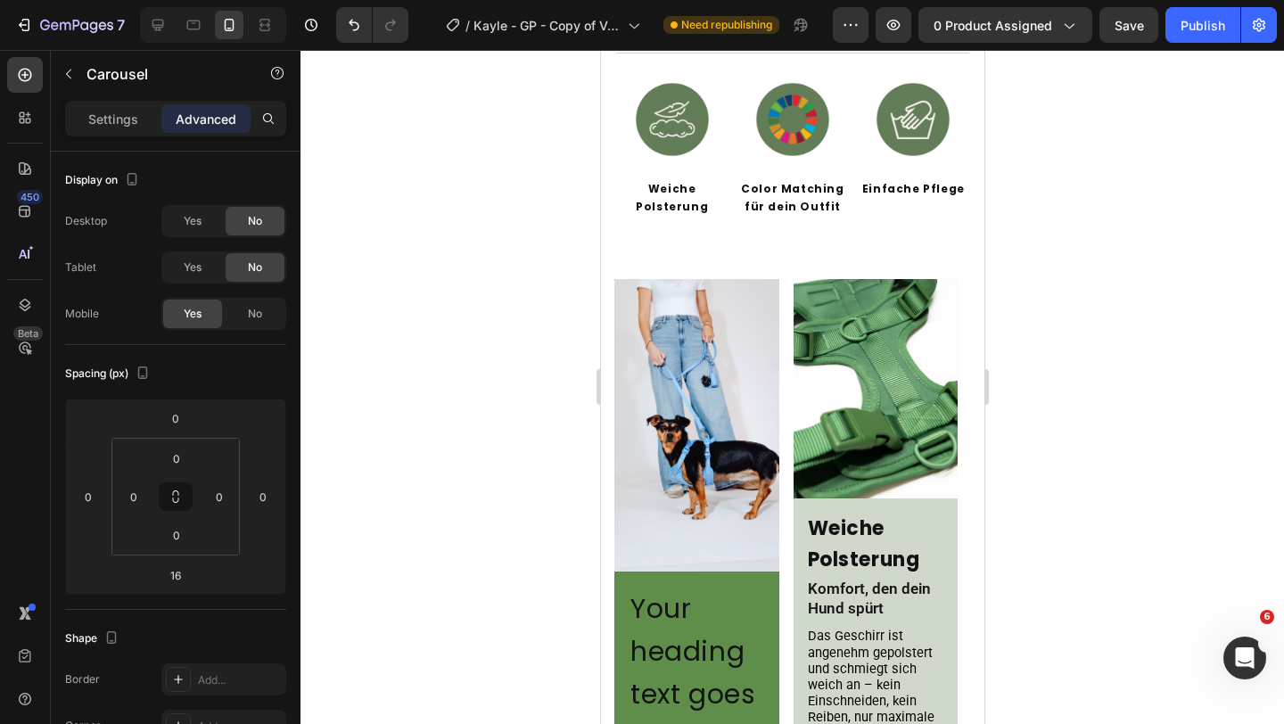
click at [787, 315] on div "Image Your heading text goes here Heading Row Color Matching Heading Für Looks,…" at bounding box center [791, 680] width 357 height 803
click at [198, 264] on span "Yes" at bounding box center [193, 267] width 18 height 16
drag, startPoint x: 203, startPoint y: 214, endPoint x: 207, endPoint y: 205, distance: 9.6
click at [202, 216] on div "Yes" at bounding box center [192, 221] width 59 height 29
click at [191, 32] on icon at bounding box center [194, 25] width 18 height 18
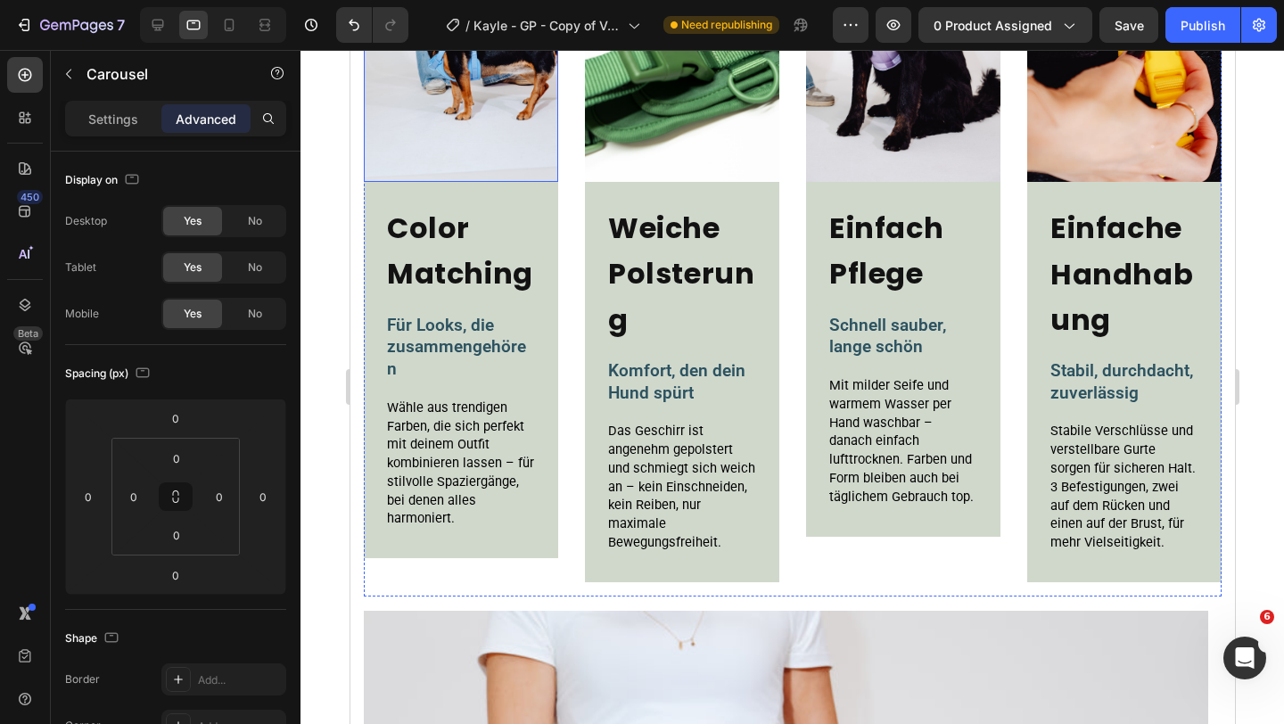
scroll to position [1844, 0]
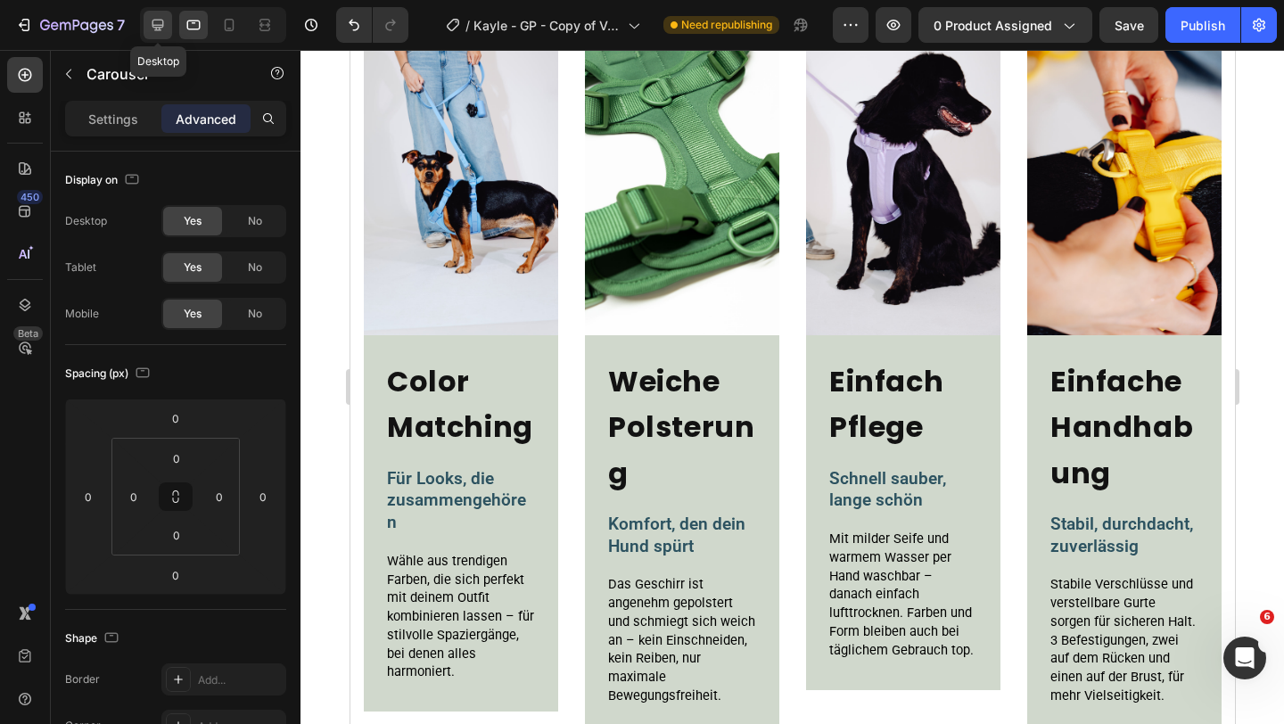
click at [166, 29] on icon at bounding box center [158, 25] width 18 height 18
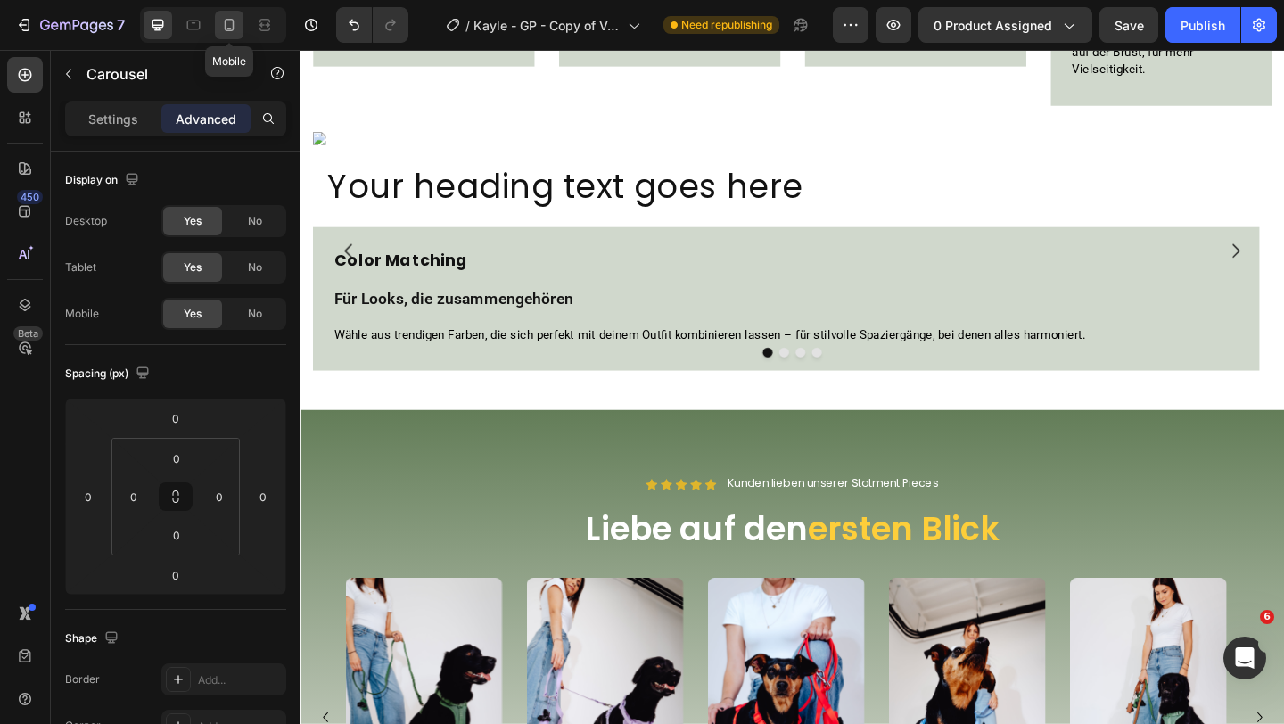
scroll to position [2492, 0]
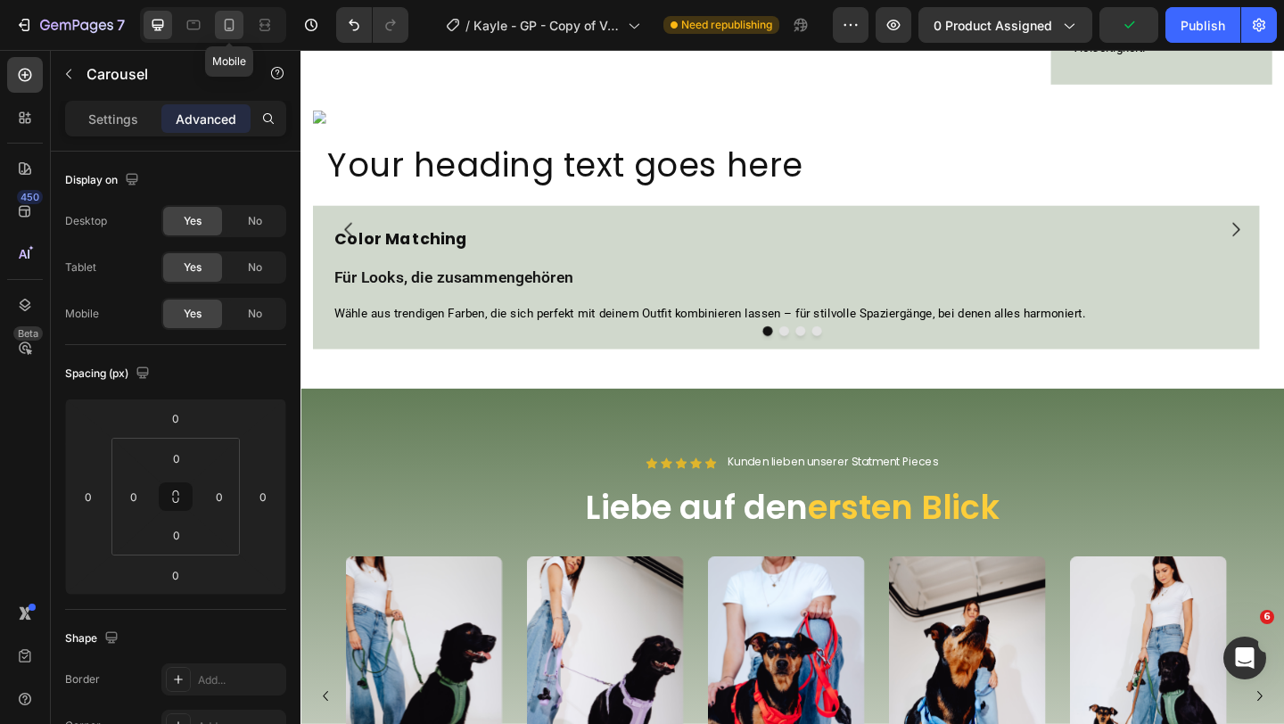
click at [229, 23] on icon at bounding box center [229, 25] width 18 height 18
type input "16"
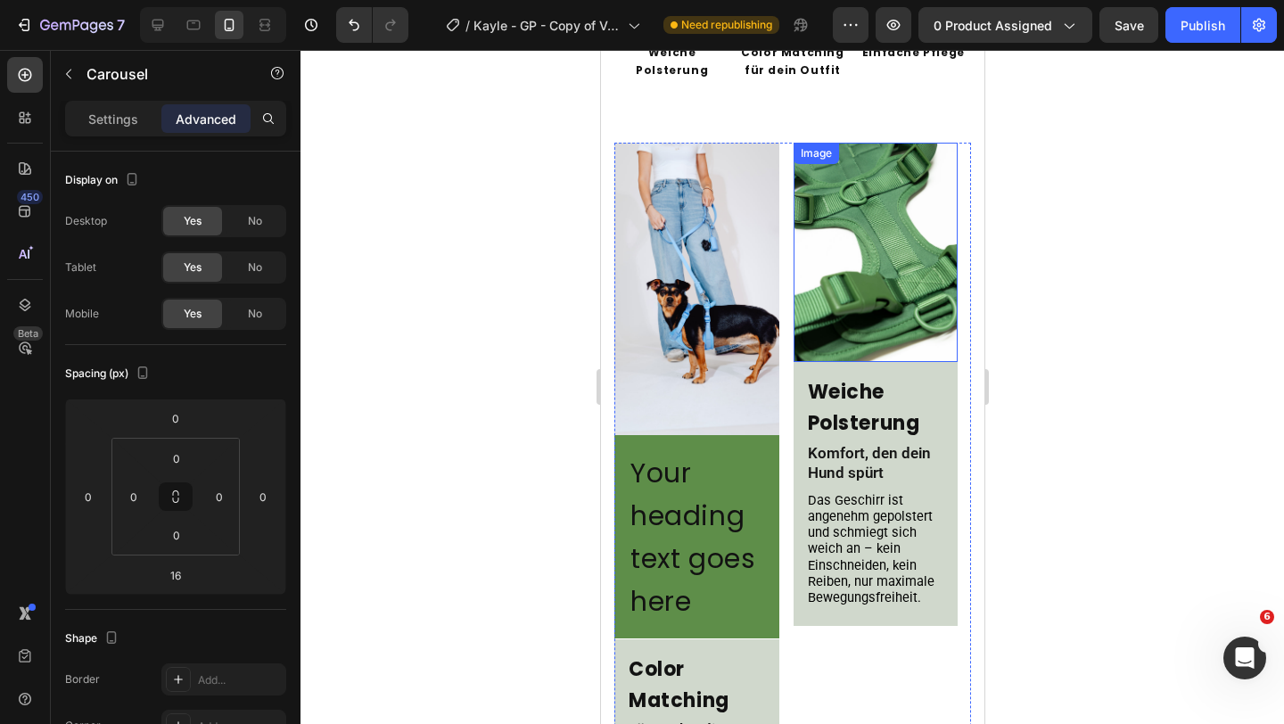
scroll to position [1347, 0]
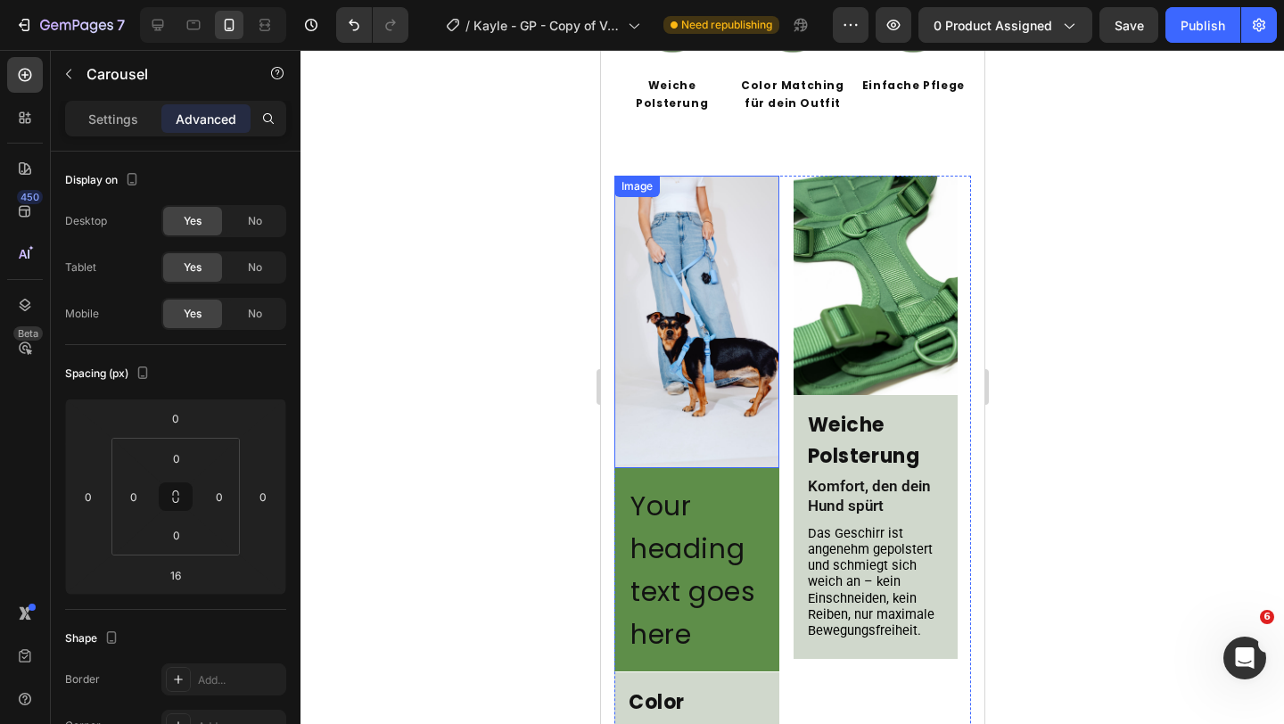
click at [709, 285] on img at bounding box center [695, 322] width 165 height 292
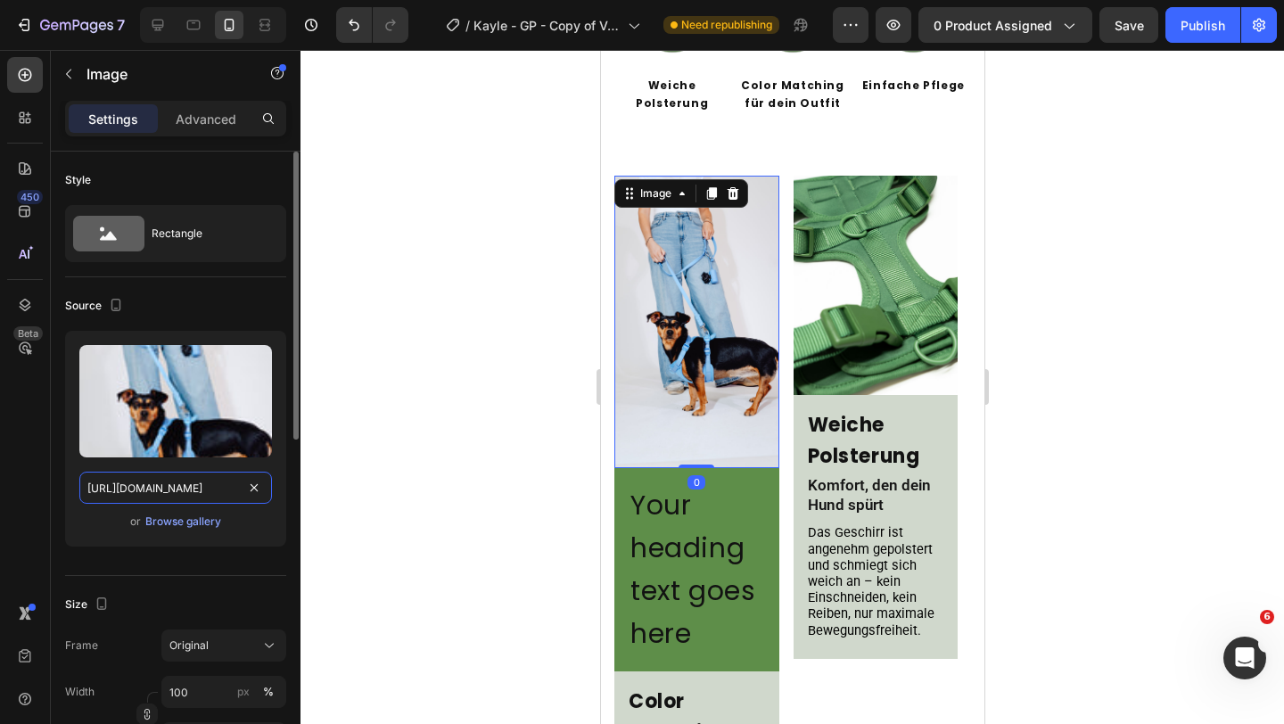
click at [159, 486] on input "https://cdn.shopify.com/s/files/1/0548/7978/0952/files/gempages_458127380590887…" at bounding box center [175, 488] width 193 height 32
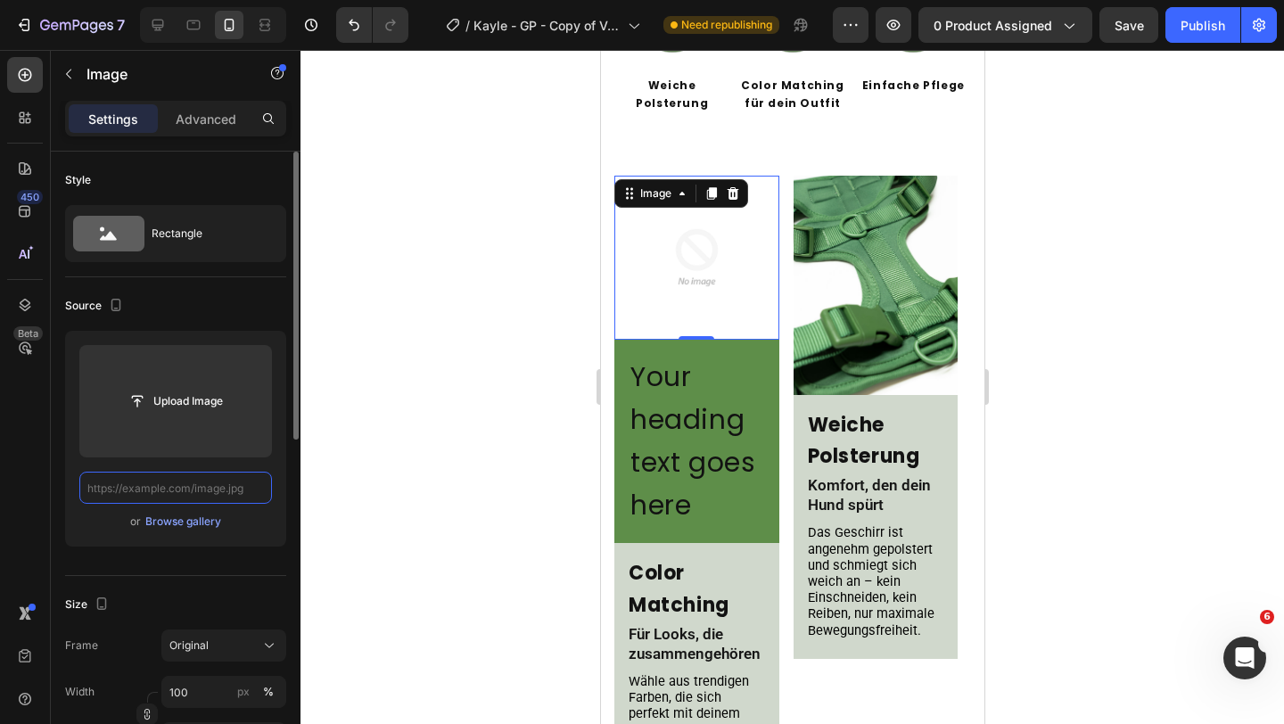
click at [192, 489] on input "text" at bounding box center [175, 488] width 193 height 32
paste input "https://cdn.shopify.com/s/files/1/0548/7978/0952/files/gempages_458127380590887…"
type input "https://cdn.shopify.com/s/files/1/0548/7978/0952/files/gempages_458127380590887…"
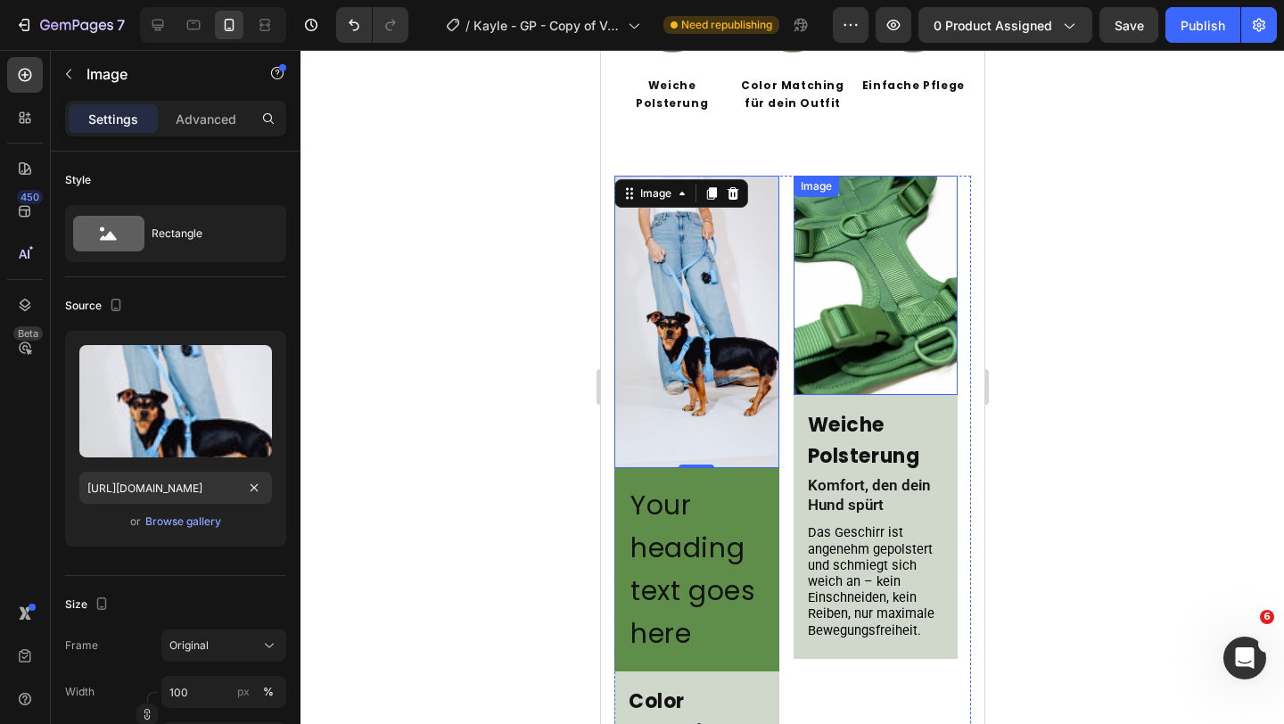
click at [841, 243] on img at bounding box center [875, 285] width 165 height 219
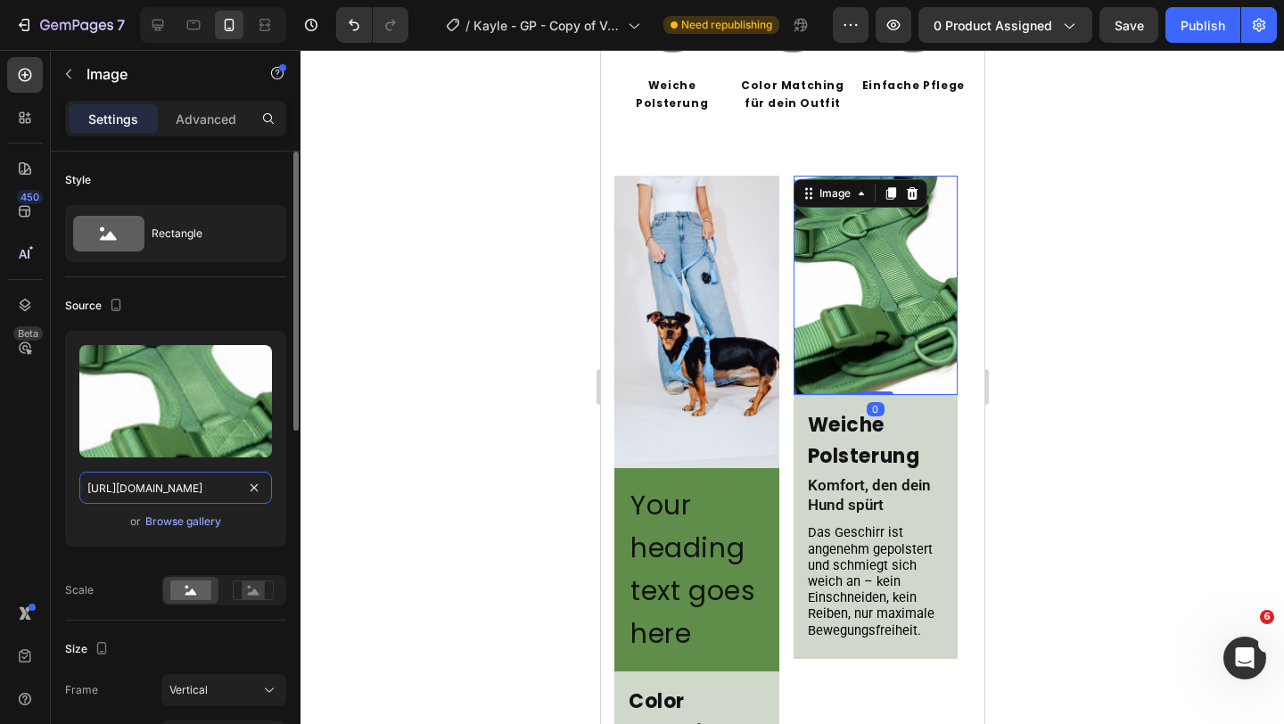
click at [189, 485] on input "https://cdn.shopify.com/s/files/1/0548/7978/0952/files/gempages_458127380590887…" at bounding box center [175, 488] width 193 height 32
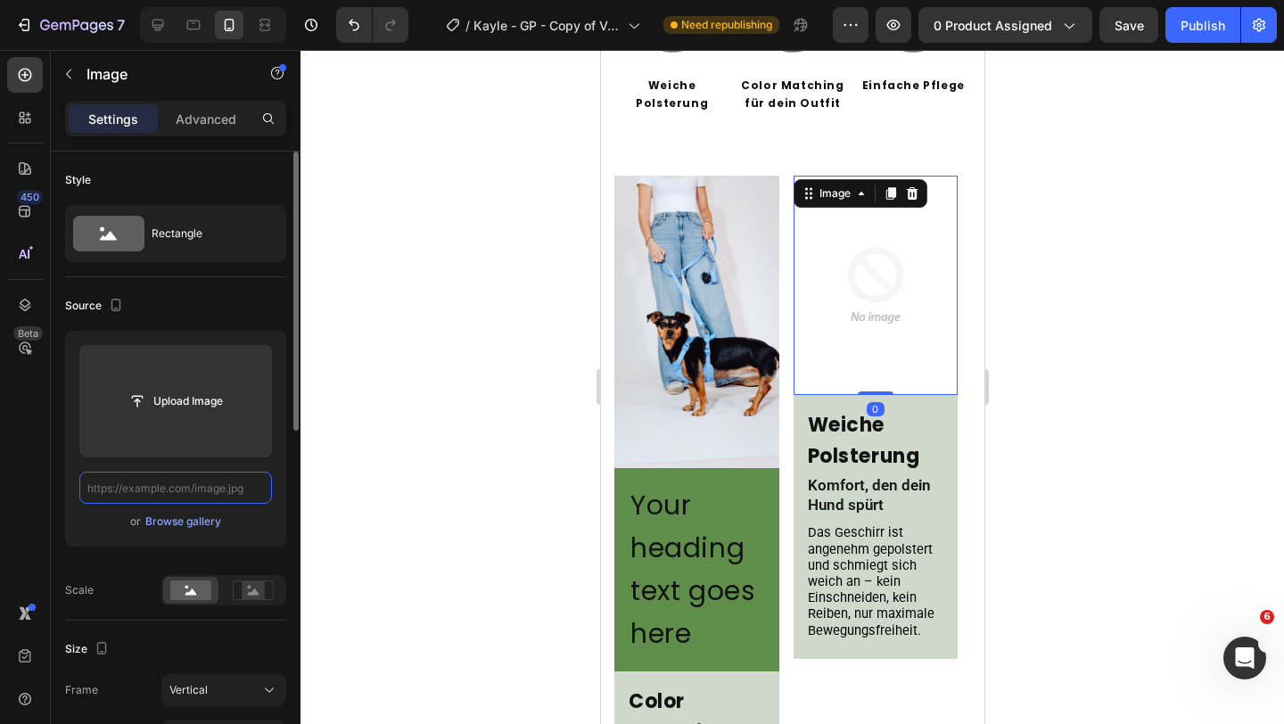
click at [200, 490] on input "text" at bounding box center [175, 488] width 193 height 32
paste input "https://cdn.shopify.com/s/files/1/0548/7978/0952/files/gempages_458127380590887…"
type input "https://cdn.shopify.com/s/files/1/0548/7978/0952/files/gempages_458127380590887…"
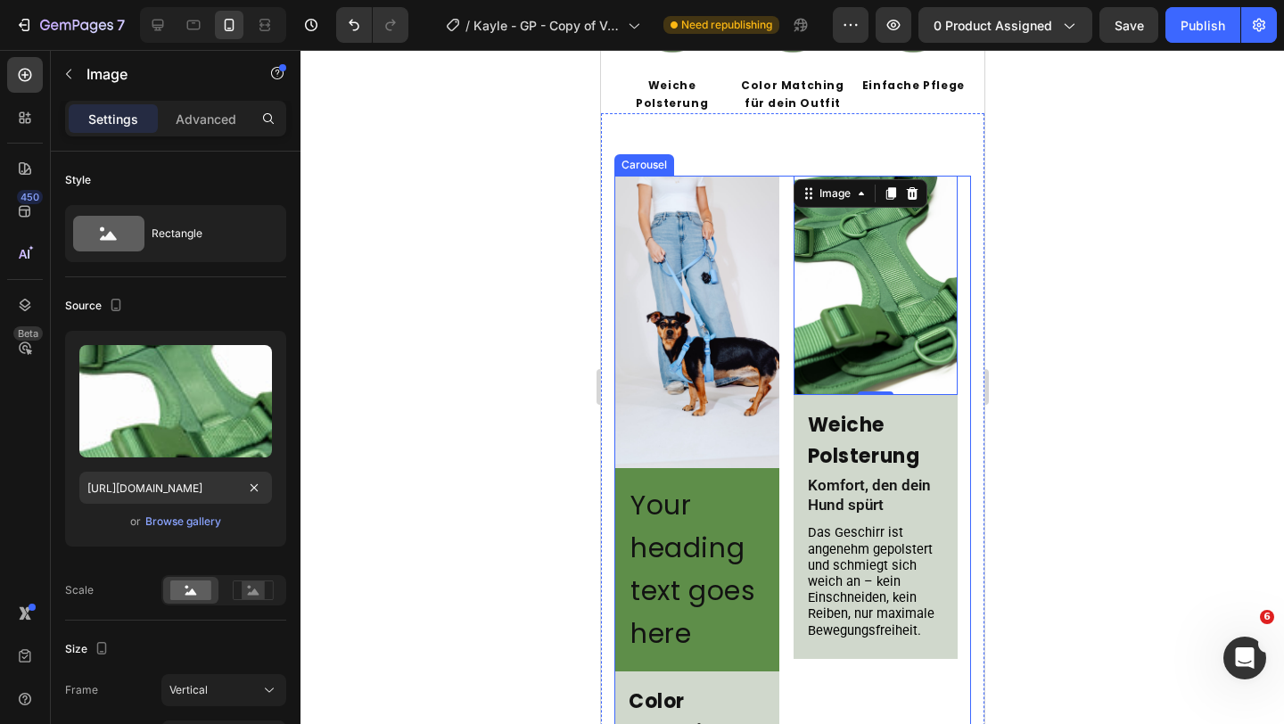
click at [785, 305] on div "Image Your heading text goes here Heading Row Color Matching Heading Für Looks,…" at bounding box center [791, 577] width 357 height 803
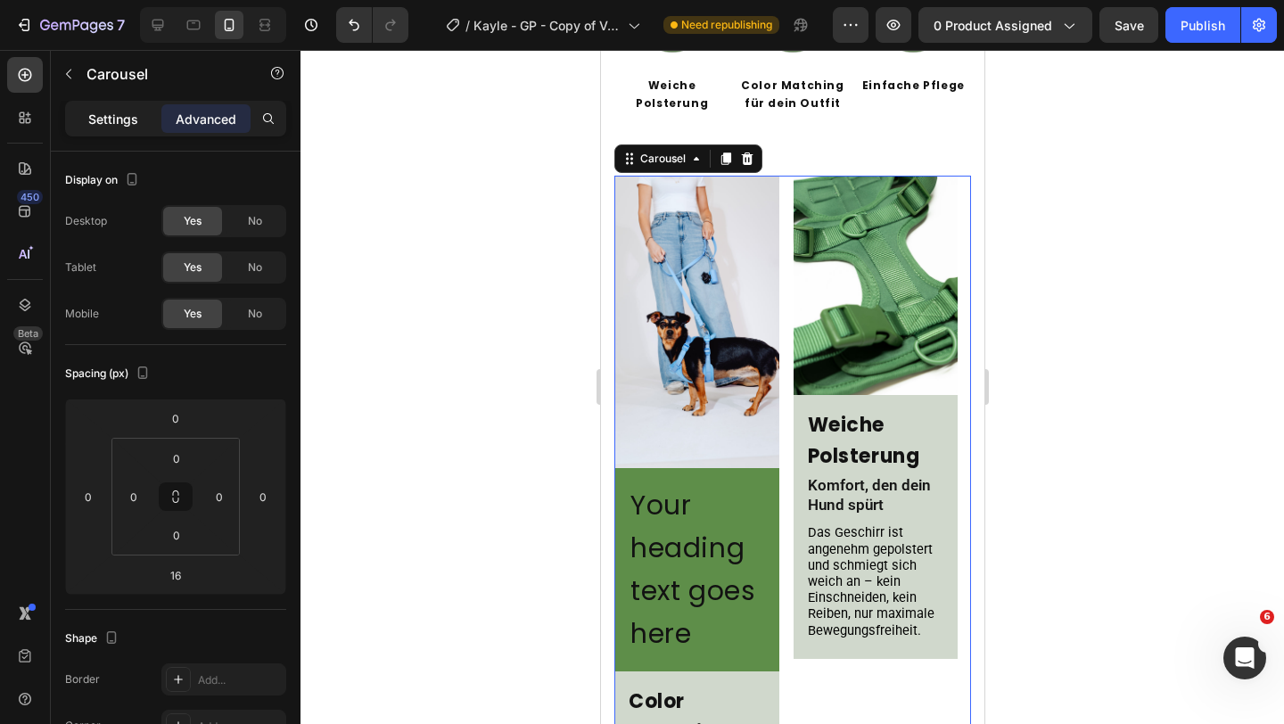
click at [106, 129] on div "Settings" at bounding box center [113, 118] width 89 height 29
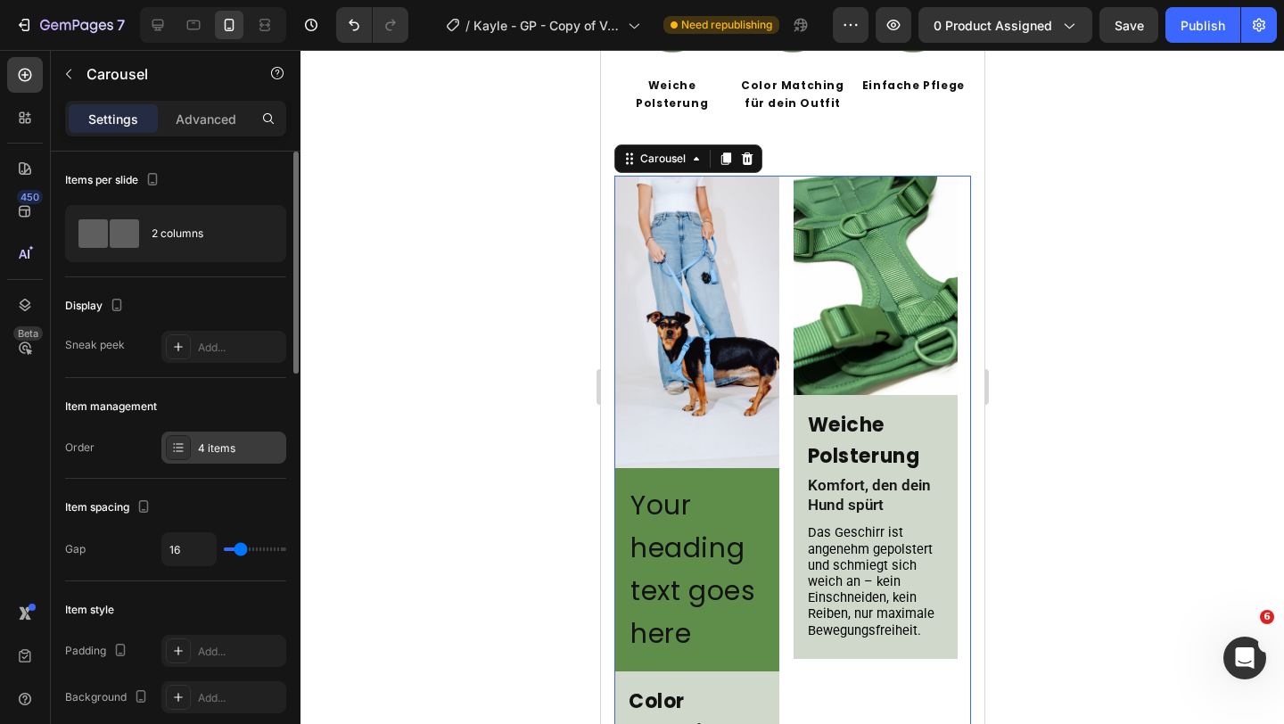
click at [236, 435] on div "4 items" at bounding box center [223, 447] width 125 height 32
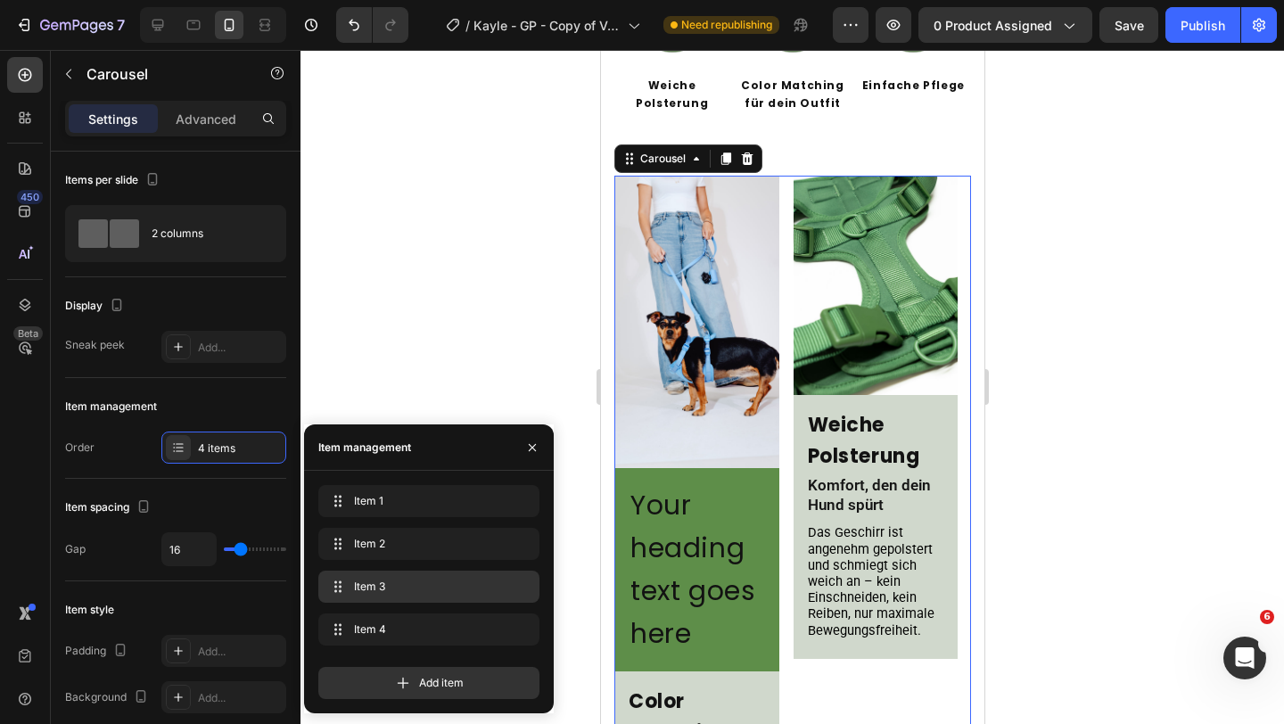
click at [409, 589] on span "Item 3" at bounding box center [425, 587] width 143 height 16
click at [389, 592] on span "Item 3" at bounding box center [425, 587] width 143 height 16
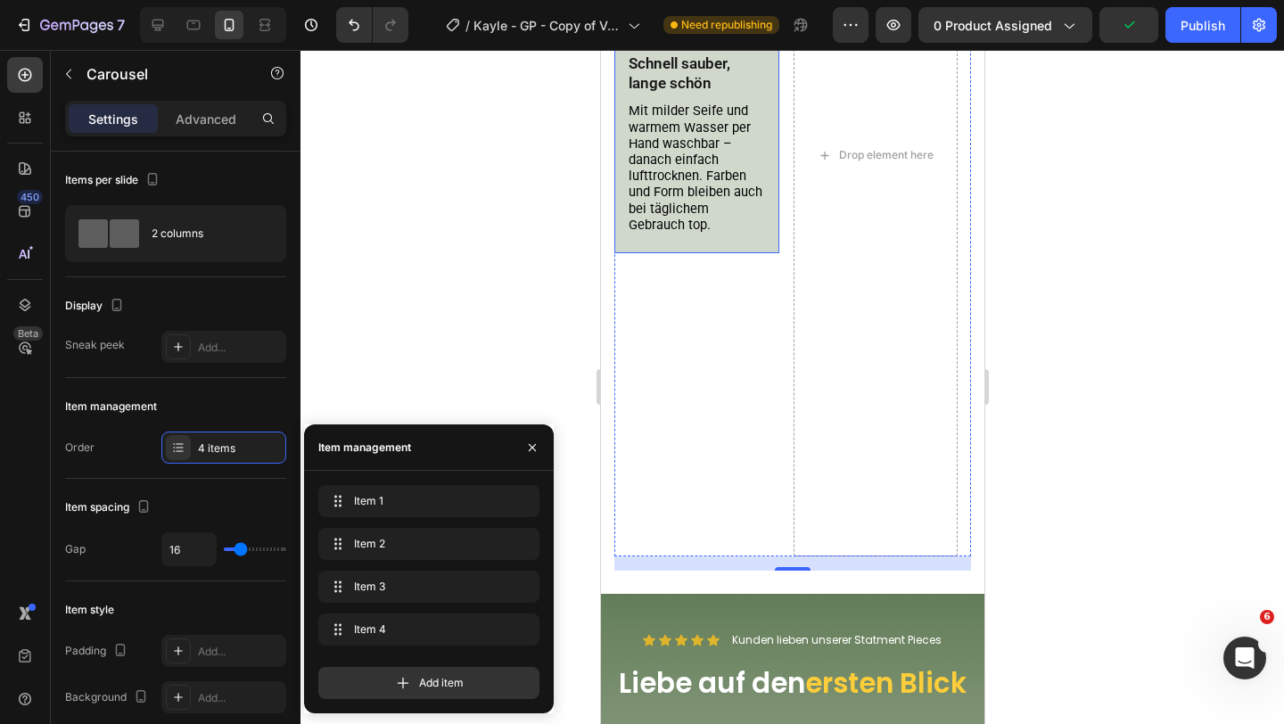
scroll to position [1671, 0]
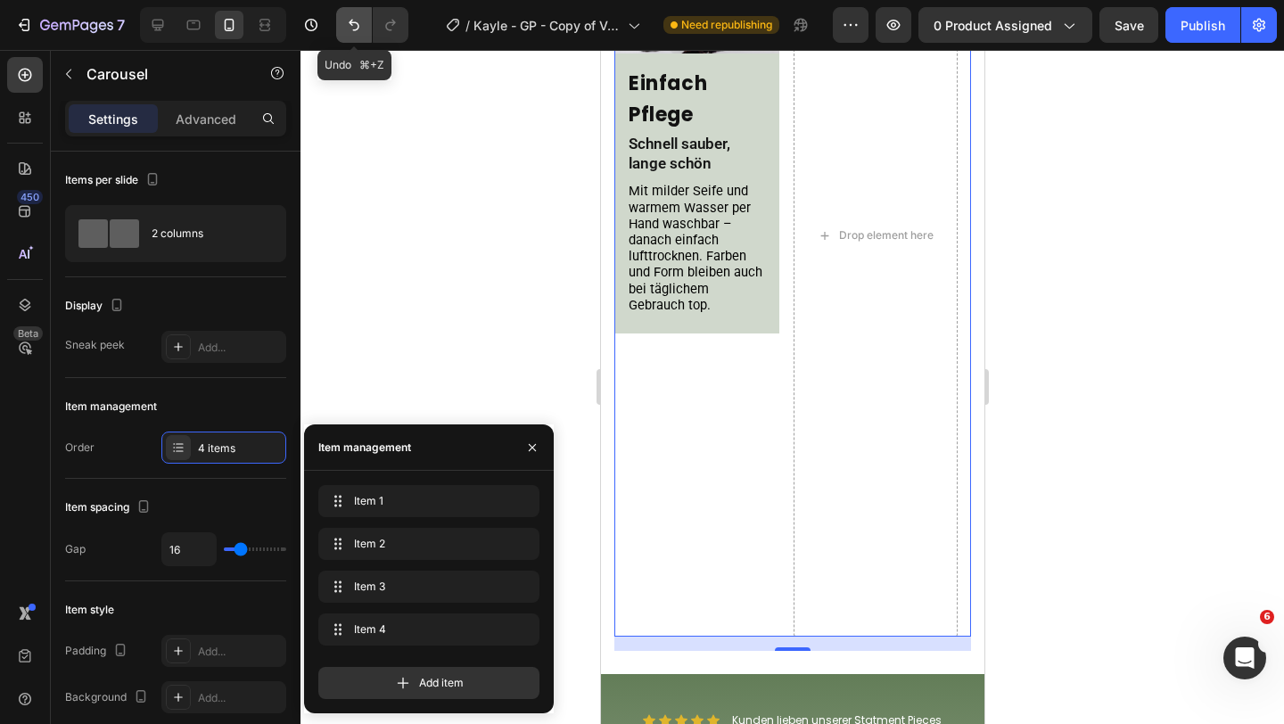
click at [357, 26] on icon "Undo/Redo" at bounding box center [354, 25] width 18 height 18
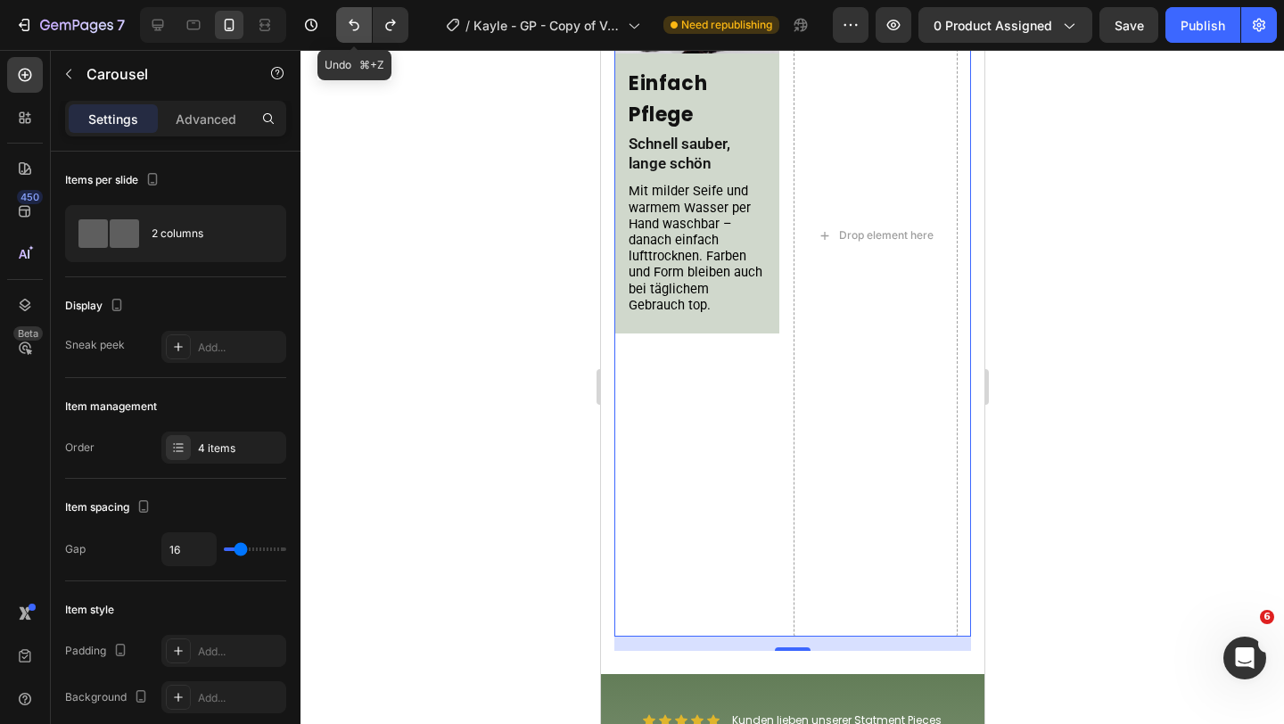
click at [357, 26] on icon "Undo/Redo" at bounding box center [354, 25] width 18 height 18
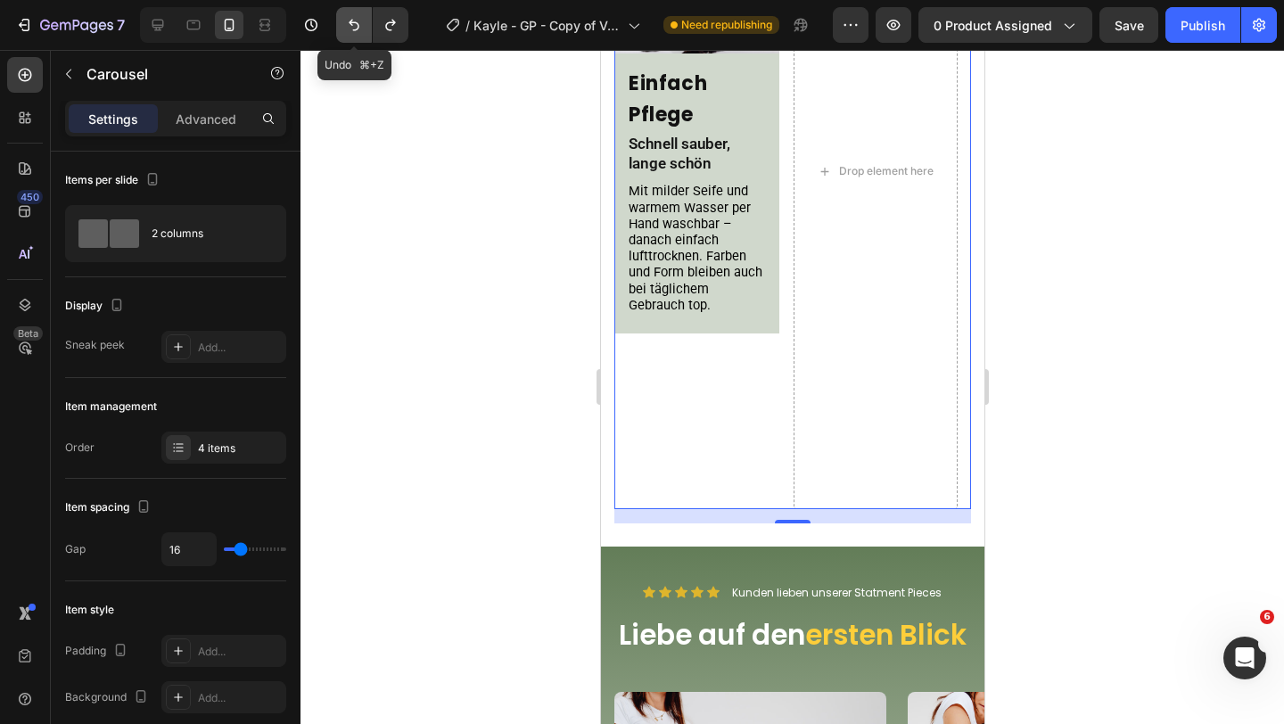
click at [357, 26] on icon "Undo/Redo" at bounding box center [354, 25] width 18 height 18
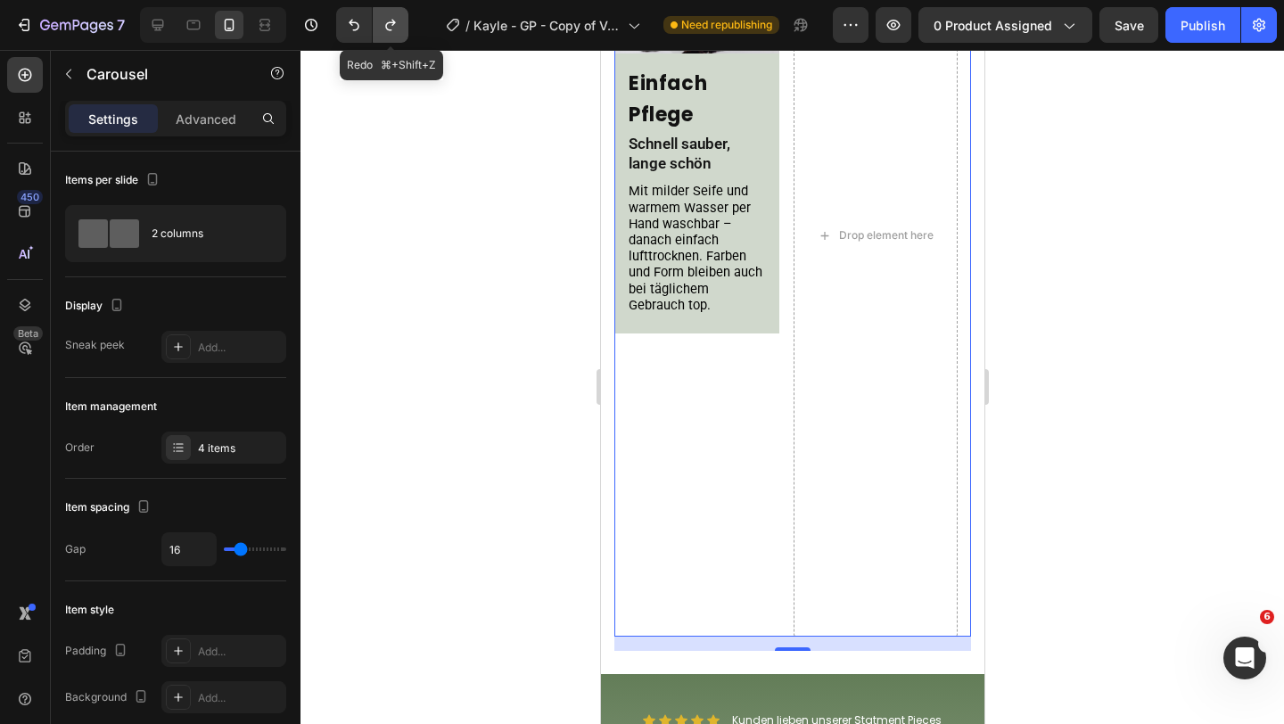
click at [393, 22] on icon "Undo/Redo" at bounding box center [390, 26] width 10 height 12
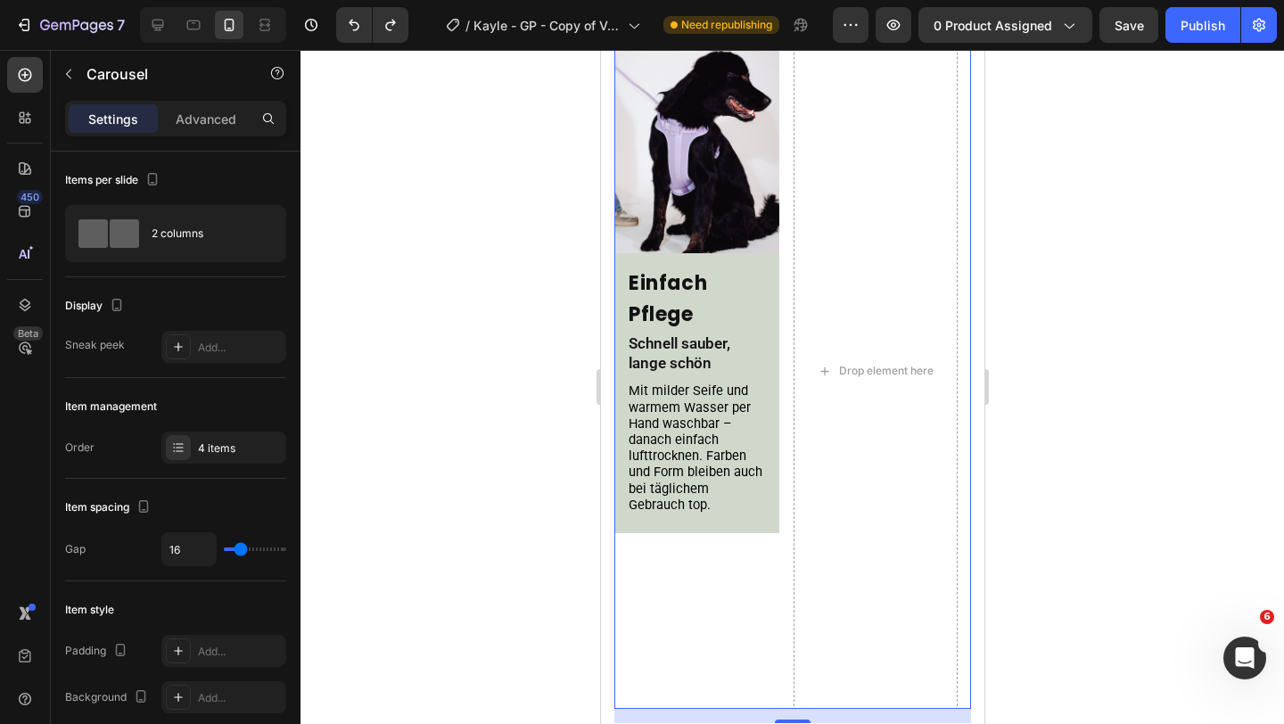
scroll to position [1441, 0]
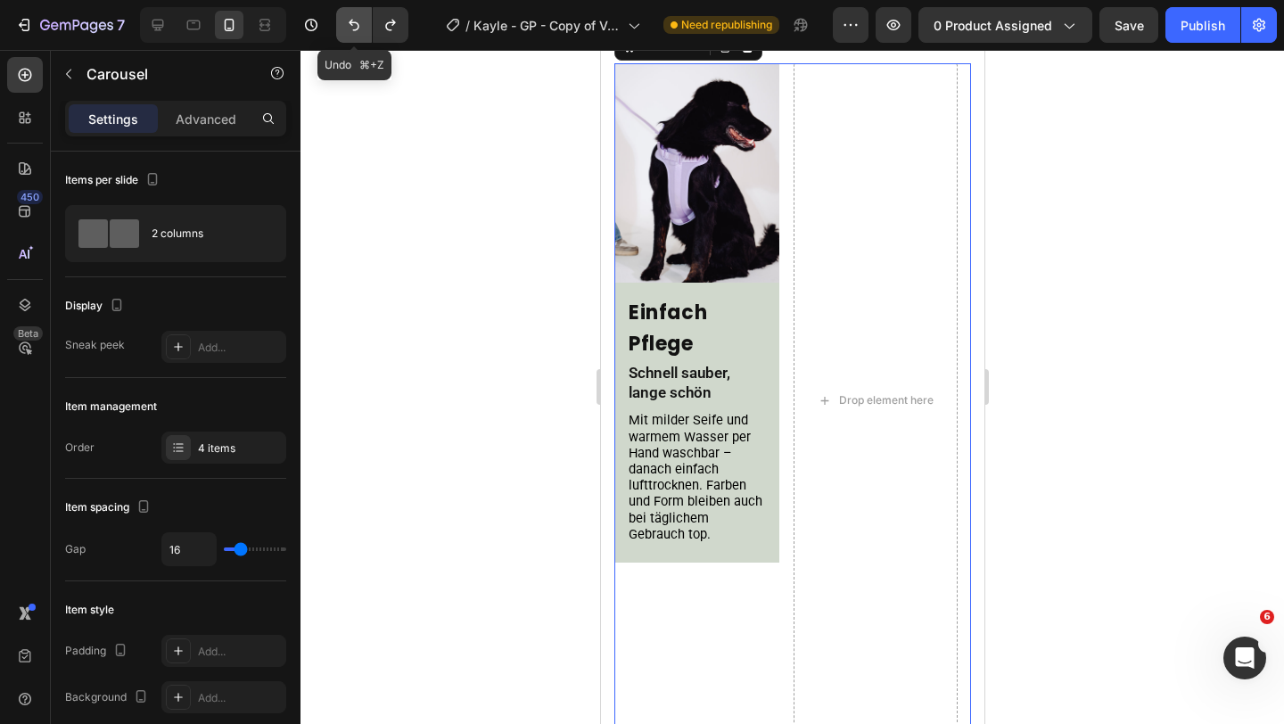
click at [341, 21] on button "Undo/Redo" at bounding box center [354, 25] width 36 height 36
click at [346, 21] on icon "Undo/Redo" at bounding box center [354, 25] width 18 height 18
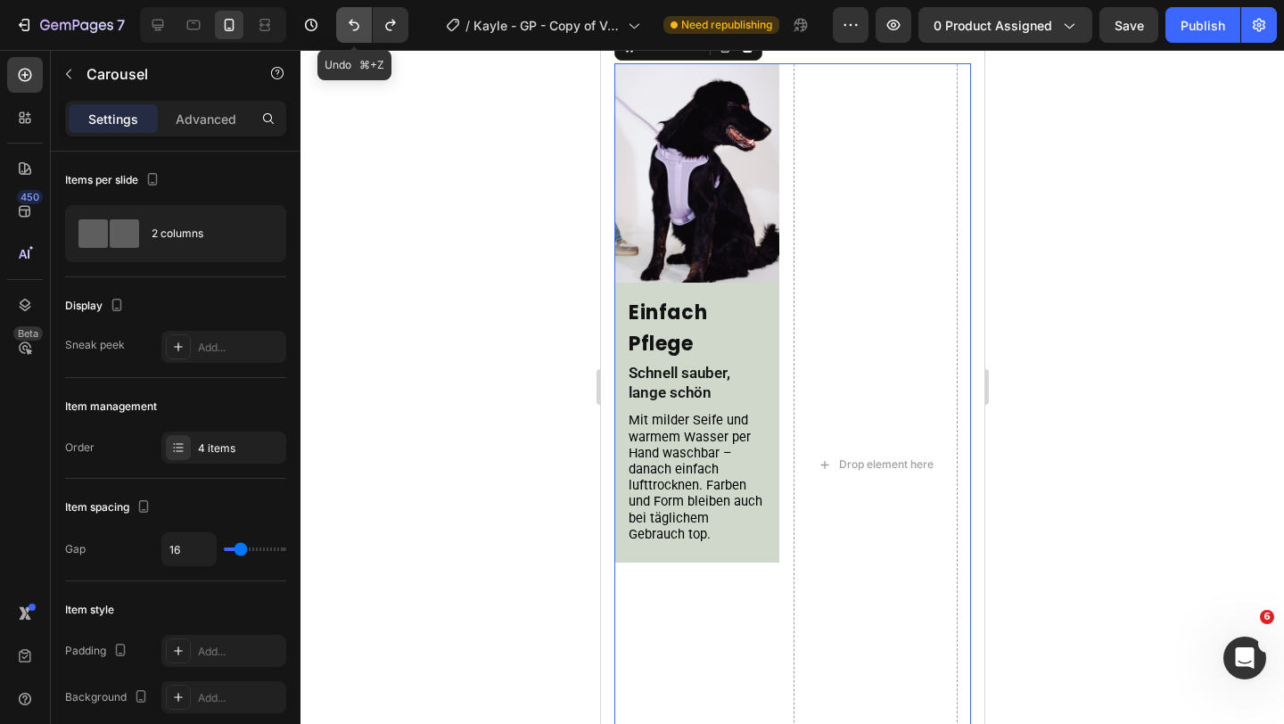
click at [346, 21] on icon "Undo/Redo" at bounding box center [354, 25] width 18 height 18
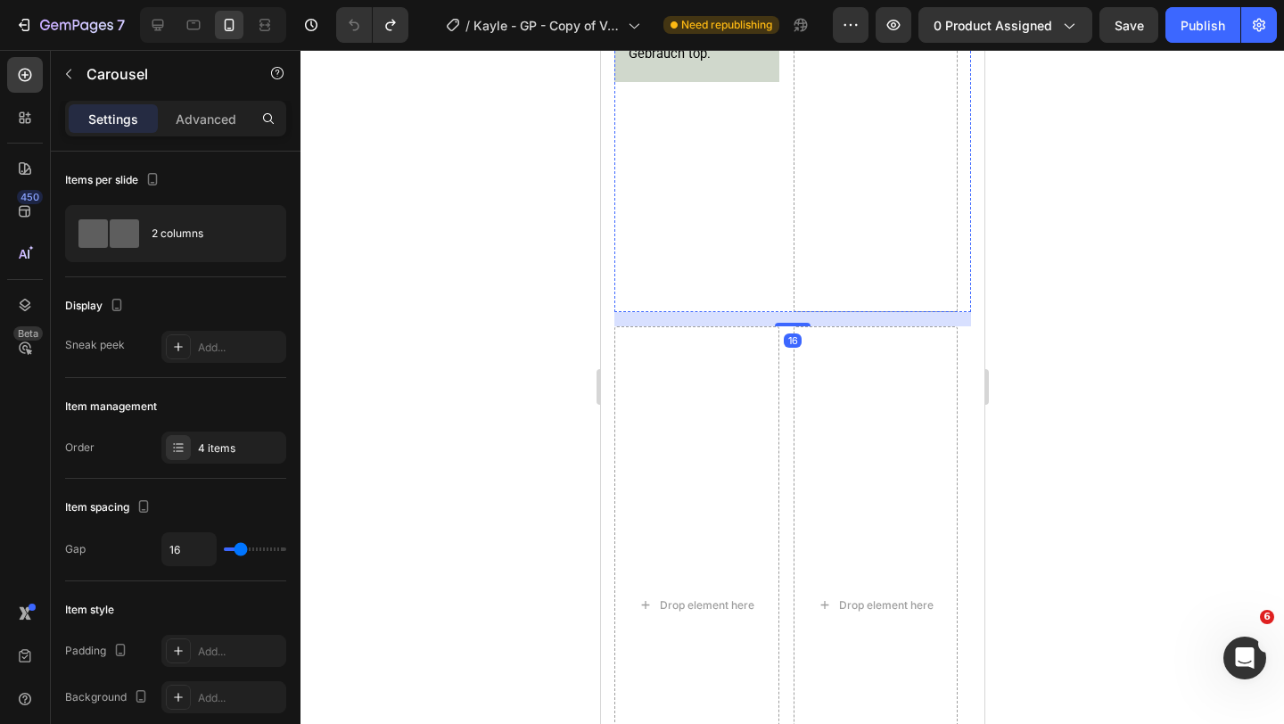
scroll to position [1951, 0]
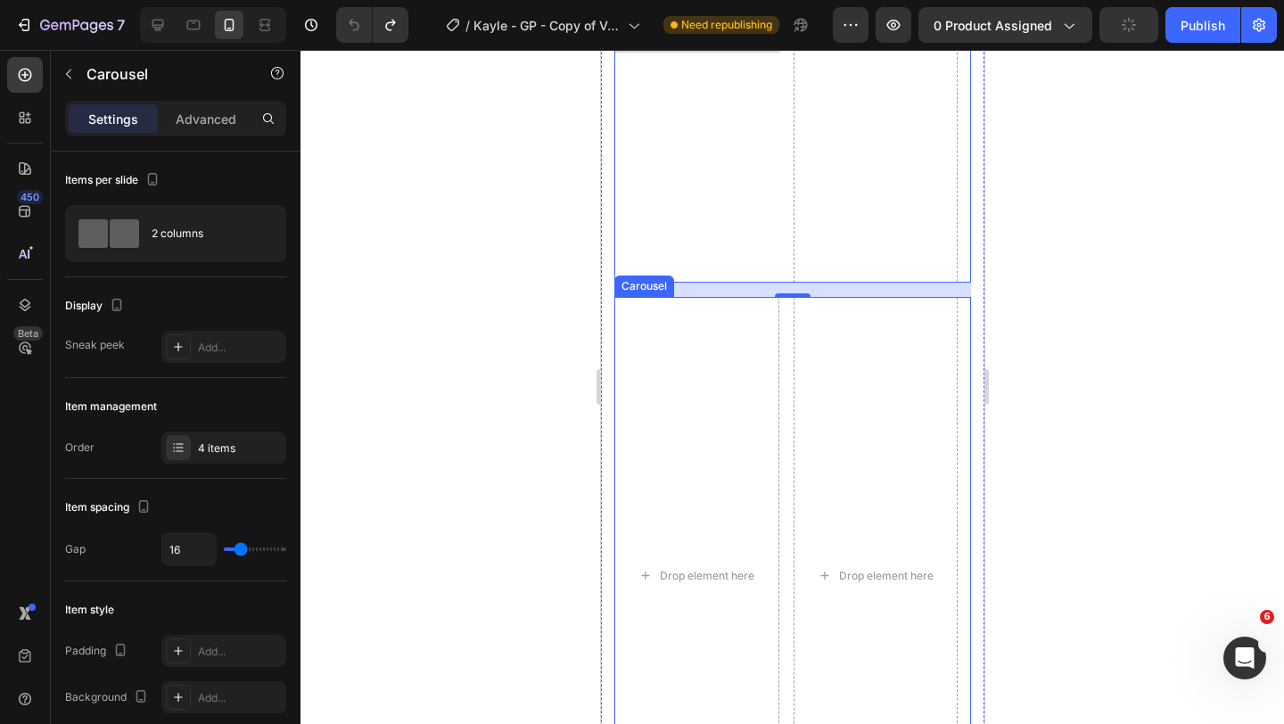
click at [791, 394] on div "Drop element here Drop element here Drop element here Image Einfache Handhabung…" at bounding box center [791, 575] width 357 height 557
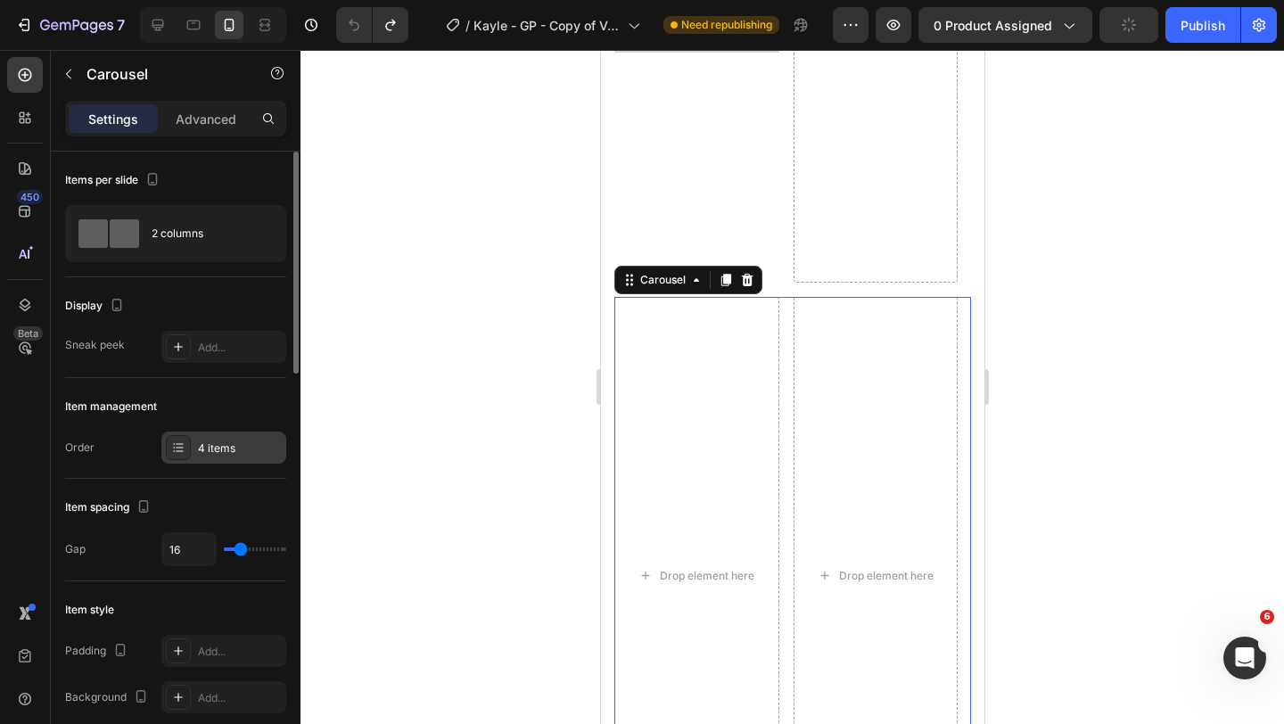
click at [209, 449] on div "4 items" at bounding box center [240, 448] width 84 height 16
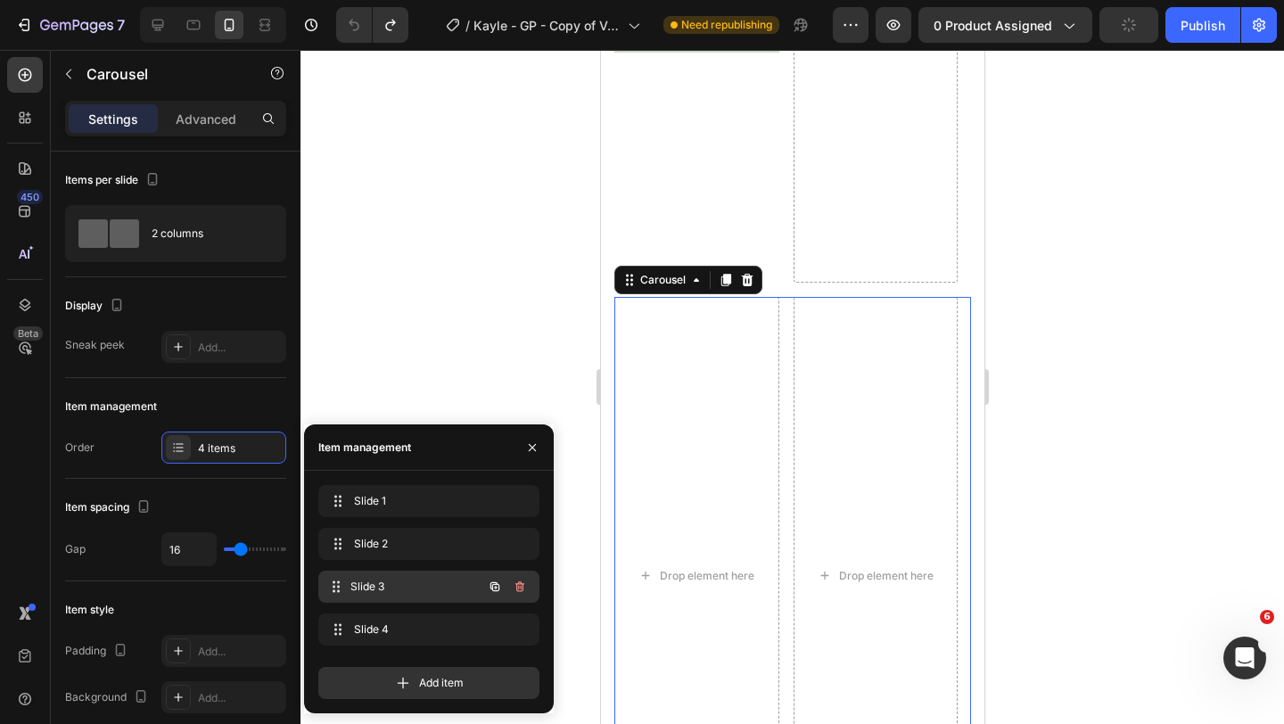
click at [420, 595] on div "Slide 3 Slide 3" at bounding box center [403, 586] width 157 height 25
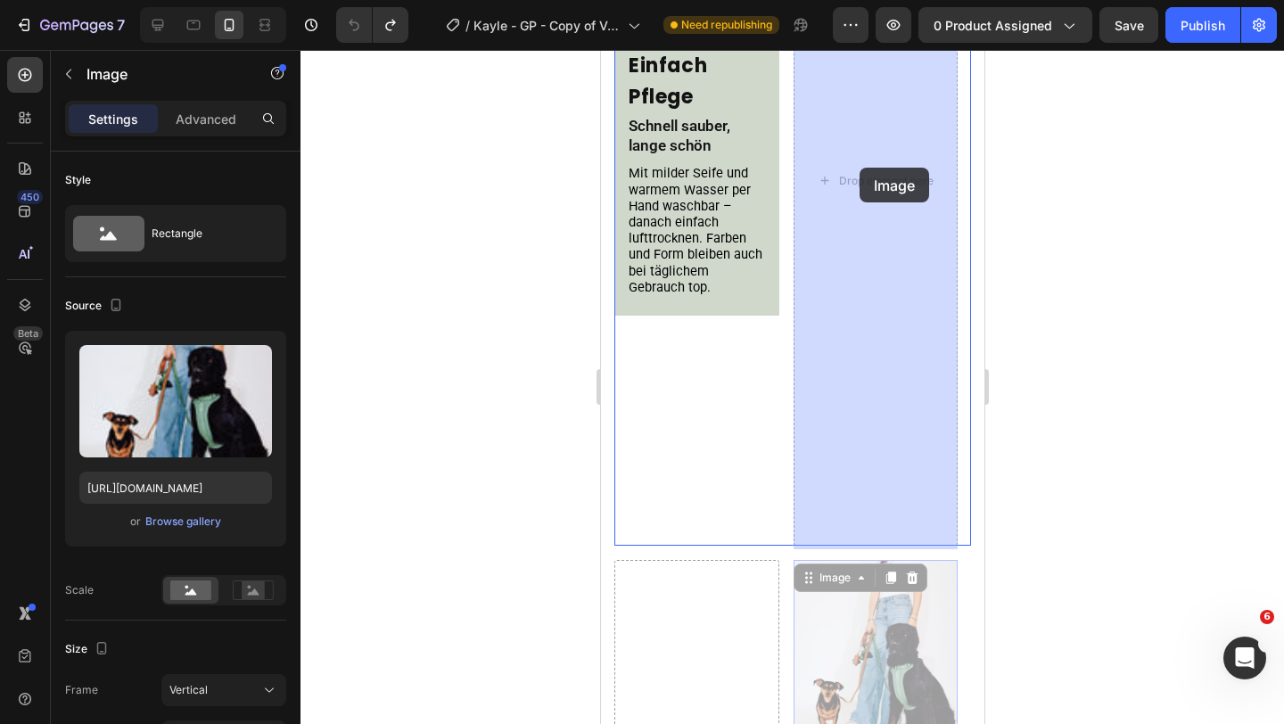
drag, startPoint x: 871, startPoint y: 422, endPoint x: 858, endPoint y: 168, distance: 254.4
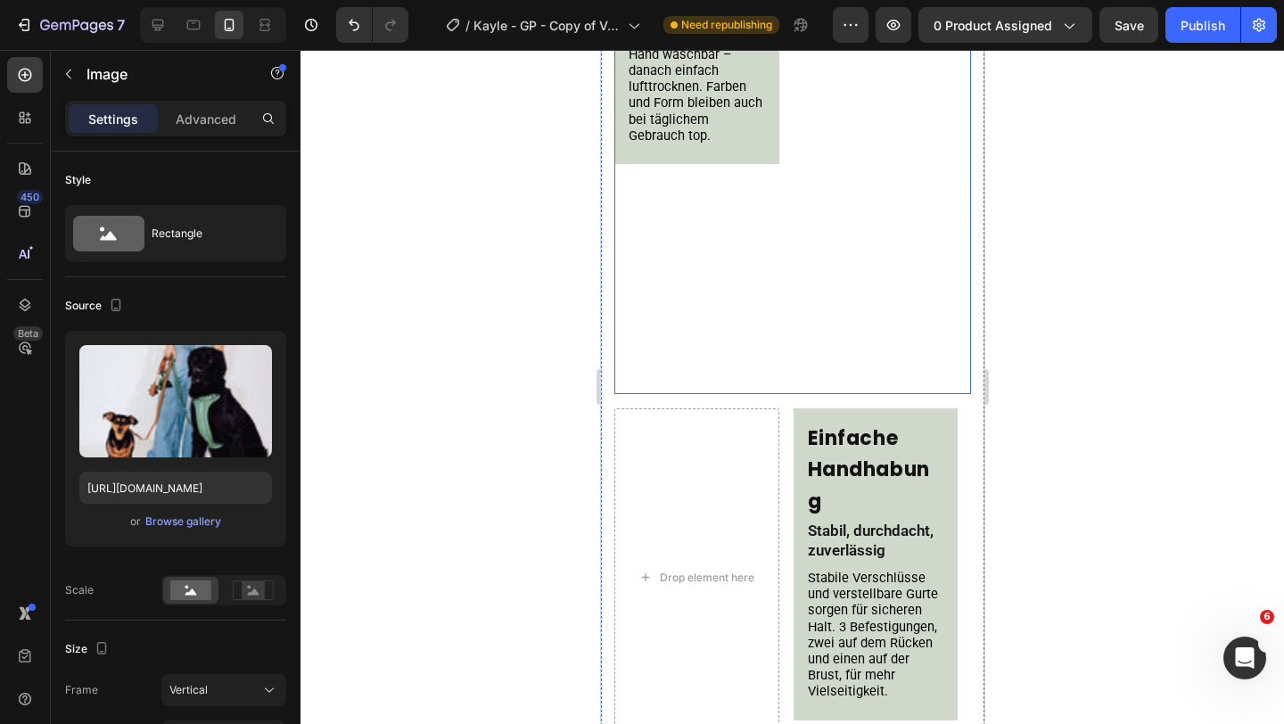
scroll to position [2141, 0]
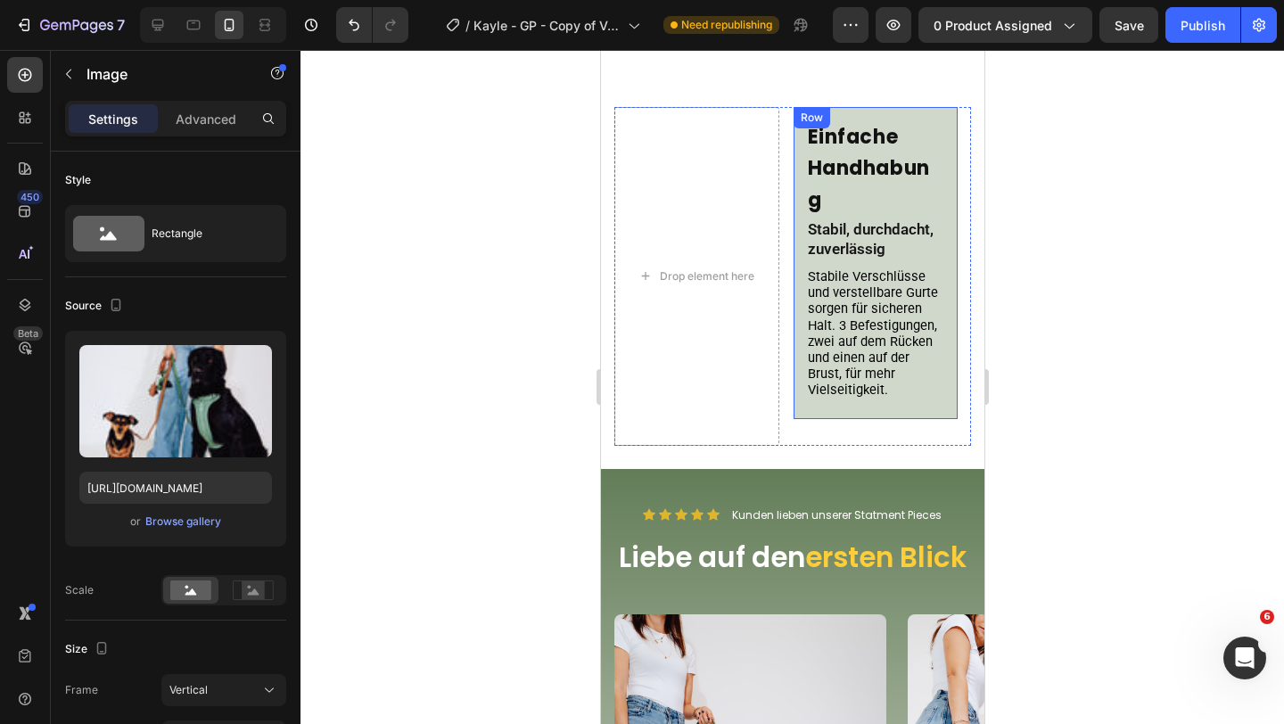
click at [801, 234] on div "Einfache Handhabung Heading Stabil, durchdacht, zuverlässig Text Block Stabile …" at bounding box center [875, 262] width 165 height 311
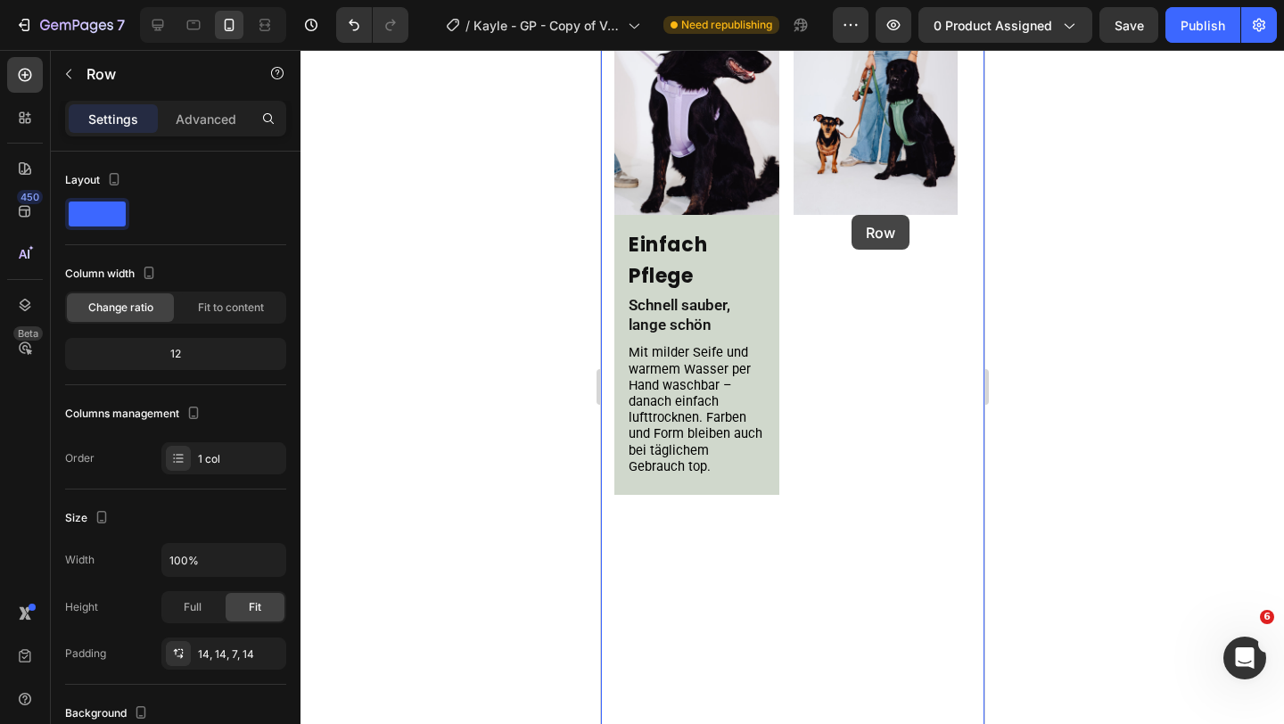
drag, startPoint x: 809, startPoint y: 123, endPoint x: 850, endPoint y: 217, distance: 101.8
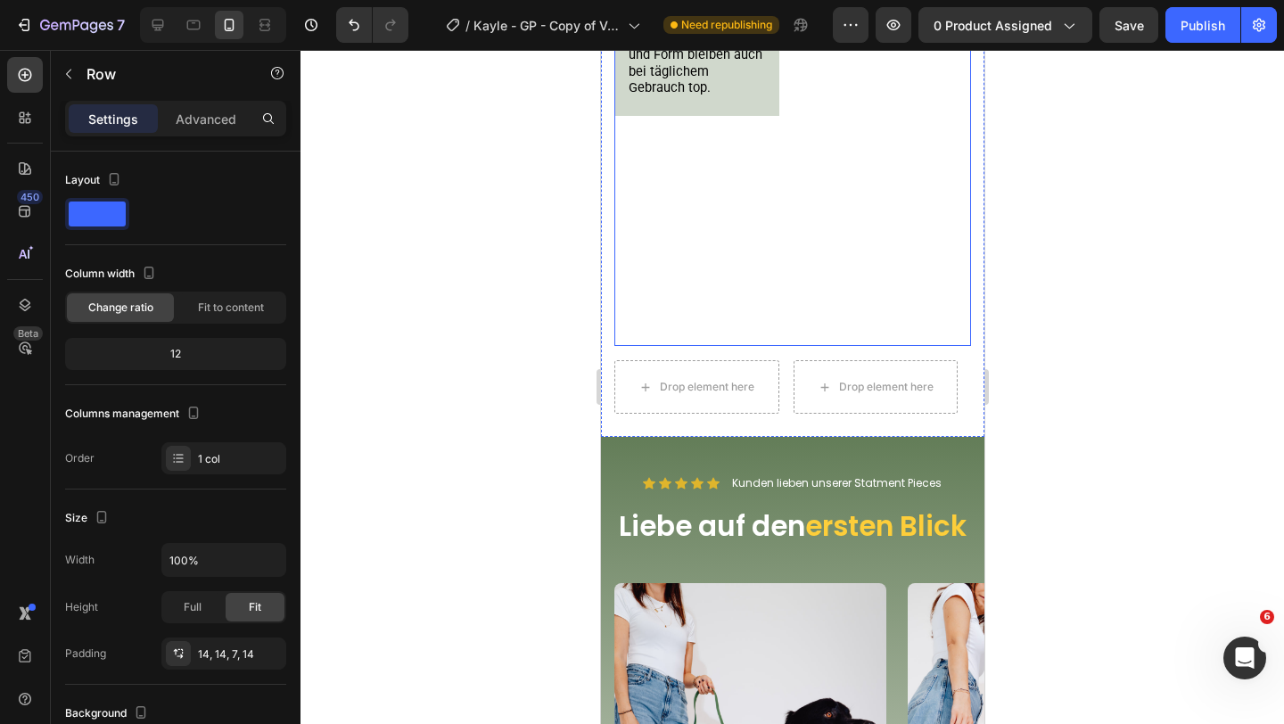
scroll to position [2154, 0]
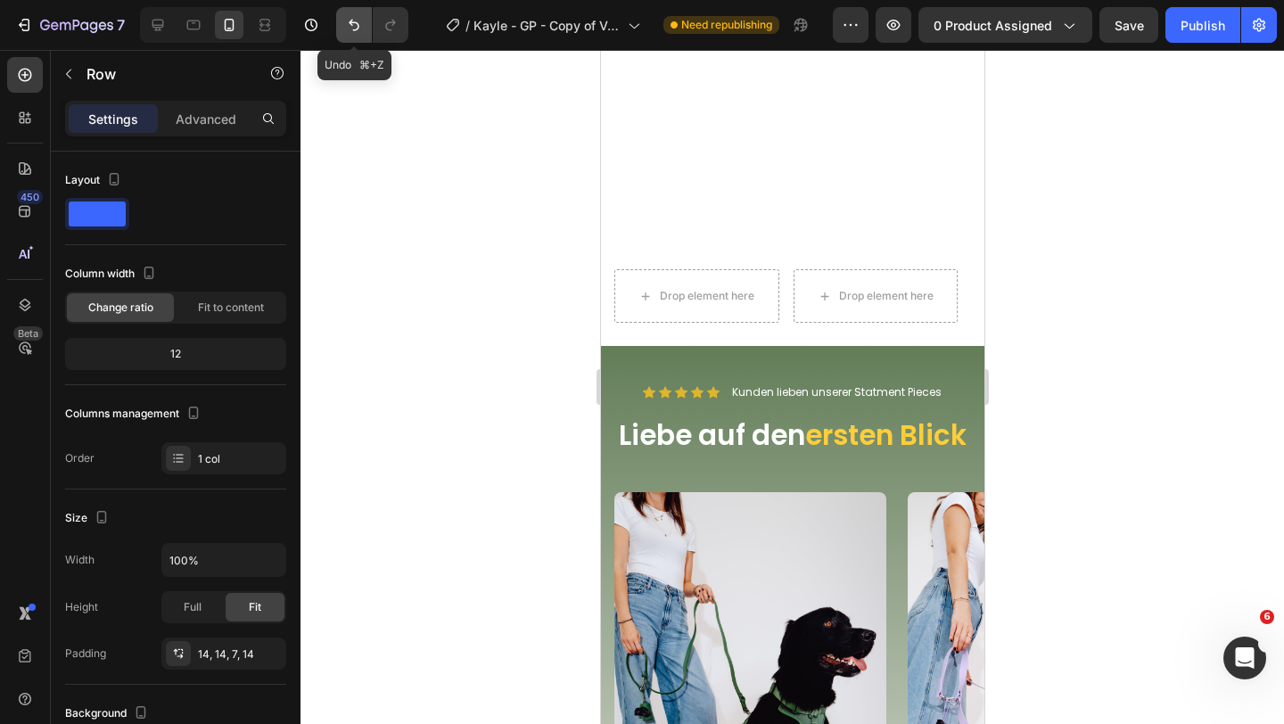
click at [351, 28] on icon "Undo/Redo" at bounding box center [354, 25] width 18 height 18
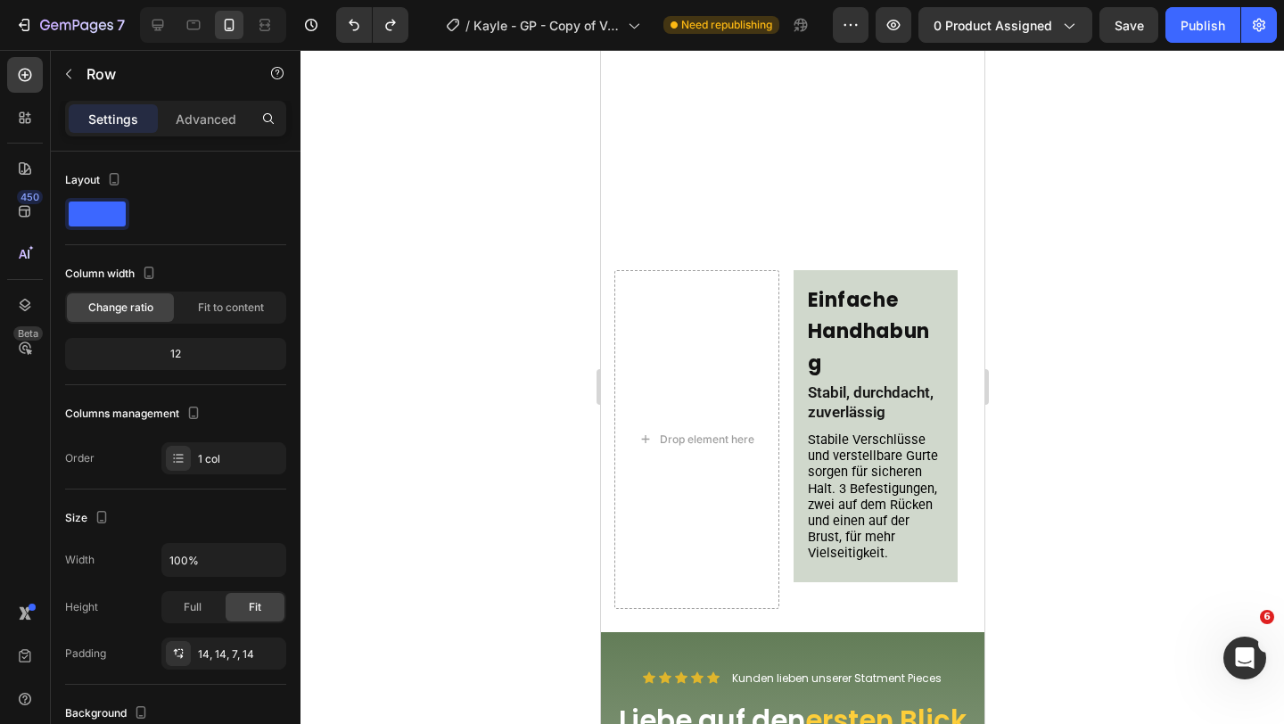
click at [800, 292] on div "Einfache Handhabung Heading Stabil, durchdacht, zuverlässig Text Block Stabile …" at bounding box center [875, 425] width 165 height 311
click at [812, 324] on h2 "Einfache Handhabung" at bounding box center [875, 332] width 140 height 98
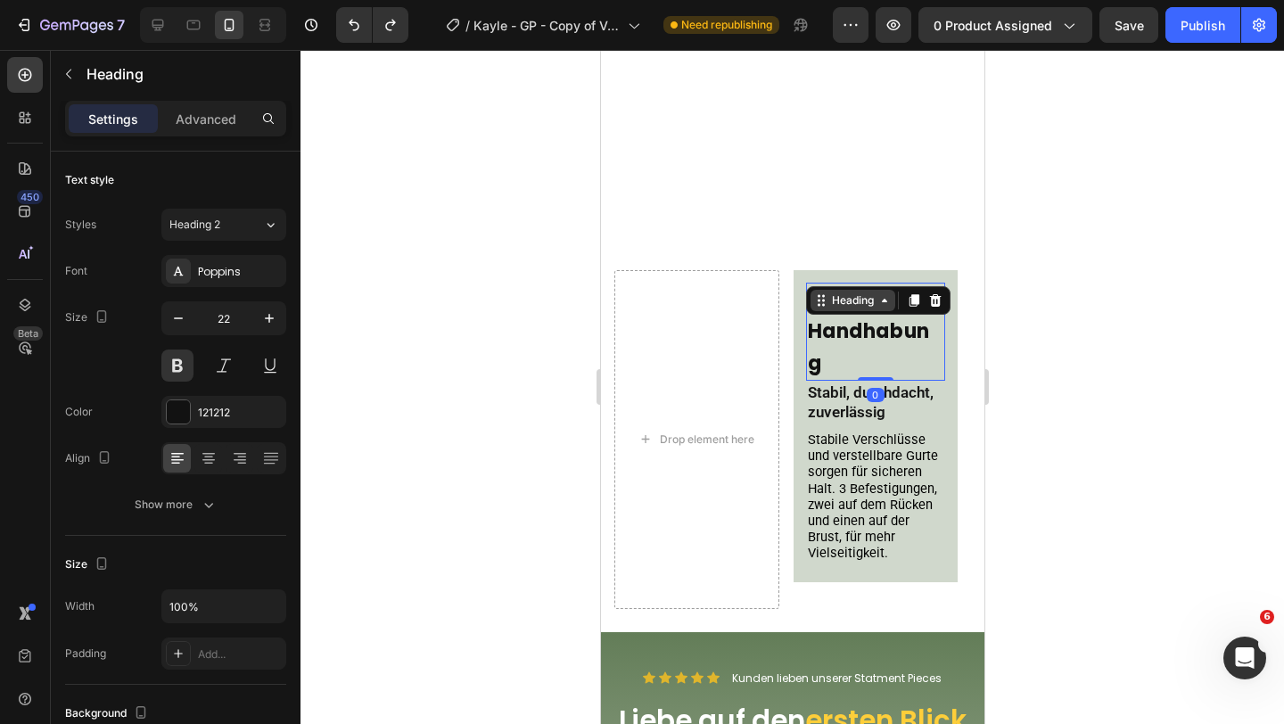
click at [823, 296] on div "Heading" at bounding box center [851, 300] width 85 height 21
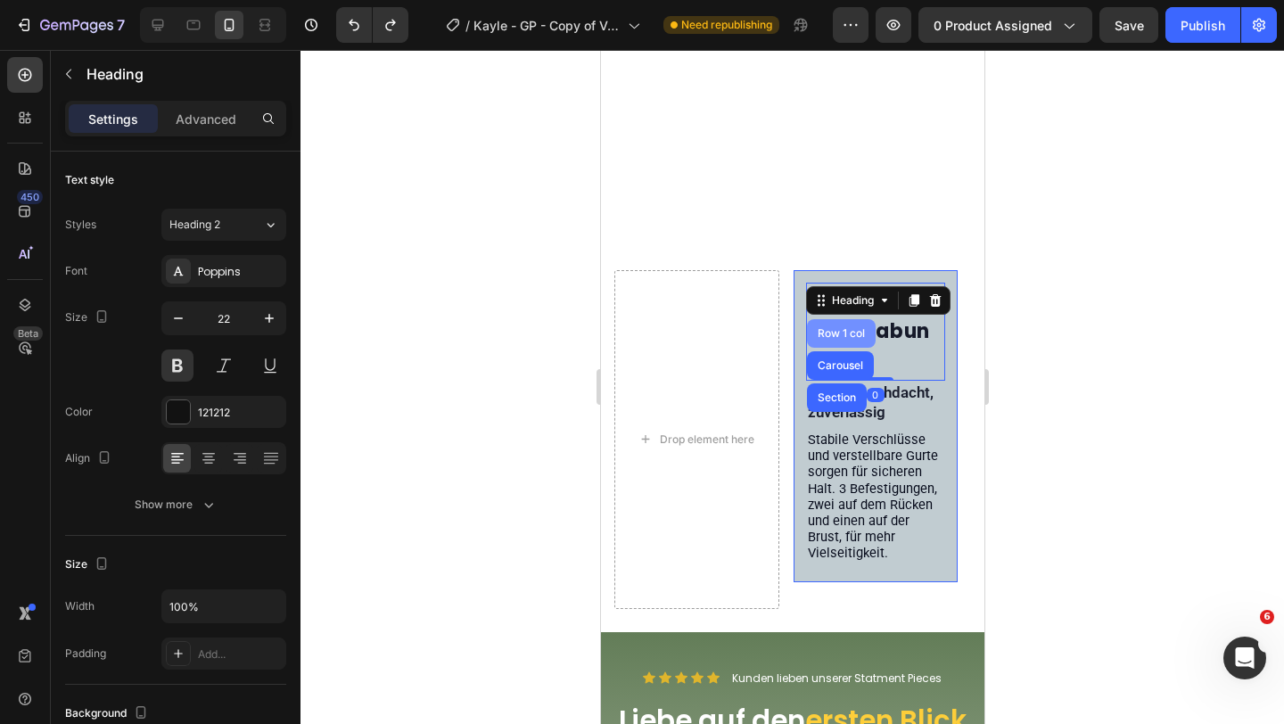
click at [839, 334] on div "Row 1 col" at bounding box center [840, 333] width 54 height 11
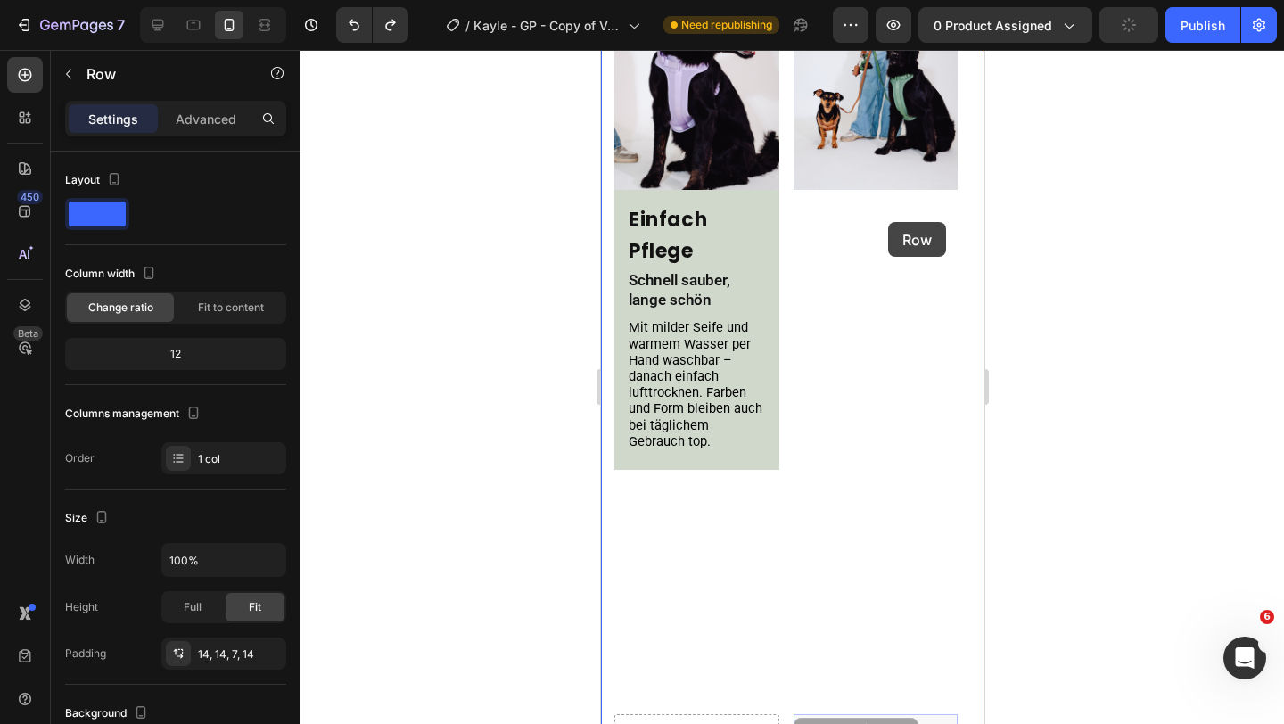
scroll to position [1519, 0]
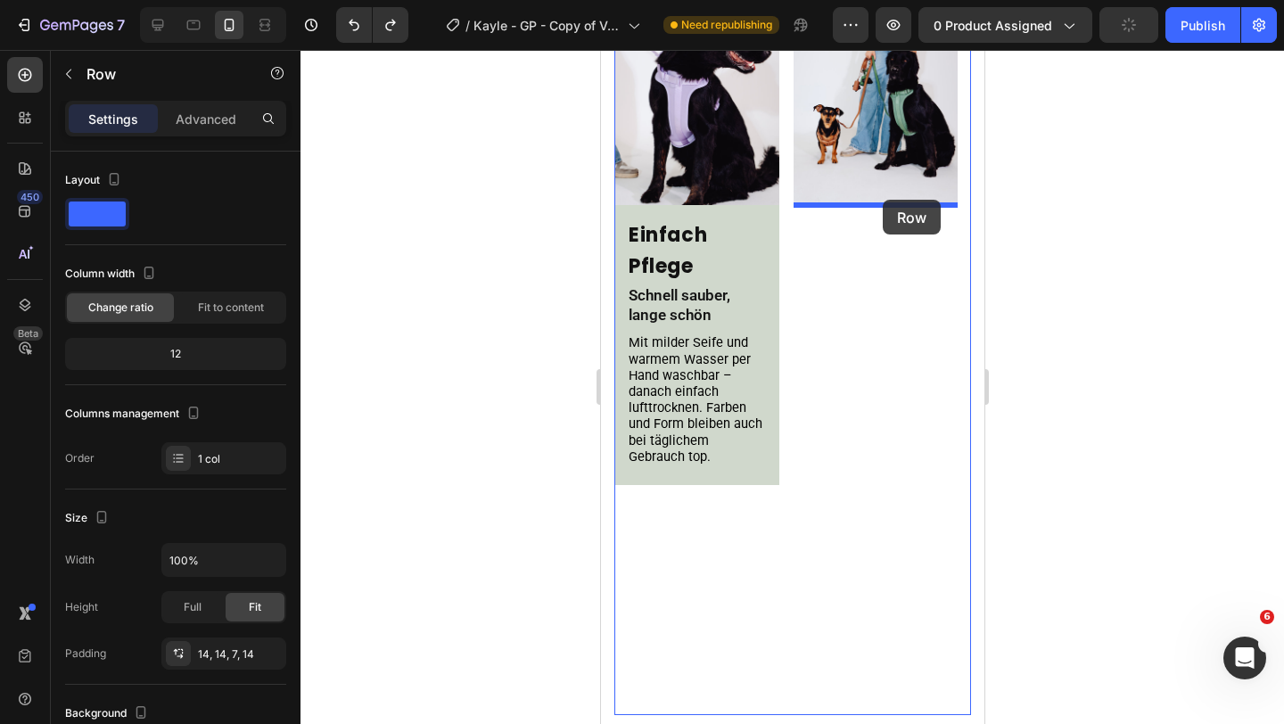
drag, startPoint x: 819, startPoint y: 297, endPoint x: 882, endPoint y: 200, distance: 115.5
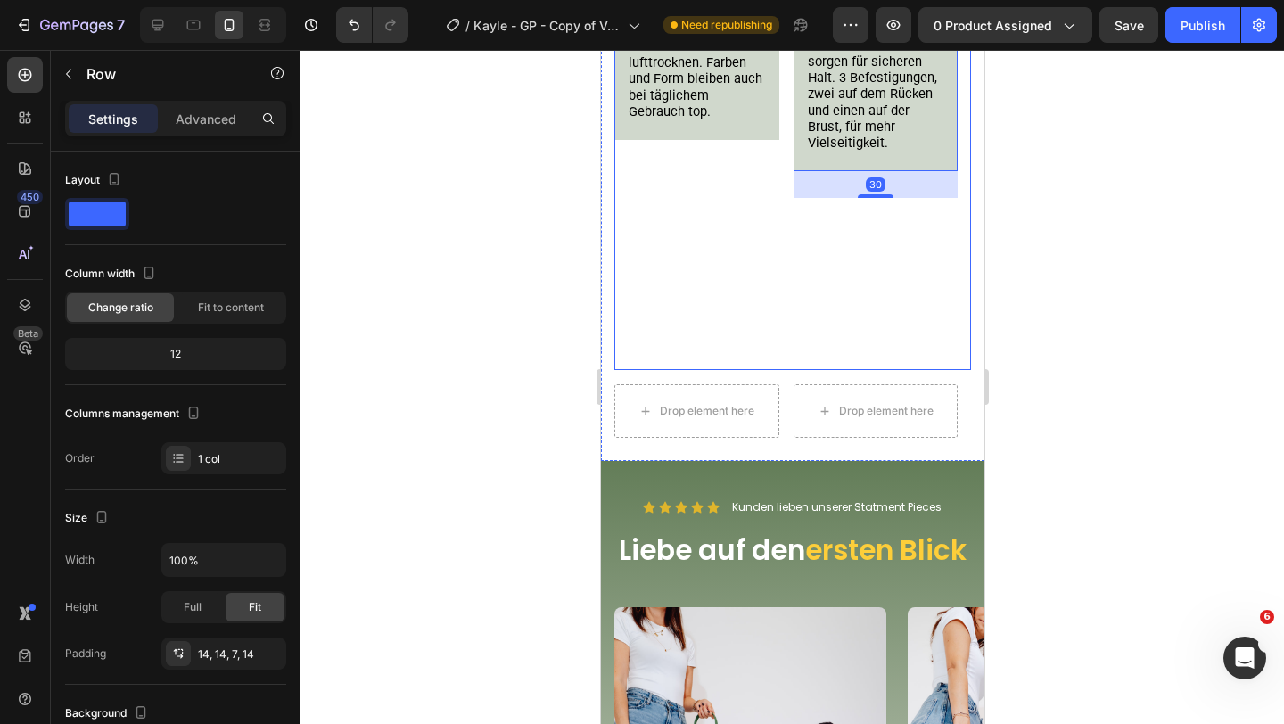
scroll to position [1954, 0]
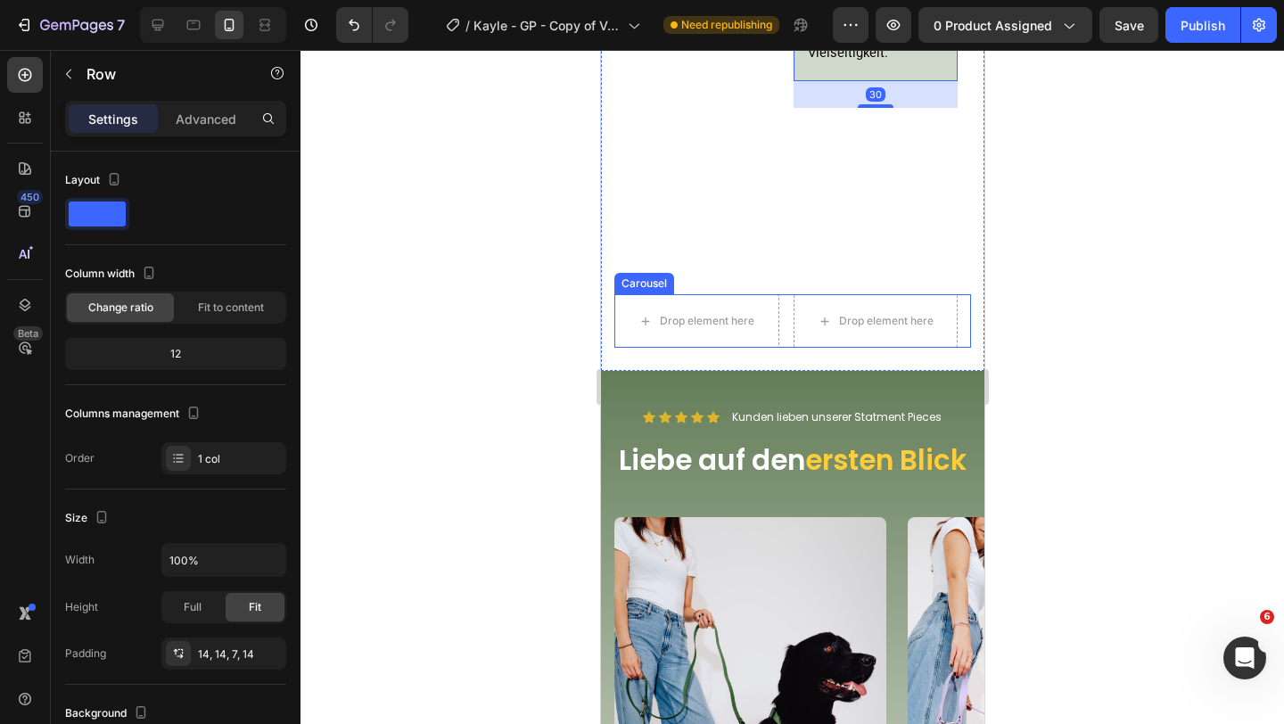
click at [790, 335] on div "Drop element here Drop element here Drop element here Drop element here" at bounding box center [791, 320] width 357 height 53
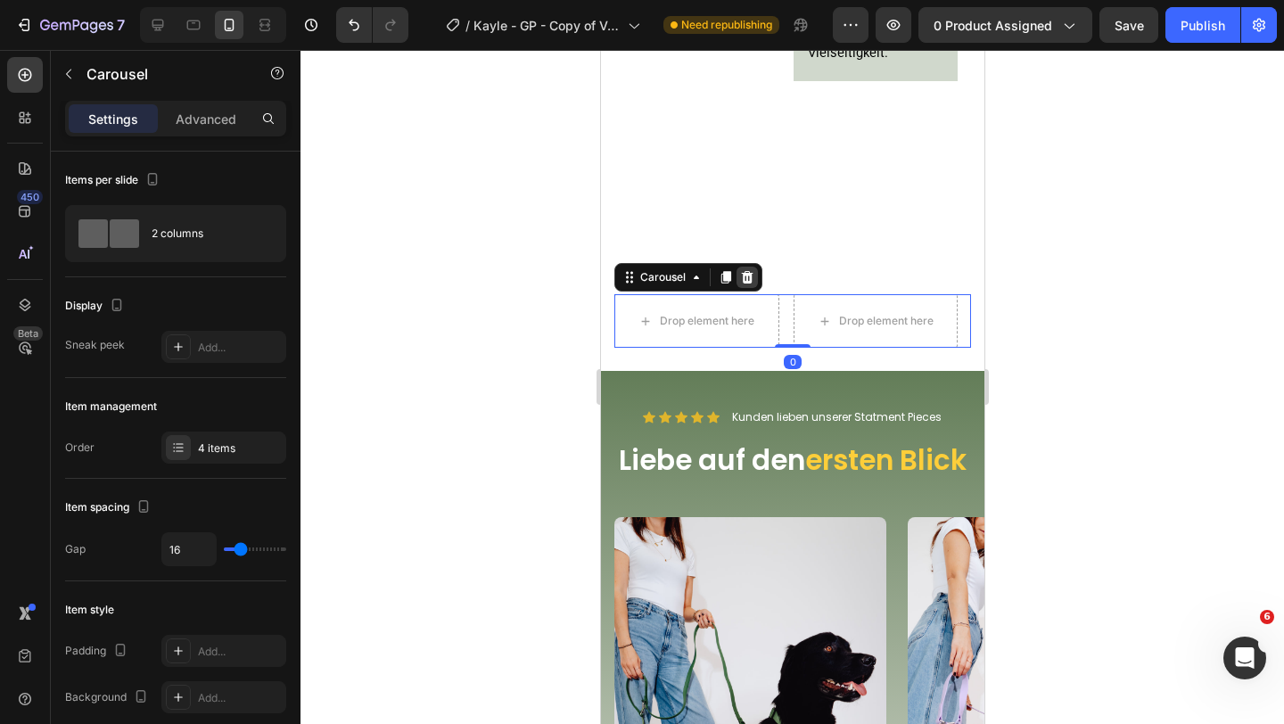
click at [755, 276] on div at bounding box center [745, 277] width 21 height 21
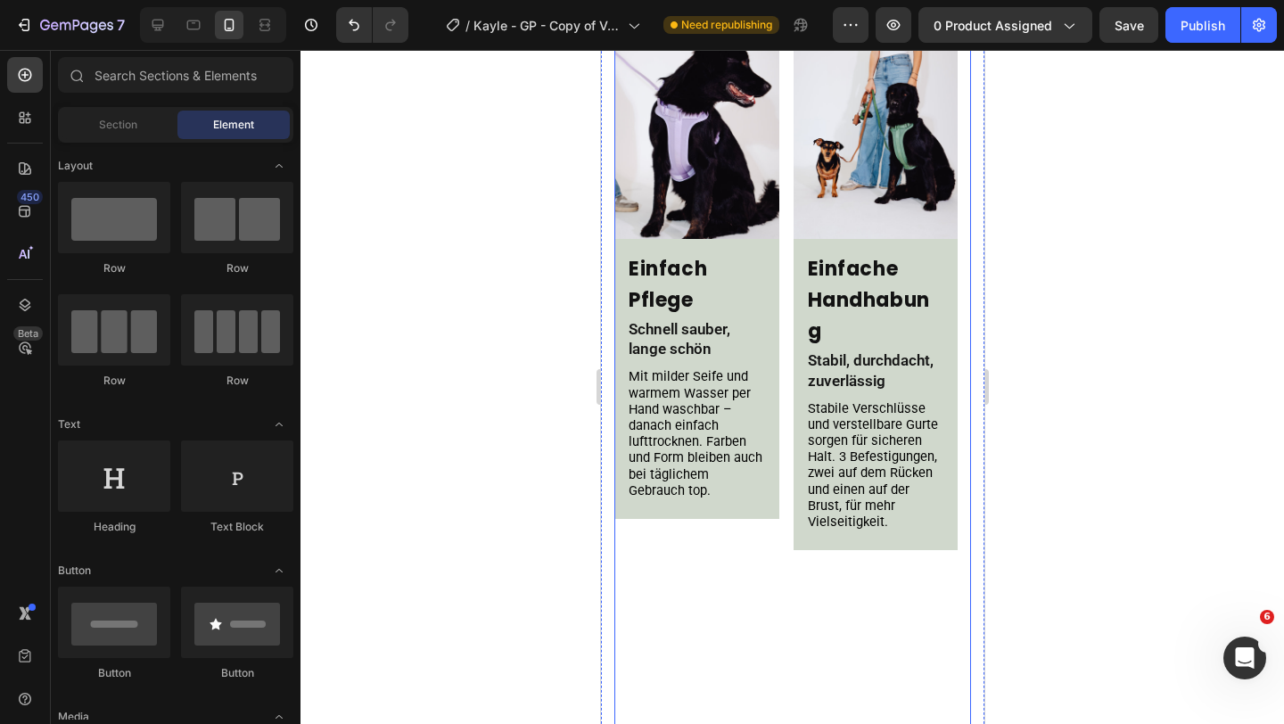
scroll to position [1456, 0]
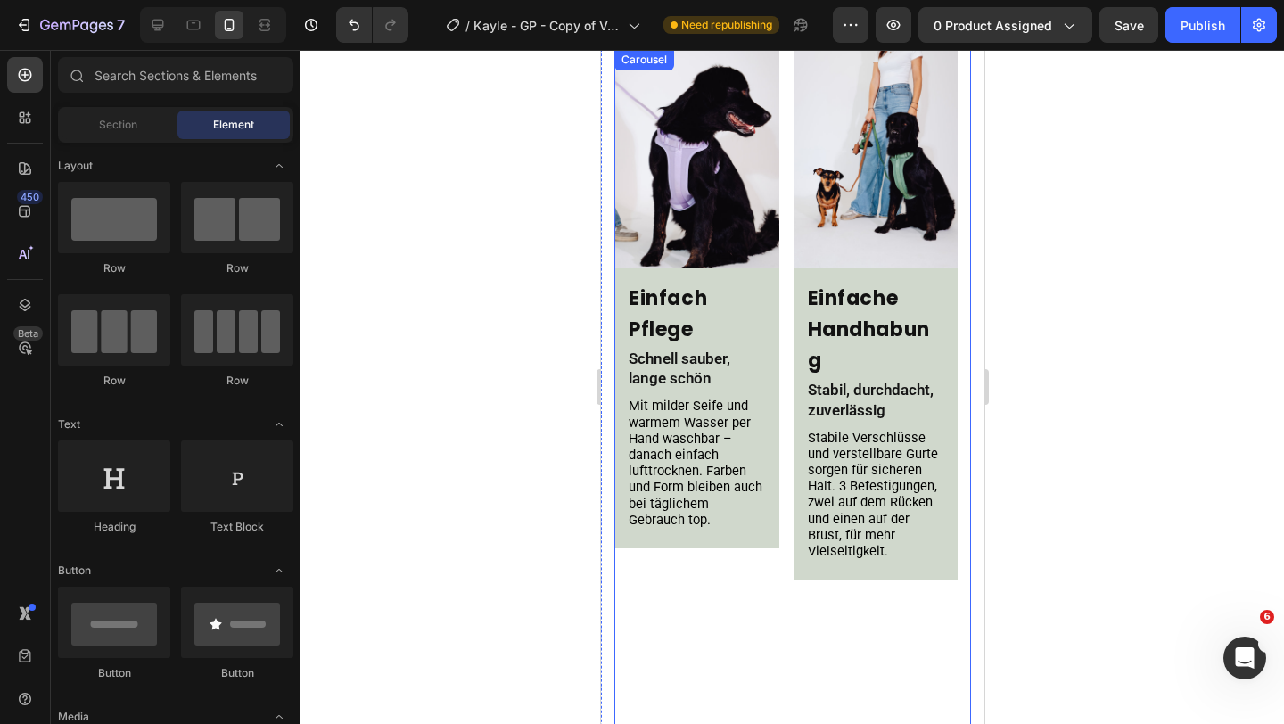
click at [784, 274] on div "Image Your heading text goes here Heading Row Color Matching Heading Für Looks,…" at bounding box center [791, 413] width 357 height 729
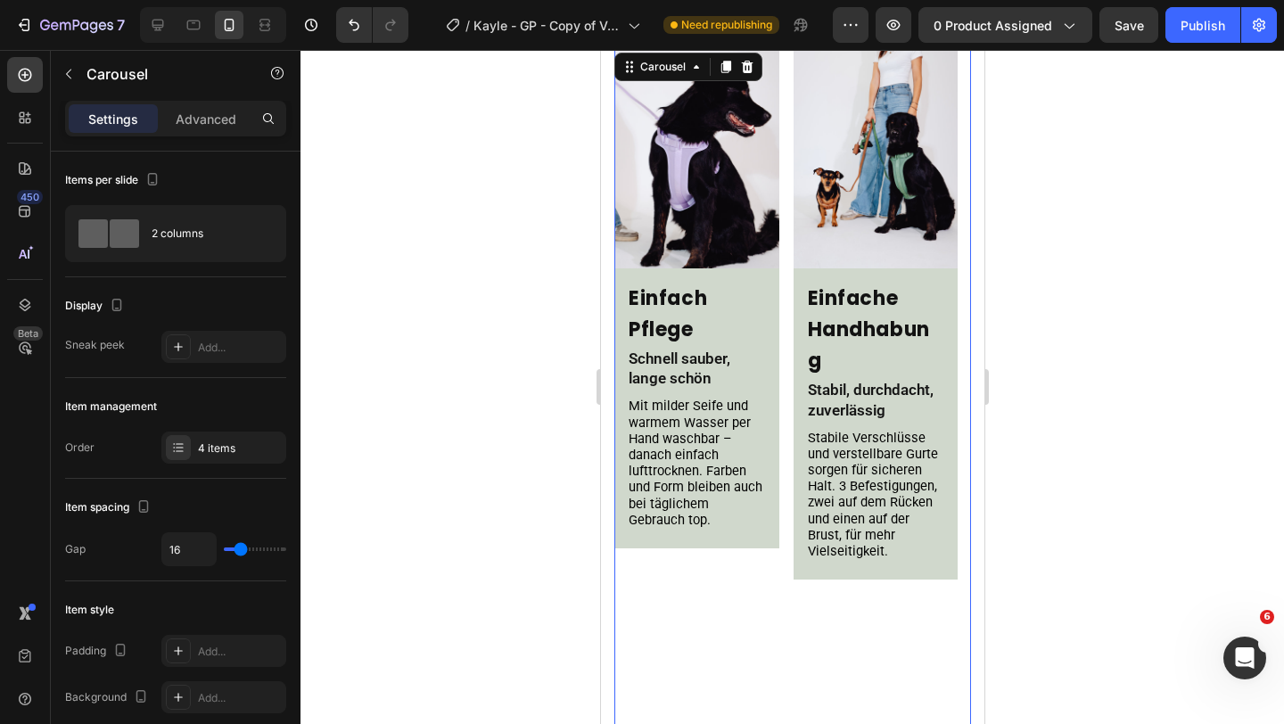
click at [873, 179] on img at bounding box center [875, 158] width 165 height 219
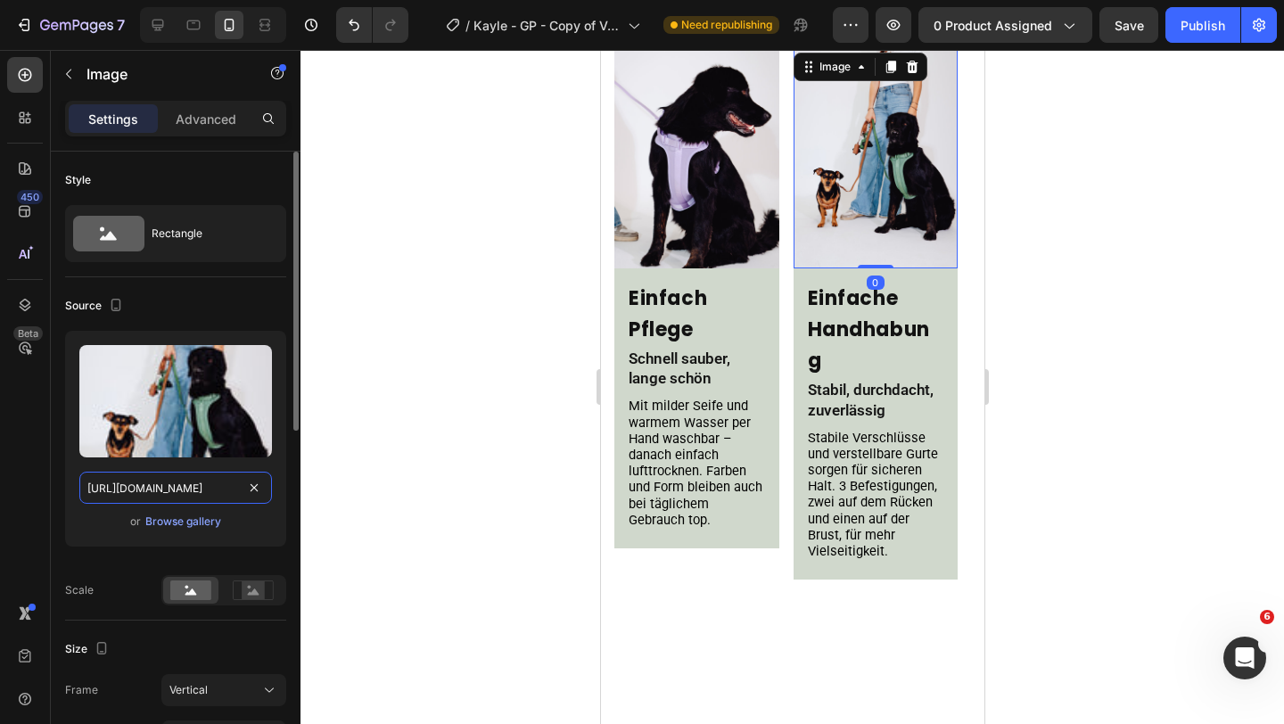
click at [179, 497] on input "https://cdn.shopify.com/s/files/1/0548/7978/0952/files/gempages_458127380590887…" at bounding box center [175, 488] width 193 height 32
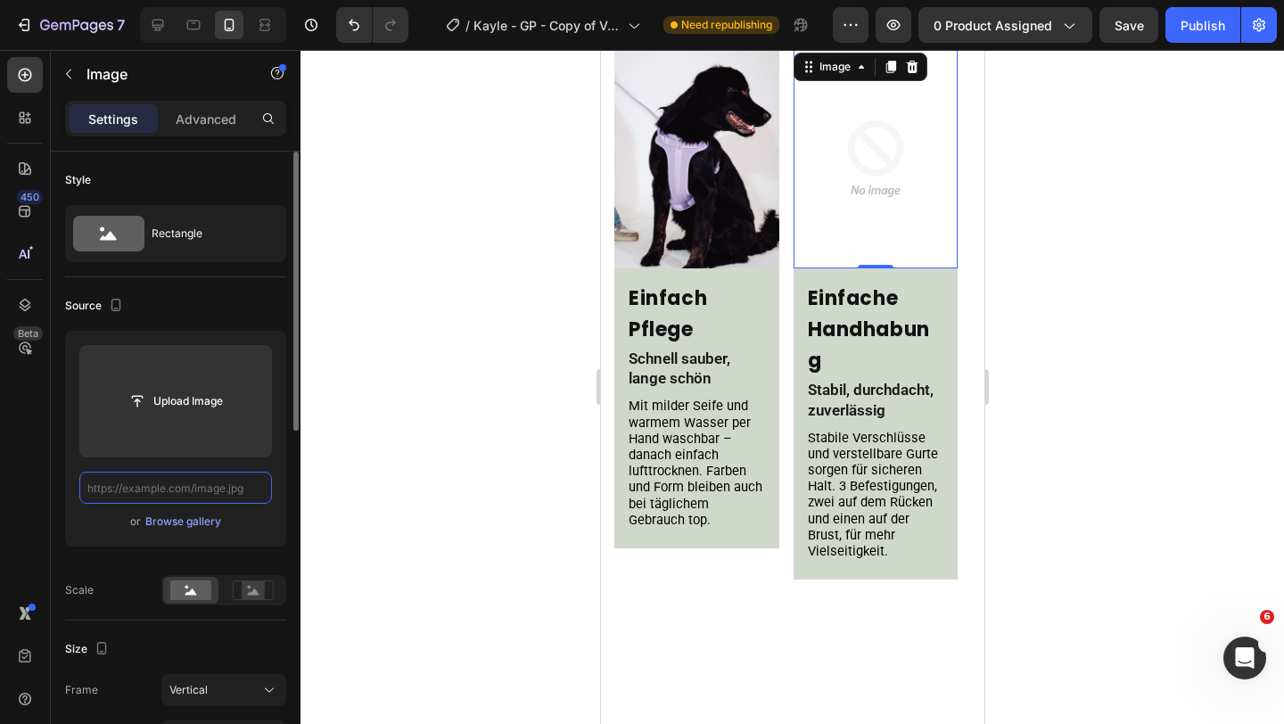
click at [150, 482] on input "text" at bounding box center [175, 488] width 193 height 32
paste input "https://cdn.shopify.com/s/files/1/0548/7978/0952/files/gempages_458127380590887…"
type input "https://cdn.shopify.com/s/files/1/0548/7978/0952/files/gempages_458127380590887…"
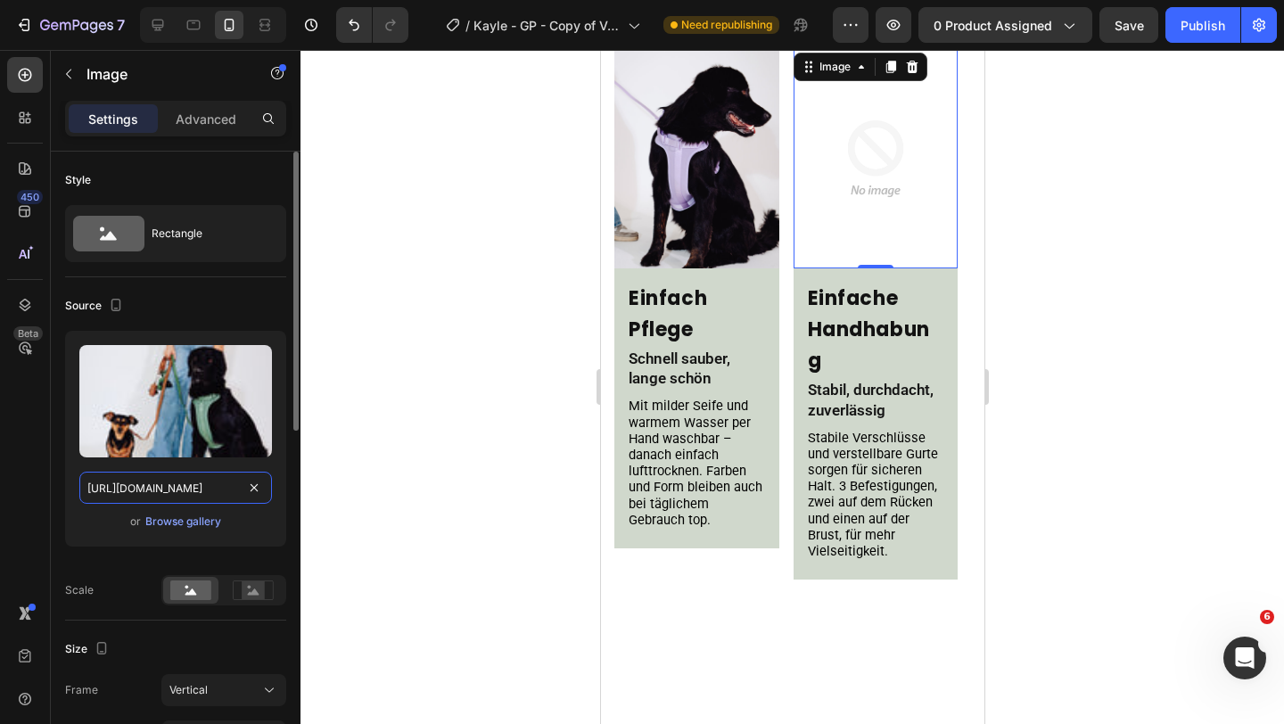
scroll to position [0, 548]
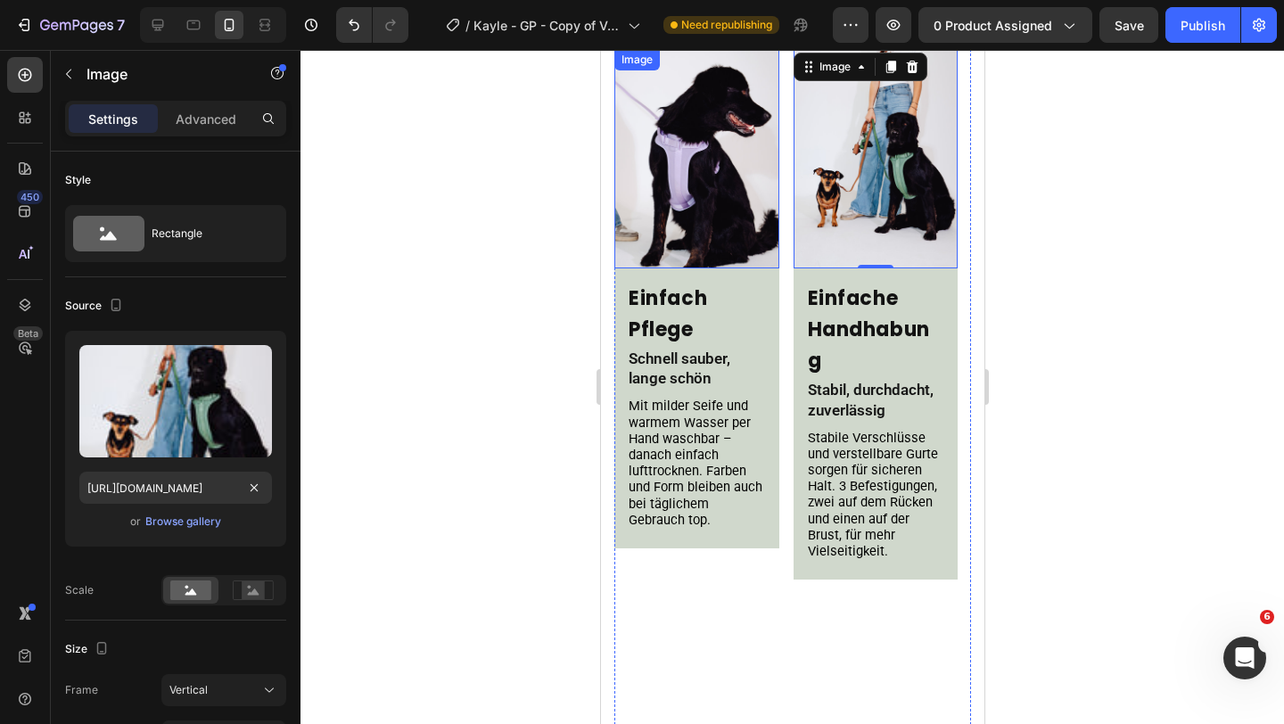
click at [715, 122] on img at bounding box center [695, 158] width 165 height 219
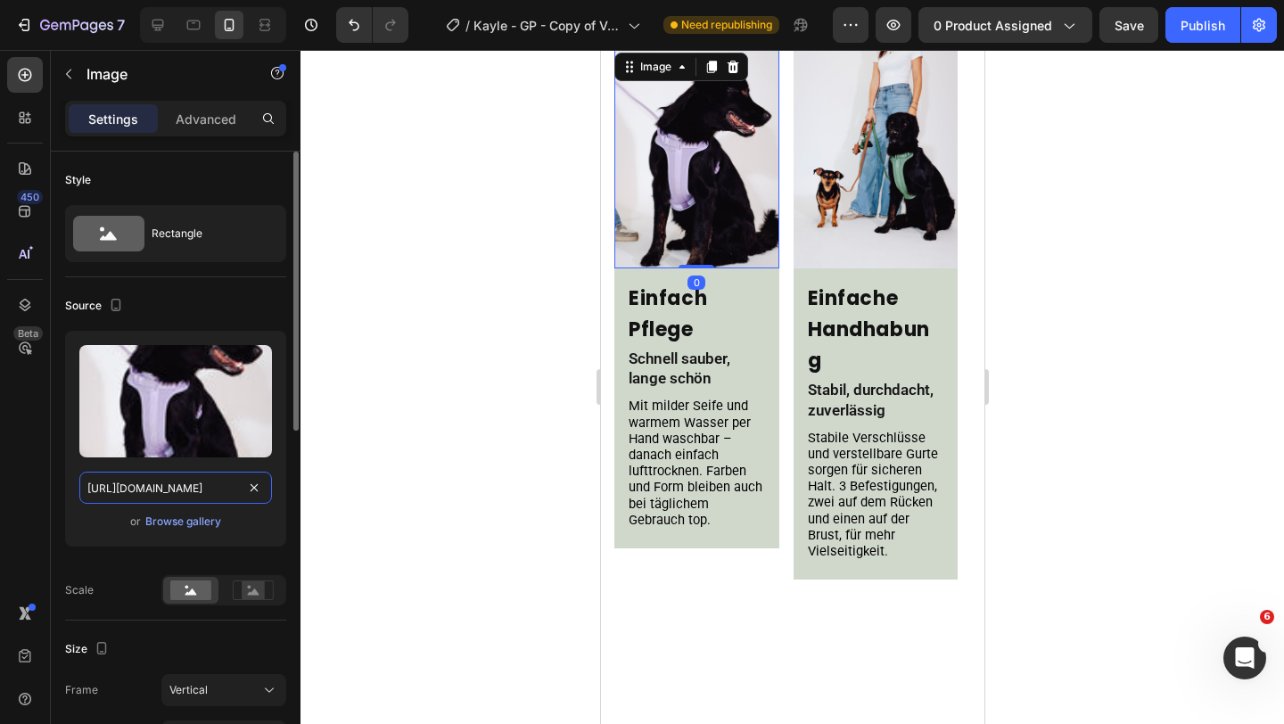
click at [194, 498] on input "https://cdn.shopify.com/s/files/1/0548/7978/0952/files/gempages_458127380590887…" at bounding box center [175, 488] width 193 height 32
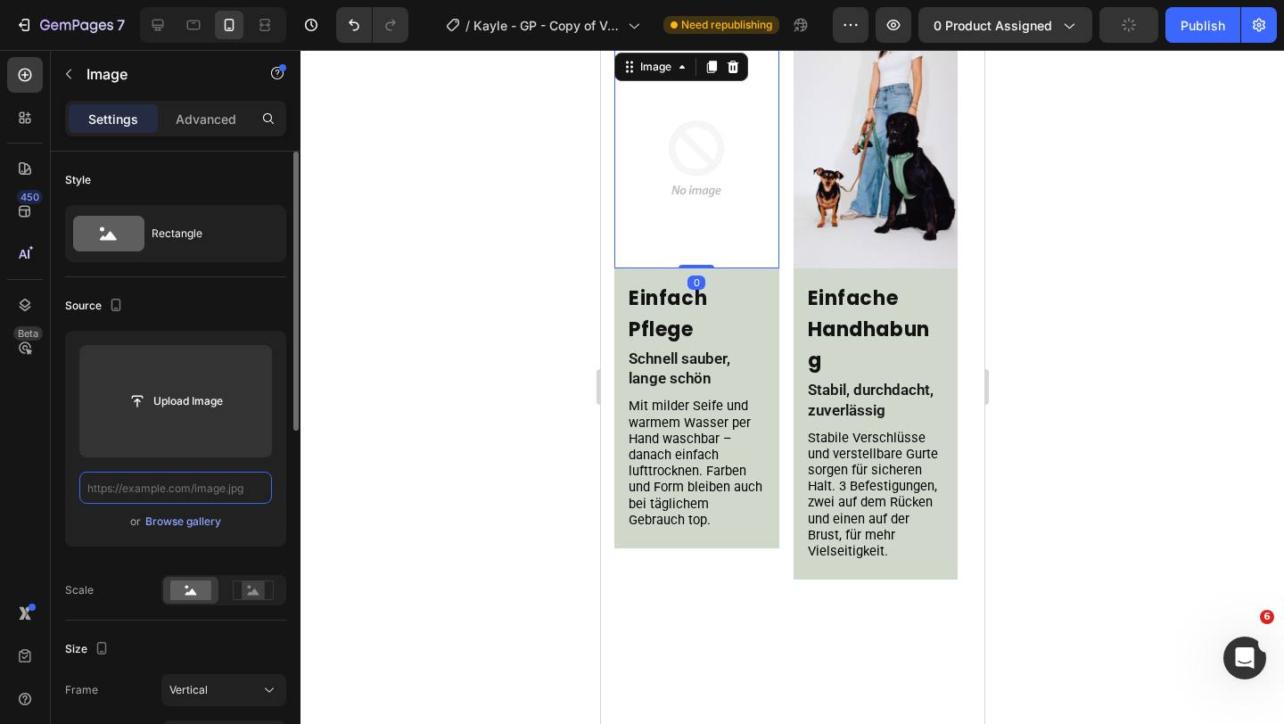
click at [194, 487] on input "text" at bounding box center [175, 488] width 193 height 32
paste input "https://cdn.shopify.com/s/files/1/0548/7978/0952/files/gempages_458127380590887…"
type input "https://cdn.shopify.com/s/files/1/0548/7978/0952/files/gempages_458127380590887…"
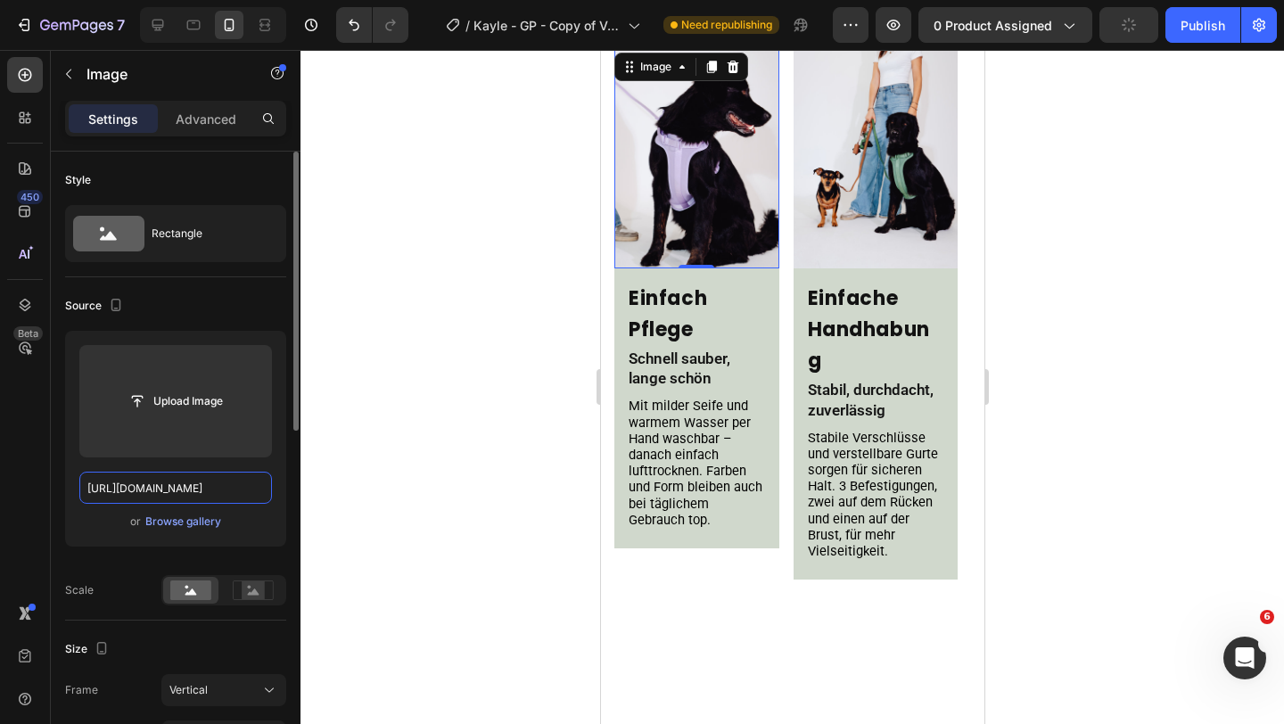
scroll to position [0, 543]
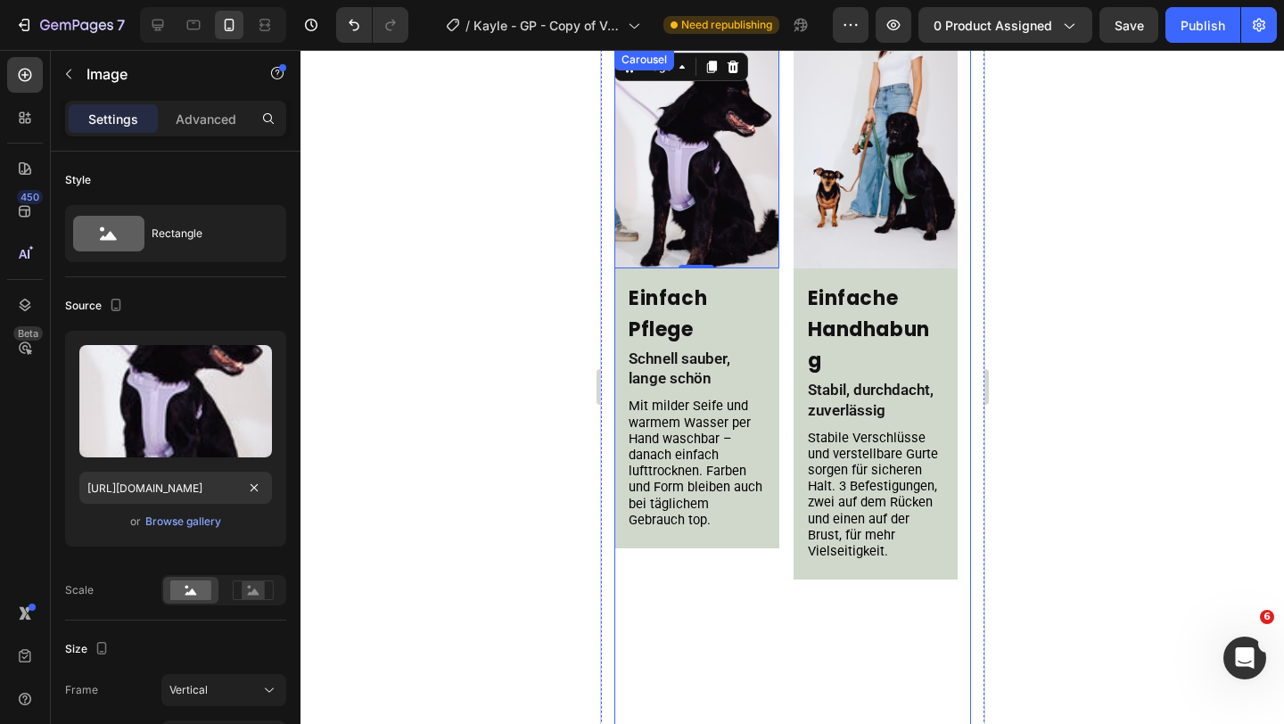
click at [786, 270] on div "Image Your heading text goes here Heading Row Color Matching Heading Für Looks,…" at bounding box center [791, 413] width 357 height 729
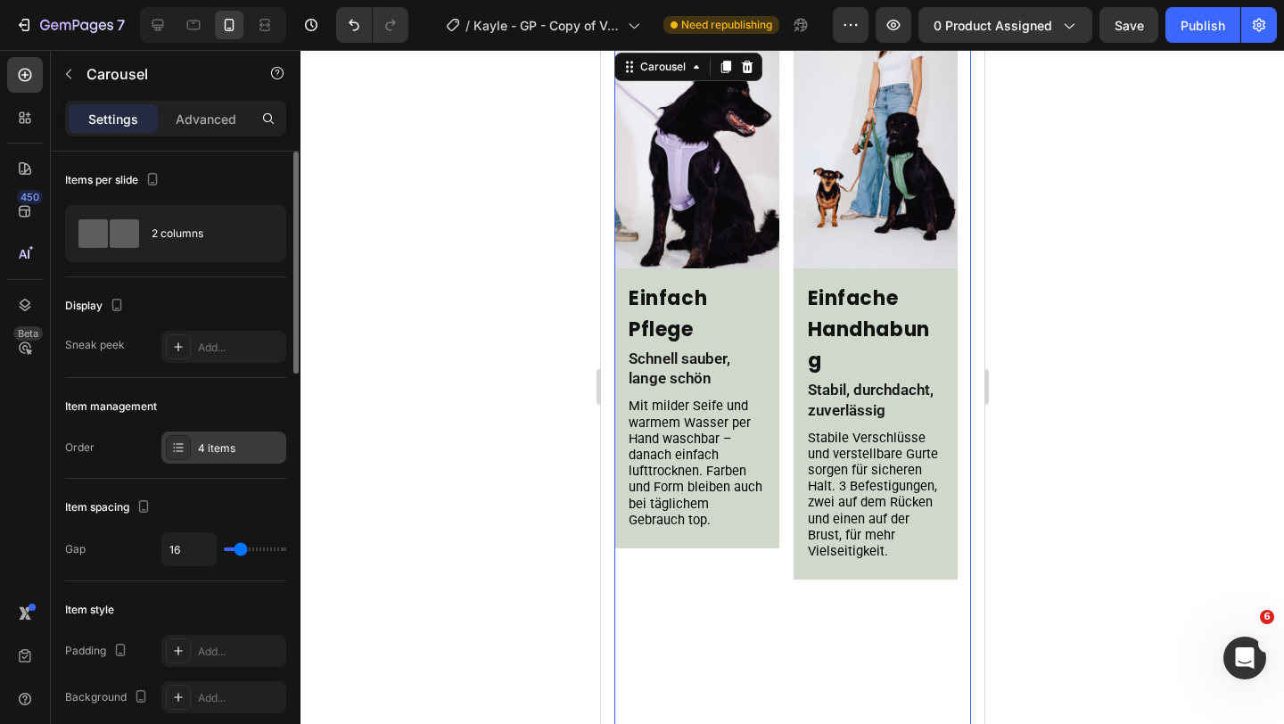
click at [218, 444] on div "4 items" at bounding box center [240, 448] width 84 height 16
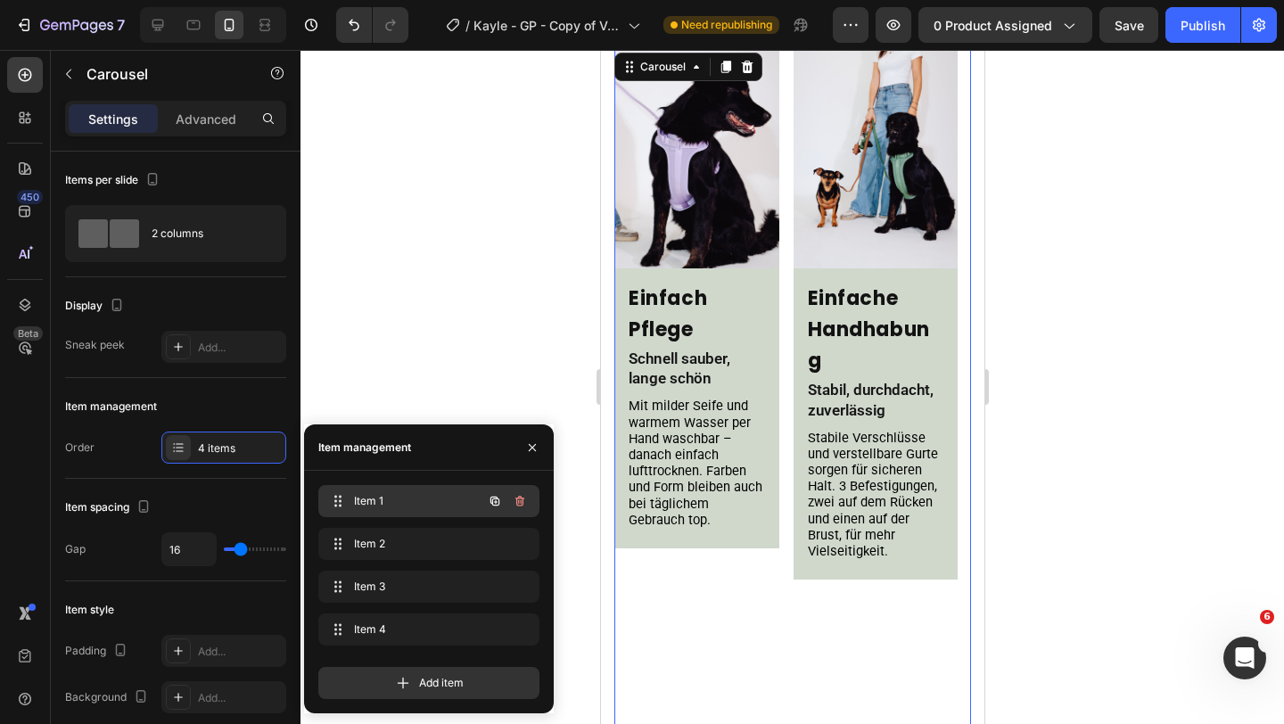
click at [353, 501] on div "Item 1 Item 1" at bounding box center [403, 501] width 157 height 25
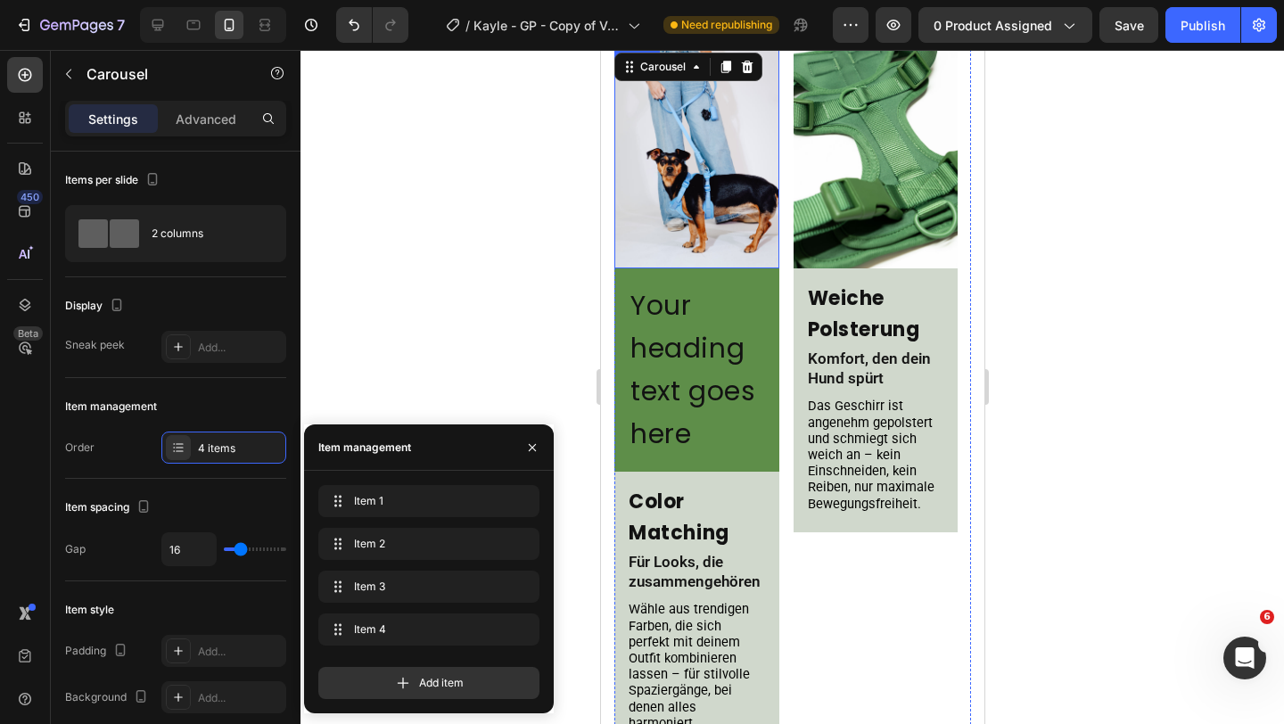
click at [702, 160] on img at bounding box center [695, 158] width 165 height 219
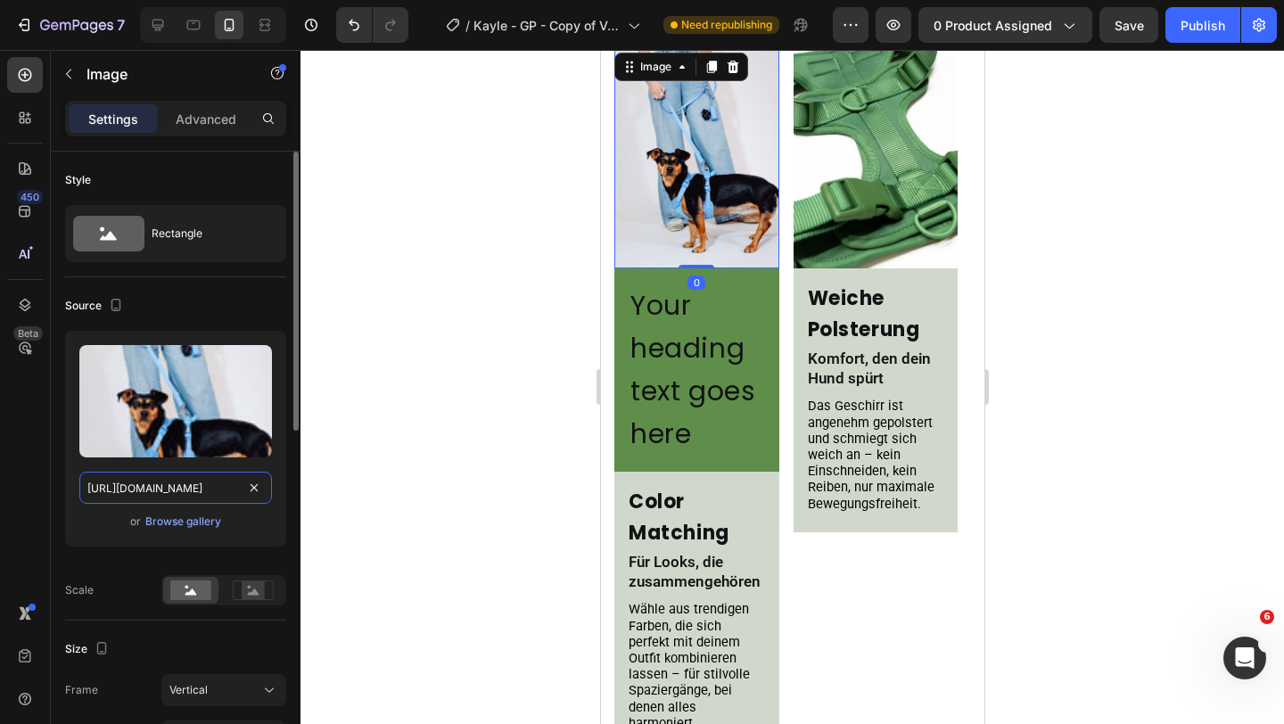
click at [178, 500] on input "https://cdn.shopify.com/s/files/1/0548/7978/0952/files/gempages_458127380590887…" at bounding box center [175, 488] width 193 height 32
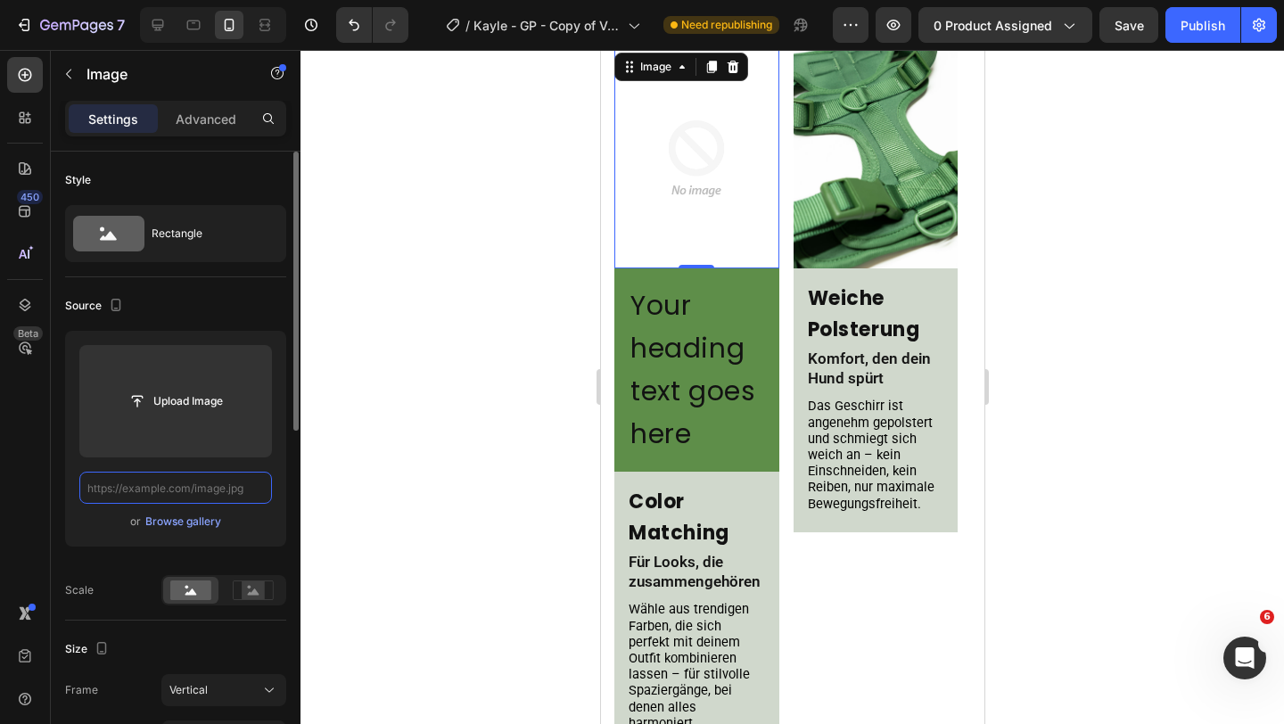
click at [201, 492] on input "text" at bounding box center [175, 488] width 193 height 32
paste input "https://cdn.shopify.com/s/files/1/0548/7978/0952/files/gempages_458127380590887…"
type input "https://cdn.shopify.com/s/files/1/0548/7978/0952/files/gempages_458127380590887…"
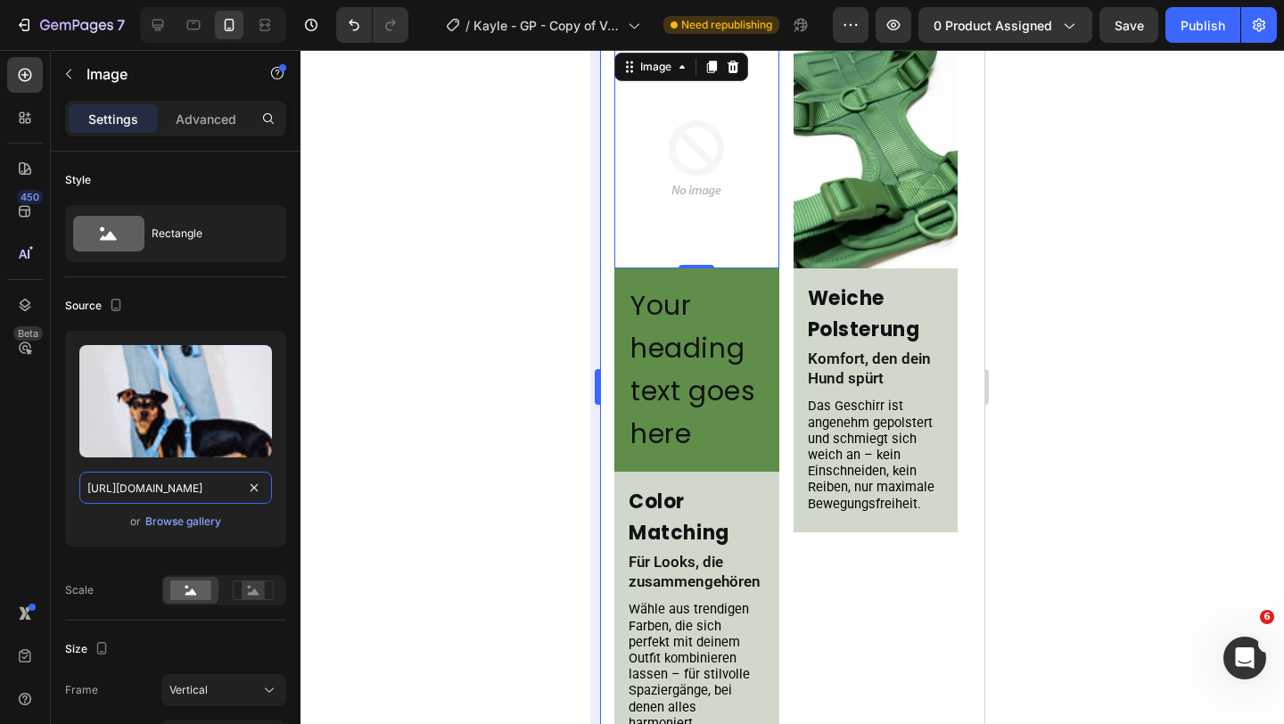
scroll to position [0, 541]
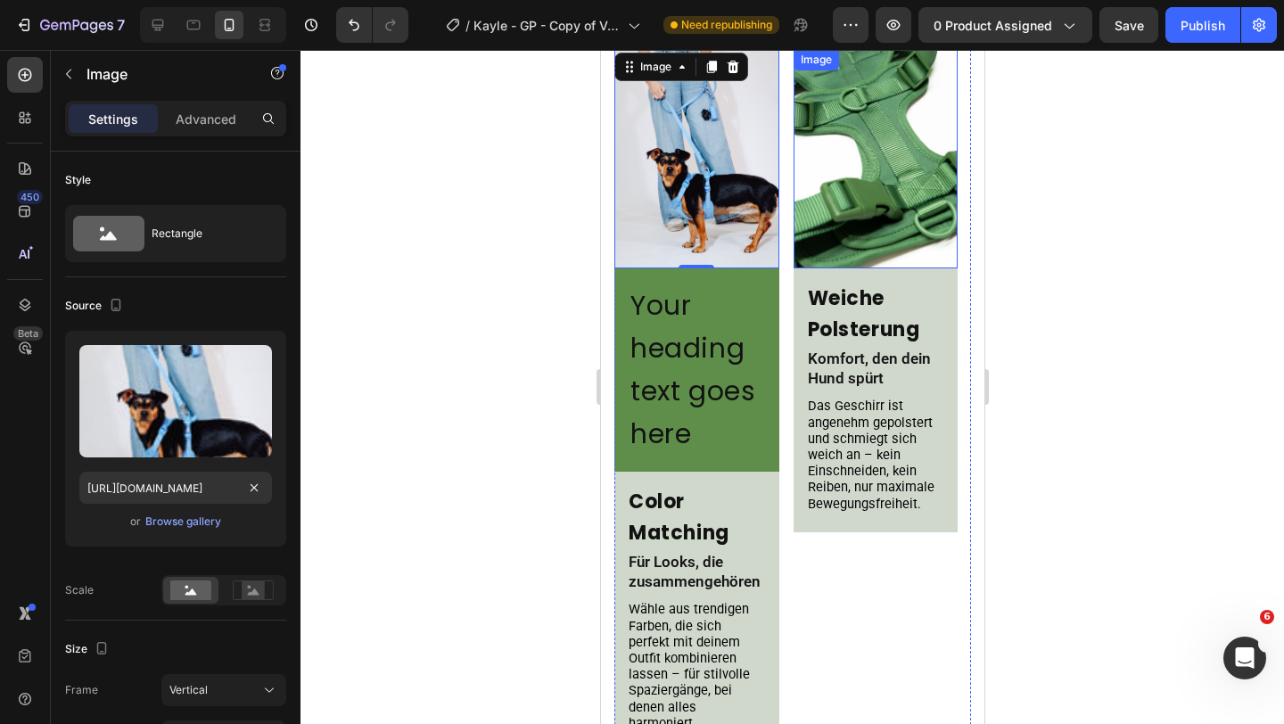
click at [866, 175] on img at bounding box center [875, 158] width 165 height 219
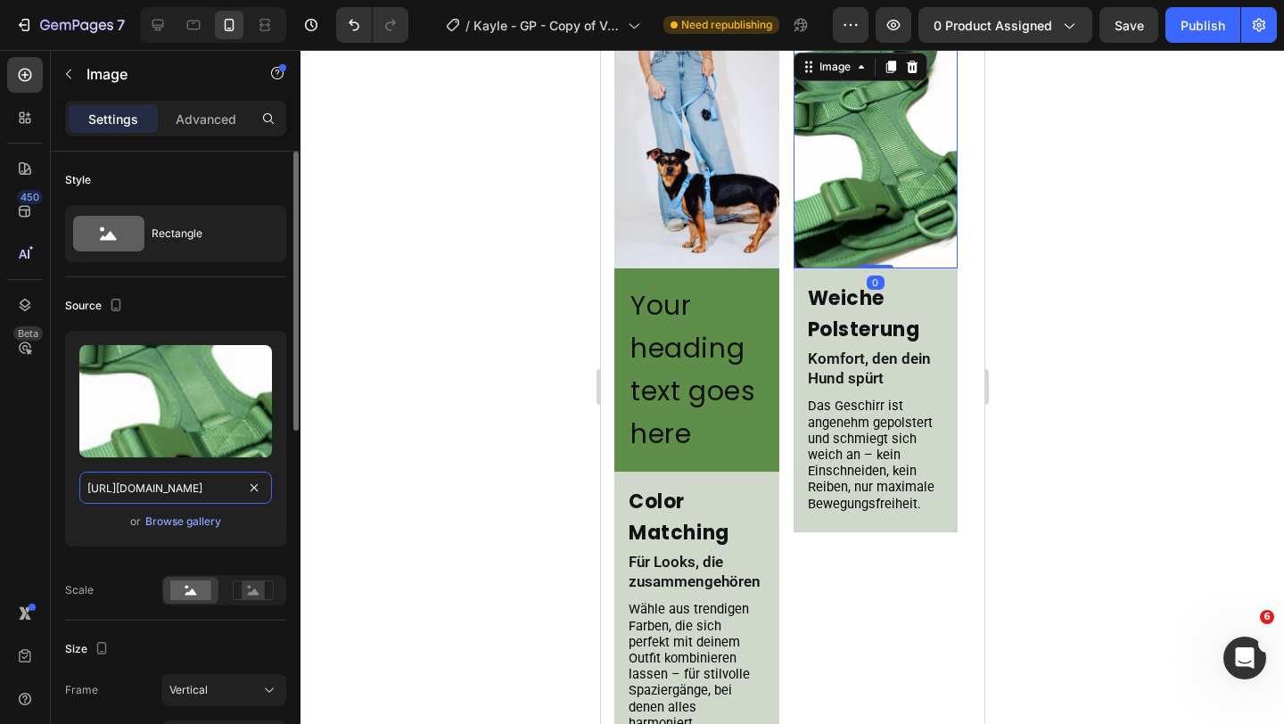
click at [198, 488] on input "https://cdn.shopify.com/s/files/1/0548/7978/0952/files/gempages_458127380590887…" at bounding box center [175, 488] width 193 height 32
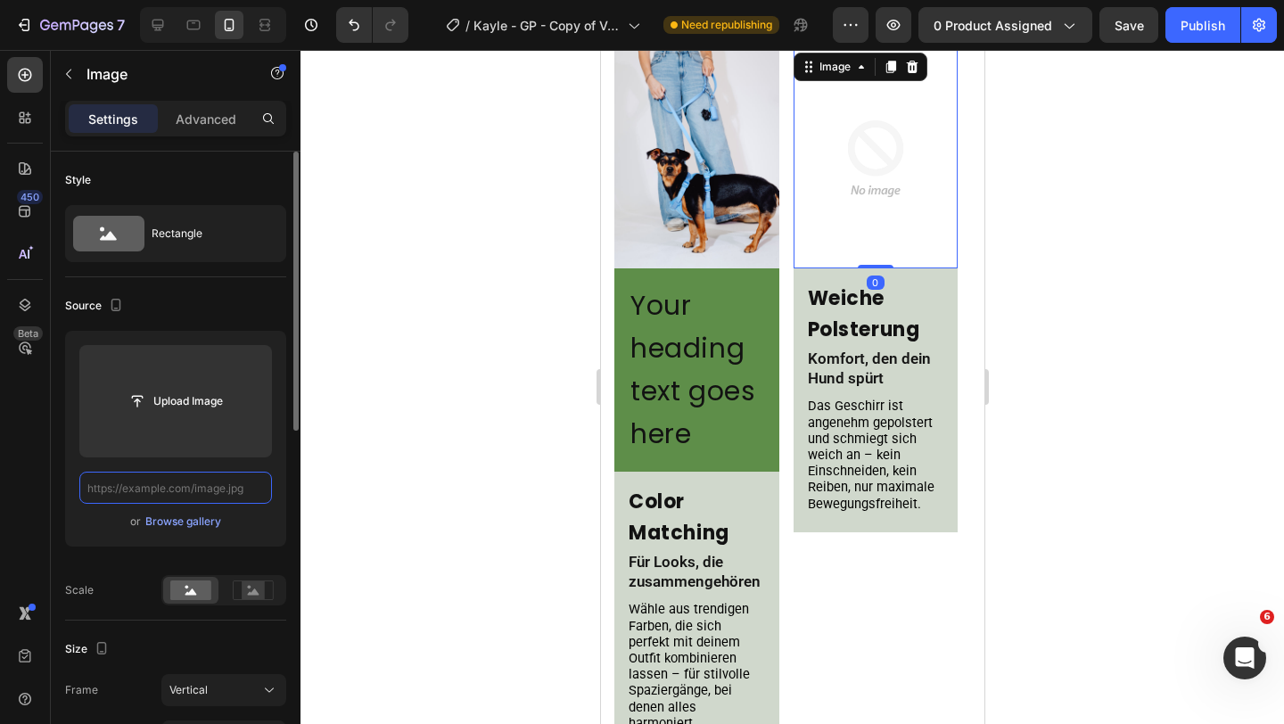
click at [203, 489] on input "text" at bounding box center [175, 488] width 193 height 32
paste input "https://cdn.shopify.com/s/files/1/0548/7978/0952/files/gempages_458127380590887…"
type input "https://cdn.shopify.com/s/files/1/0548/7978/0952/files/gempages_458127380590887…"
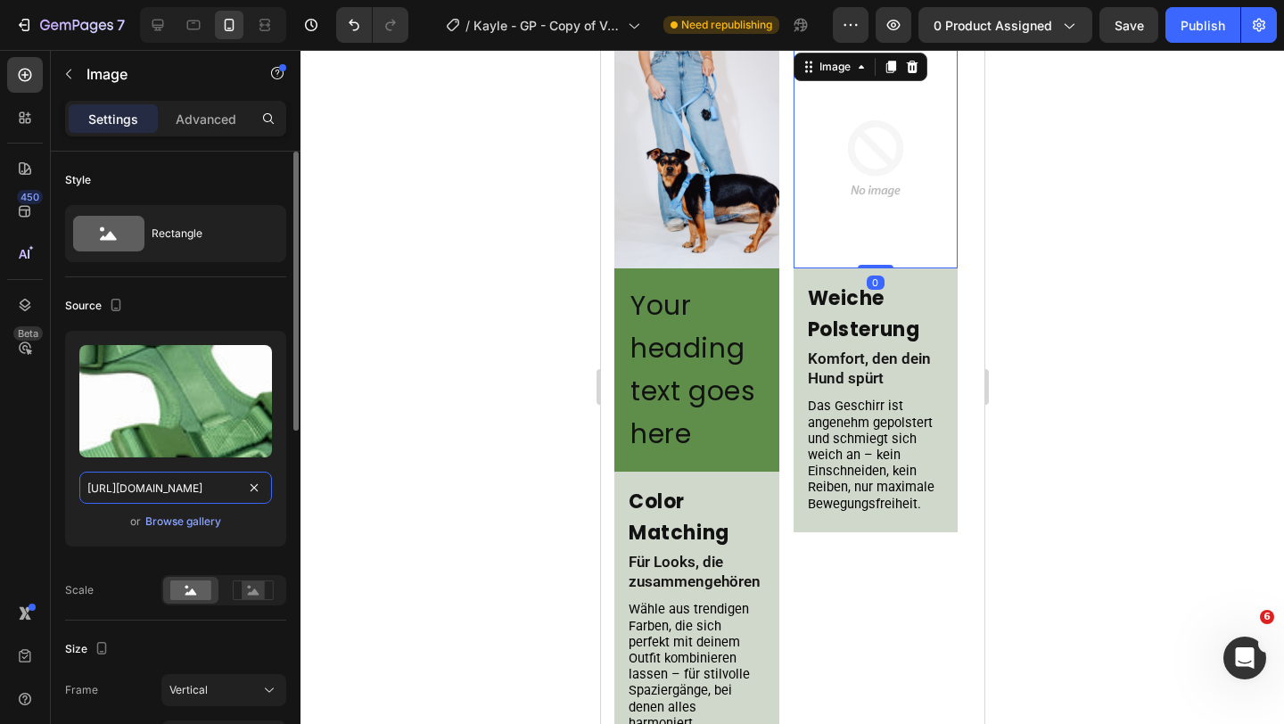
scroll to position [0, 544]
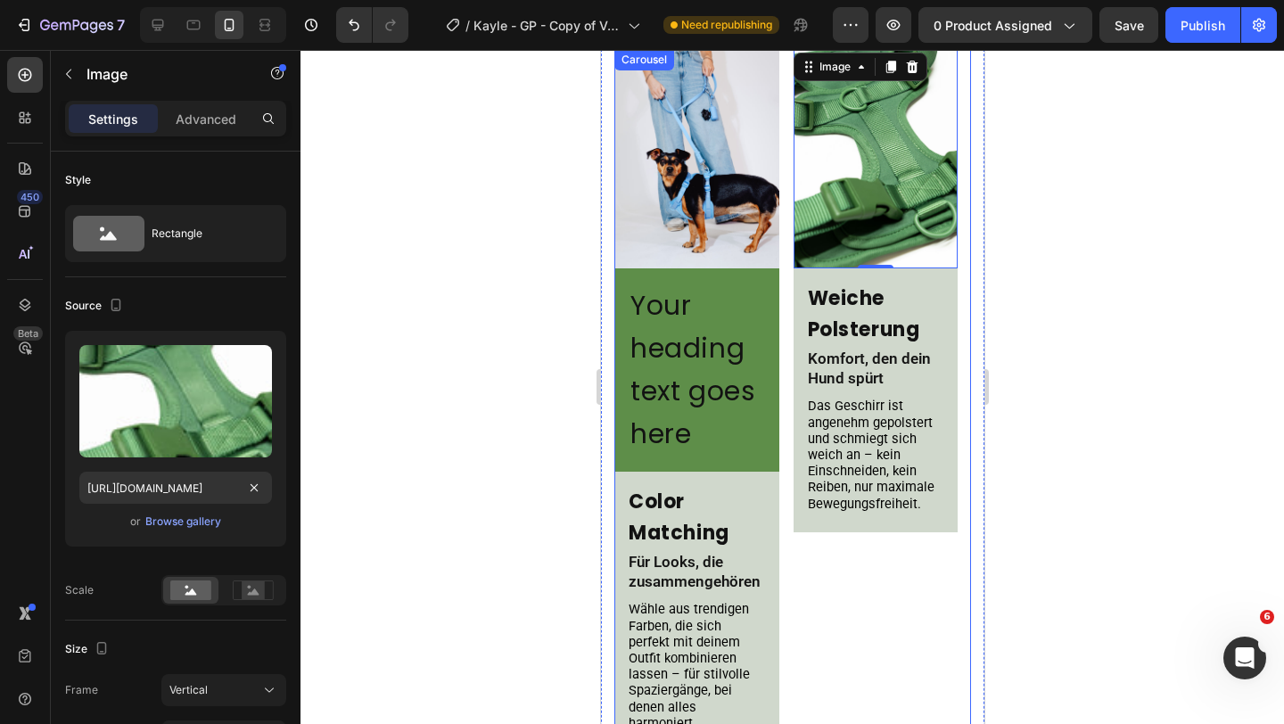
click at [782, 190] on div "Image Your heading text goes here Heading Row Color Matching Heading Für Looks,…" at bounding box center [791, 413] width 357 height 729
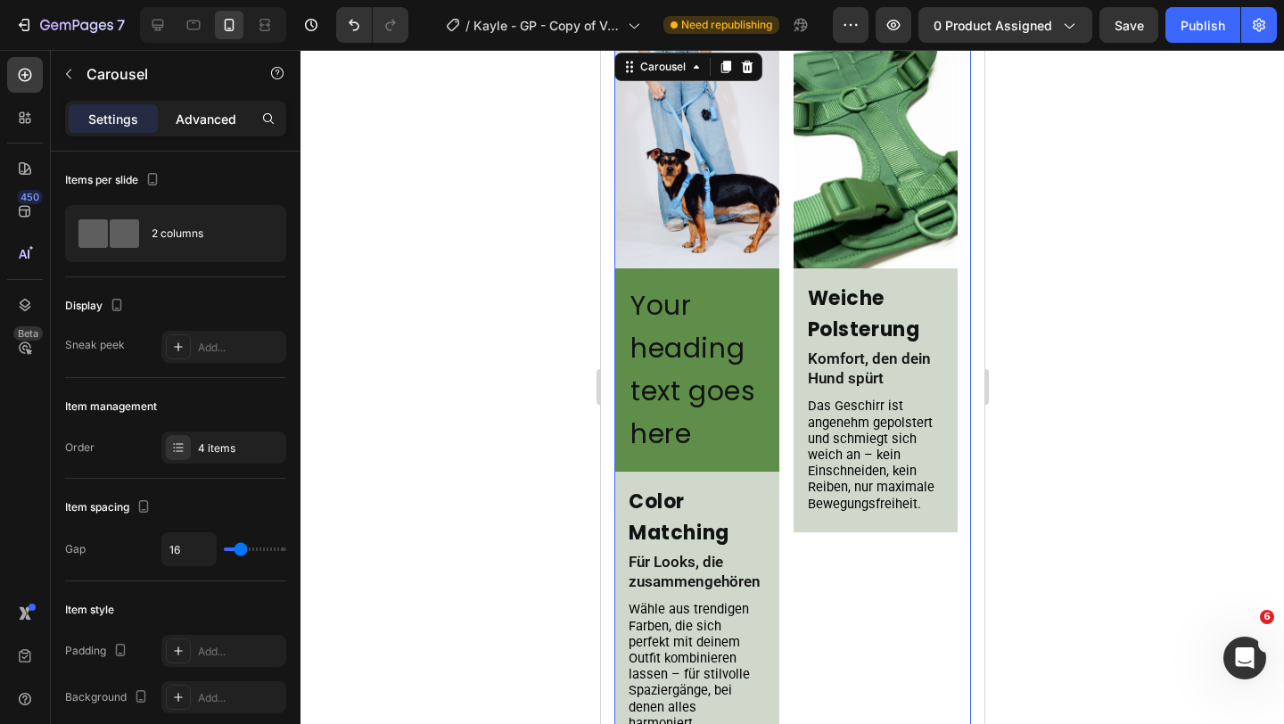
click at [214, 126] on p "Advanced" at bounding box center [206, 119] width 61 height 19
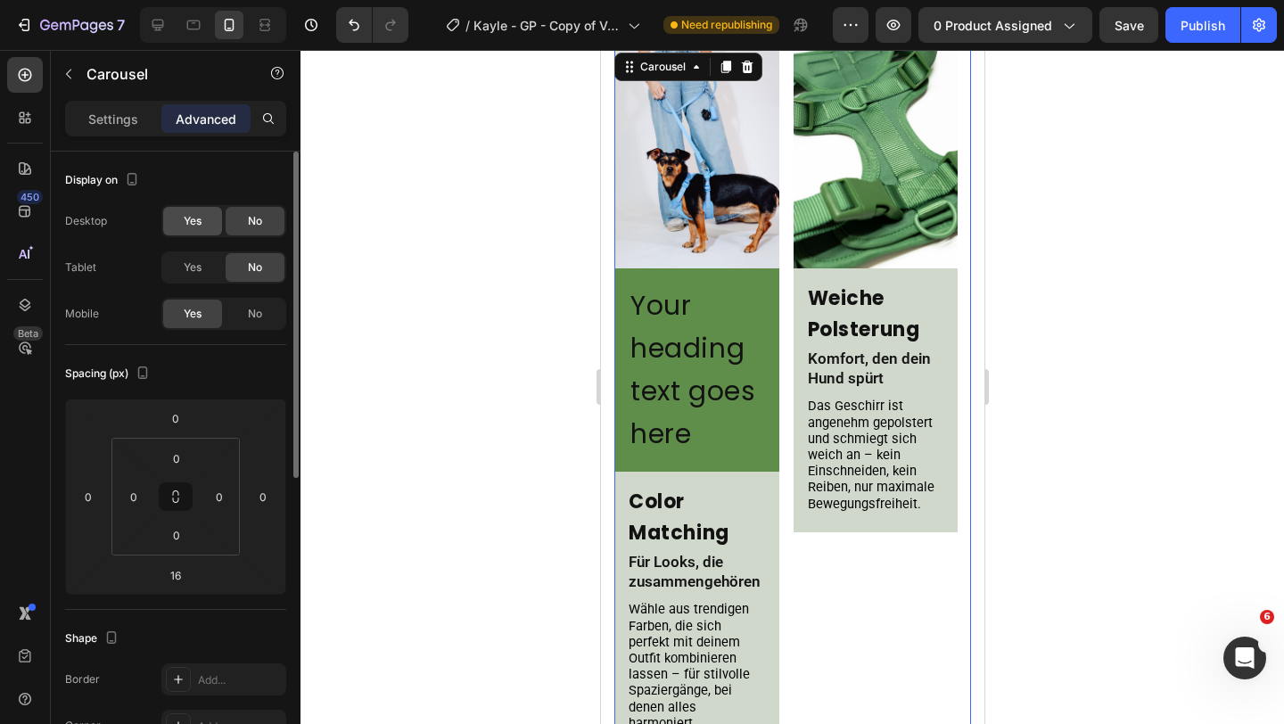
click at [193, 222] on span "Yes" at bounding box center [193, 221] width 18 height 16
click at [194, 266] on span "Yes" at bounding box center [193, 267] width 18 height 16
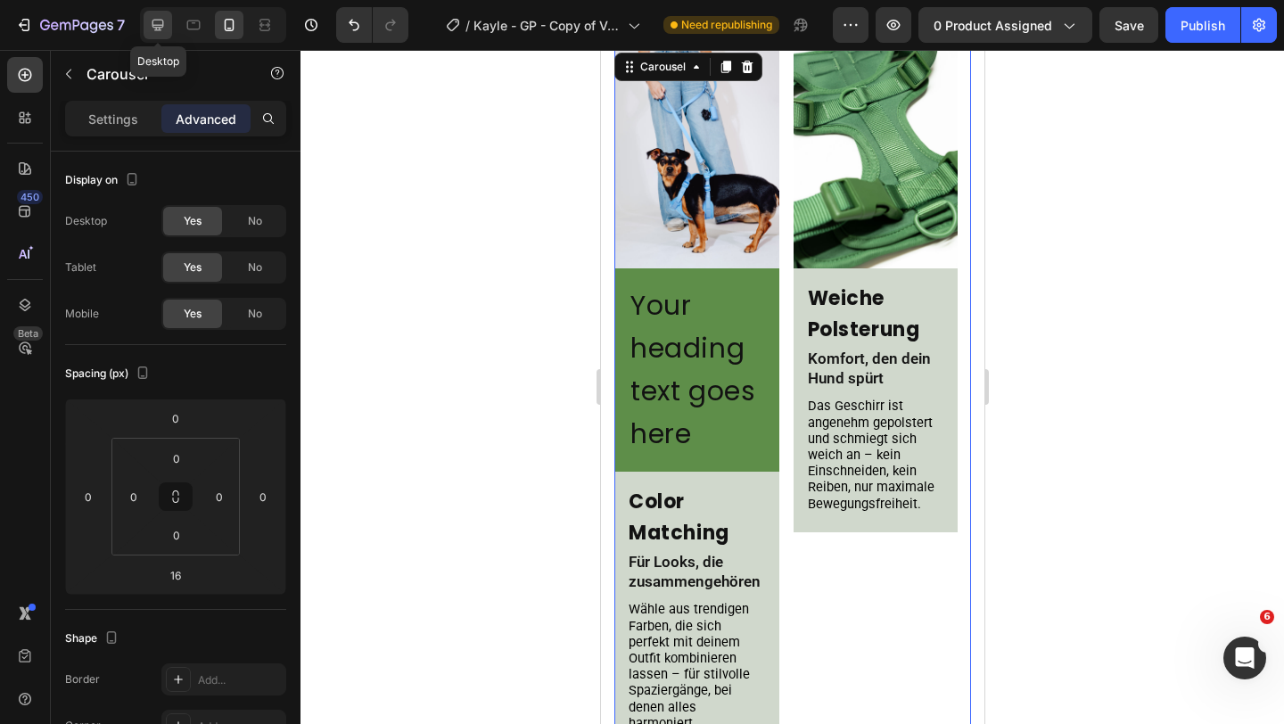
click at [165, 27] on icon at bounding box center [158, 25] width 18 height 18
type input "0"
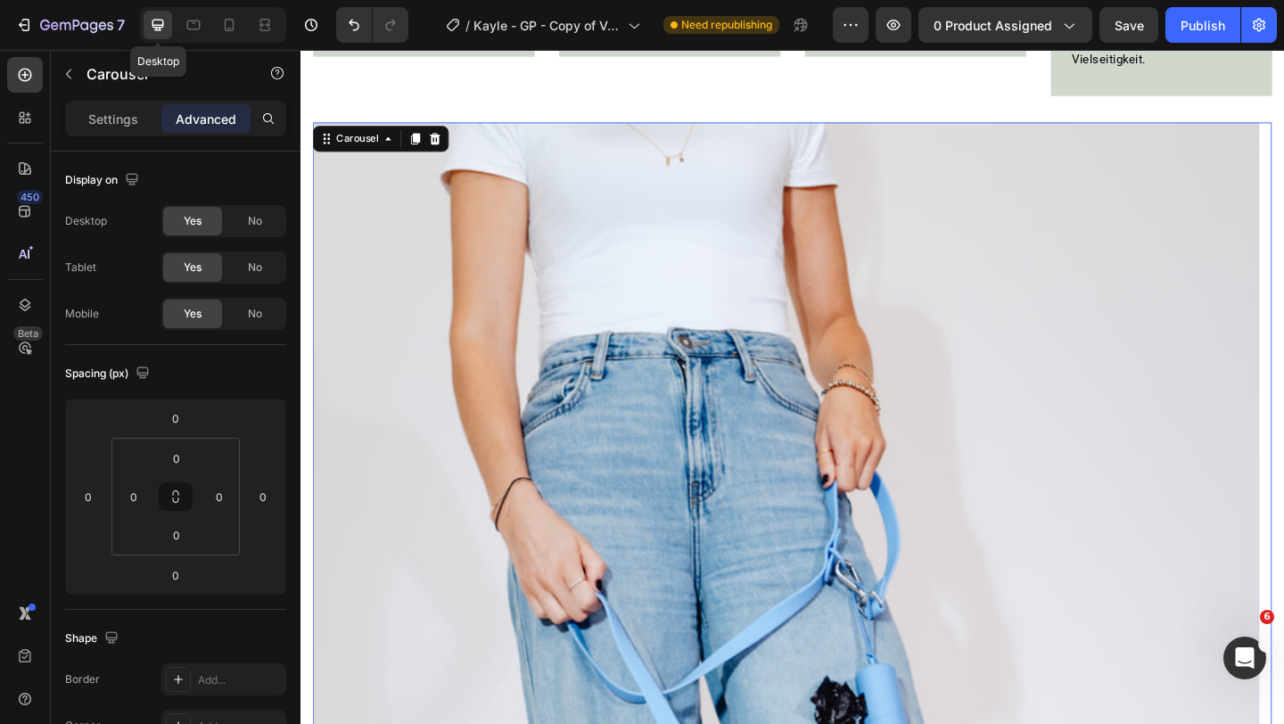
scroll to position [1728, 0]
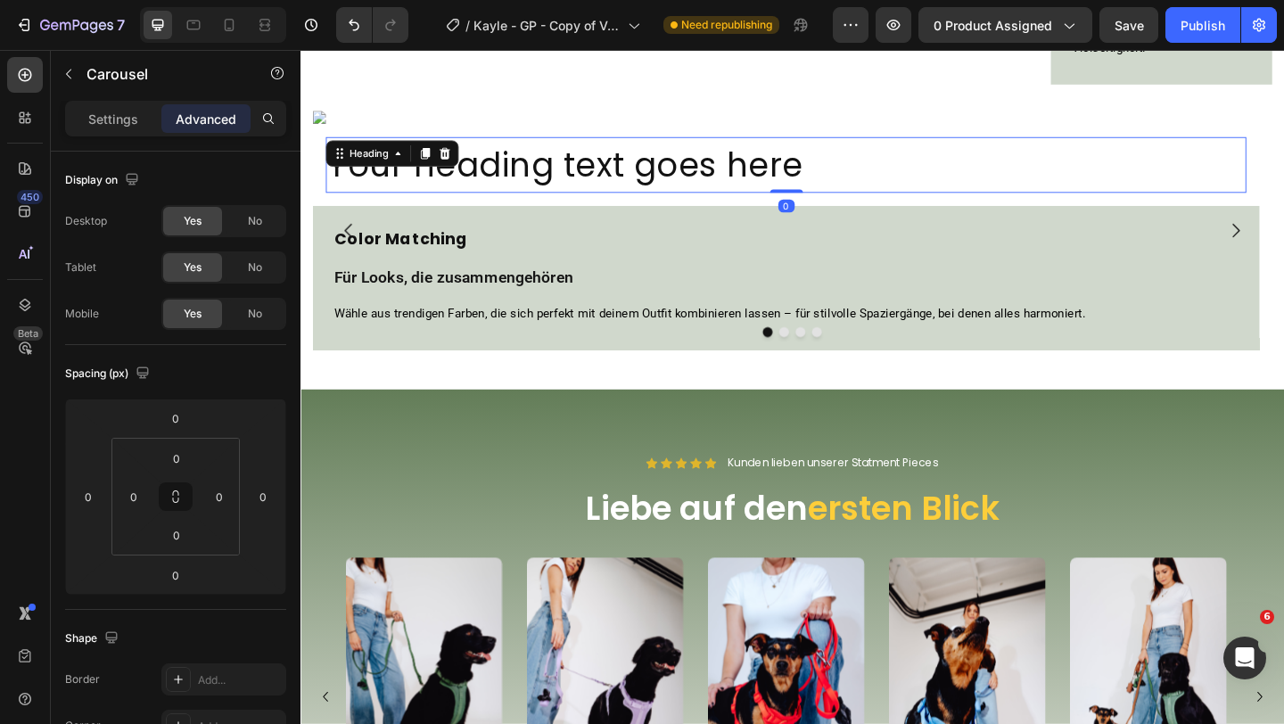
click at [523, 192] on h2 "Your heading text goes here" at bounding box center [828, 174] width 1001 height 61
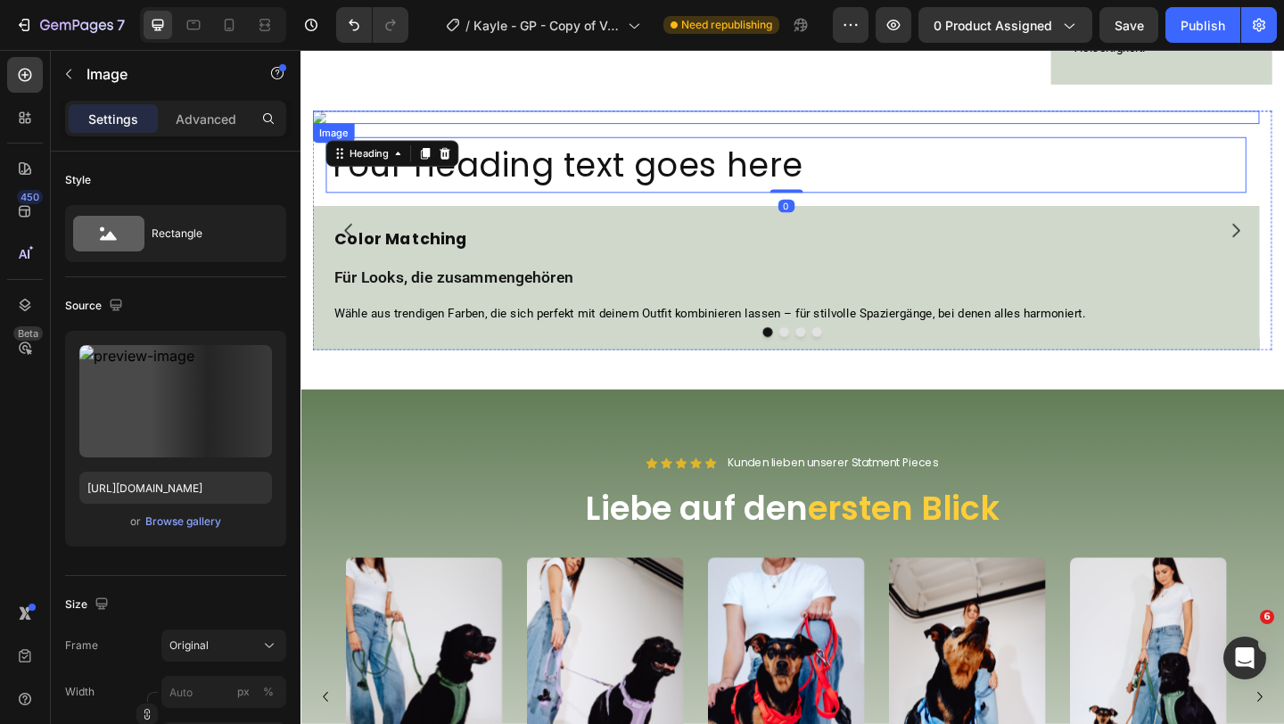
click at [454, 119] on img at bounding box center [829, 123] width 1030 height 14
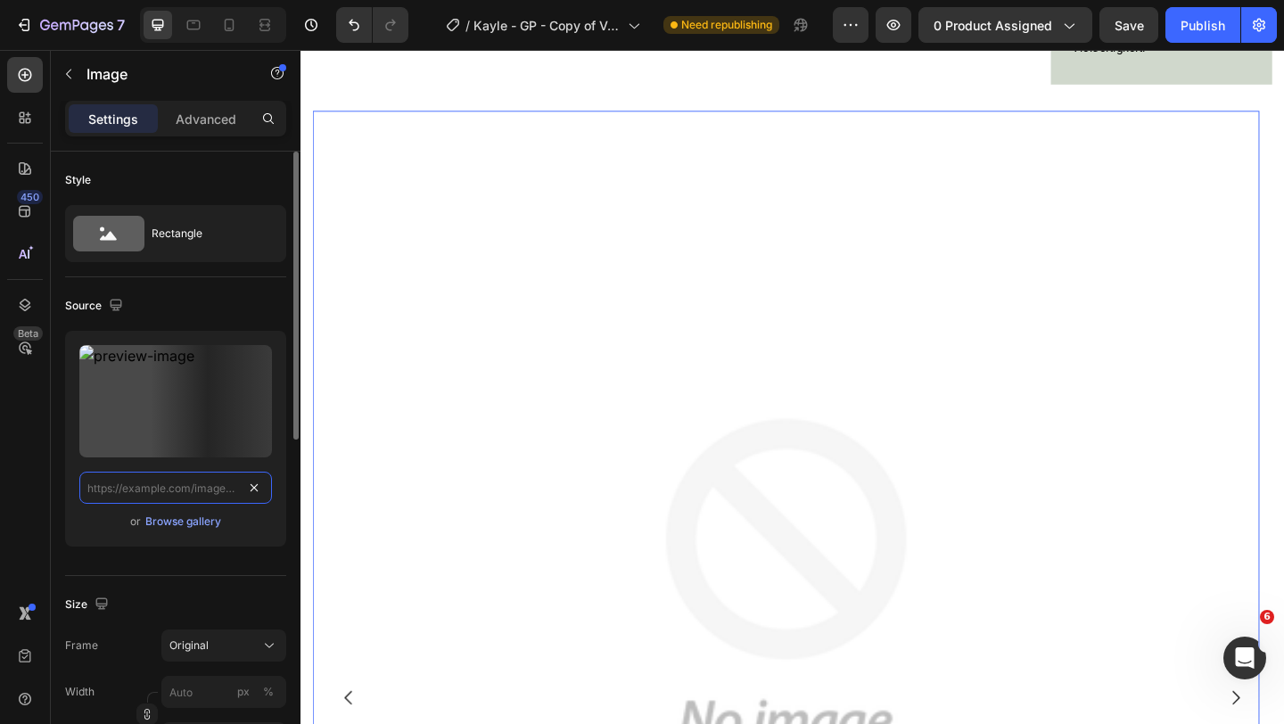
scroll to position [0, 0]
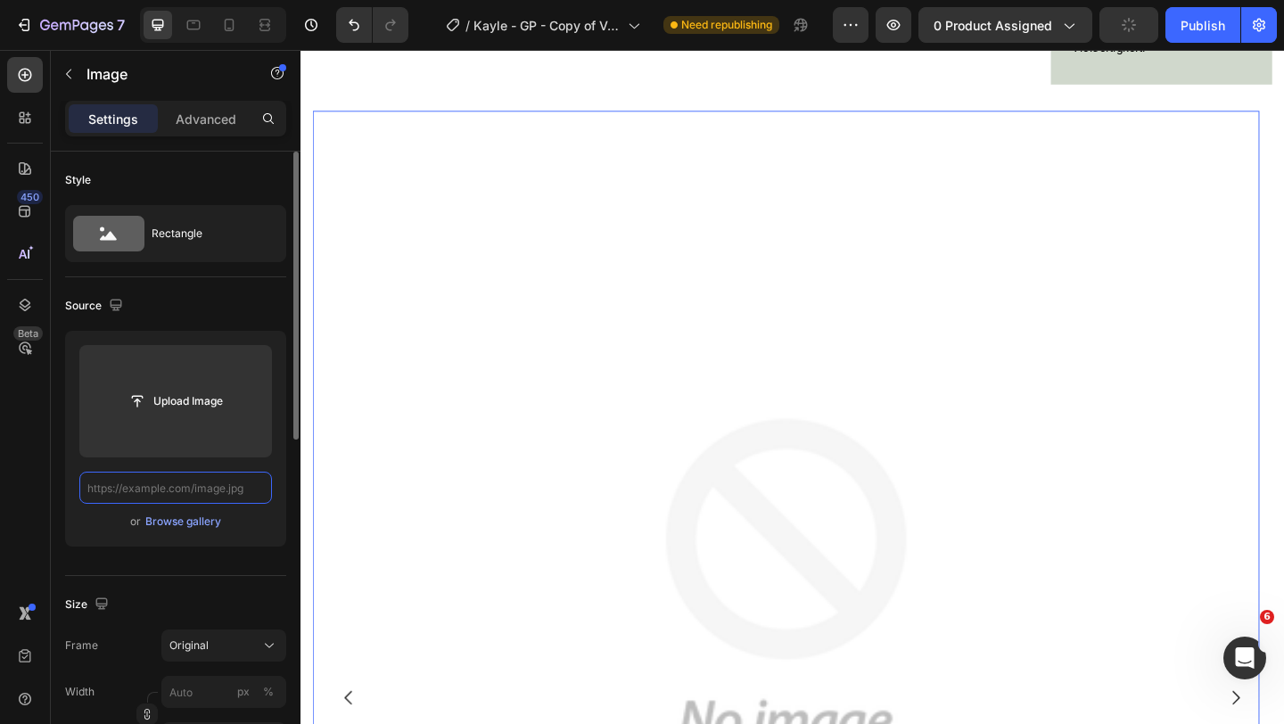
click at [220, 487] on input "text" at bounding box center [175, 488] width 193 height 32
paste input "https://cdn.shopify.com/s/files/1/0548/7978/0952/files/gempages_458127380590887…"
type input "https://cdn.shopify.com/s/files/1/0548/7978/0952/files/gempages_458127380590887…"
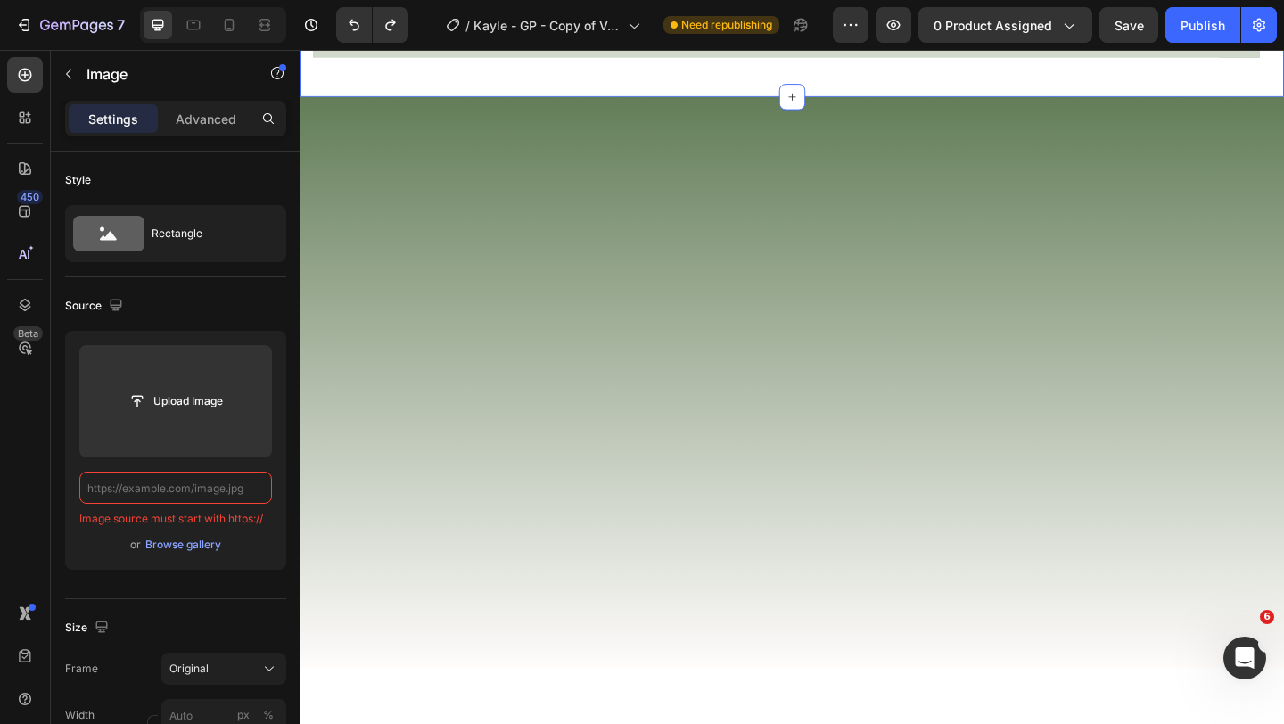
paste input "https://cdn.shopify.com/s/files/1/0548/7978/0952/files/gempages_458127380590887…"
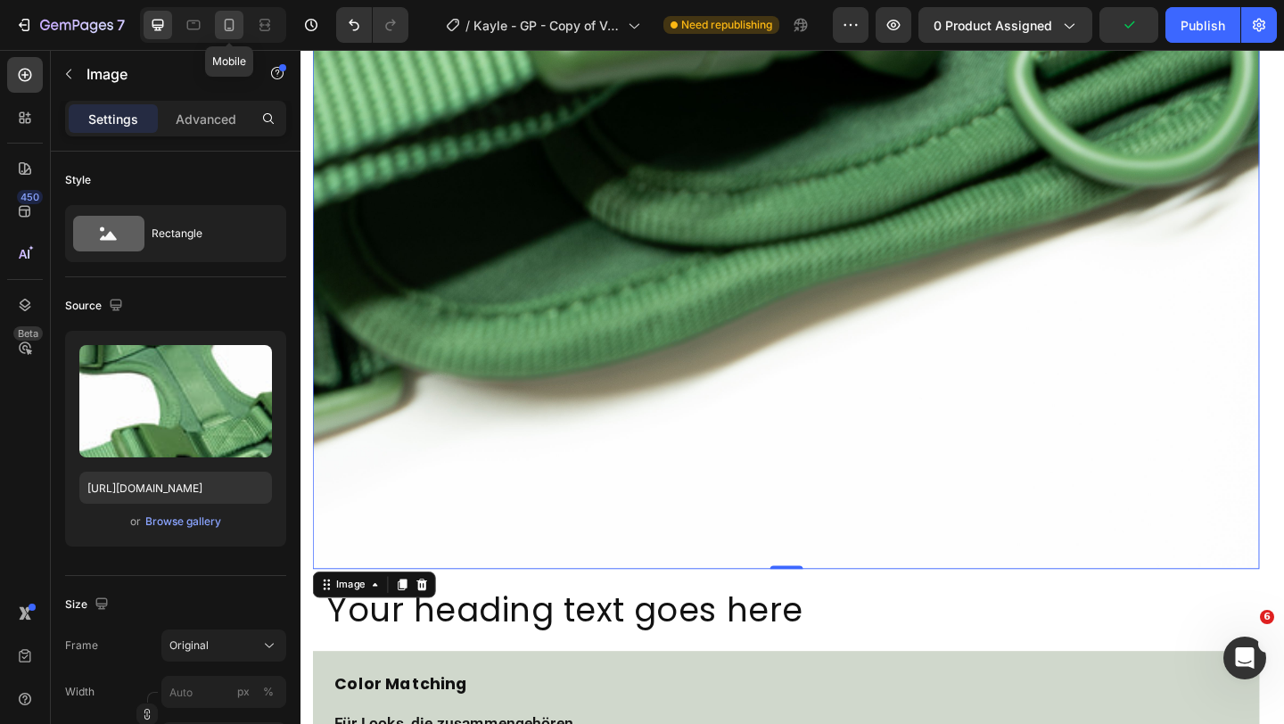
click at [229, 20] on icon at bounding box center [230, 25] width 10 height 12
type input "https://cdn.shopify.com/s/files/1/0548/7978/0952/files/gempages_458127380590887…"
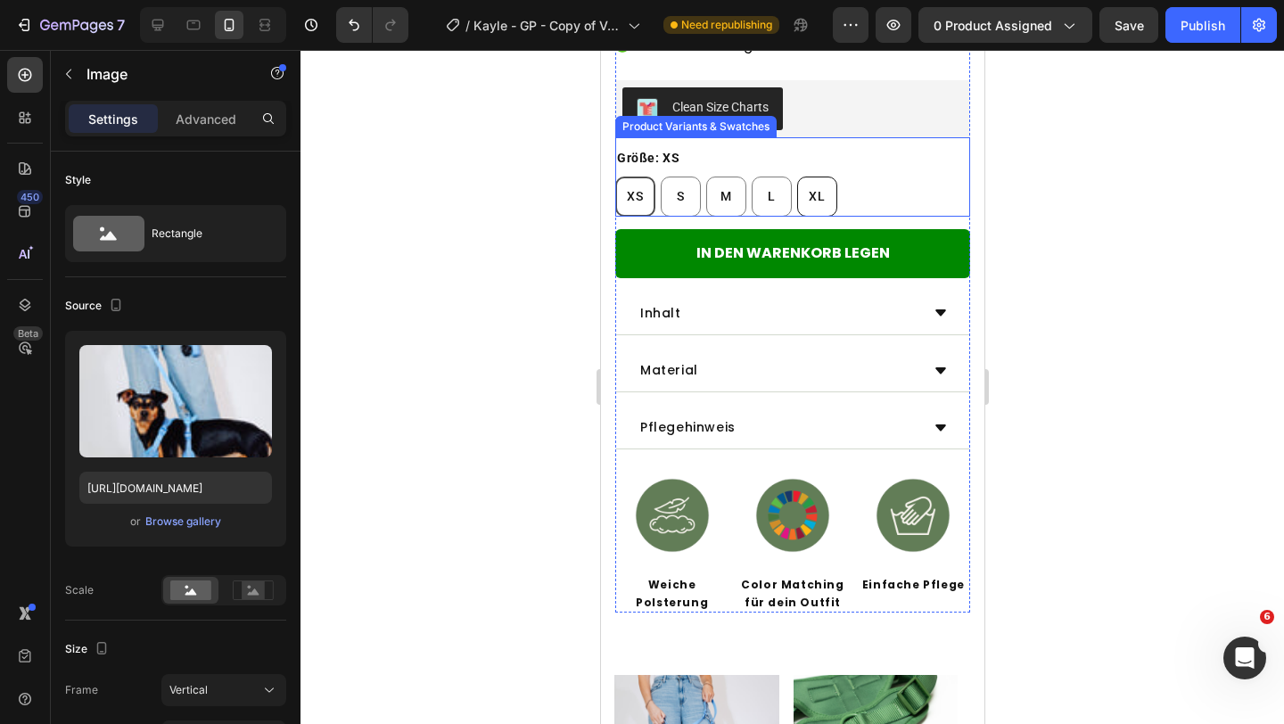
scroll to position [1207, 0]
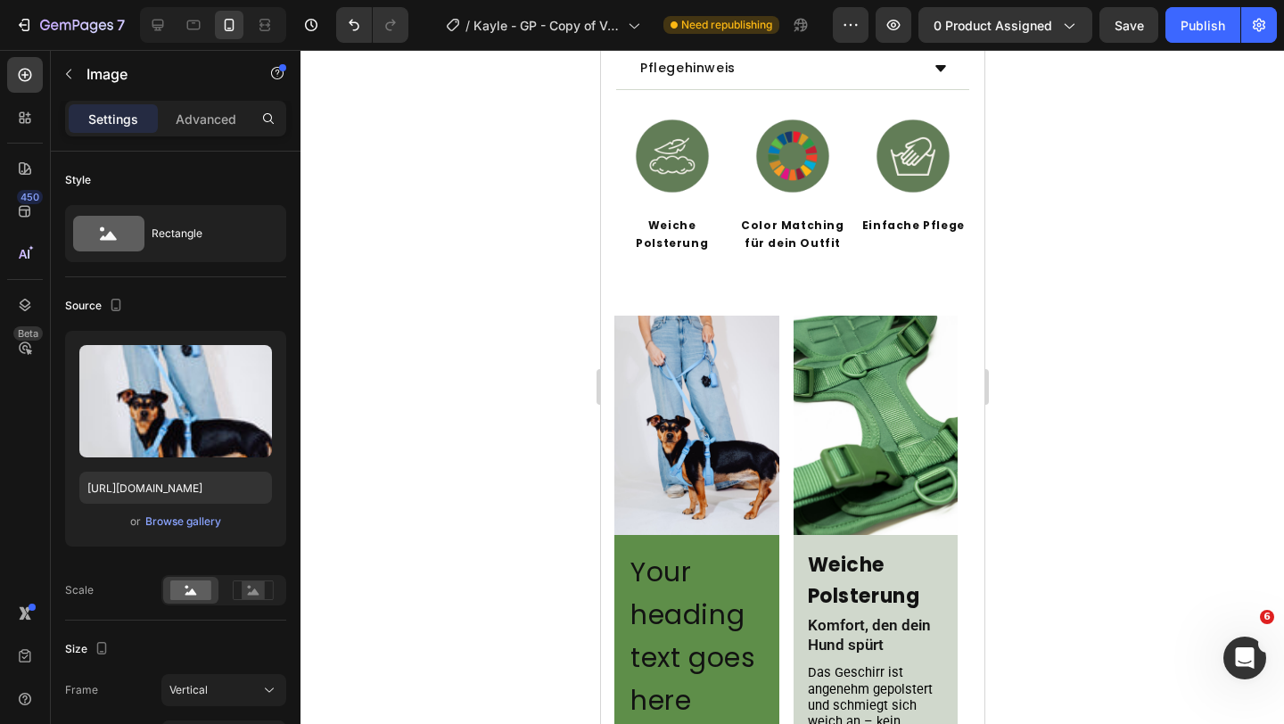
click at [676, 420] on img at bounding box center [695, 425] width 165 height 219
click at [678, 374] on img at bounding box center [695, 425] width 165 height 219
click at [737, 578] on h2 "Your heading text goes here" at bounding box center [696, 636] width 136 height 175
click at [697, 392] on img at bounding box center [695, 425] width 165 height 219
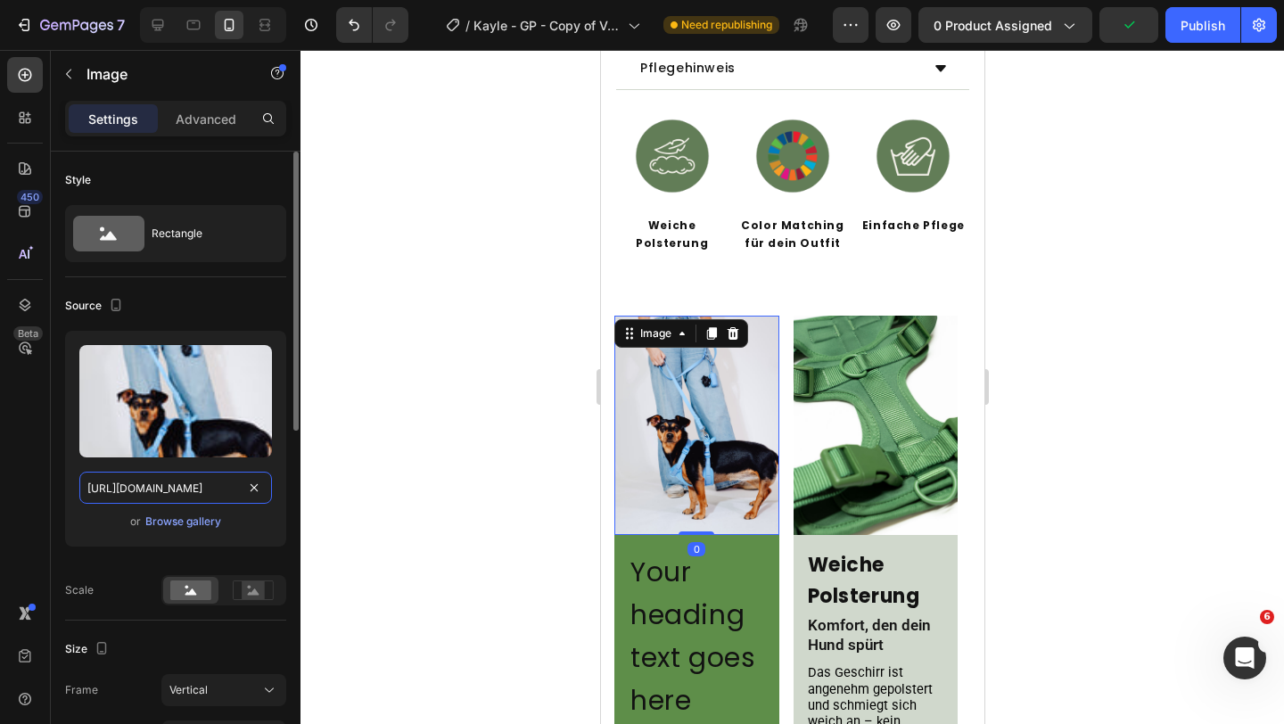
click at [170, 490] on input "https://cdn.shopify.com/s/files/1/0548/7978/0952/files/gempages_458127380590887…" at bounding box center [175, 488] width 193 height 32
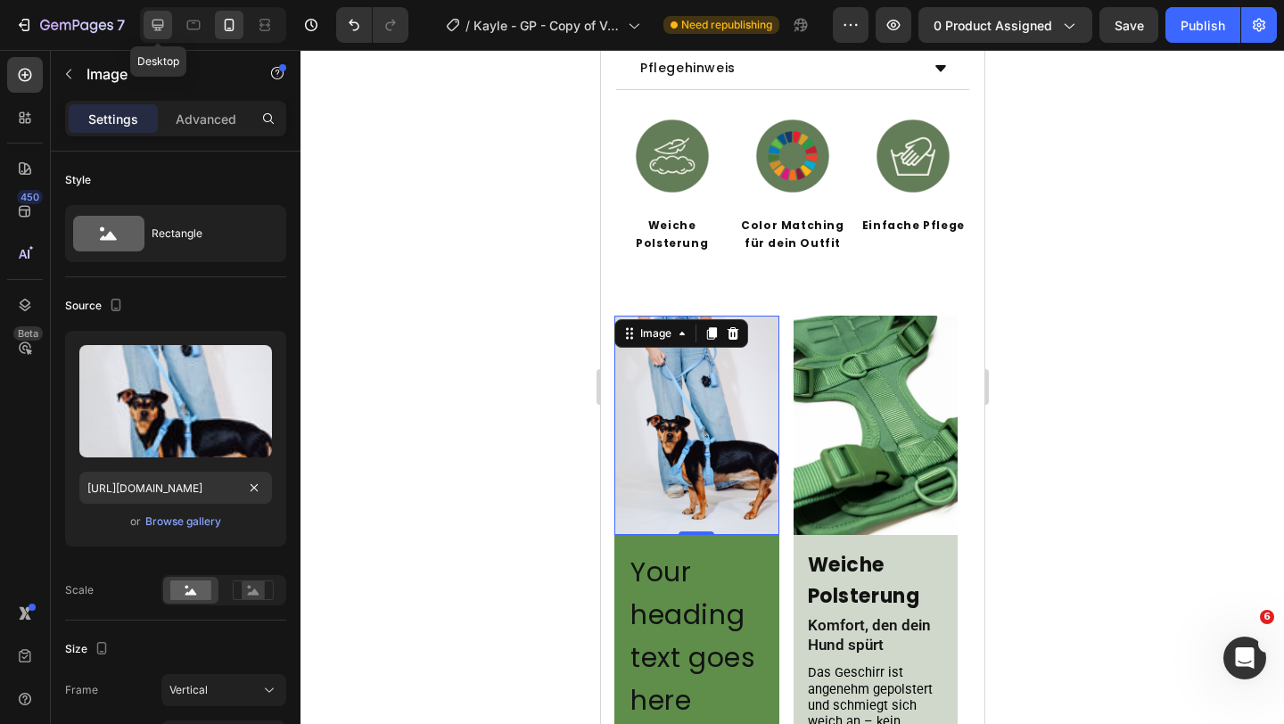
click at [153, 19] on icon at bounding box center [158, 25] width 18 height 18
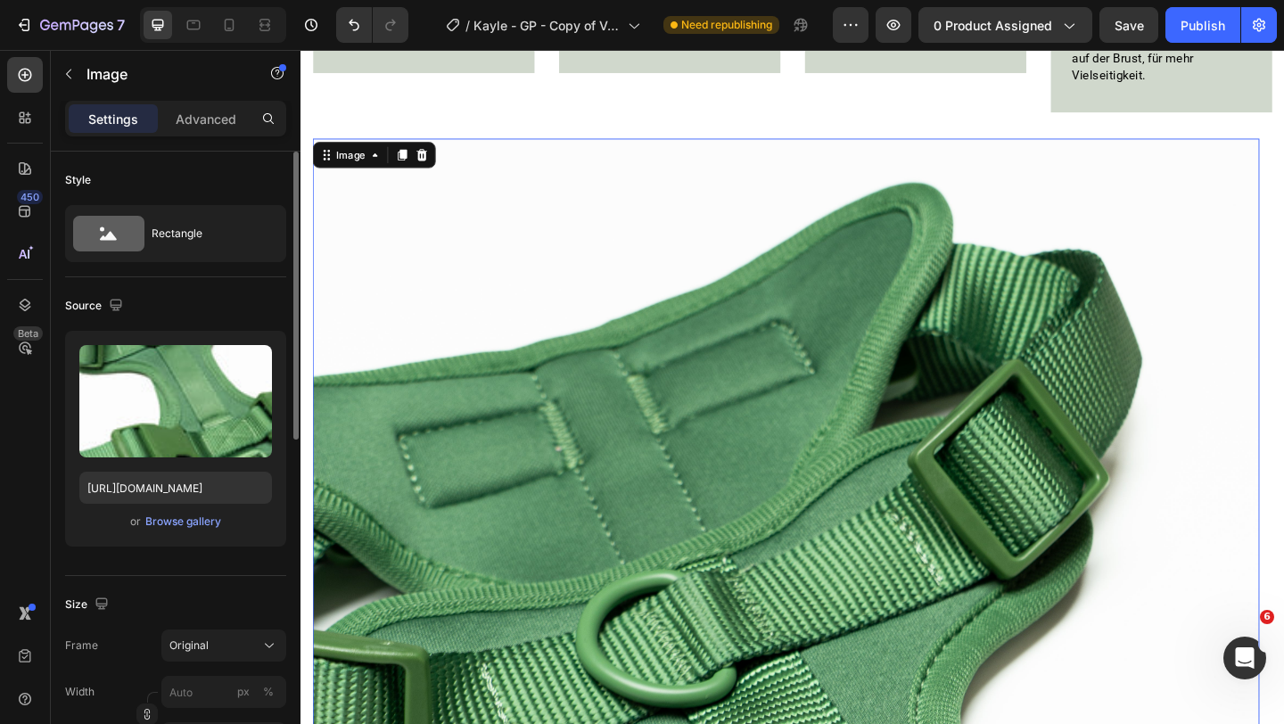
scroll to position [1770, 0]
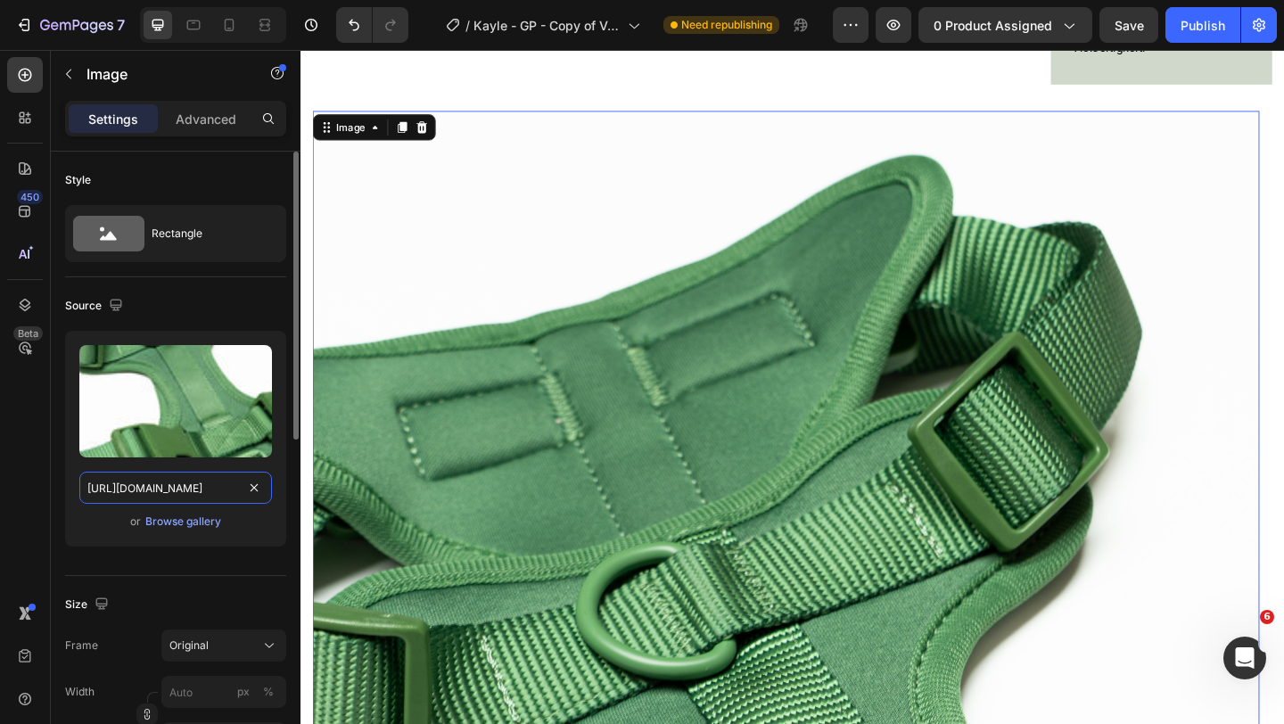
click at [199, 482] on input "https://cdn.shopify.com/s/files/1/0548/7978/0952/files/gempages_458127380590887…" at bounding box center [175, 488] width 193 height 32
paste input "876e8df4-f998-45b7-bdaf-f8e68ec7644f"
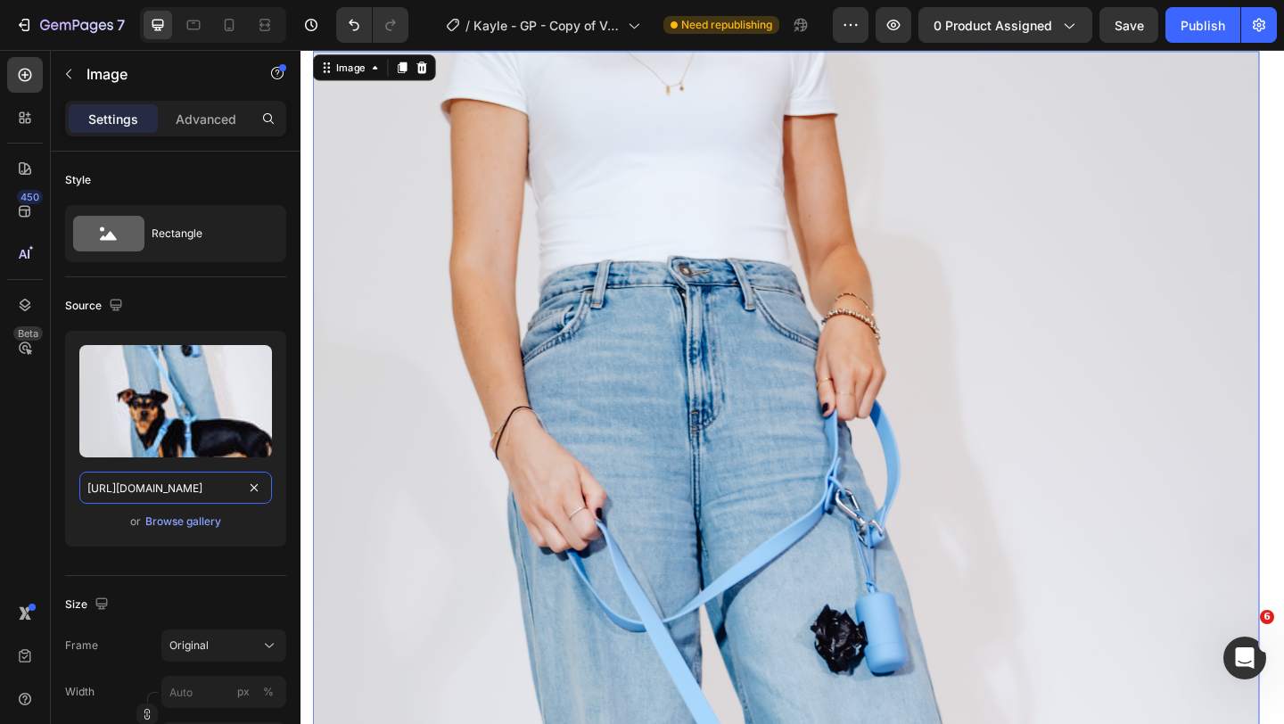
scroll to position [1799, 0]
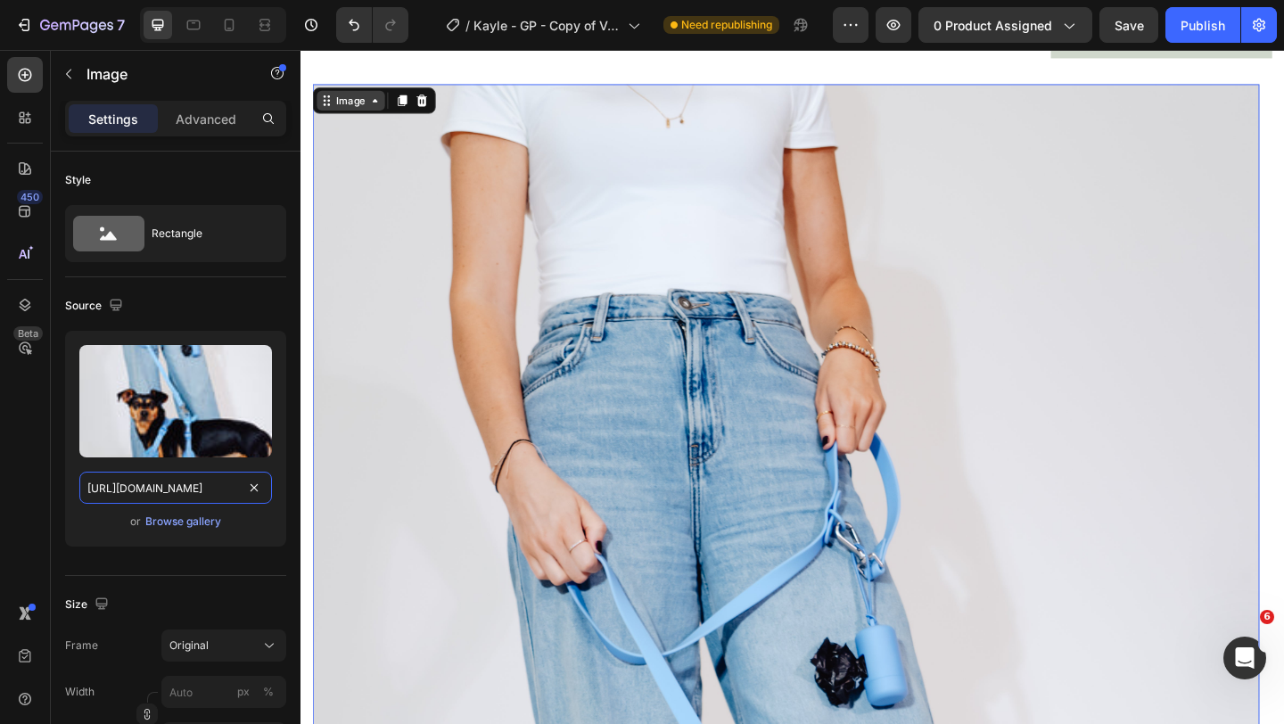
type input "https://cdn.shopify.com/s/files/1/0548/7978/0952/files/gempages_458127380590887…"
click at [362, 109] on div "Image" at bounding box center [355, 105] width 38 height 16
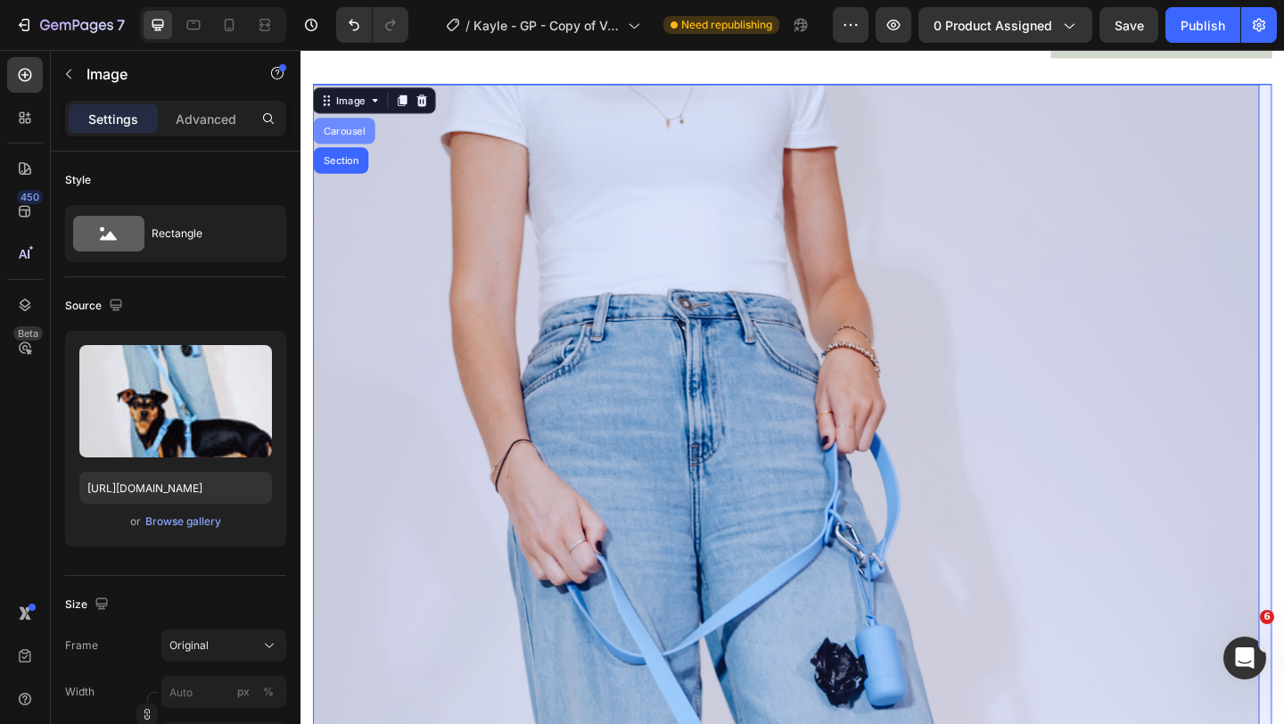
click at [351, 143] on div "Carousel" at bounding box center [348, 138] width 67 height 29
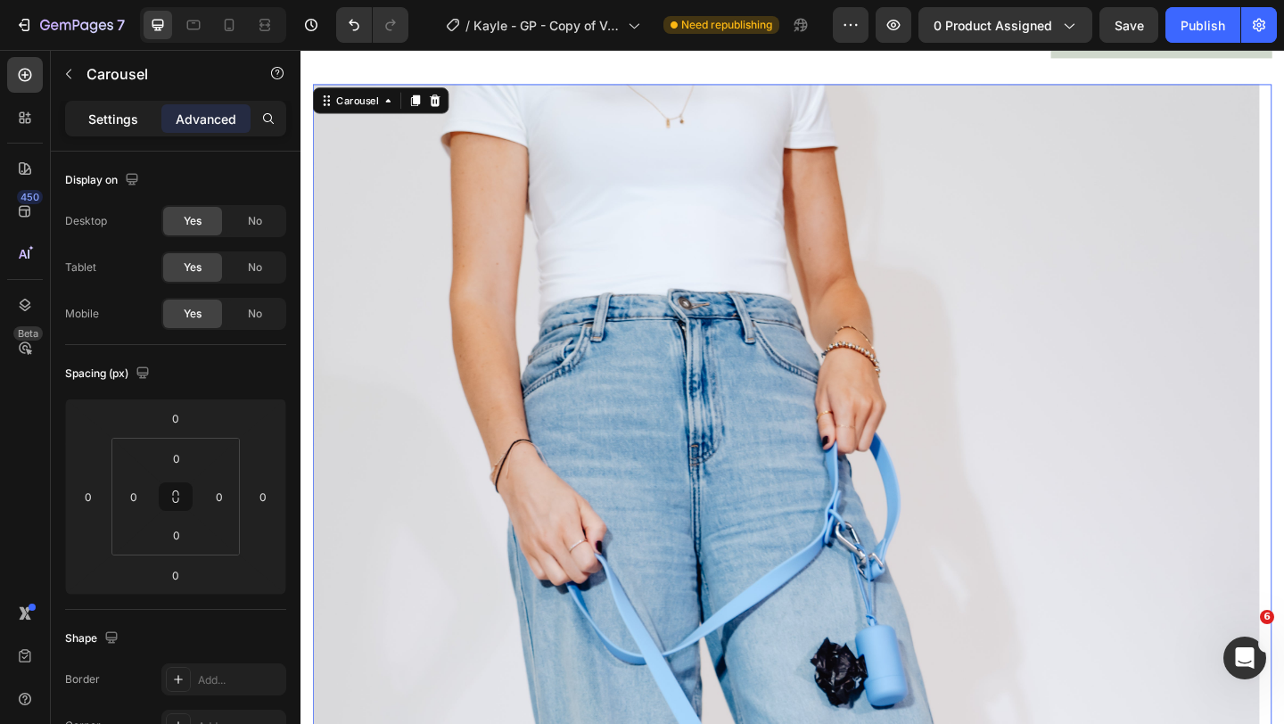
click at [105, 126] on p "Settings" at bounding box center [113, 119] width 50 height 19
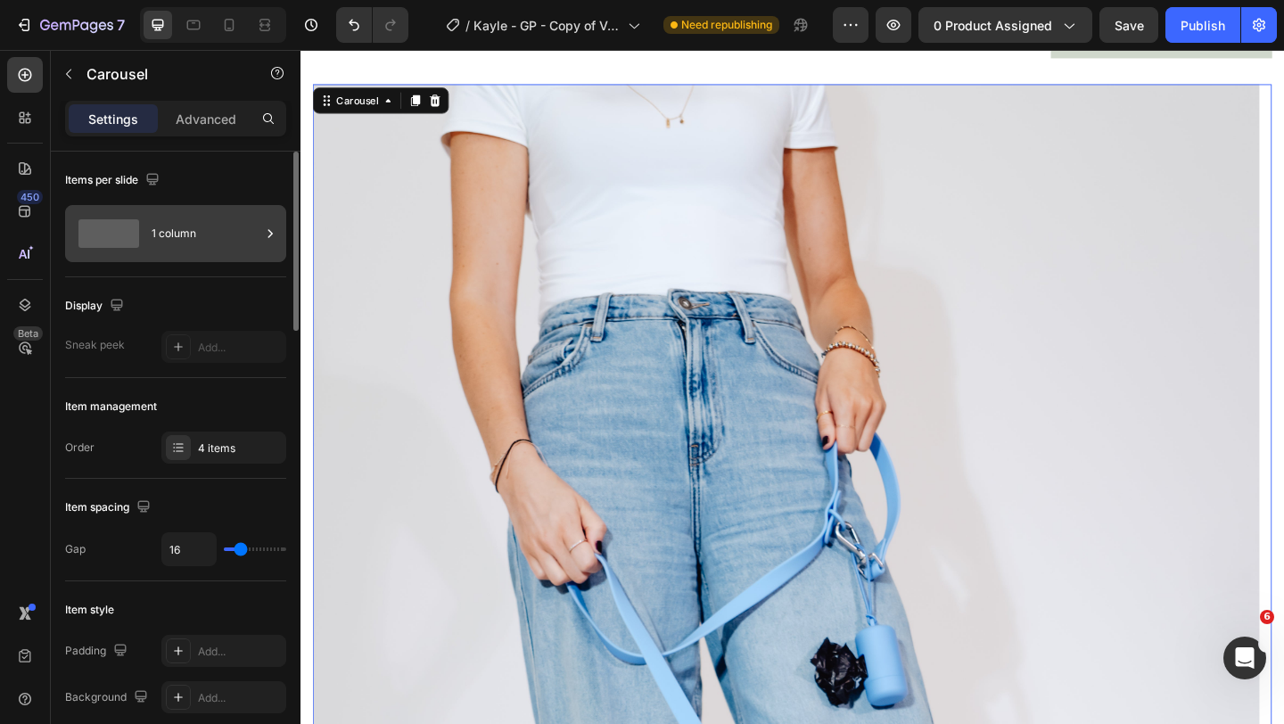
click at [215, 249] on div "1 column" at bounding box center [206, 233] width 109 height 41
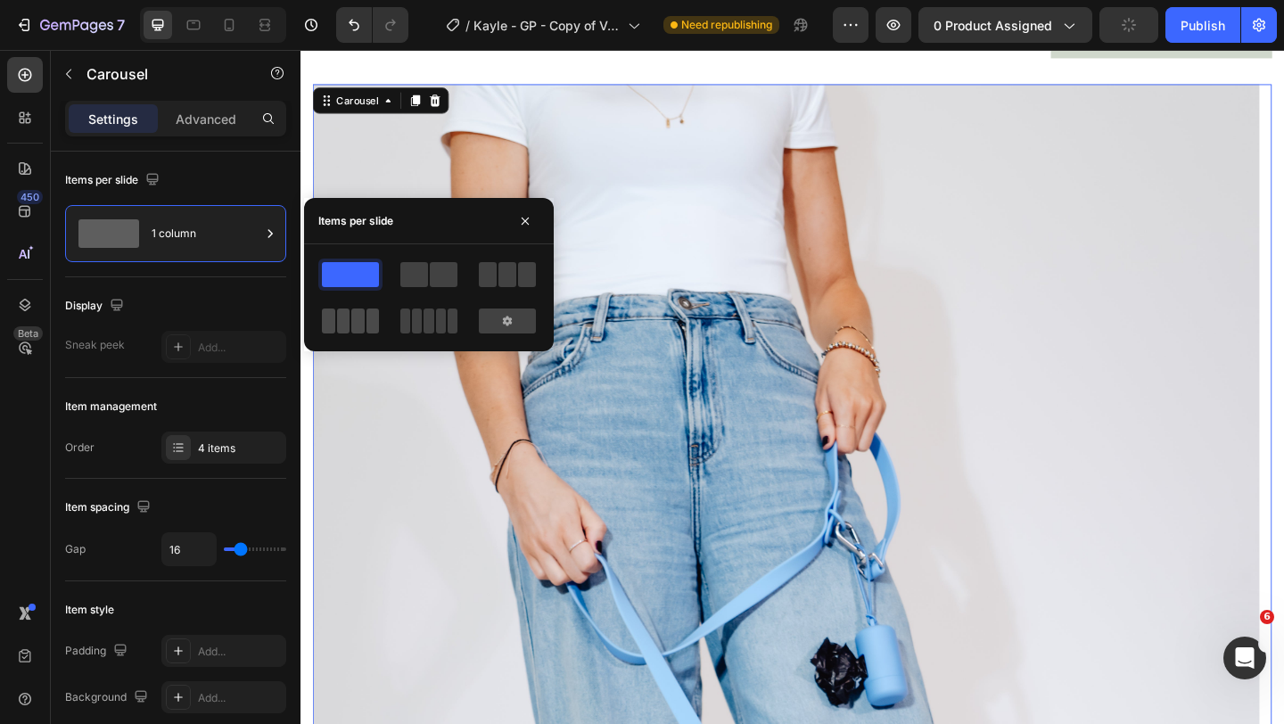
click at [362, 323] on span at bounding box center [357, 320] width 13 height 25
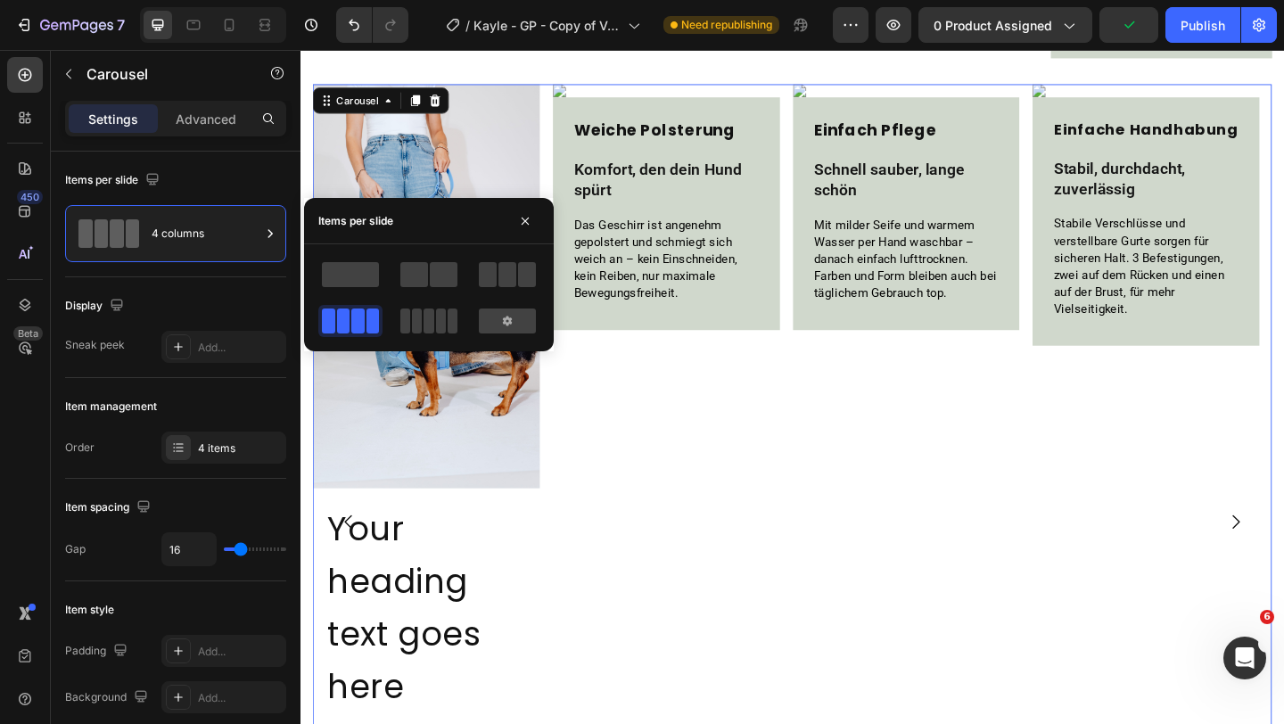
click at [763, 472] on div "Image Weiche Polsterung Heading Komfort, den dein Hund spürt Text Block Das Ges…" at bounding box center [698, 563] width 247 height 952
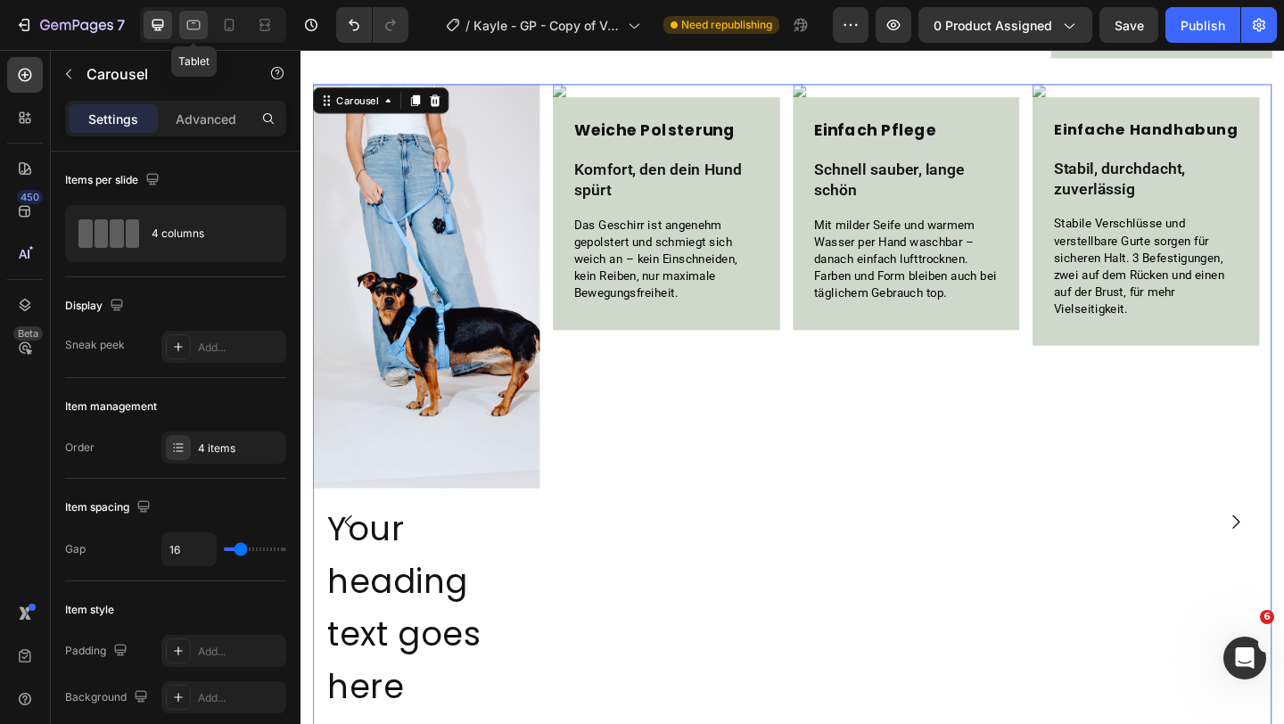
click at [193, 22] on icon at bounding box center [193, 26] width 13 height 10
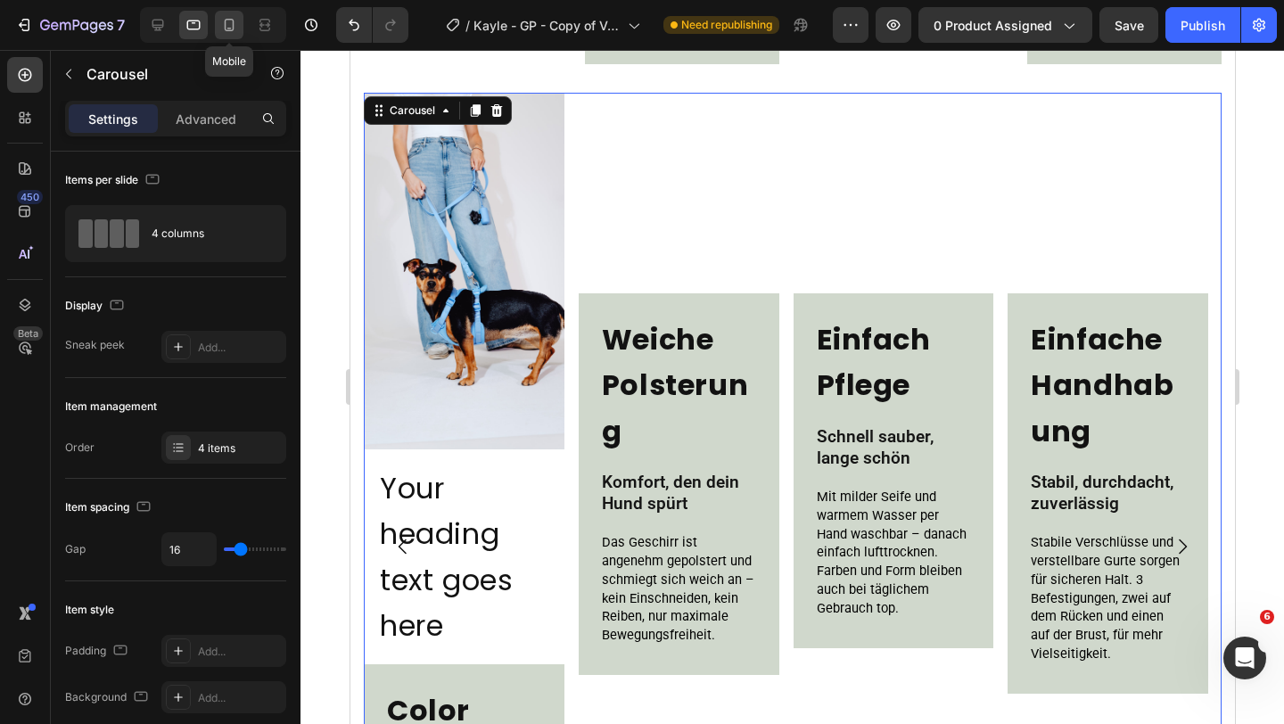
click at [235, 21] on icon at bounding box center [229, 25] width 18 height 18
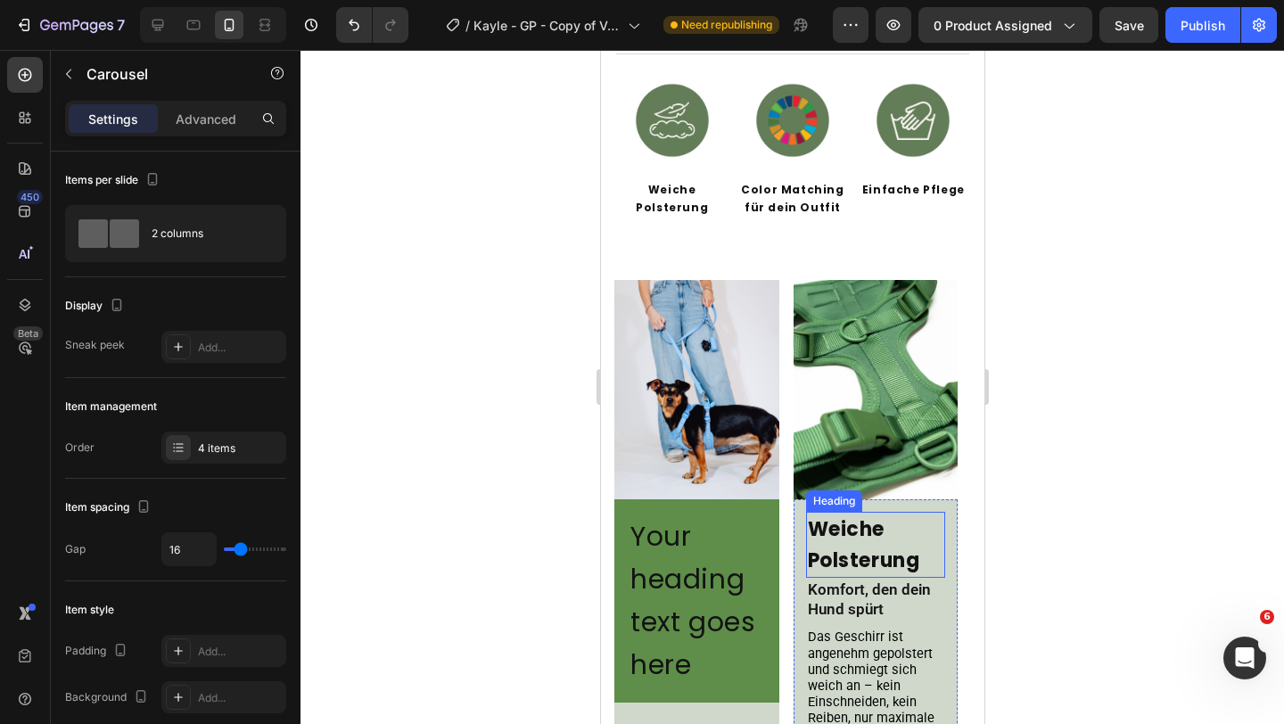
scroll to position [1281, 0]
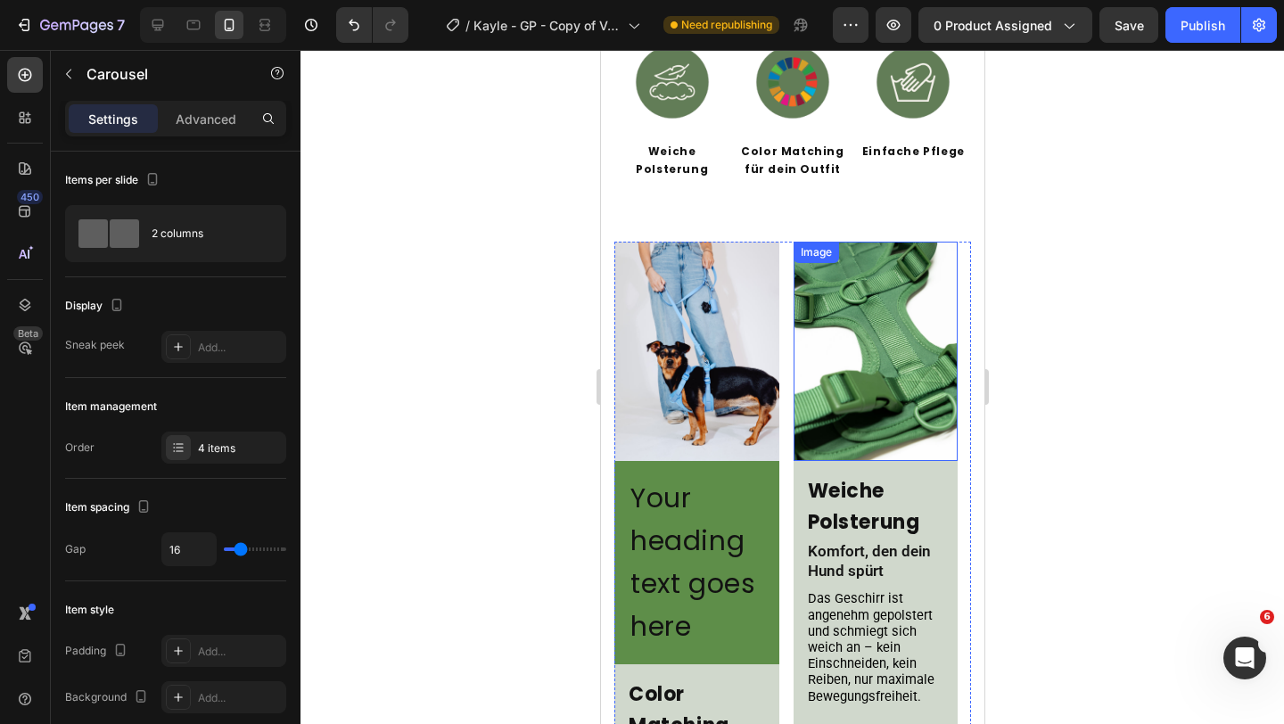
click at [858, 373] on img at bounding box center [875, 351] width 165 height 219
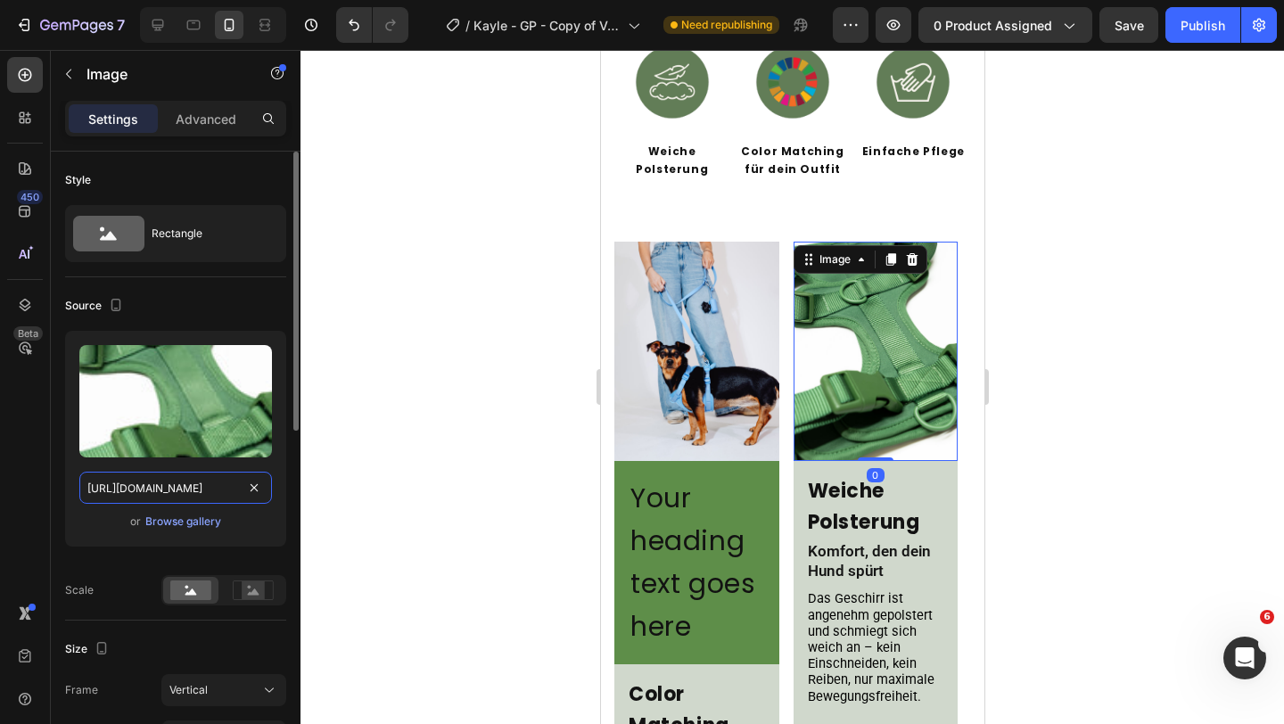
click at [173, 489] on input "https://cdn.shopify.com/s/files/1/0548/7978/0952/files/gempages_458127380590887…" at bounding box center [175, 488] width 193 height 32
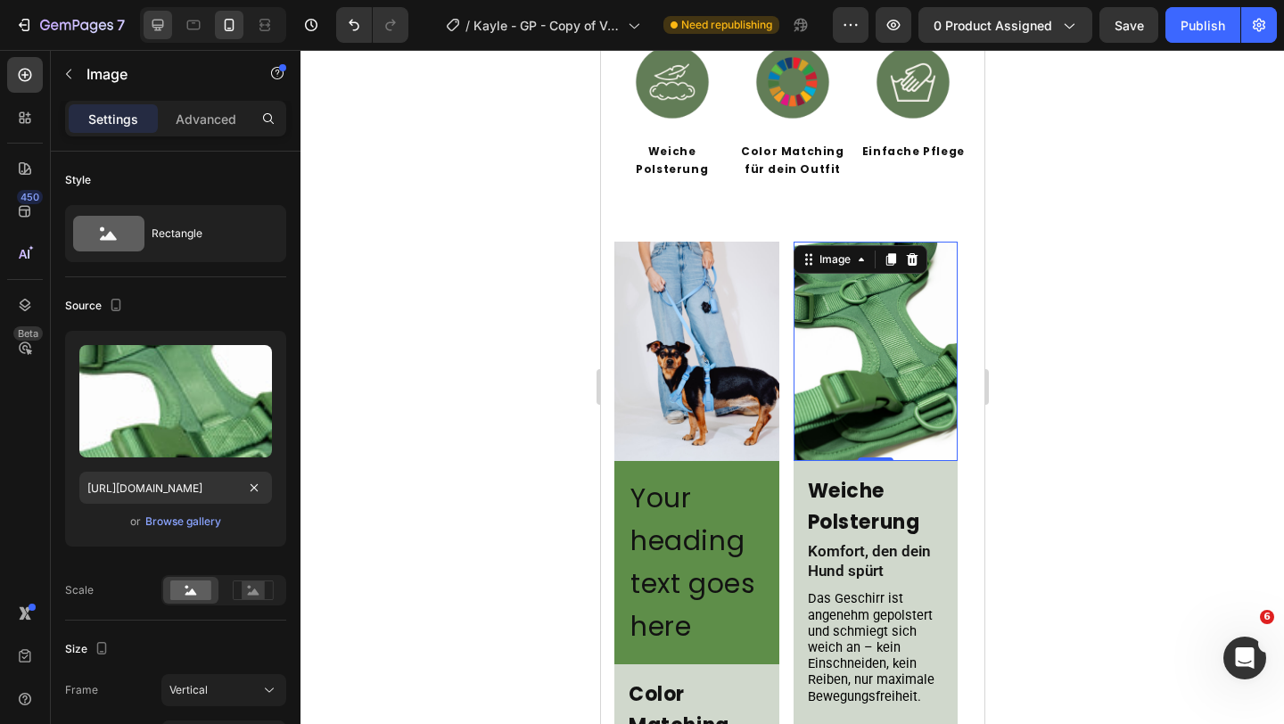
click at [161, 25] on icon at bounding box center [158, 26] width 12 height 12
type input "https://cdn.shopify.com/s/files/1/0548/7978/0952/files/gempages_458127380590887…"
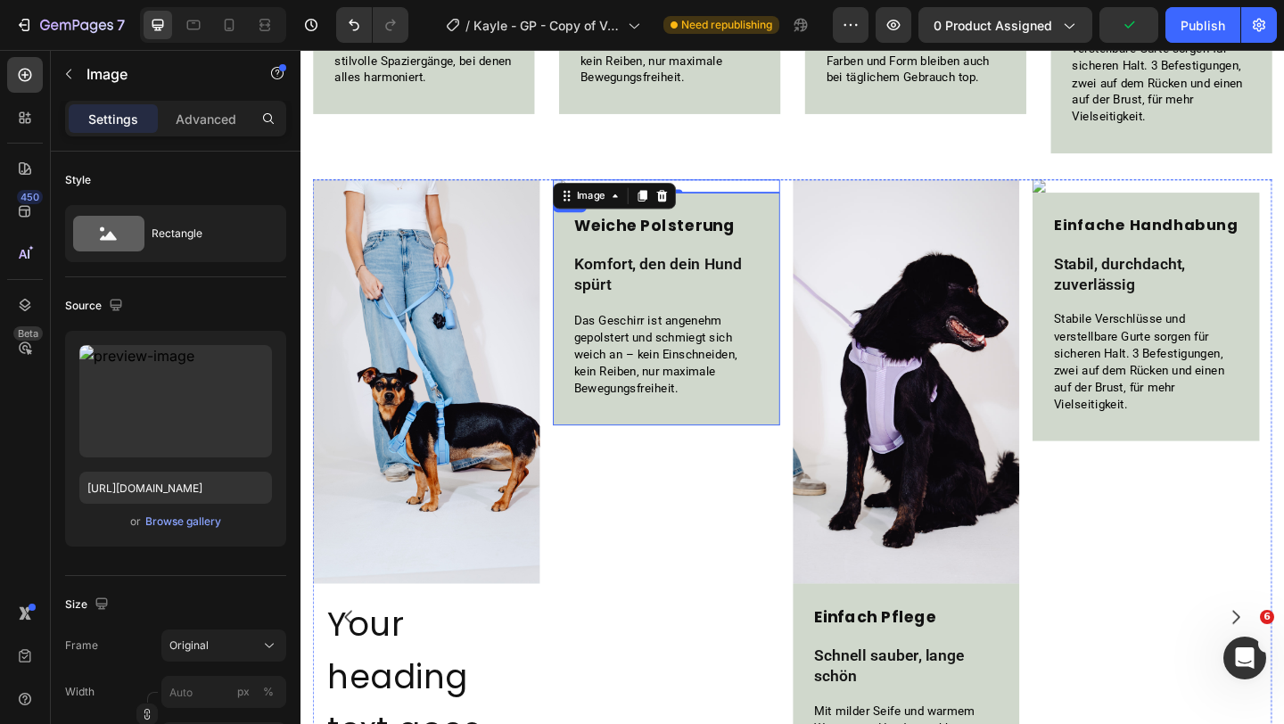
scroll to position [1577, 0]
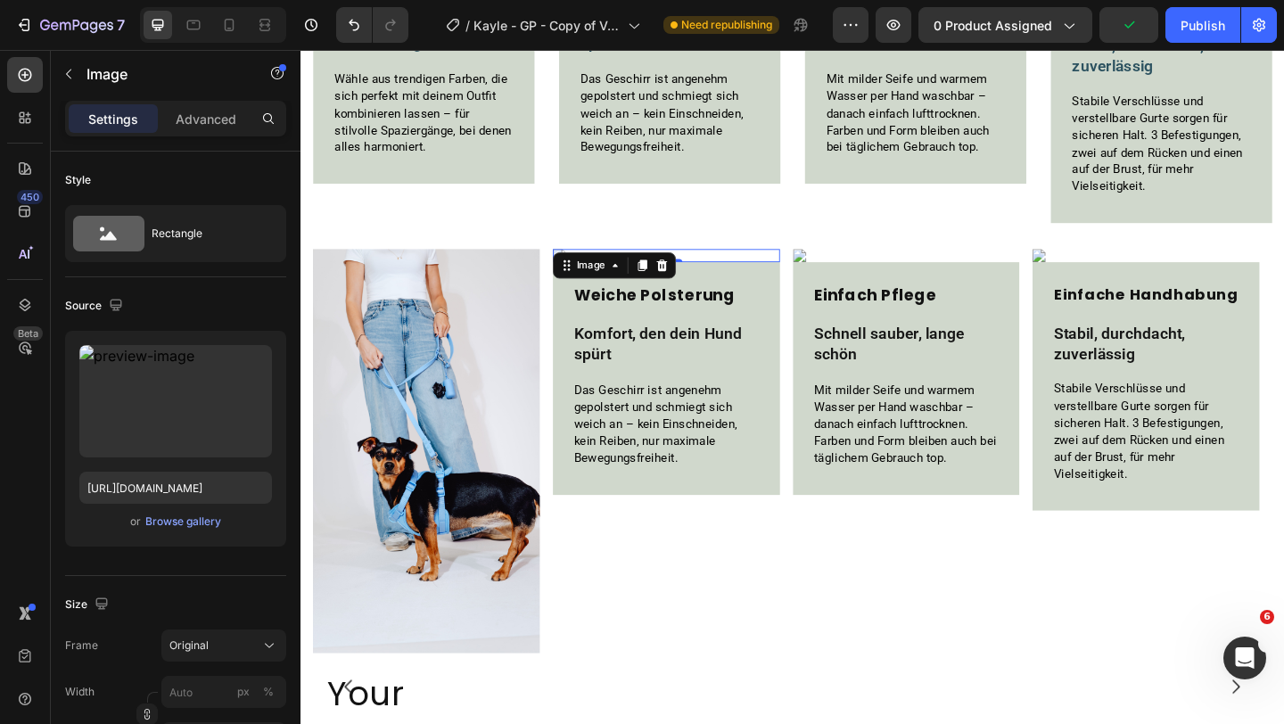
click at [751, 272] on img at bounding box center [698, 274] width 247 height 14
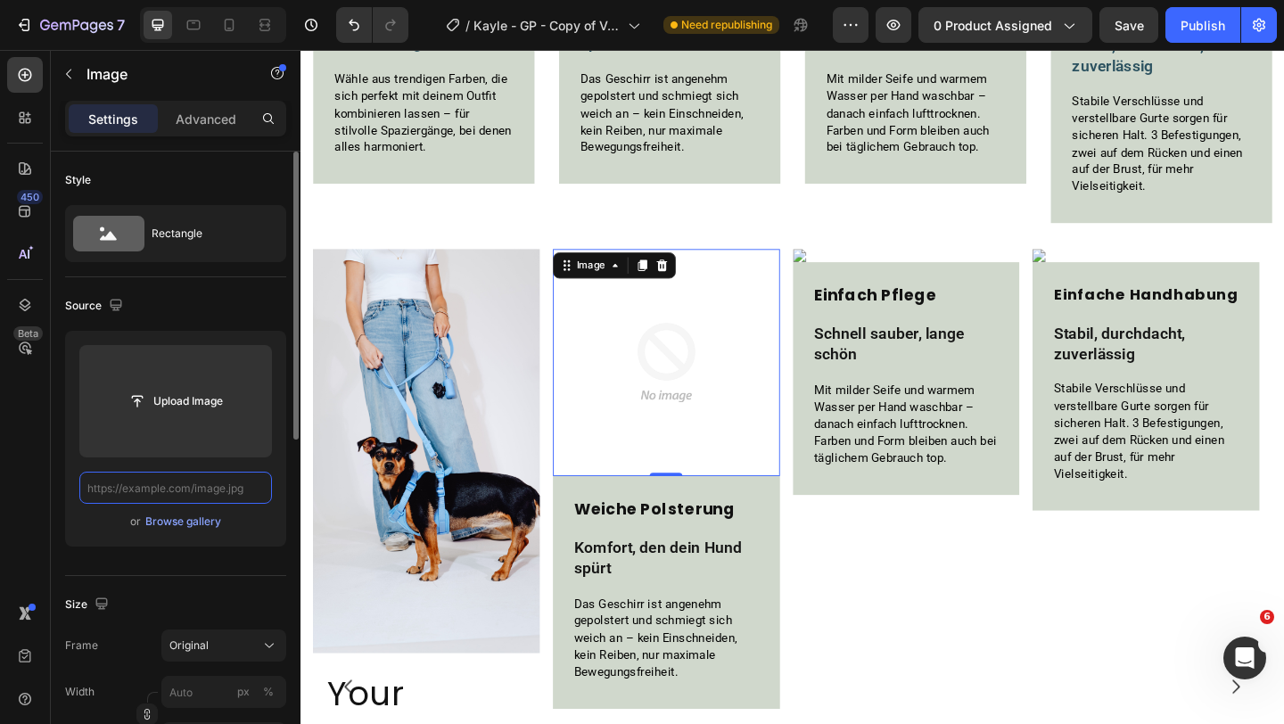
click at [204, 490] on input "text" at bounding box center [175, 488] width 193 height 32
paste input "https://cdn.shopify.com/s/files/1/0548/7978/0952/files/gempages_458127380590887…"
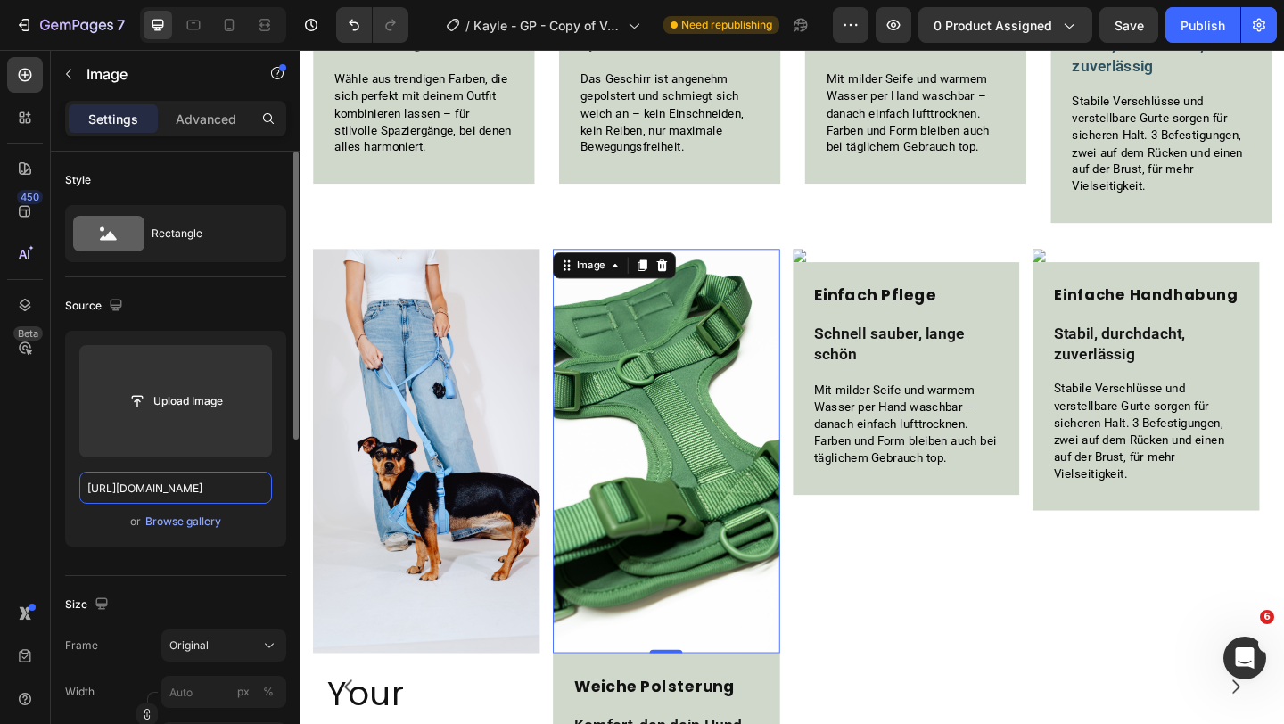
scroll to position [0, 544]
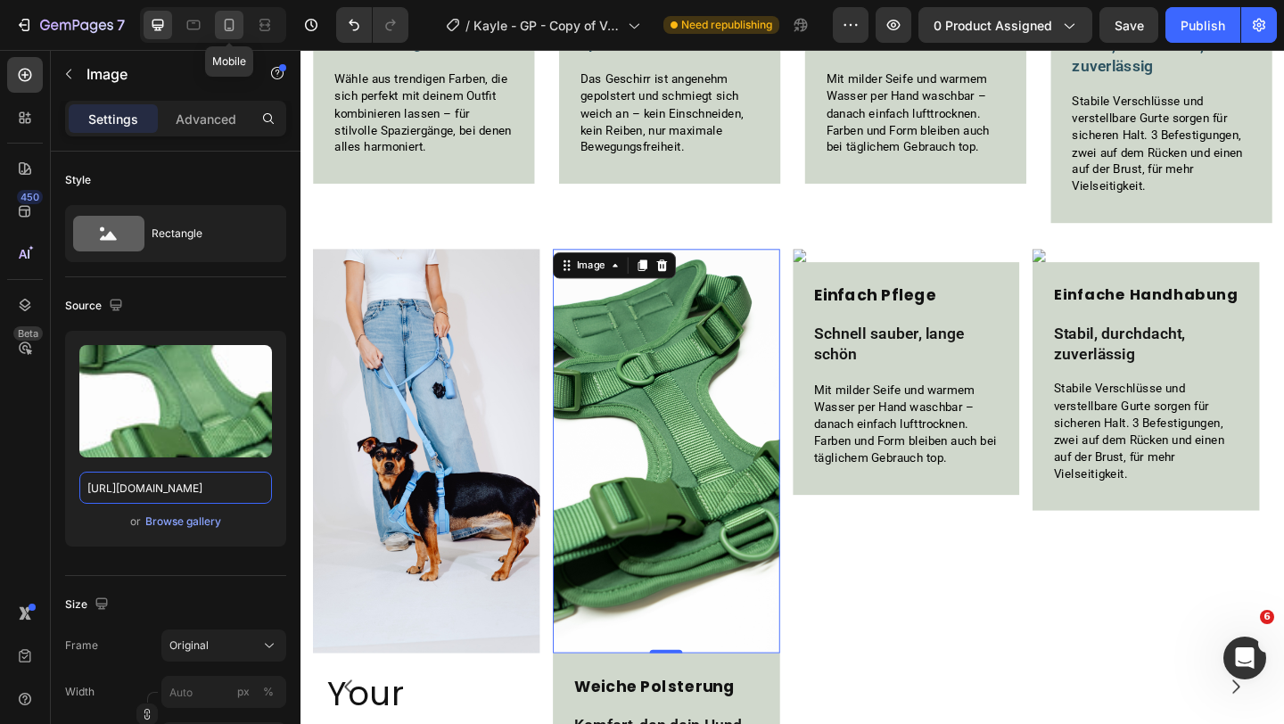
type input "https://cdn.shopify.com/s/files/1/0548/7978/0952/files/gempages_458127380590887…"
click at [230, 21] on icon at bounding box center [229, 25] width 18 height 18
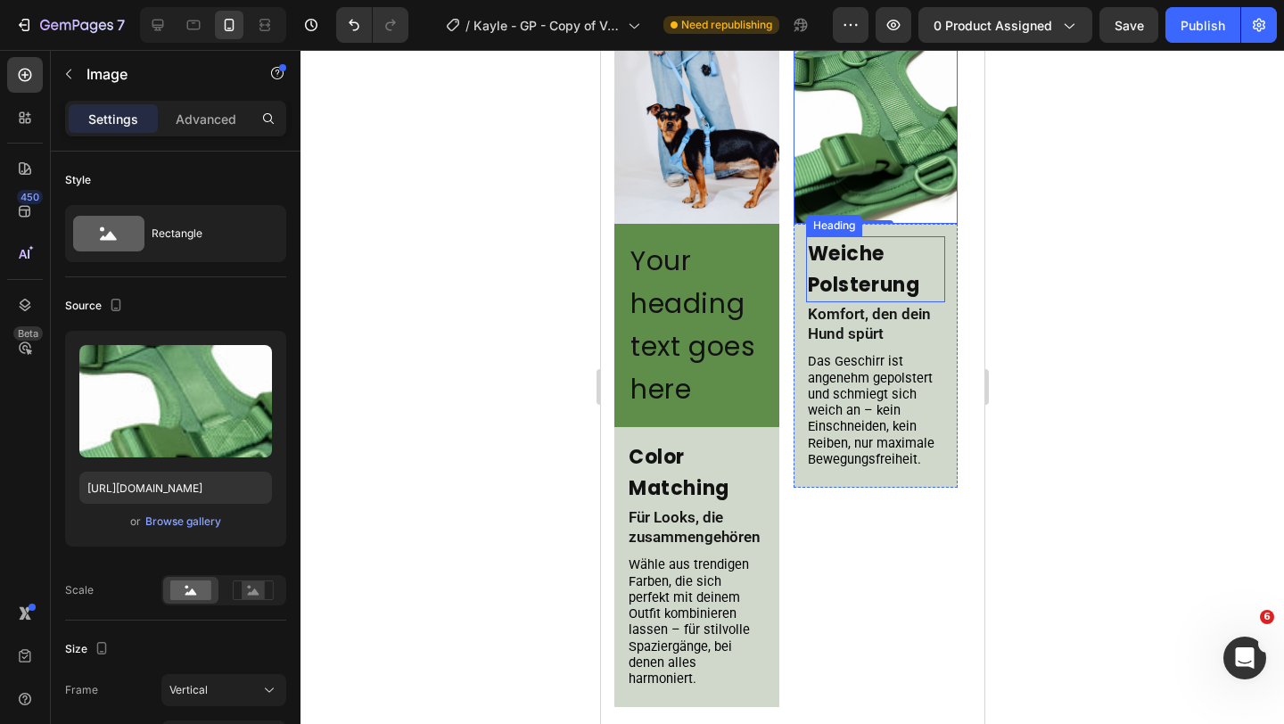
scroll to position [938, 0]
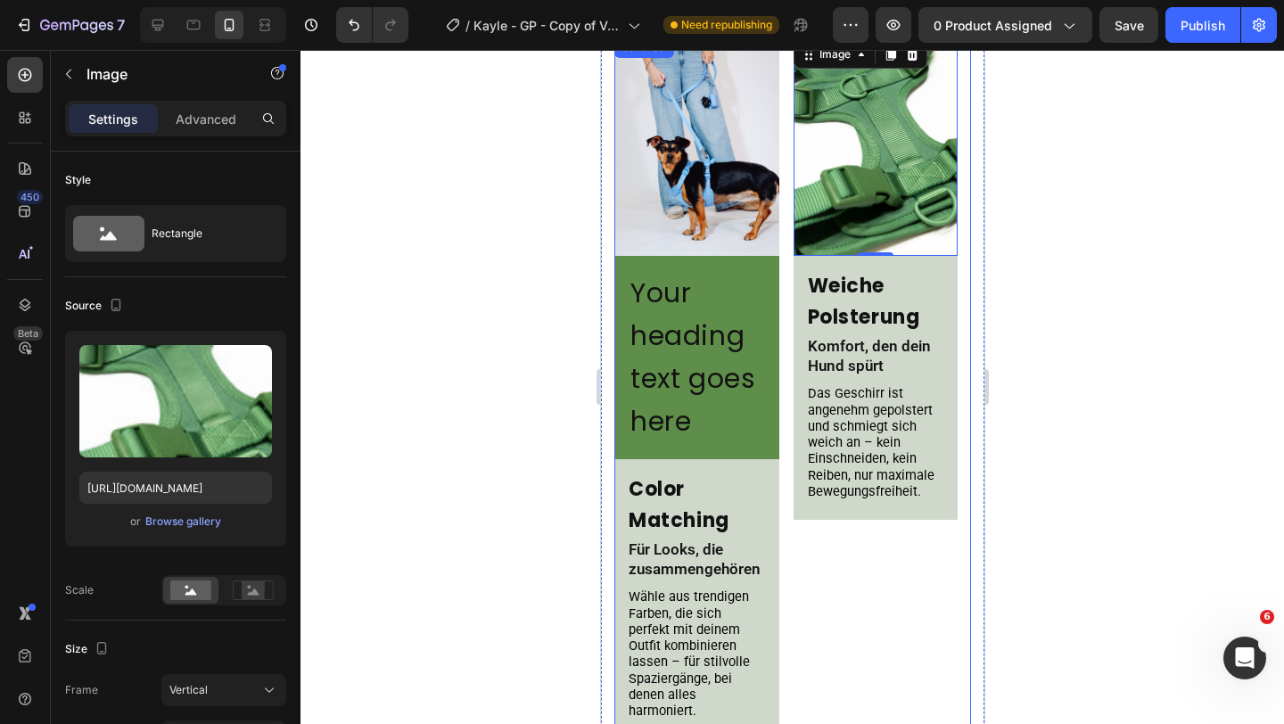
click at [821, 571] on div "Image 0 Weiche Polsterung Heading Komfort, den dein Hund spürt Text Block Das G…" at bounding box center [875, 401] width 165 height 729
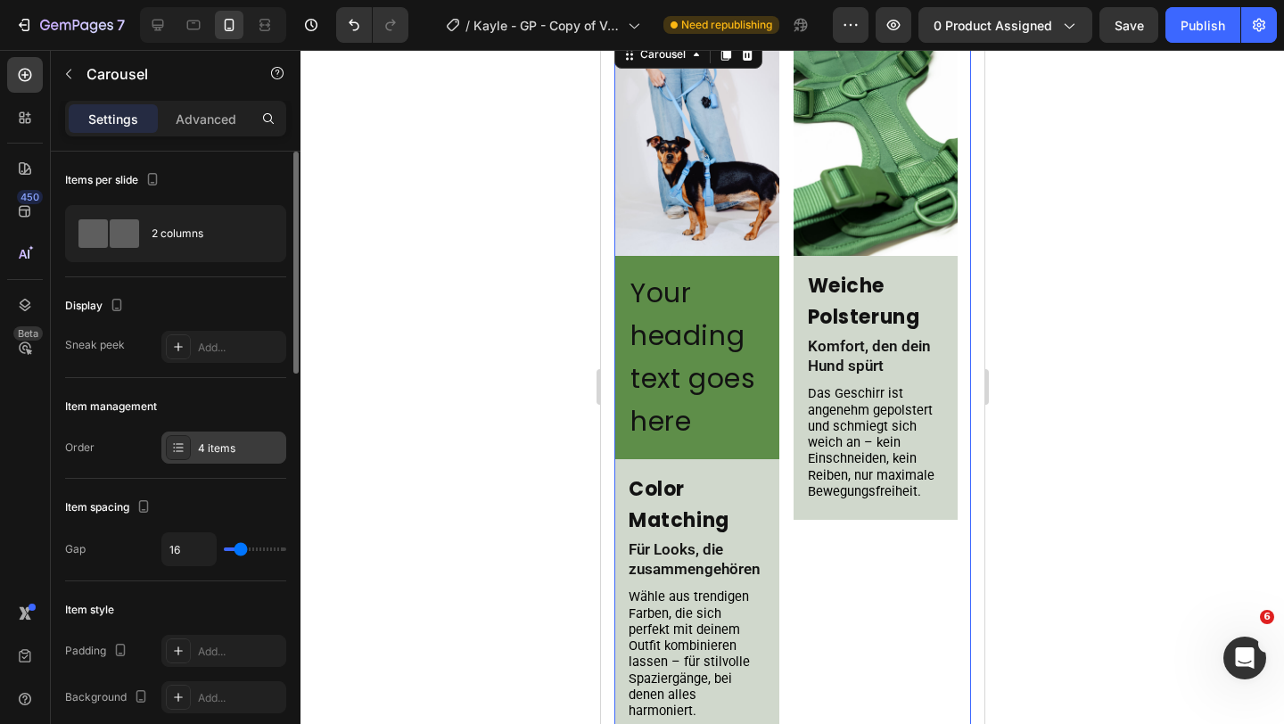
click at [236, 454] on div "4 items" at bounding box center [240, 448] width 84 height 16
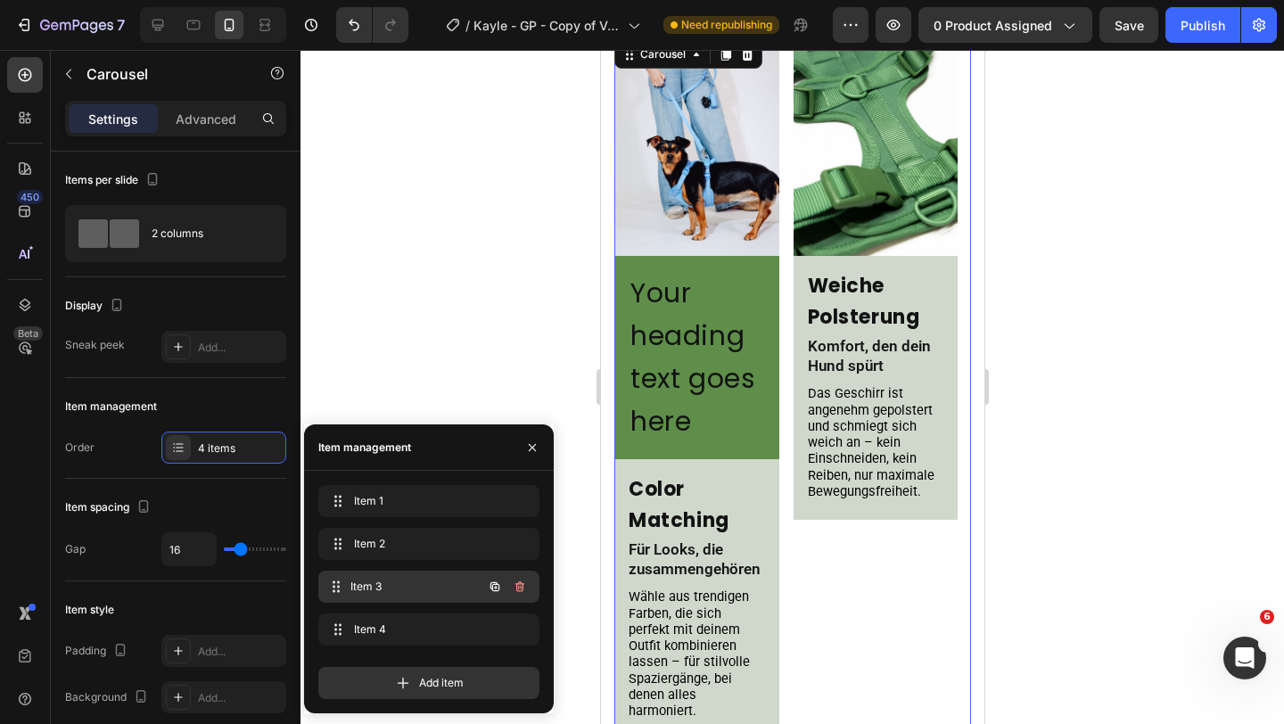
click at [407, 576] on div "Item 3 Item 3" at bounding box center [403, 586] width 157 height 25
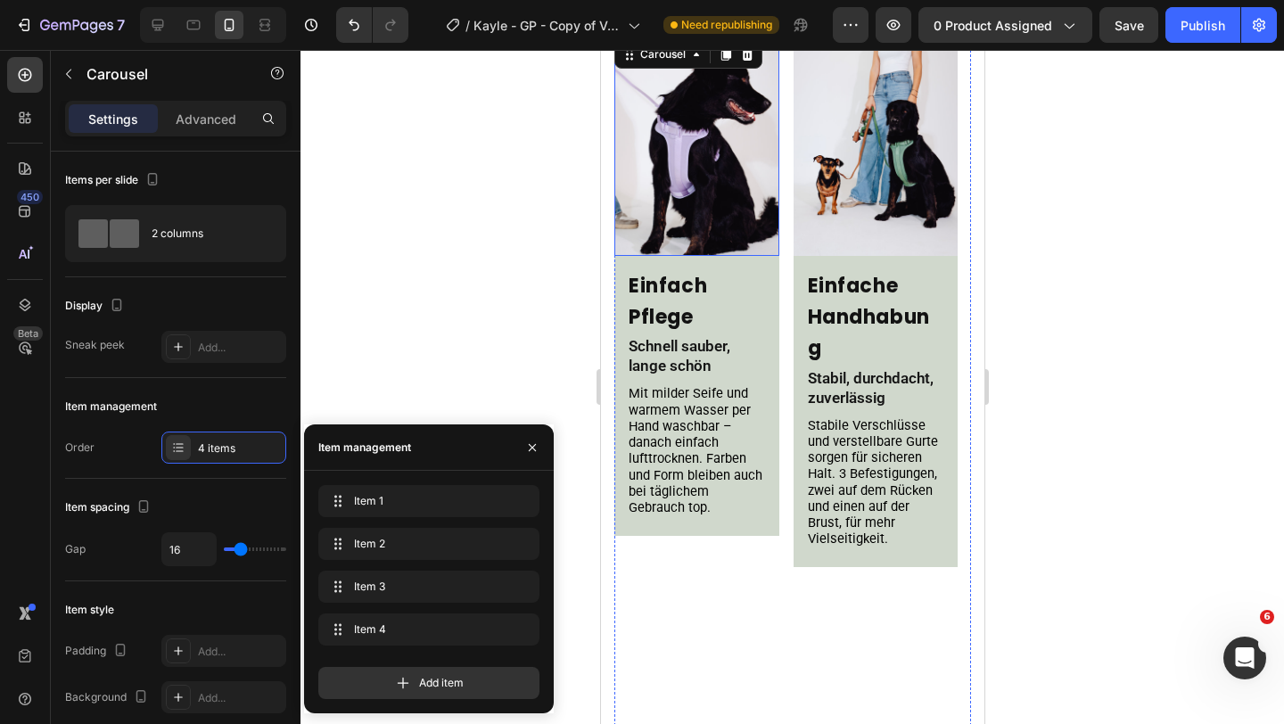
click at [696, 206] on img at bounding box center [695, 146] width 165 height 219
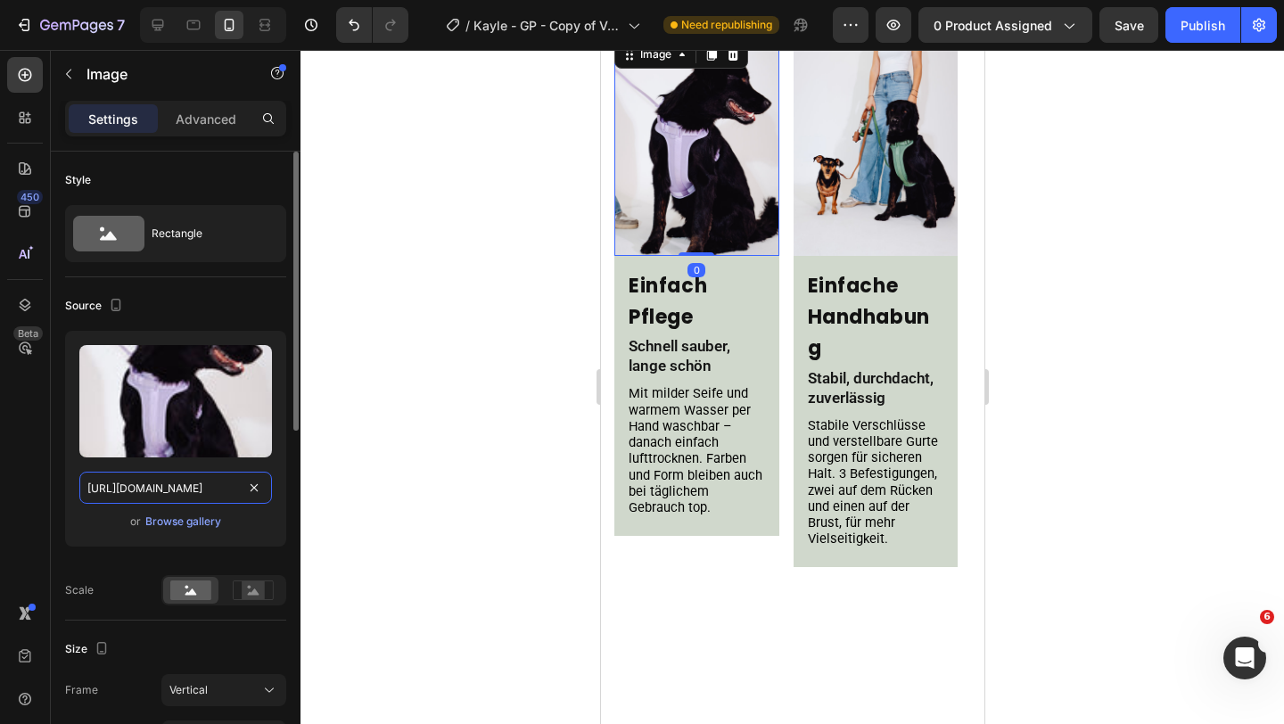
click at [169, 495] on input "https://cdn.shopify.com/s/files/1/0548/7978/0952/files/gempages_458127380590887…" at bounding box center [175, 488] width 193 height 32
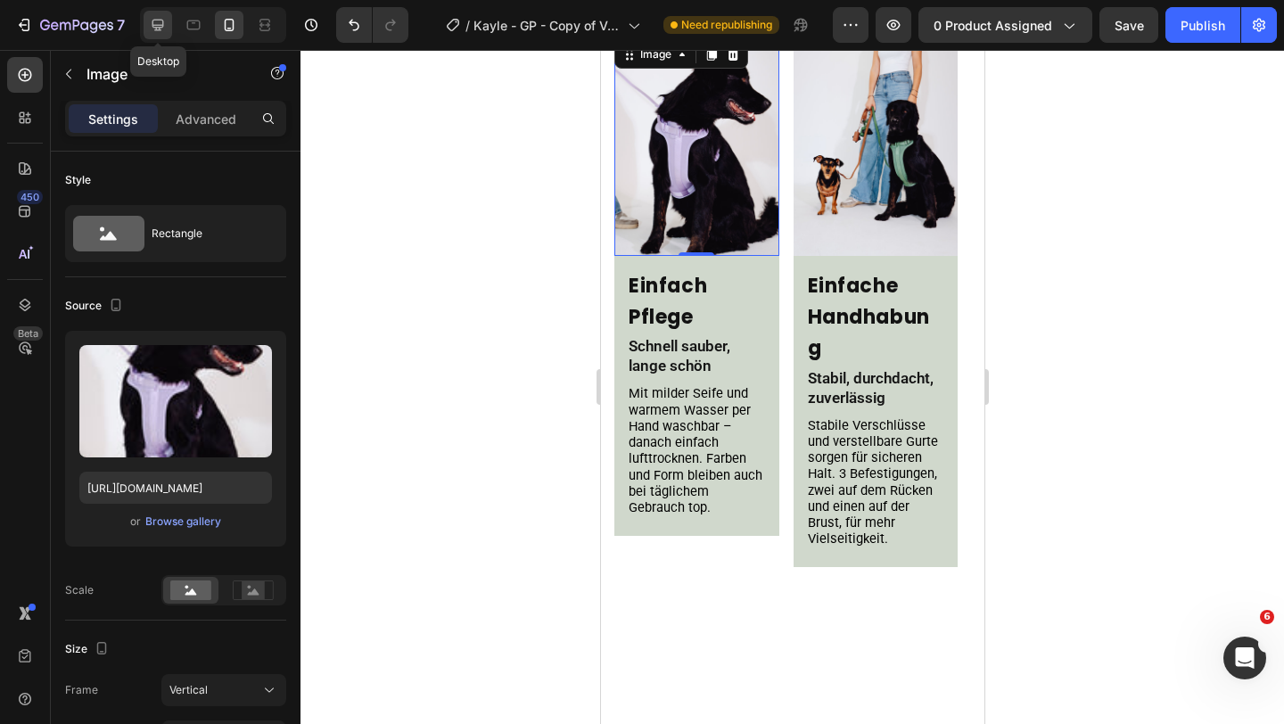
click at [167, 32] on div at bounding box center [158, 25] width 29 height 29
type input "https://cdn.shopify.com/s/files/1/0548/7978/0952/files/gempages_458127380590887…"
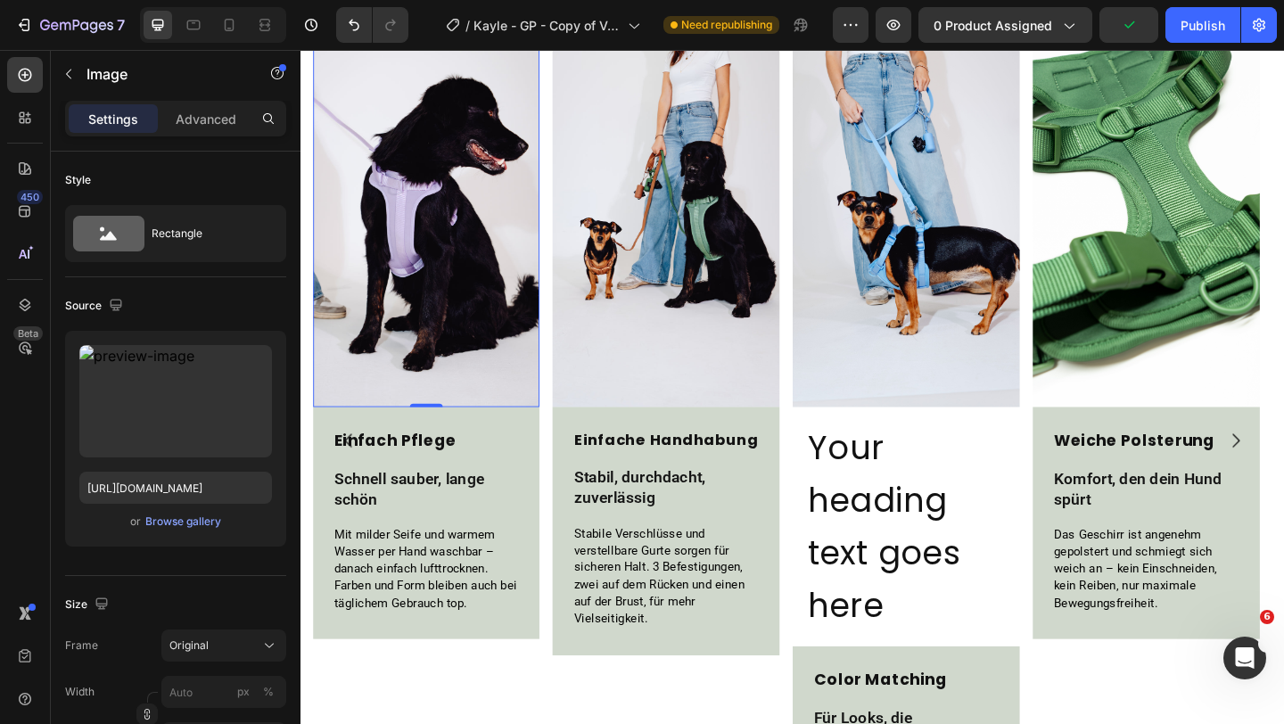
scroll to position [1850, 0]
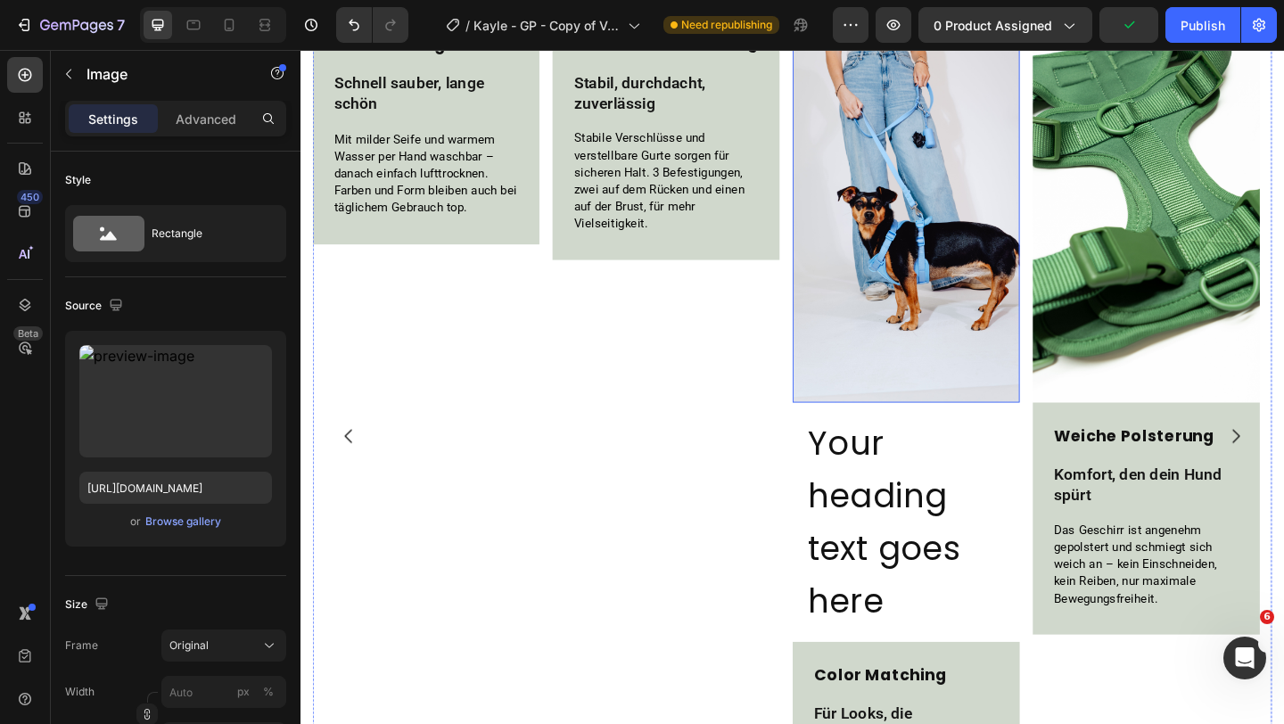
click at [955, 234] on img at bounding box center [959, 213] width 247 height 439
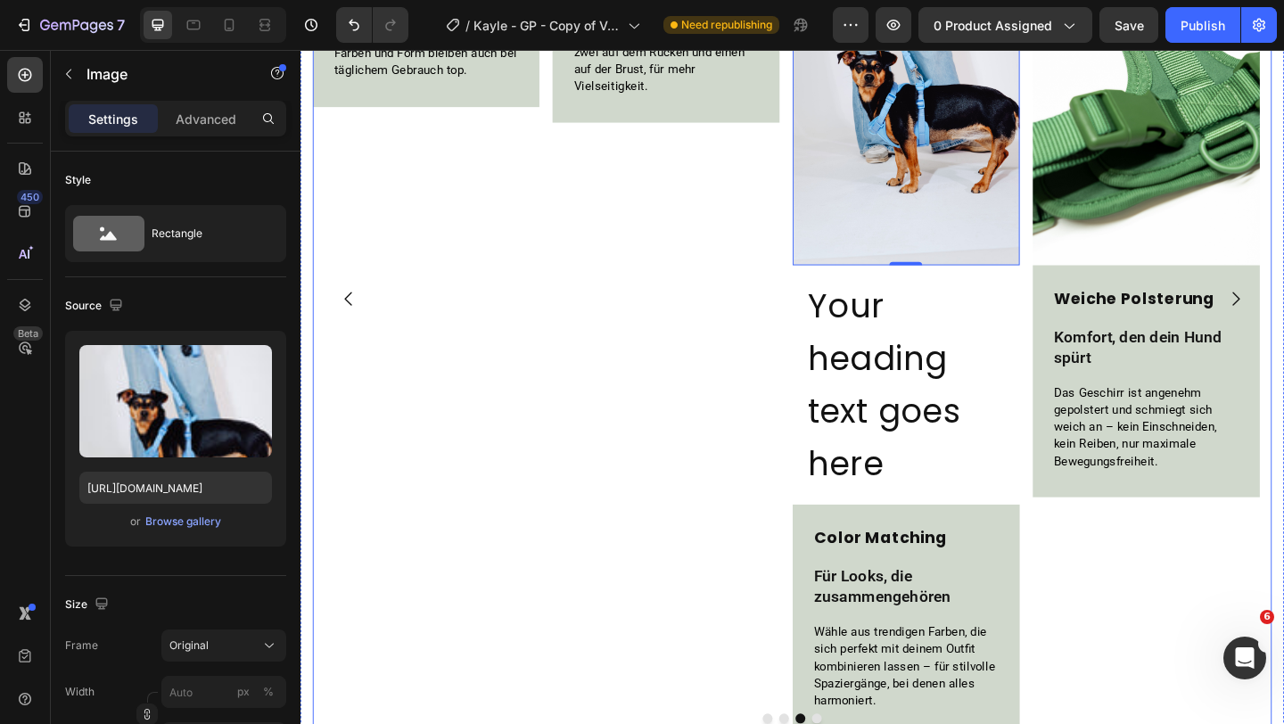
scroll to position [1630, 0]
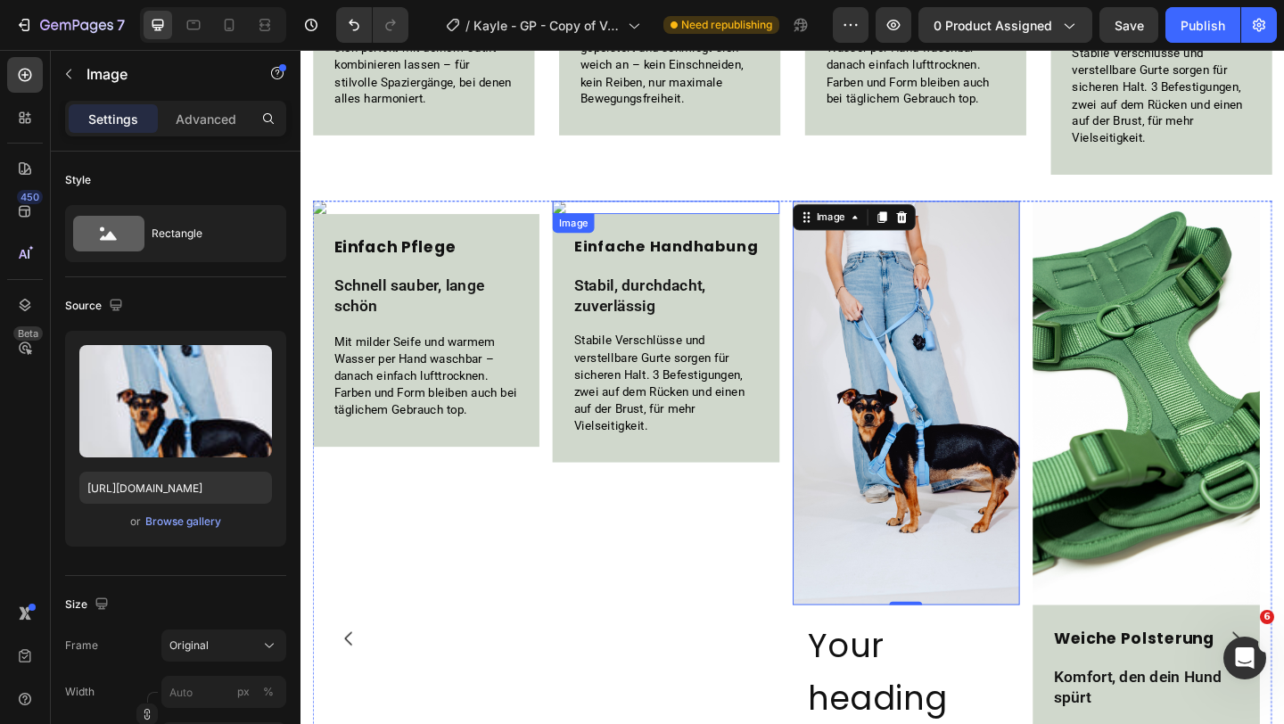
click at [628, 221] on img at bounding box center [698, 221] width 247 height 14
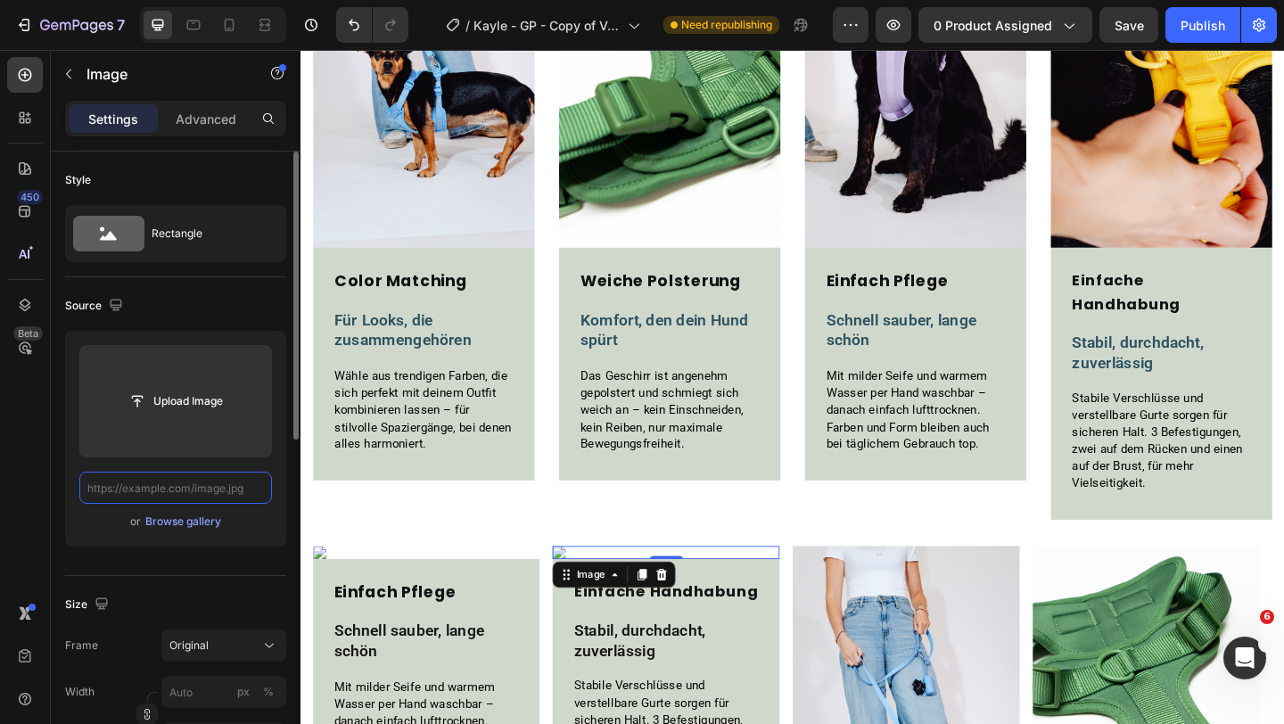
scroll to position [0, 0]
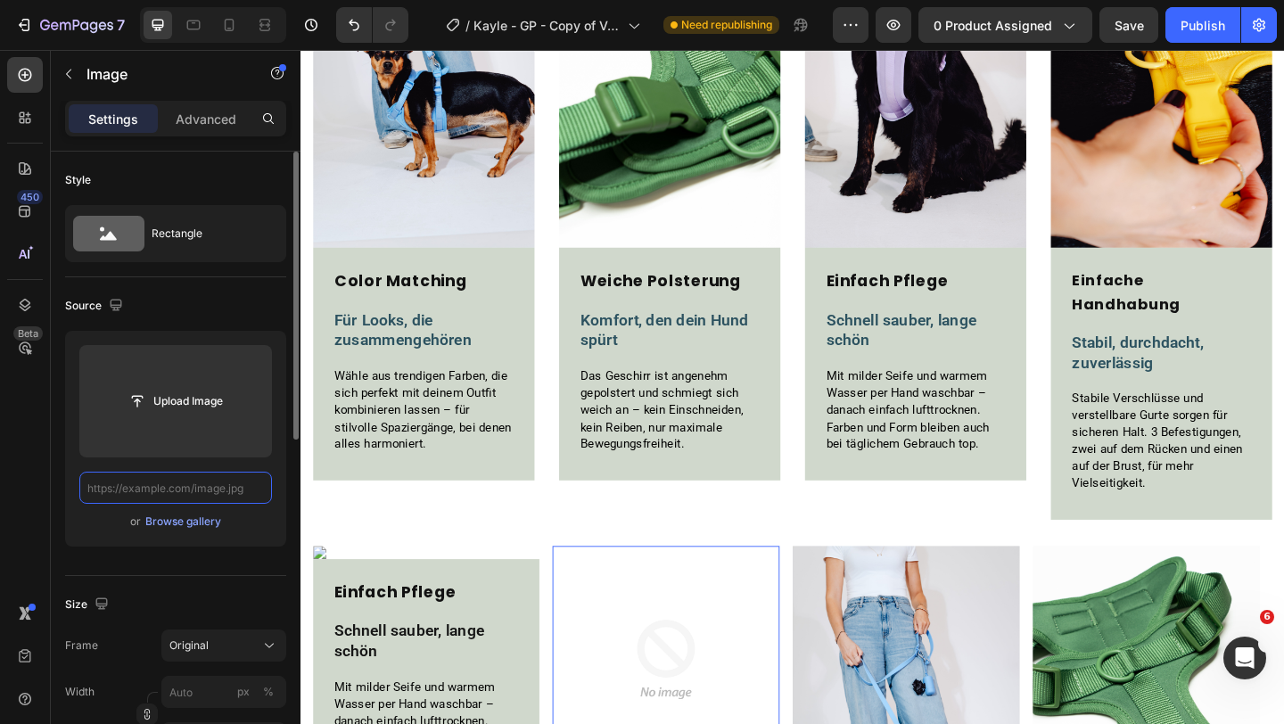
click at [228, 489] on input "text" at bounding box center [175, 488] width 193 height 32
paste input "https://cdn.shopify.com/s/files/1/0548/7978/0952/files/gempages_458127380590887…"
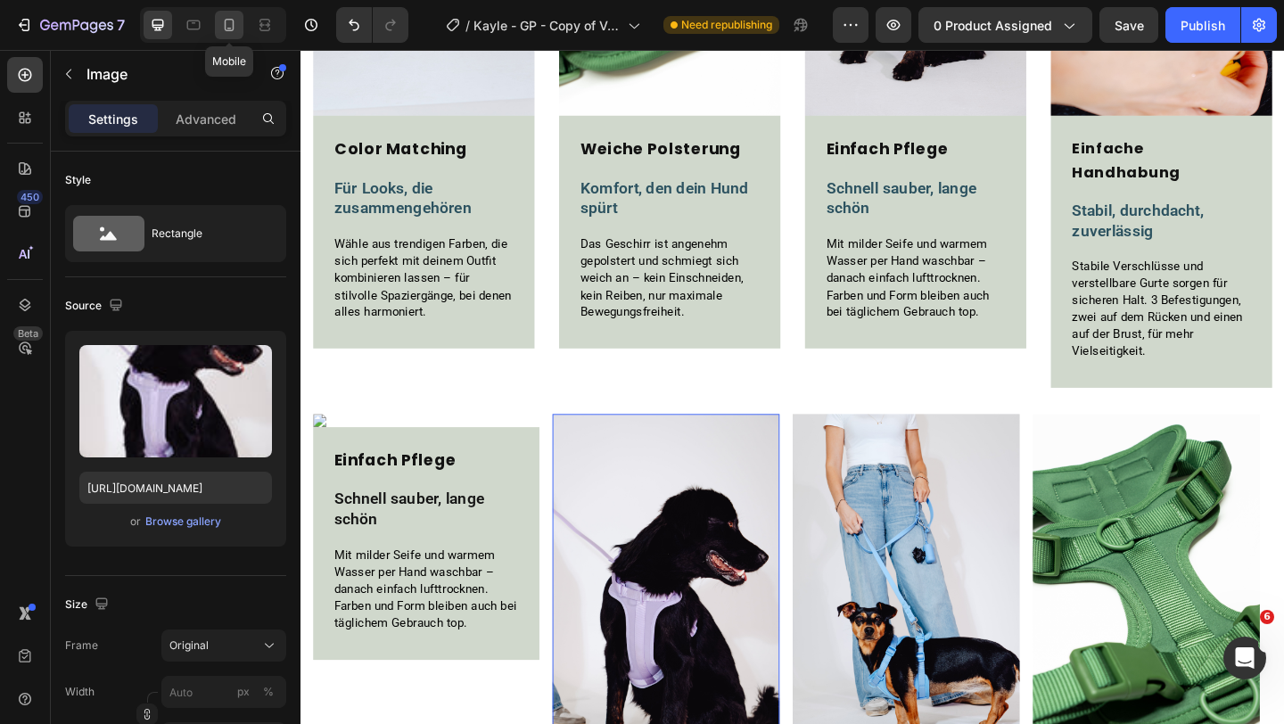
click at [234, 22] on icon at bounding box center [229, 25] width 18 height 18
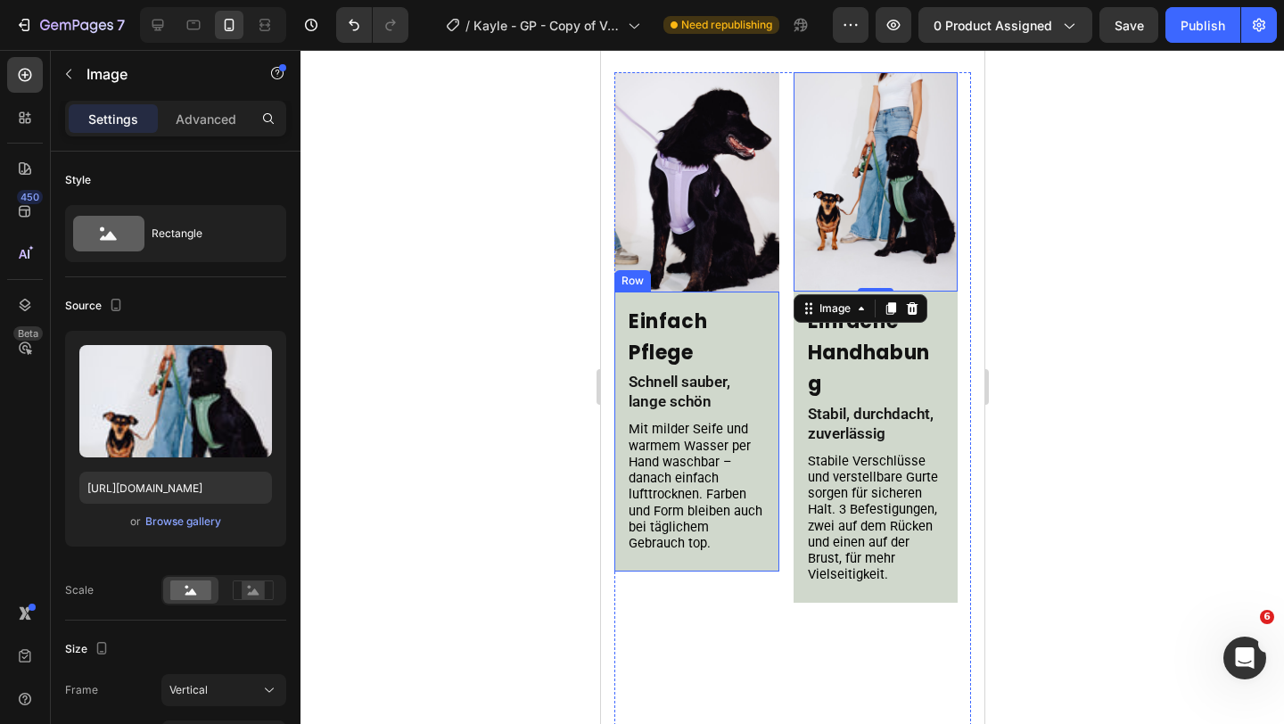
scroll to position [862, 0]
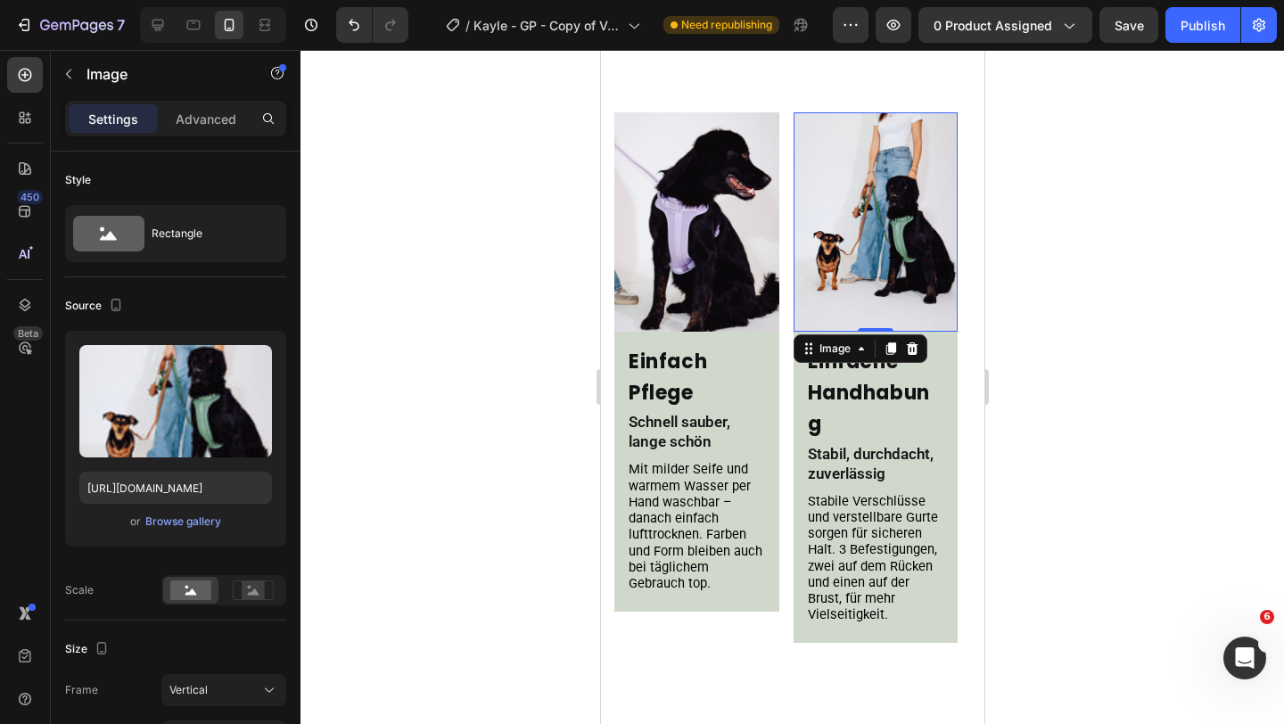
drag, startPoint x: 891, startPoint y: 212, endPoint x: 953, endPoint y: 402, distance: 199.9
click at [891, 212] on img at bounding box center [875, 221] width 165 height 219
click at [185, 496] on input "https://cdn.shopify.com/s/files/1/0548/7978/0952/files/gempages_458127380590887…" at bounding box center [175, 488] width 193 height 32
click at [151, 27] on icon at bounding box center [158, 25] width 18 height 18
type input "https://cdn.shopify.com/s/files/1/0548/7978/0952/files/gempages_458127380590887…"
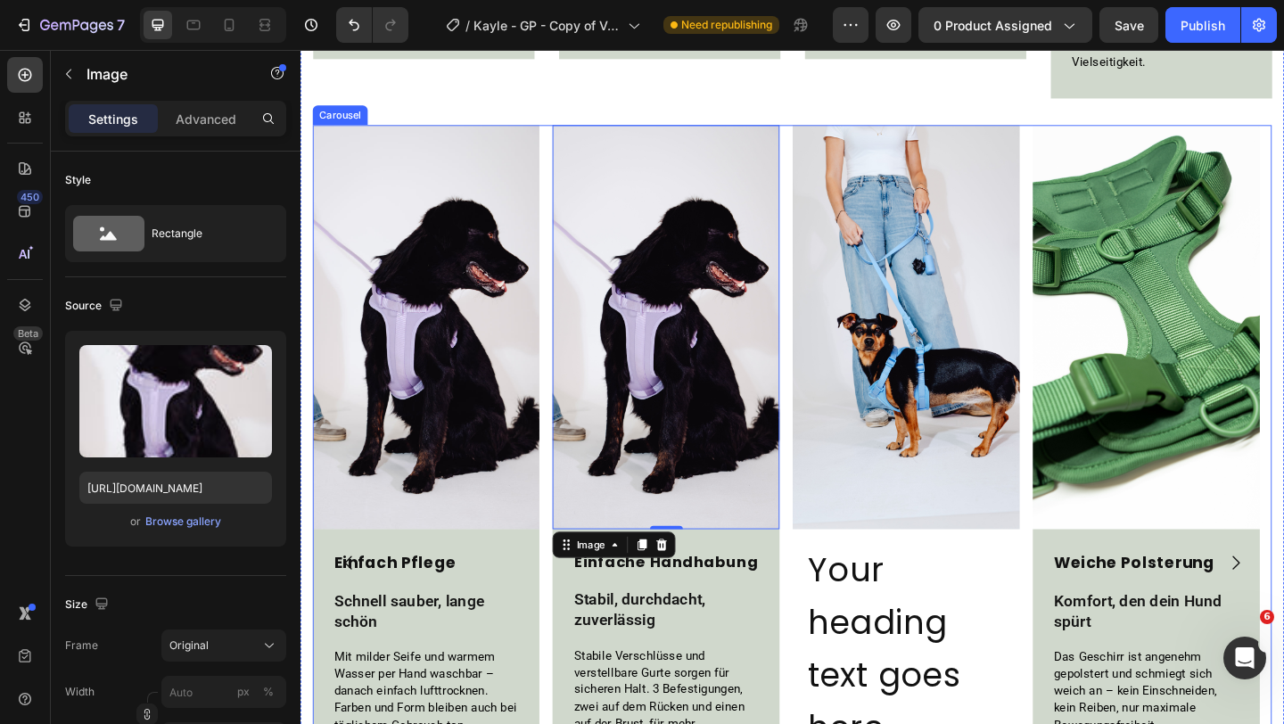
scroll to position [1728, 0]
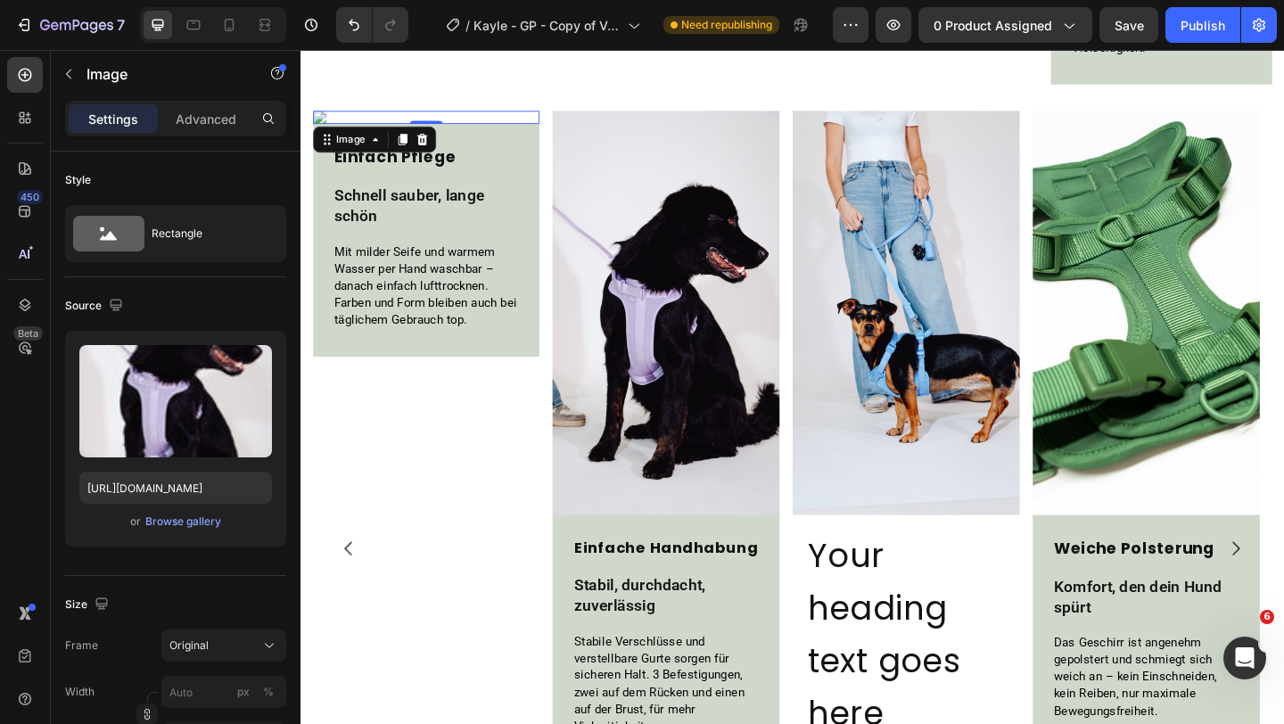
click at [355, 116] on img at bounding box center [437, 123] width 247 height 14
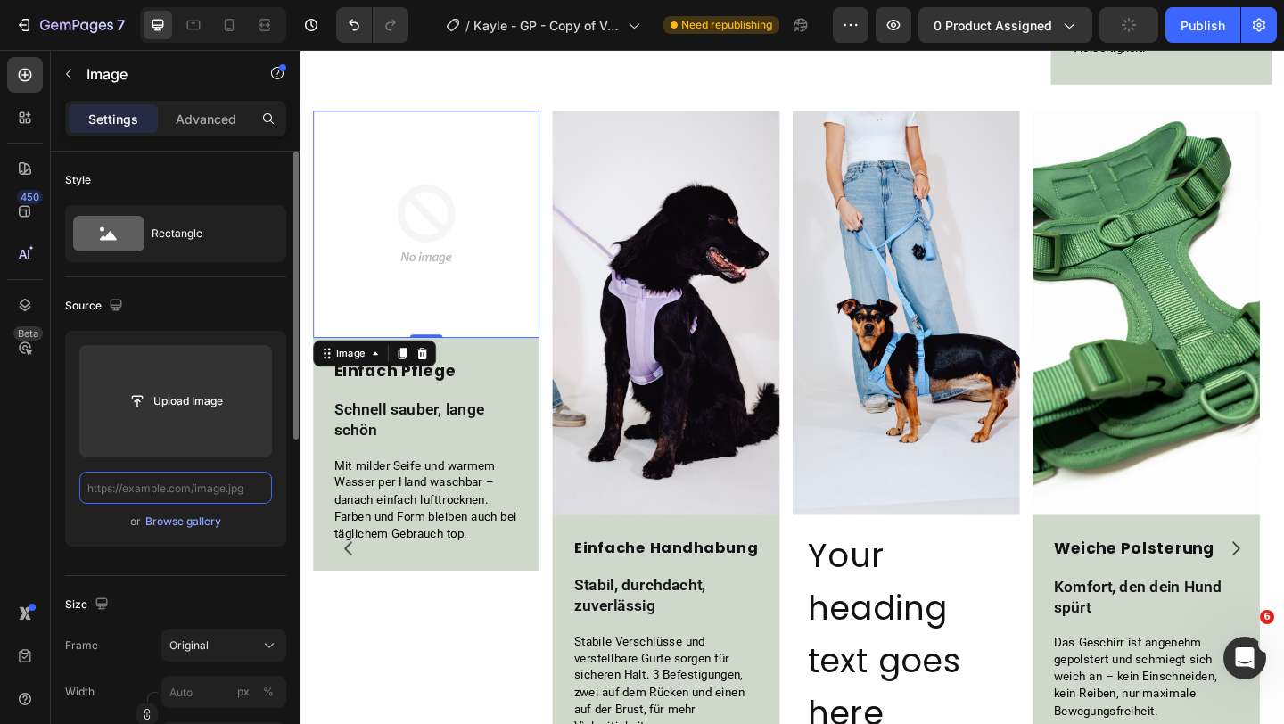
scroll to position [0, 0]
click at [186, 494] on input "text" at bounding box center [175, 488] width 193 height 32
paste input "https://cdn.shopify.com/s/files/1/0548/7978/0952/files/gempages_458127380590887…"
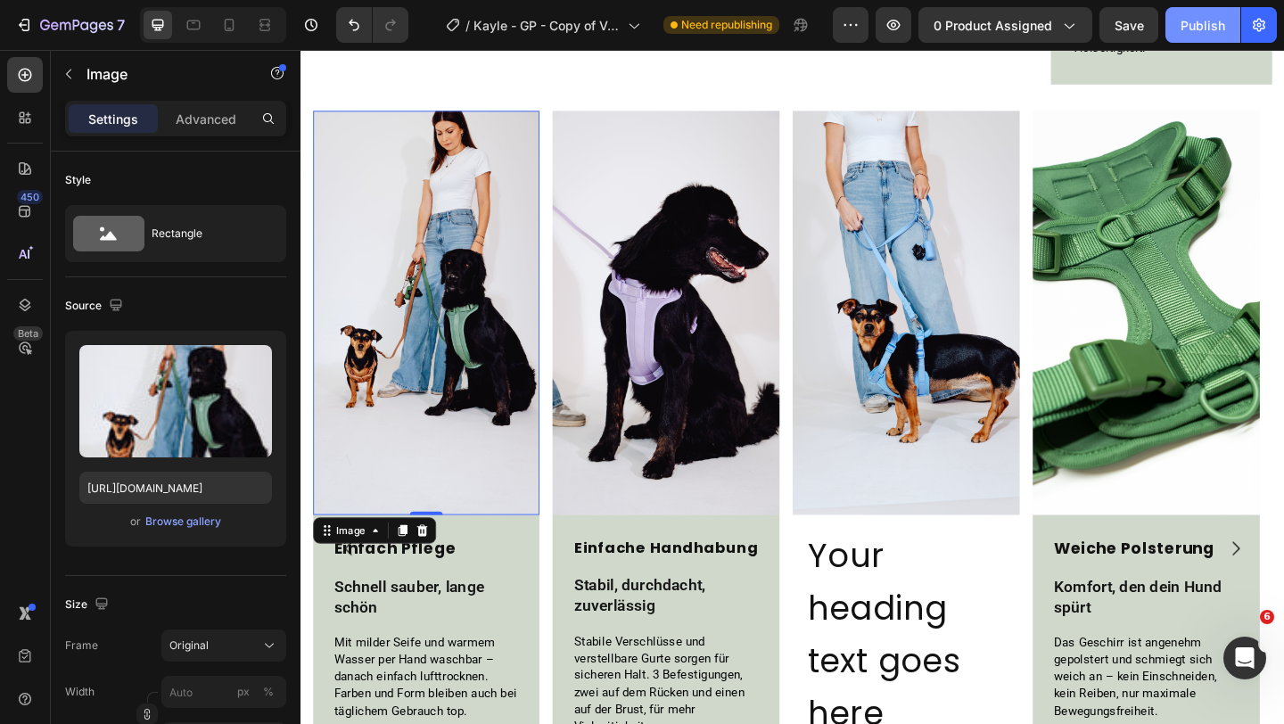
click at [1193, 33] on div "Publish" at bounding box center [1202, 25] width 45 height 19
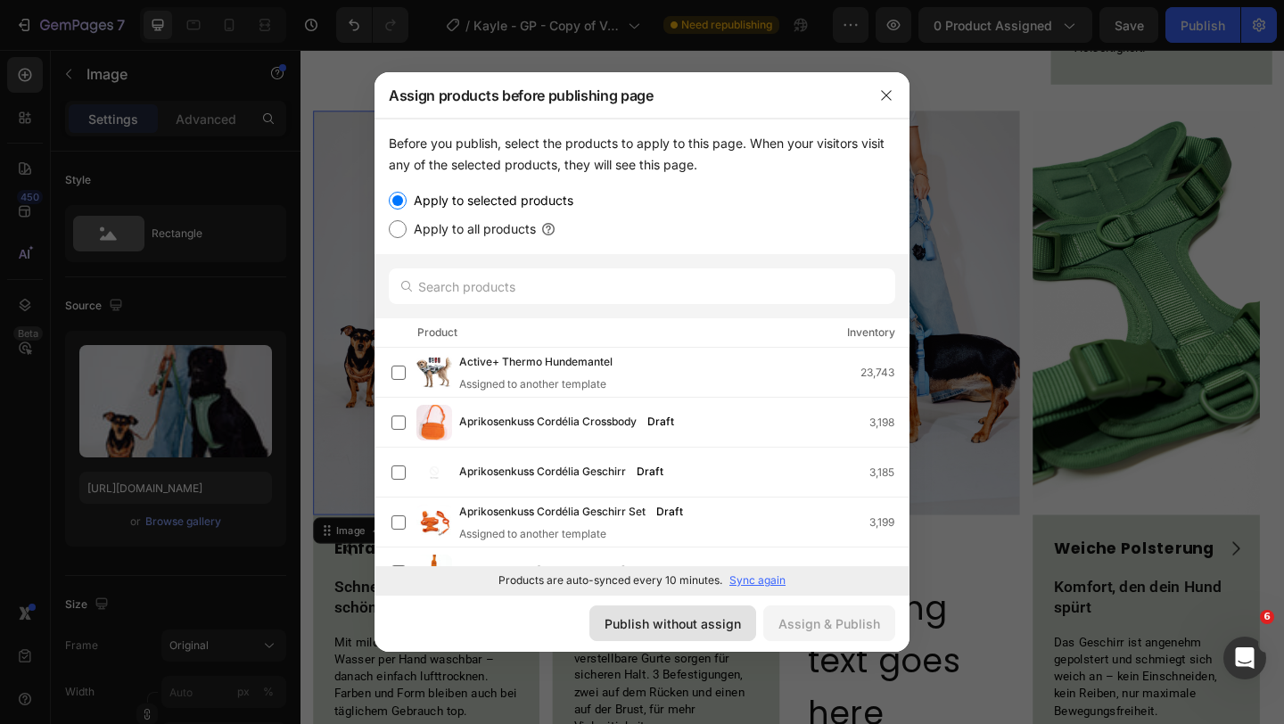
click at [683, 623] on div "Publish without assign" at bounding box center [672, 623] width 136 height 19
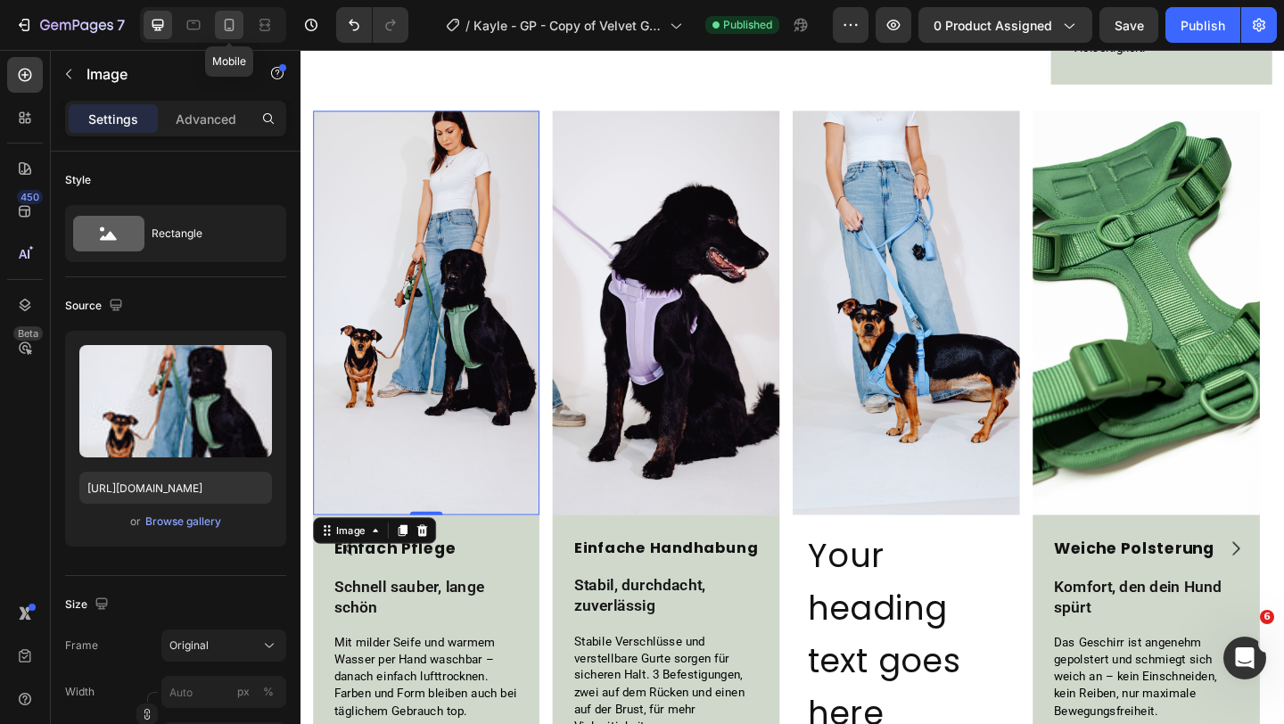
click at [234, 33] on icon at bounding box center [229, 25] width 18 height 18
type input "https://cdn.shopify.com/s/files/1/0548/7978/0952/files/gempages_458127380590887…"
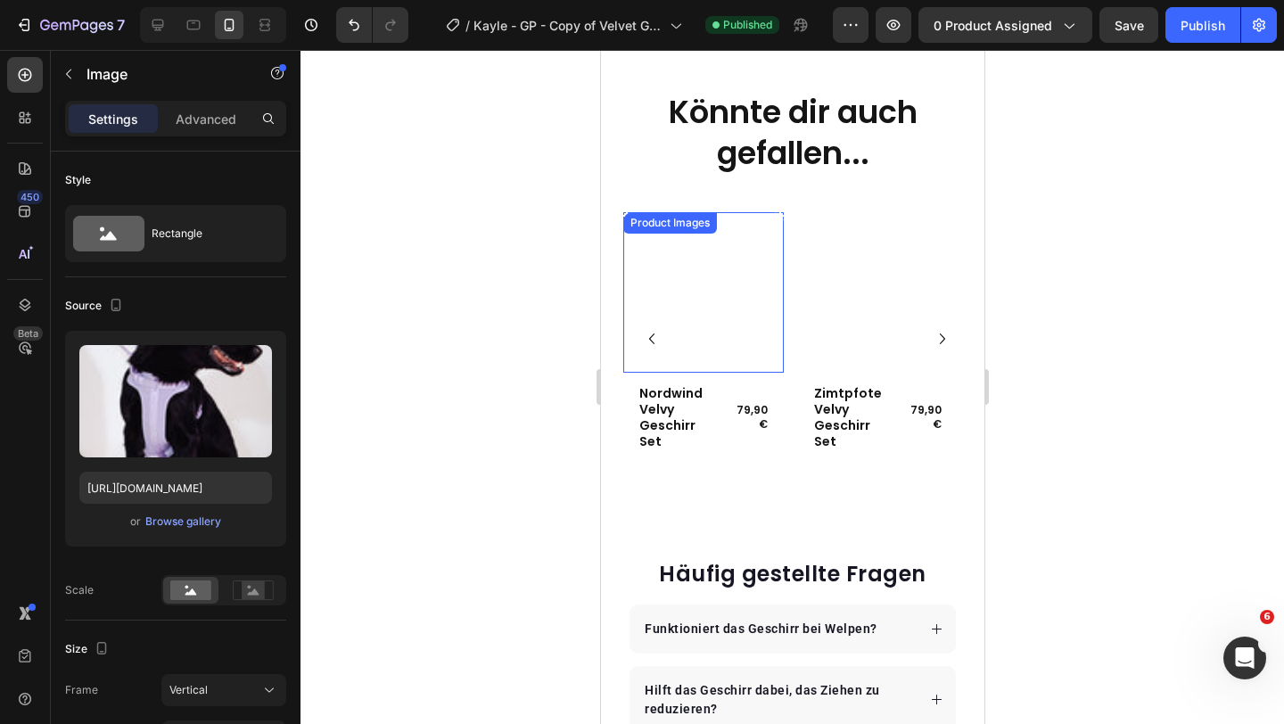
scroll to position [2372, 0]
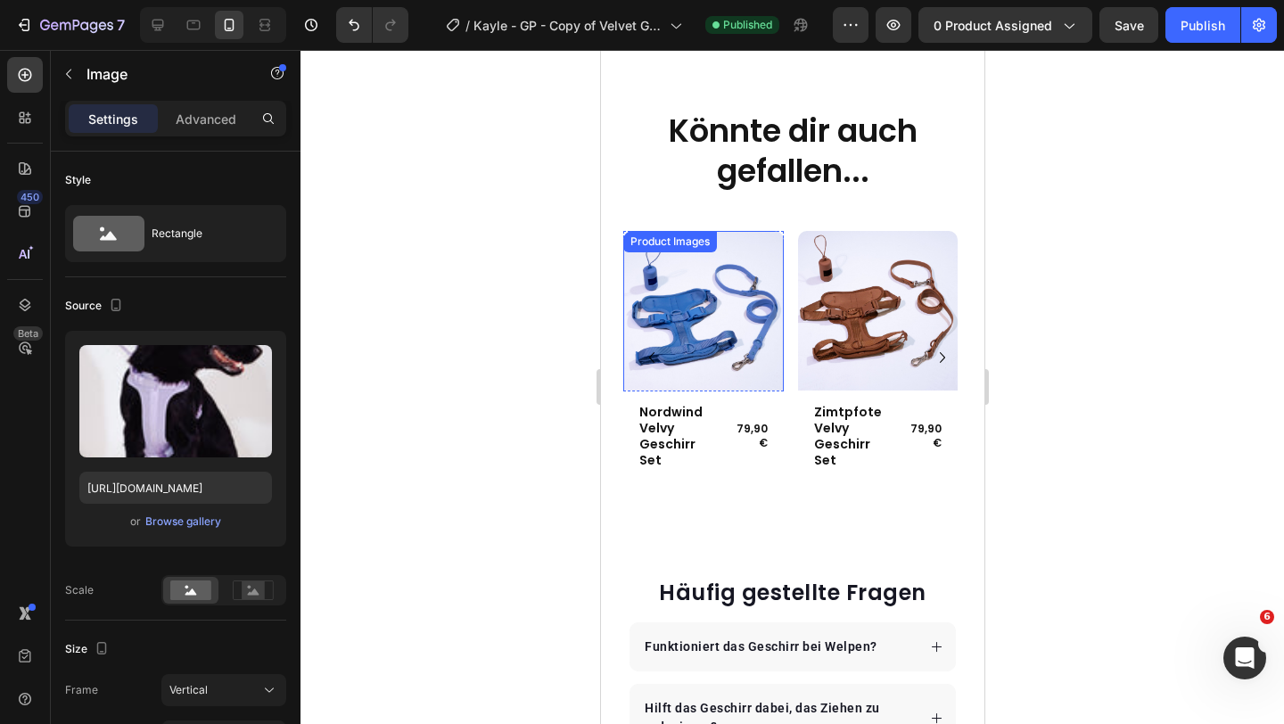
click at [716, 371] on img at bounding box center [702, 311] width 160 height 160
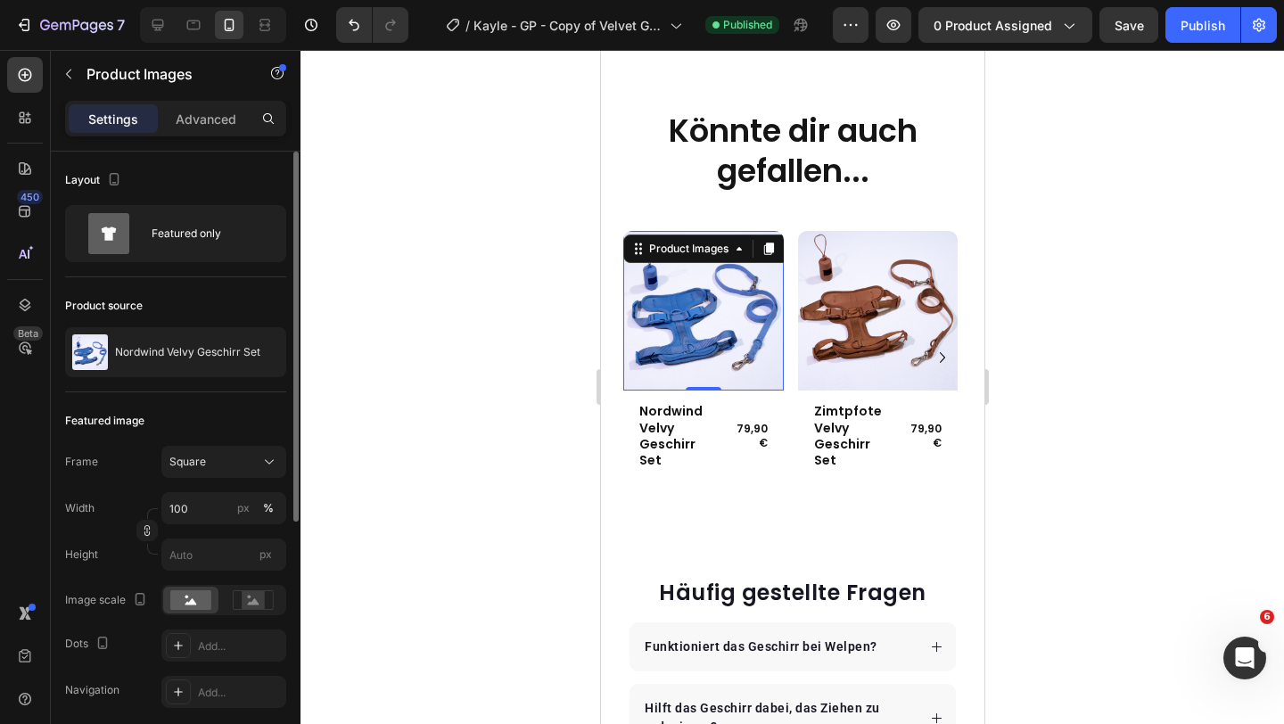
click at [225, 416] on div "Featured image" at bounding box center [175, 421] width 221 height 29
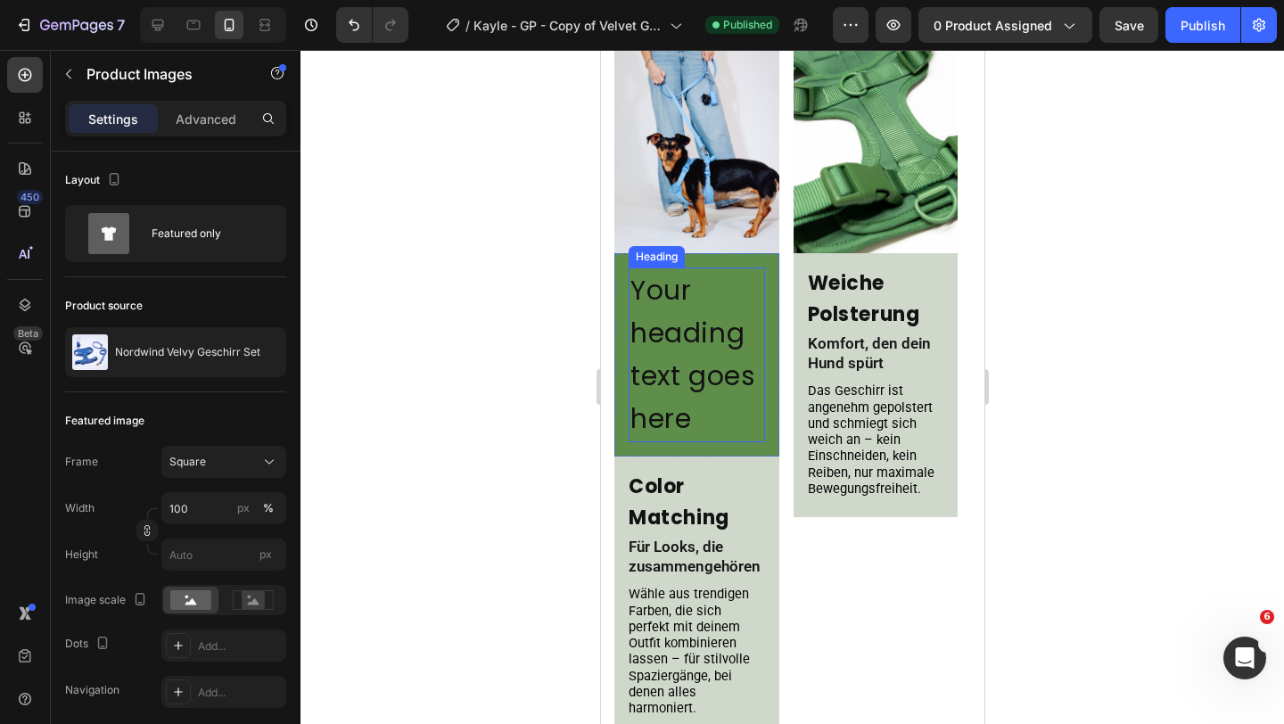
scroll to position [876, 0]
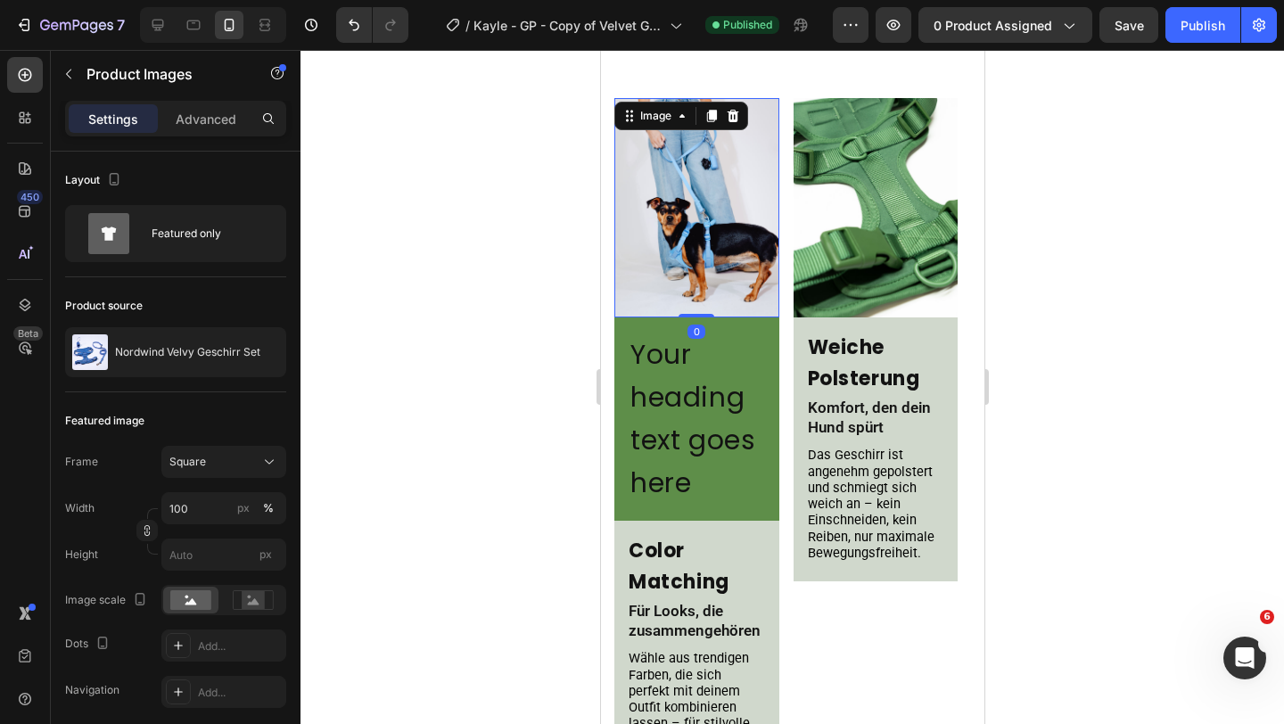
click at [715, 219] on img at bounding box center [695, 207] width 165 height 219
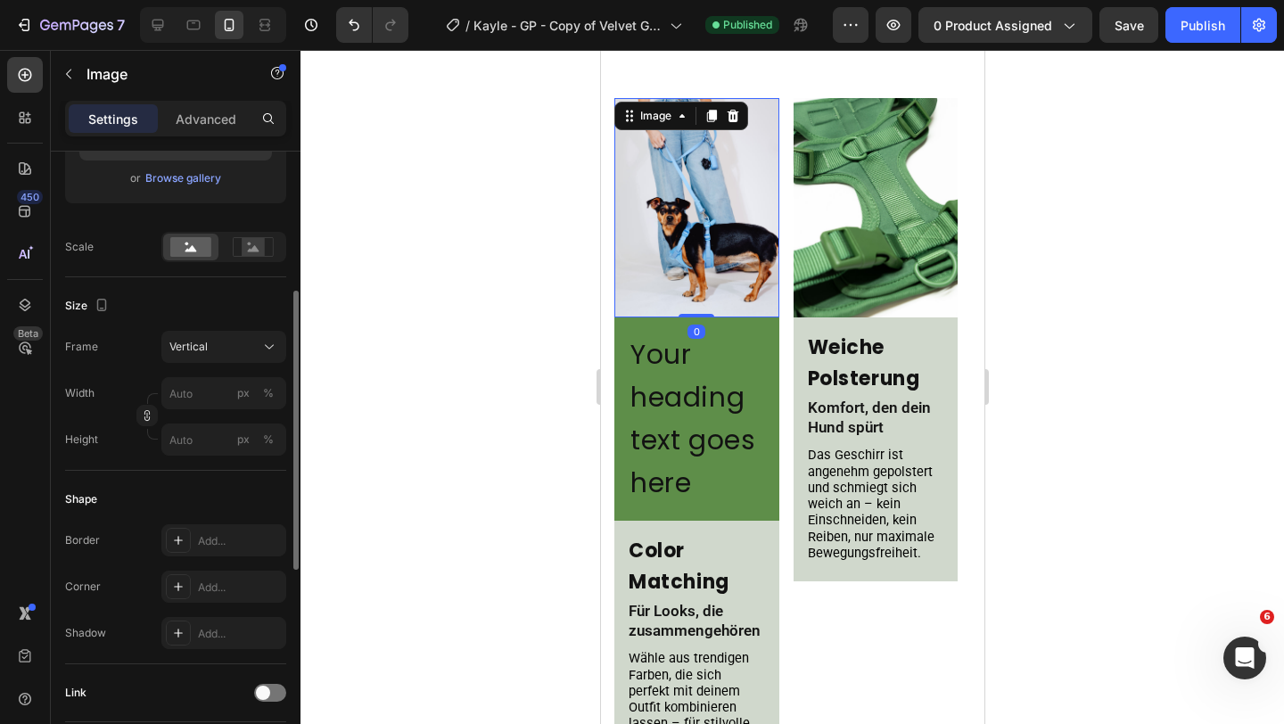
scroll to position [344, 0]
click at [212, 349] on div "Vertical" at bounding box center [212, 346] width 87 height 16
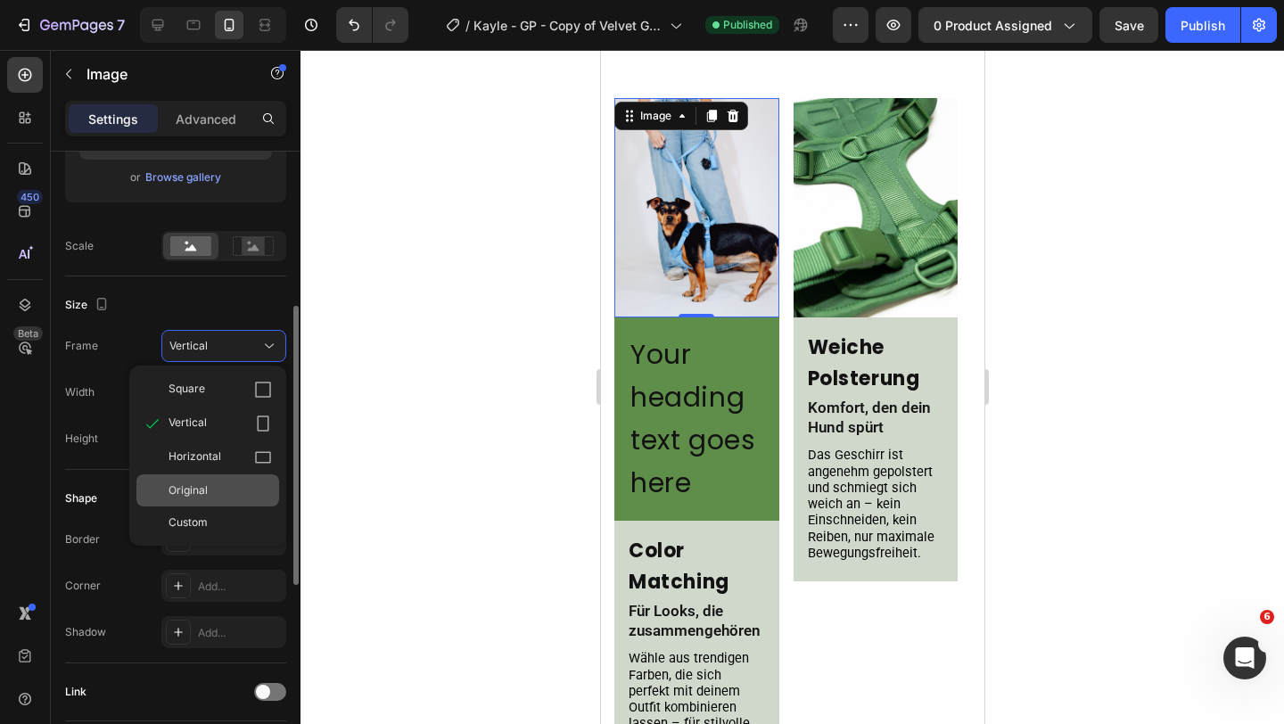
click at [192, 497] on span "Original" at bounding box center [187, 490] width 39 height 16
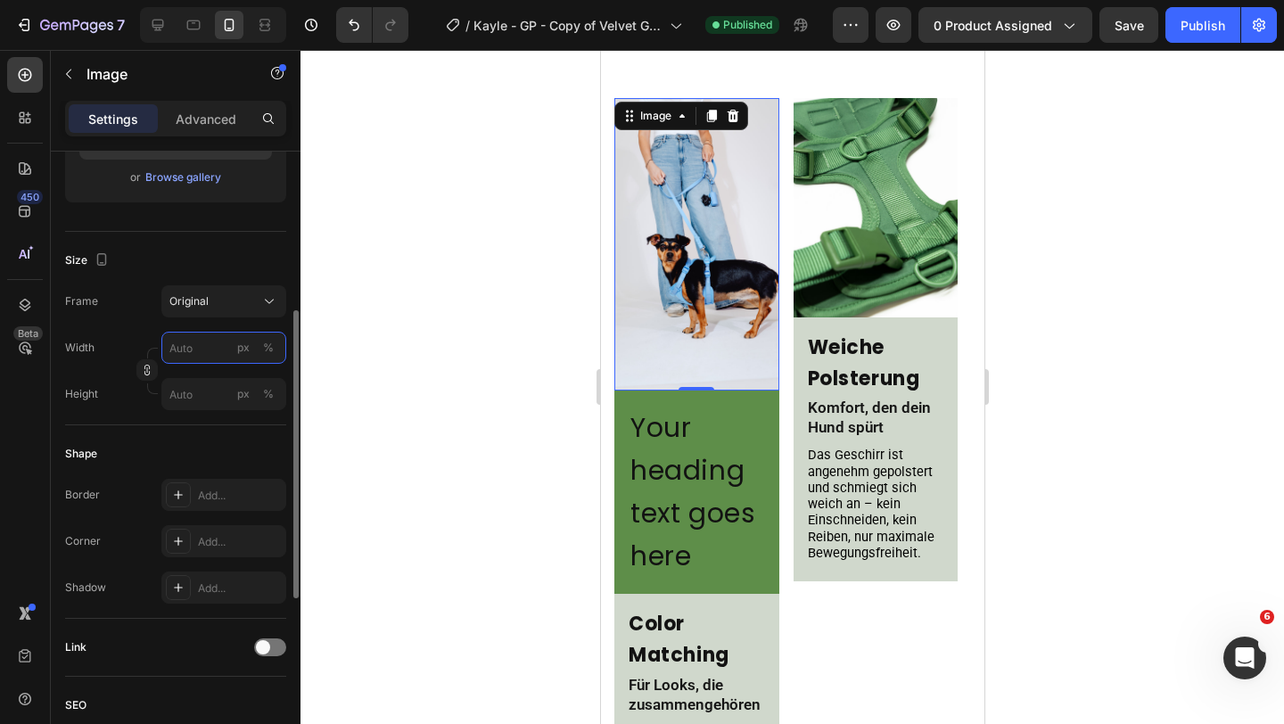
click at [206, 346] on input "px %" at bounding box center [223, 348] width 125 height 32
click at [218, 261] on div "Size" at bounding box center [175, 260] width 221 height 29
click at [219, 397] on input "px %" at bounding box center [223, 394] width 125 height 32
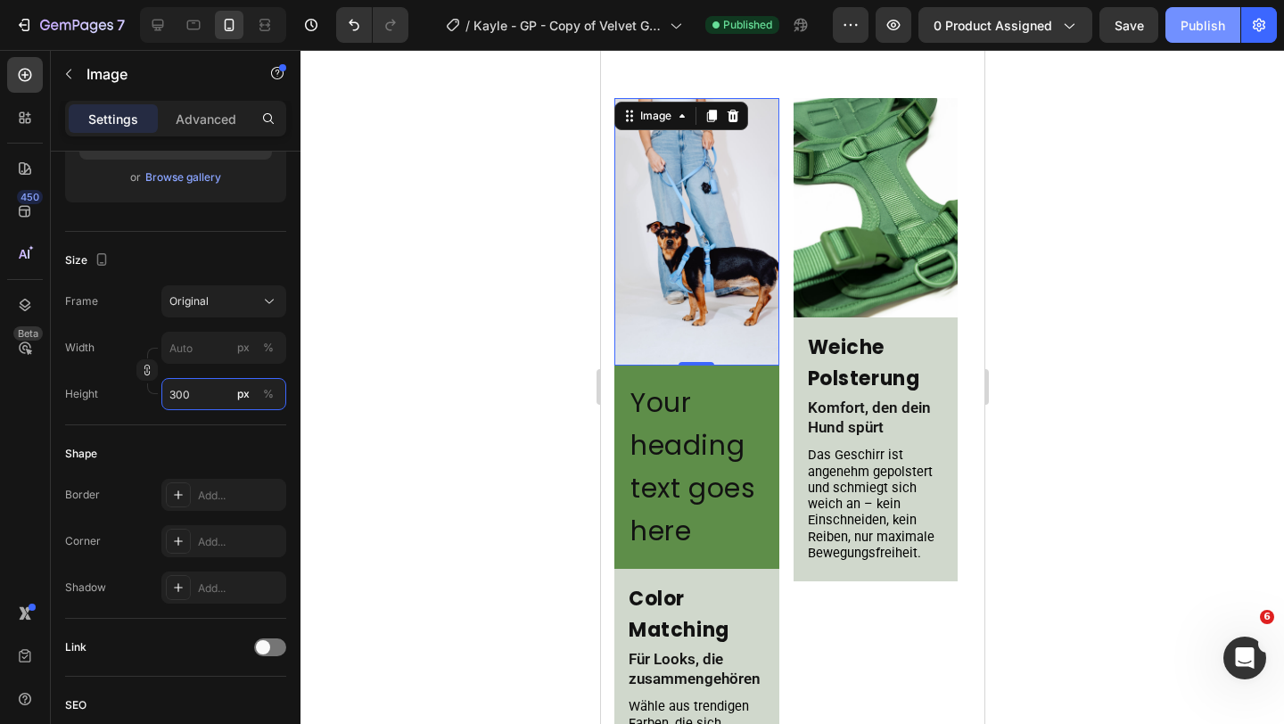
type input "300"
click at [1187, 27] on div "Publish" at bounding box center [1202, 25] width 45 height 19
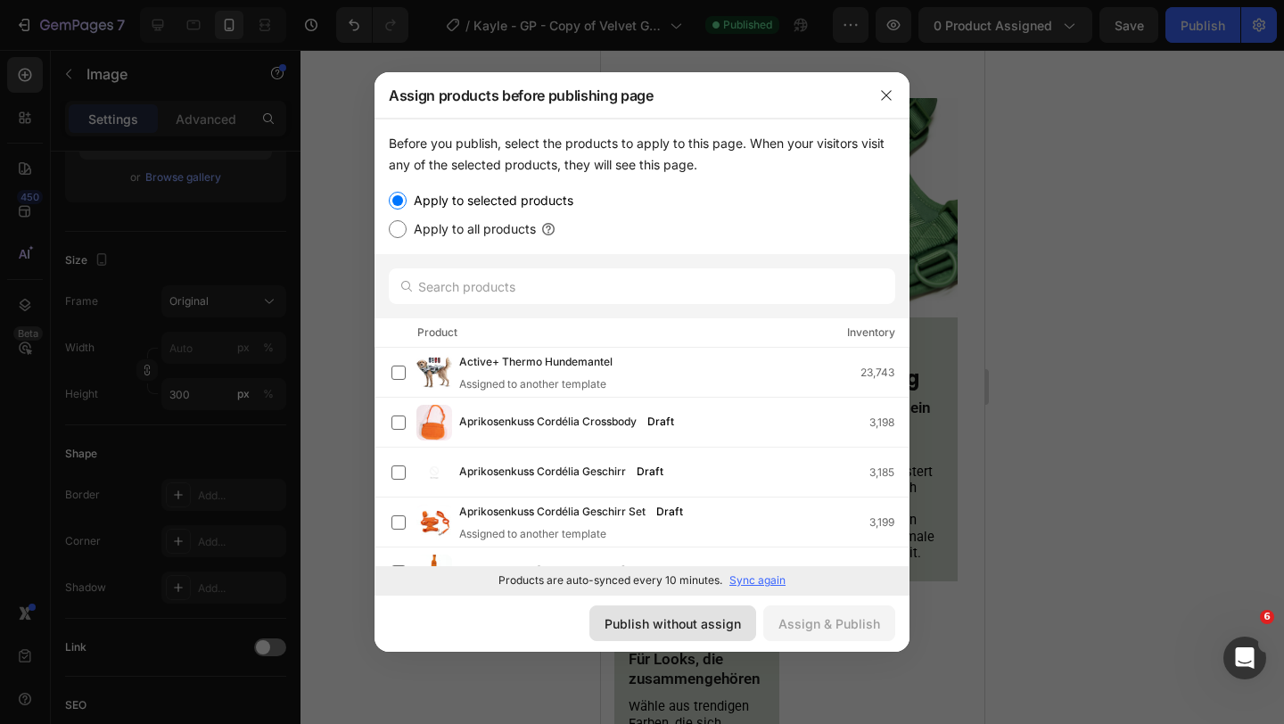
click at [667, 635] on button "Publish without assign" at bounding box center [672, 623] width 167 height 36
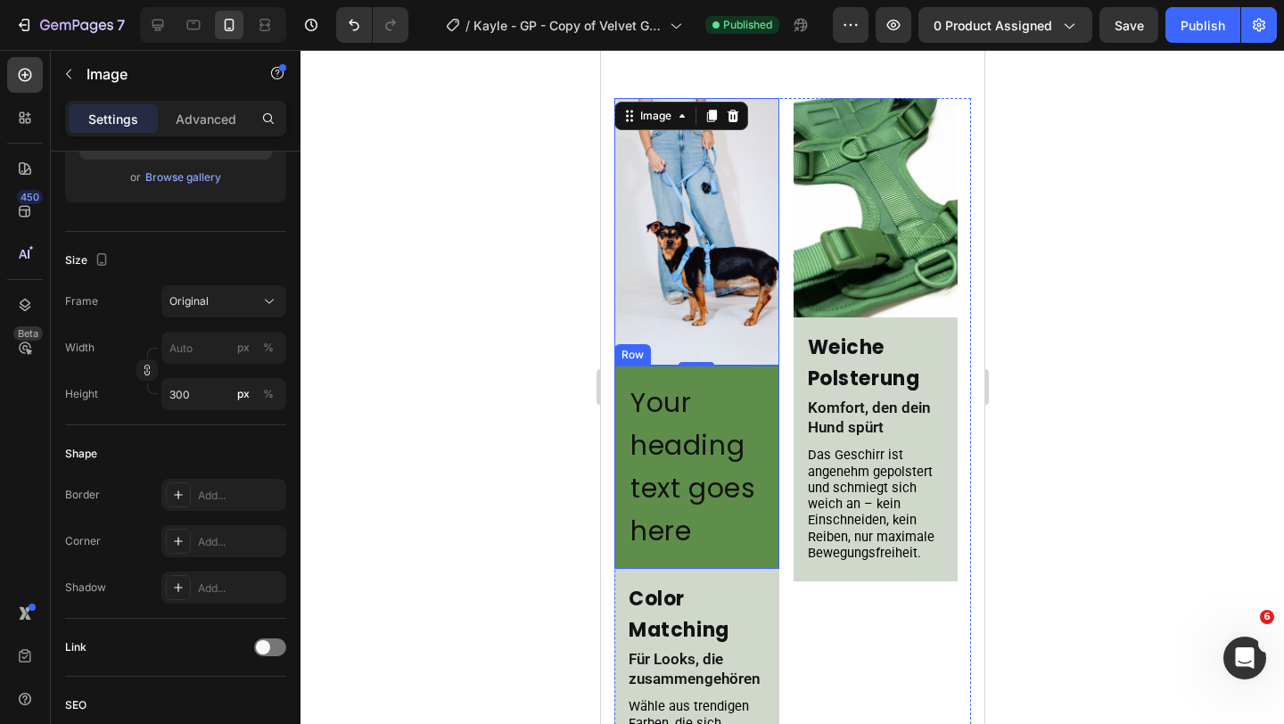
click at [744, 375] on div "Your heading text goes here Heading Row" at bounding box center [695, 466] width 165 height 203
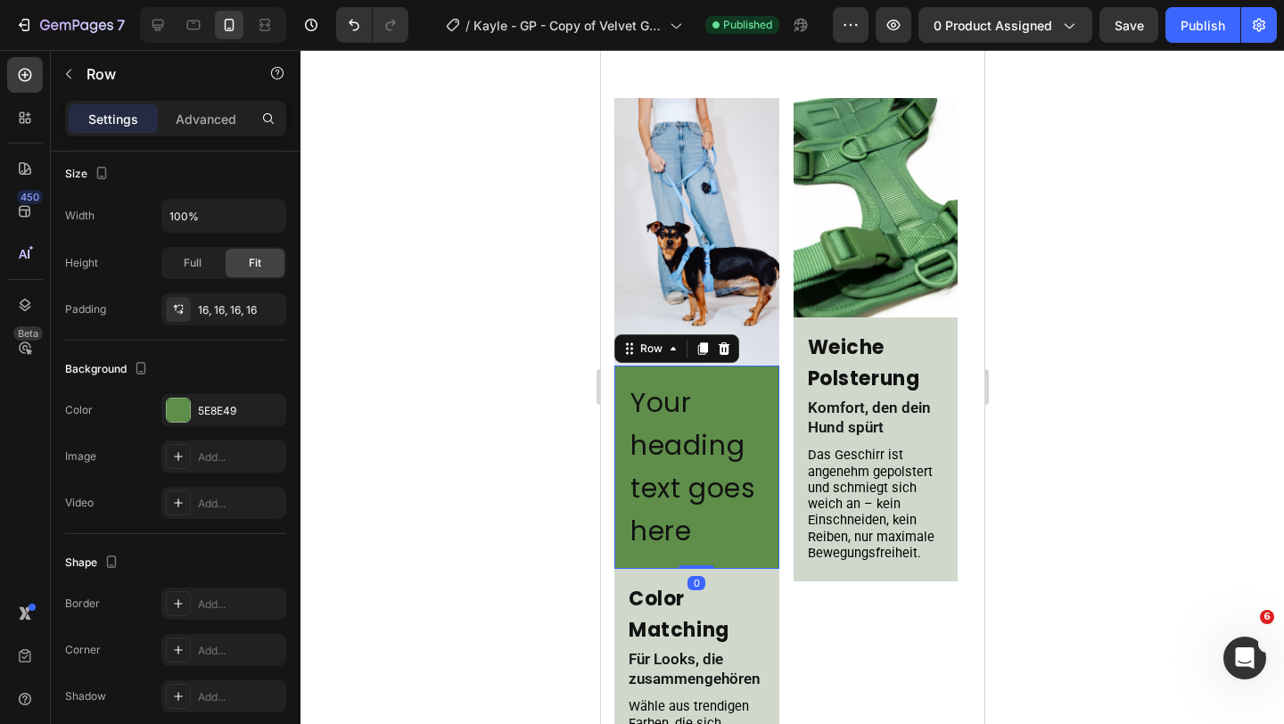
scroll to position [0, 0]
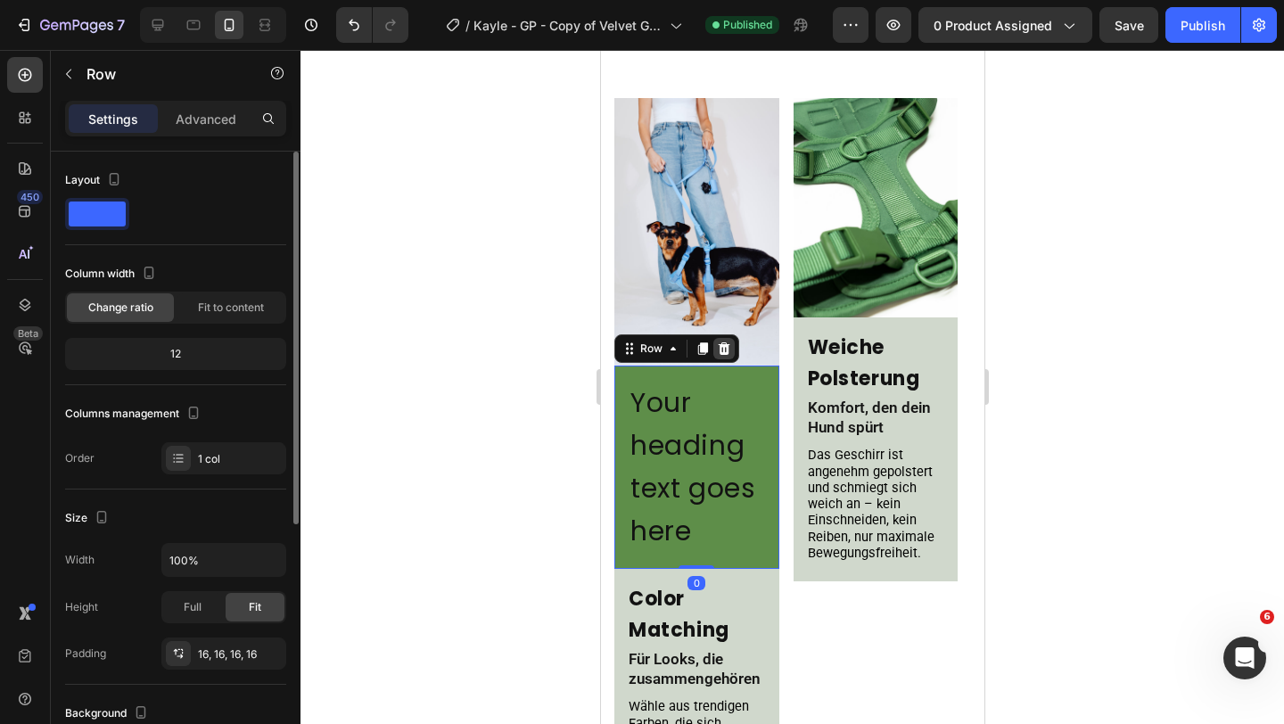
click at [727, 350] on icon at bounding box center [723, 348] width 14 height 14
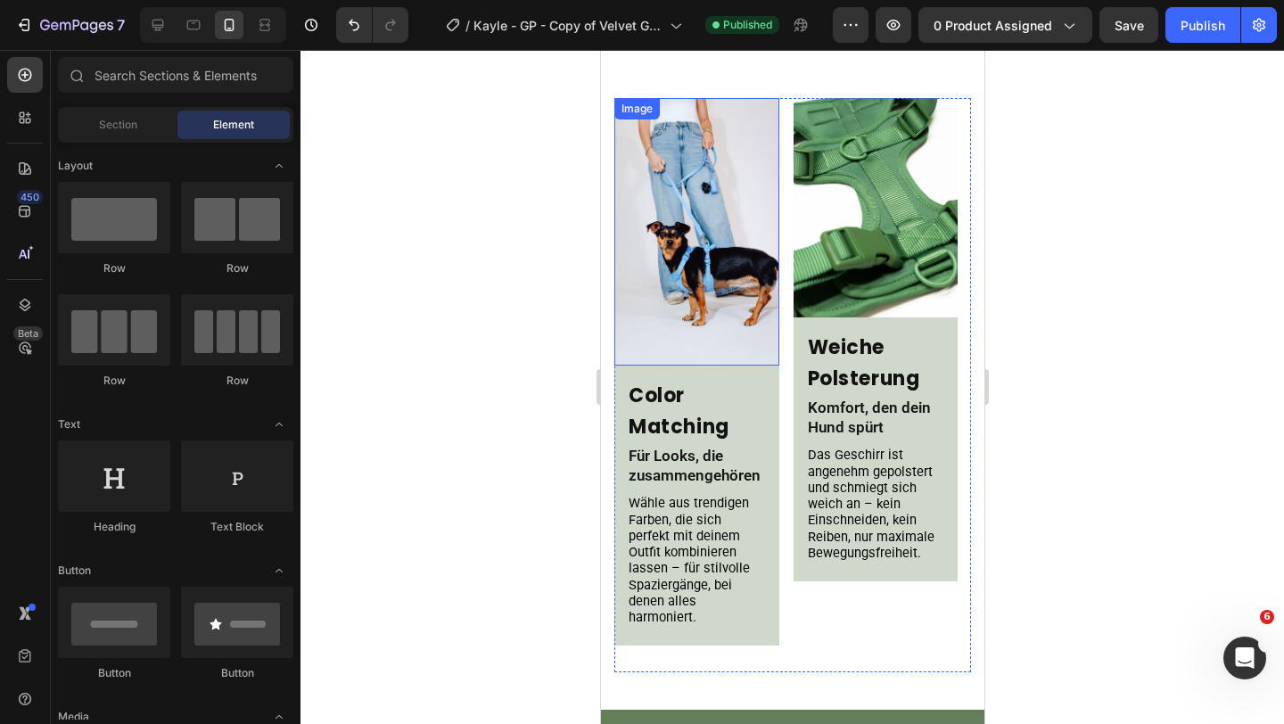
click at [702, 216] on img at bounding box center [695, 231] width 165 height 267
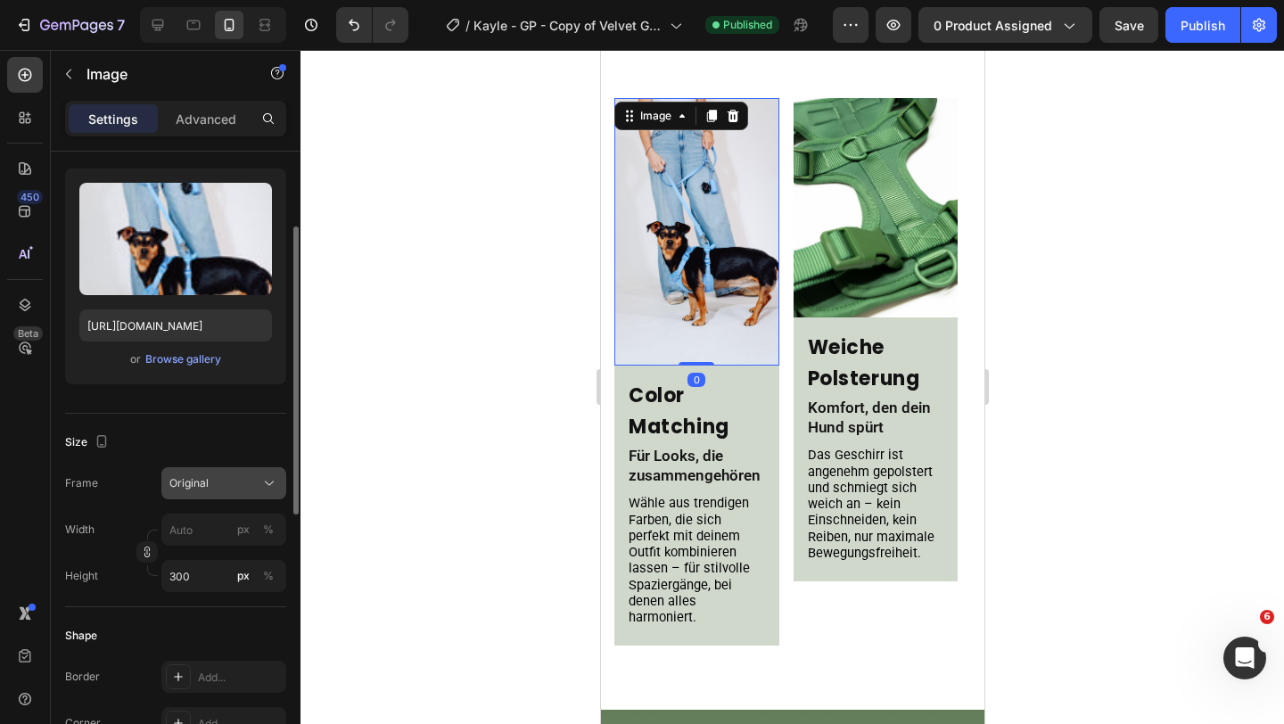
scroll to position [325, 0]
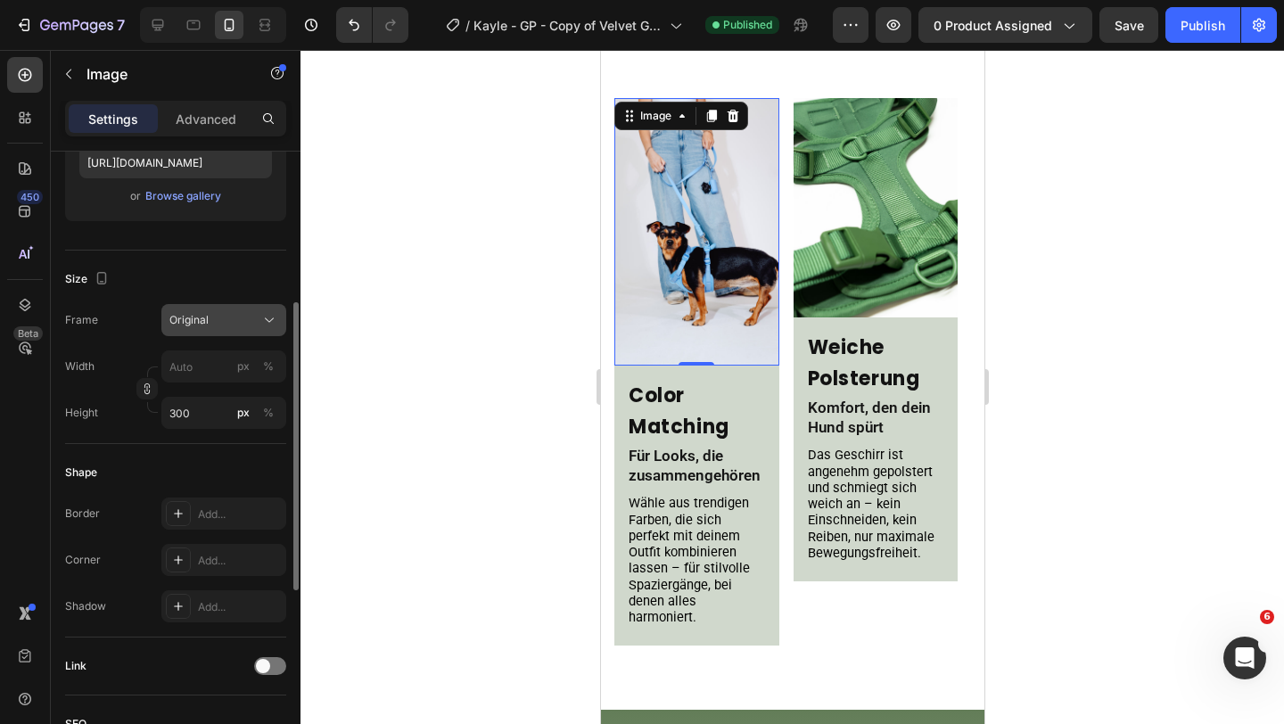
click at [209, 329] on button "Original" at bounding box center [223, 320] width 125 height 32
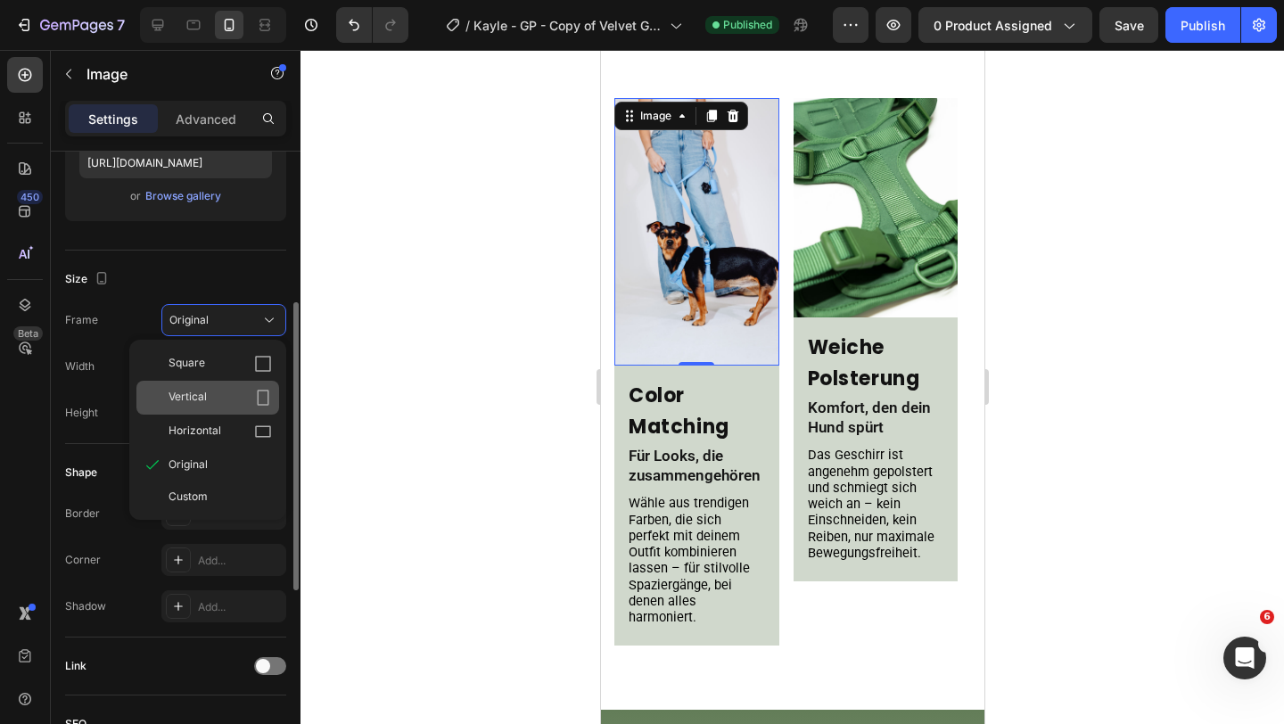
click at [220, 396] on div "Vertical" at bounding box center [219, 398] width 103 height 18
type input "225"
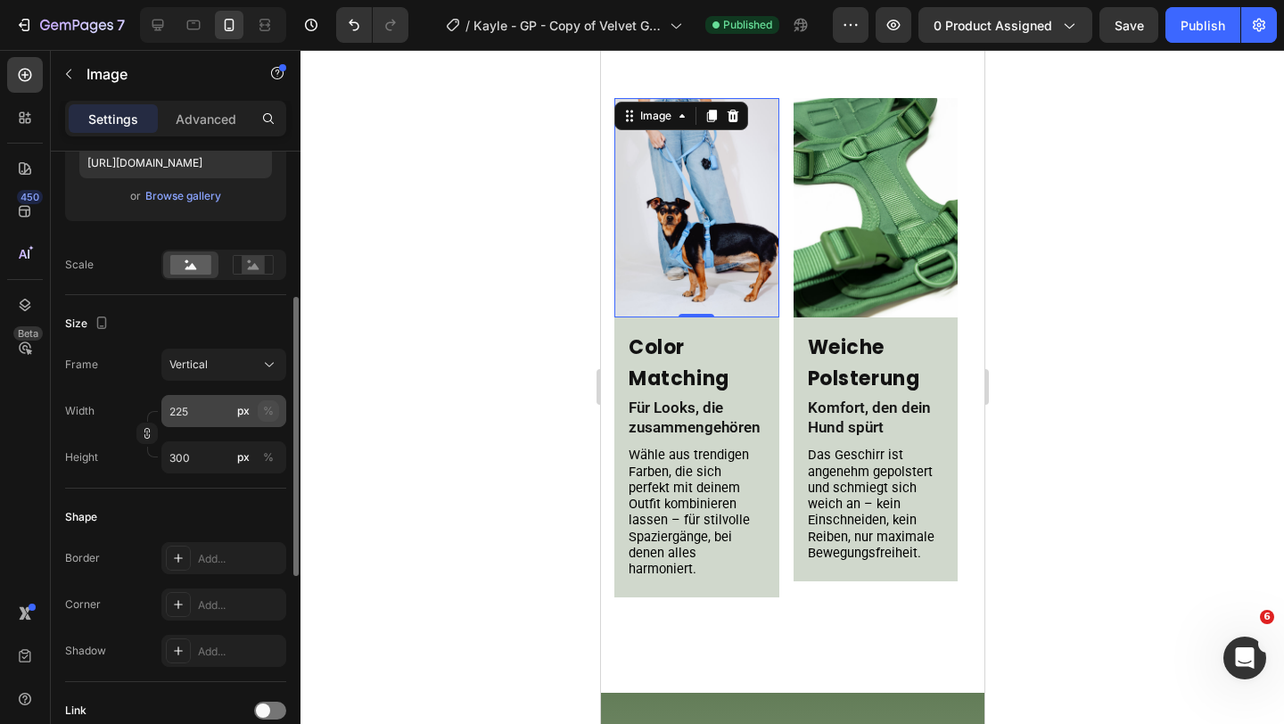
click at [266, 407] on div "%" at bounding box center [268, 411] width 11 height 16
click at [216, 421] on input "225" at bounding box center [223, 411] width 125 height 32
drag, startPoint x: 216, startPoint y: 421, endPoint x: 117, endPoint y: 409, distance: 99.6
click at [117, 409] on div "Width 225 px %" at bounding box center [175, 411] width 221 height 32
type input "100"
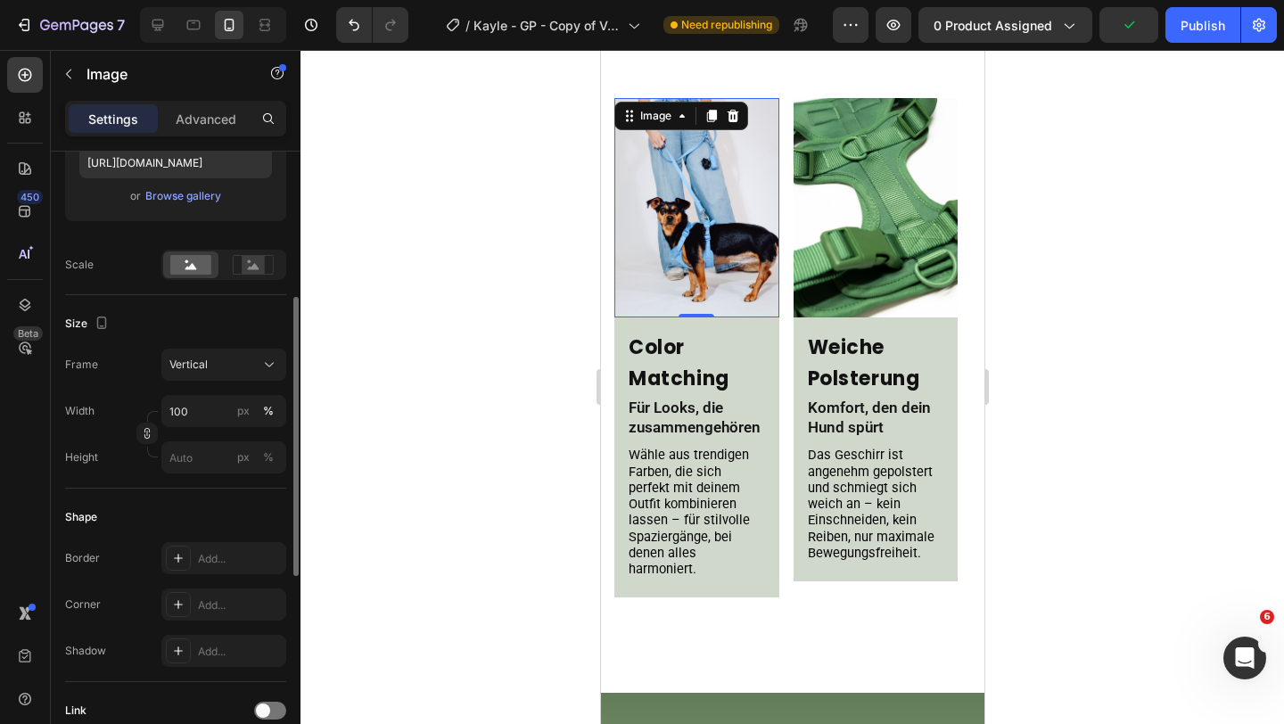
drag, startPoint x: 194, startPoint y: 325, endPoint x: 206, endPoint y: 322, distance: 12.1
click at [193, 325] on div "Size" at bounding box center [175, 323] width 221 height 29
click at [1208, 25] on div "Publish" at bounding box center [1202, 25] width 45 height 19
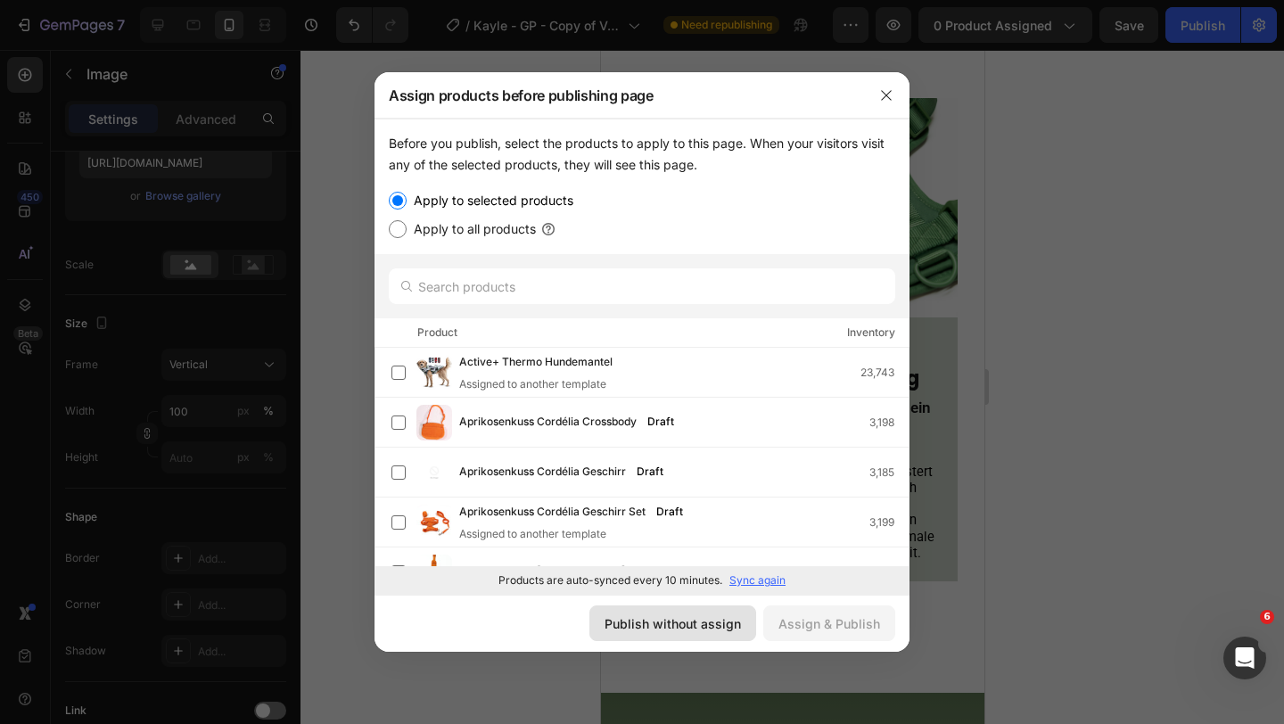
click at [681, 621] on div "Publish without assign" at bounding box center [672, 623] width 136 height 19
